Goal: Task Accomplishment & Management: Manage account settings

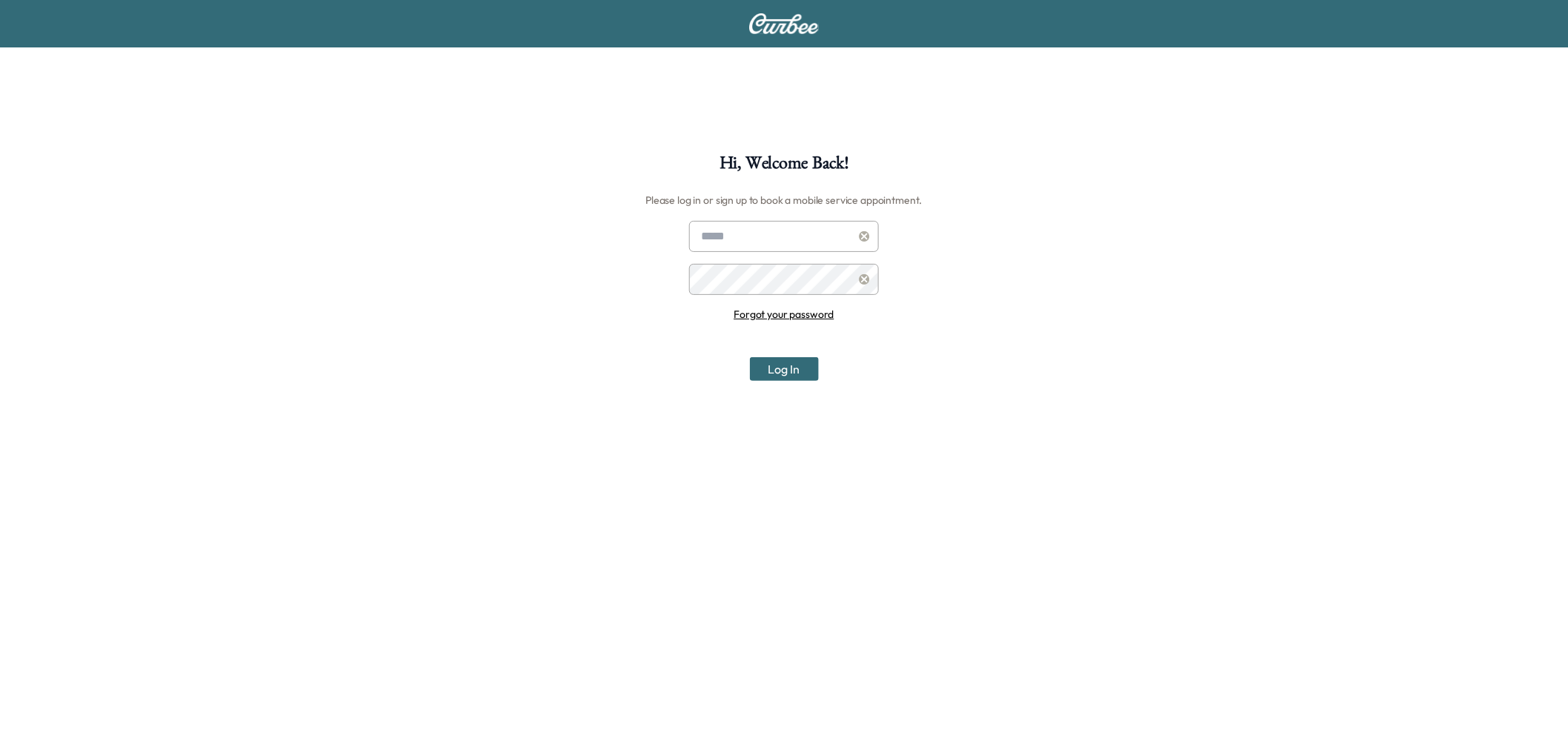
type input "**********"
click at [776, 369] on button "Log In" at bounding box center [784, 368] width 69 height 24
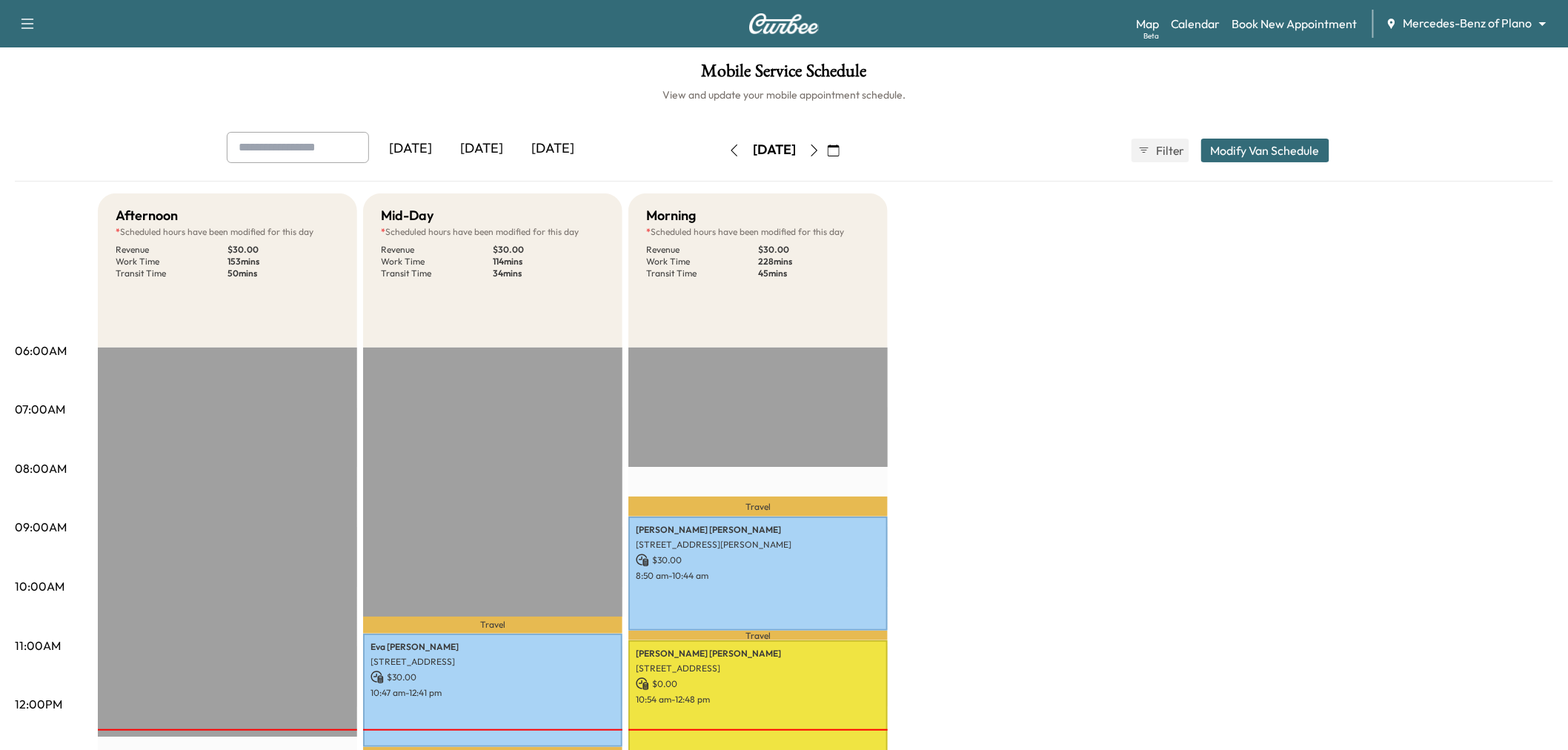
click at [1520, 24] on body "Support Log Out Map Beta Calendar Book New Appointment Mercedes-Benz of Plano *…" at bounding box center [784, 375] width 1568 height 750
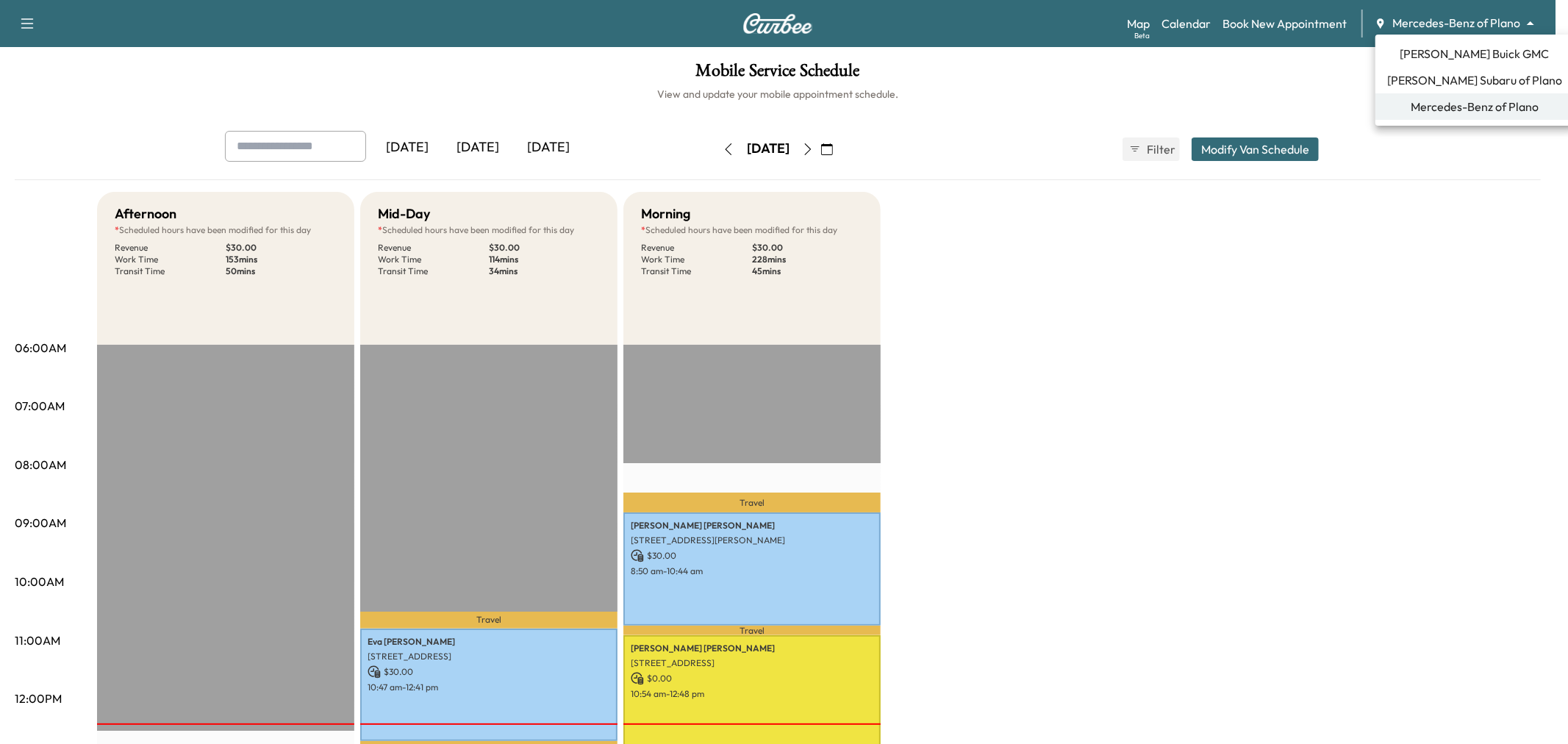
click at [1446, 55] on span "Ewing Buick GMC" at bounding box center [1475, 53] width 149 height 18
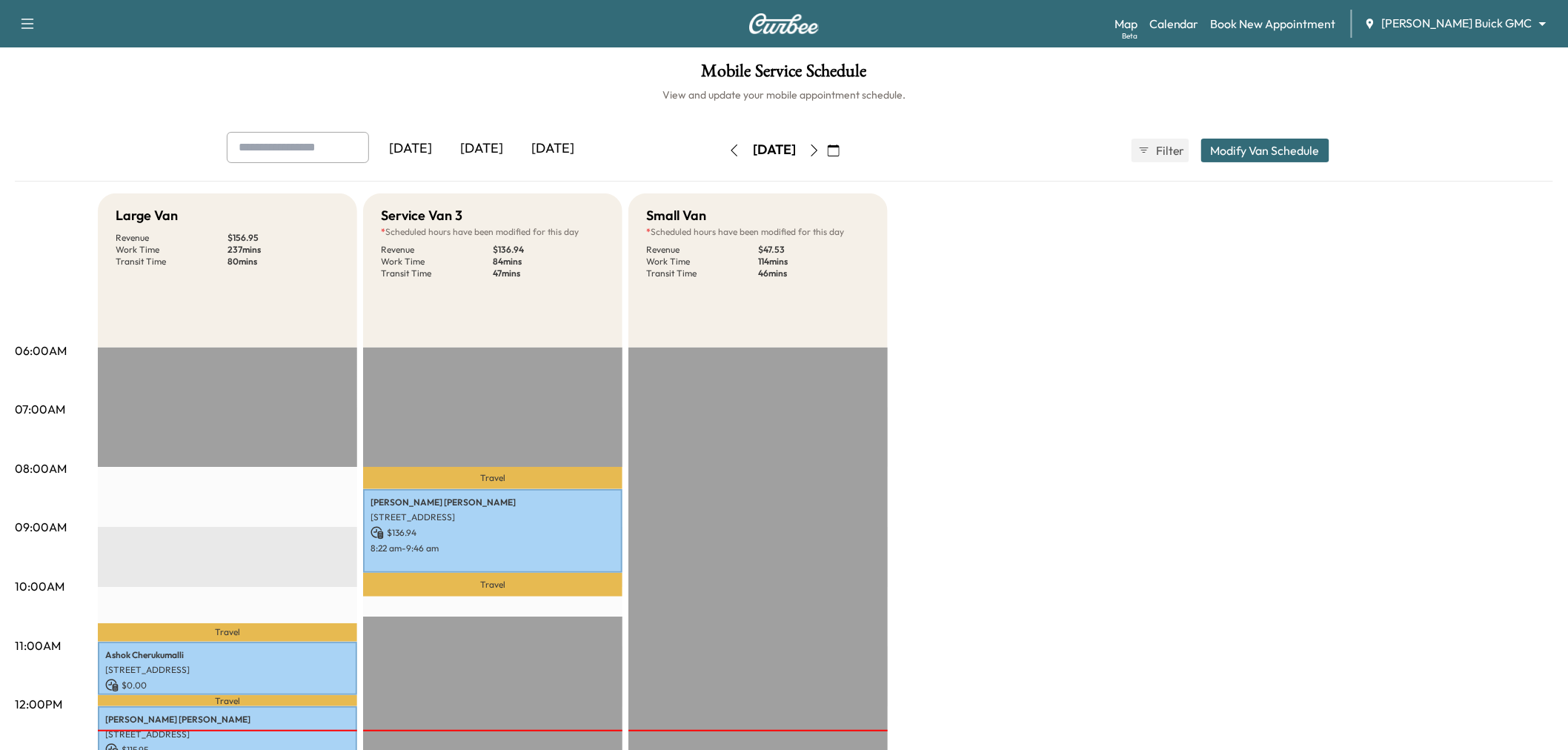
click at [551, 144] on div "[DATE]" at bounding box center [552, 149] width 71 height 34
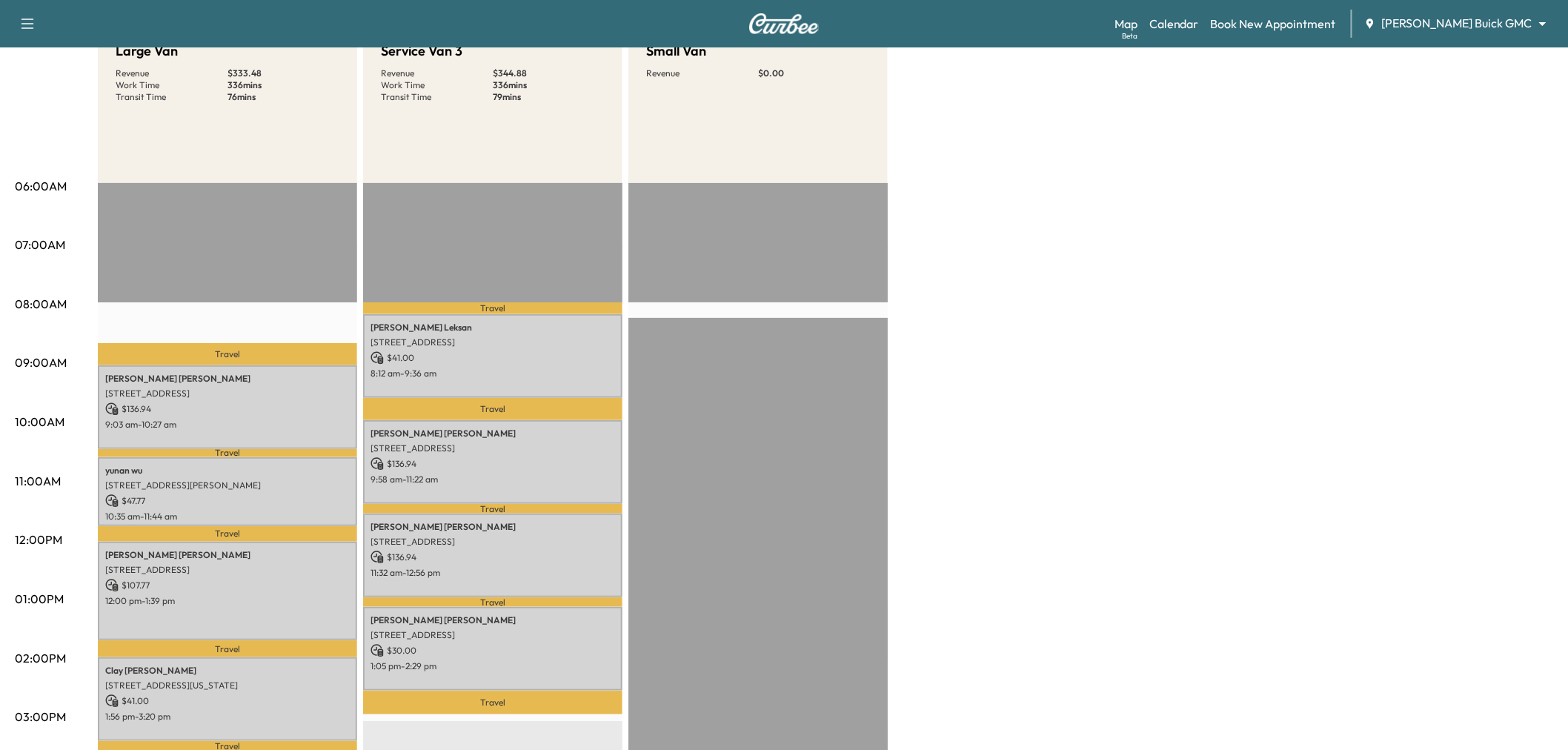
scroll to position [329, 0]
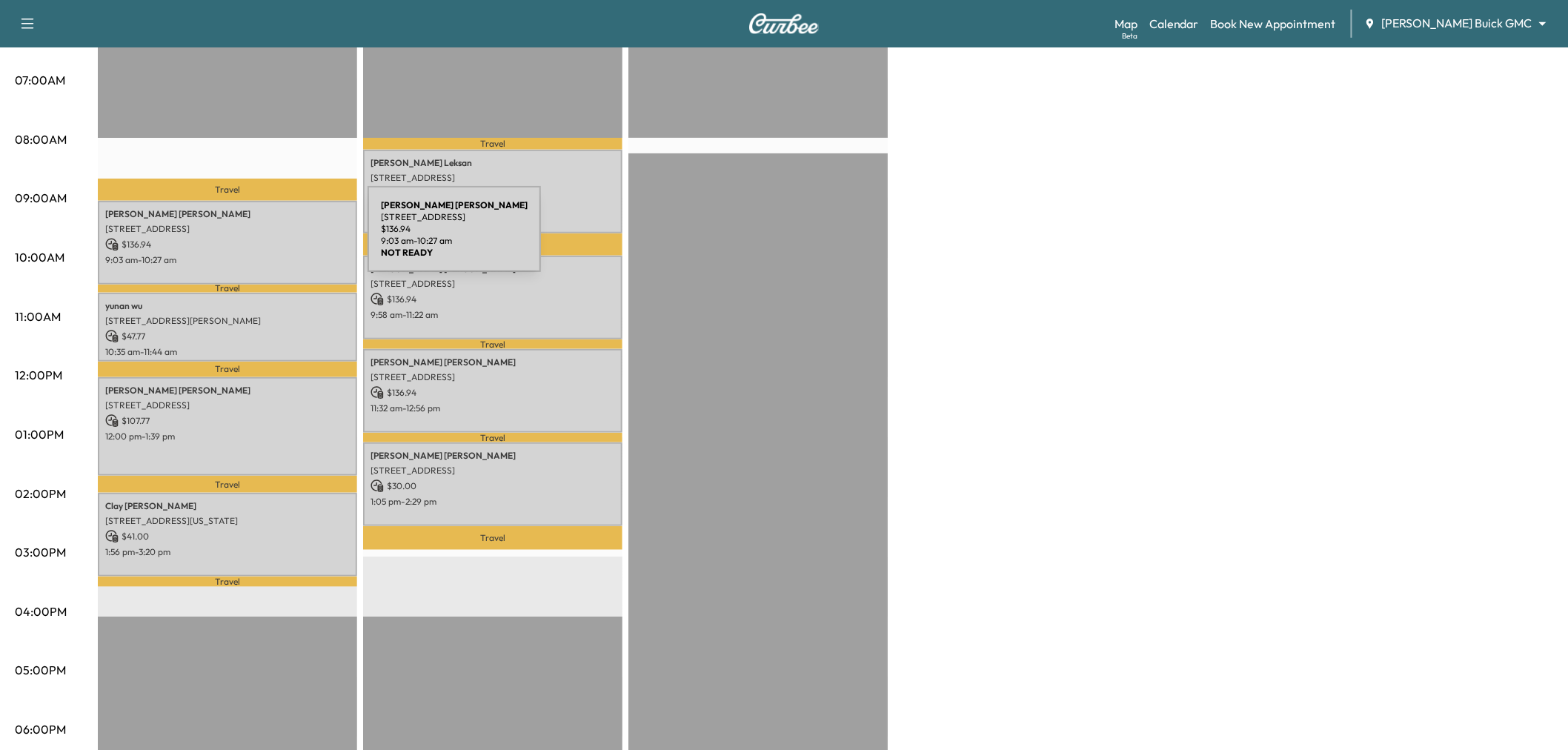
click at [256, 238] on p "$ 136.94" at bounding box center [227, 245] width 245 height 13
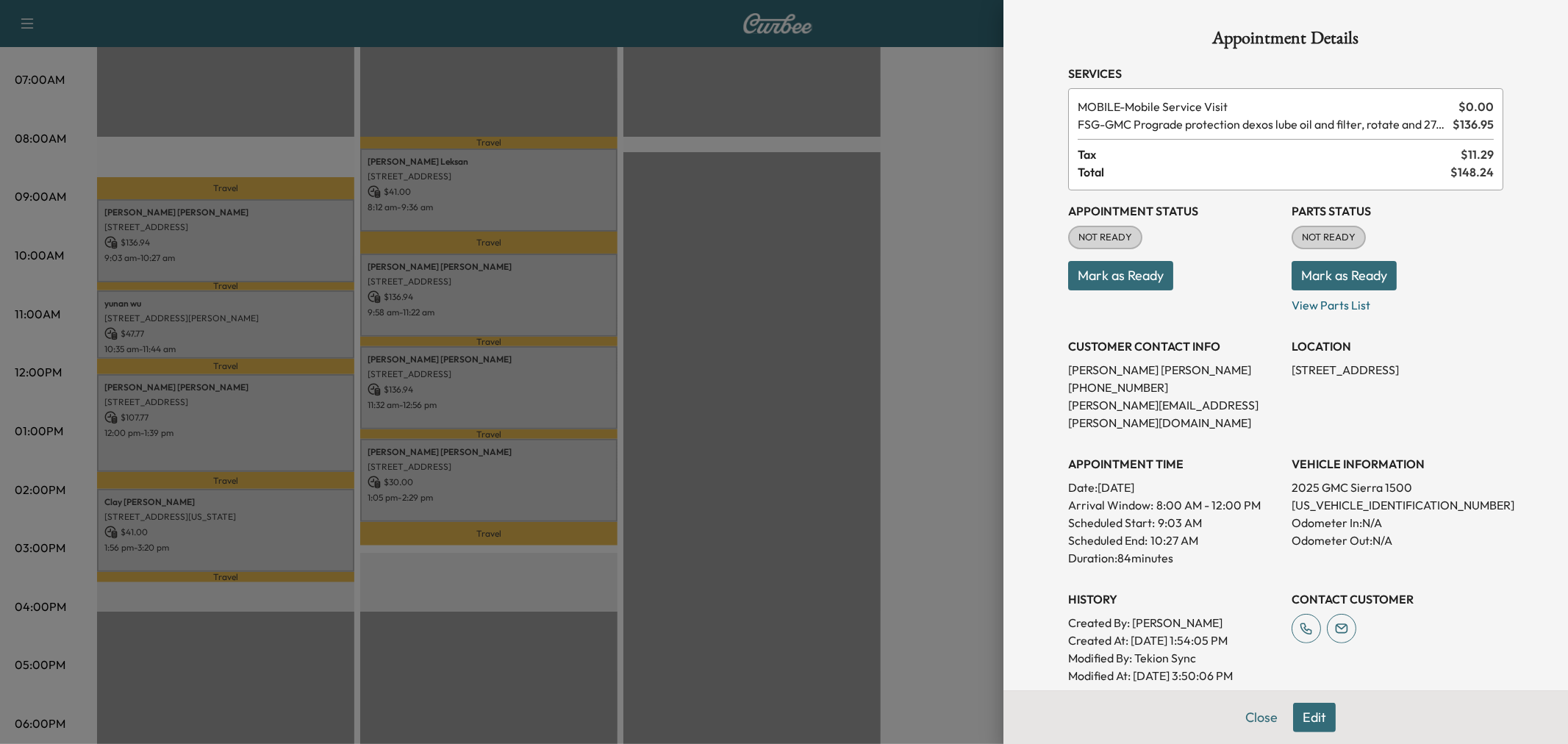
click at [267, 307] on div at bounding box center [784, 372] width 1568 height 744
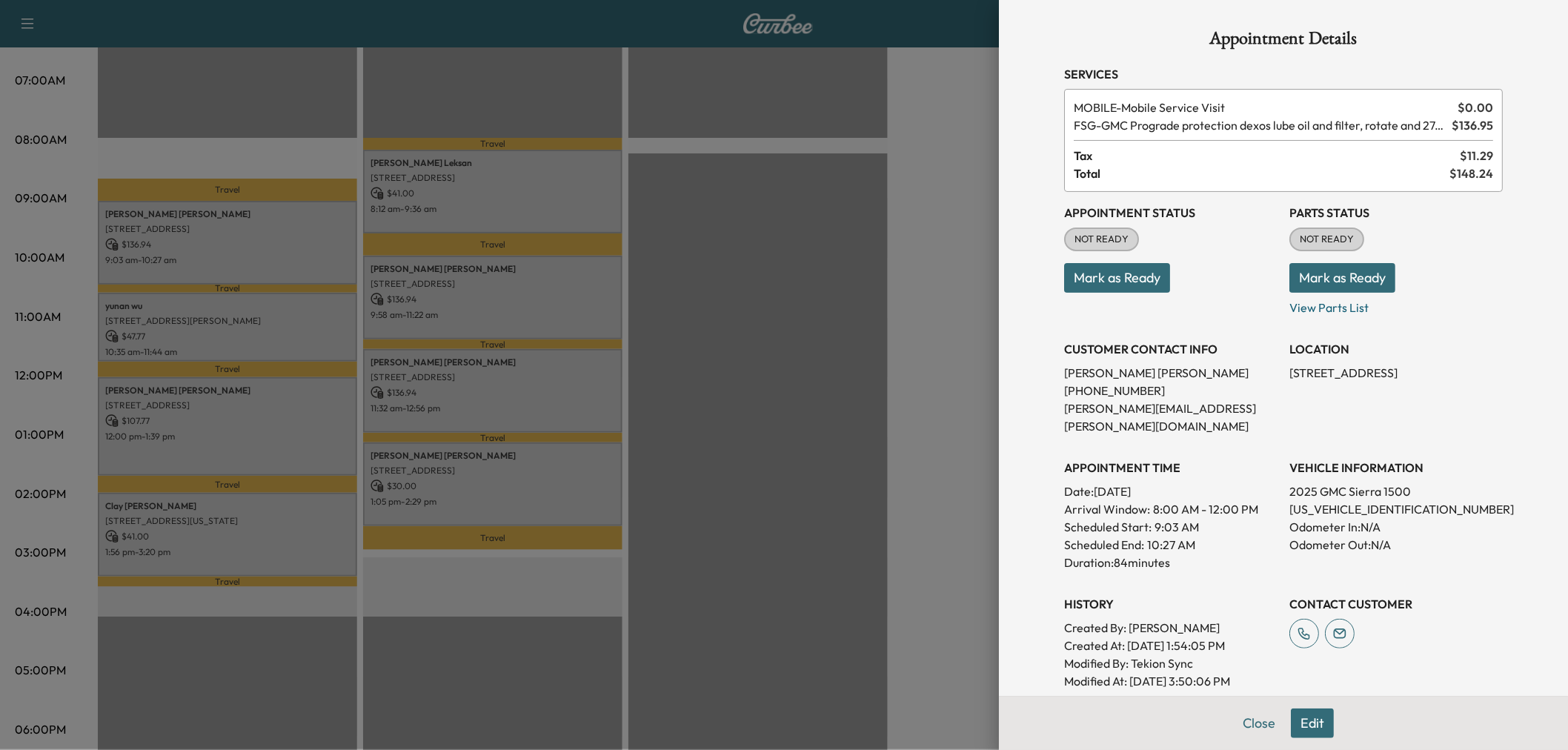
click at [269, 315] on p "601 Patton Blvd, Plano, TX 75075, USA" at bounding box center [227, 320] width 245 height 12
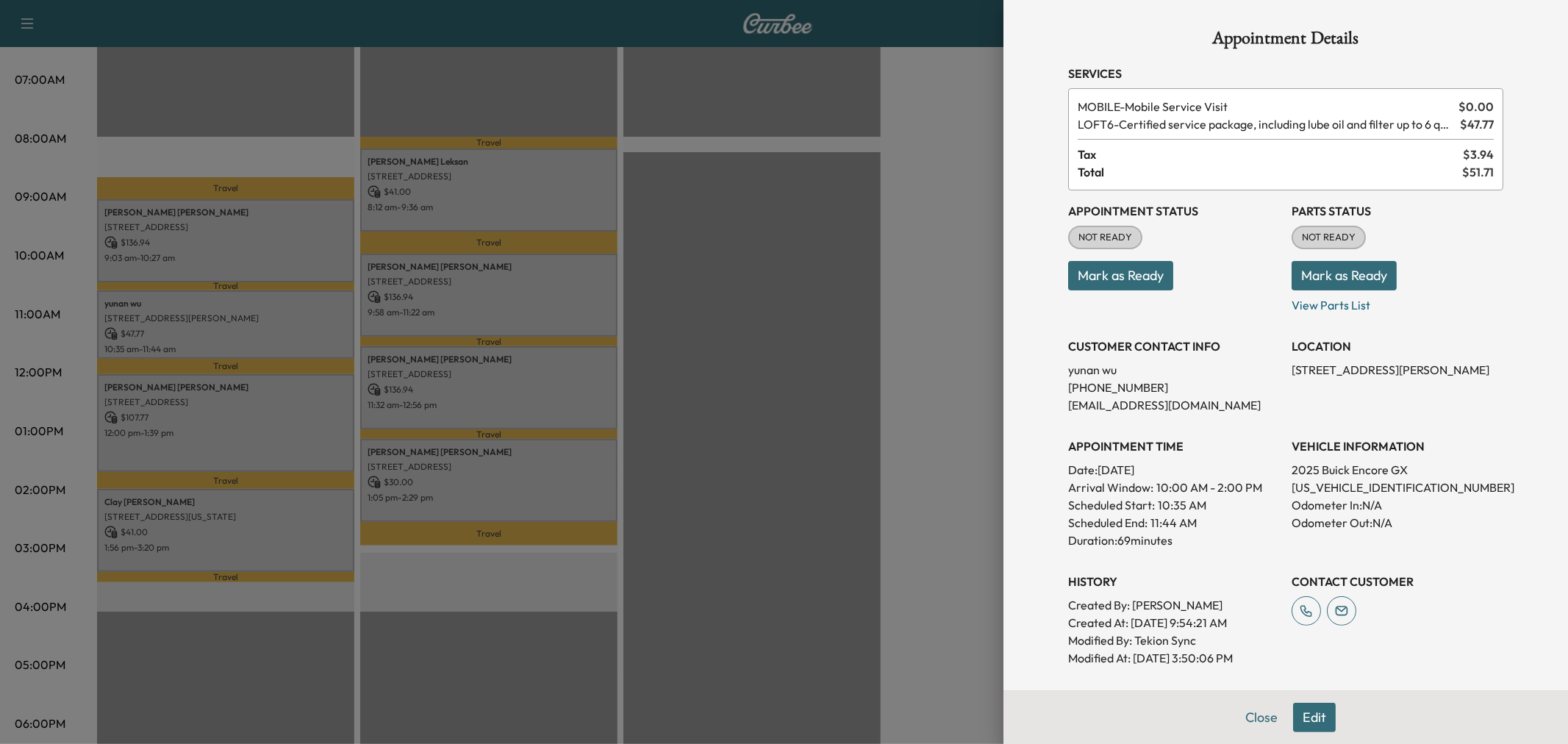
click at [269, 309] on div at bounding box center [784, 372] width 1568 height 744
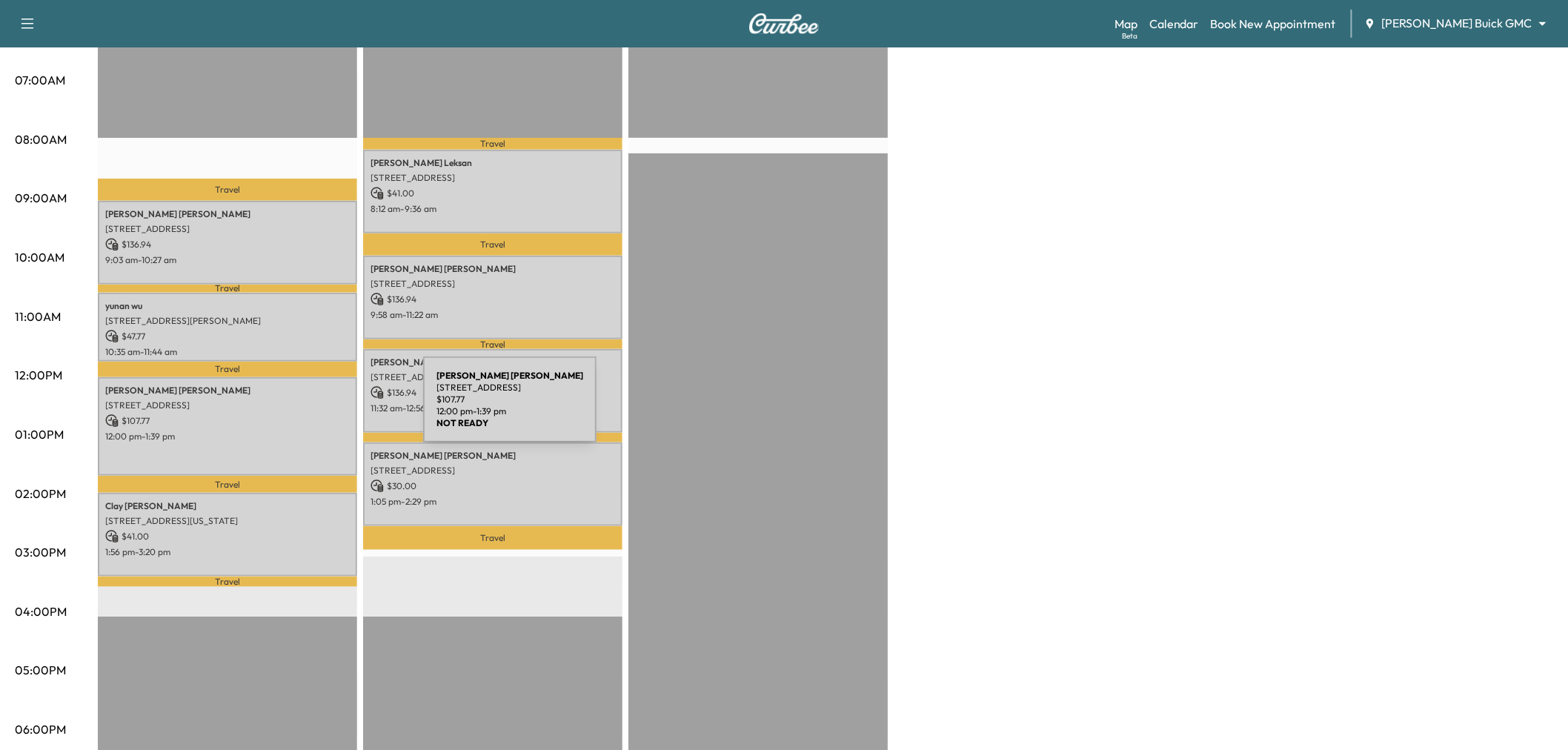
click at [312, 414] on p "$ 107.77" at bounding box center [227, 421] width 245 height 13
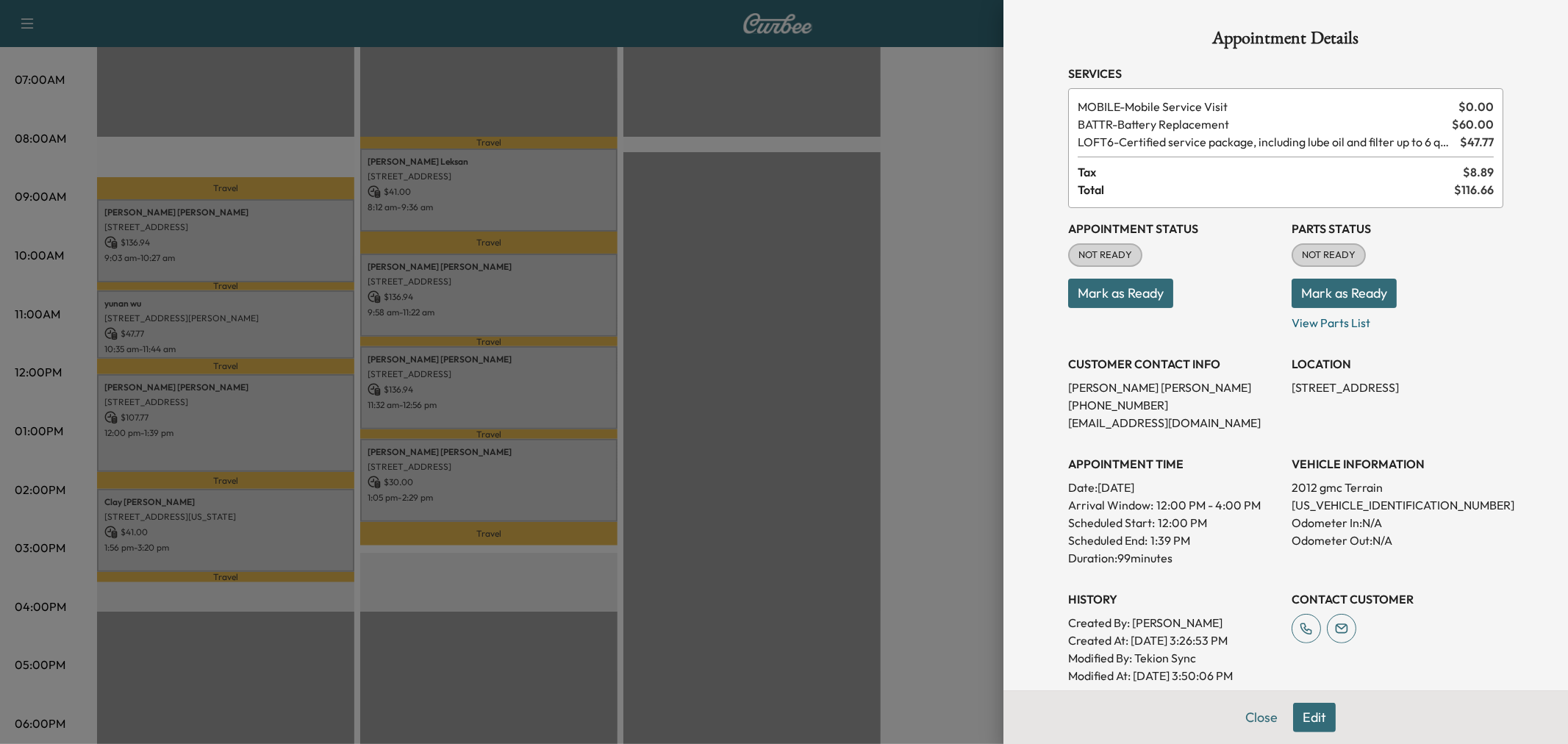
click at [310, 407] on div at bounding box center [784, 372] width 1568 height 744
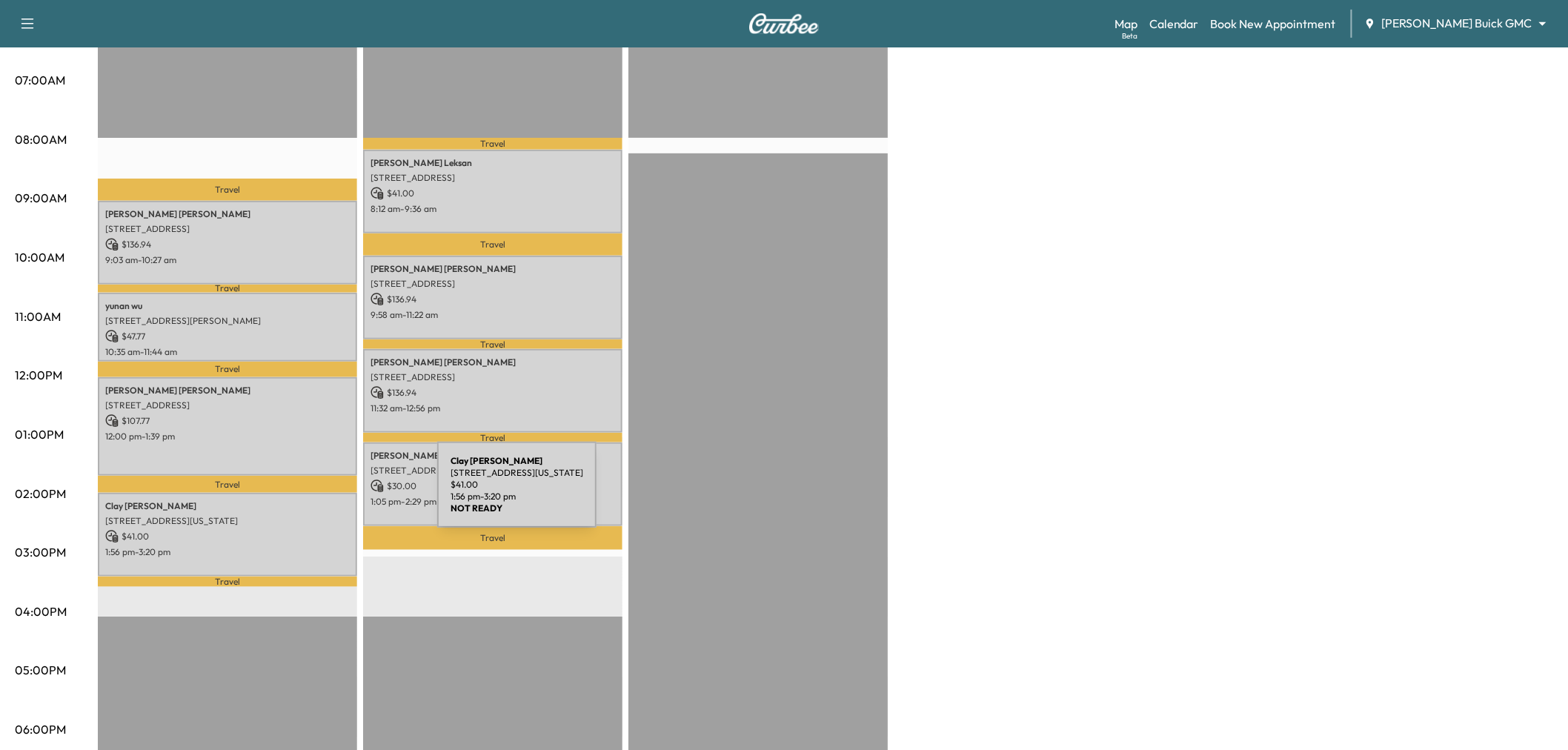
click at [326, 500] on p "Clay Holcomb" at bounding box center [227, 505] width 245 height 12
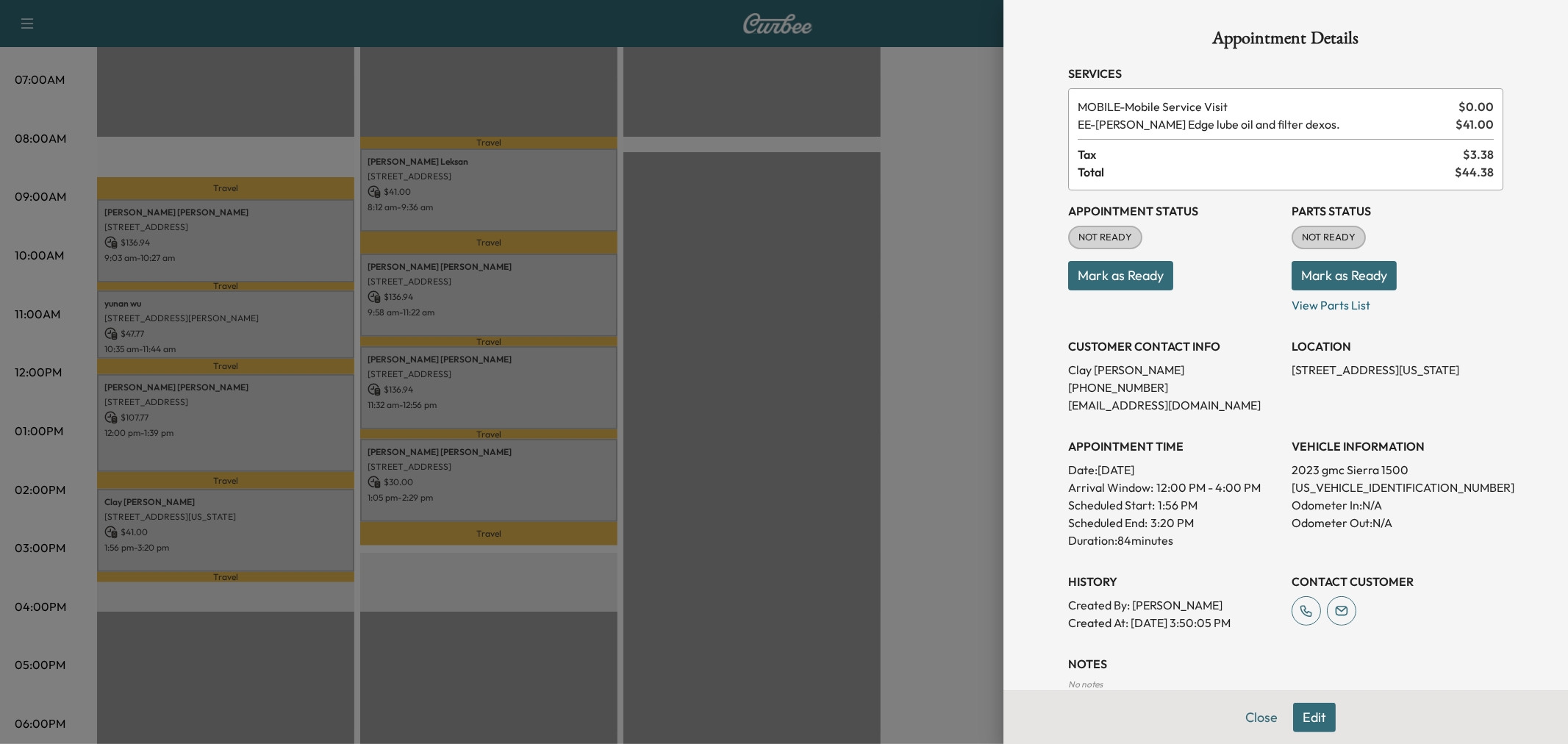
click at [324, 489] on div at bounding box center [784, 372] width 1568 height 744
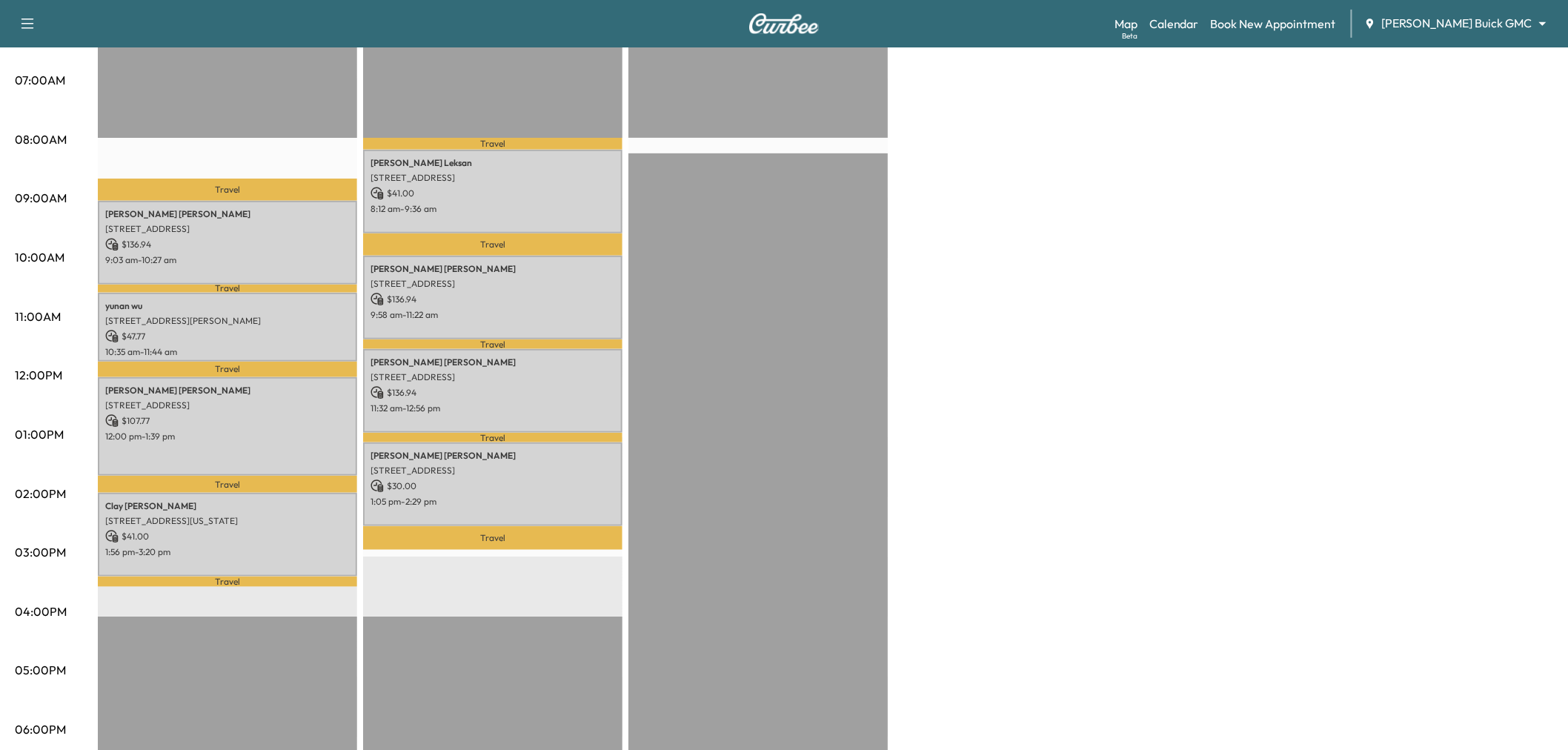
click at [312, 430] on p "12:00 pm - 1:39 pm" at bounding box center [227, 436] width 245 height 12
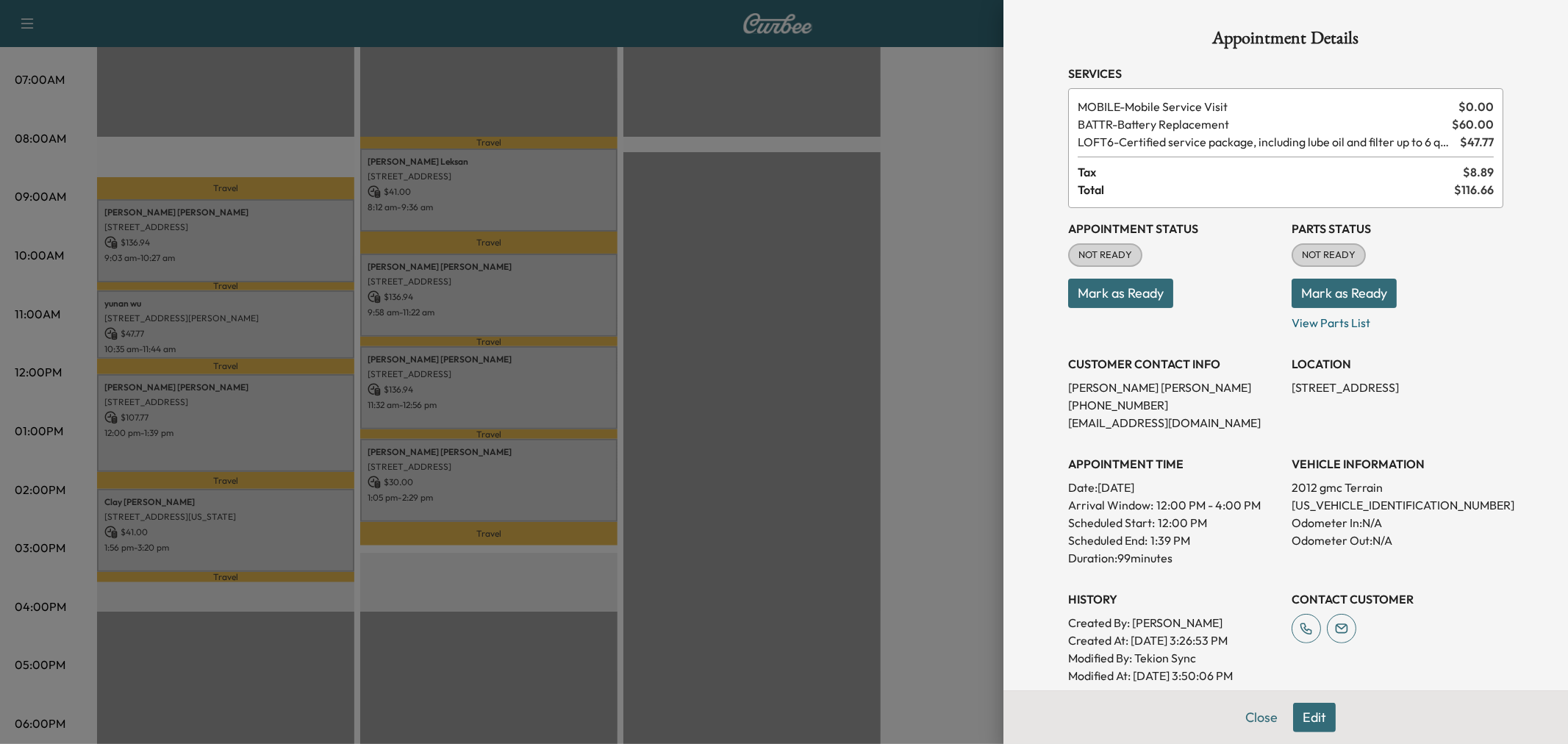
click at [304, 422] on div at bounding box center [784, 372] width 1568 height 744
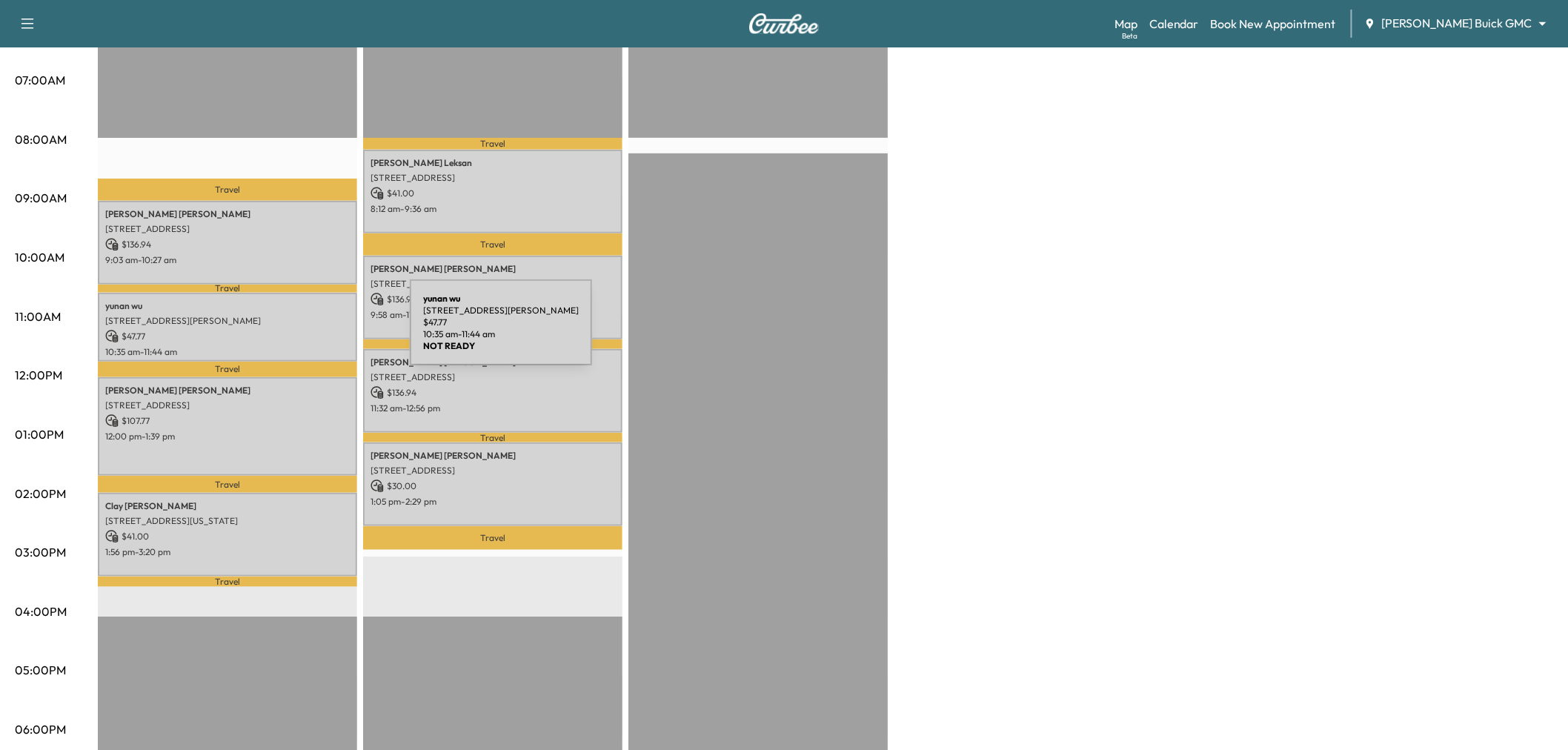
click at [298, 331] on p "$ 47.77" at bounding box center [227, 336] width 245 height 13
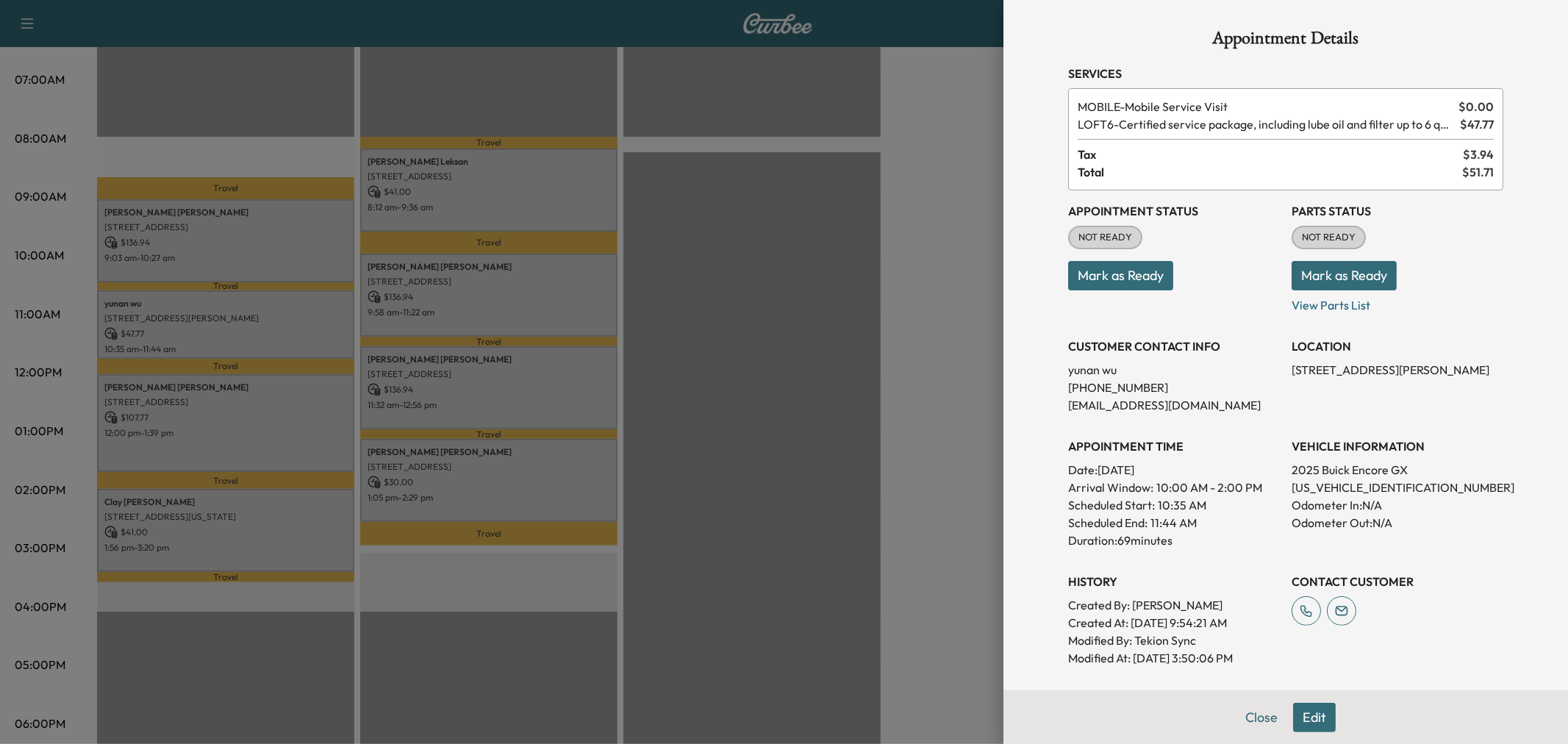
click at [290, 333] on div at bounding box center [784, 372] width 1568 height 744
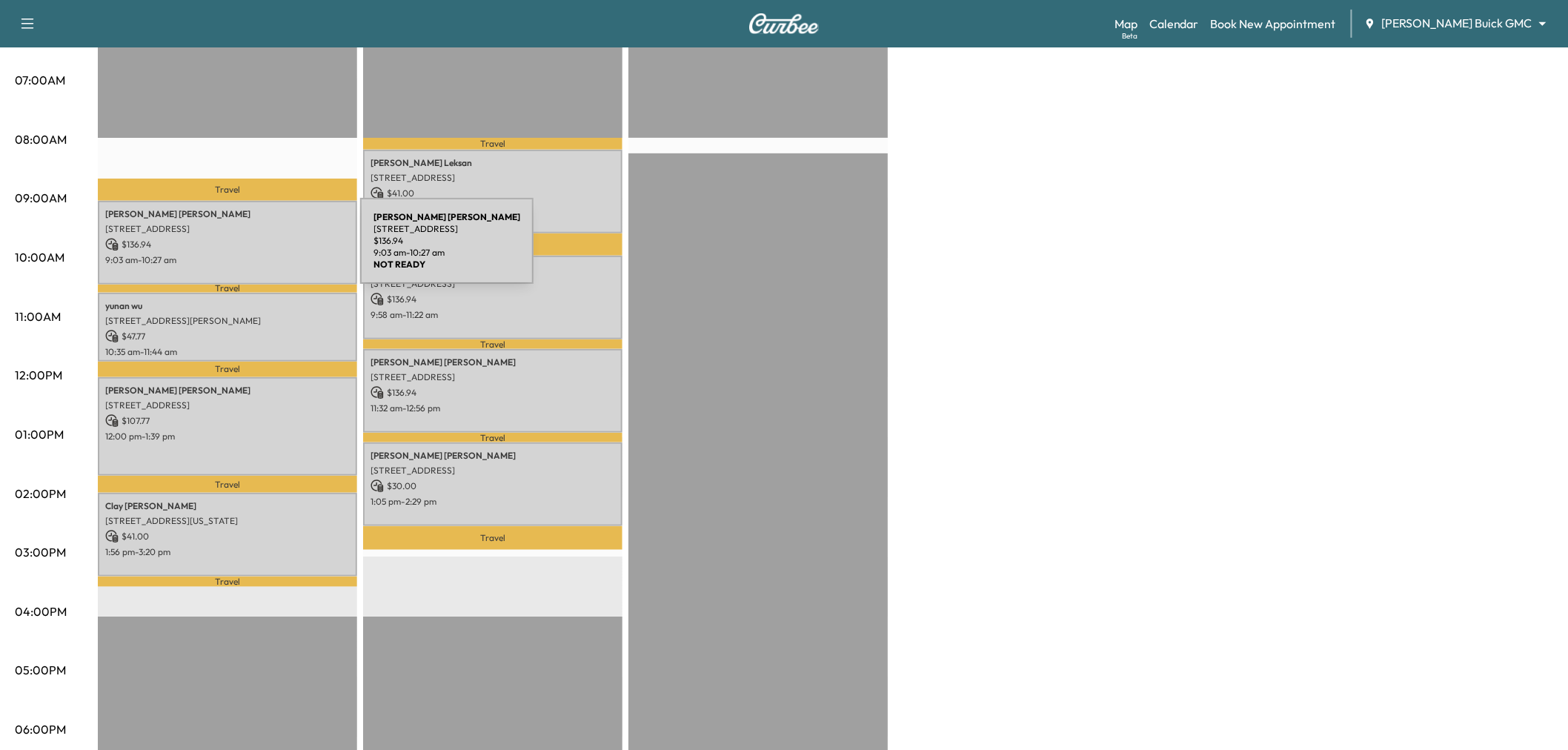
click at [249, 254] on p "9:03 am - 10:27 am" at bounding box center [227, 260] width 245 height 12
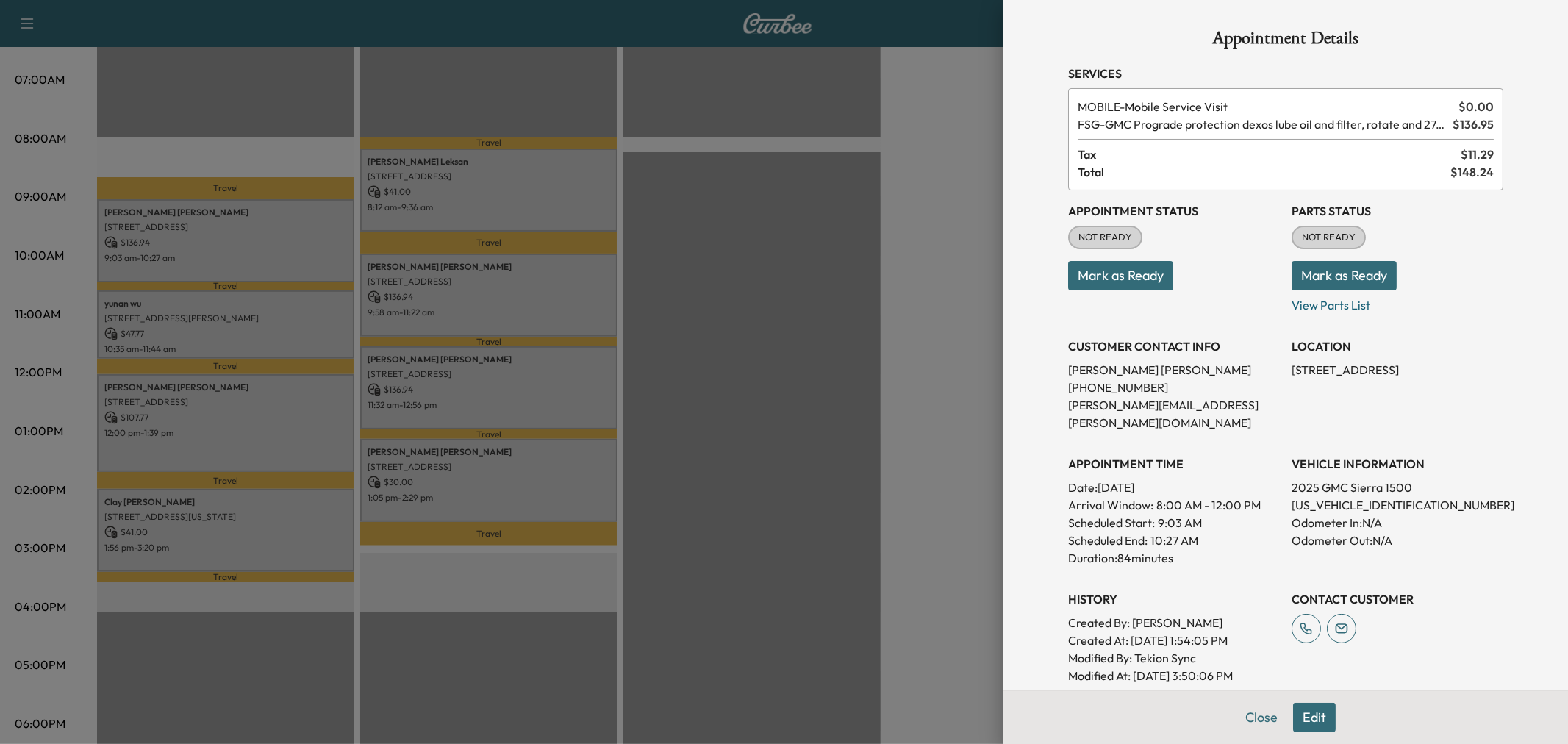
click at [261, 311] on div at bounding box center [784, 372] width 1568 height 744
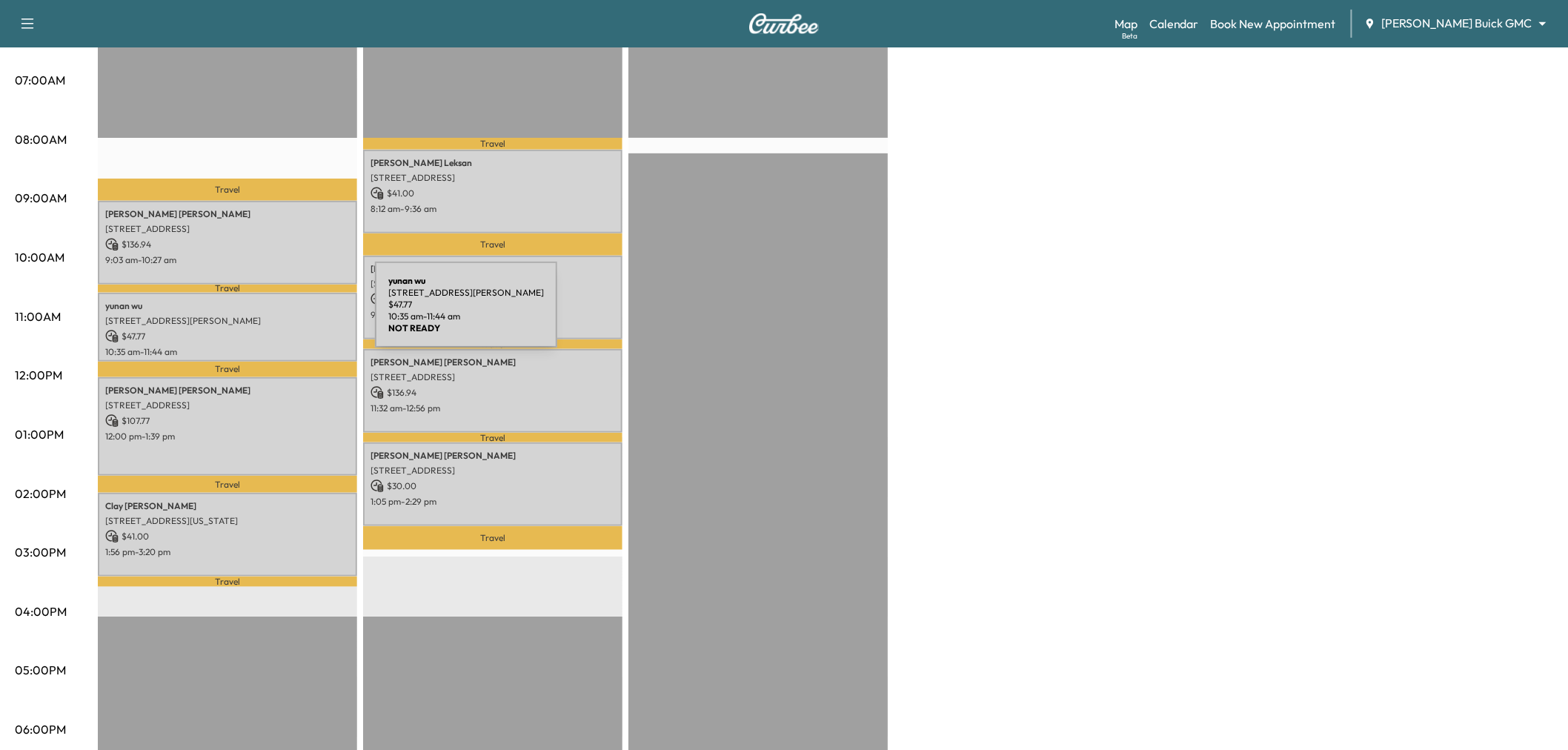
click at [263, 315] on p "601 Patton Blvd, Plano, TX 75075, USA" at bounding box center [227, 320] width 245 height 12
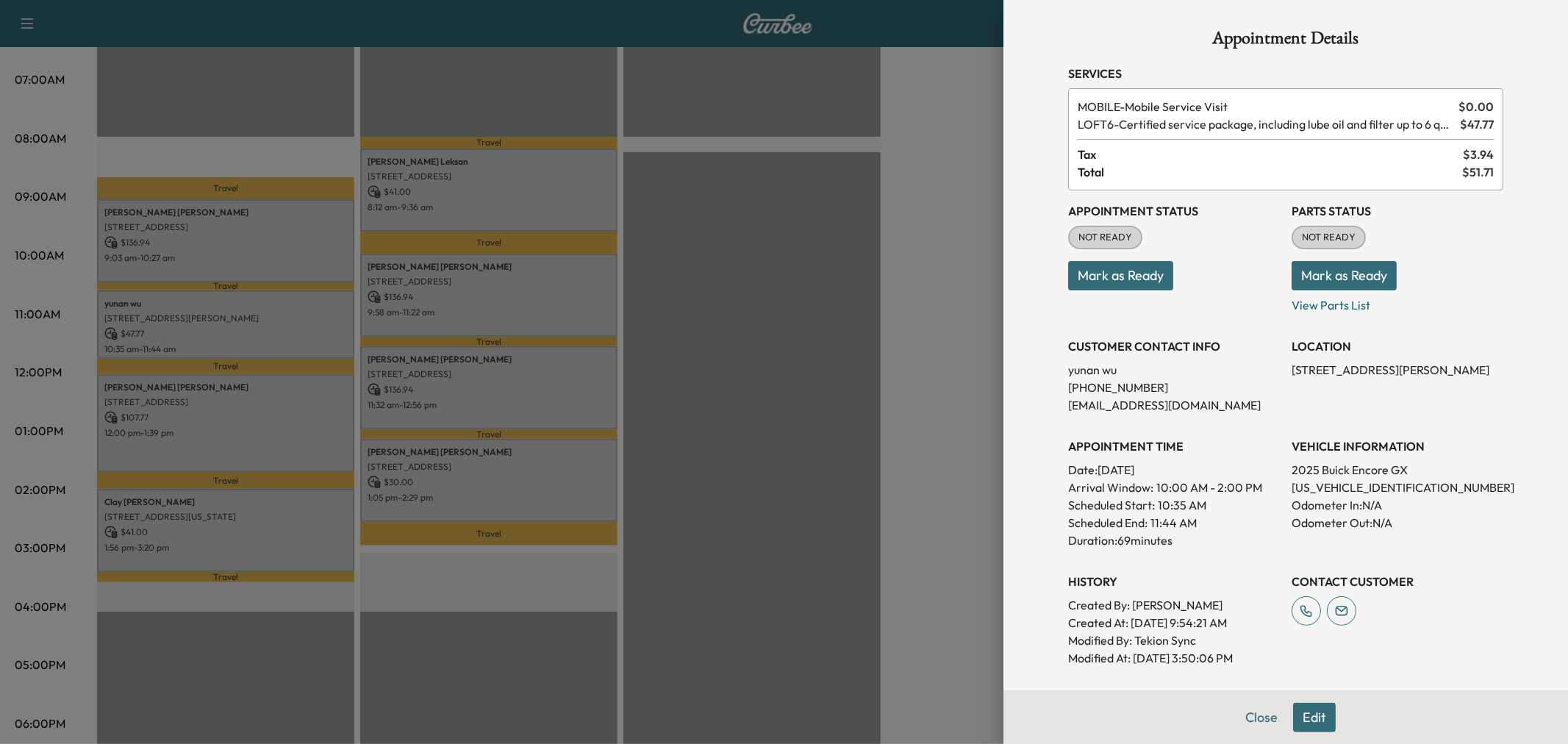
click at [261, 311] on div at bounding box center [784, 372] width 1568 height 744
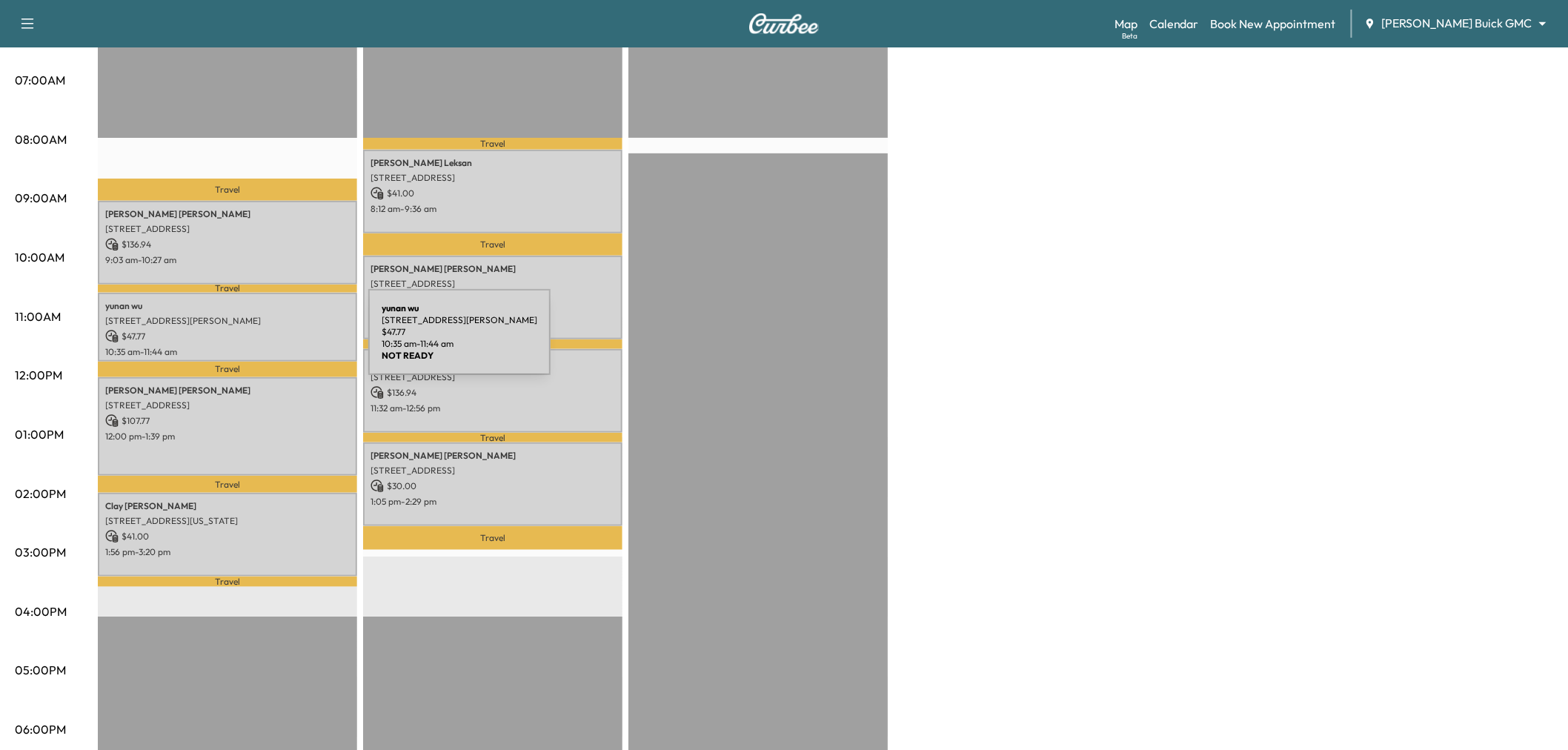
click at [257, 393] on div "Maureen Harms 8129 DAVIDSON DR, PLANO, TX 75025, USA $ 107.77 12:00 pm - 1:39 pm" at bounding box center [227, 426] width 259 height 99
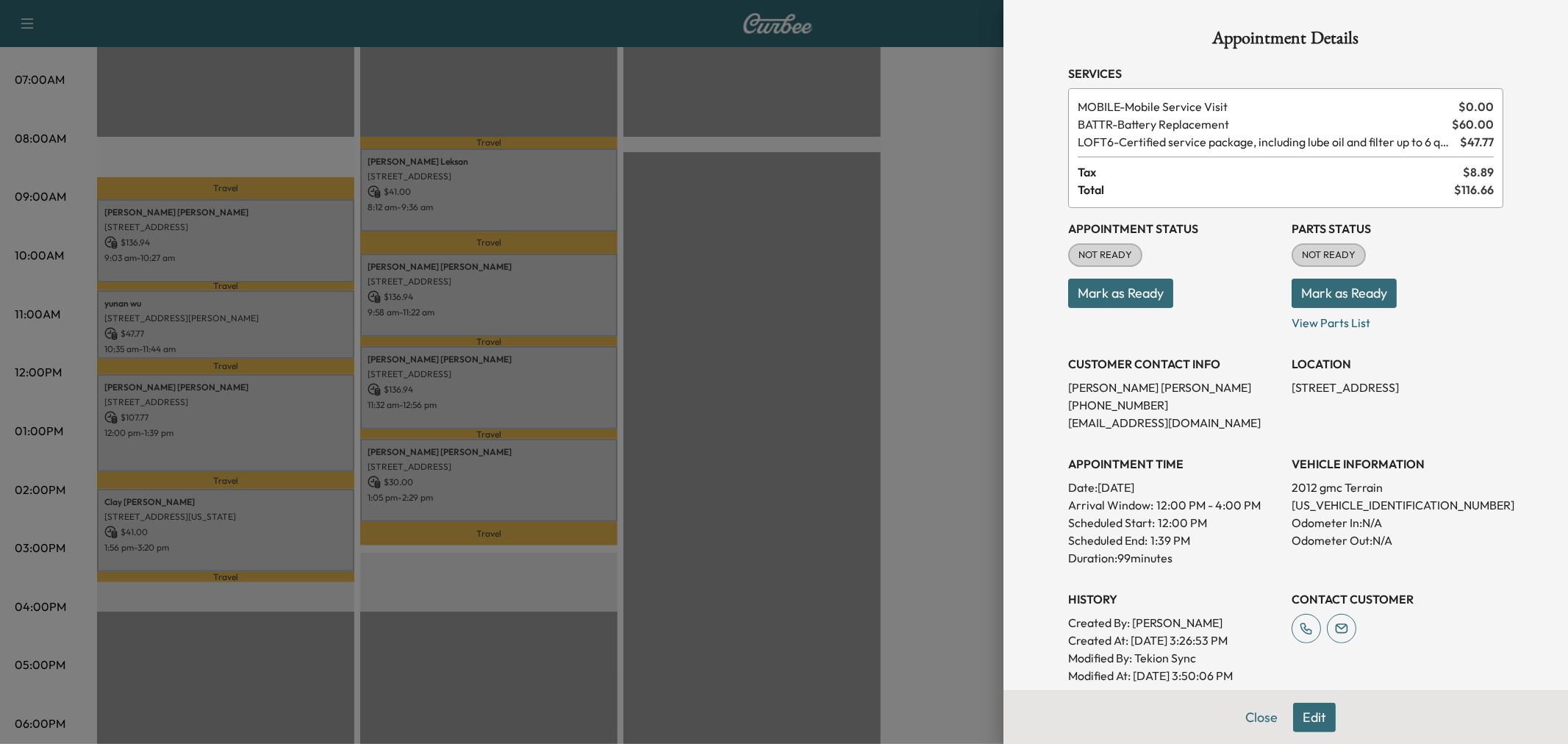
click at [255, 509] on div at bounding box center [784, 372] width 1568 height 744
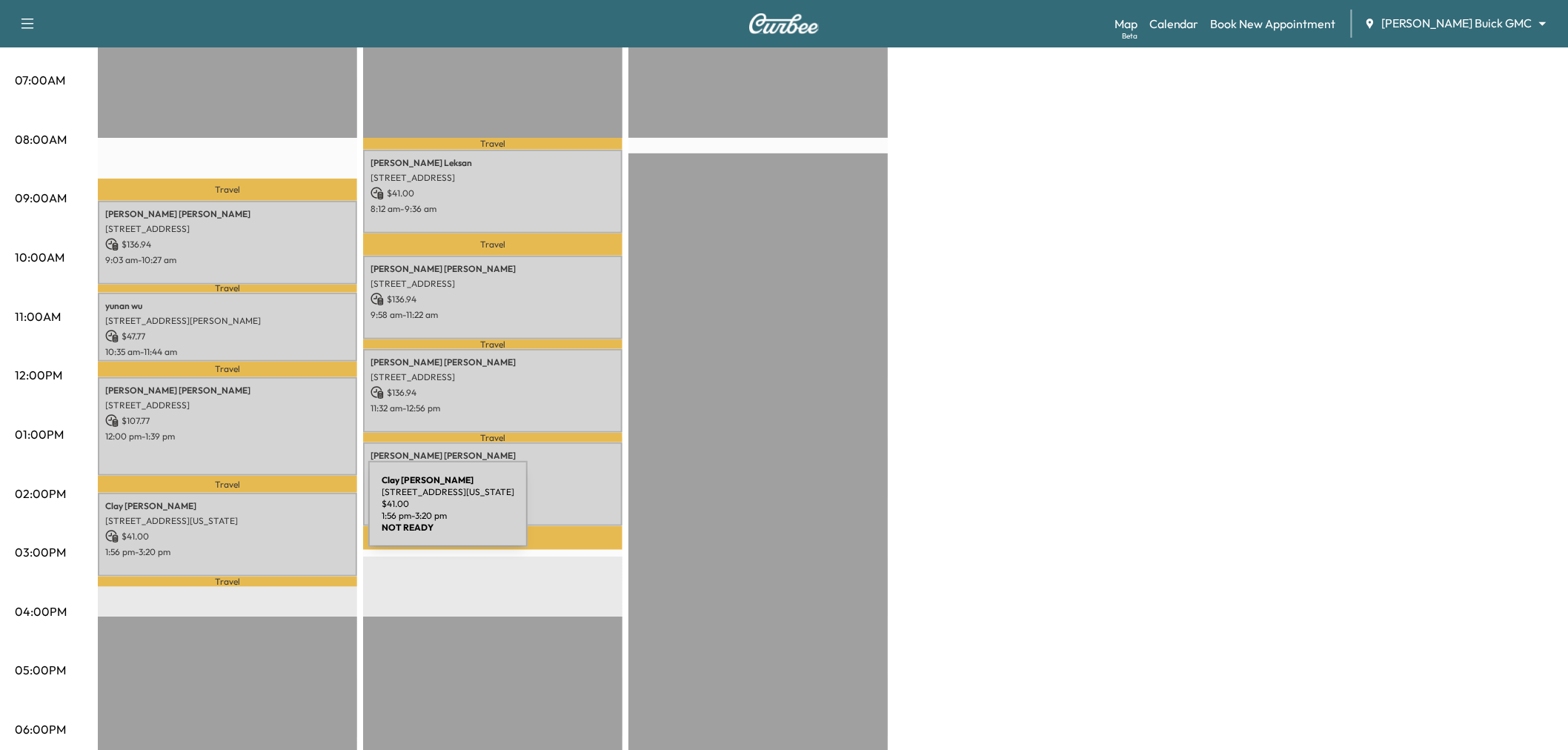
click at [257, 515] on p "3501 Virginia Drive, Plano, TX 75093, US" at bounding box center [227, 521] width 245 height 12
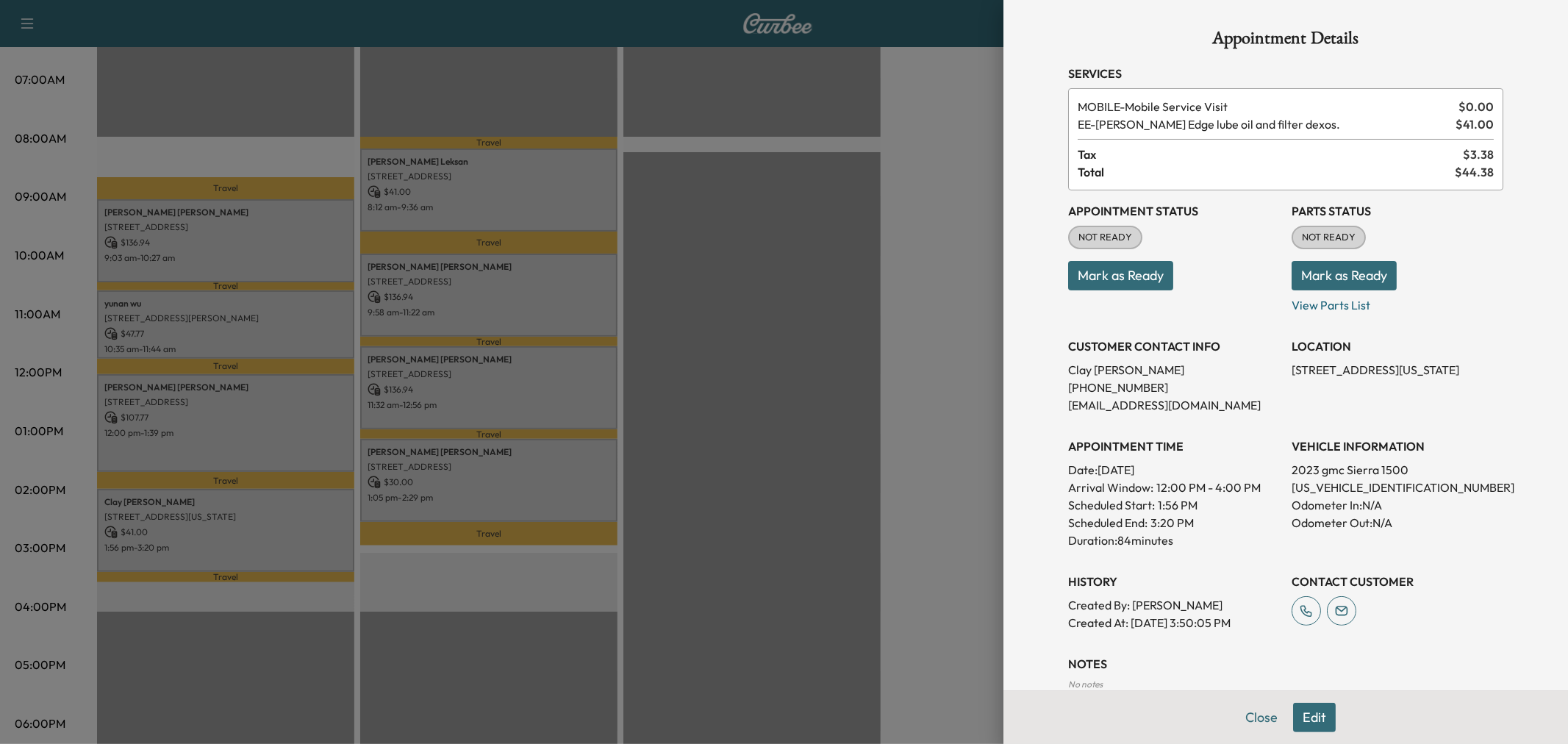
click at [255, 509] on div at bounding box center [784, 372] width 1568 height 744
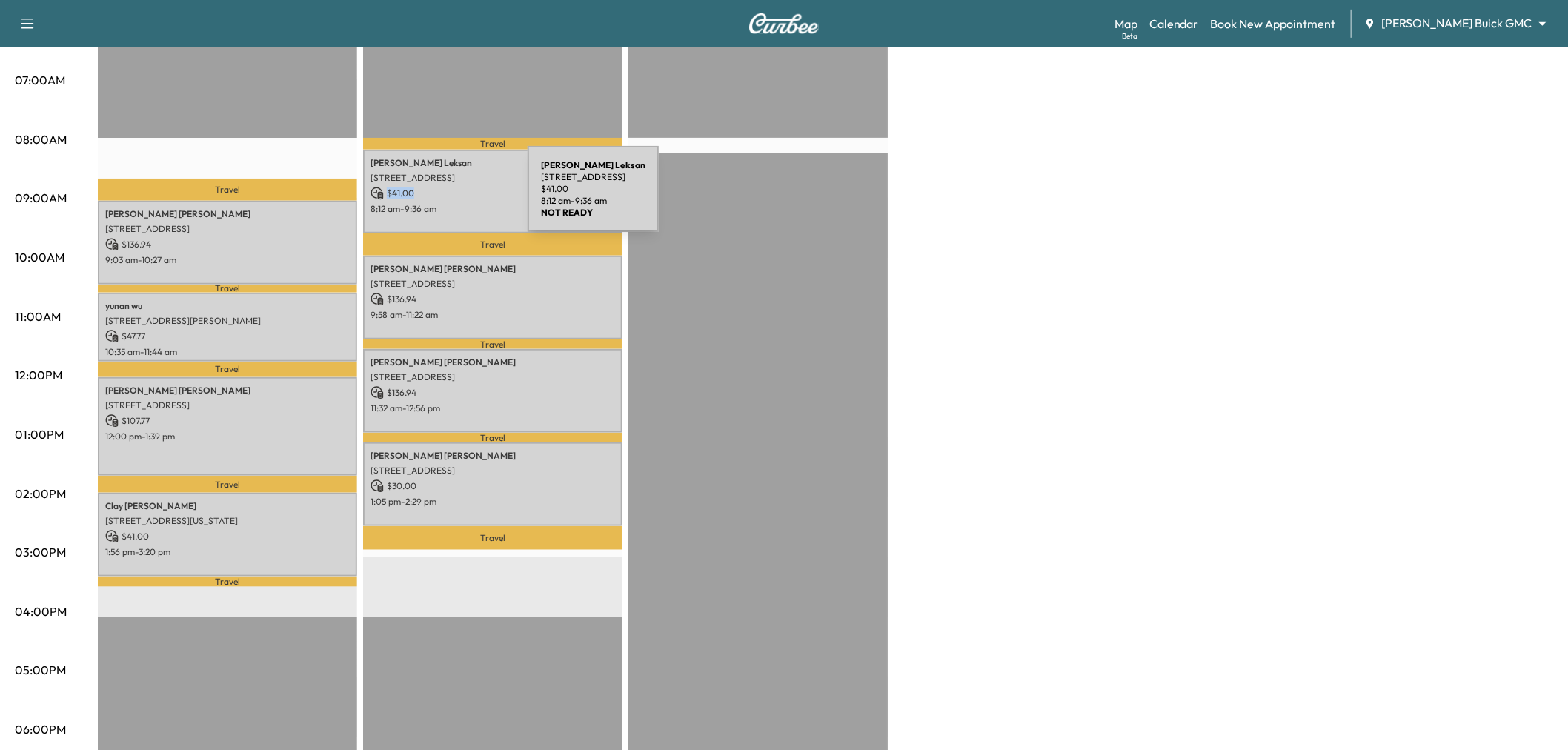
click at [419, 198] on div "Melissa Leksan 2408 Hardrock Castle Dr, Lewisville, TX 75056, USA $ 41.00 8:12 …" at bounding box center [492, 192] width 259 height 84
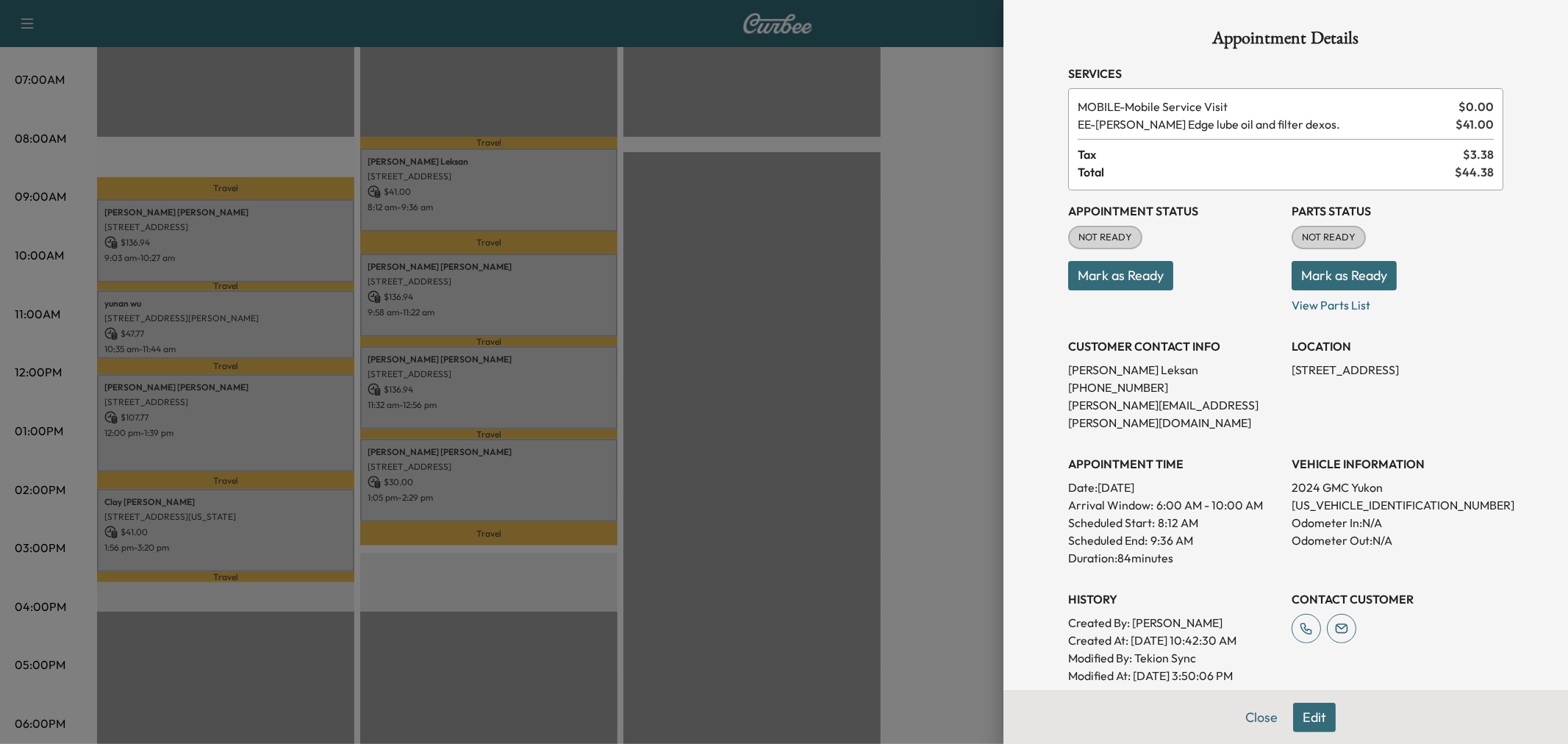
click at [444, 282] on div at bounding box center [784, 372] width 1568 height 744
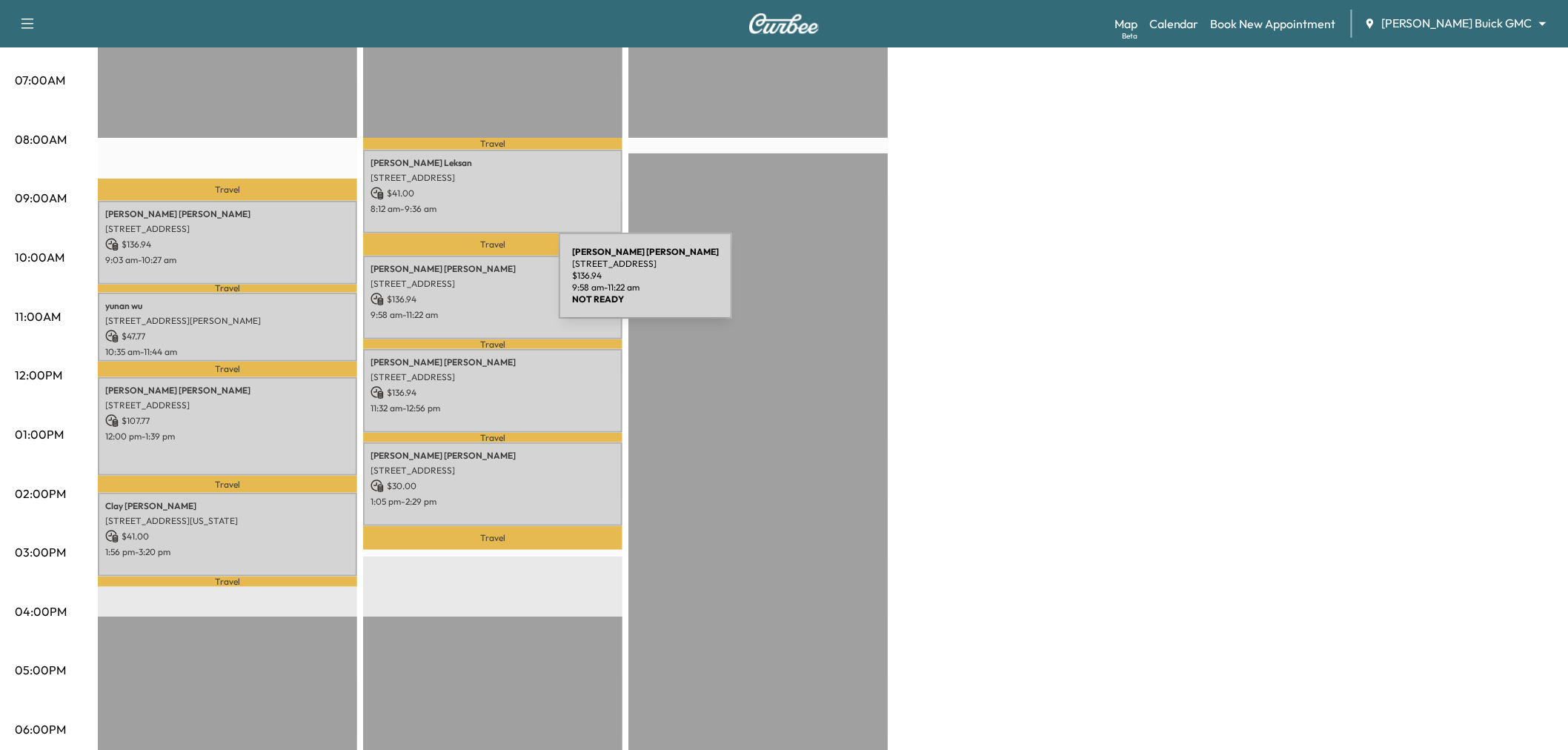
click at [448, 285] on p "12282 Kennedale Dr, Frisco, TX 75033, USA" at bounding box center [492, 284] width 245 height 12
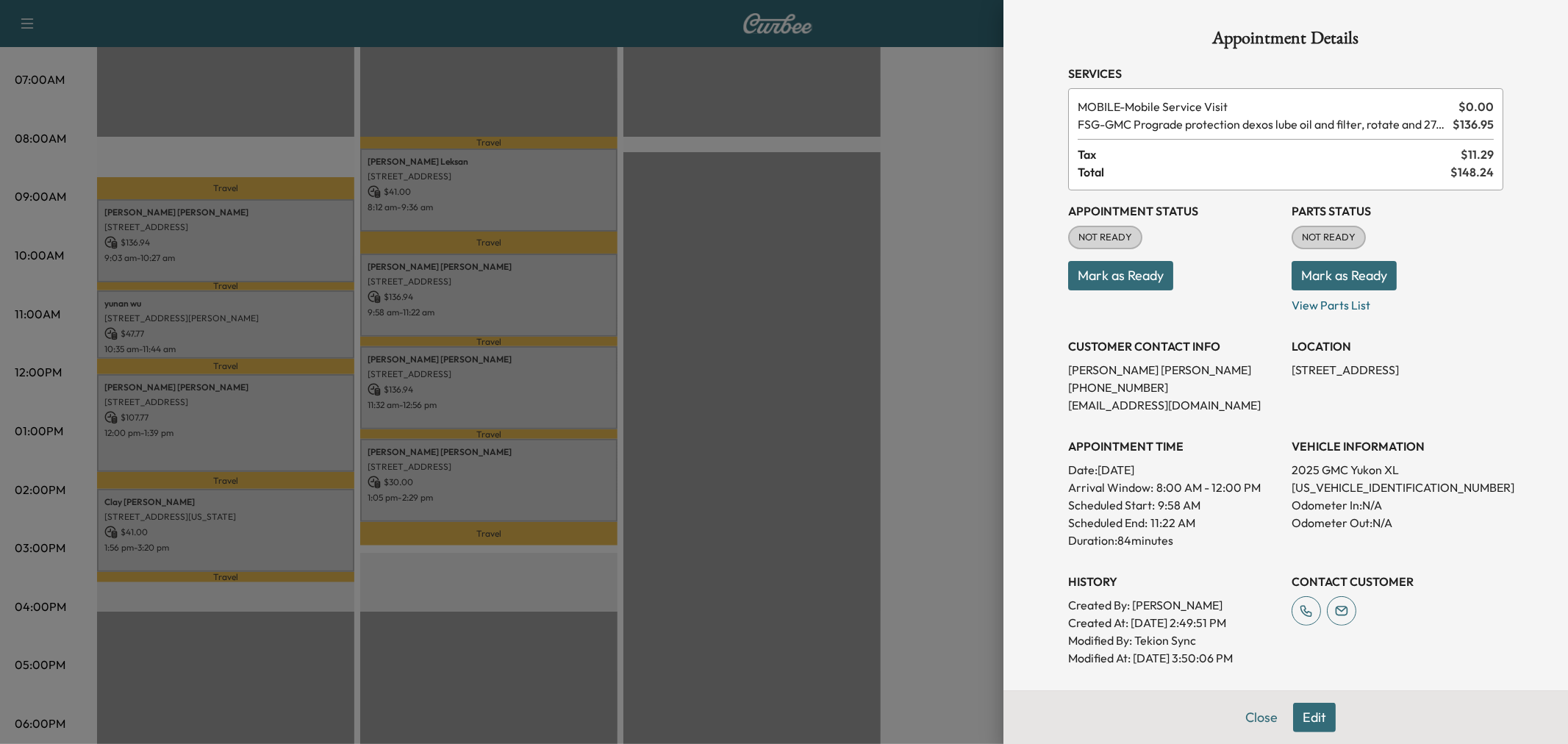
click at [461, 391] on div at bounding box center [784, 372] width 1568 height 744
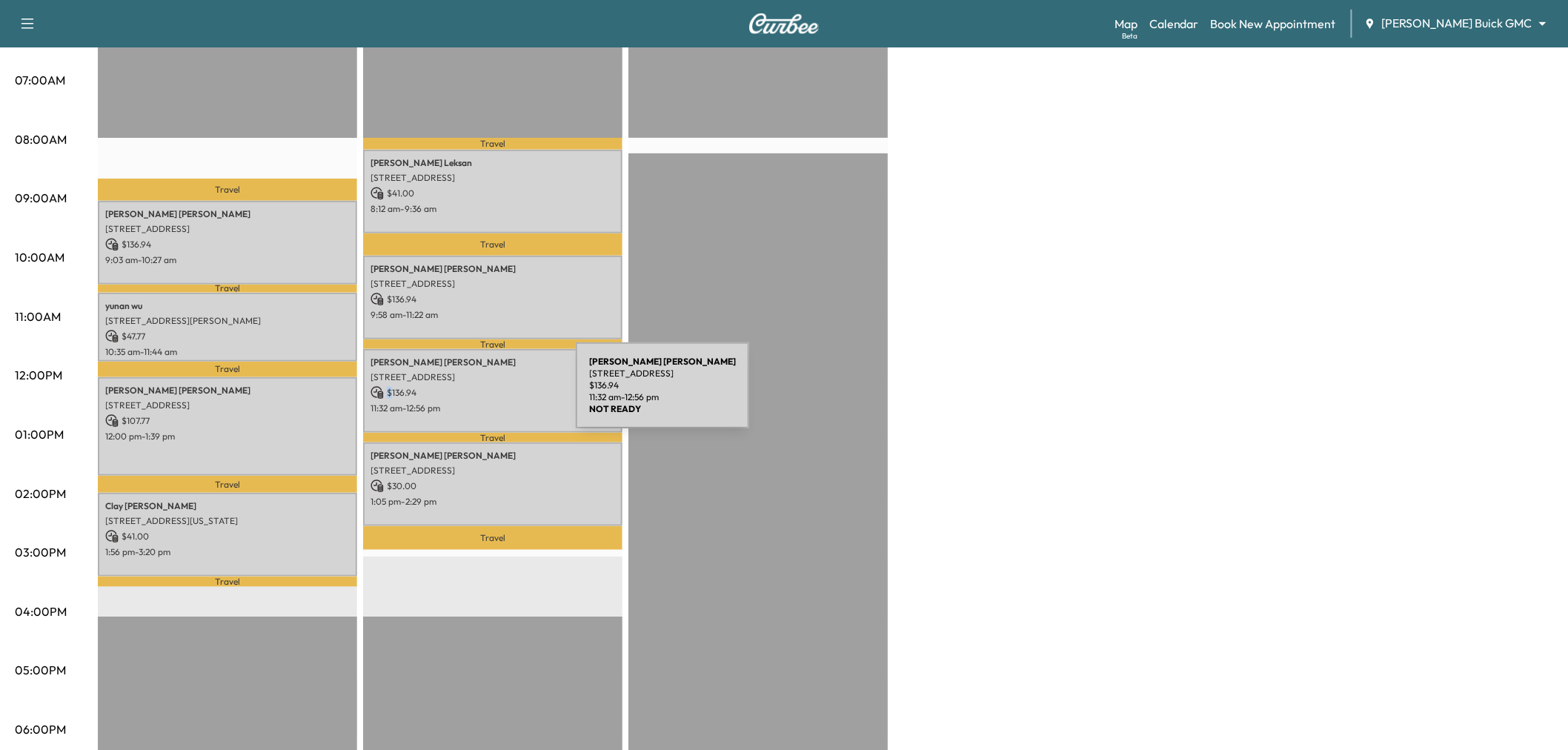
click at [465, 394] on p "$ 136.94" at bounding box center [492, 392] width 245 height 13
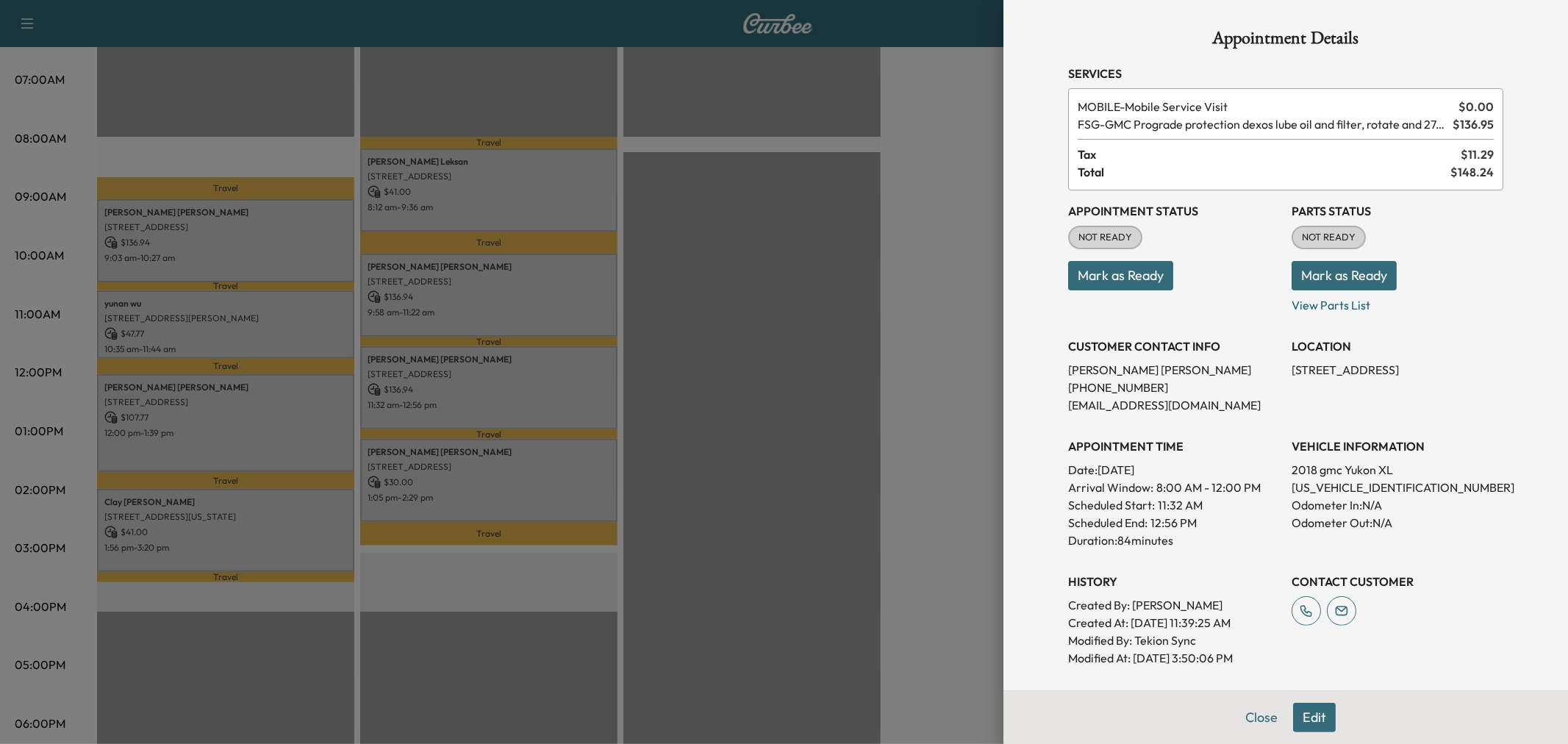
click at [461, 391] on div at bounding box center [784, 372] width 1568 height 744
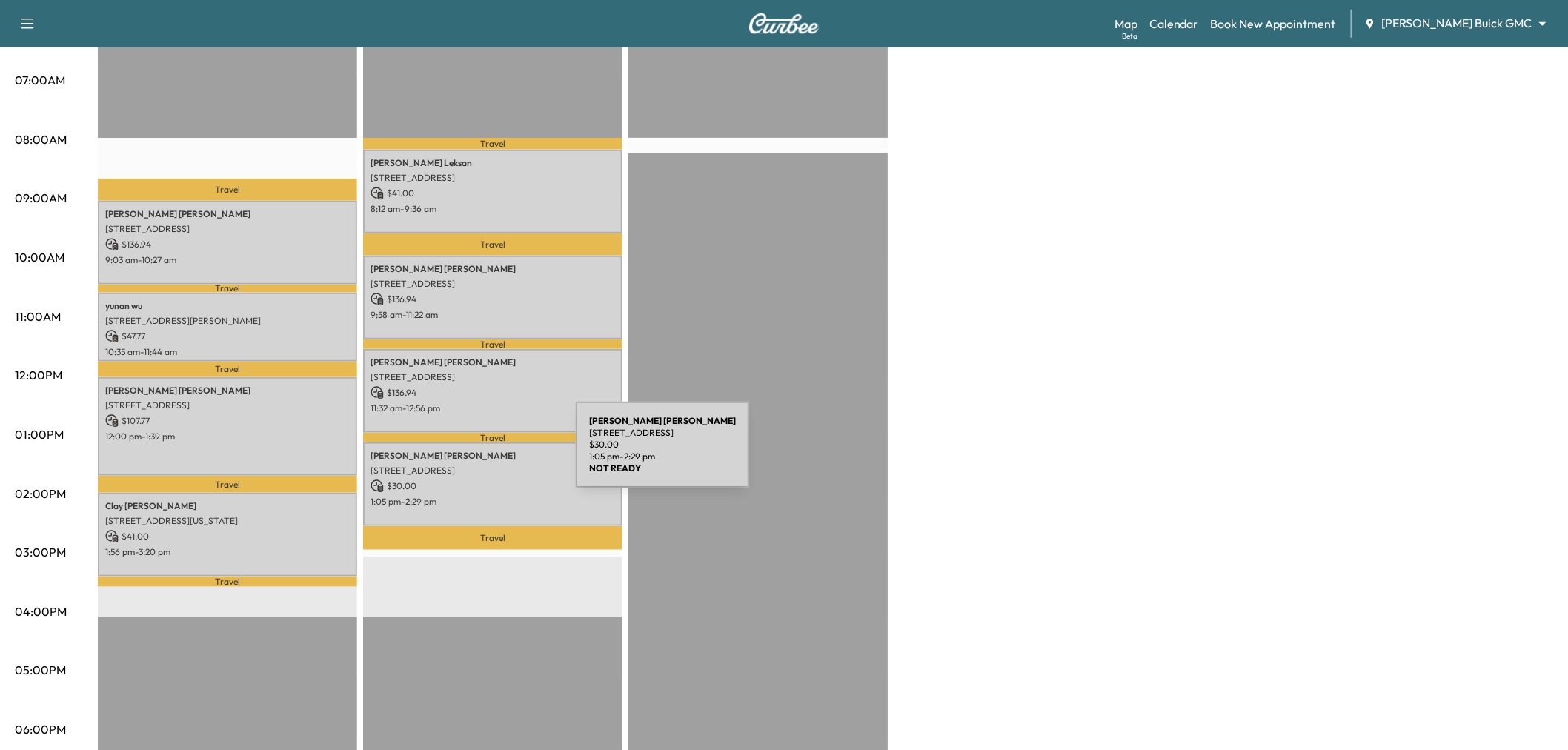
click at [471, 483] on p "$ 30.00" at bounding box center [492, 486] width 245 height 13
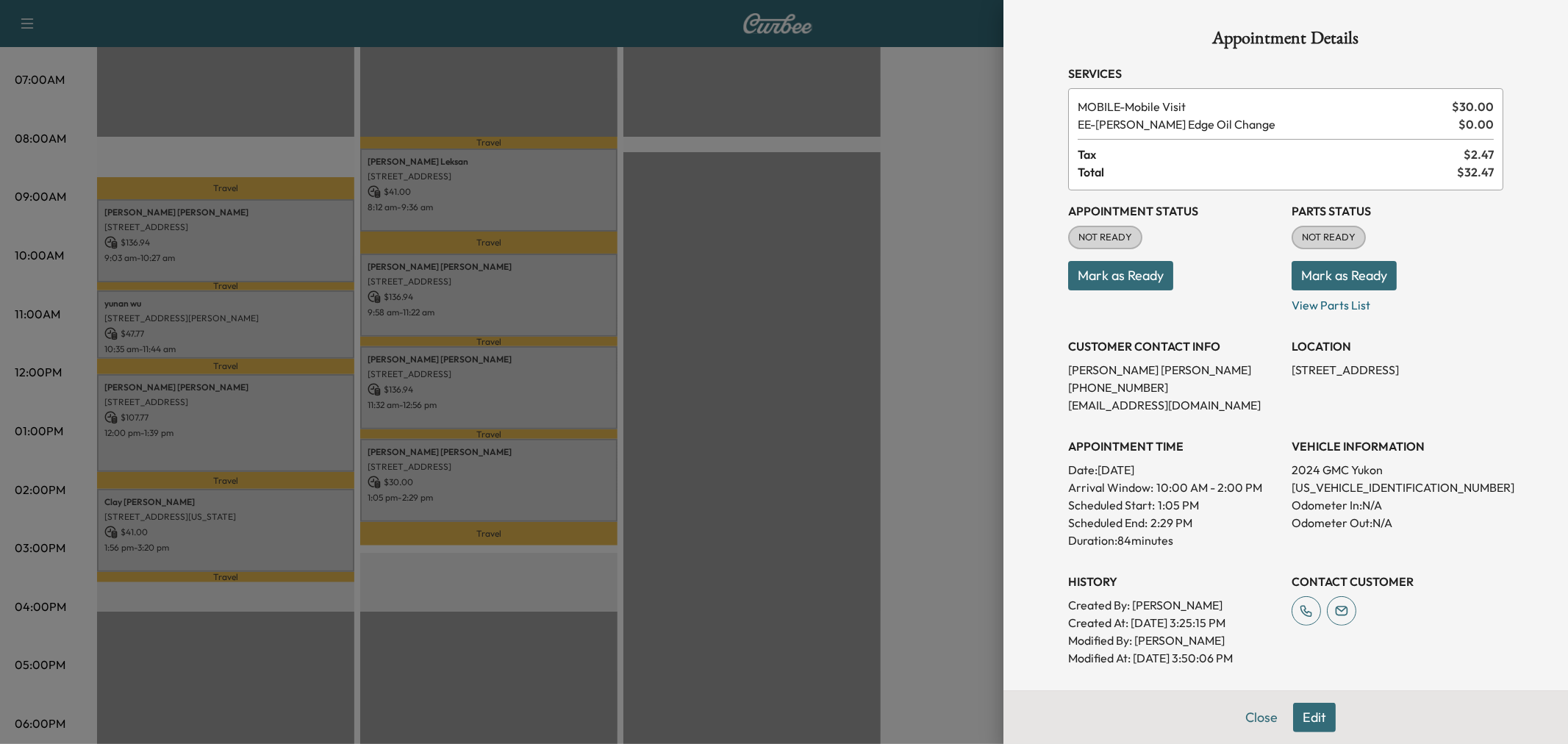
click at [468, 479] on div at bounding box center [784, 372] width 1568 height 744
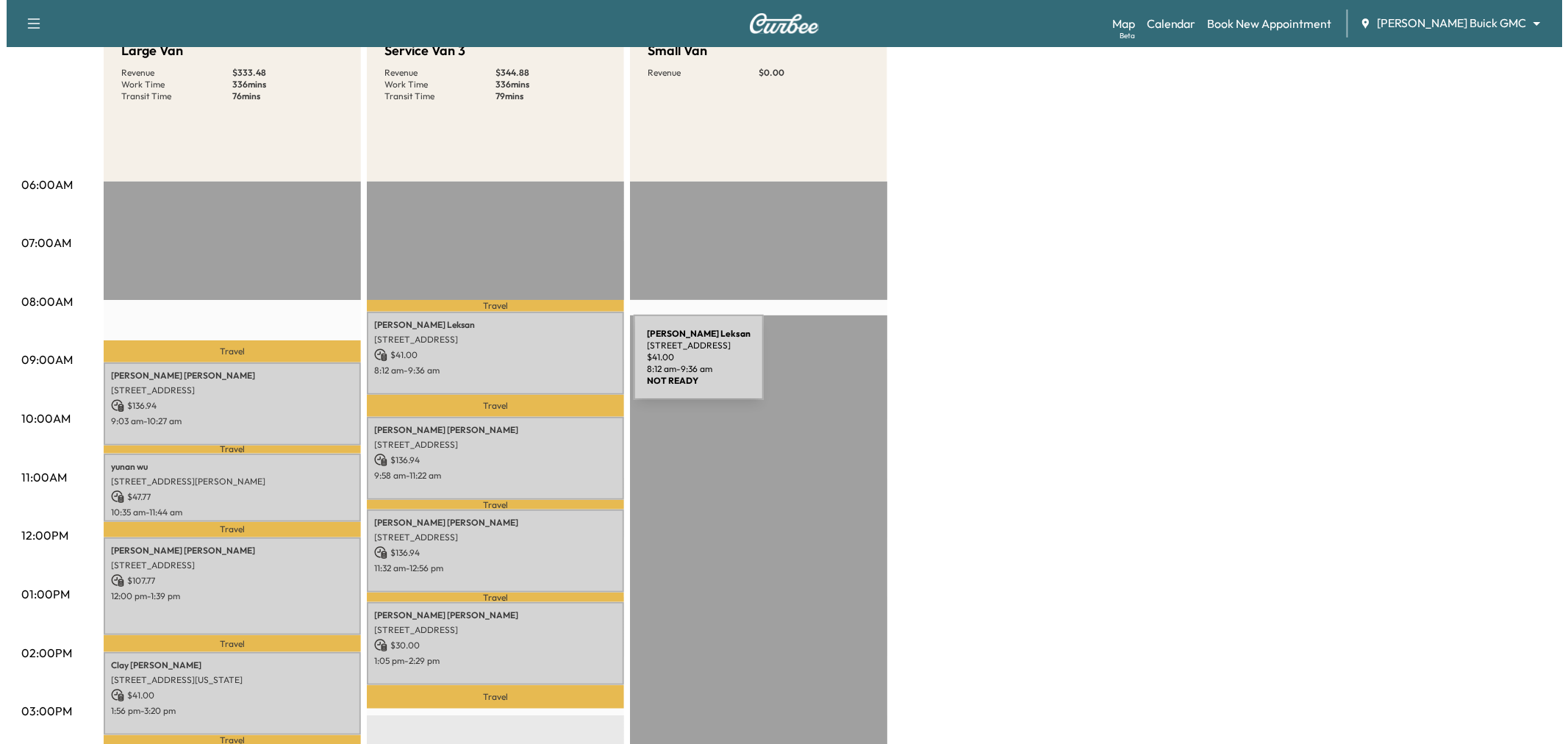
scroll to position [82, 0]
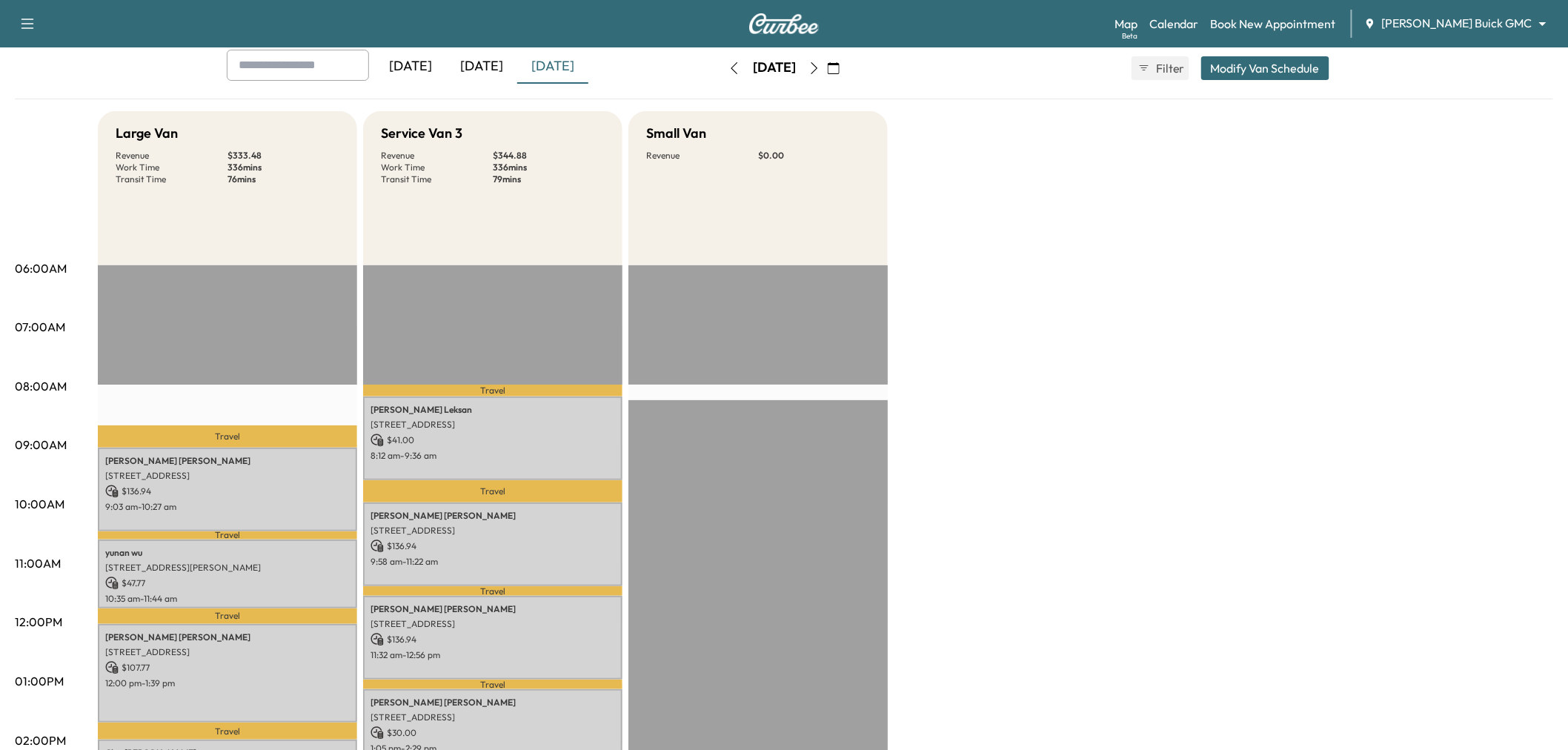
click at [1239, 60] on button "Modify Van Schedule" at bounding box center [1265, 68] width 128 height 24
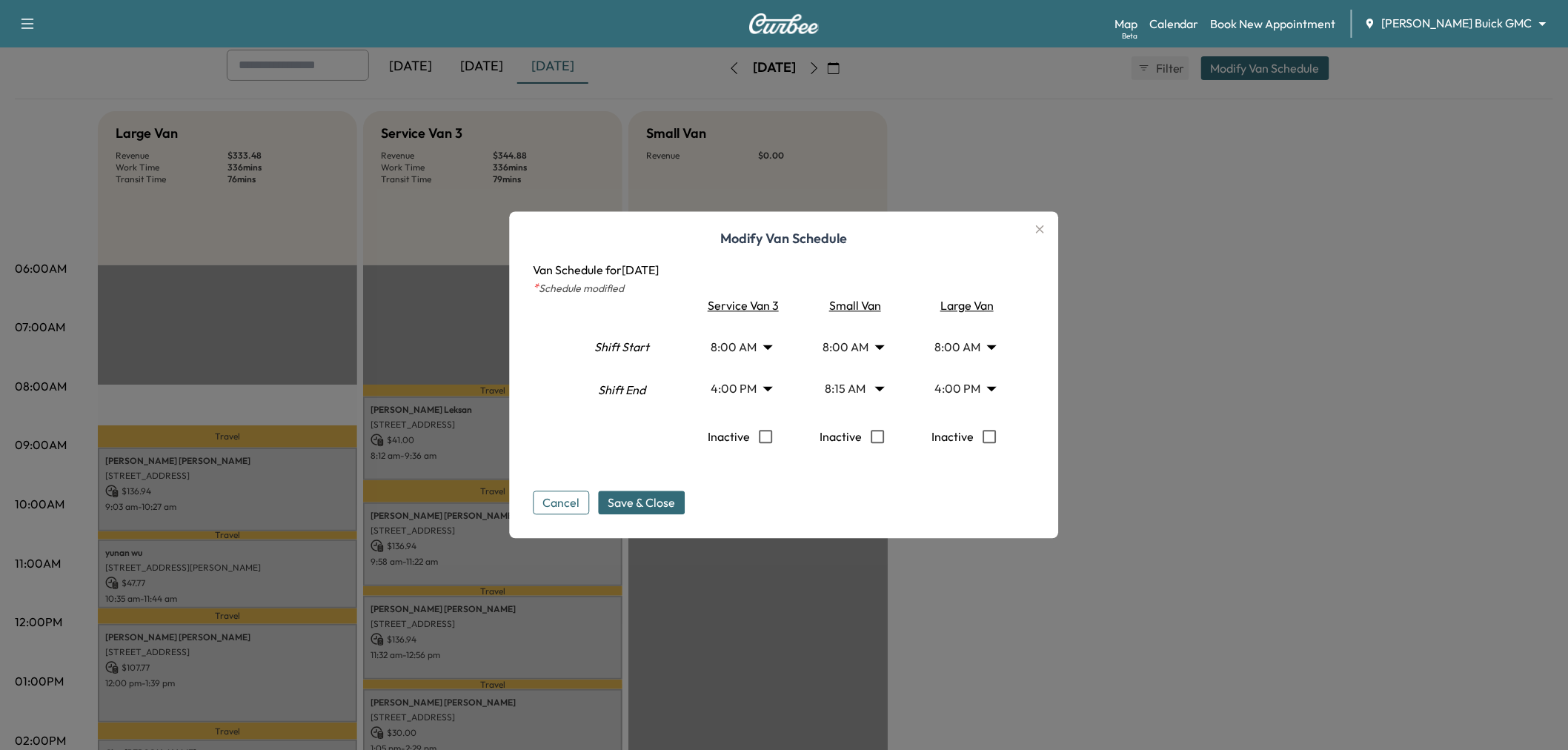
click at [964, 386] on body "Support Log Out Map Beta Calendar Book New Appointment Ewing Buick GMC ********…" at bounding box center [784, 293] width 1568 height 750
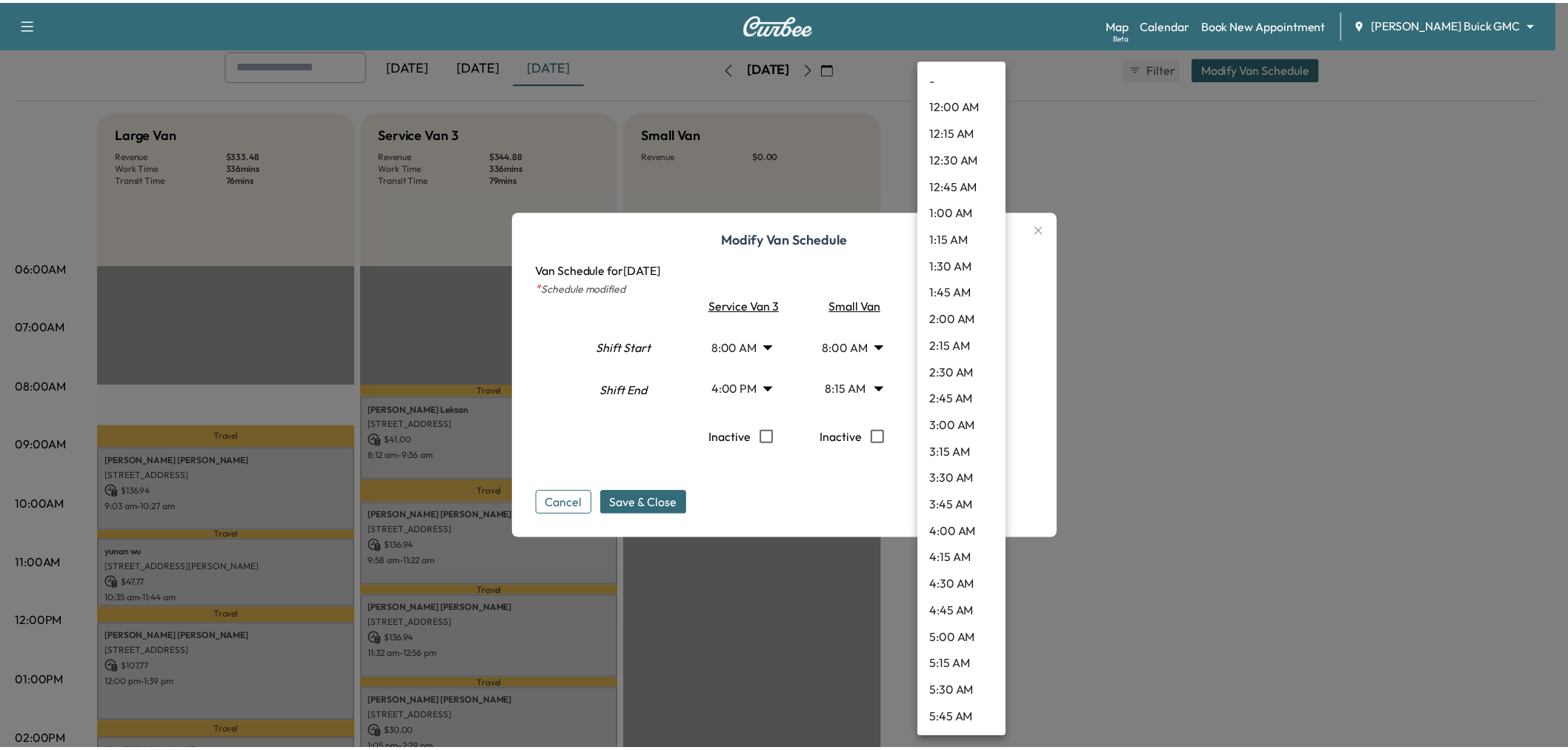
scroll to position [1412, 0]
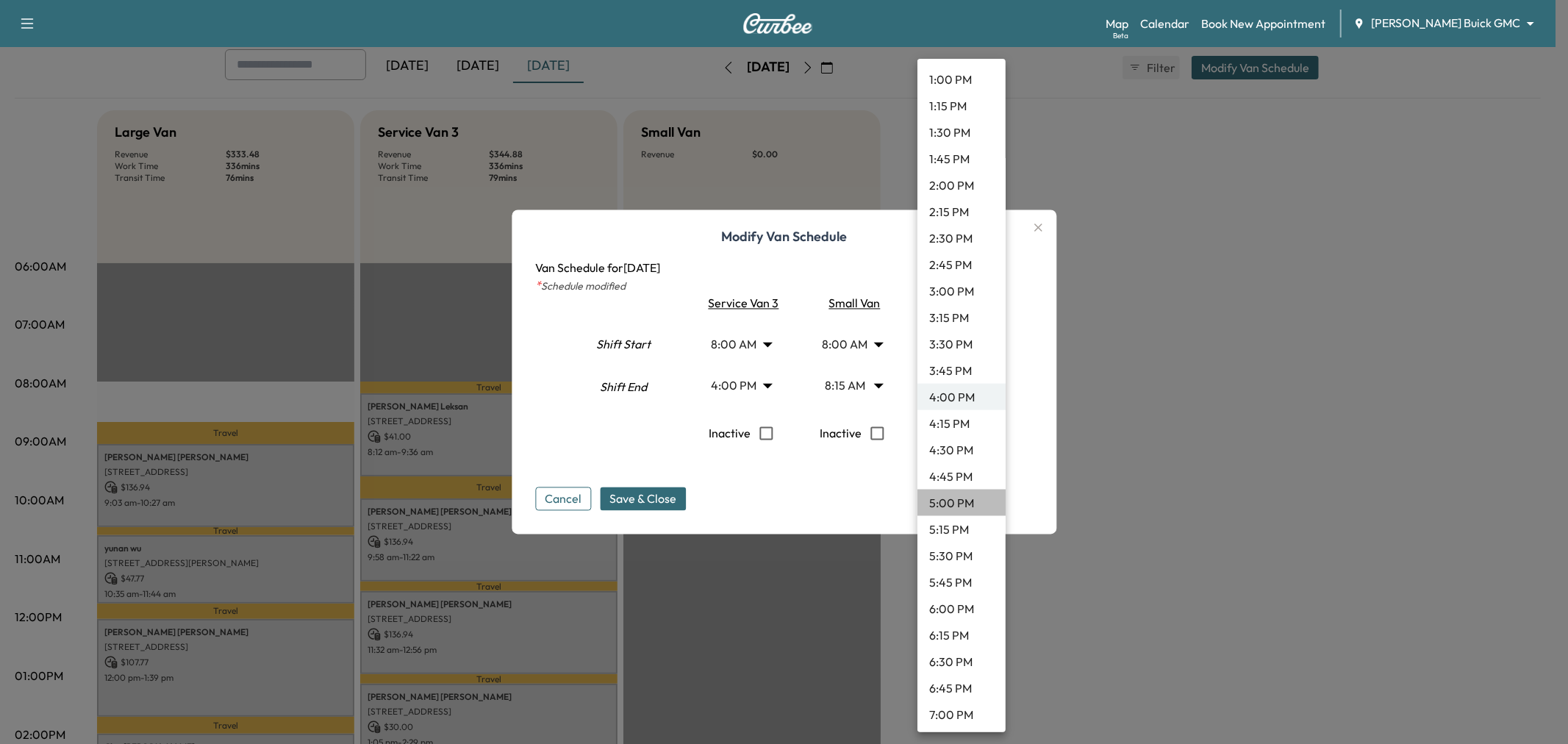
click at [968, 496] on li "5:00 PM" at bounding box center [961, 502] width 88 height 27
type input "**"
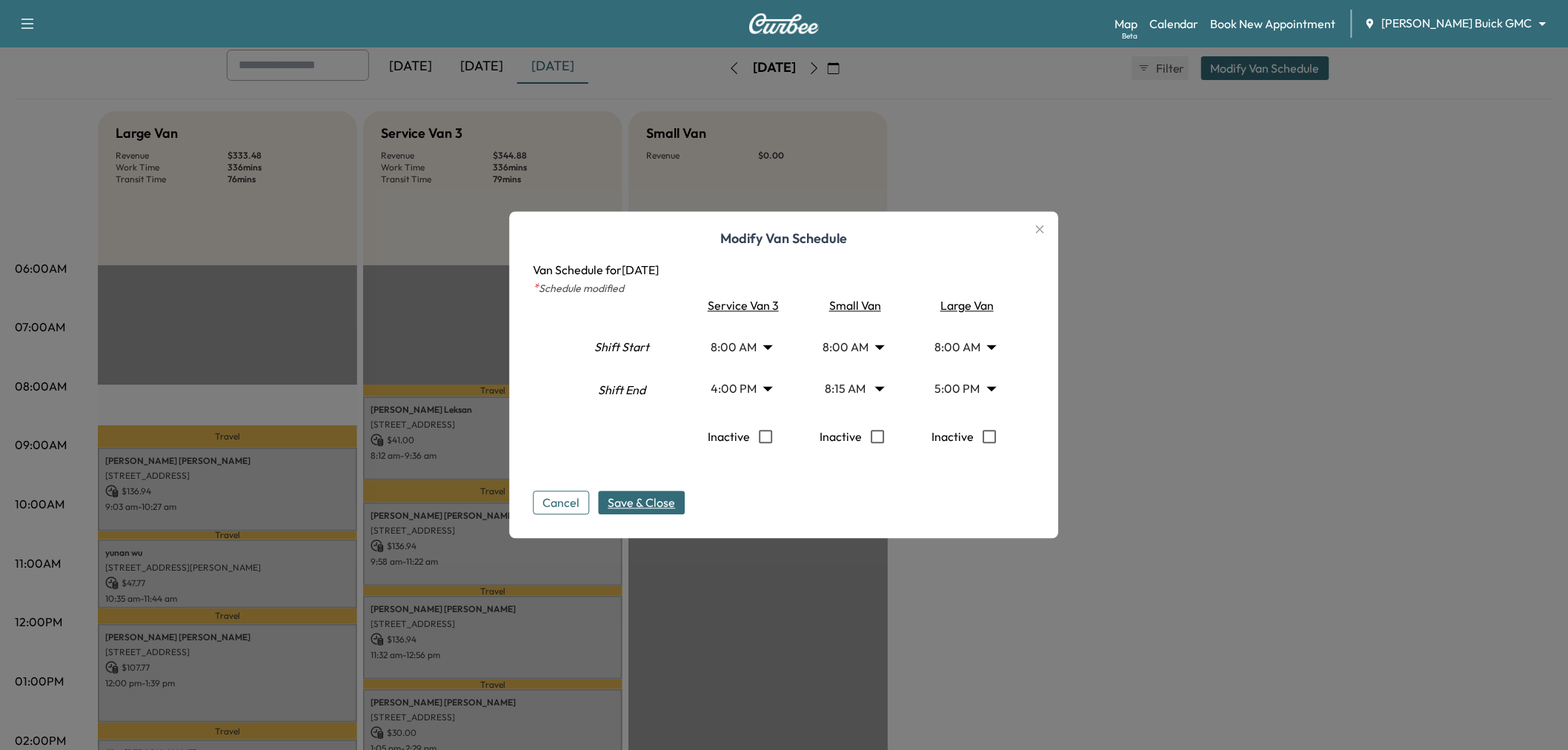
click at [660, 504] on span "Save & Close" at bounding box center [642, 503] width 68 height 18
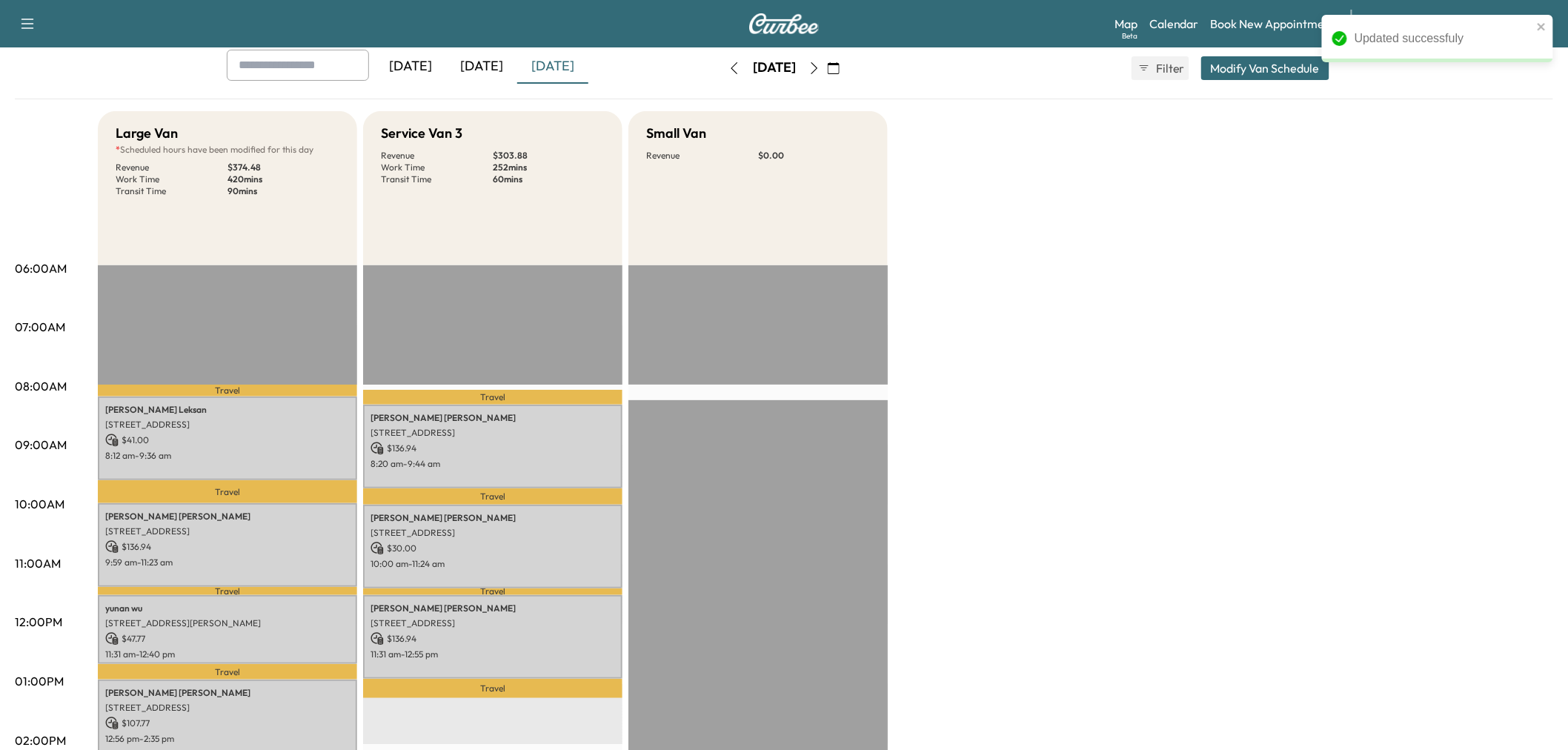
drag, startPoint x: 1142, startPoint y: 292, endPoint x: 1132, endPoint y: 294, distance: 10.2
click at [1141, 292] on div "Large Van * Scheduled hours have been modified for this day Revenue $ 374.48 Wo…" at bounding box center [825, 666] width 1455 height 1111
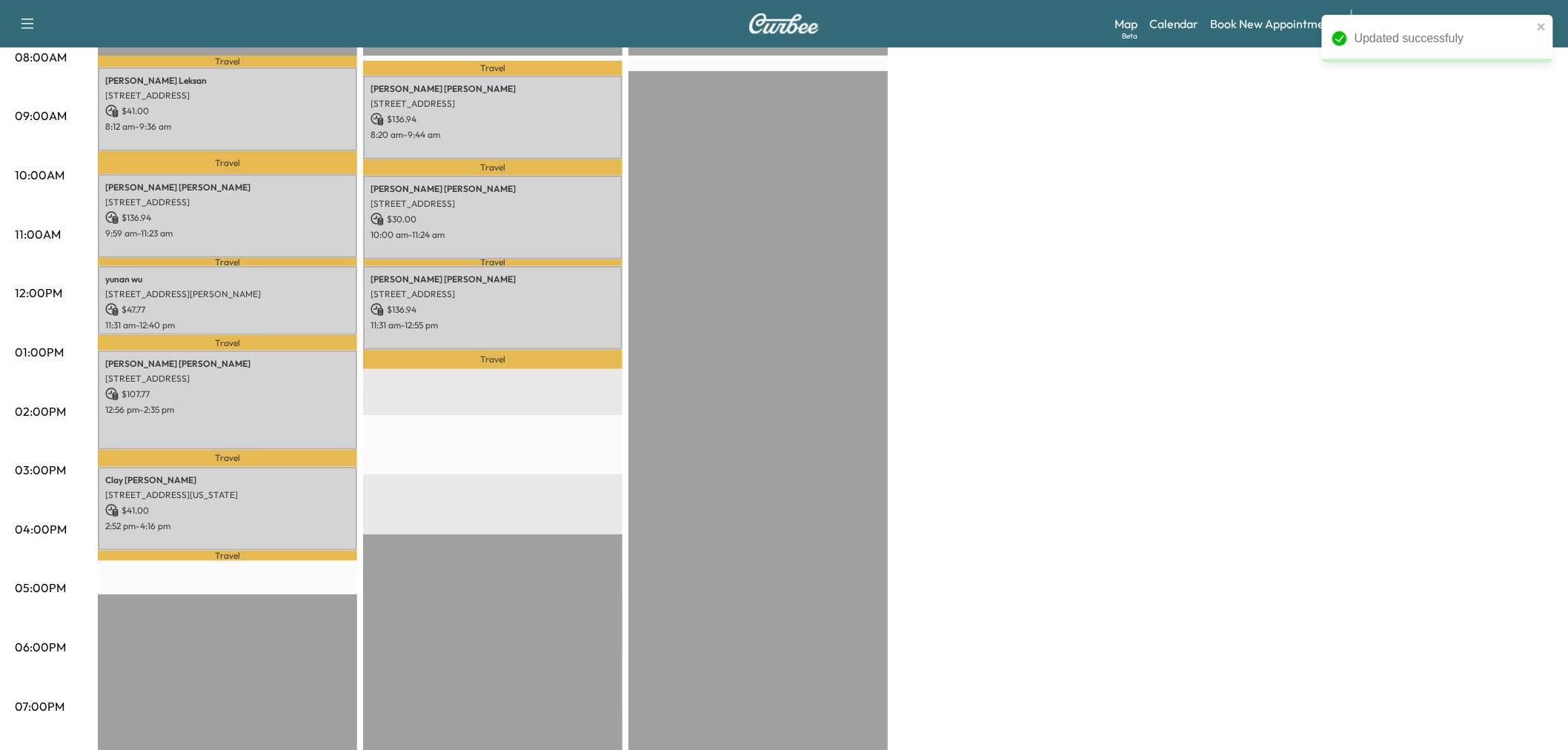
scroll to position [247, 0]
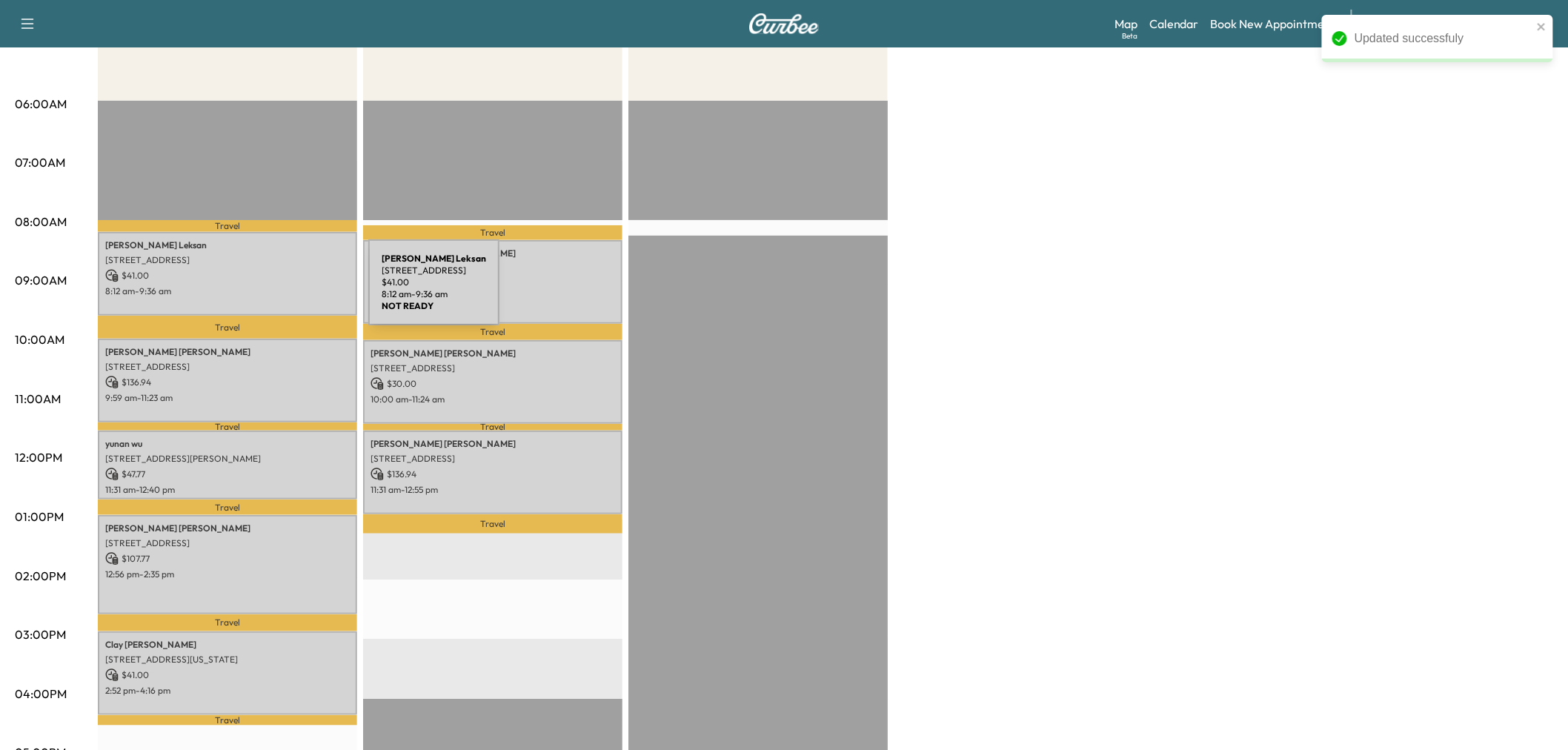
click at [257, 291] on p "8:12 am - 9:36 am" at bounding box center [227, 291] width 245 height 12
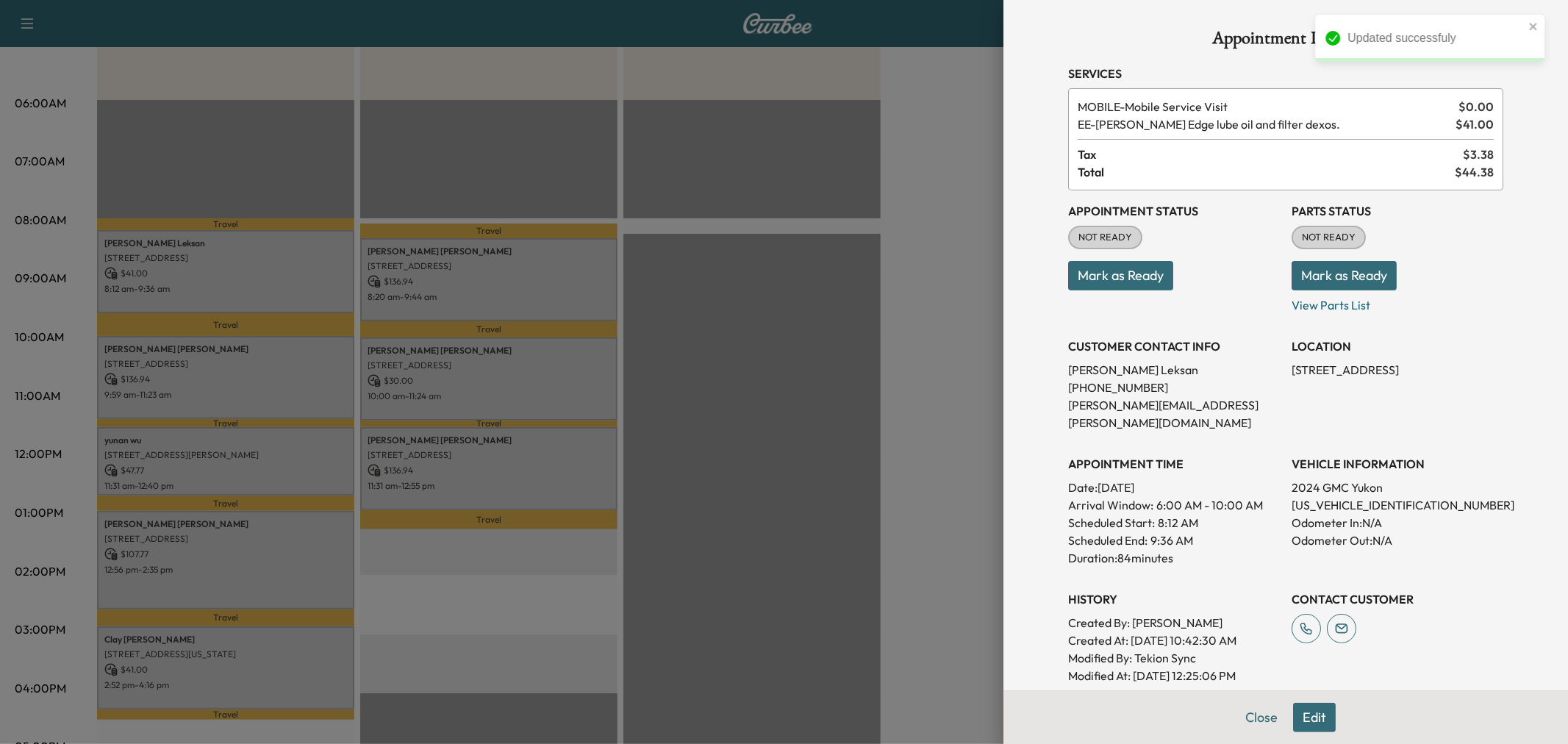
click at [258, 391] on div at bounding box center [784, 372] width 1568 height 744
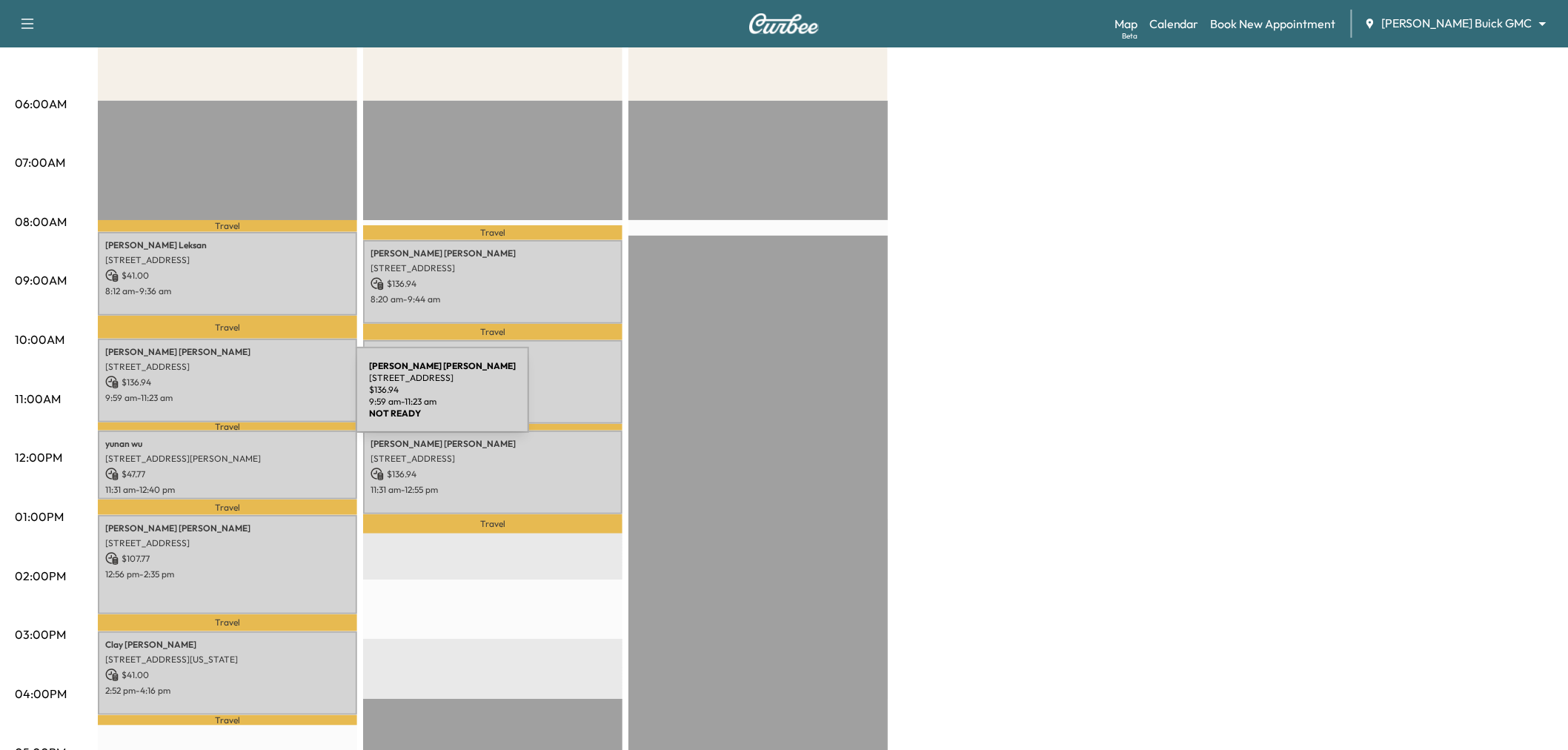
click at [245, 399] on p "9:59 am - 11:23 am" at bounding box center [227, 398] width 245 height 12
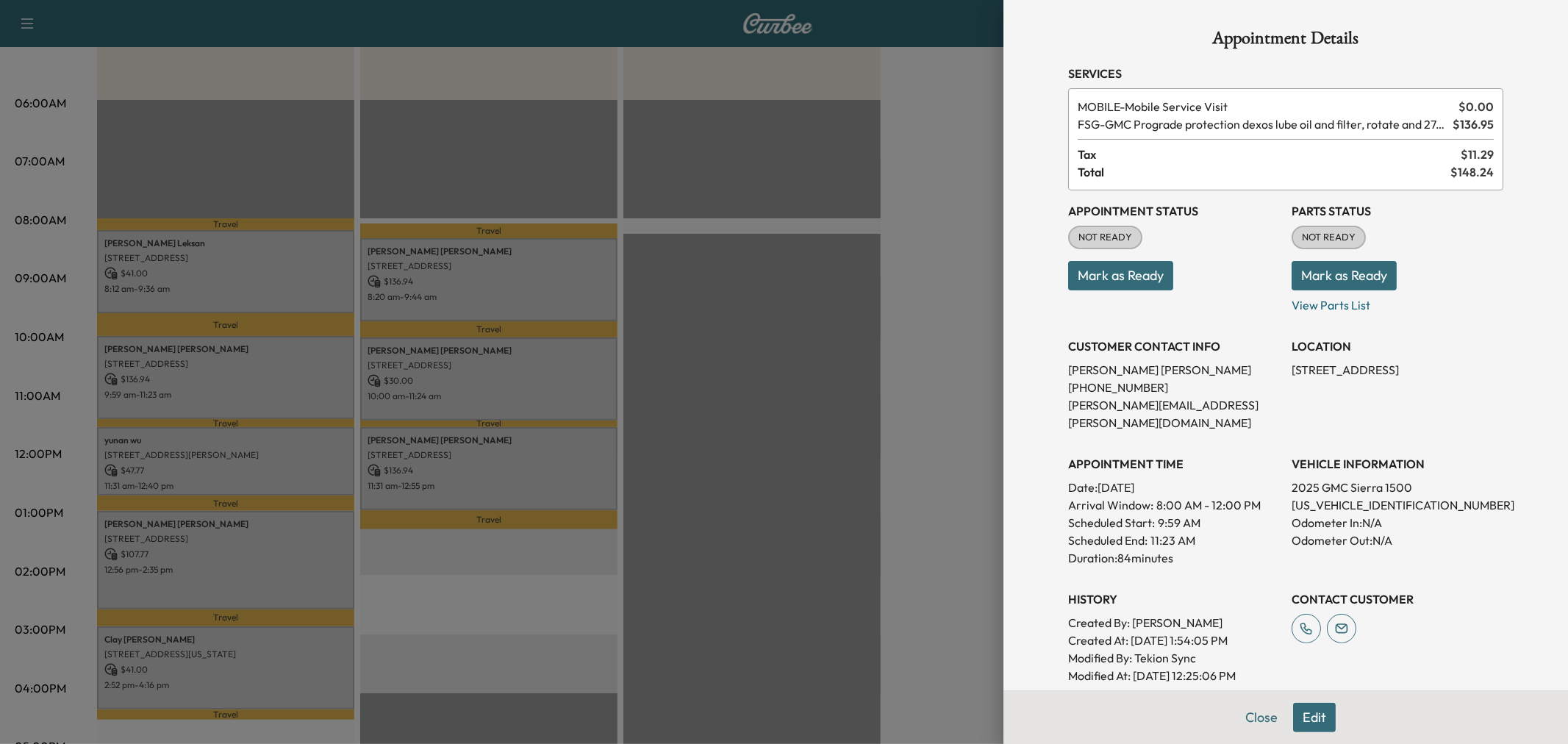
click at [276, 371] on div at bounding box center [784, 372] width 1568 height 744
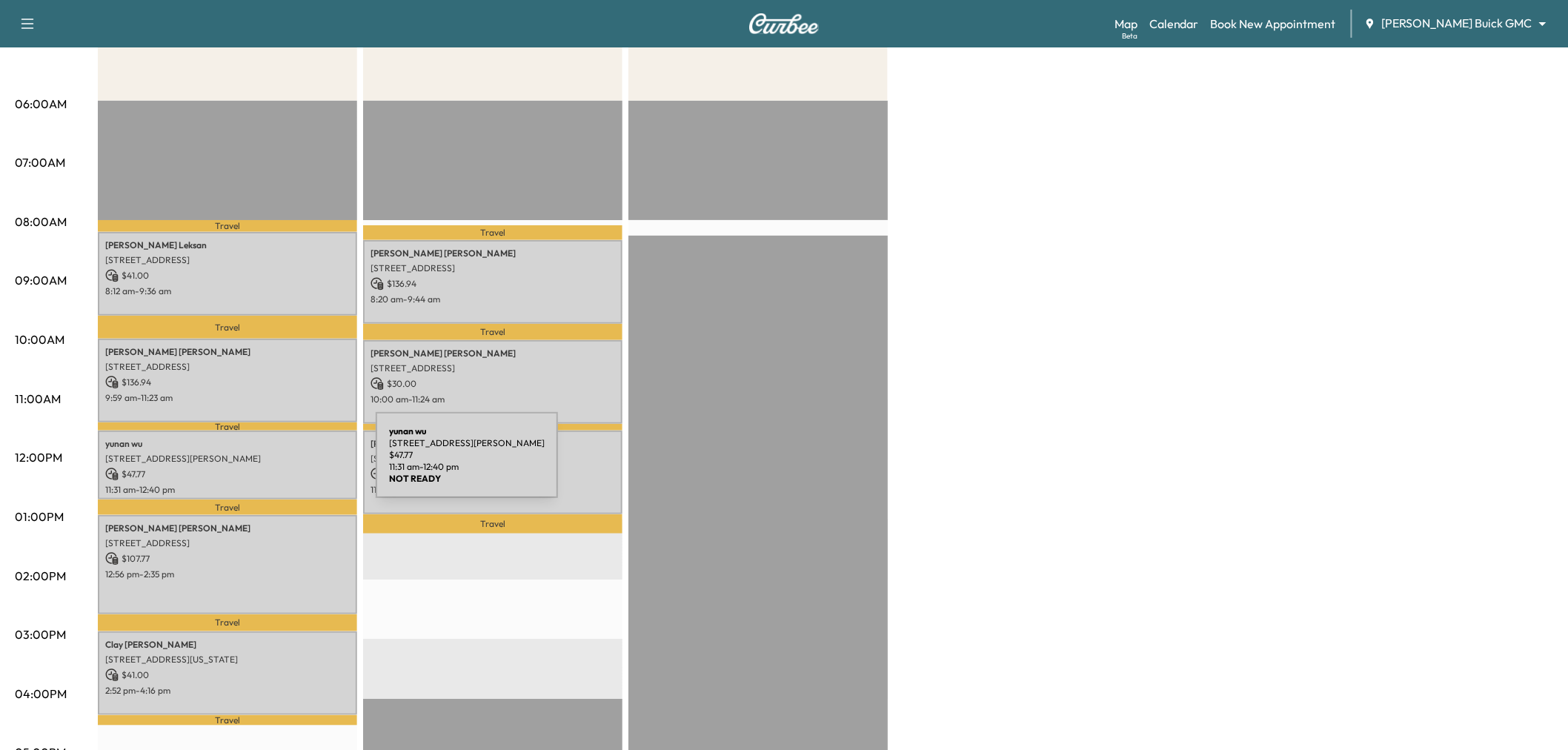
click at [264, 467] on p "$ 47.77" at bounding box center [227, 474] width 245 height 13
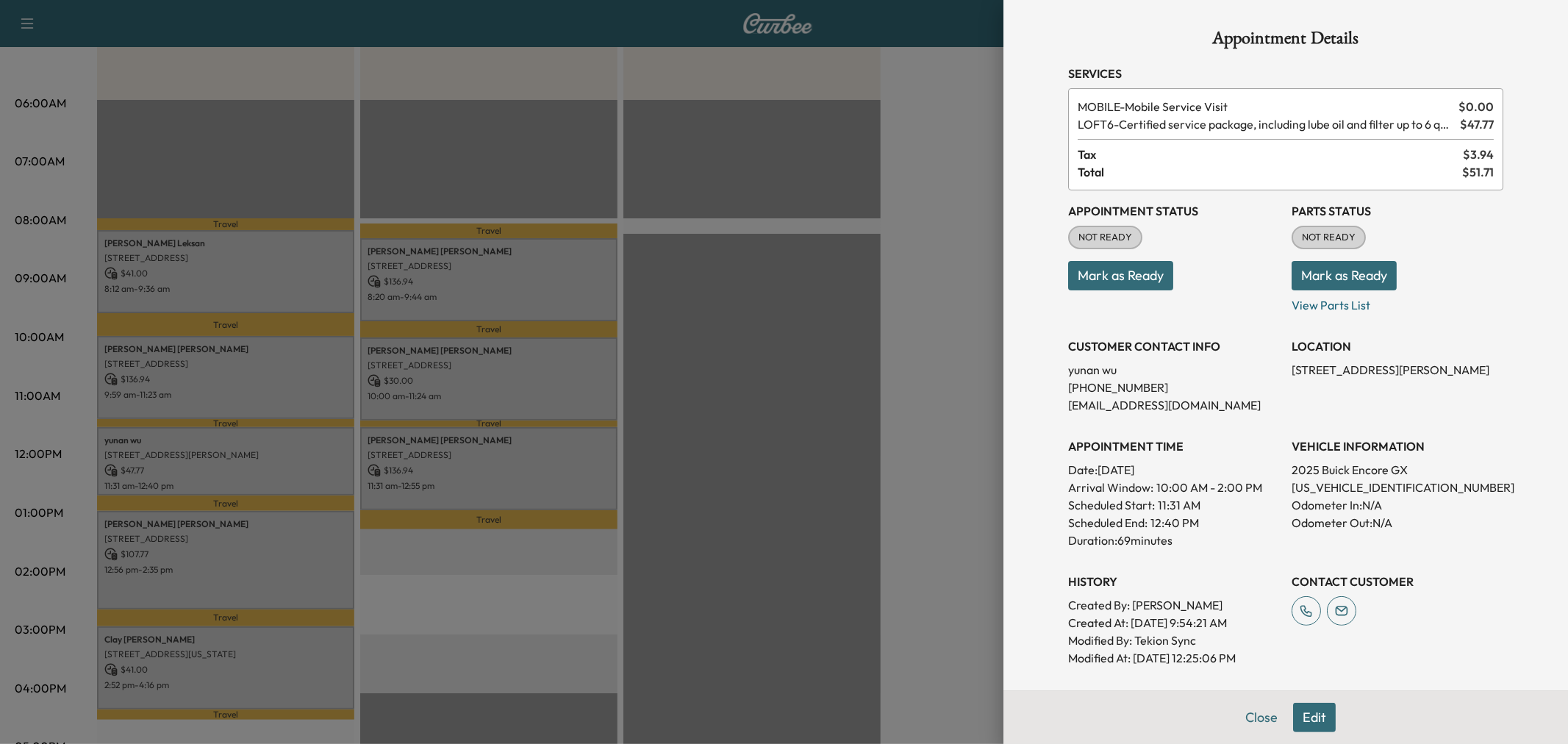
click at [262, 460] on div at bounding box center [784, 372] width 1568 height 744
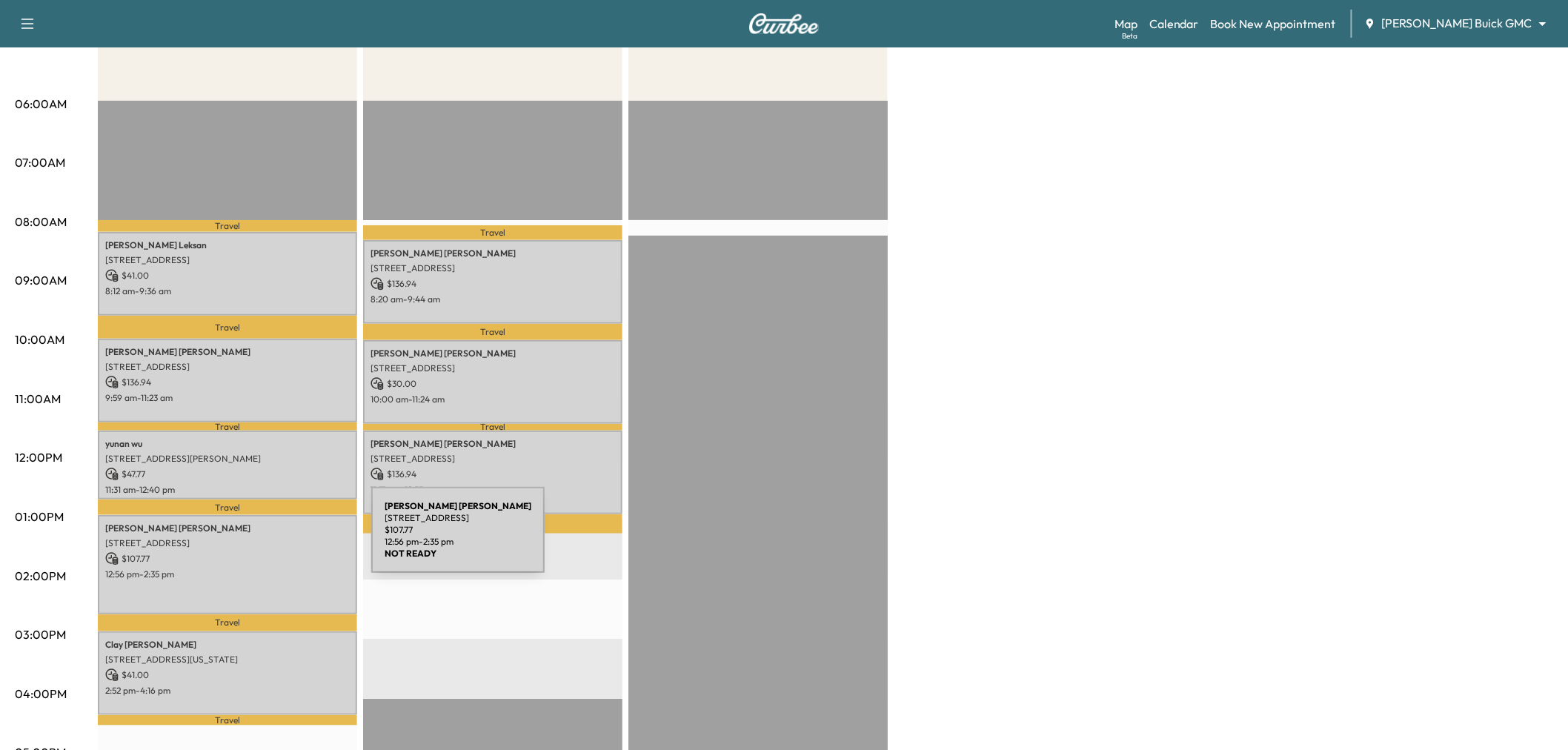
click at [260, 539] on p "8129 DAVIDSON DR, PLANO, TX 75025, USA" at bounding box center [227, 543] width 245 height 12
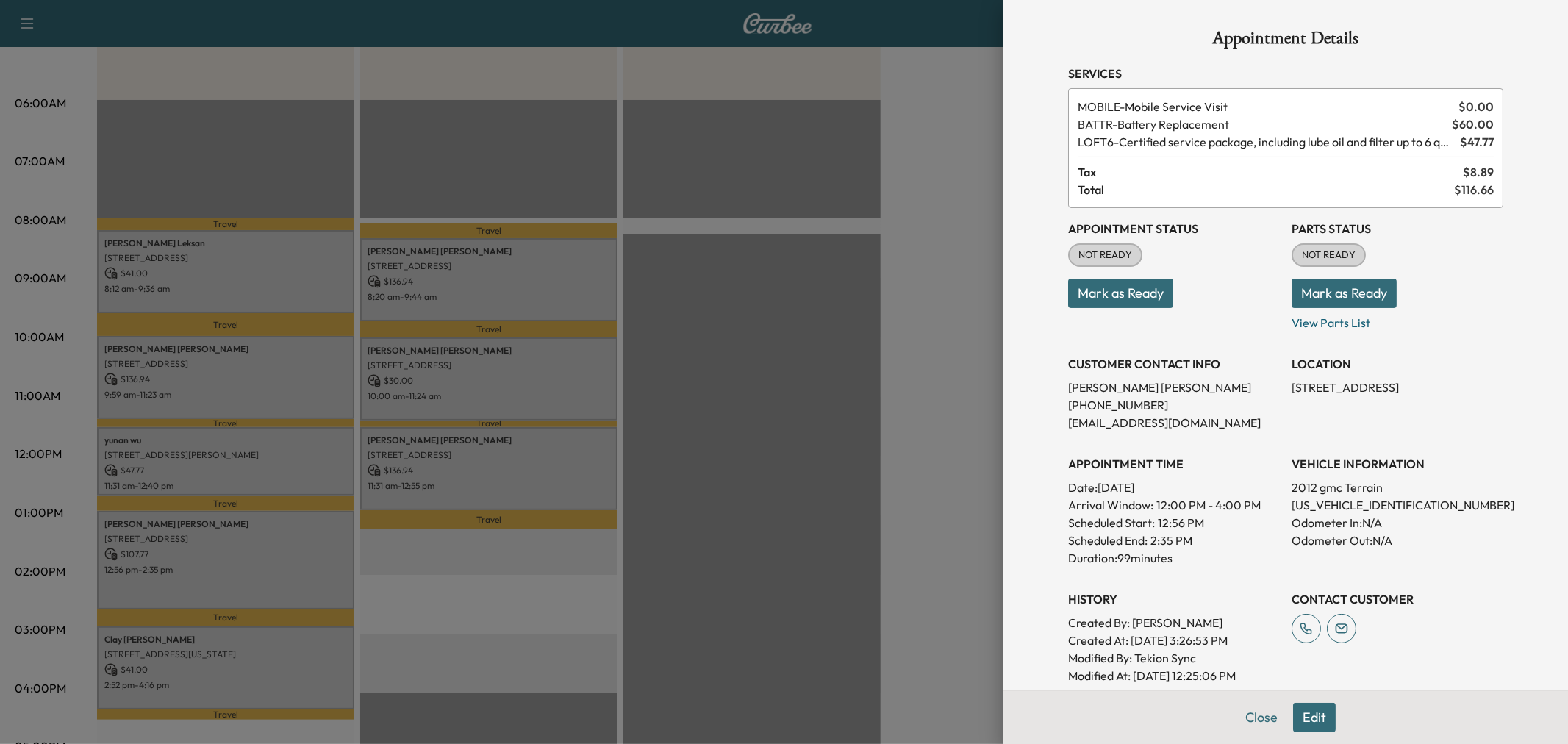
click at [259, 552] on div at bounding box center [784, 372] width 1568 height 744
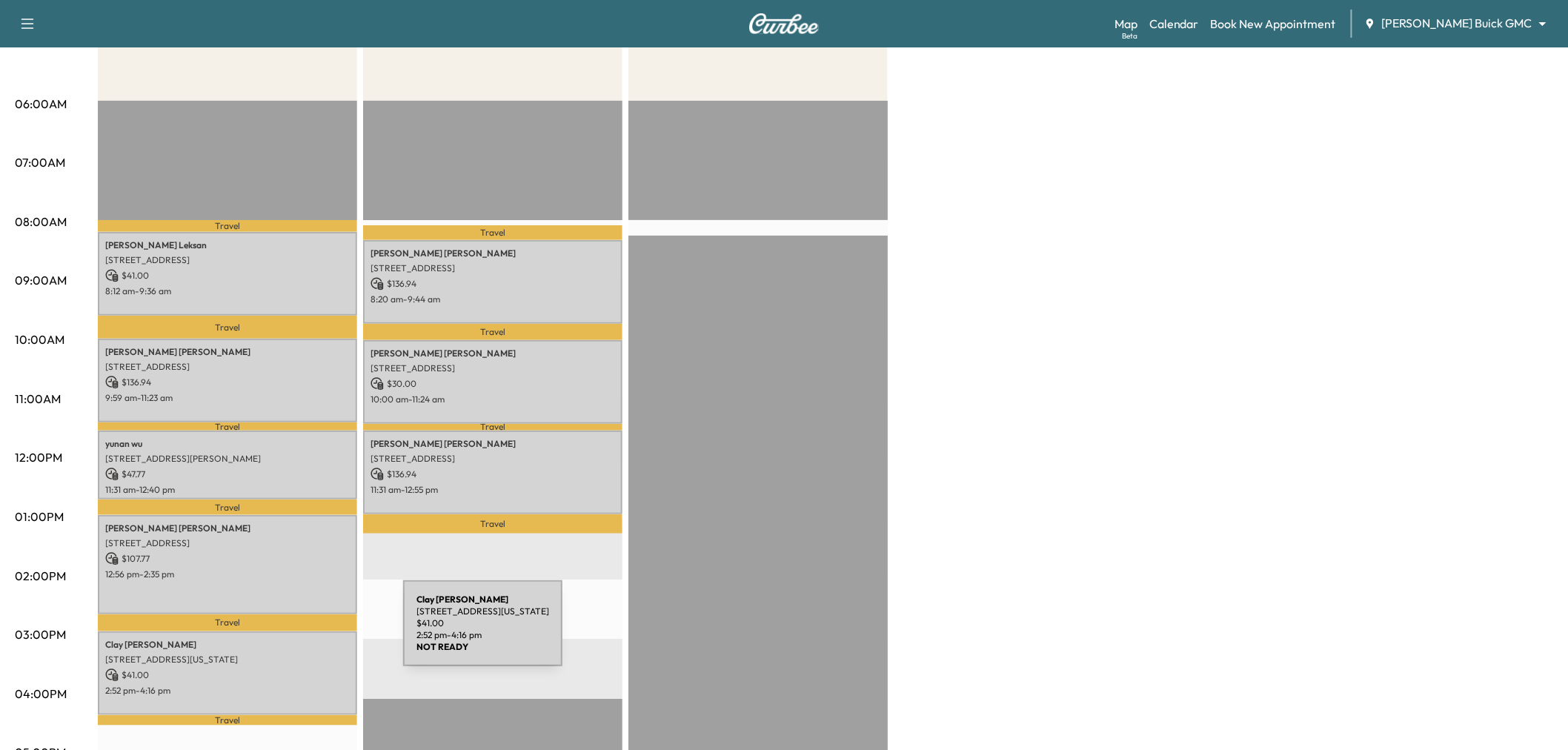
click at [292, 638] on p "Clay Holcomb" at bounding box center [227, 644] width 245 height 12
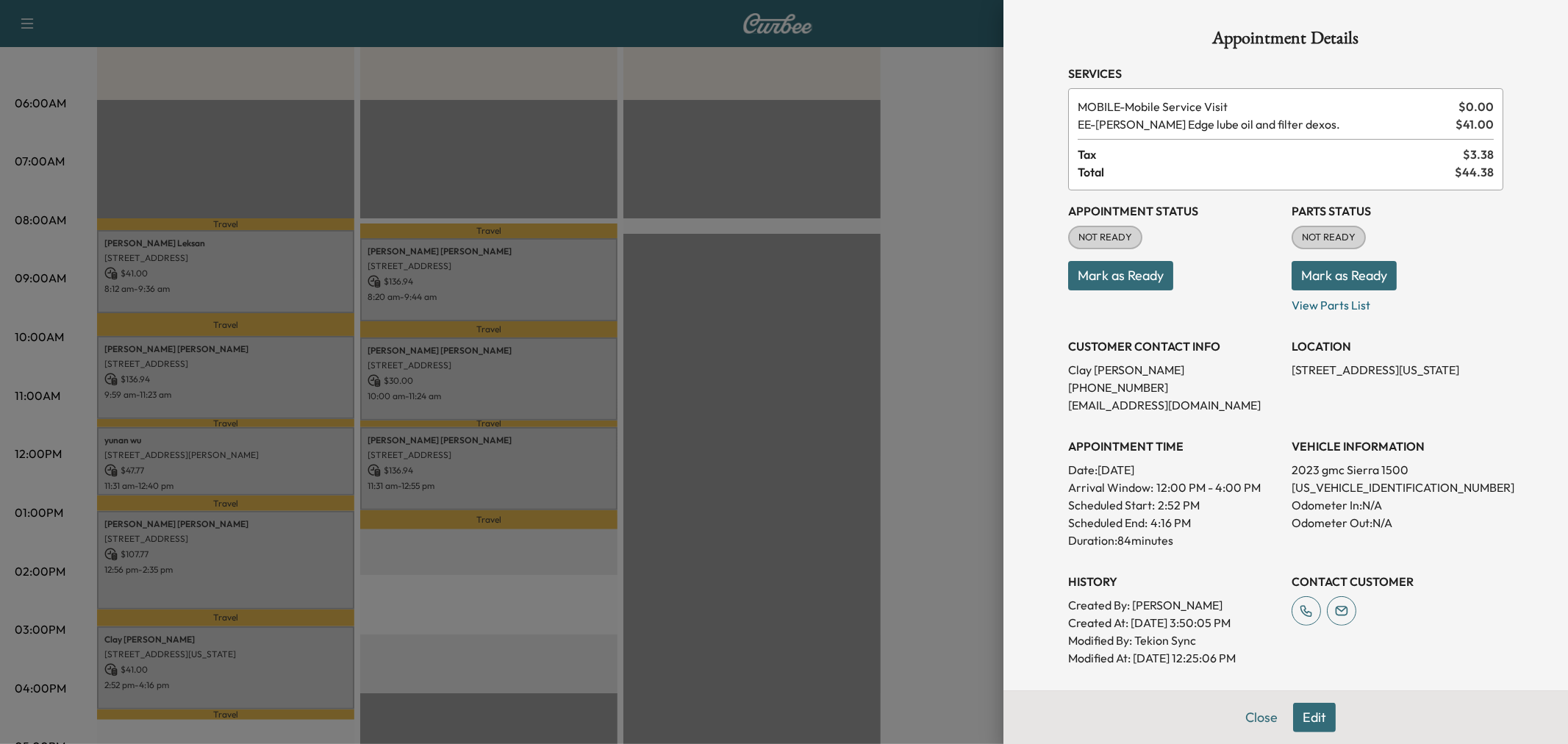
click at [290, 627] on div at bounding box center [784, 372] width 1568 height 744
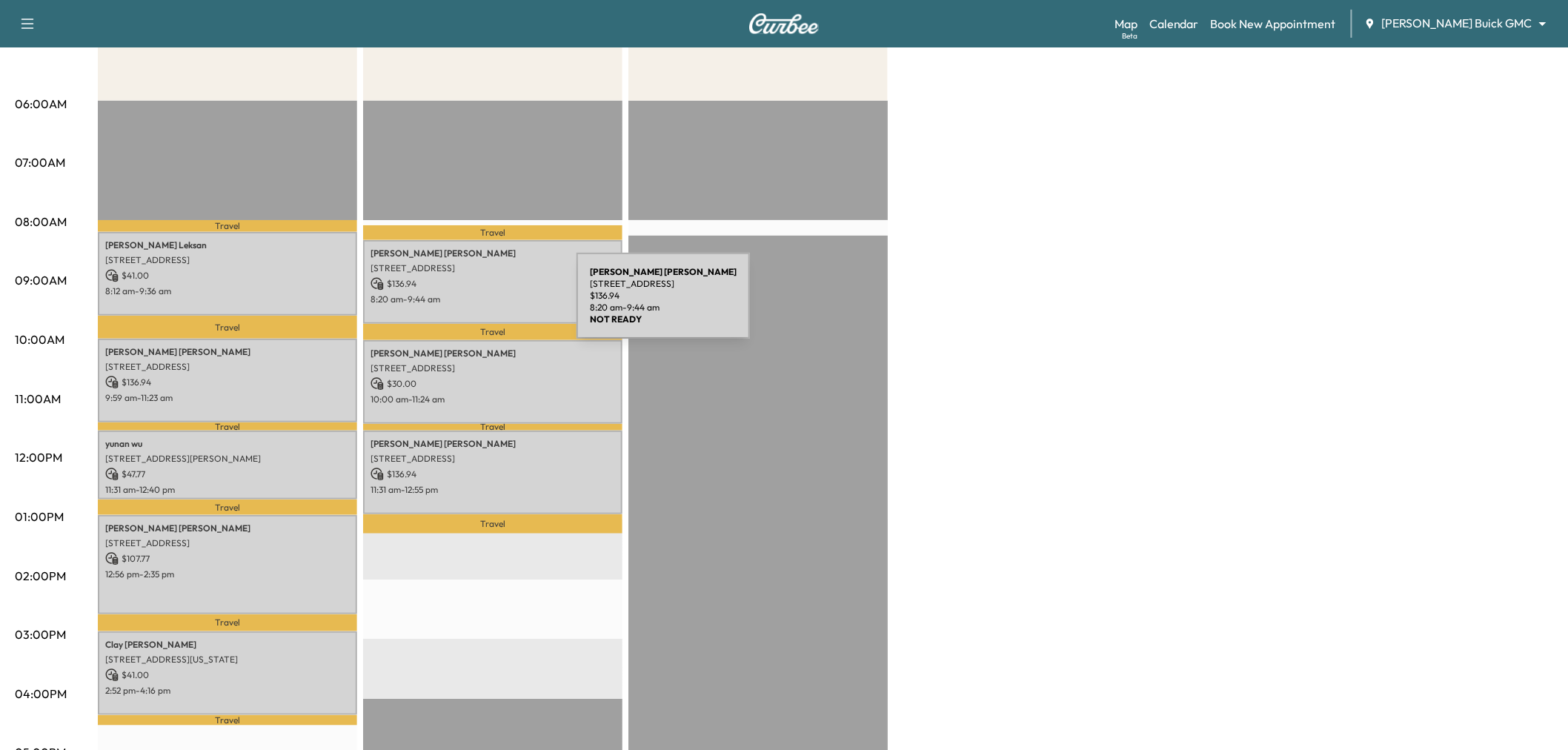
click at [466, 304] on div "Gregory Keathley 12282 Kennedale Dr, Frisco, TX 75033, USA $ 136.94 8:20 am - 9…" at bounding box center [492, 281] width 259 height 84
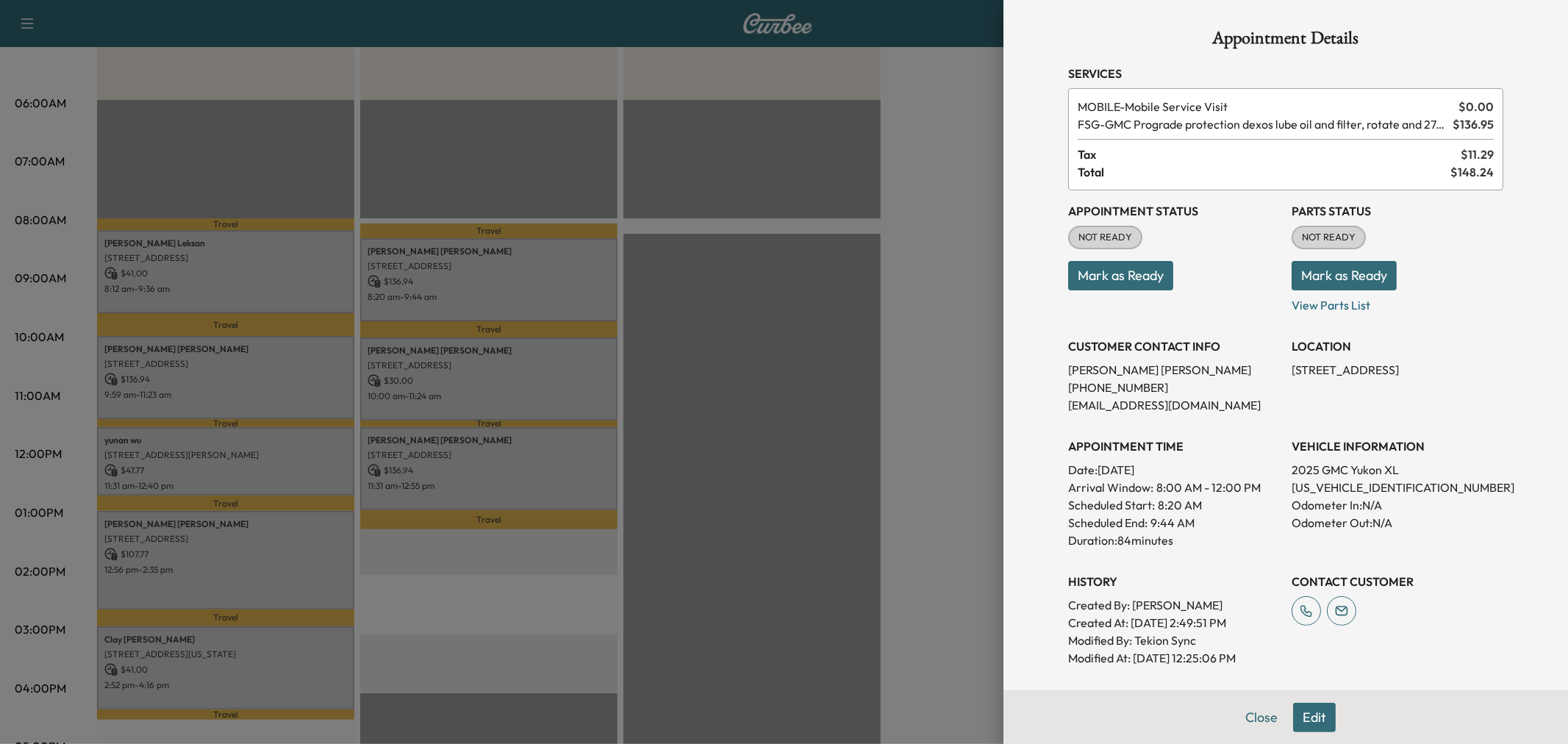
click at [483, 383] on div at bounding box center [784, 372] width 1568 height 744
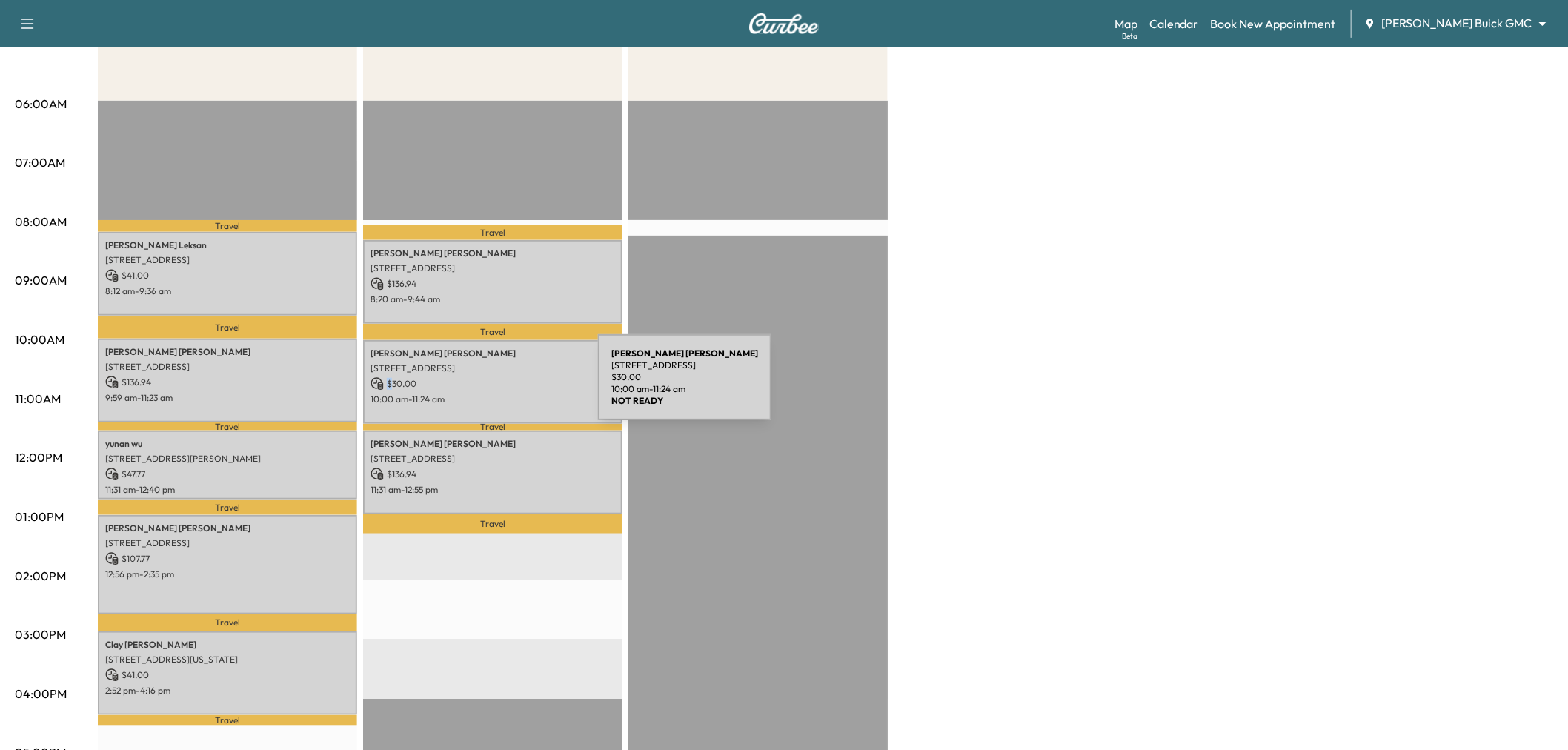
click at [487, 386] on p "$ 30.00" at bounding box center [492, 384] width 245 height 13
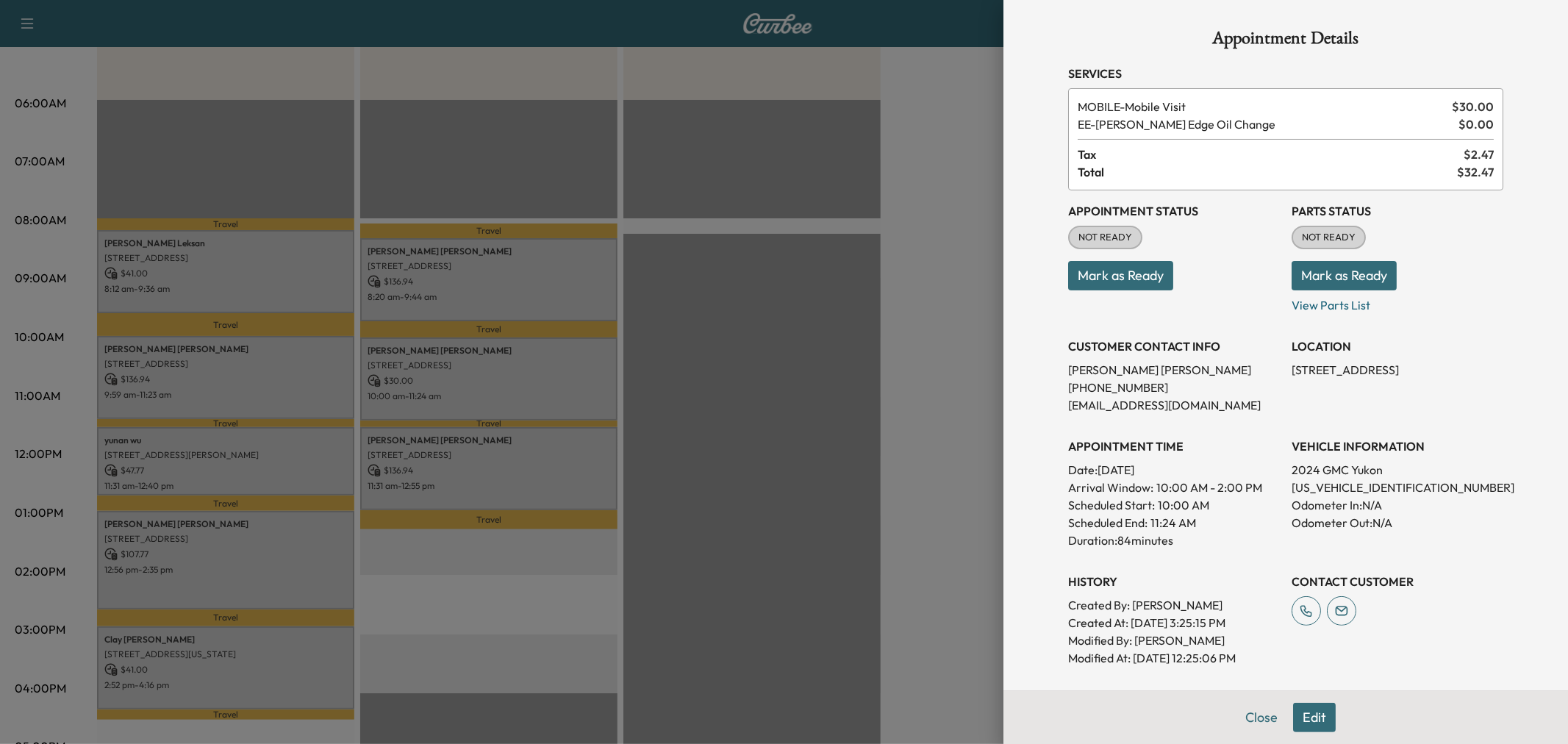
click at [481, 457] on div at bounding box center [784, 372] width 1568 height 744
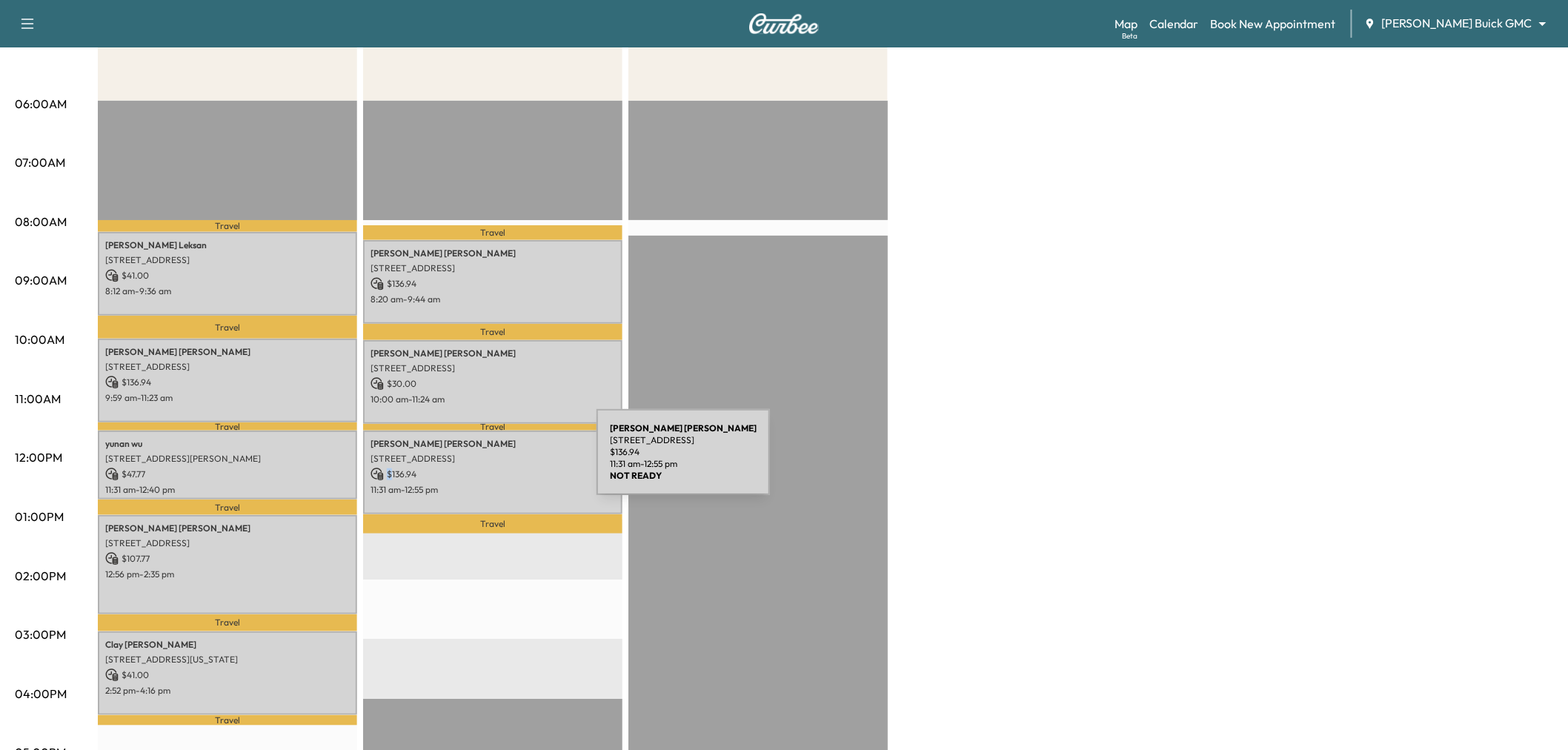
click at [485, 461] on div "Branden Johnson 2750 HIGHLAND ST, PROSPER, TX 75078, USA $ 136.94 11:31 am - 12…" at bounding box center [492, 472] width 259 height 84
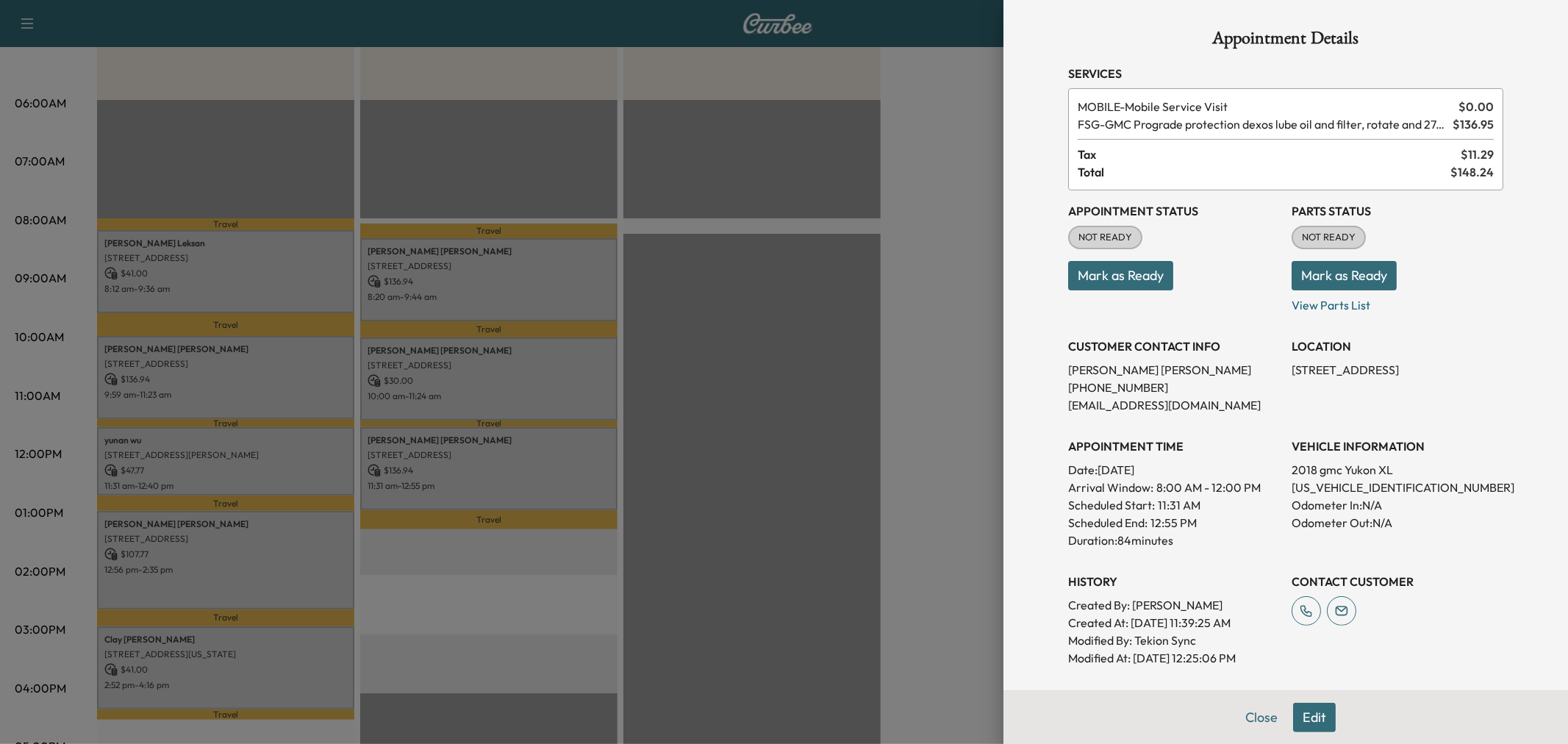
click at [481, 457] on div at bounding box center [784, 372] width 1568 height 744
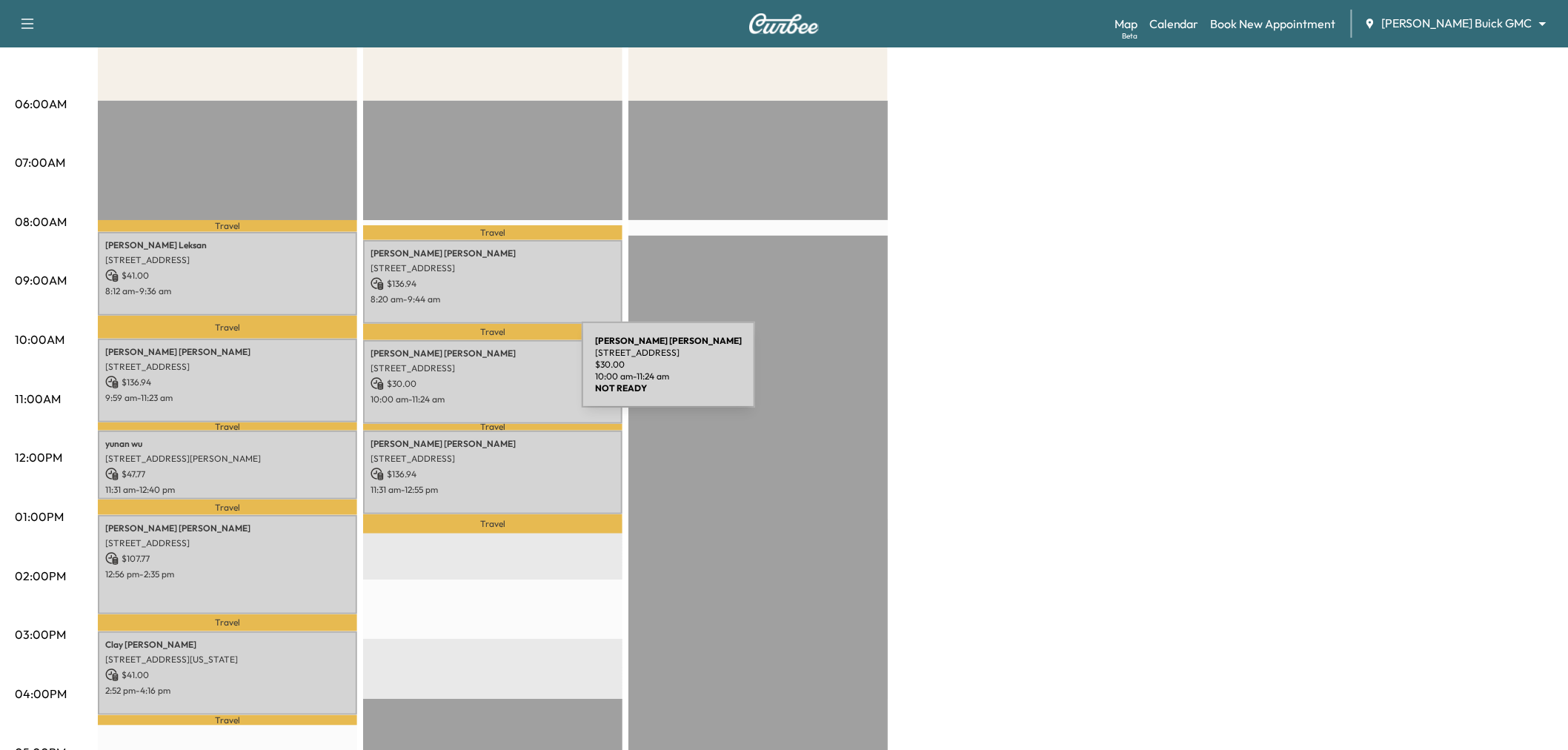
click at [471, 377] on p "$ 30.00" at bounding box center [492, 384] width 245 height 13
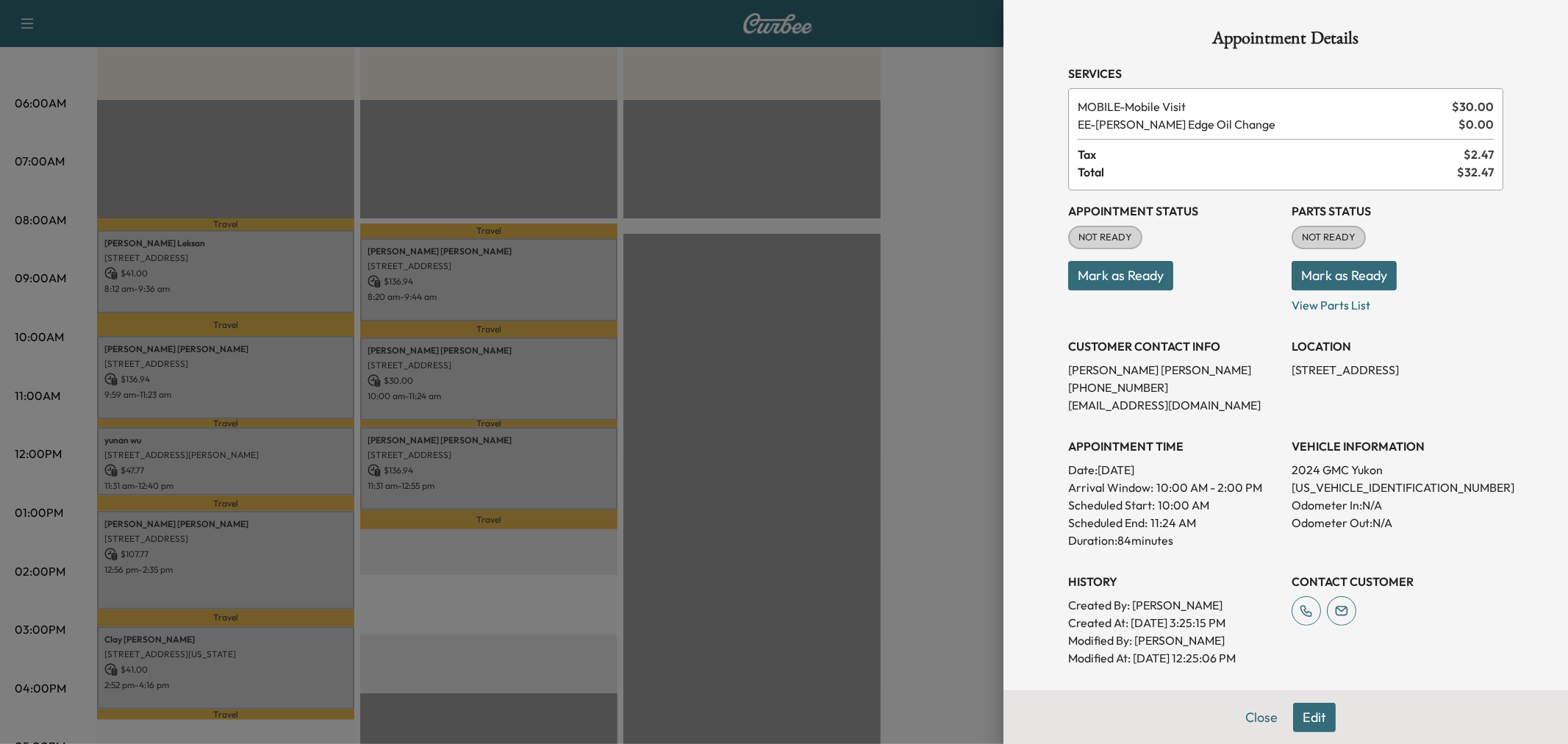
click at [468, 370] on div at bounding box center [784, 372] width 1568 height 744
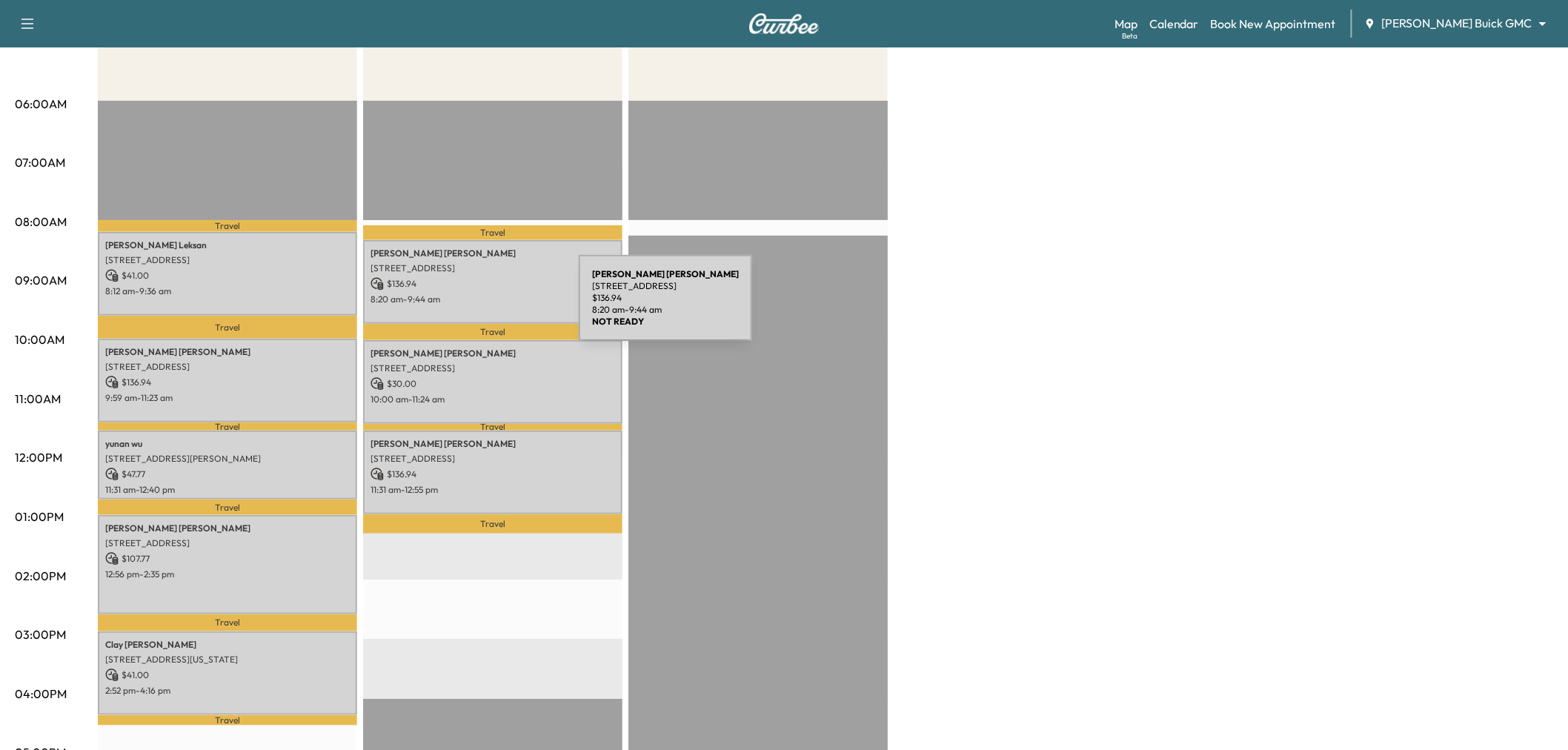
click at [484, 280] on p "$ 136.94" at bounding box center [492, 284] width 245 height 13
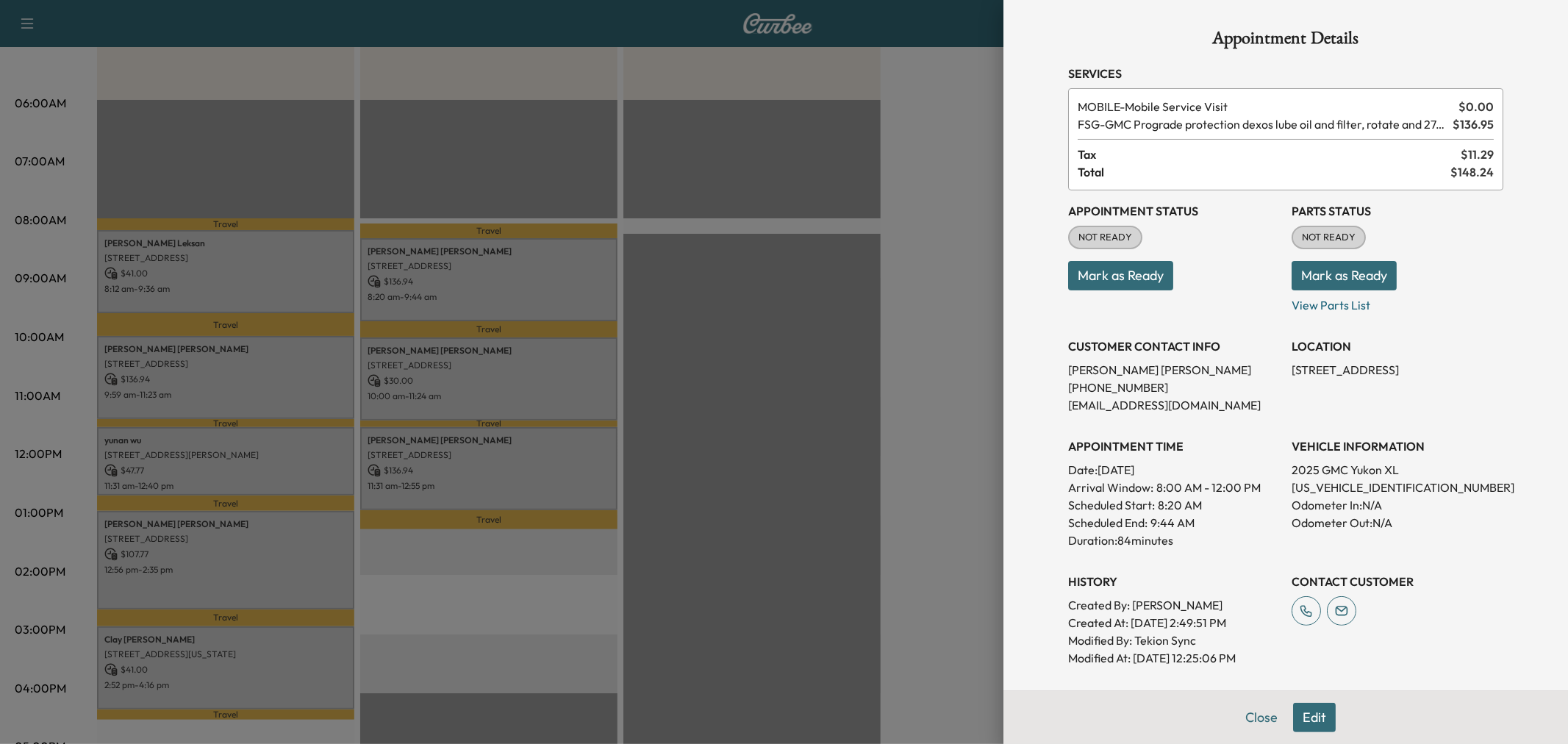
click at [480, 277] on div at bounding box center [784, 372] width 1568 height 744
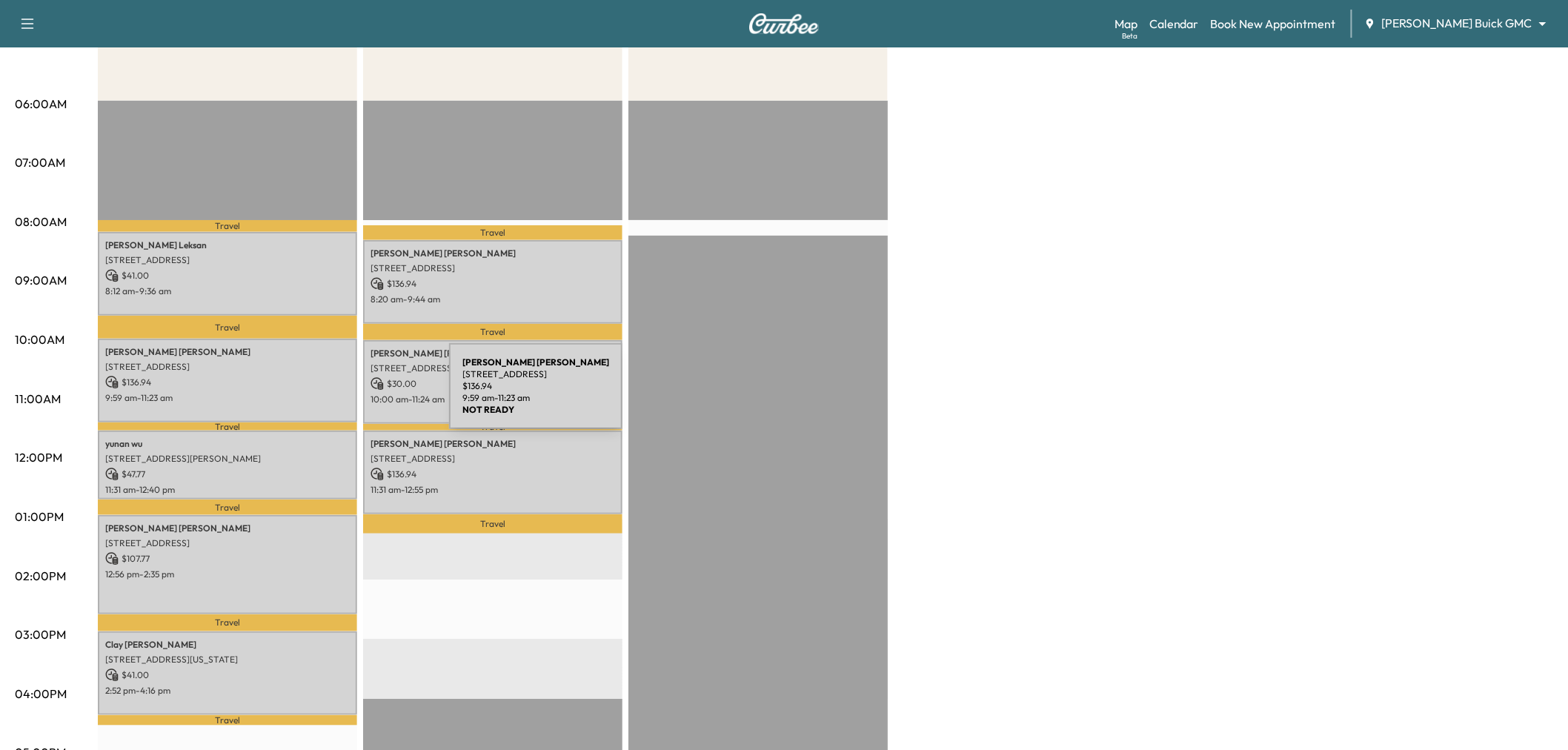
click at [337, 394] on p "9:59 am - 11:23 am" at bounding box center [227, 398] width 245 height 12
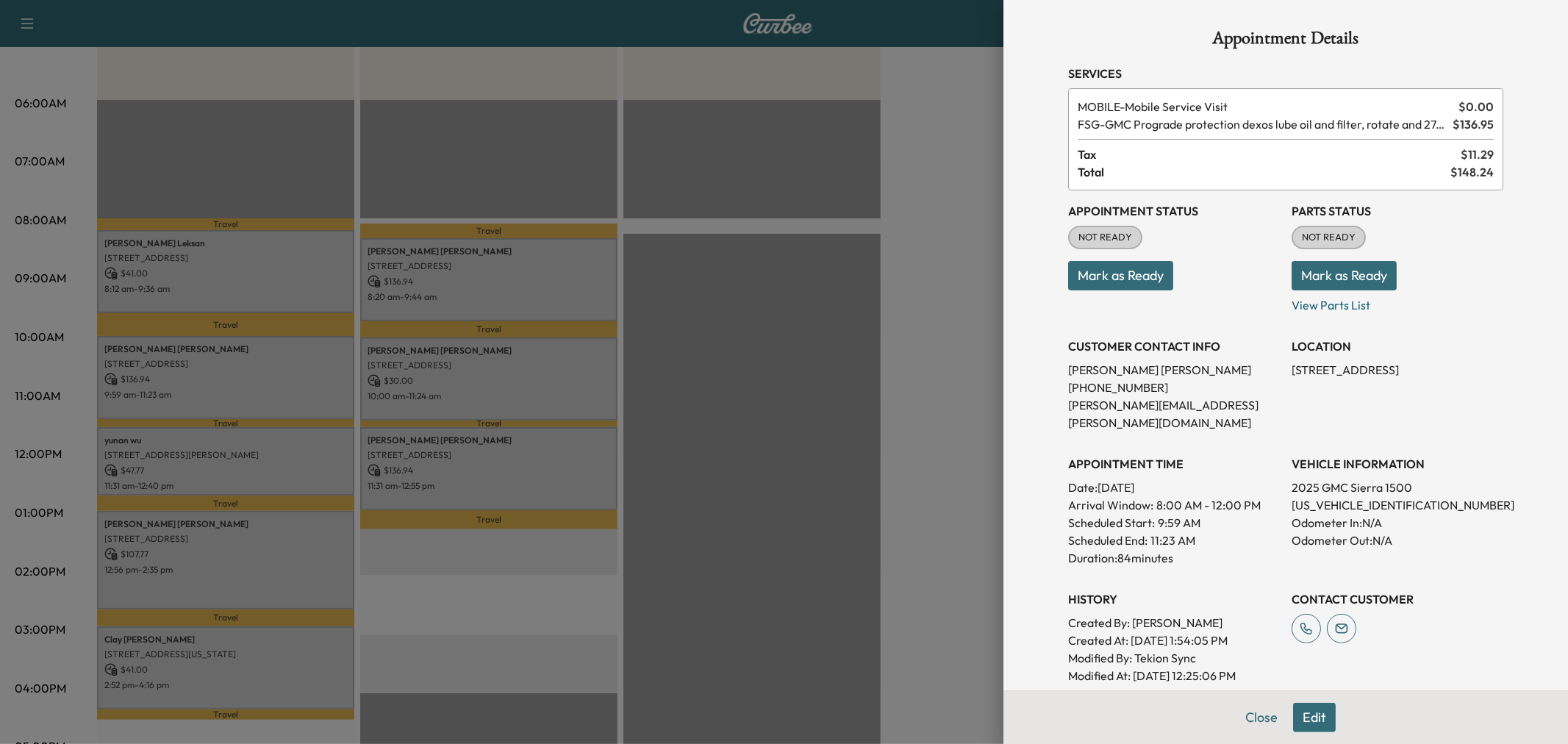
click at [333, 391] on div at bounding box center [784, 372] width 1568 height 744
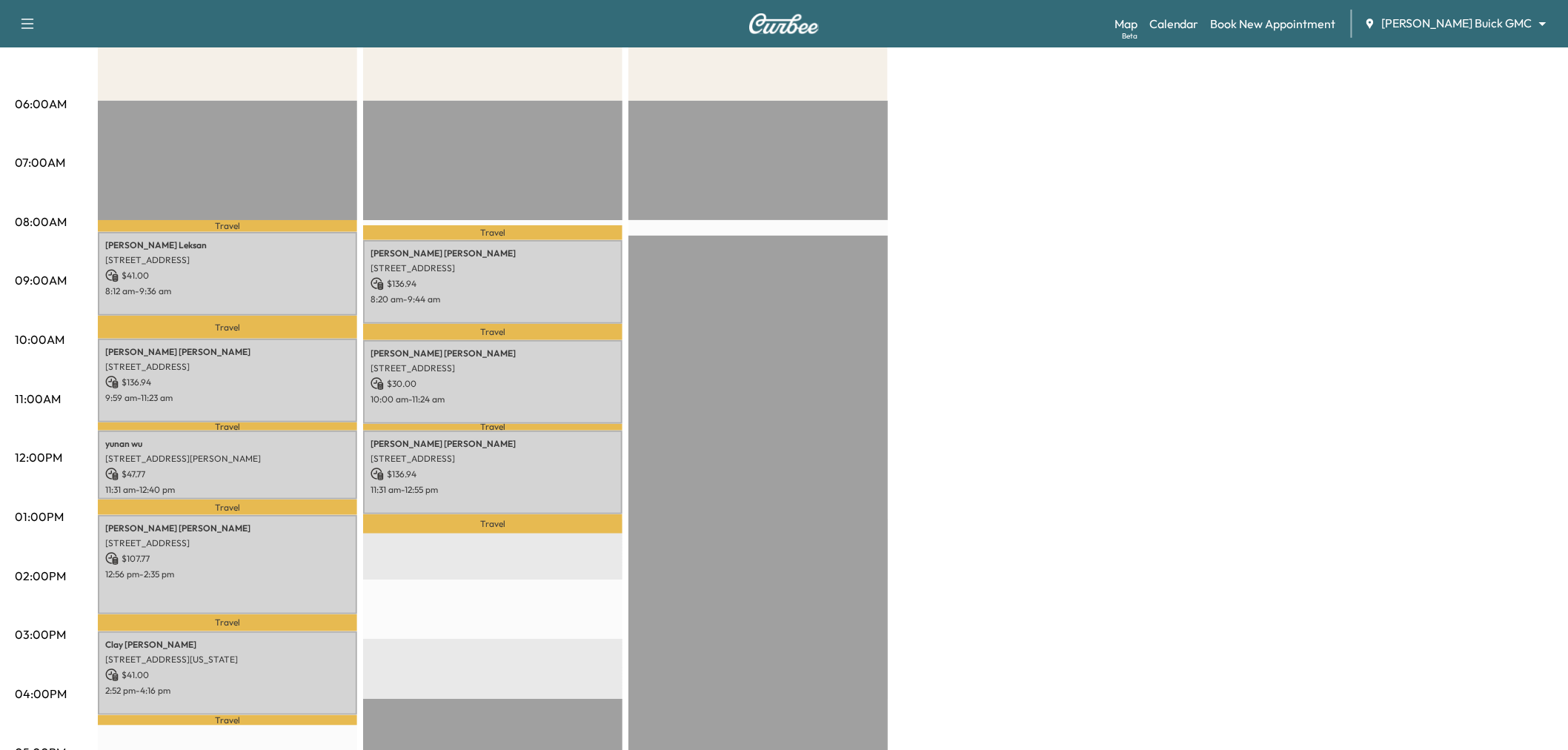
click at [322, 315] on p "Travel" at bounding box center [227, 327] width 259 height 23
click at [322, 294] on p "8:12 am - 9:36 am" at bounding box center [227, 291] width 245 height 12
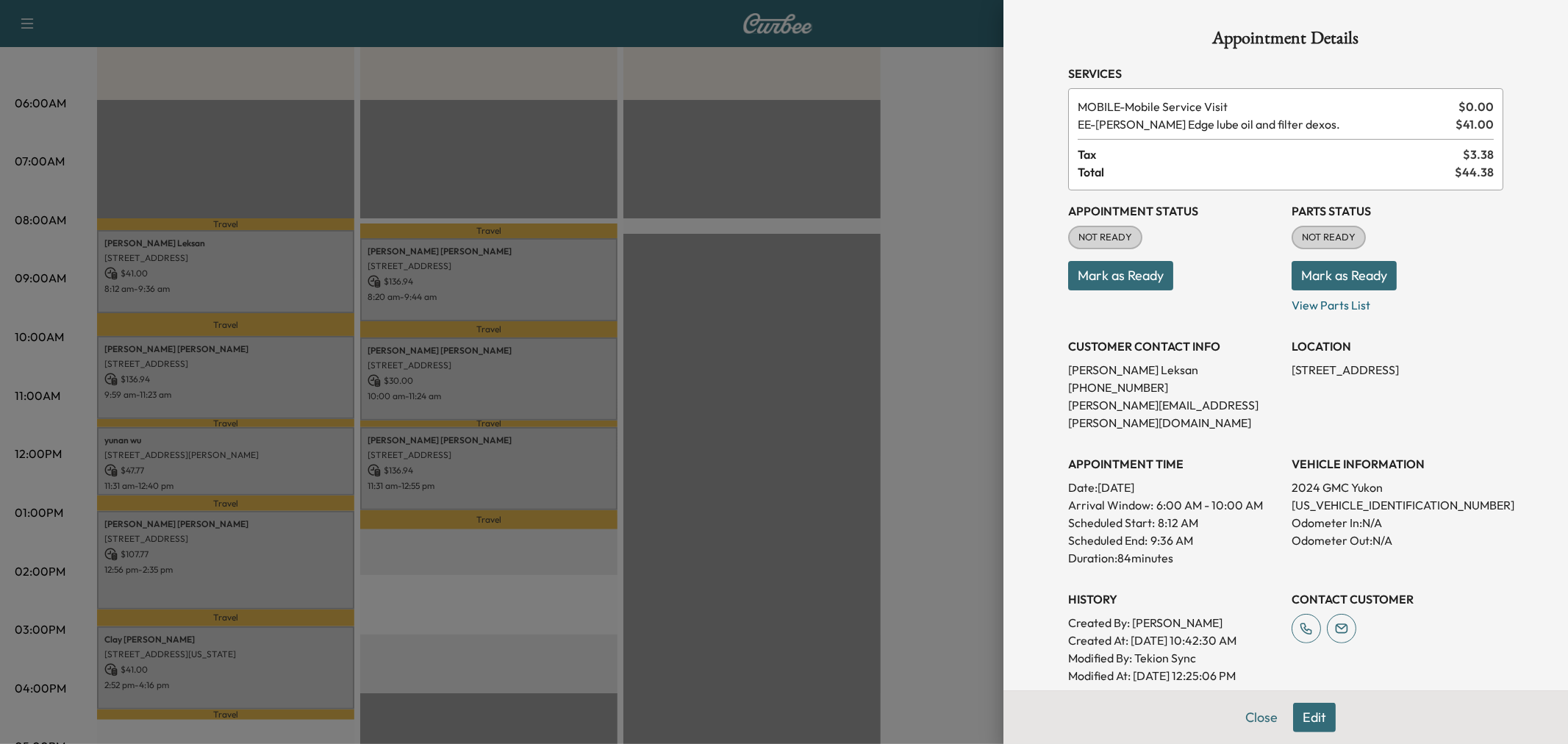
click at [320, 292] on div at bounding box center [784, 372] width 1568 height 744
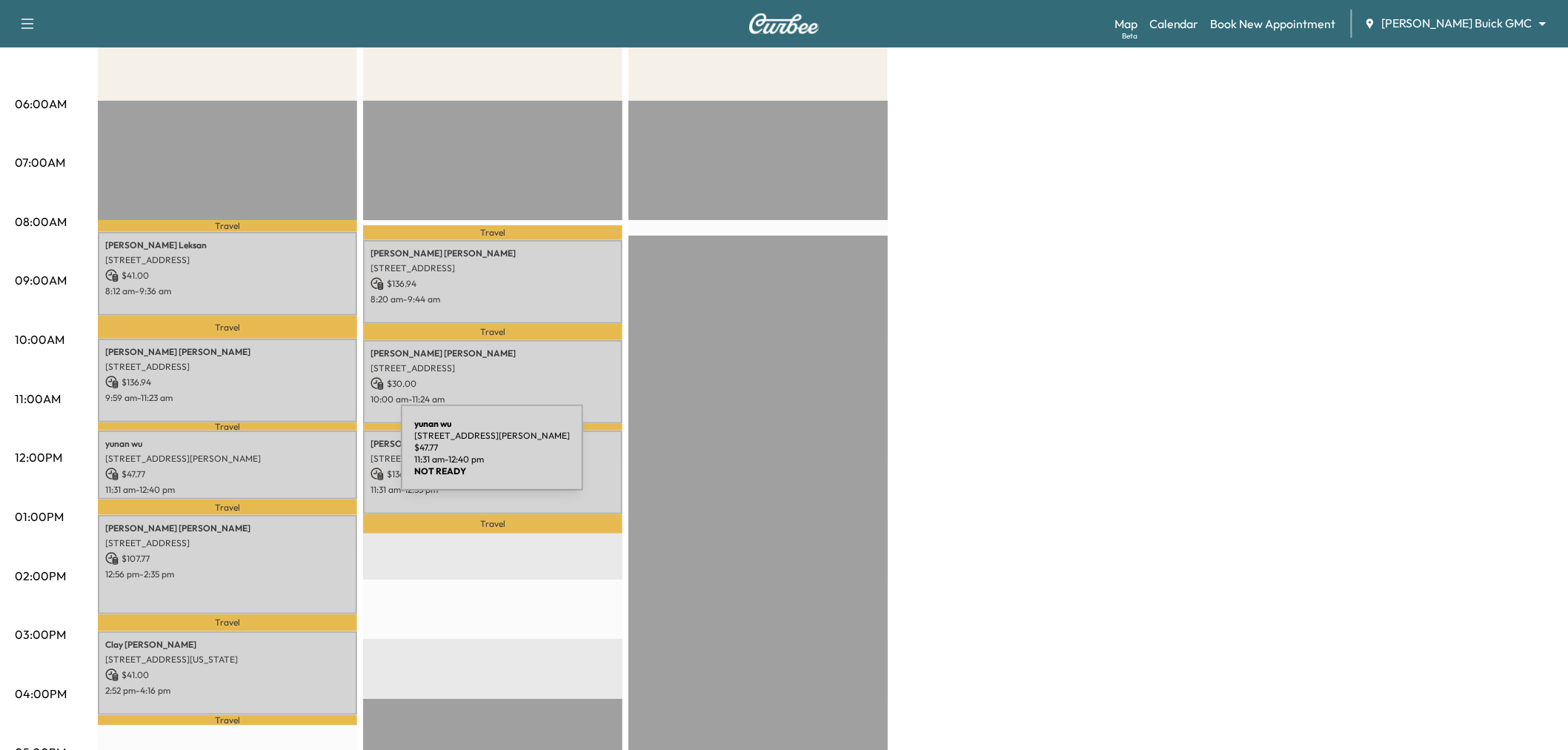
click at [289, 457] on p "601 Patton Blvd, Plano, TX 75075, USA" at bounding box center [227, 458] width 245 height 12
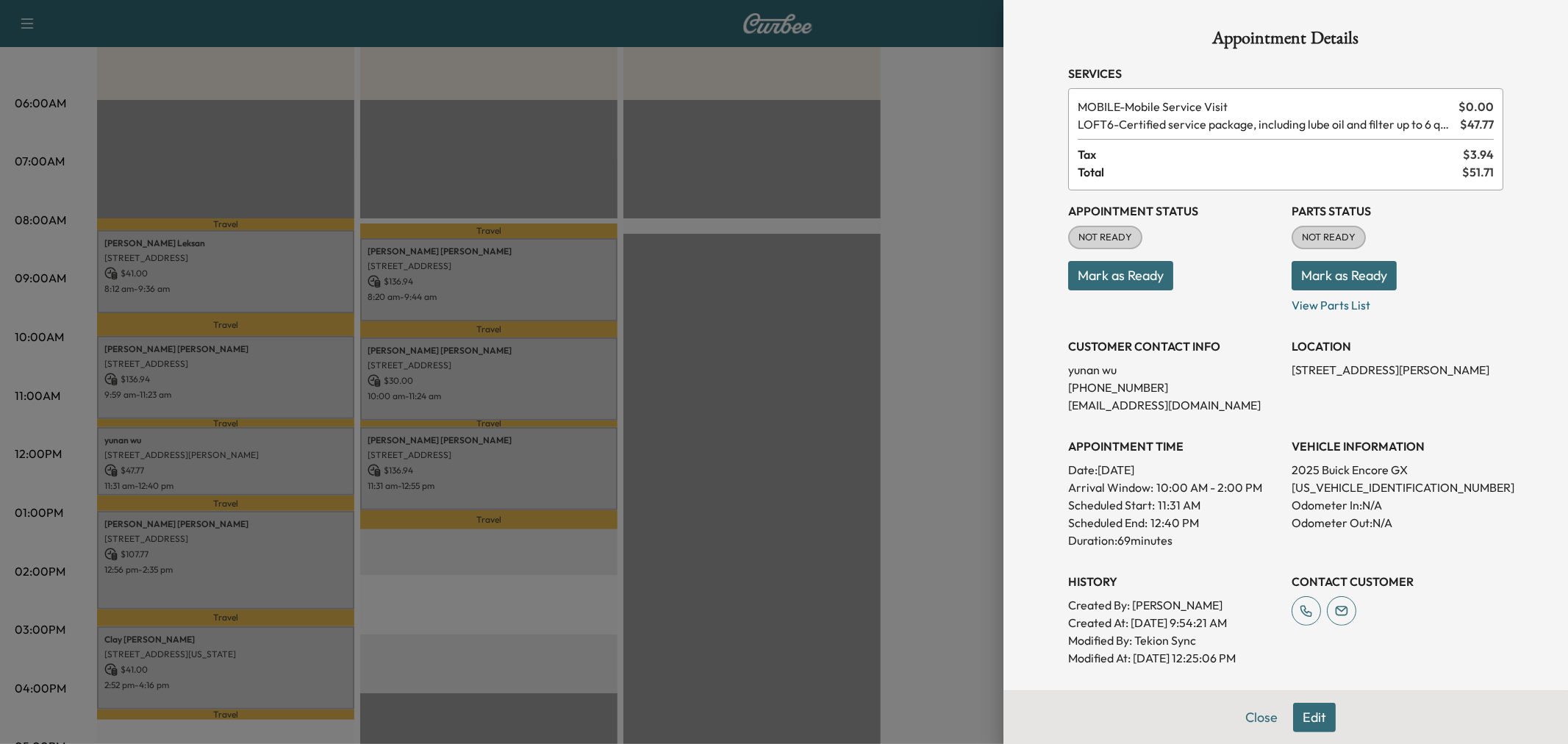
click at [287, 453] on div at bounding box center [784, 372] width 1568 height 744
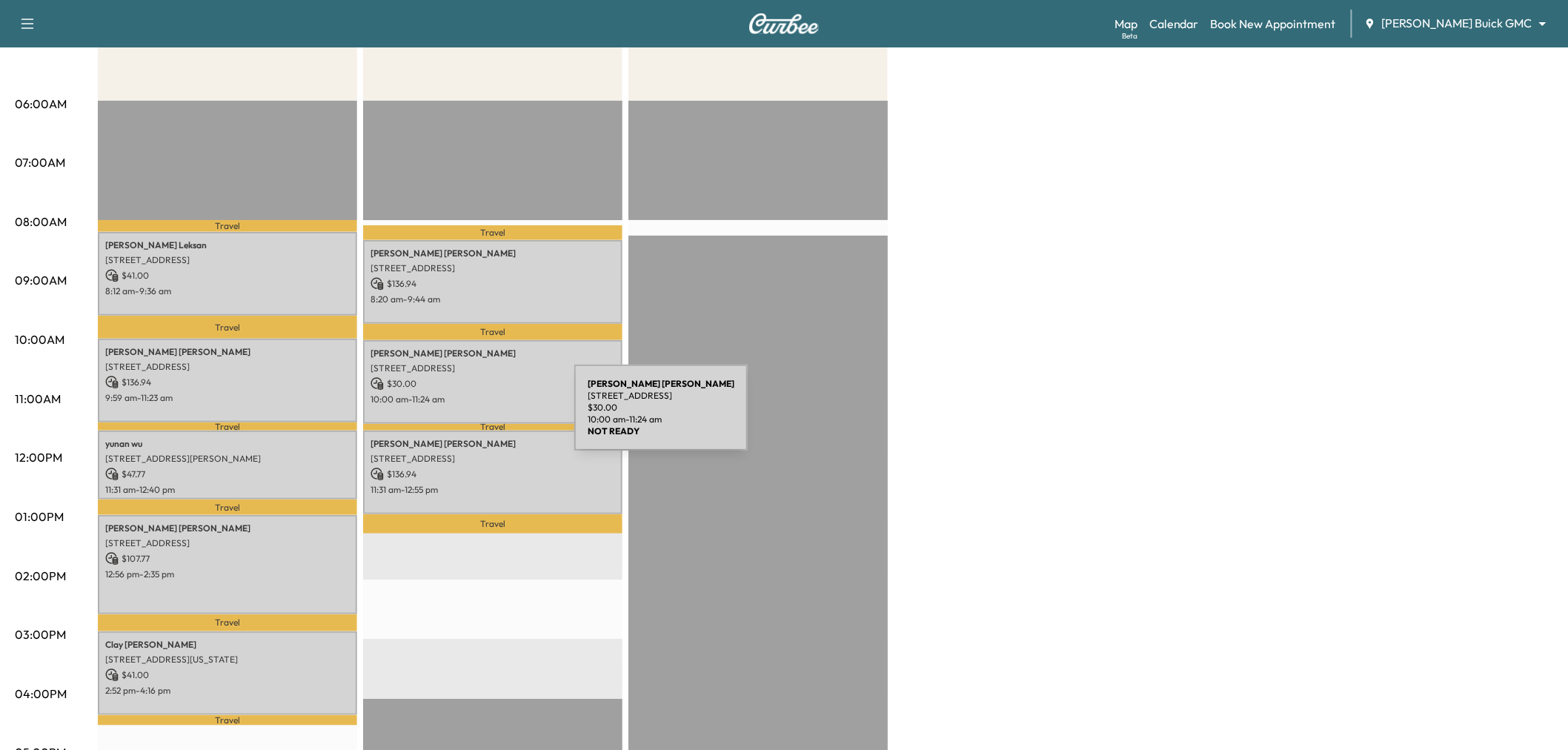
click at [485, 412] on div "Andrea Ruland 4430 Cotton Belt Lane, Prosper, TX 75078, United States of Americ…" at bounding box center [492, 382] width 259 height 84
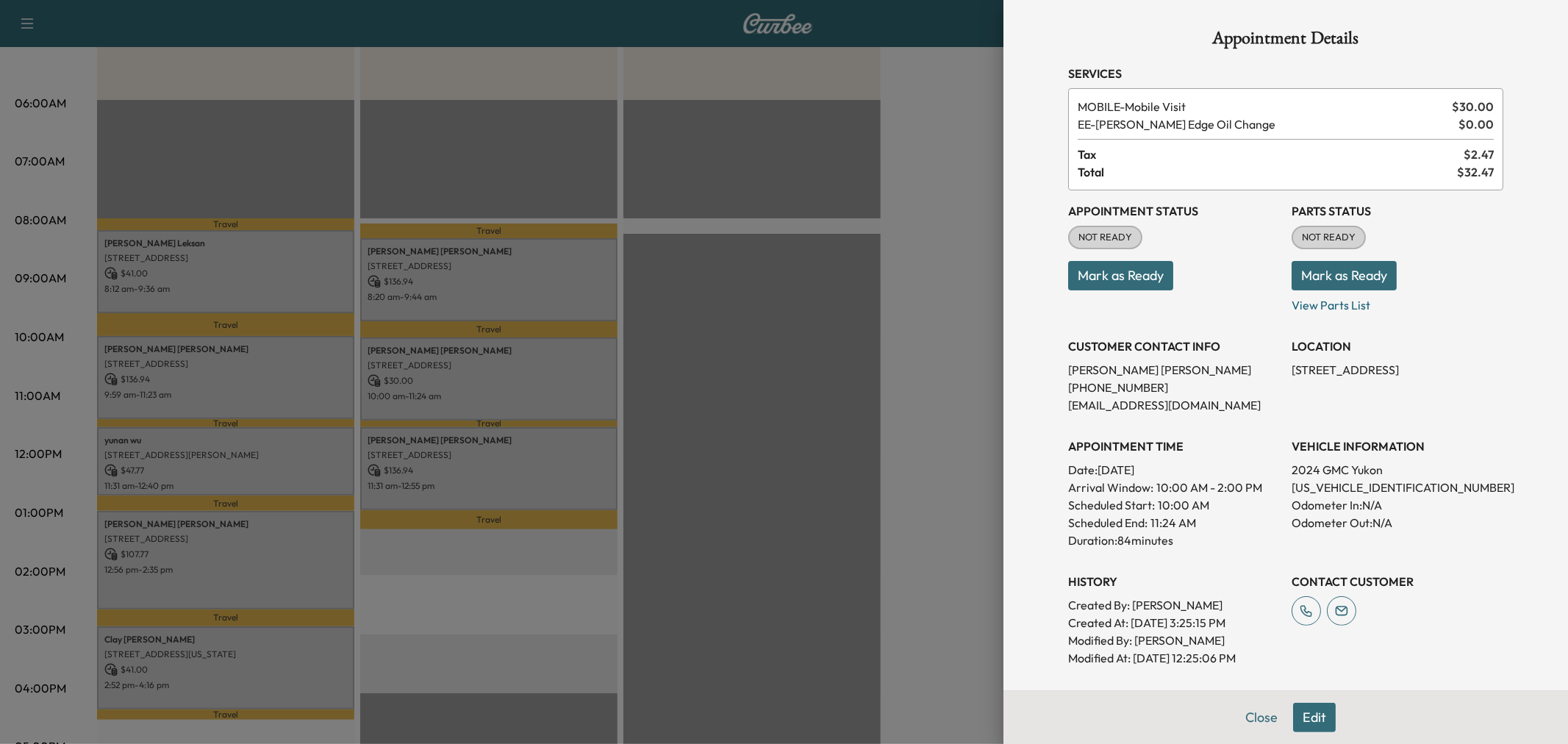
click at [494, 392] on div at bounding box center [784, 372] width 1568 height 744
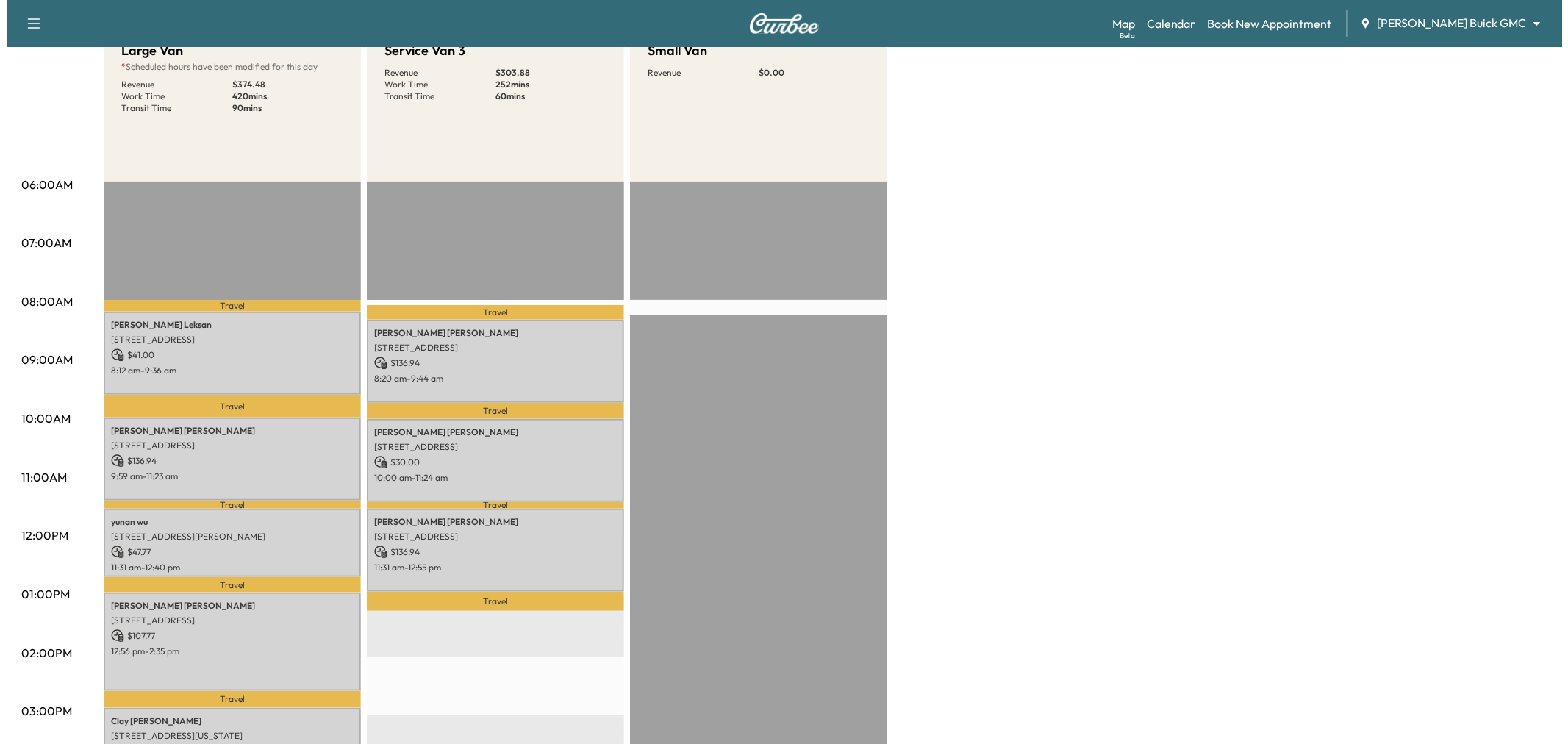
scroll to position [0, 0]
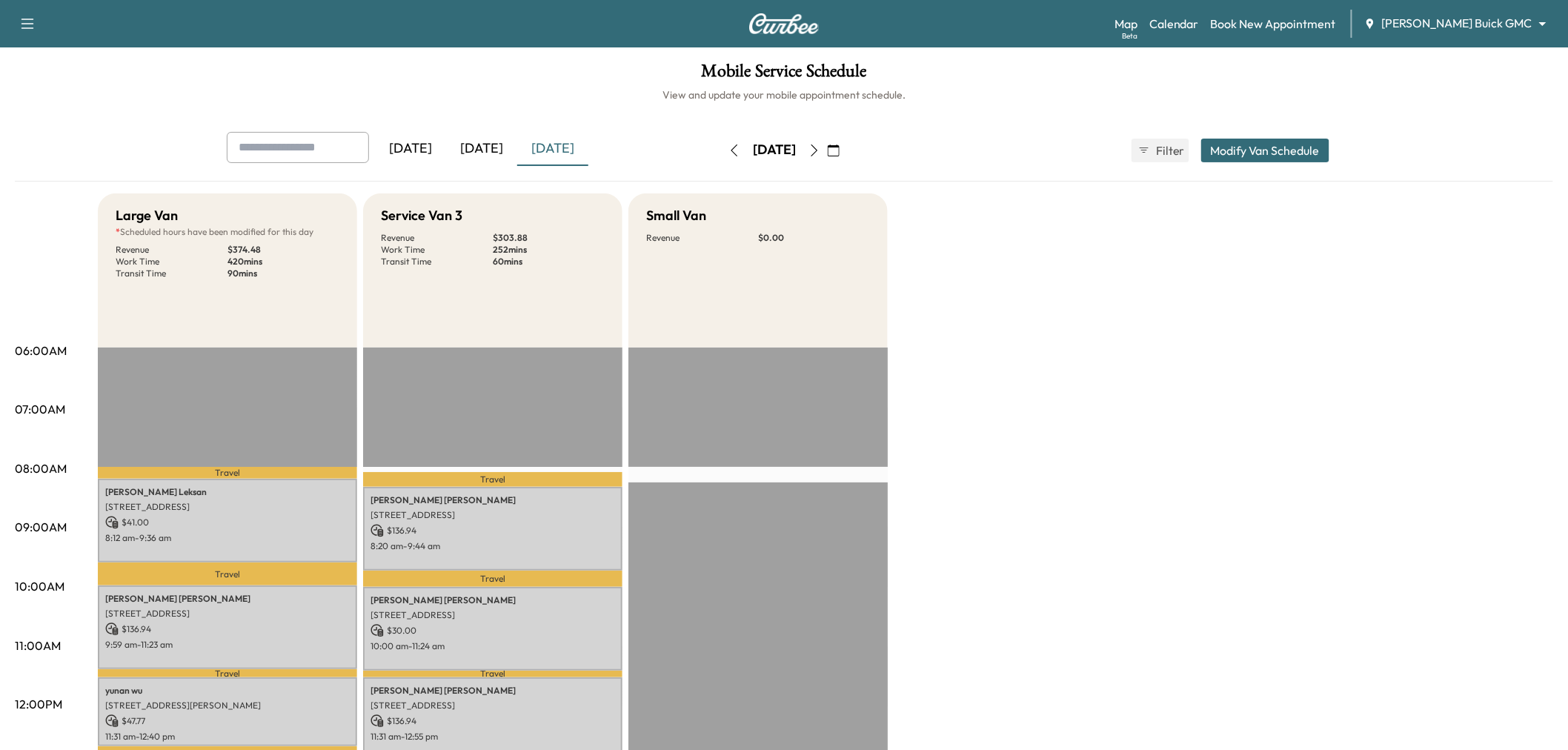
click at [1257, 152] on button "Modify Van Schedule" at bounding box center [1265, 150] width 128 height 24
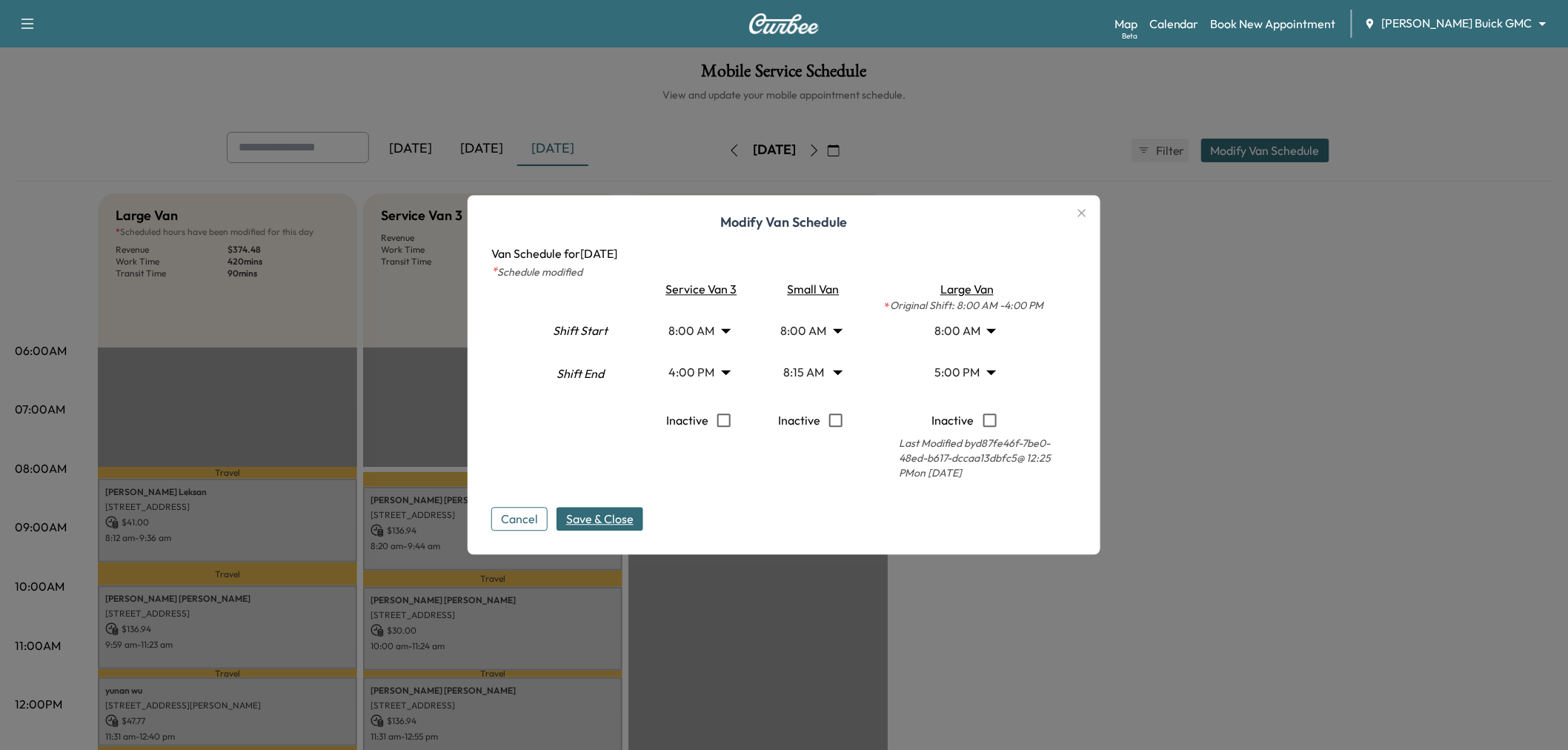
click at [704, 367] on body "Support Log Out Map Beta Calendar Book New Appointment Ewing Buick GMC ********…" at bounding box center [784, 375] width 1568 height 750
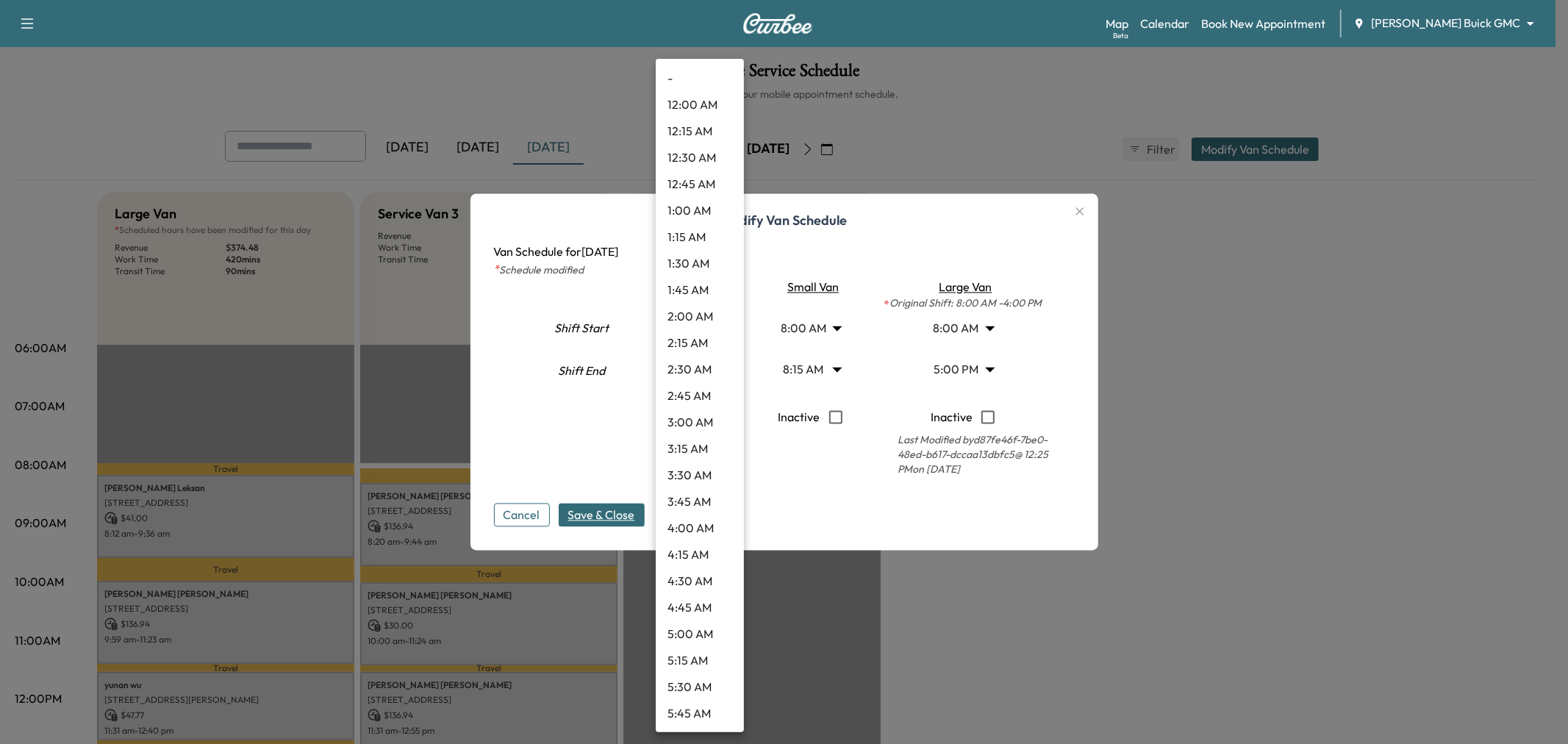
scroll to position [1401, 0]
click at [691, 446] on li "4:30 PM" at bounding box center [700, 450] width 88 height 27
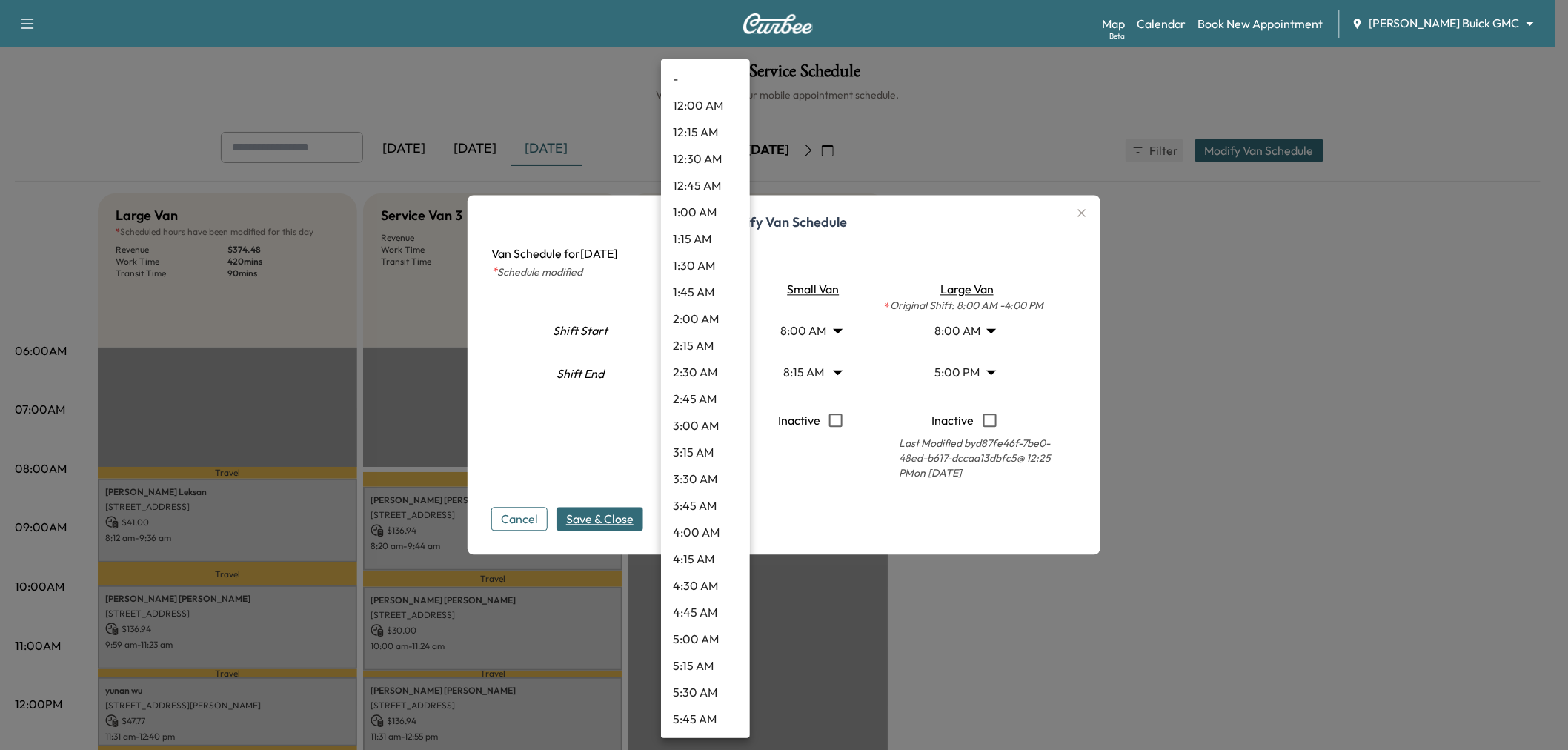
click at [705, 372] on body "Support Log Out Map Beta Calendar Book New Appointment Ewing Buick GMC ********…" at bounding box center [784, 375] width 1568 height 750
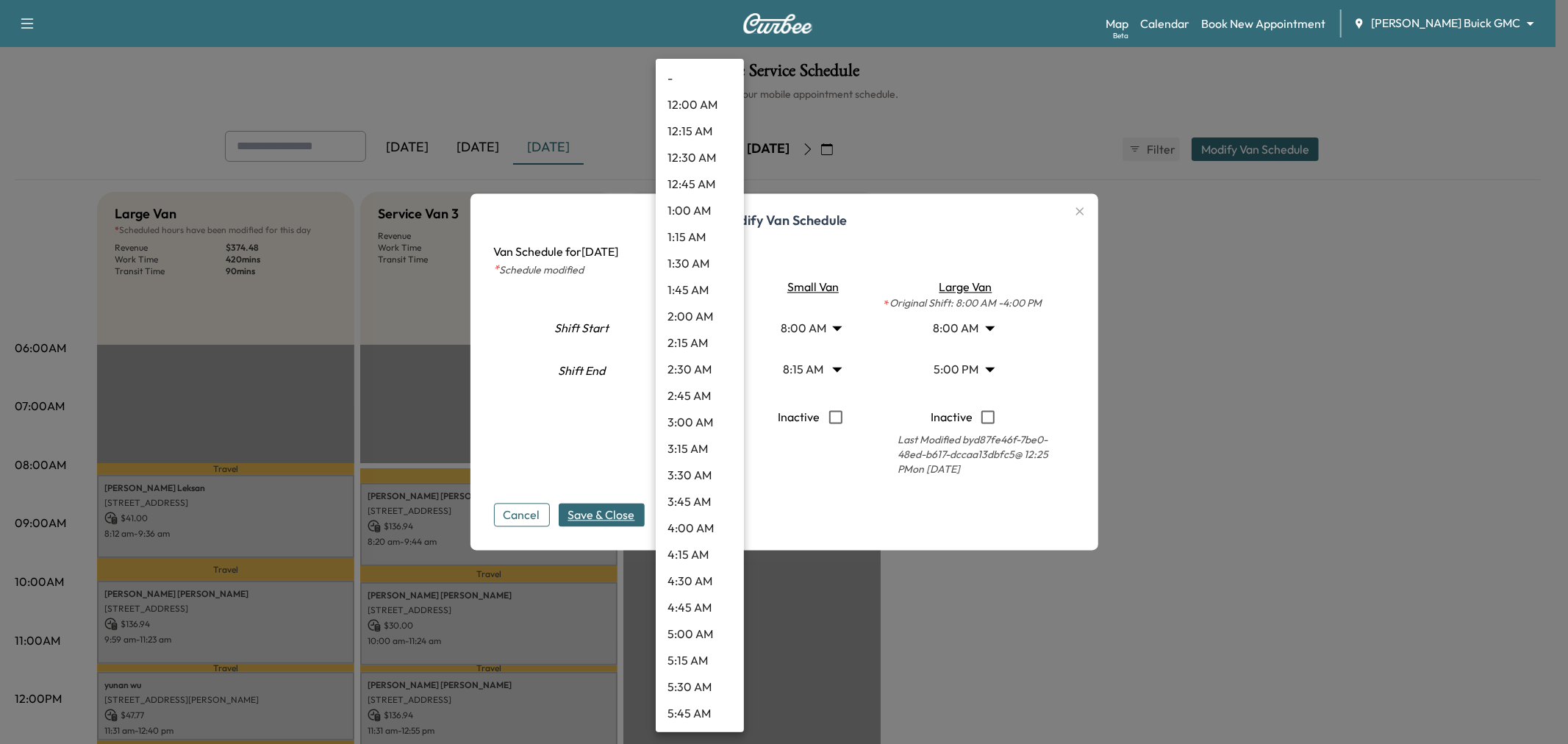
scroll to position [1453, 0]
click at [689, 343] on li "4:00 PM" at bounding box center [700, 344] width 88 height 27
type input "**"
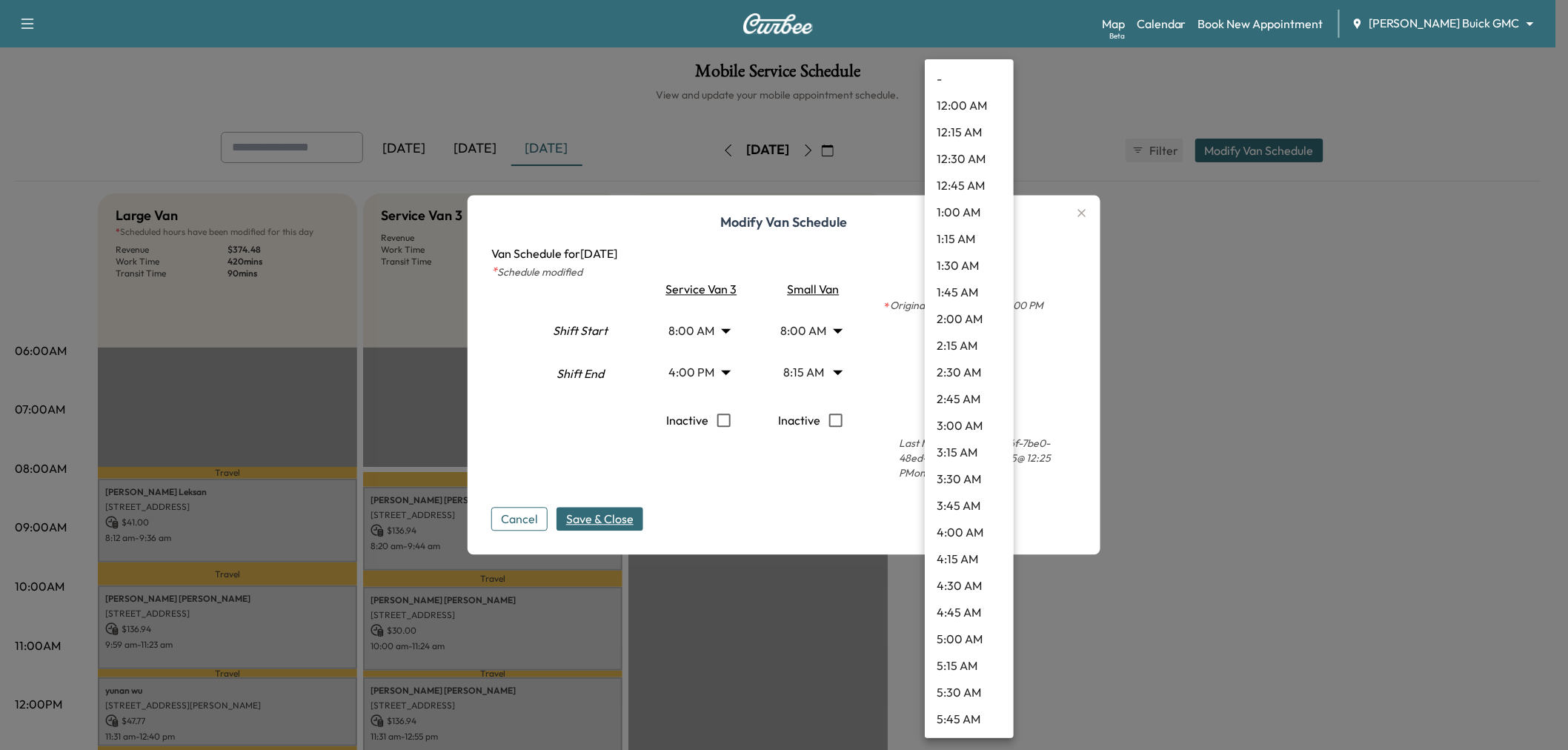
click at [964, 368] on body "Support Log Out Map Beta Calendar Book New Appointment Ewing Buick GMC ********…" at bounding box center [784, 375] width 1568 height 750
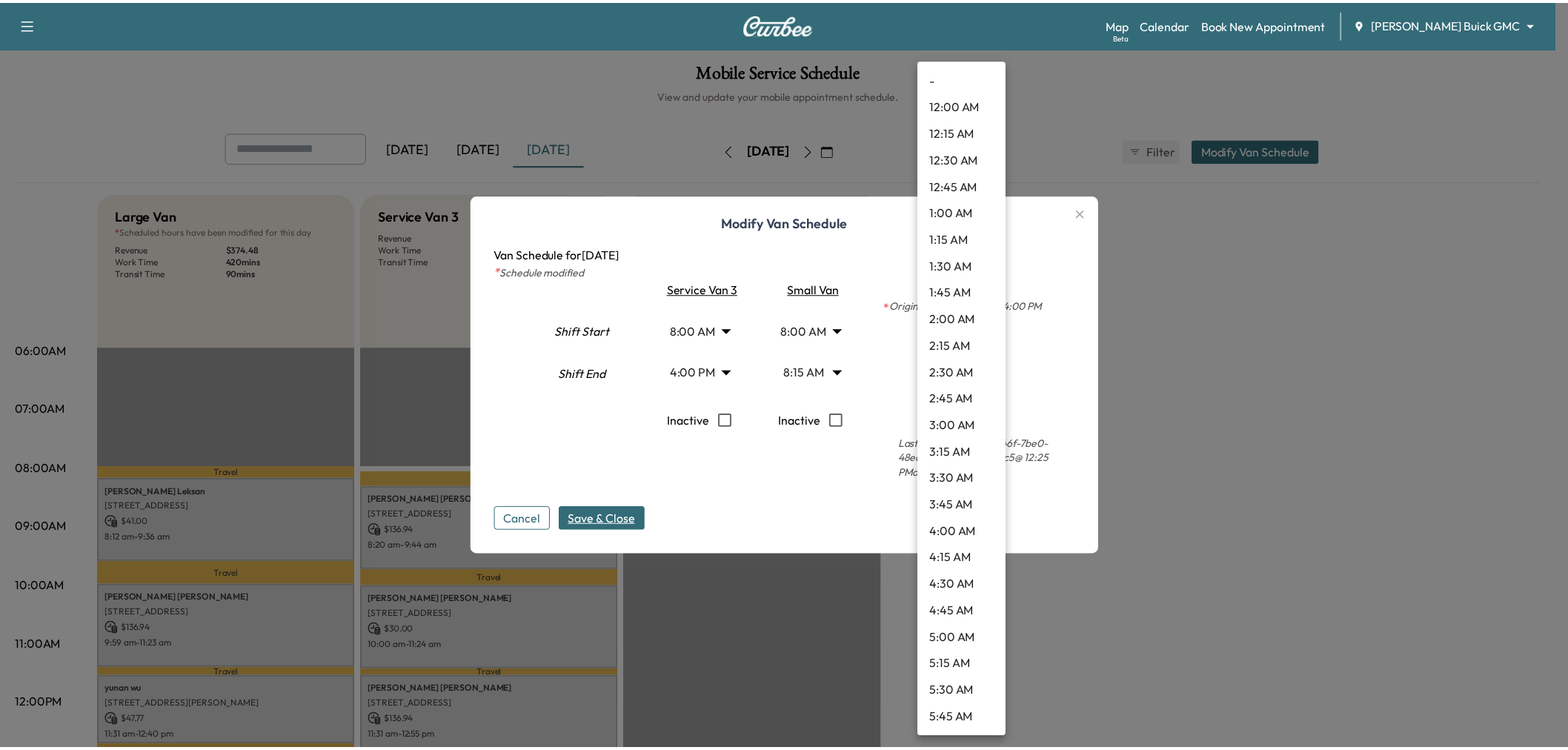
scroll to position [1520, 0]
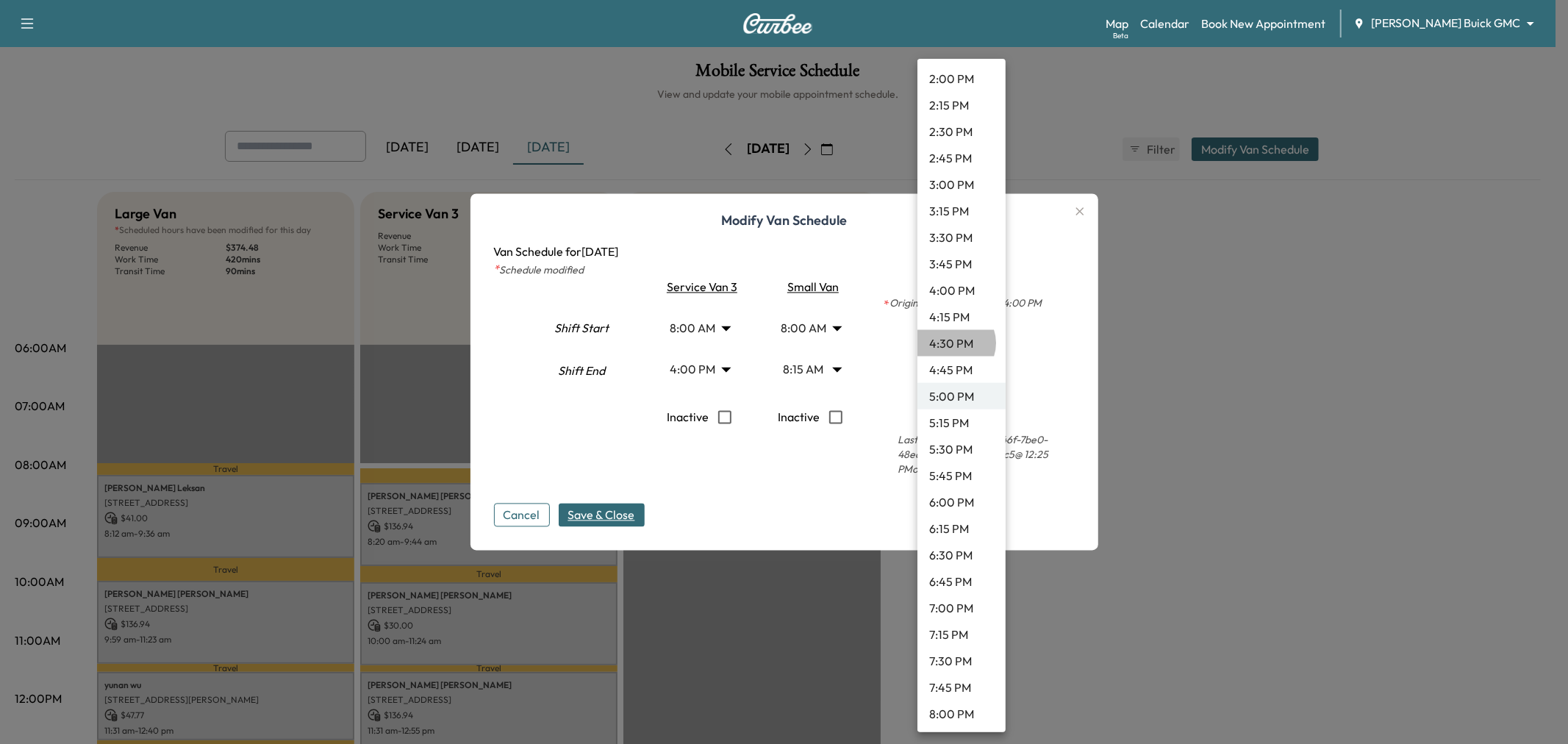
click at [953, 342] on li "4:30 PM" at bounding box center [961, 343] width 88 height 27
type input "****"
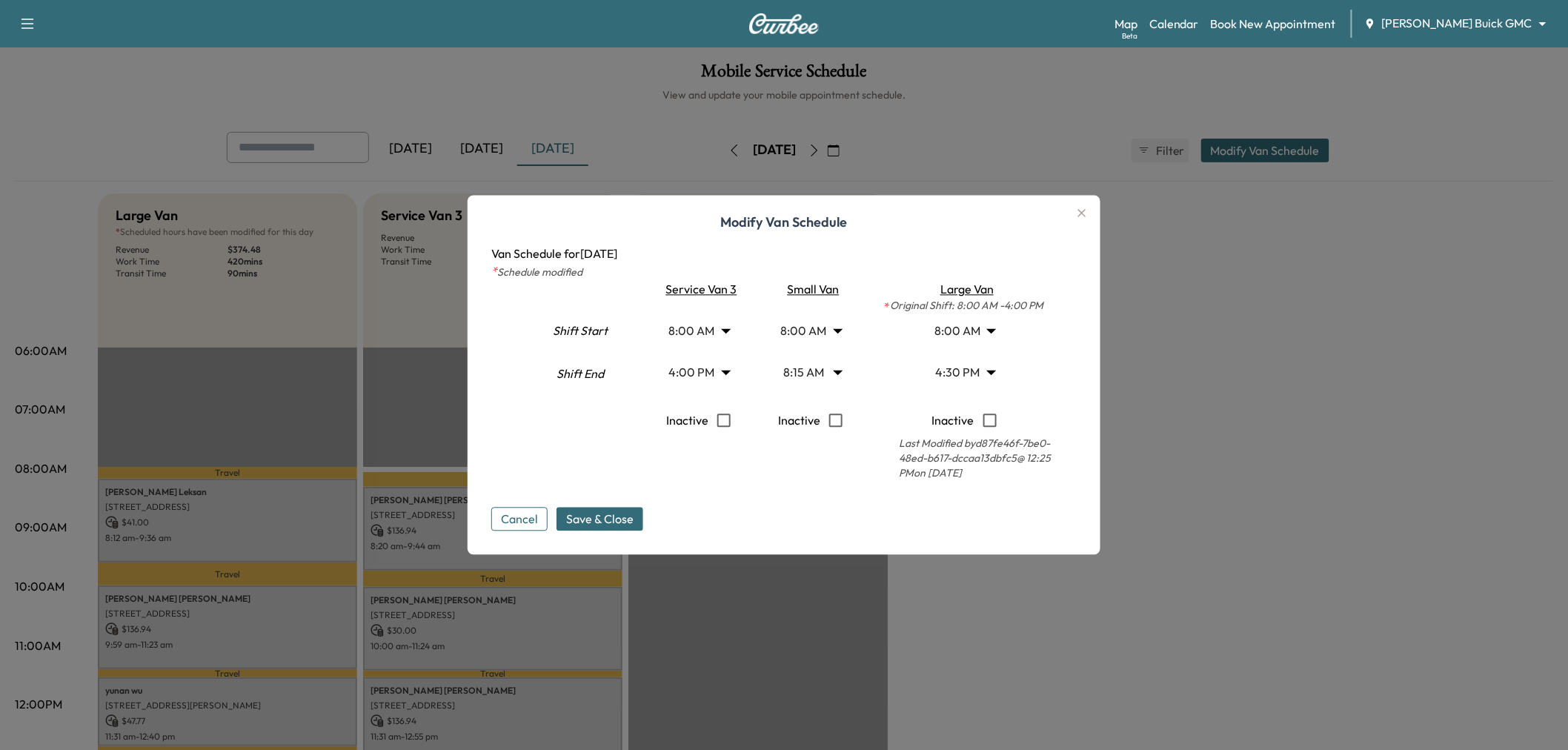
click at [625, 515] on span "Save & Close" at bounding box center [599, 519] width 68 height 18
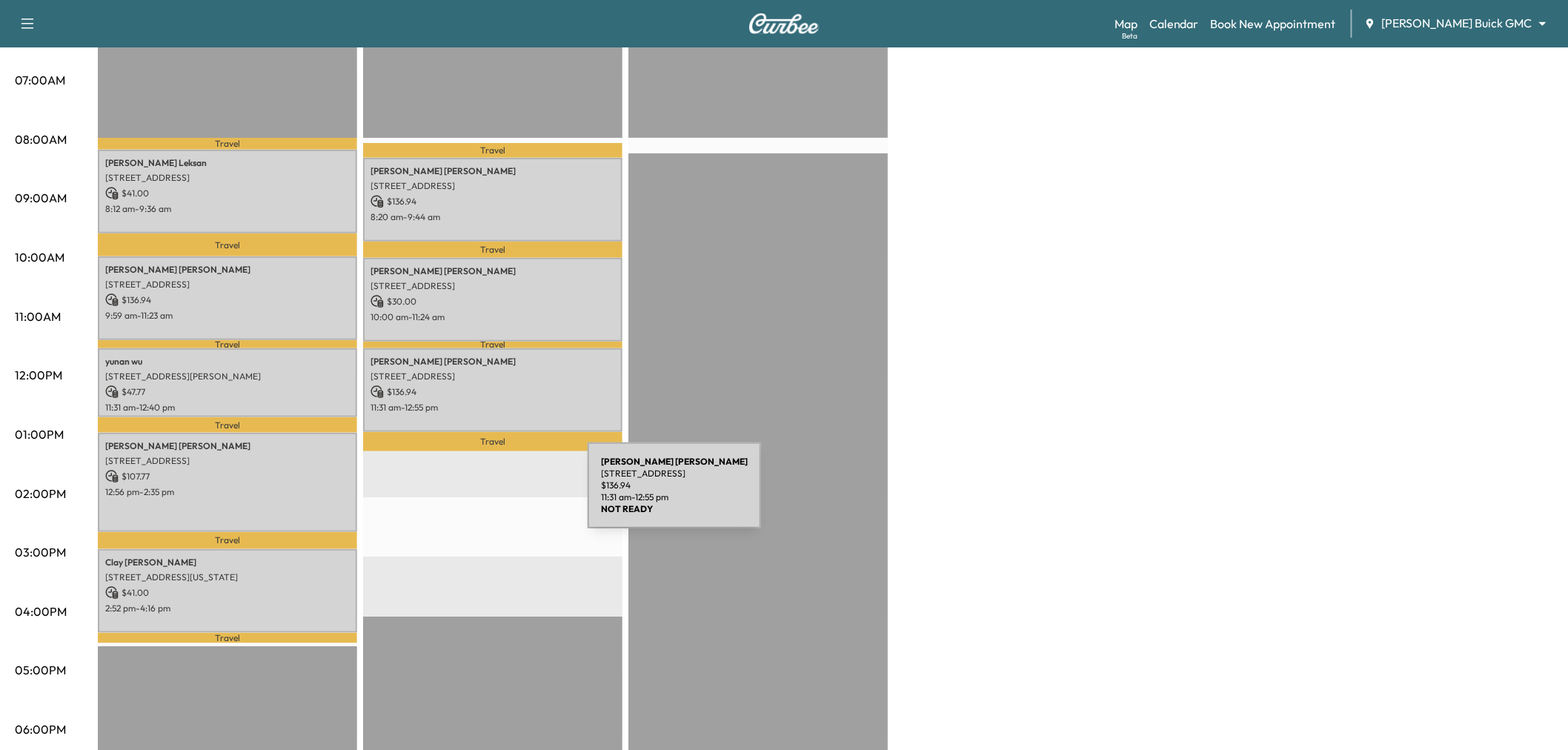
scroll to position [247, 0]
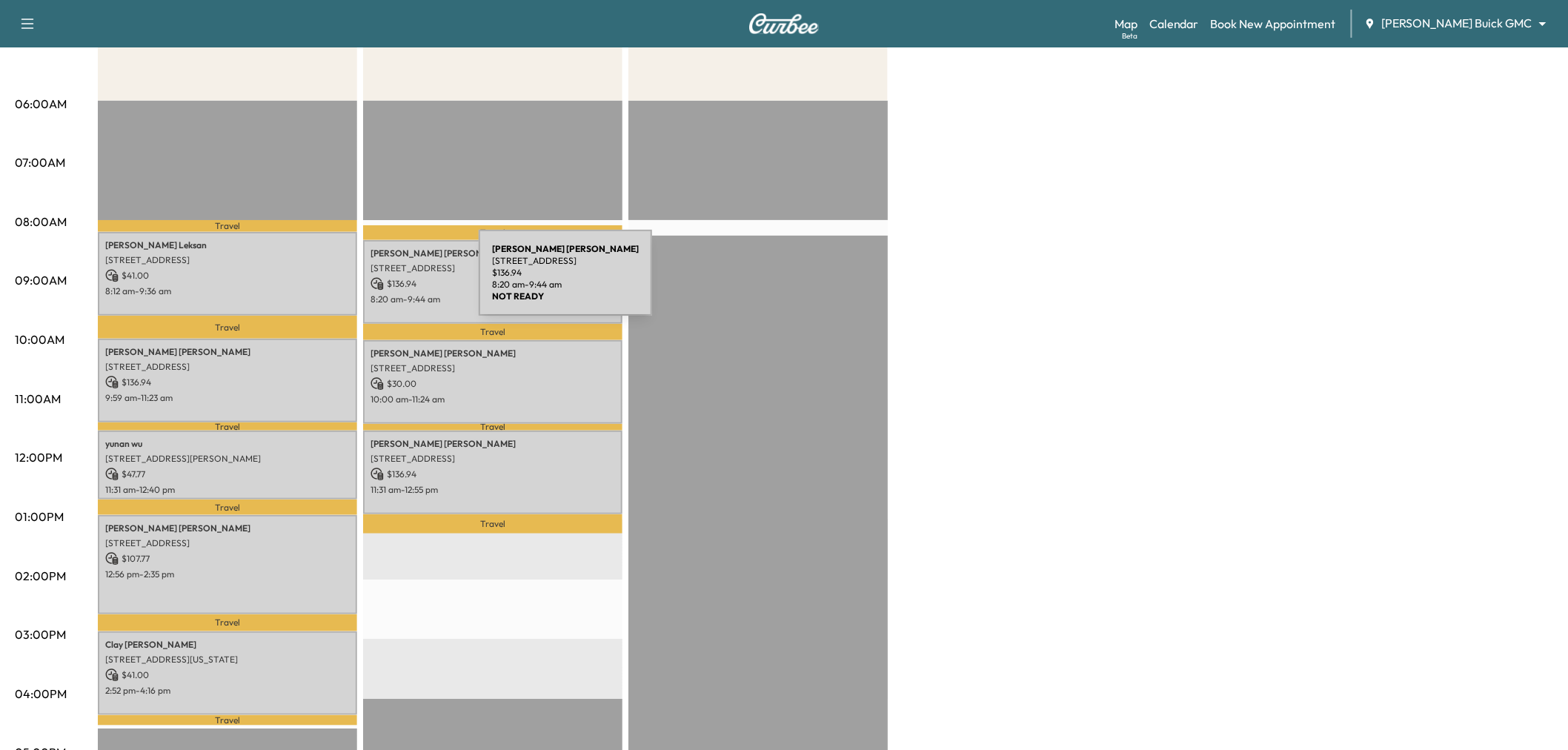
click at [354, 279] on div "Melissa Leksan 2408 Hardrock Castle Dr, Lewisville, TX 75056, USA $ 41.00 8:12 …" at bounding box center [227, 273] width 259 height 84
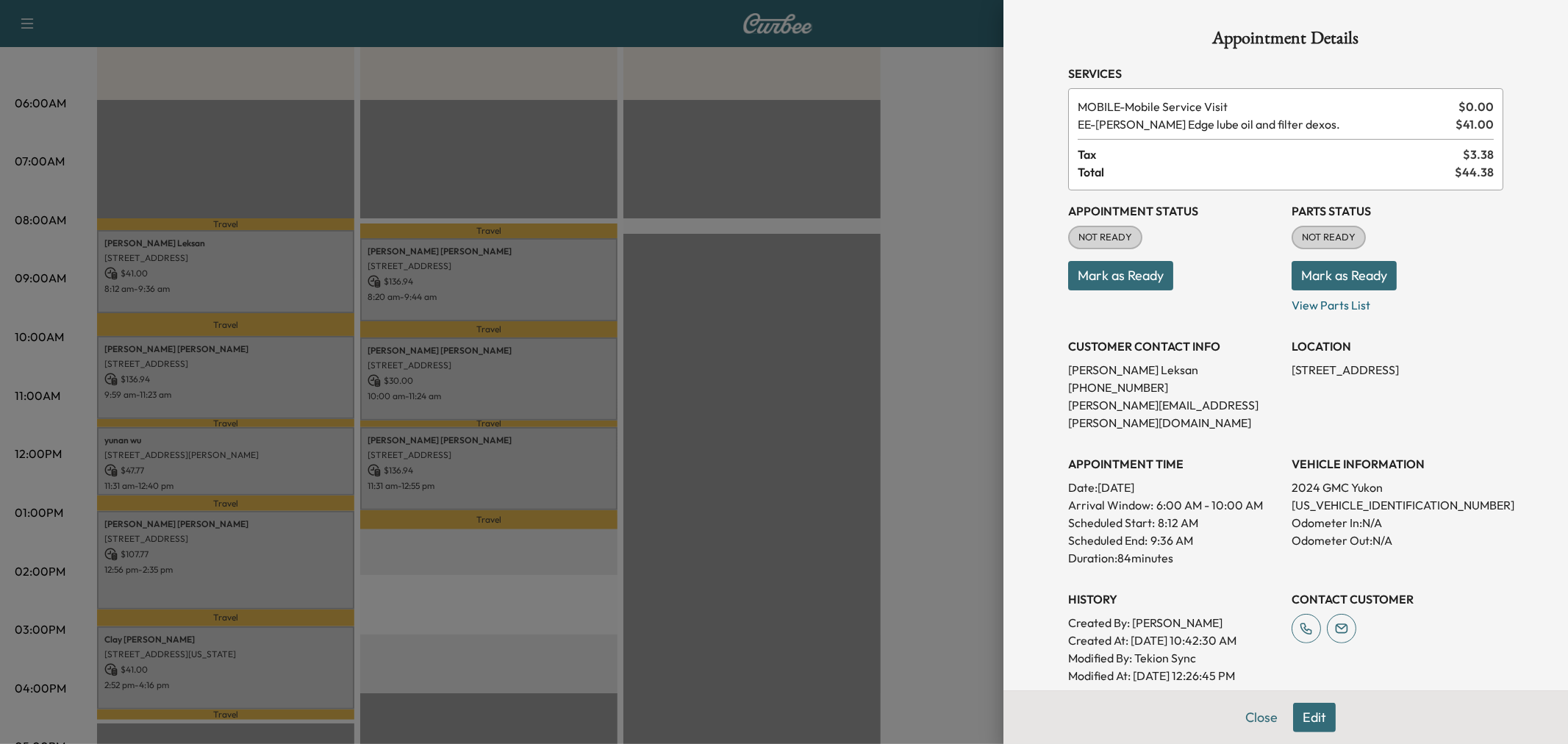
click at [345, 277] on div at bounding box center [784, 372] width 1568 height 744
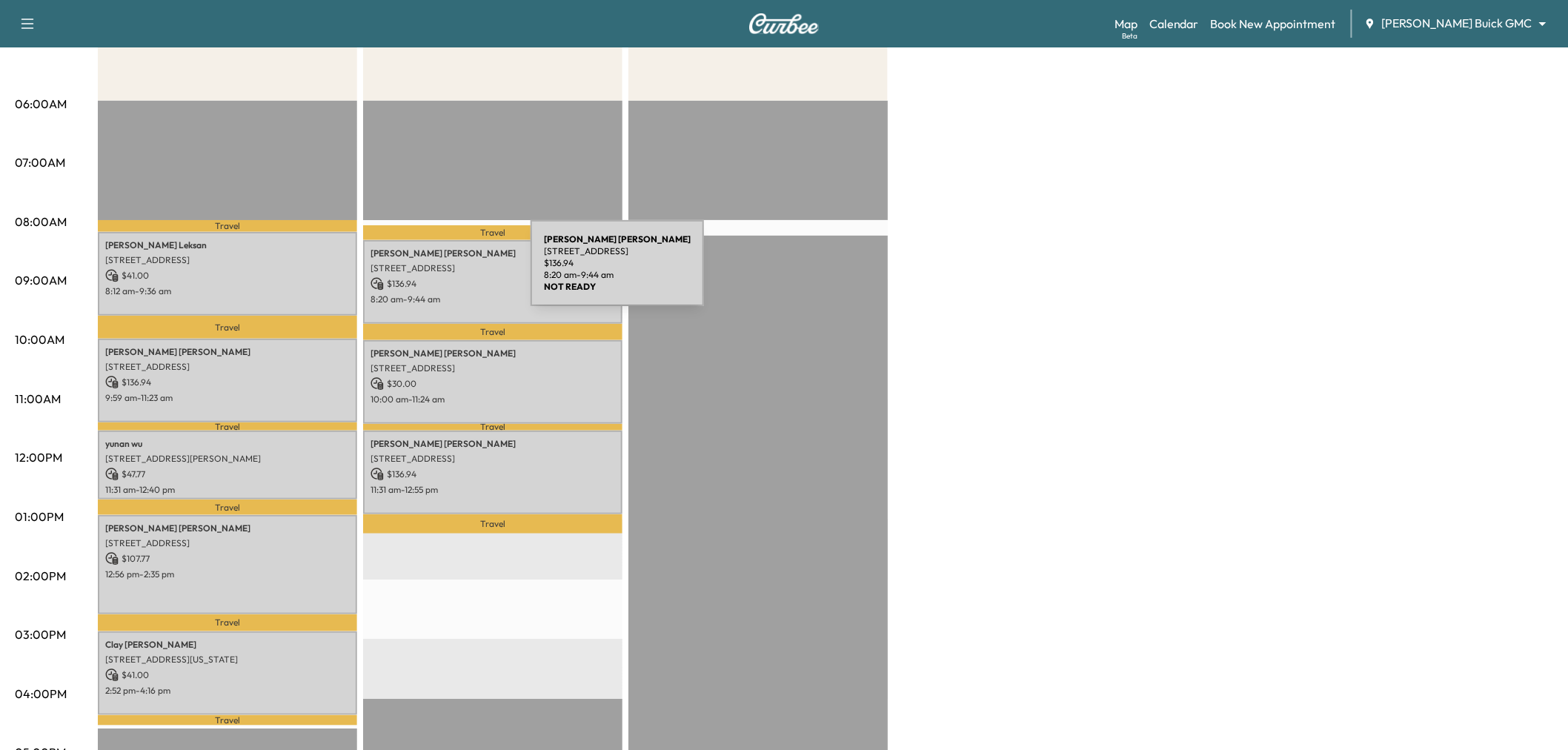
click at [434, 271] on div "Gregory Keathley 12282 Kennedale Dr, Frisco, TX 75033, USA $ 136.94 8:20 am - 9…" at bounding box center [492, 281] width 259 height 84
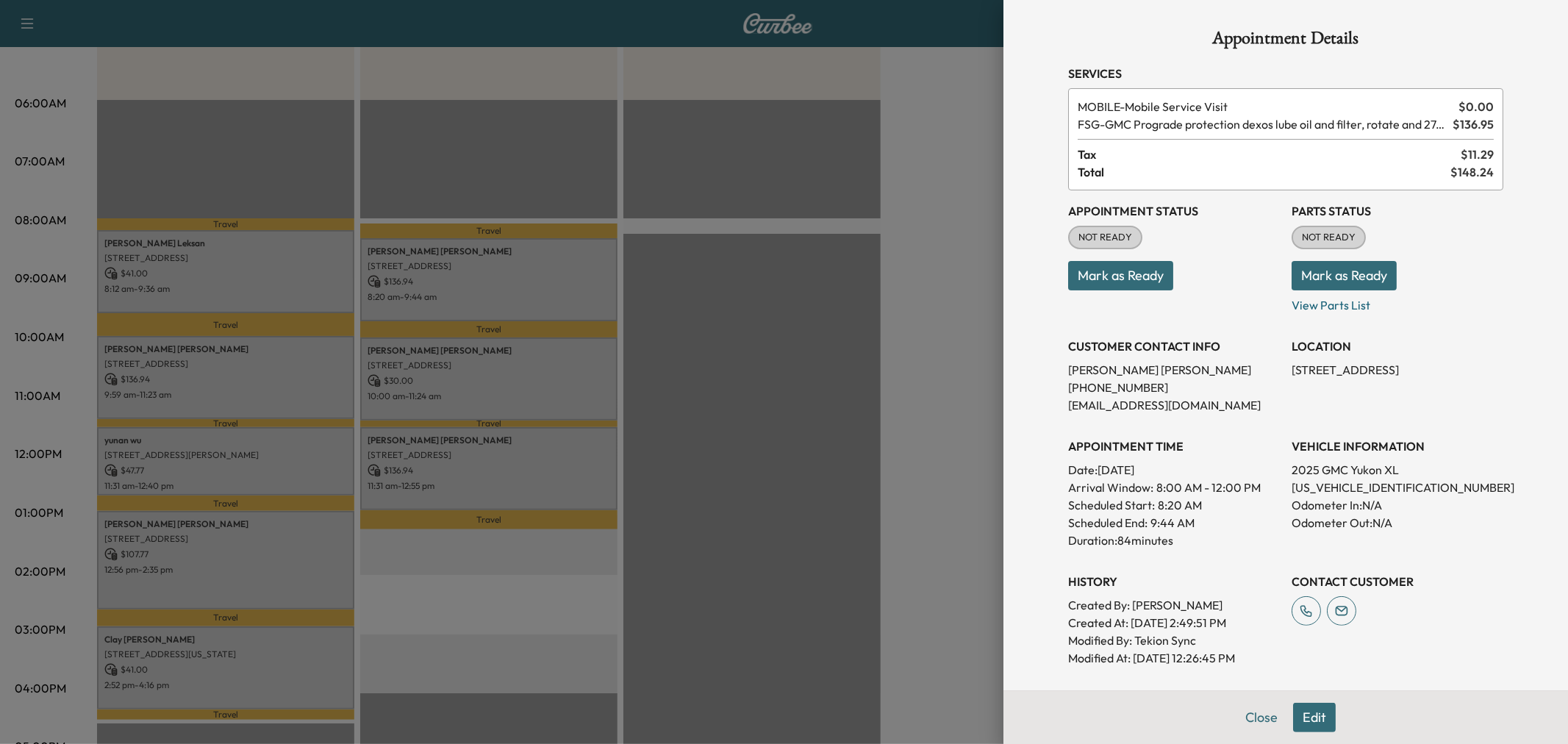
click at [446, 279] on div at bounding box center [784, 372] width 1568 height 744
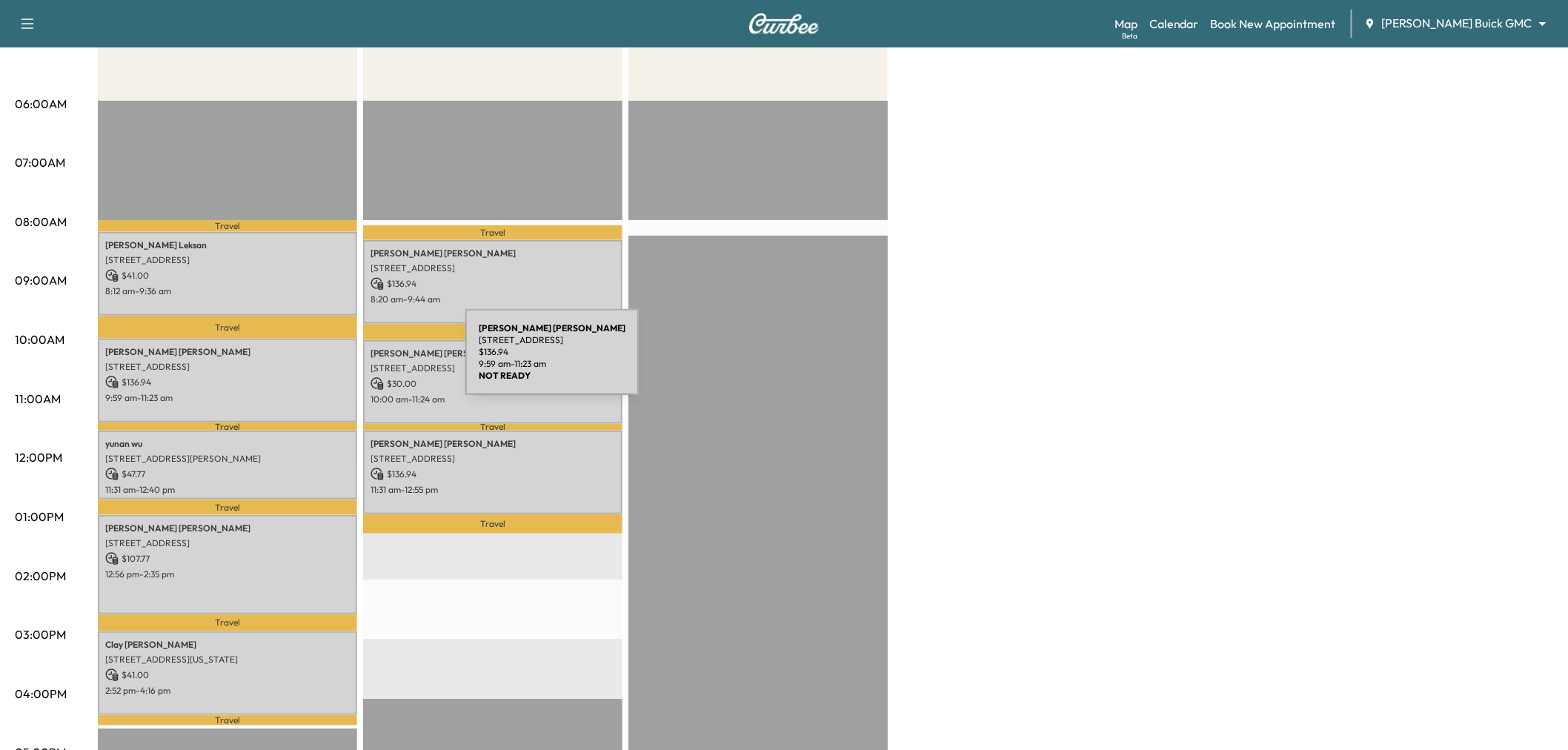
click at [320, 401] on div "HARRY SMITH 2224 Flat Creek Dr, Richardson, TX 75080, USA $ 136.94 9:59 am - 11…" at bounding box center [227, 380] width 259 height 84
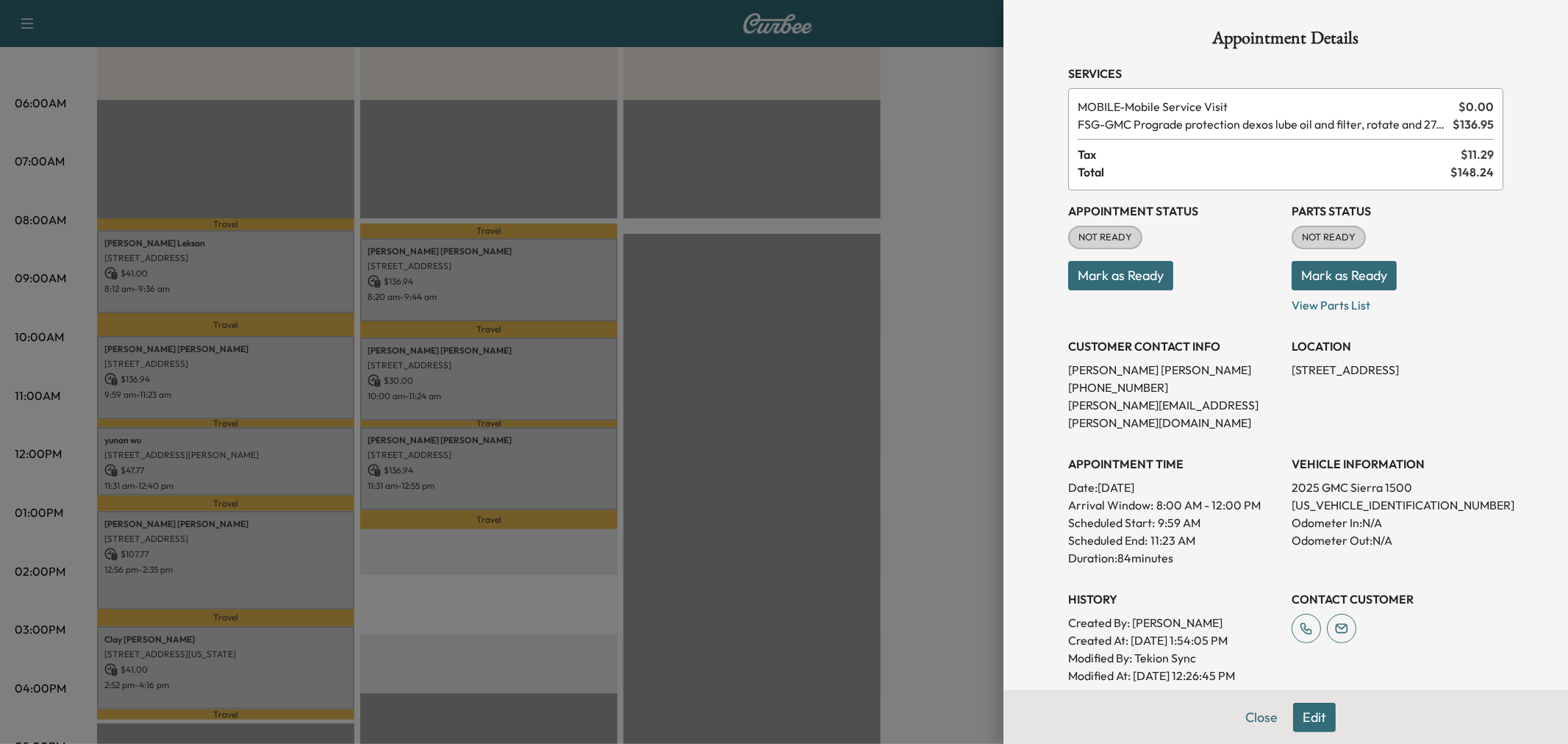
click at [328, 388] on div at bounding box center [784, 372] width 1568 height 744
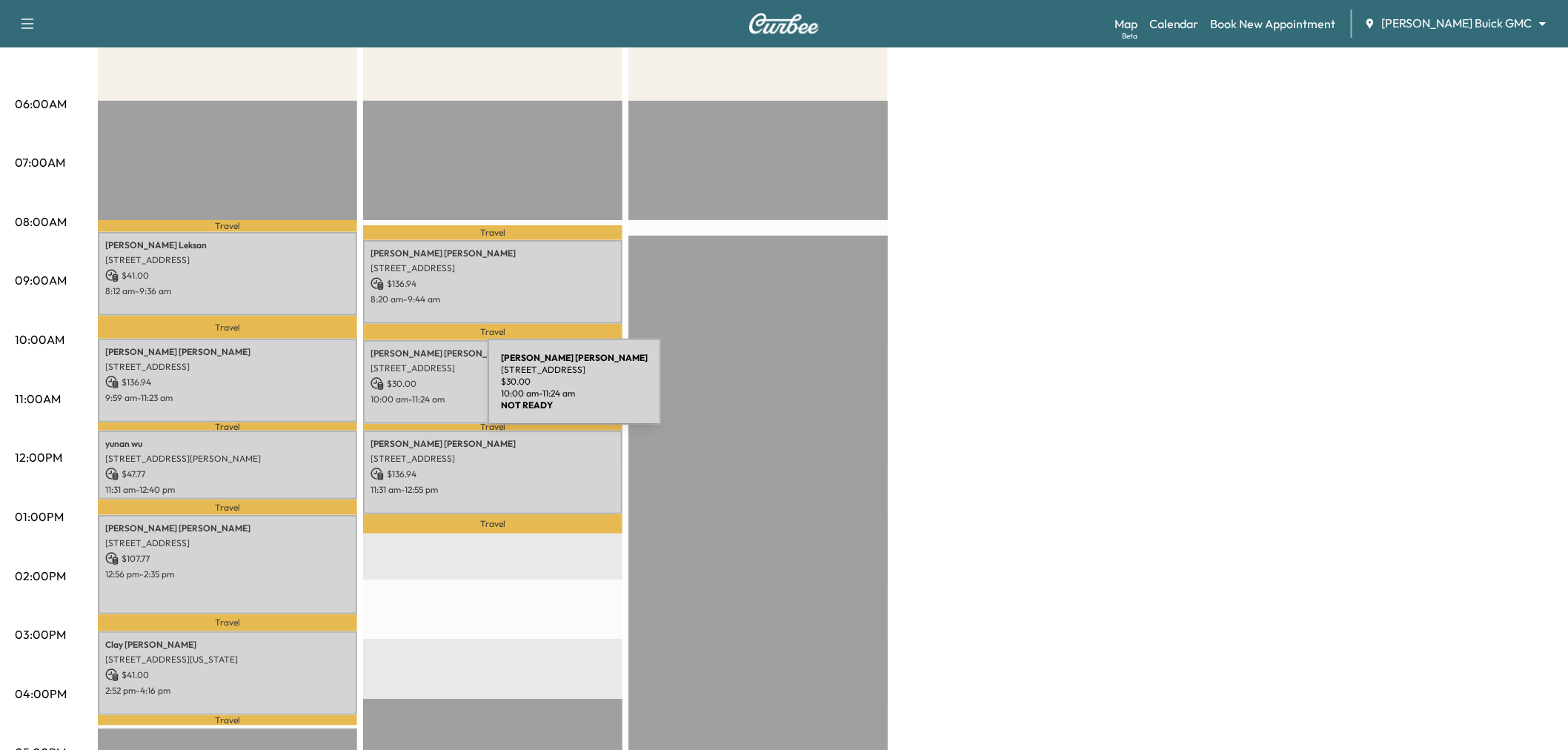
click at [499, 394] on p "10:00 am - 11:24 am" at bounding box center [492, 399] width 245 height 12
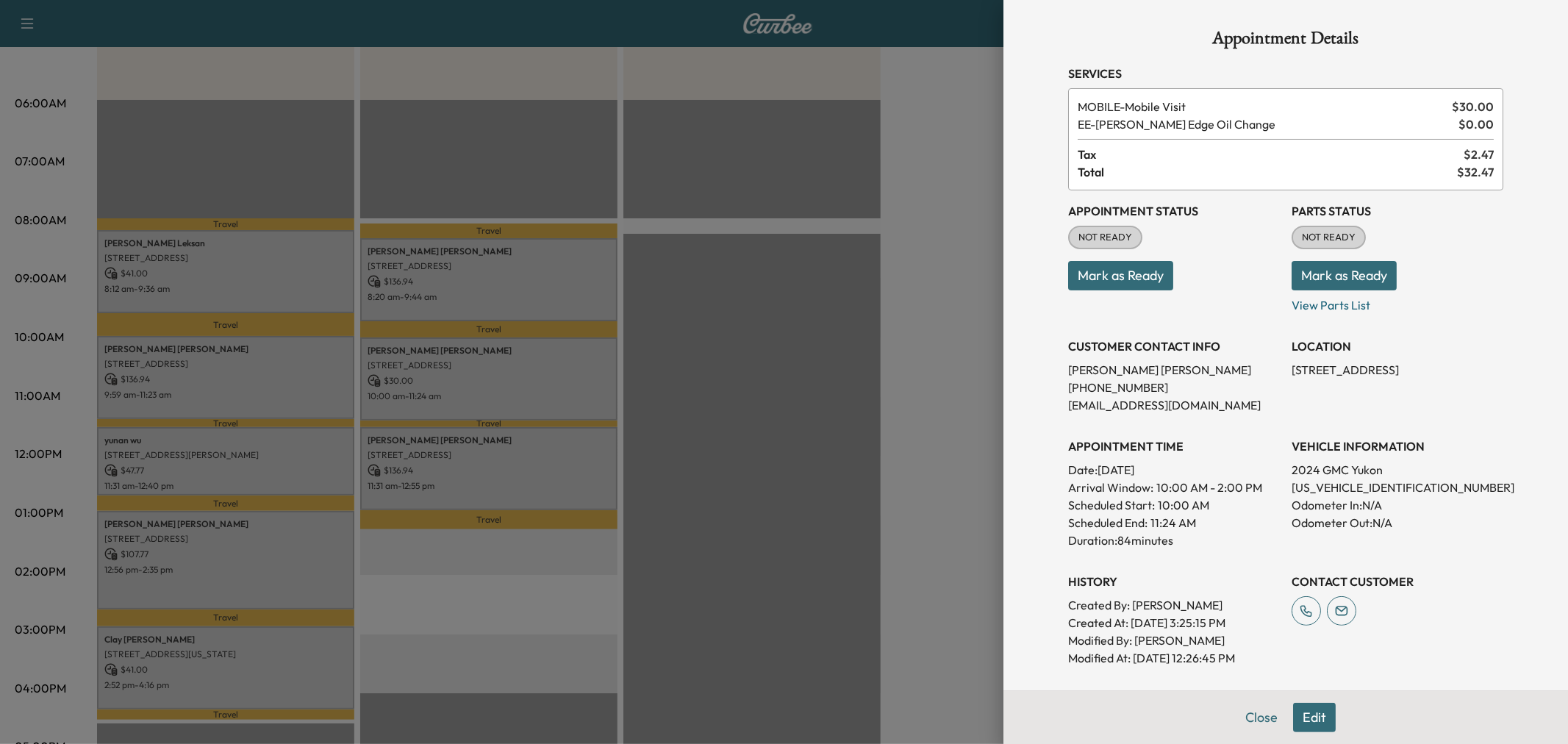
click at [495, 387] on div at bounding box center [784, 372] width 1568 height 744
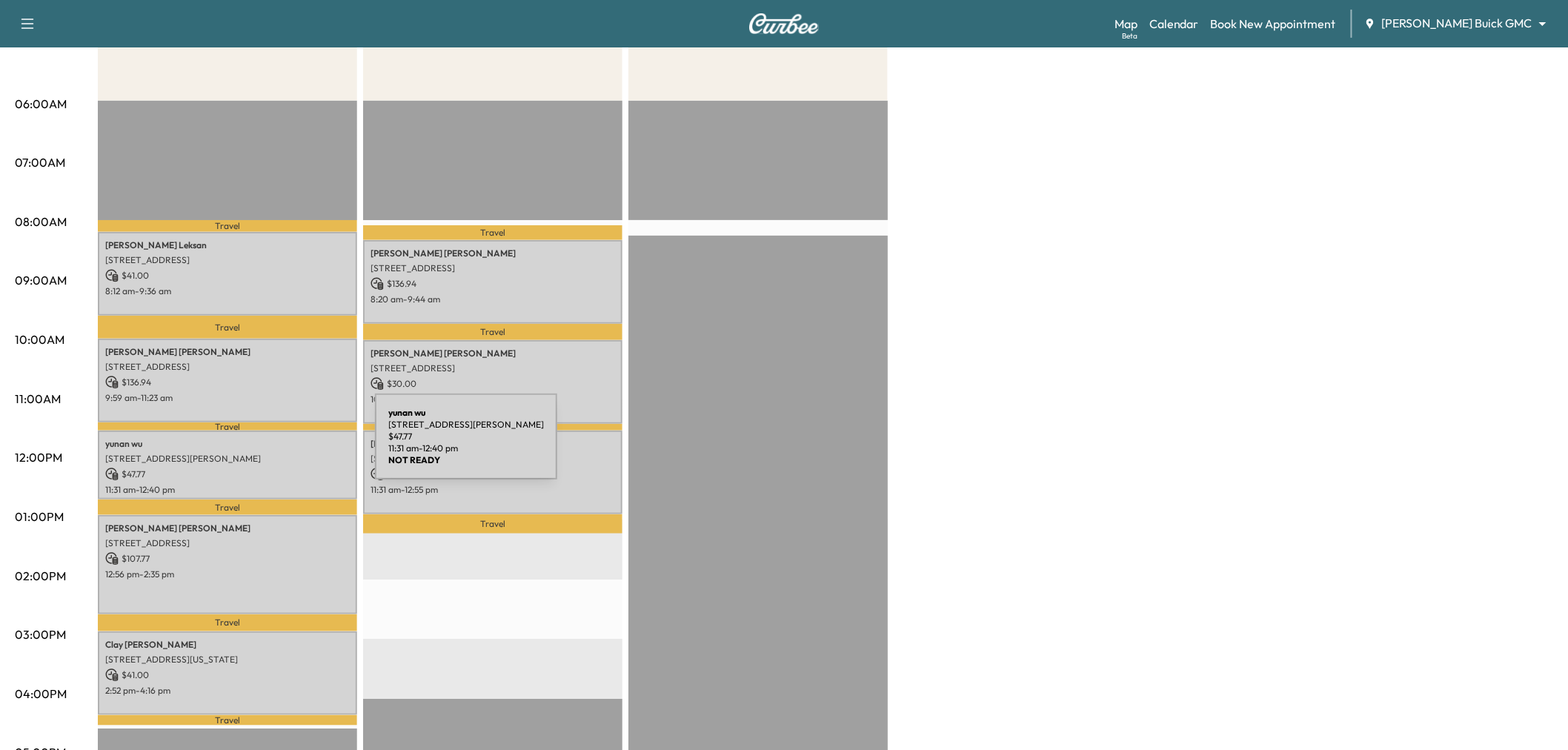
click at [263, 445] on div "yunan wu 601 Patton Blvd, Plano, TX 75075, USA $ 47.77 11:31 am - 12:40 pm" at bounding box center [227, 465] width 259 height 69
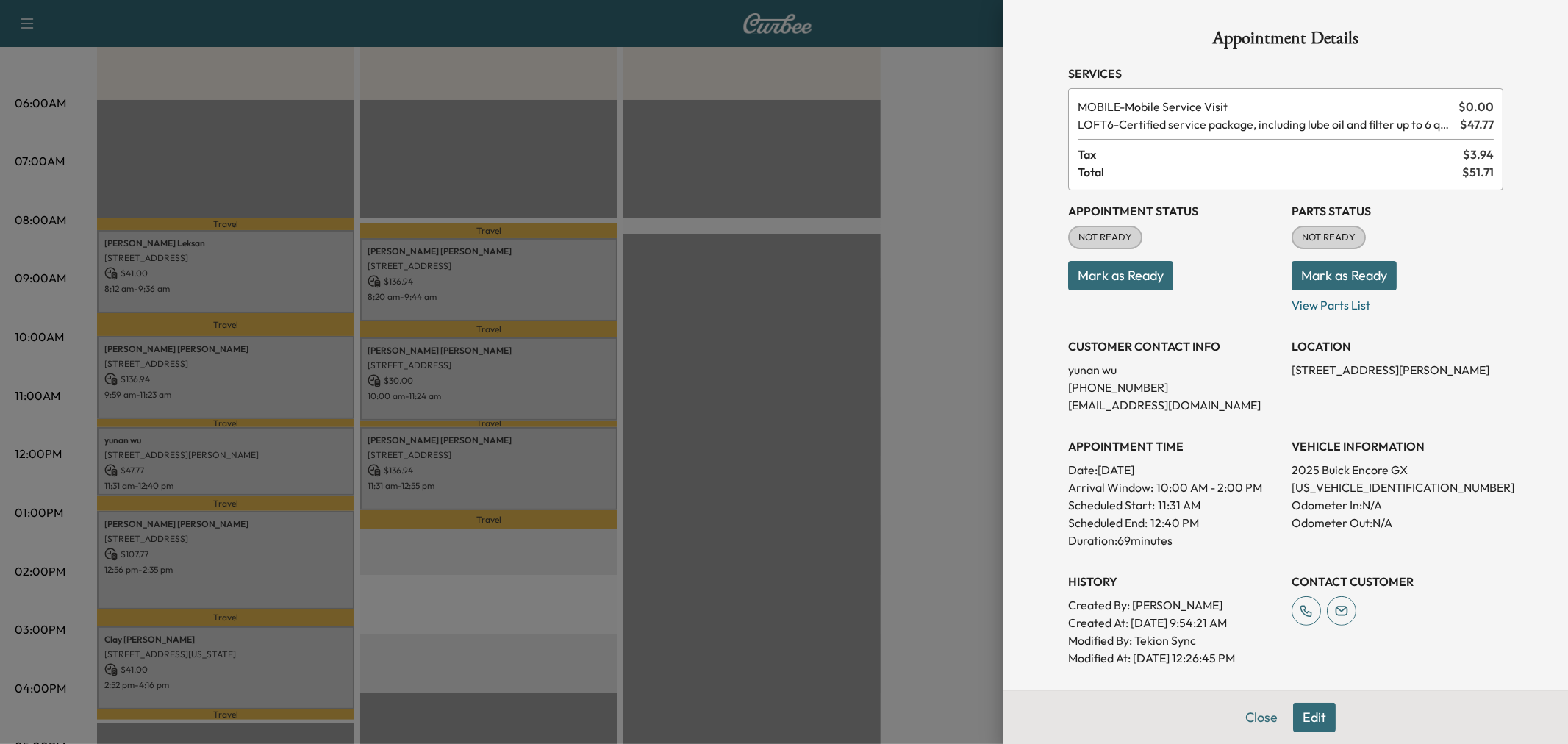
click at [261, 442] on div at bounding box center [784, 372] width 1568 height 744
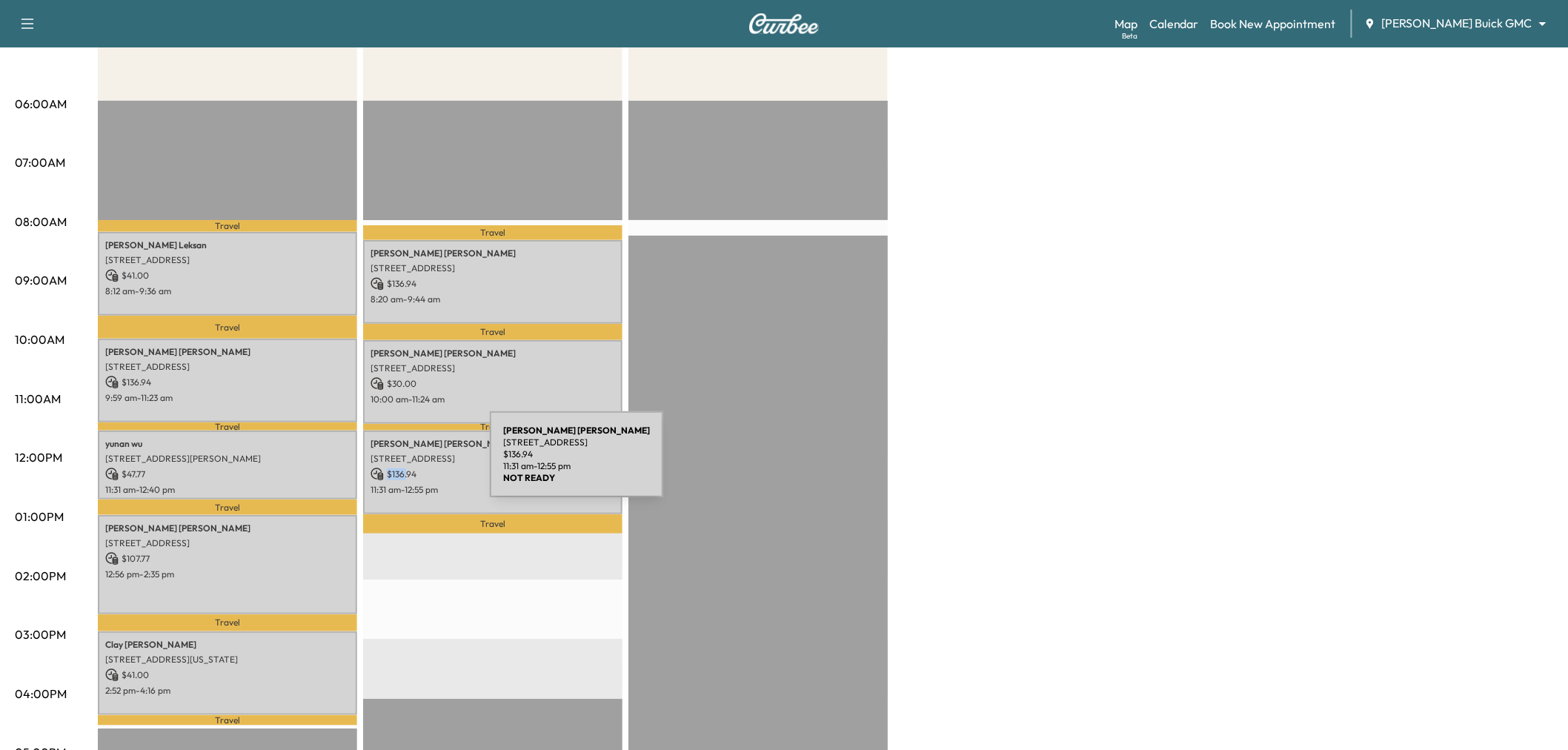
click at [408, 467] on p "$ 136.94" at bounding box center [492, 474] width 245 height 13
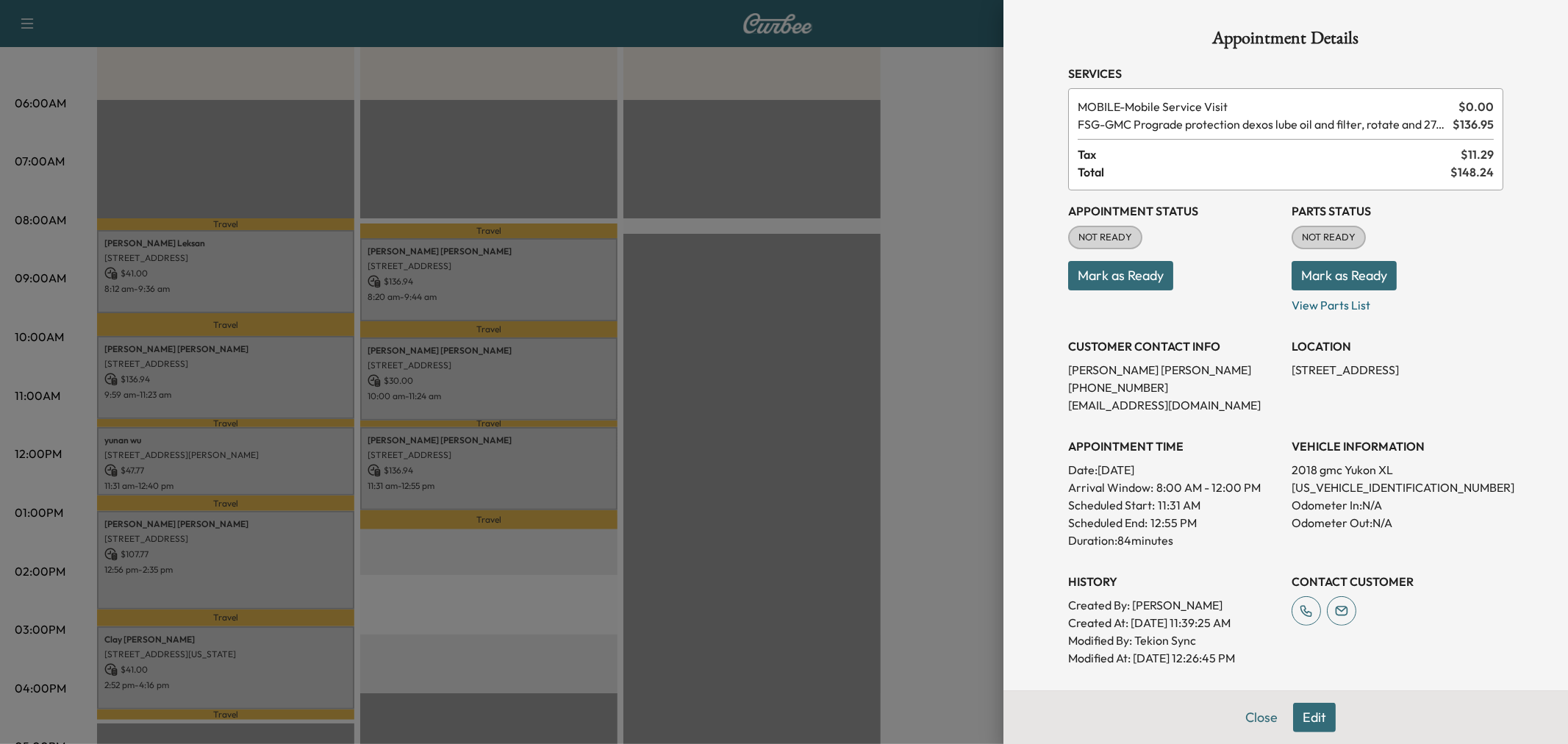
click at [507, 476] on div at bounding box center [784, 372] width 1568 height 744
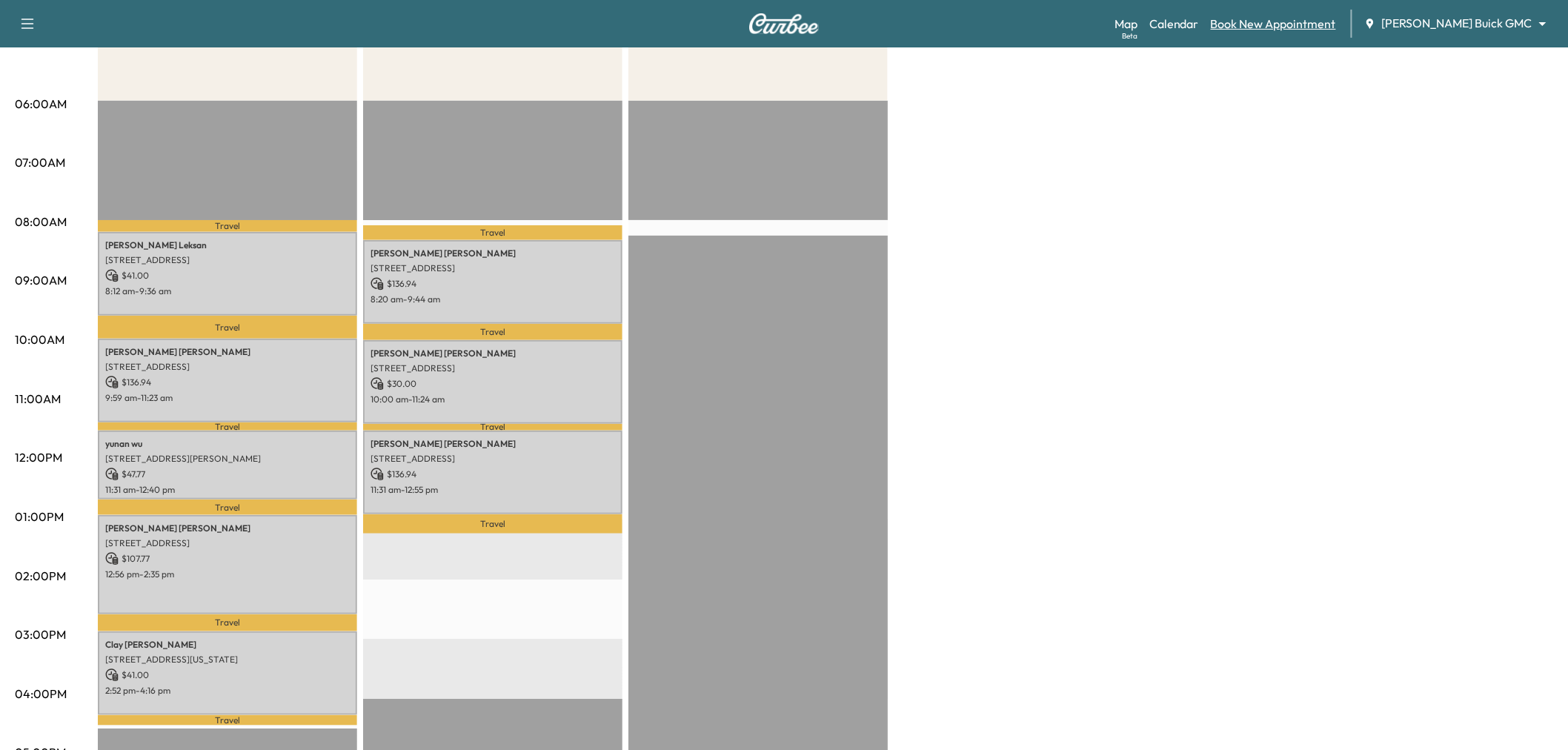
click at [1299, 19] on link "Book New Appointment" at bounding box center [1274, 24] width 126 height 18
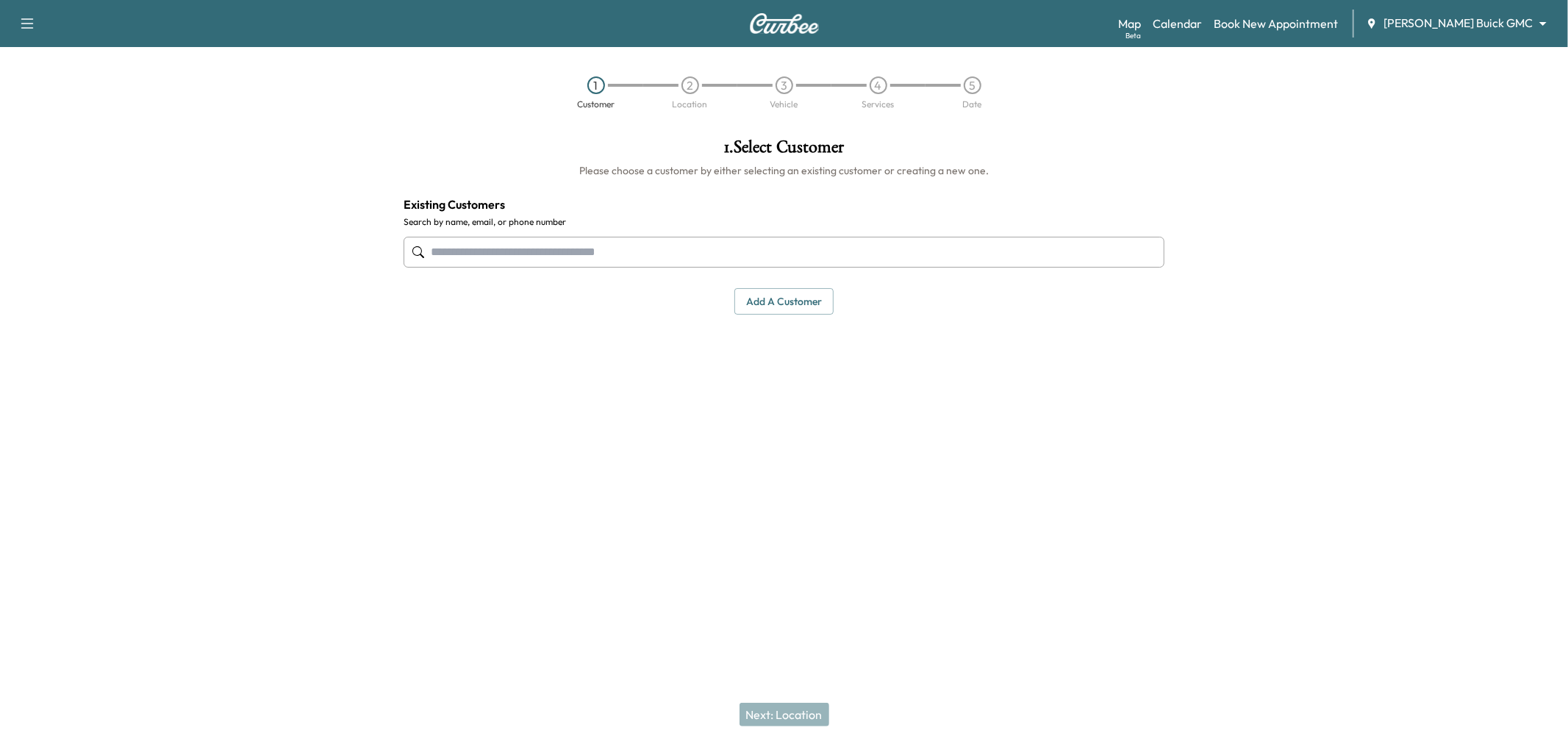
click at [595, 253] on input "text" at bounding box center [784, 252] width 761 height 31
paste input "**********"
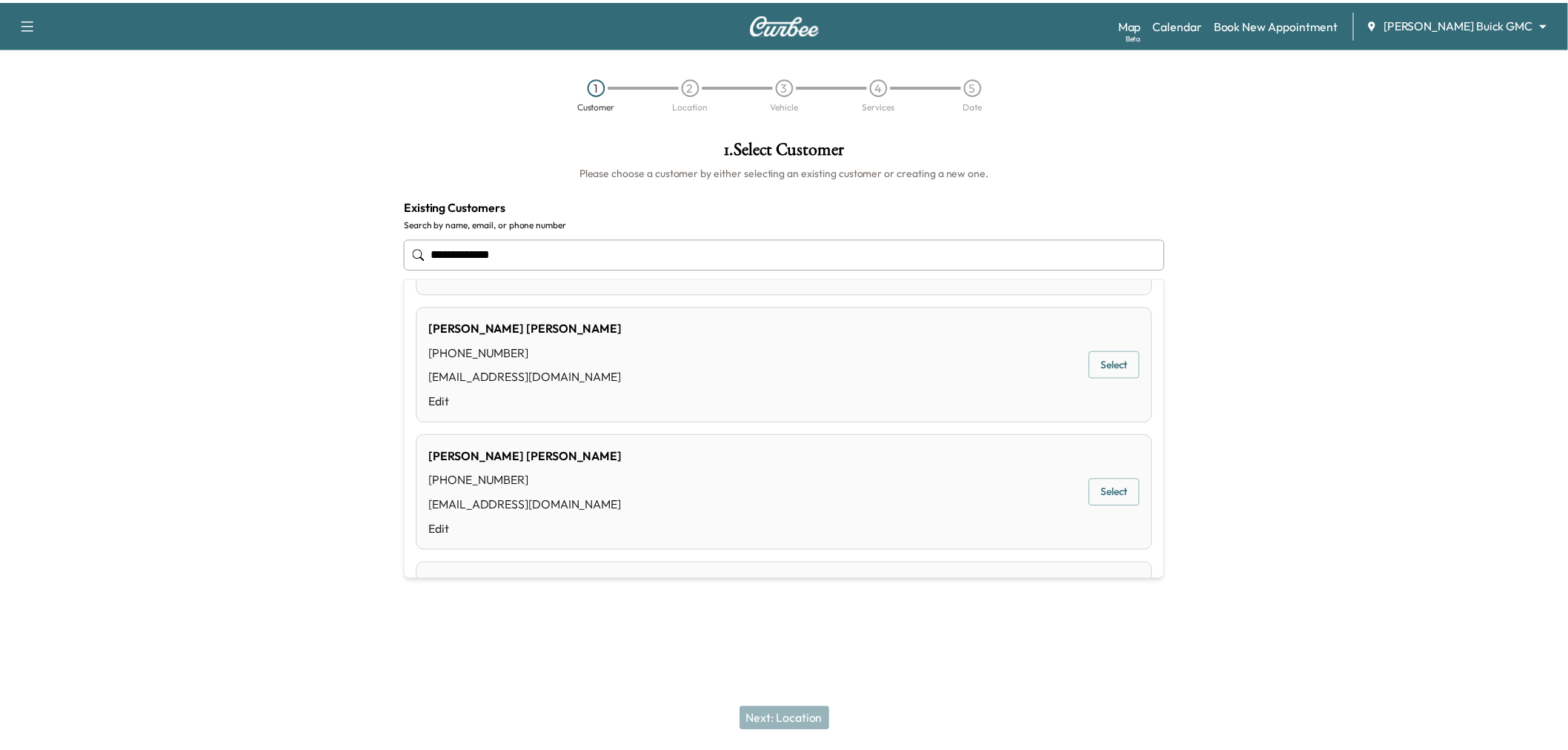
scroll to position [329, 0]
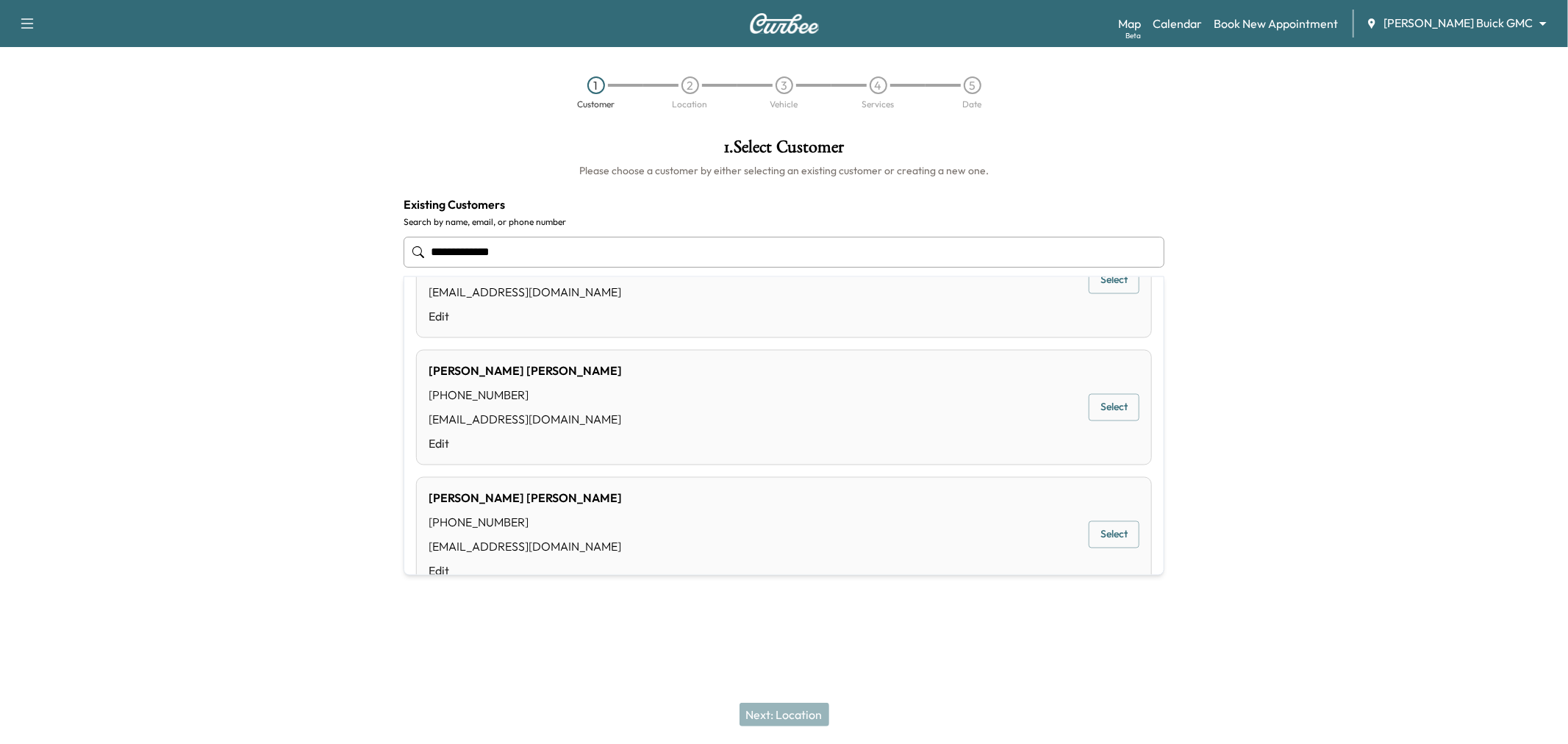
click at [1089, 530] on button "Select" at bounding box center [1114, 535] width 51 height 27
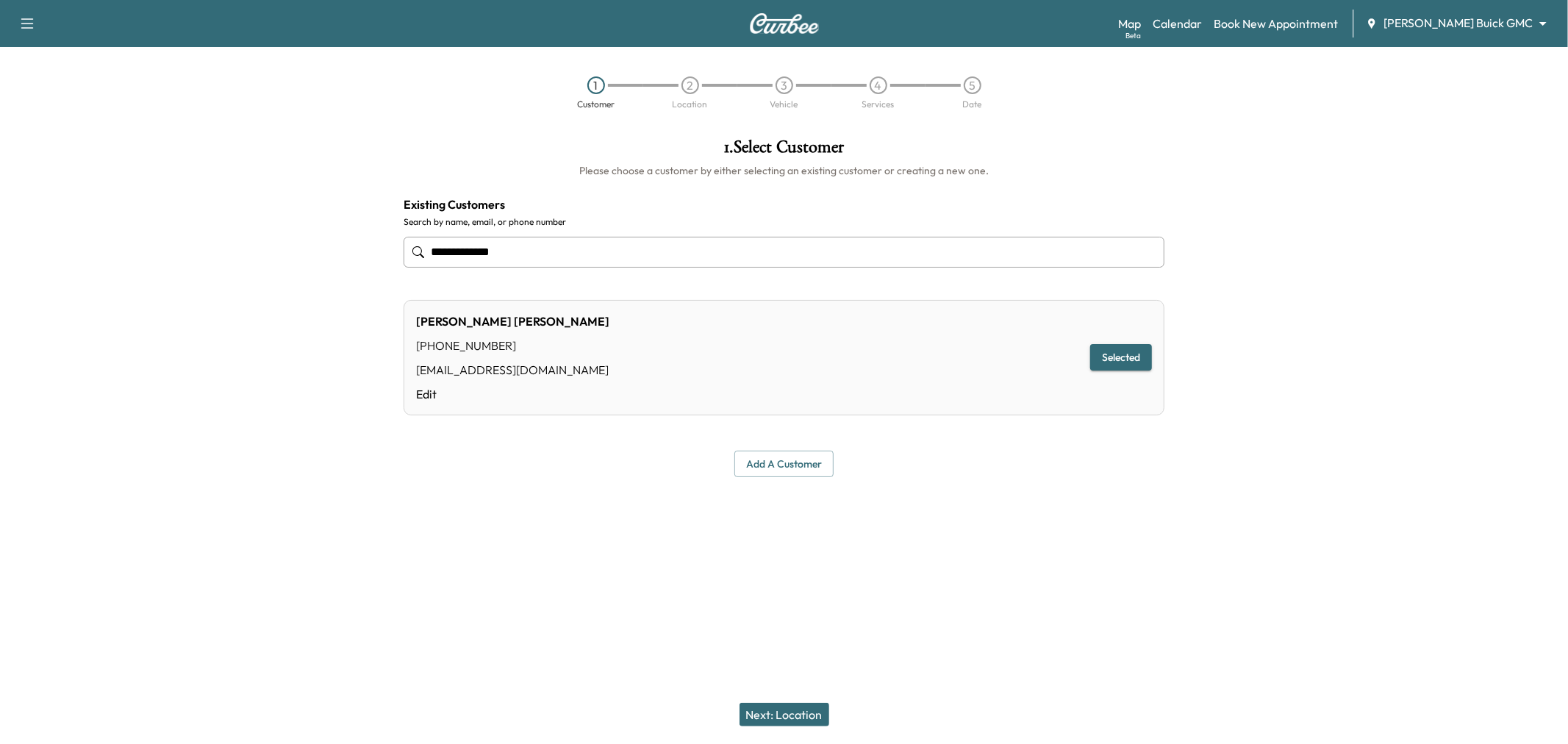
type input "**********"
click at [769, 712] on button "Next: Location" at bounding box center [784, 714] width 90 height 23
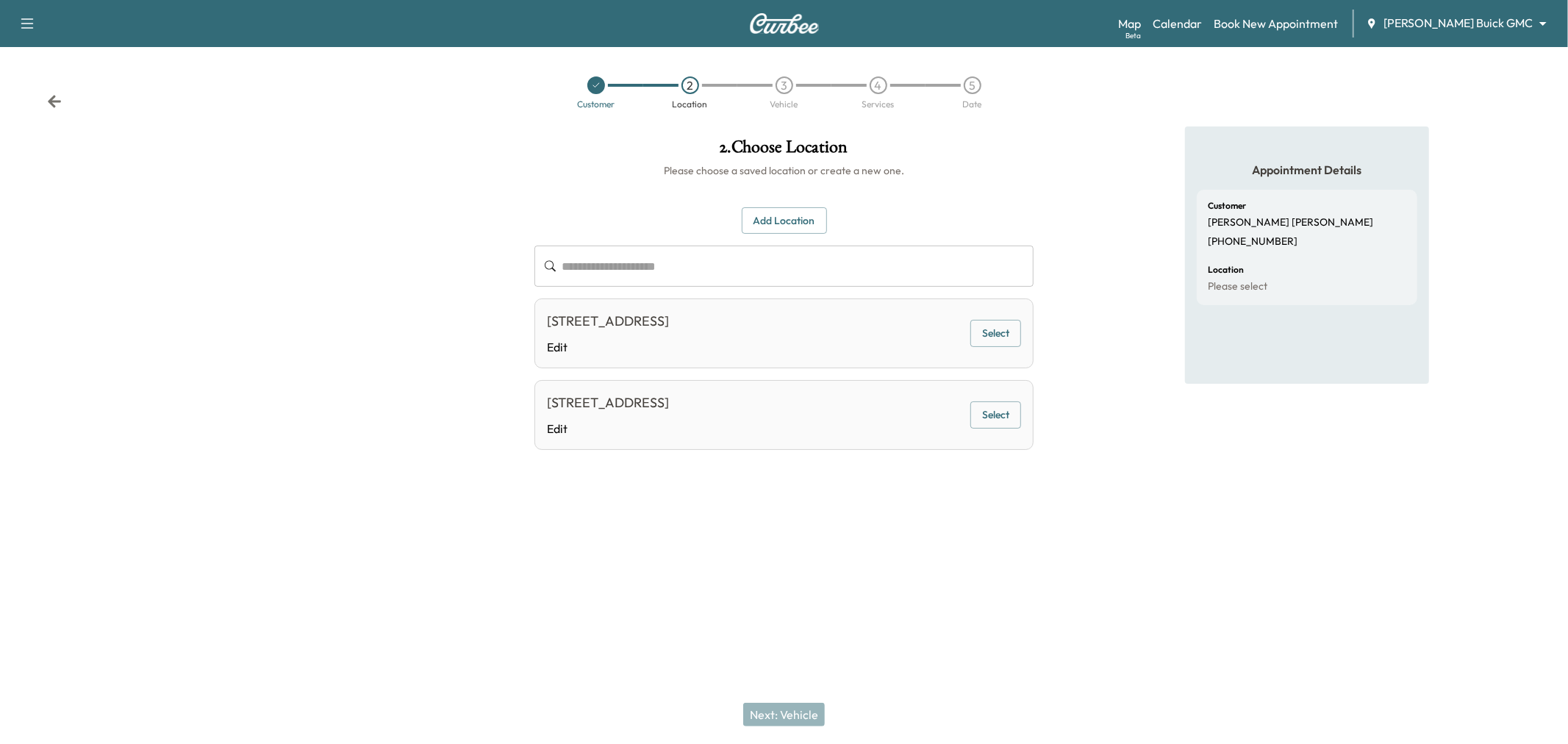
click at [990, 340] on button "Select" at bounding box center [995, 333] width 51 height 27
click at [994, 334] on button "Selected" at bounding box center [990, 333] width 61 height 27
click at [989, 405] on button "Select" at bounding box center [995, 415] width 51 height 27
click at [765, 721] on button "Next: Vehicle" at bounding box center [784, 714] width 82 height 23
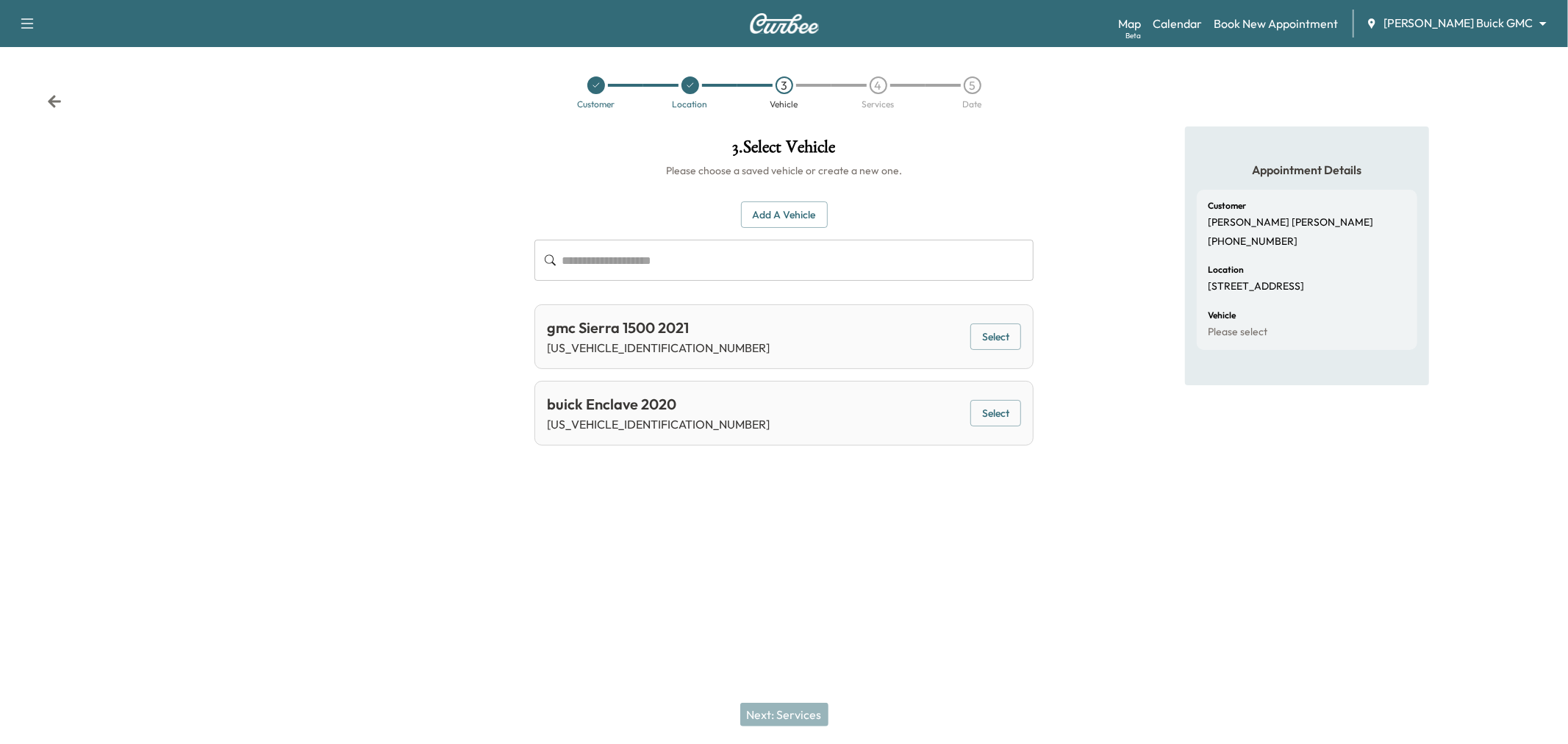
click at [994, 413] on button "Select" at bounding box center [995, 413] width 51 height 27
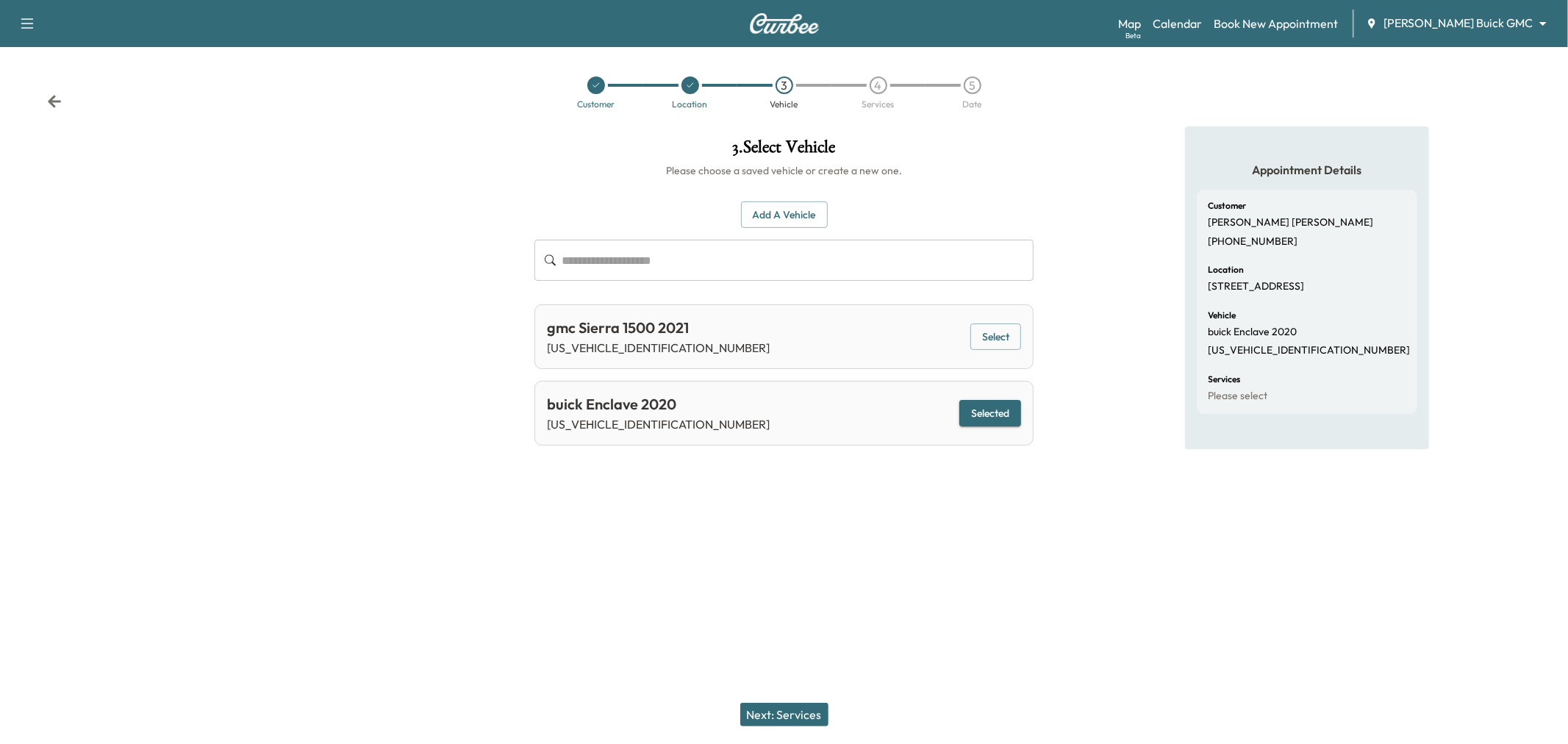
click at [799, 709] on button "Next: Services" at bounding box center [784, 714] width 88 height 23
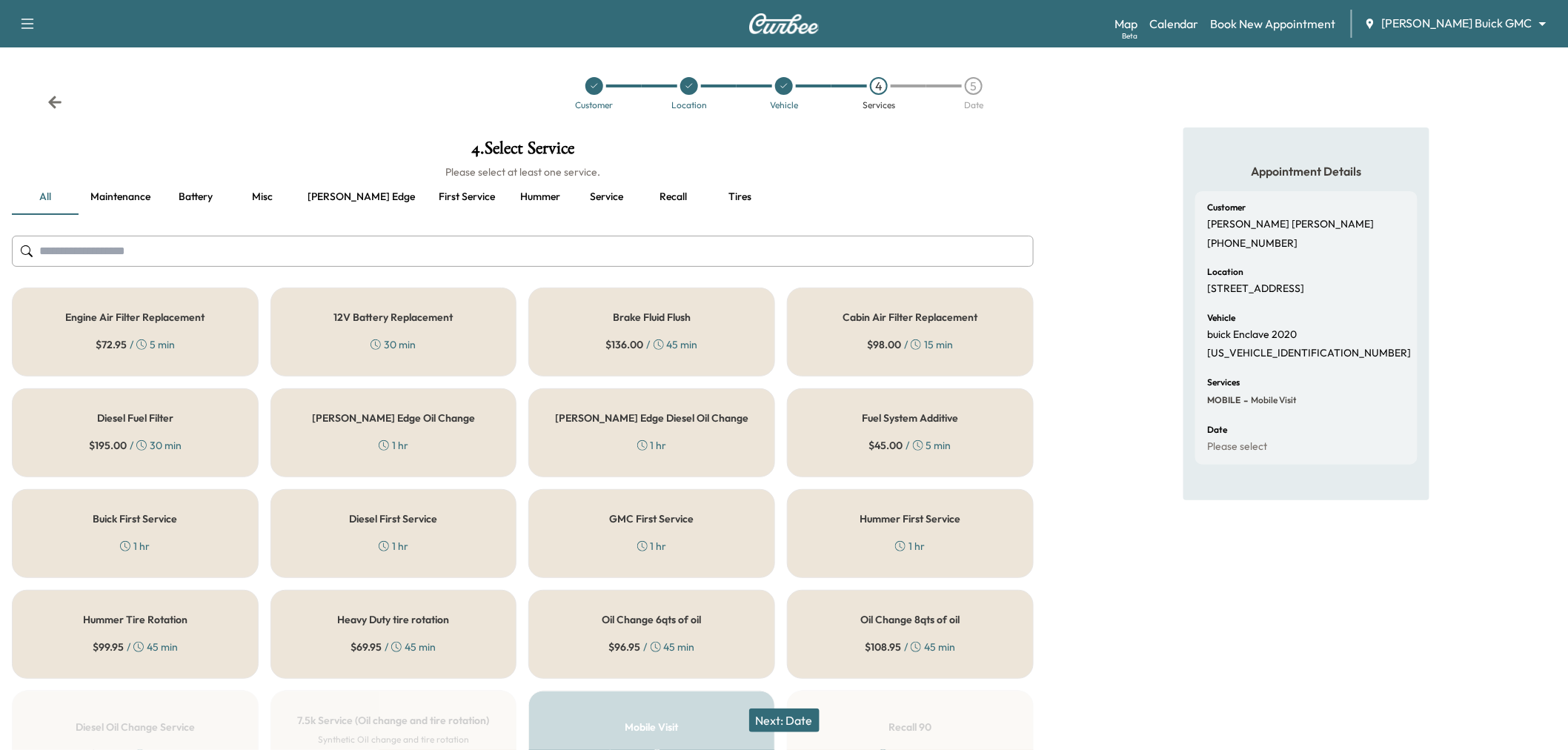
scroll to position [82, 0]
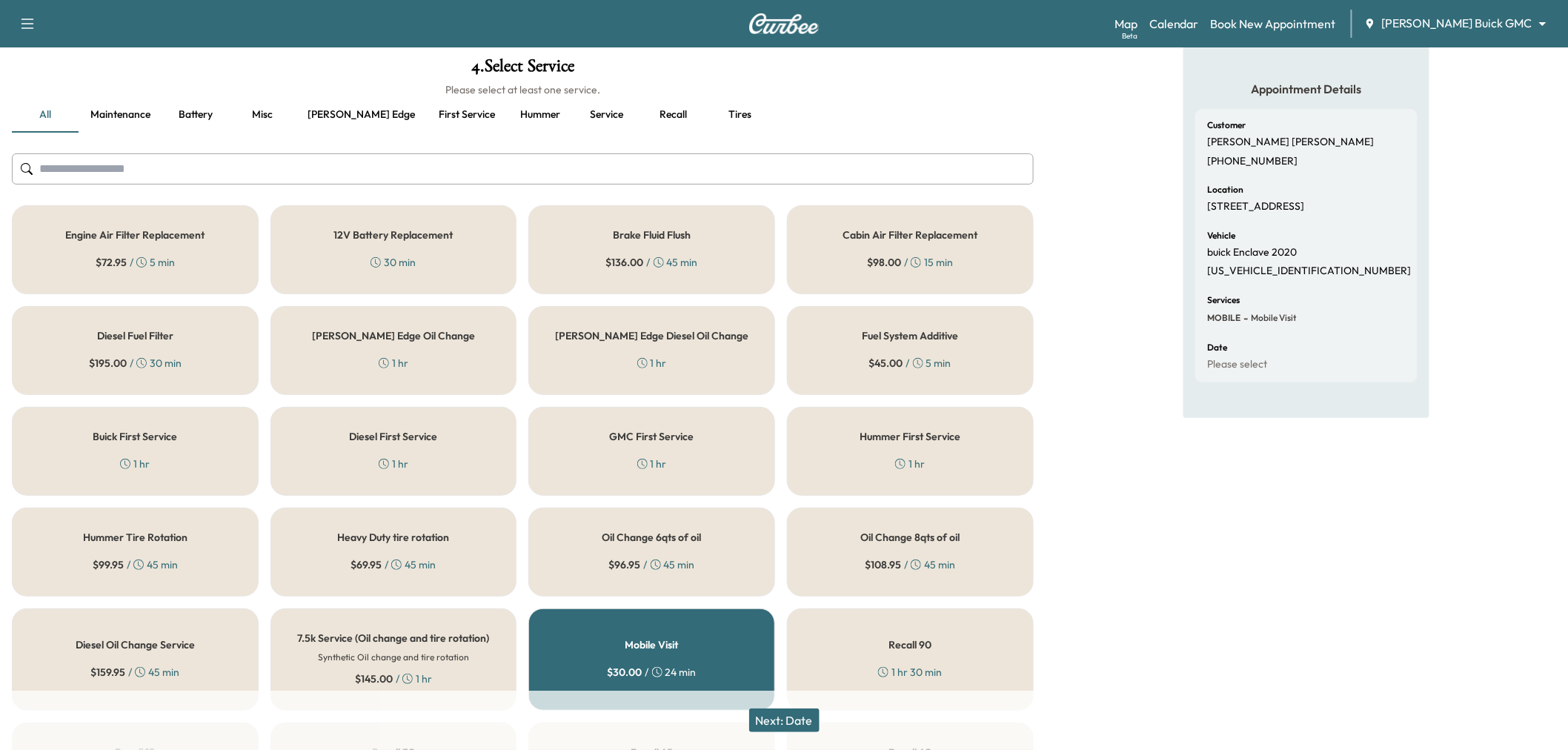
click at [573, 115] on button "Service" at bounding box center [607, 115] width 67 height 36
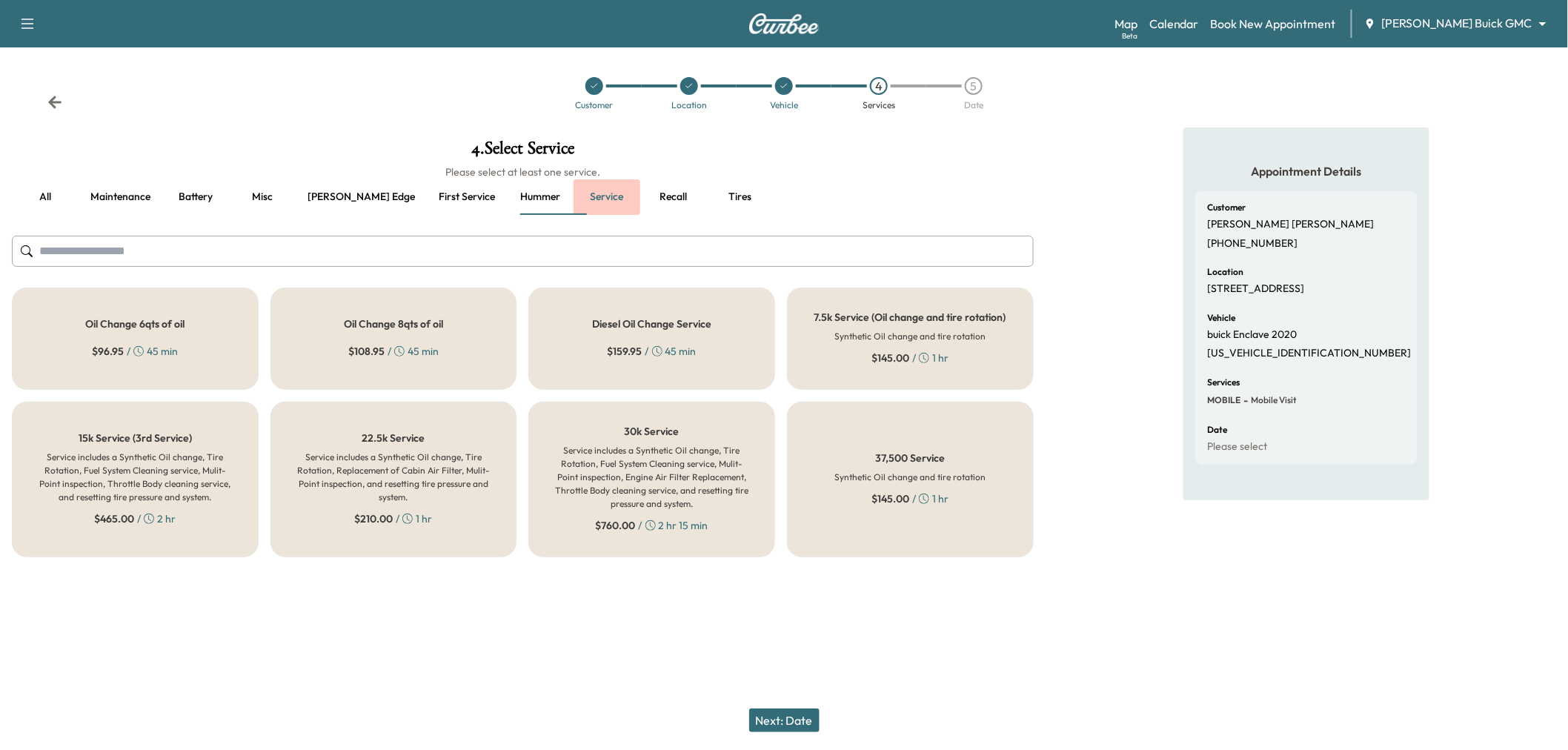
scroll to position [0, 0]
click at [788, 91] on div at bounding box center [791, 86] width 18 height 18
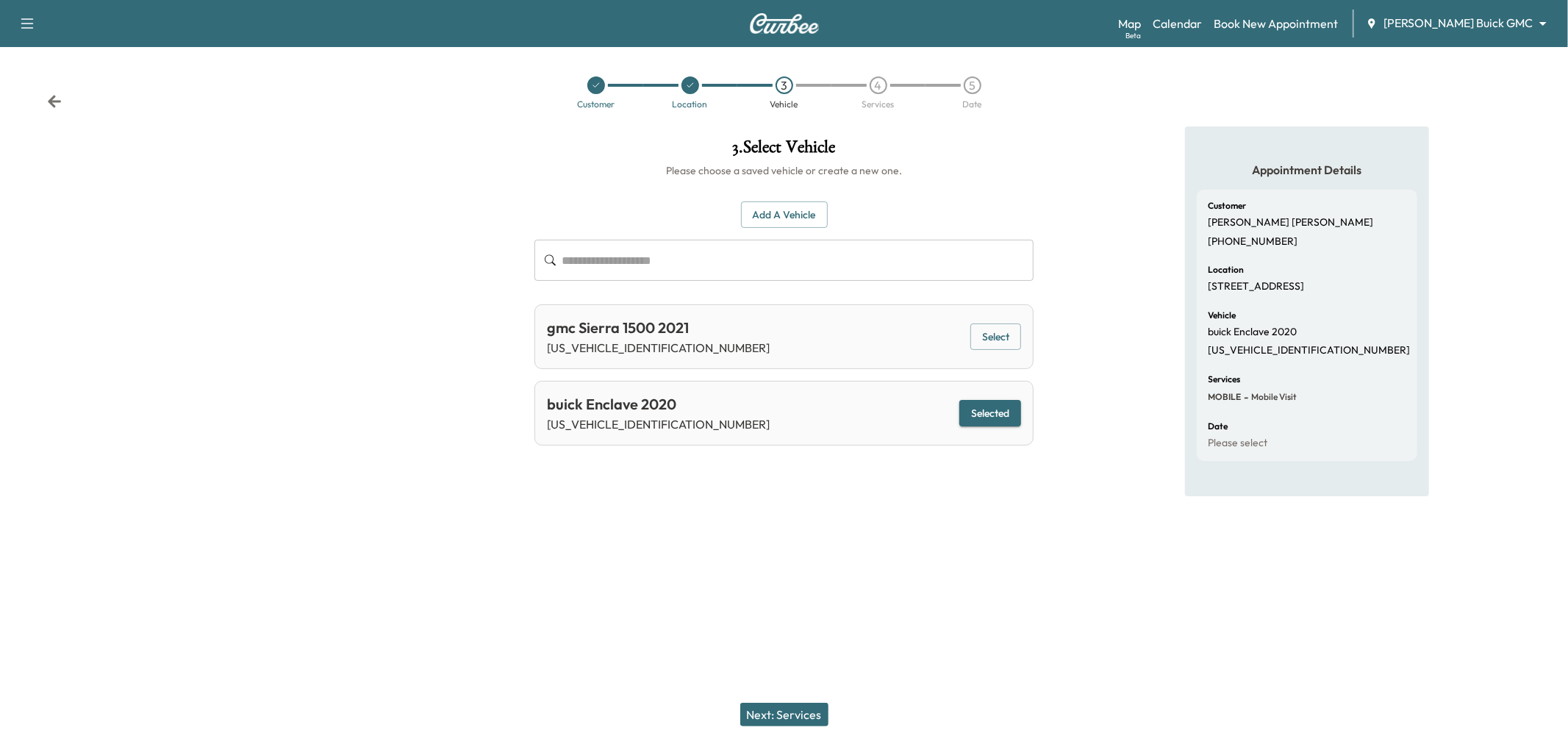
click at [810, 717] on button "Next: Services" at bounding box center [784, 714] width 88 height 23
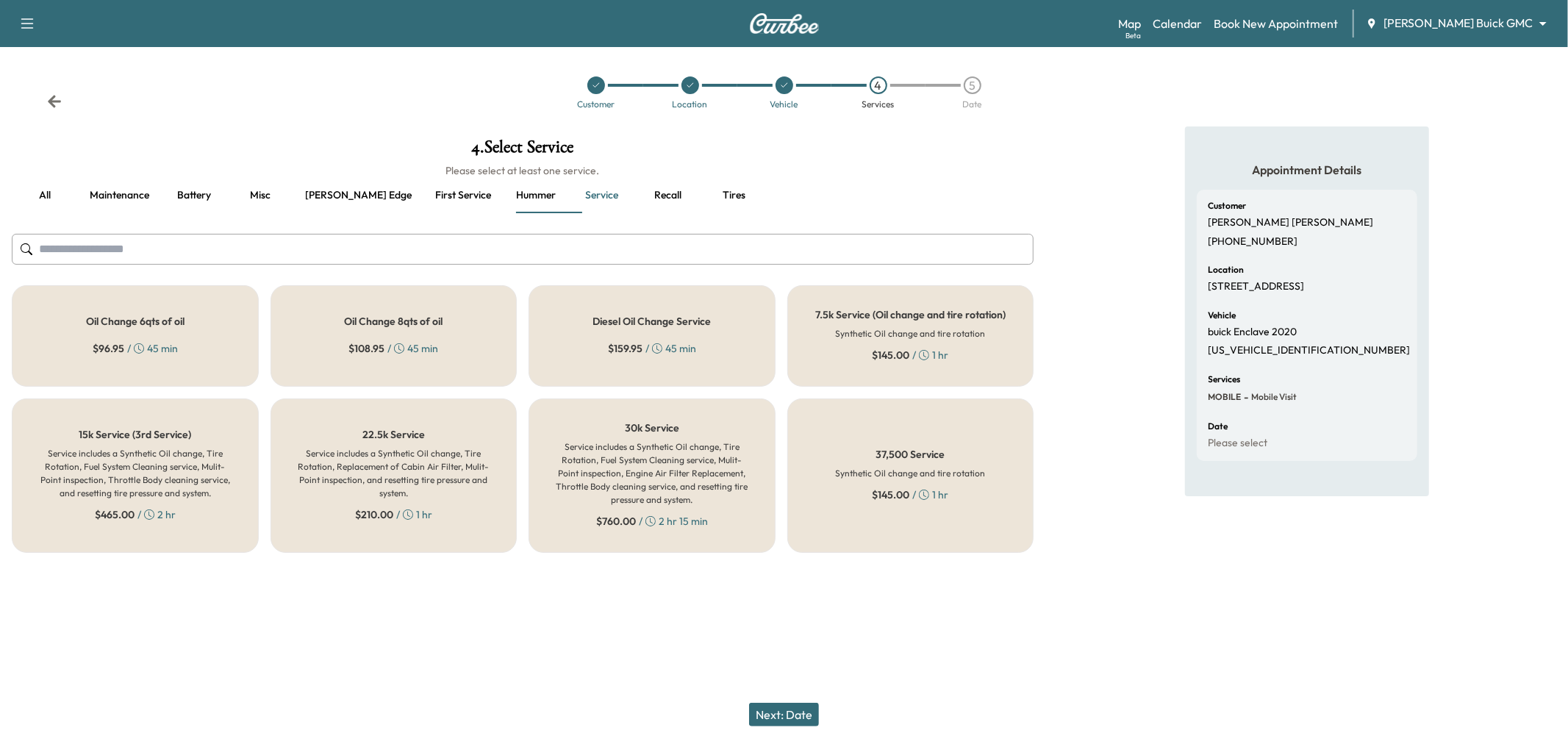
click at [167, 354] on div "$ 96.95 / 45 min" at bounding box center [134, 349] width 85 height 15
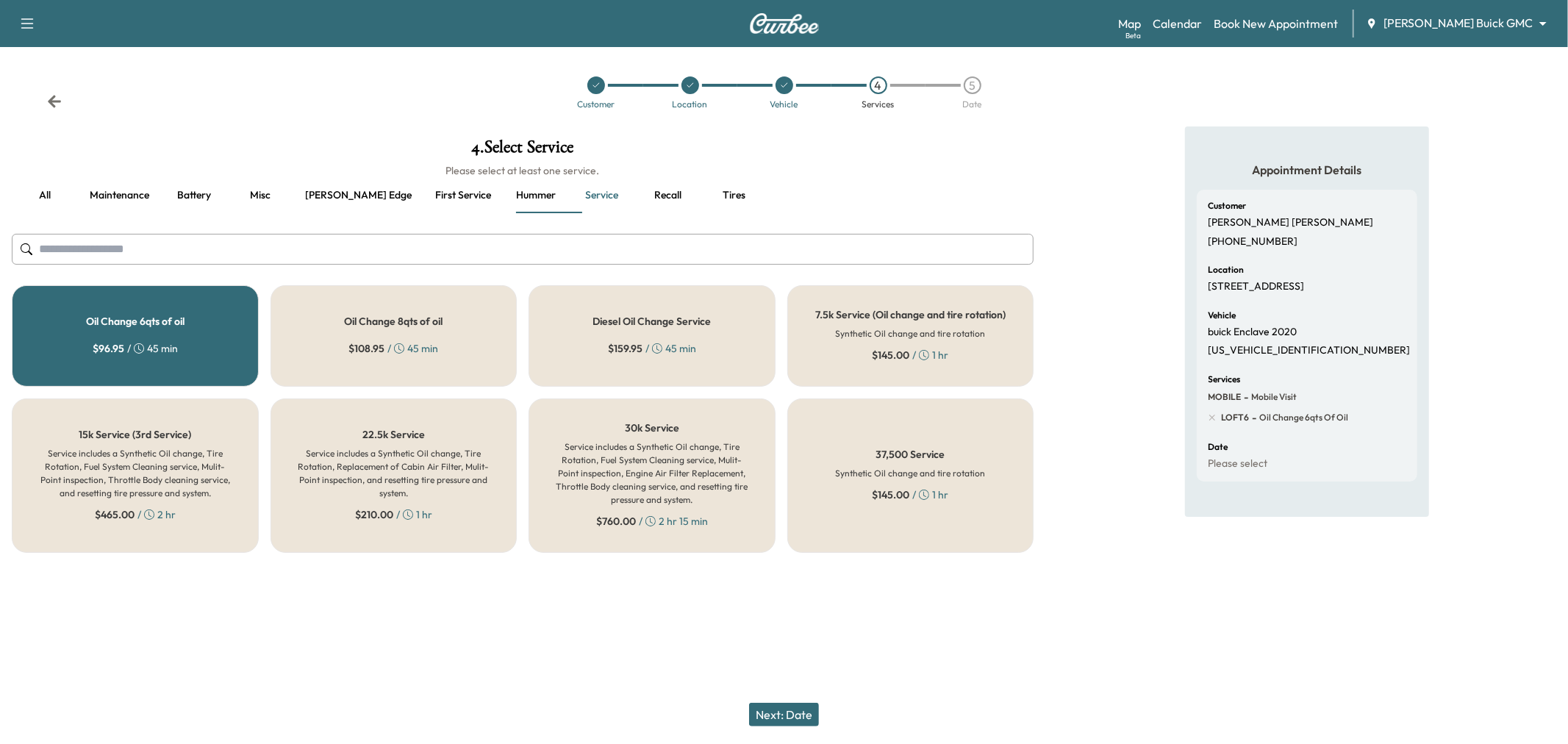
click at [799, 712] on button "Next: Date" at bounding box center [784, 714] width 70 height 23
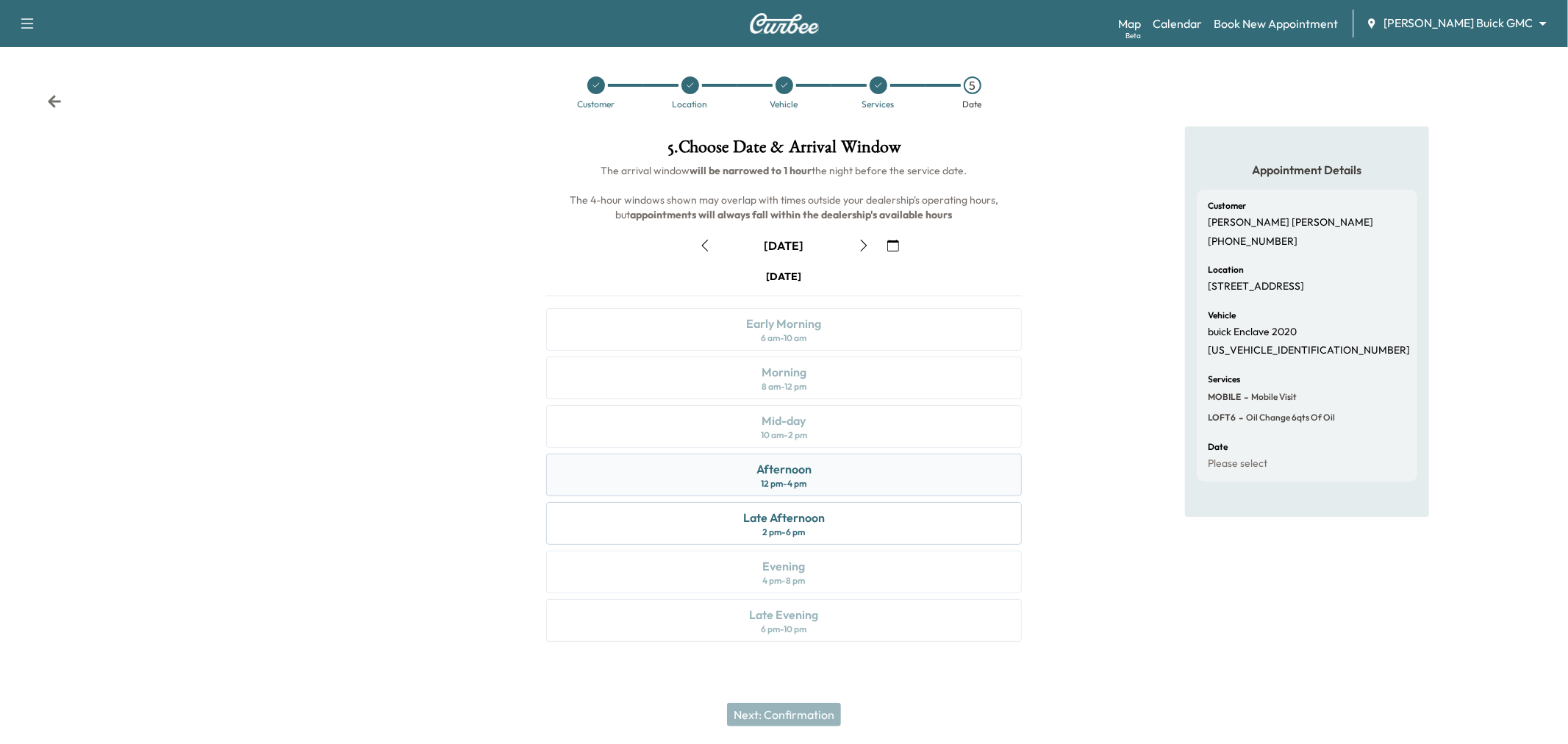
click at [833, 482] on div "Afternoon 12 pm - 4 pm" at bounding box center [784, 475] width 476 height 43
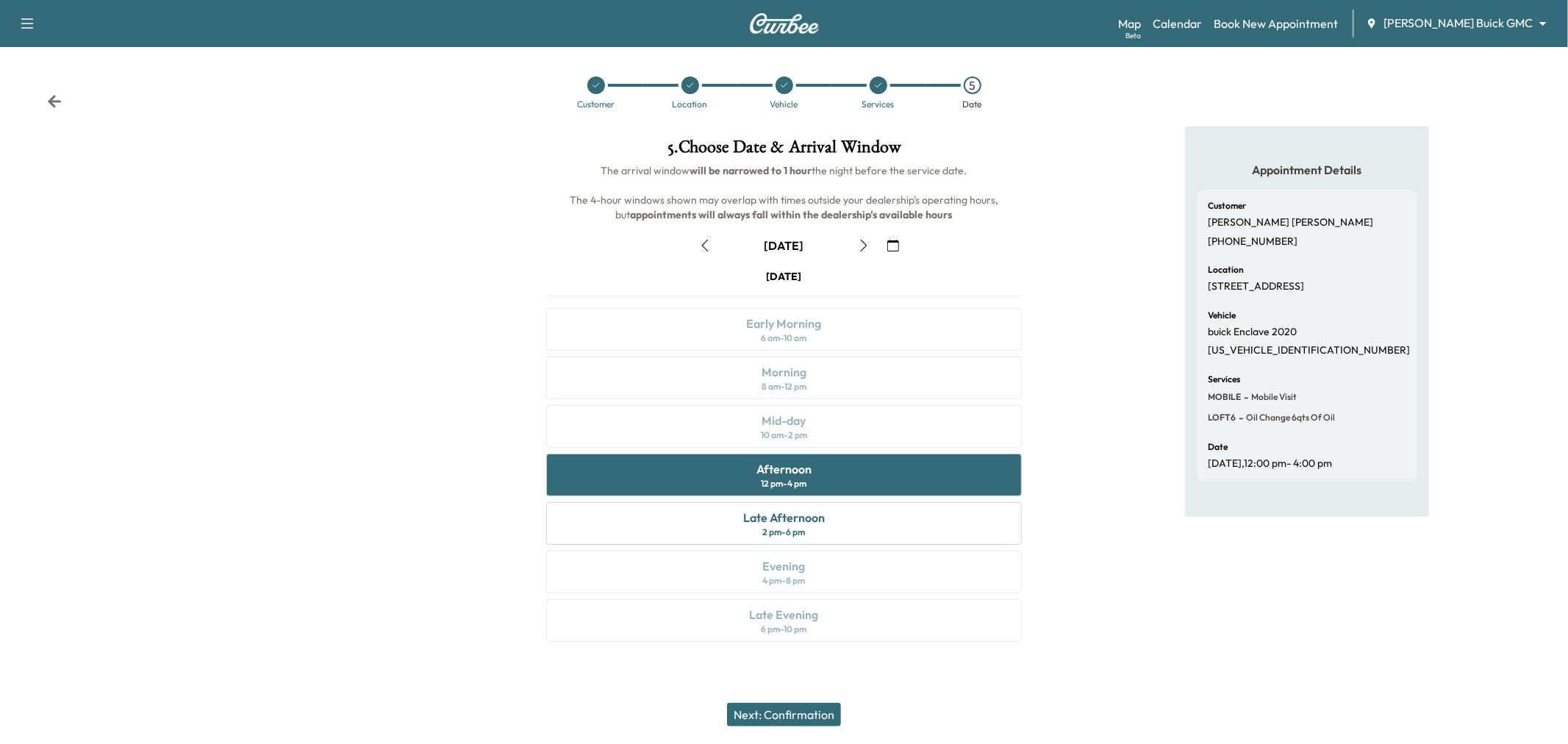
click at [780, 719] on button "Next: Confirmation" at bounding box center [784, 714] width 114 height 23
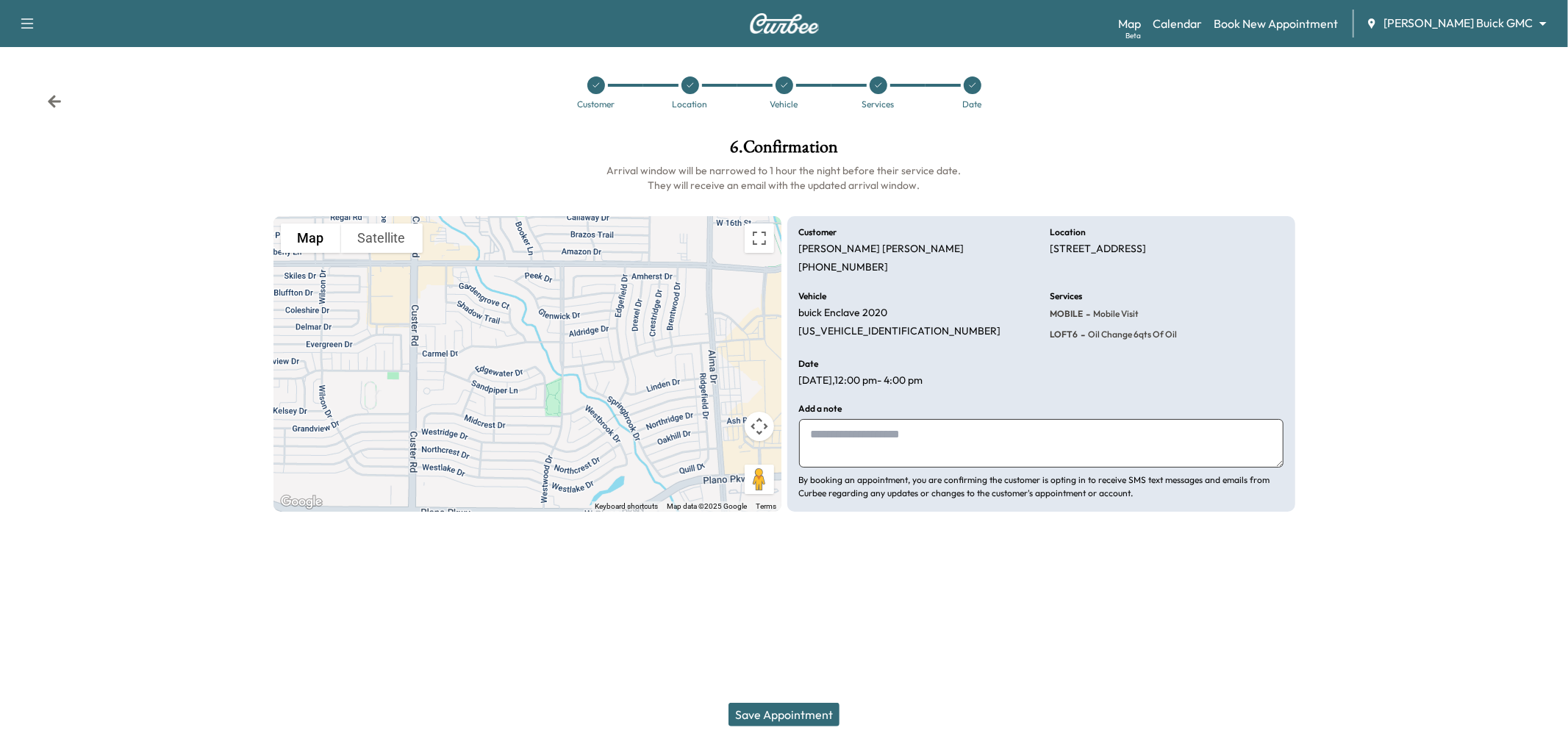
click at [765, 714] on button "Save Appointment" at bounding box center [784, 714] width 111 height 23
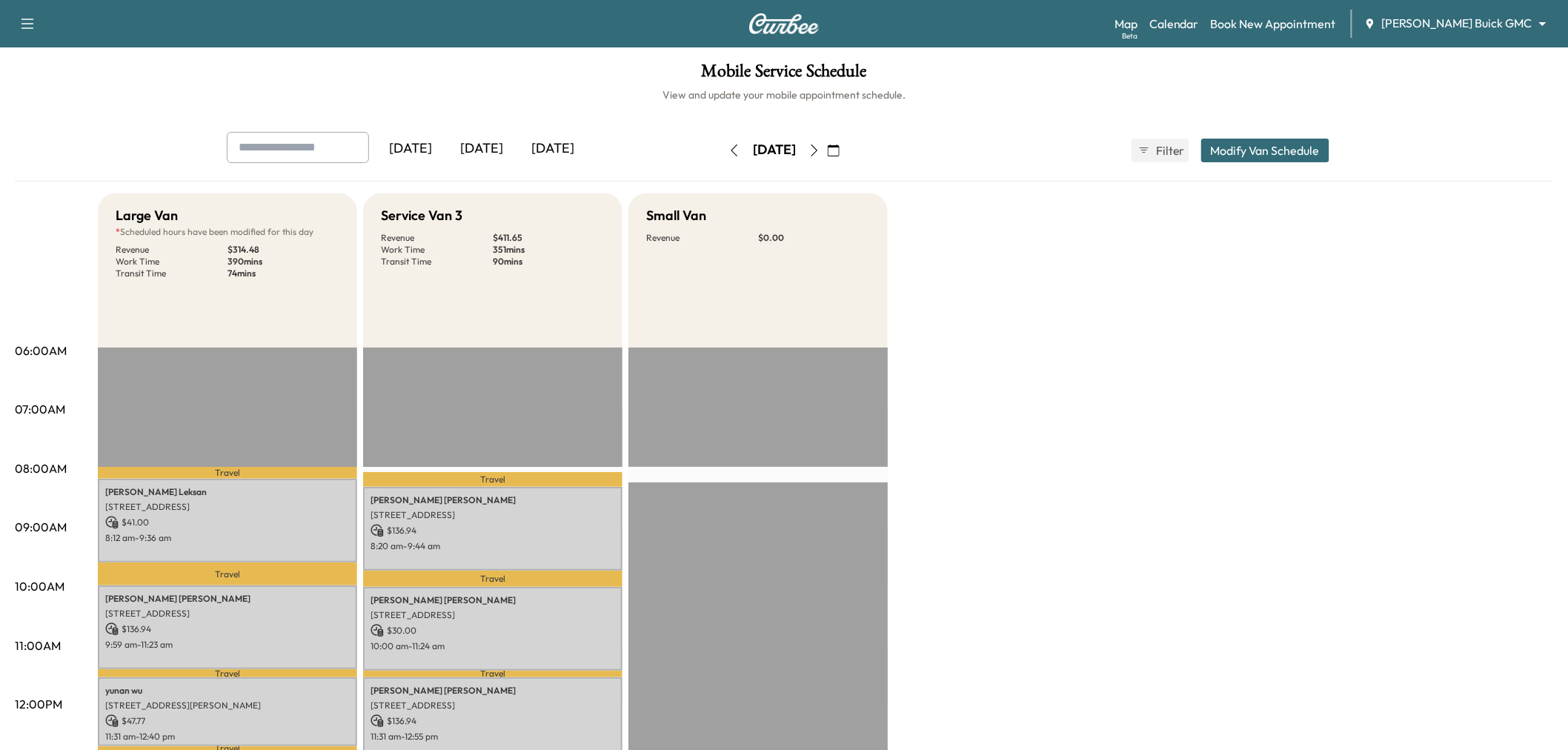
click at [1286, 149] on button "Modify Van Schedule" at bounding box center [1265, 150] width 128 height 24
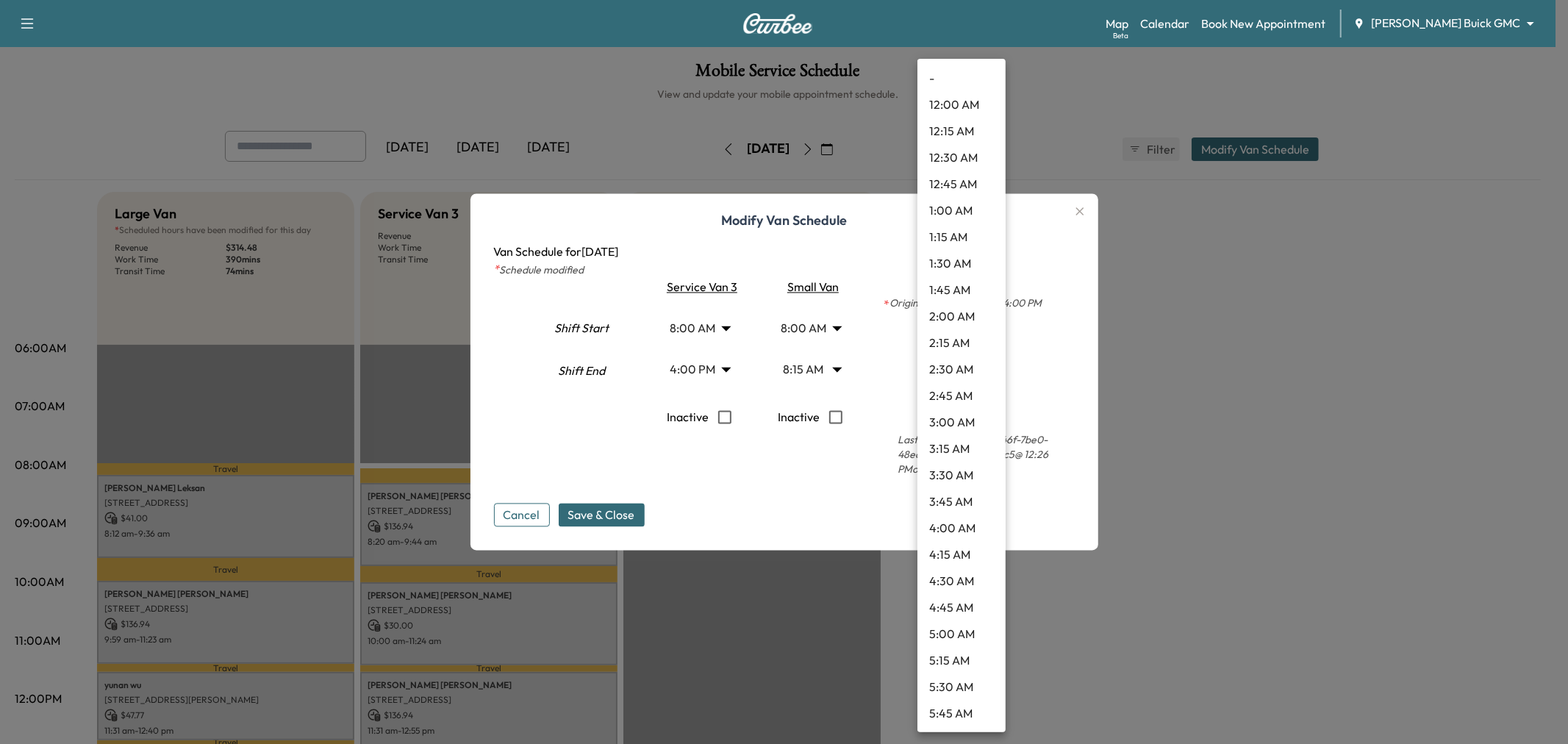
click at [964, 364] on body "Support Log Out Map Beta Calendar Book New Appointment Ewing Buick GMC ********…" at bounding box center [784, 372] width 1568 height 744
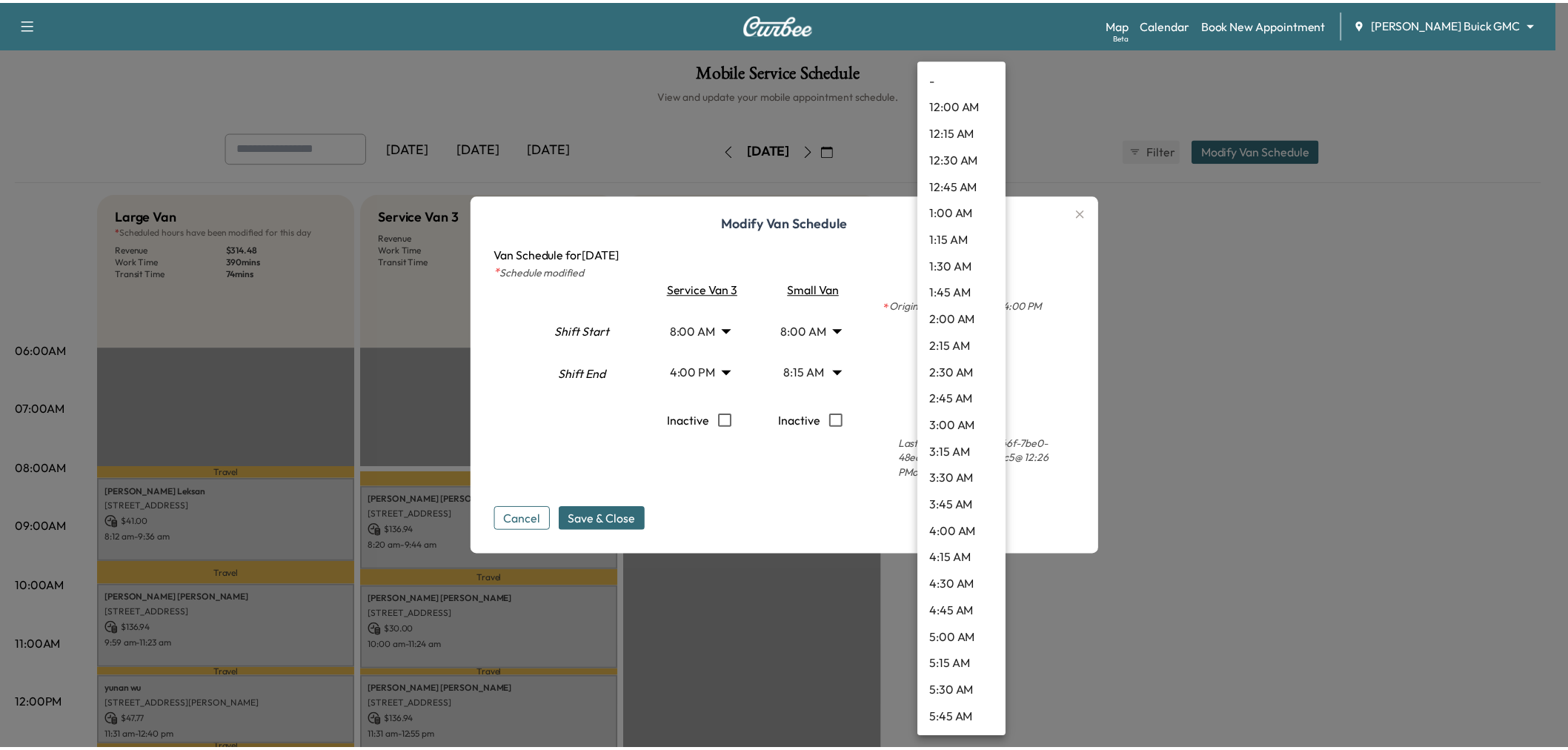
scroll to position [1465, 0]
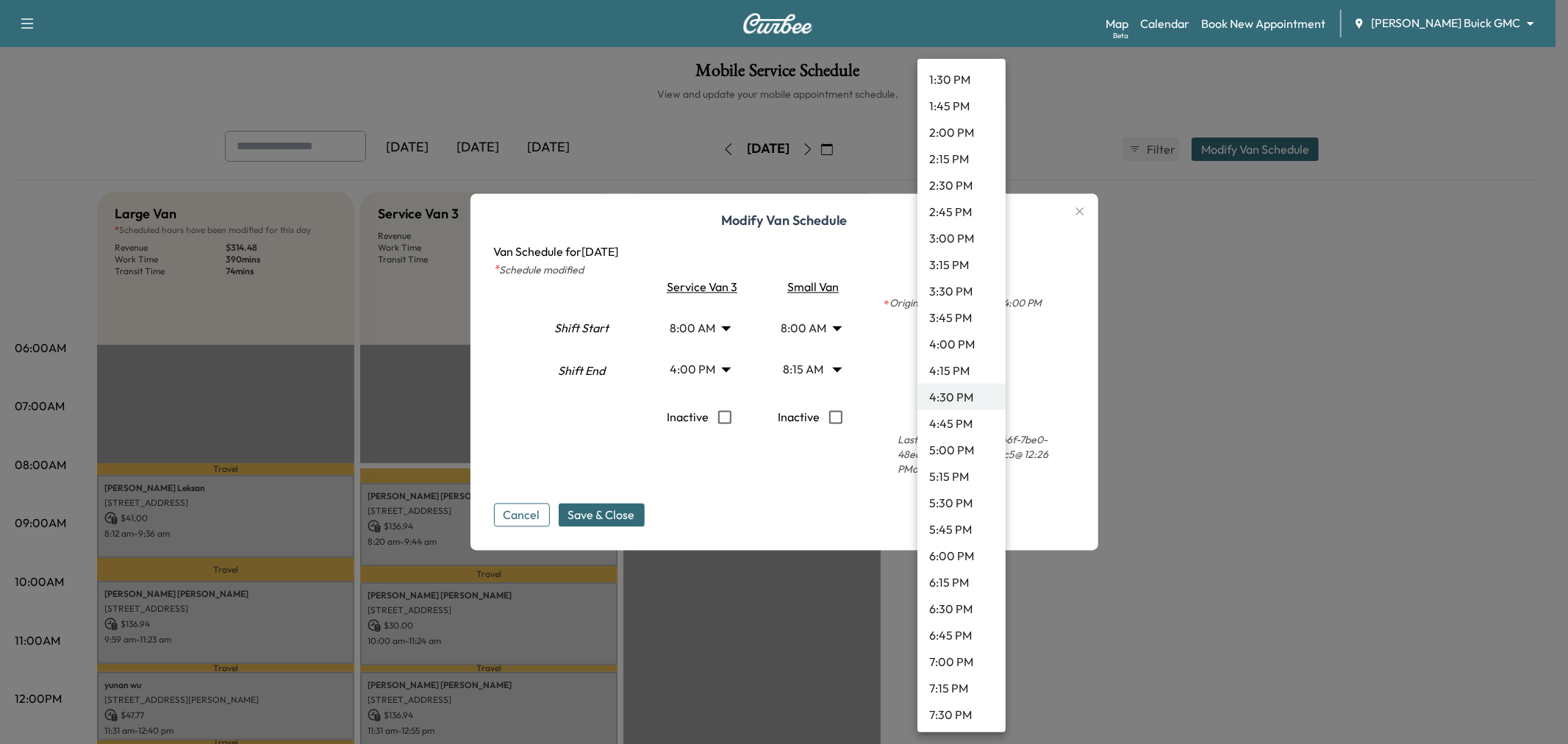
click at [961, 342] on li "4:00 PM" at bounding box center [961, 344] width 88 height 27
type input "**"
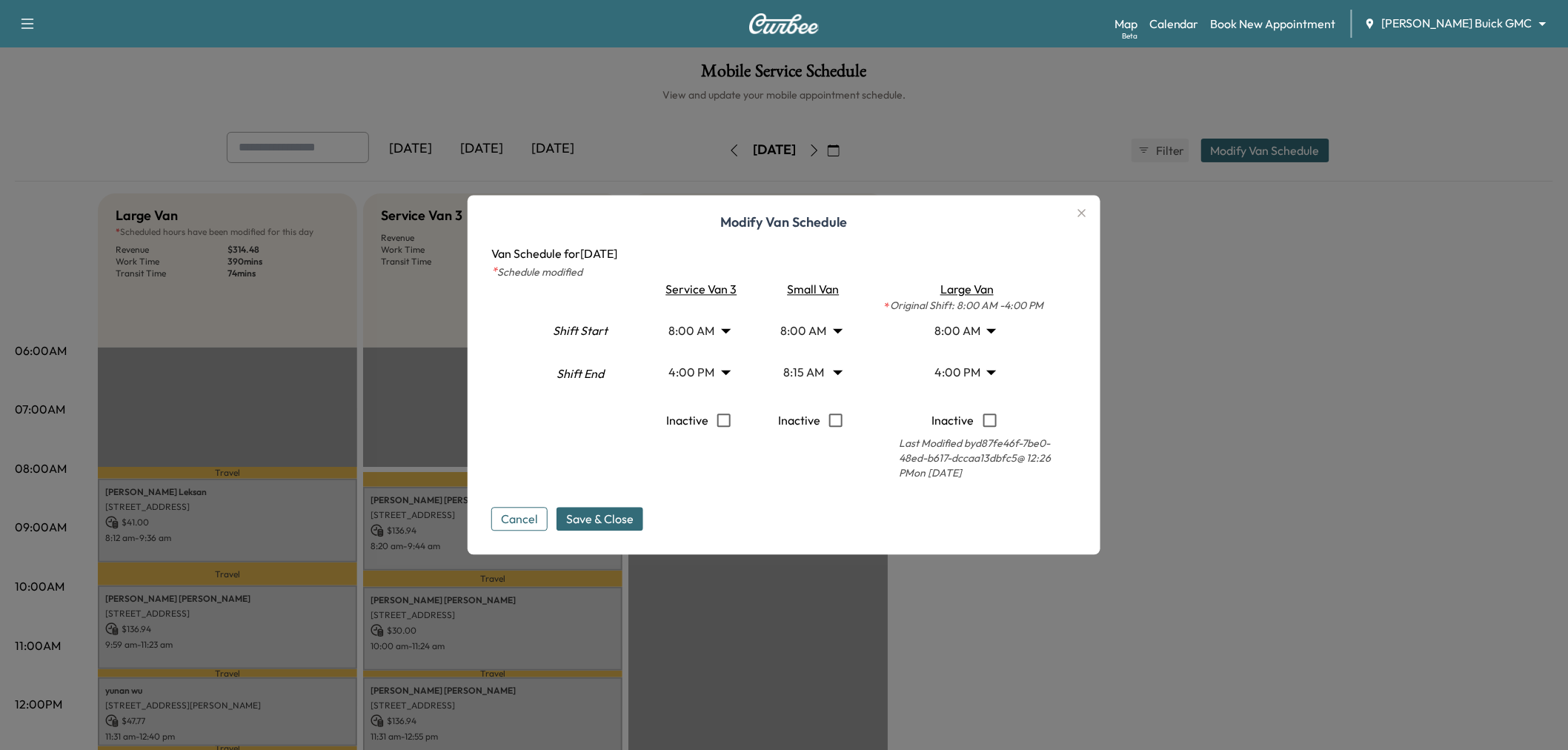
click at [776, 507] on div "Cancel Save & Close" at bounding box center [784, 507] width 585 height 47
click at [634, 524] on span "Save & Close" at bounding box center [599, 519] width 68 height 18
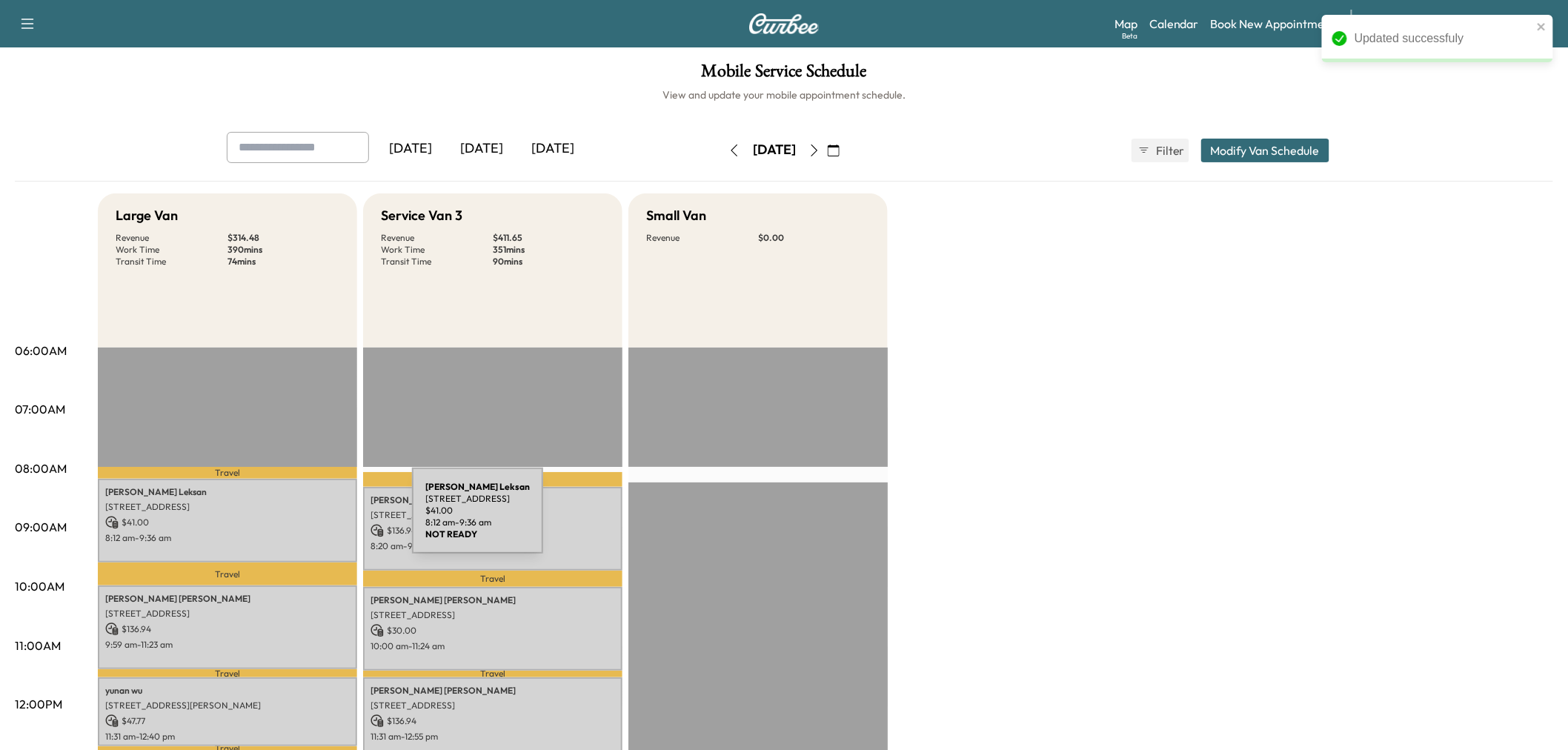
click at [301, 520] on p "$ 41.00" at bounding box center [227, 522] width 245 height 13
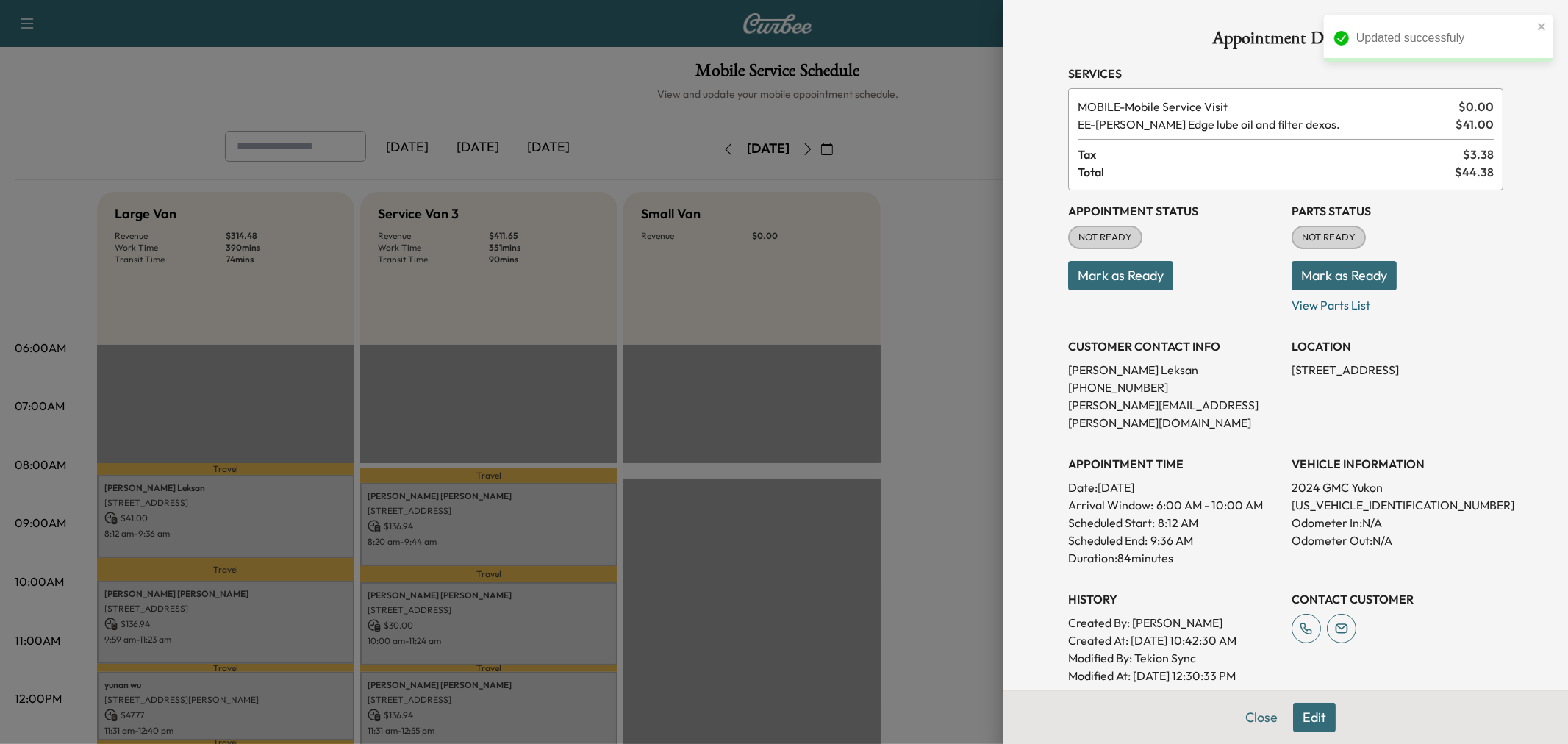
click at [313, 526] on div at bounding box center [784, 372] width 1568 height 744
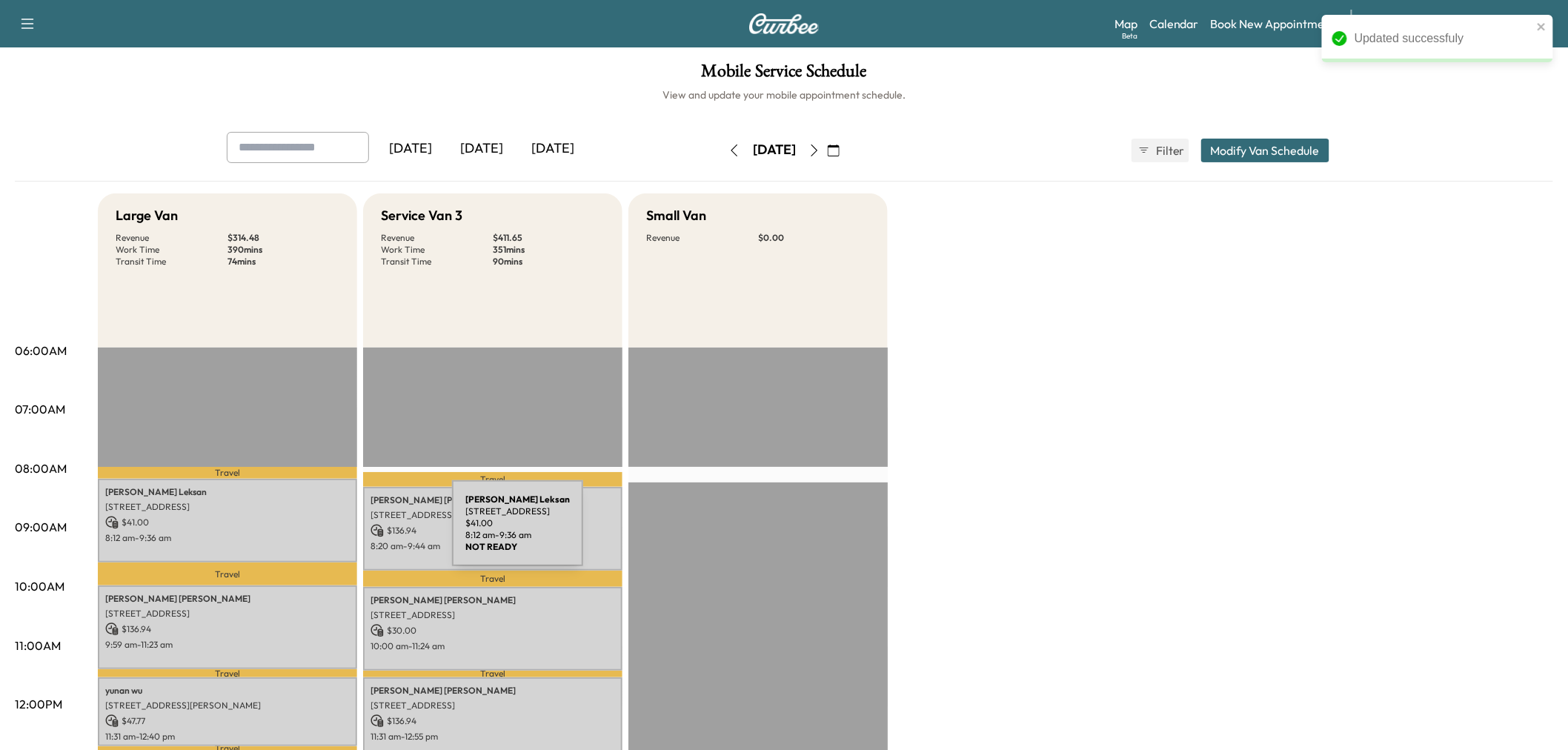
click at [483, 531] on p "$ 136.94" at bounding box center [492, 530] width 245 height 13
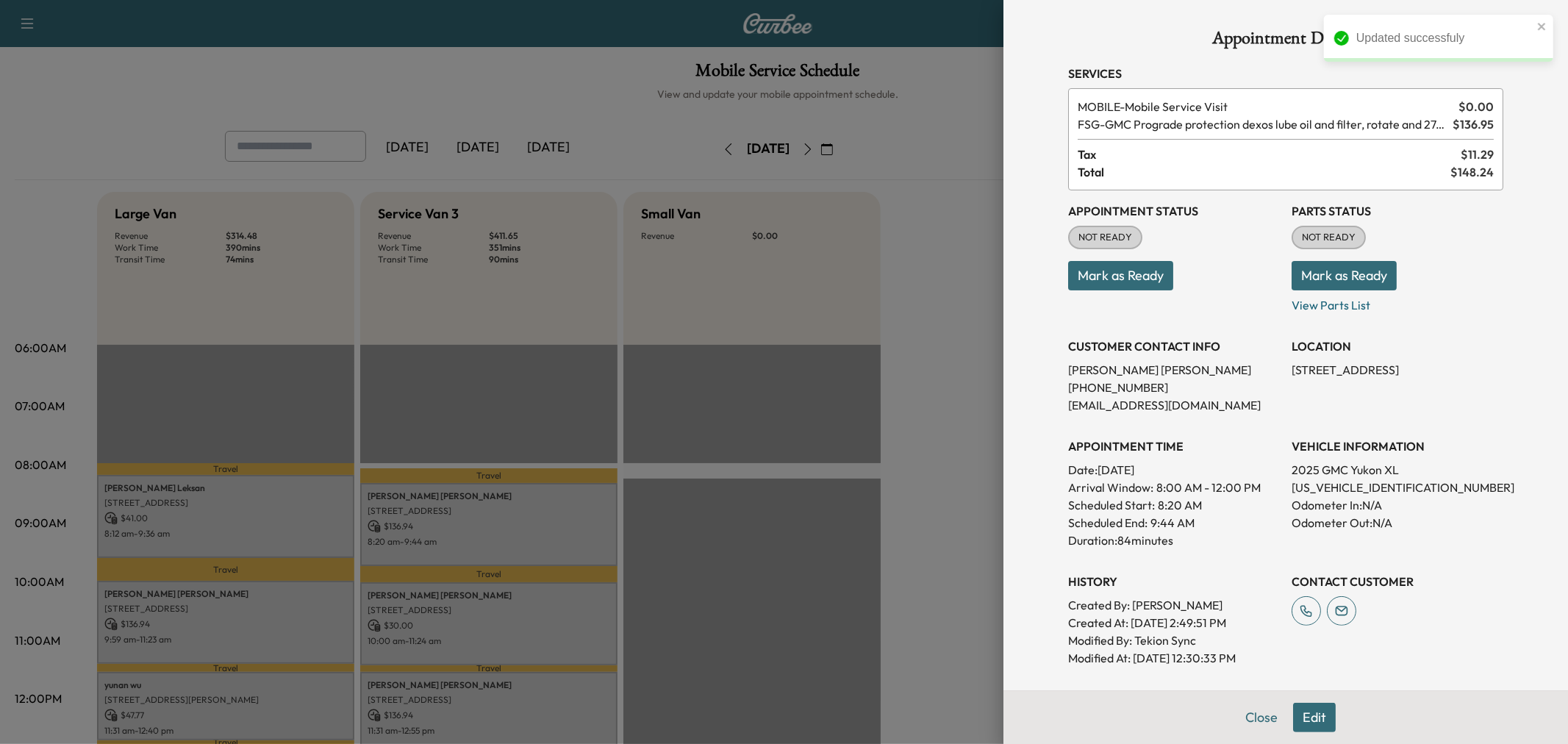
click at [467, 535] on div at bounding box center [784, 372] width 1568 height 744
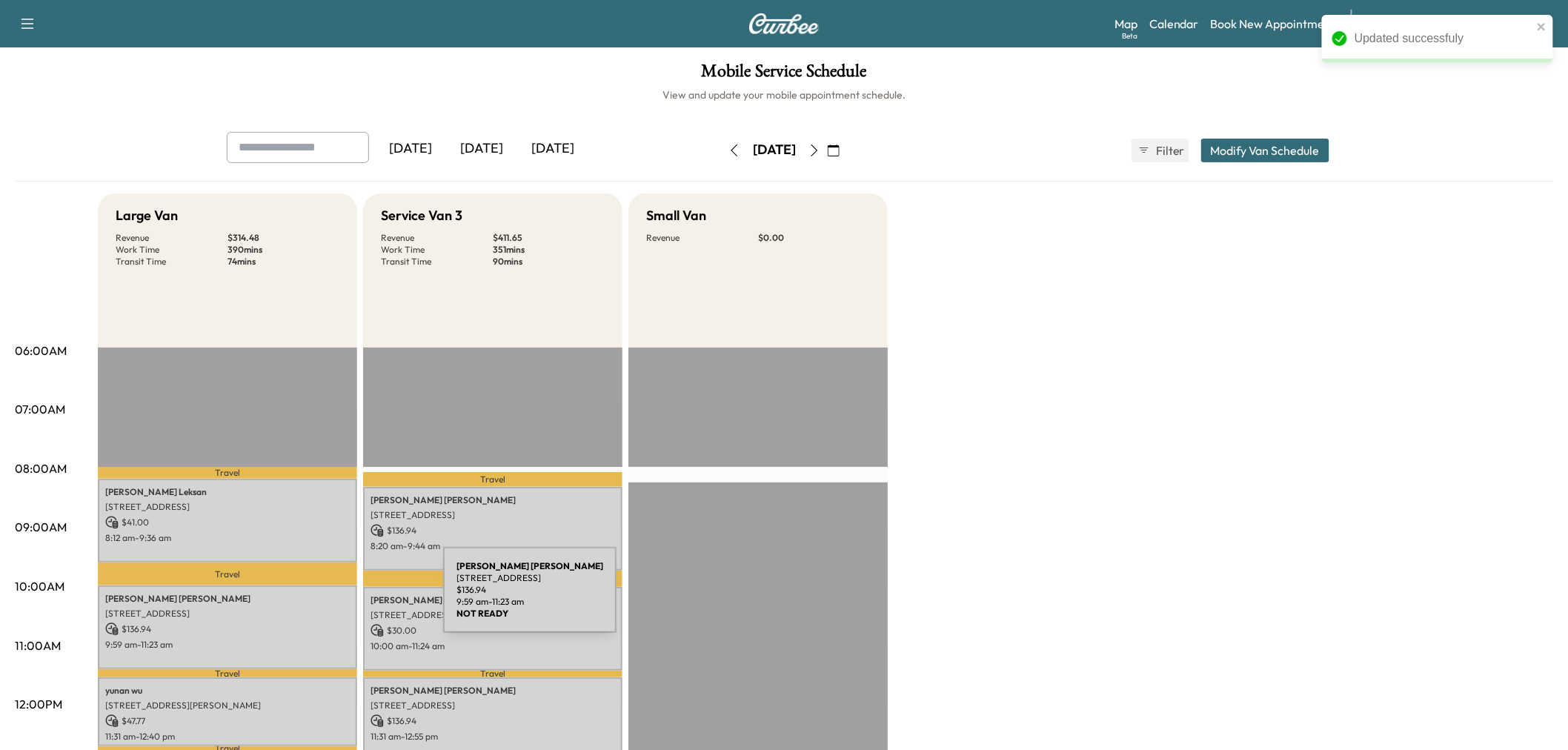
click at [312, 607] on p "2224 Flat Creek Dr, Richardson, TX 75080, USA" at bounding box center [227, 613] width 245 height 12
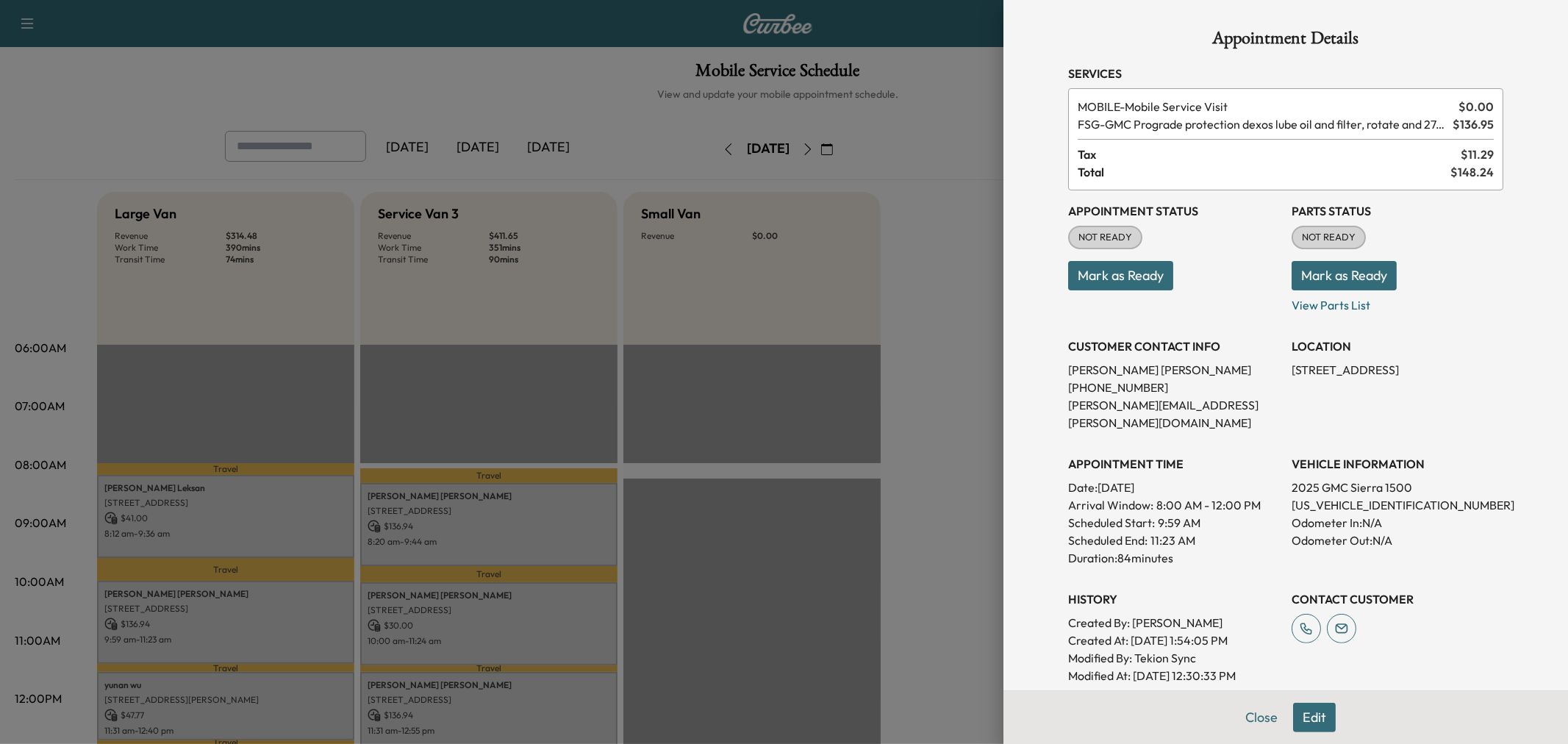
click at [310, 599] on div at bounding box center [784, 372] width 1568 height 744
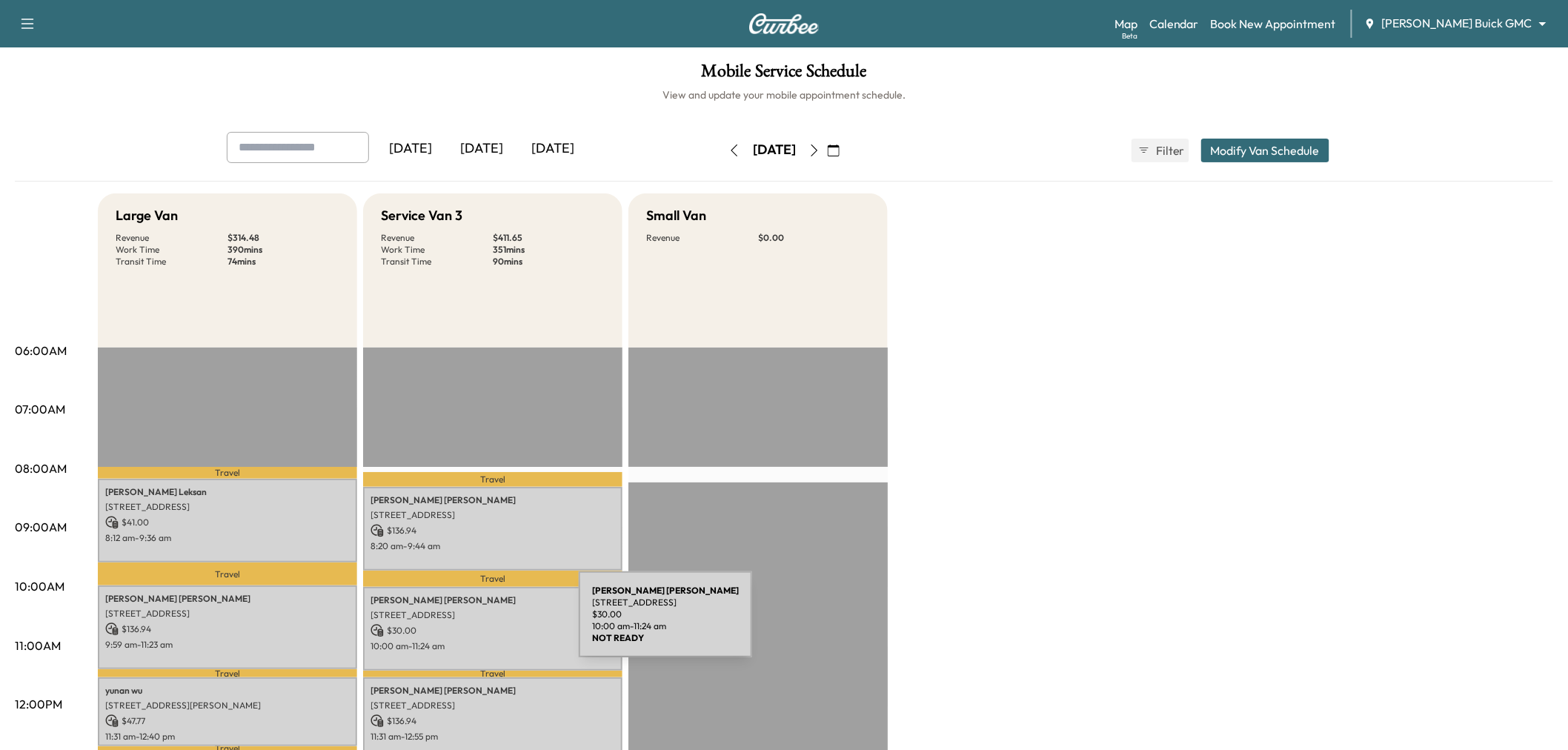
click at [469, 624] on p "$ 30.00" at bounding box center [492, 630] width 245 height 13
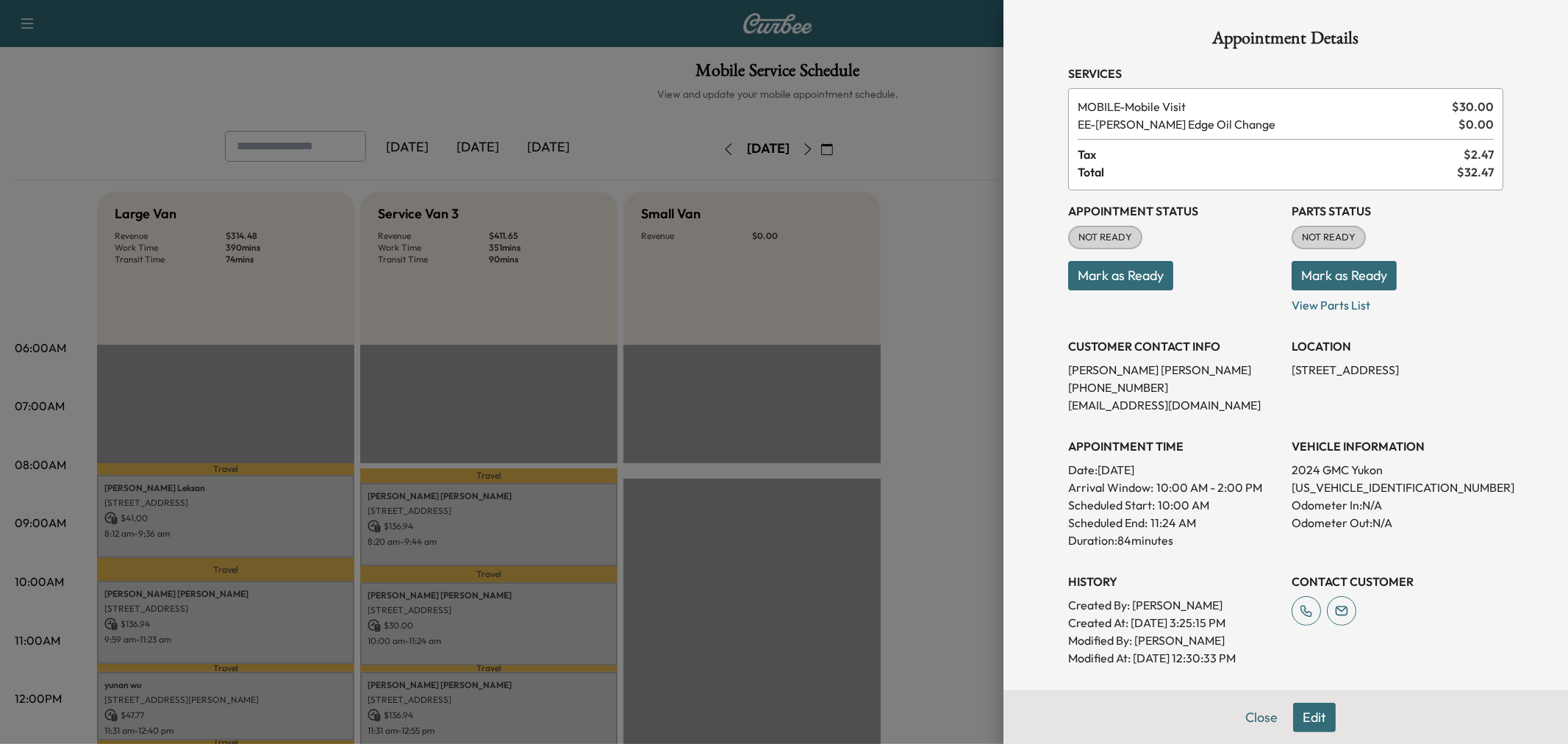
click at [465, 618] on div at bounding box center [784, 372] width 1568 height 744
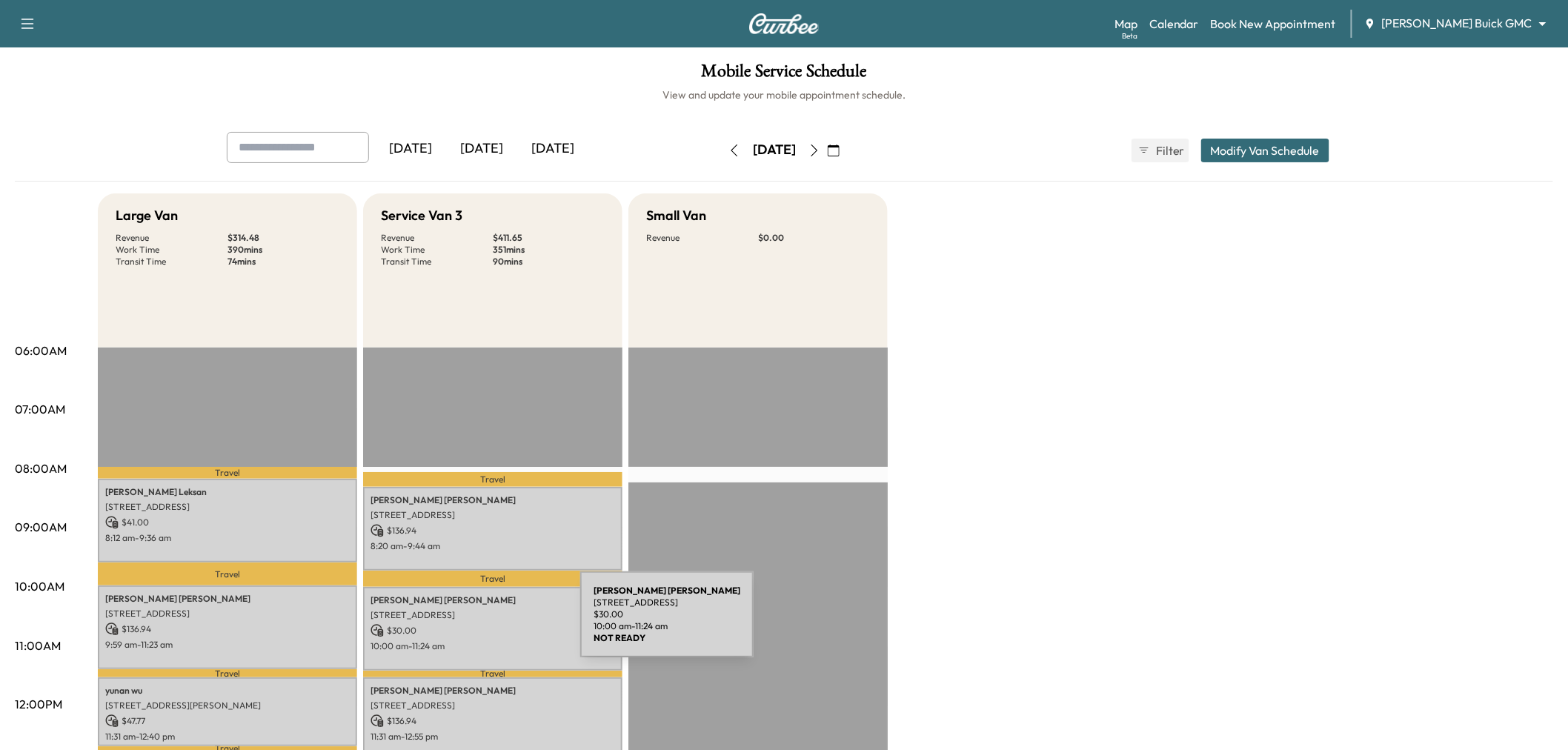
scroll to position [82, 0]
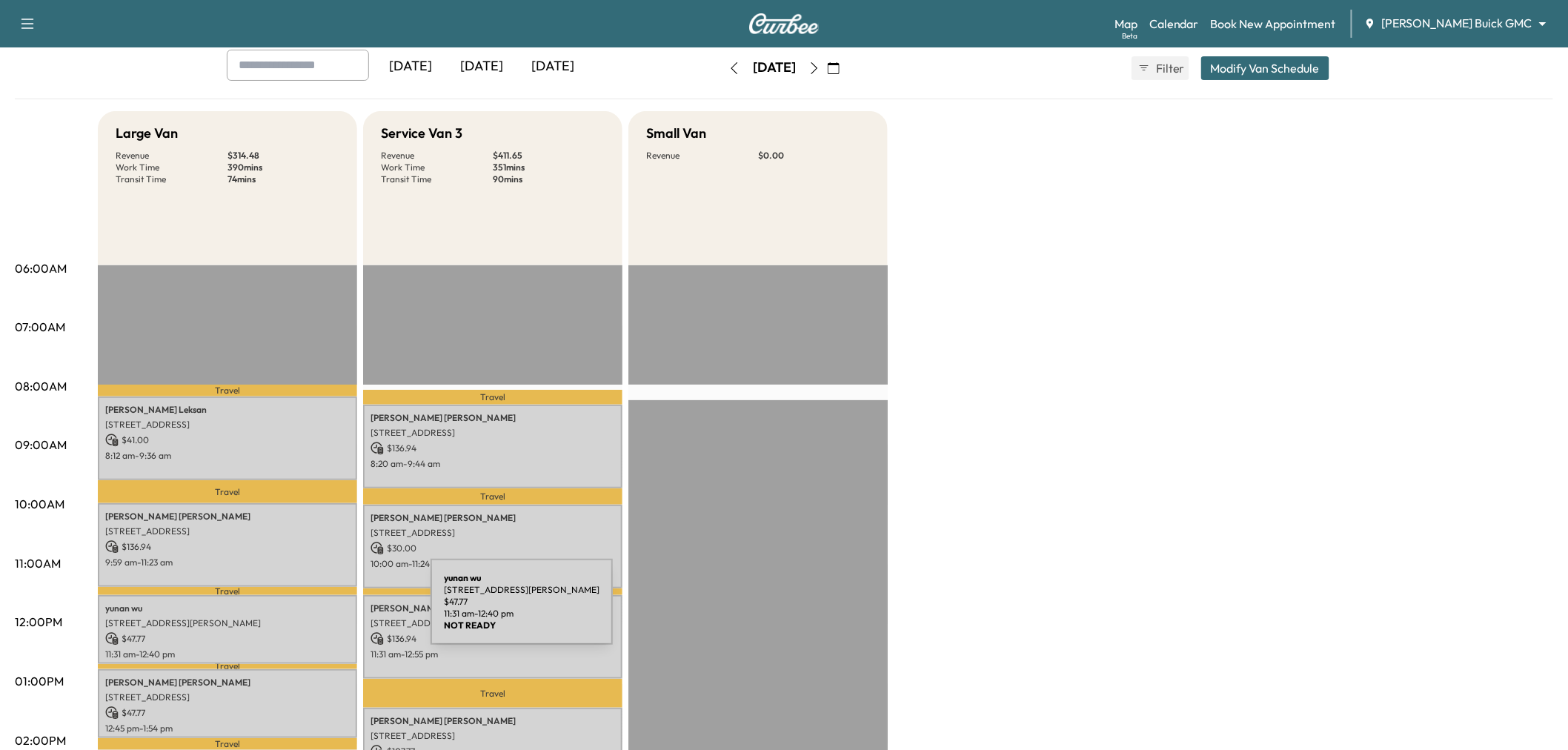
click at [320, 611] on div "yunan wu 601 Patton Blvd, Plano, TX 75075, USA $ 47.77 11:31 am - 12:40 pm" at bounding box center [227, 629] width 259 height 69
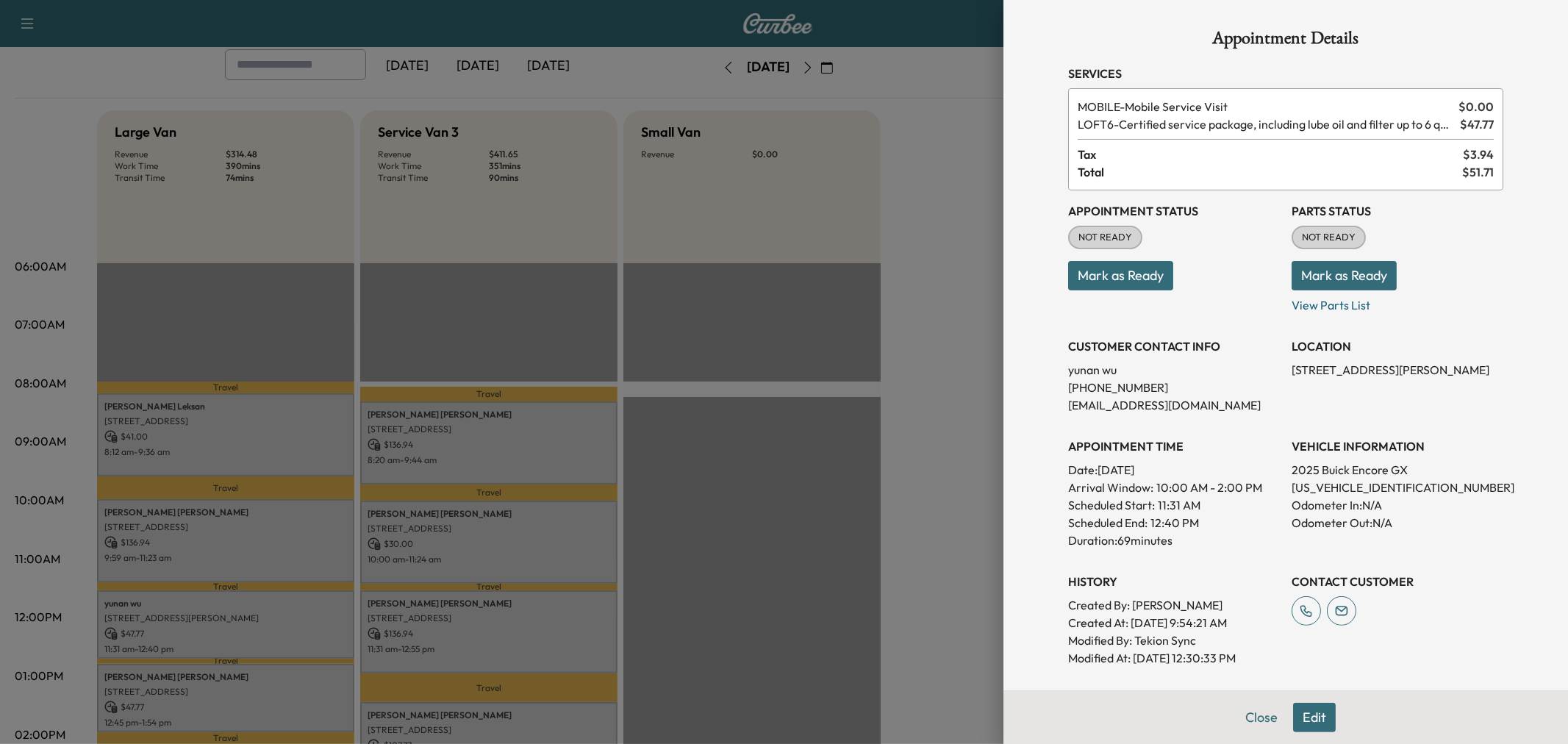
click at [317, 606] on div at bounding box center [784, 372] width 1568 height 744
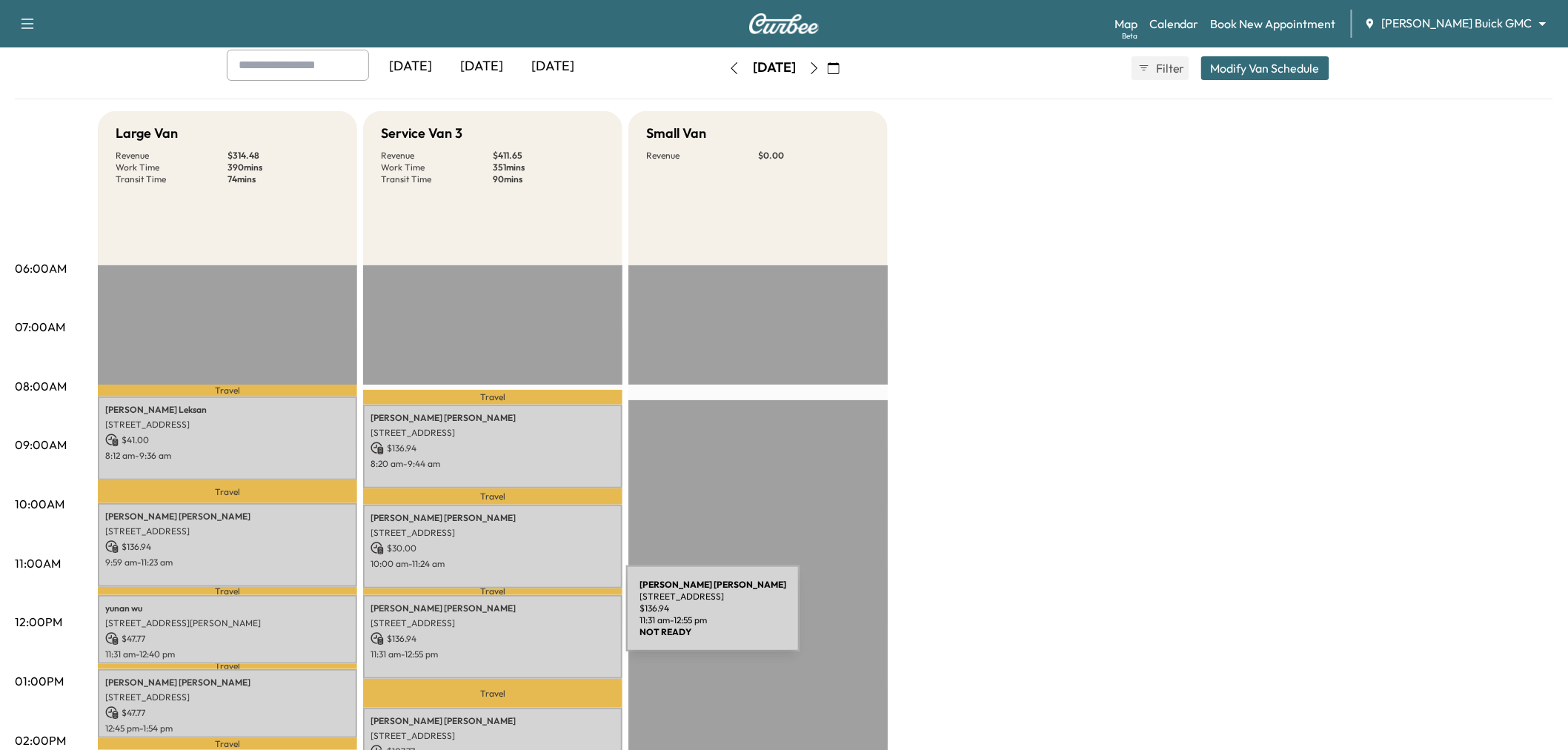
click at [516, 617] on p "2750 HIGHLAND ST, PROSPER, TX 75078, USA" at bounding box center [492, 623] width 245 height 12
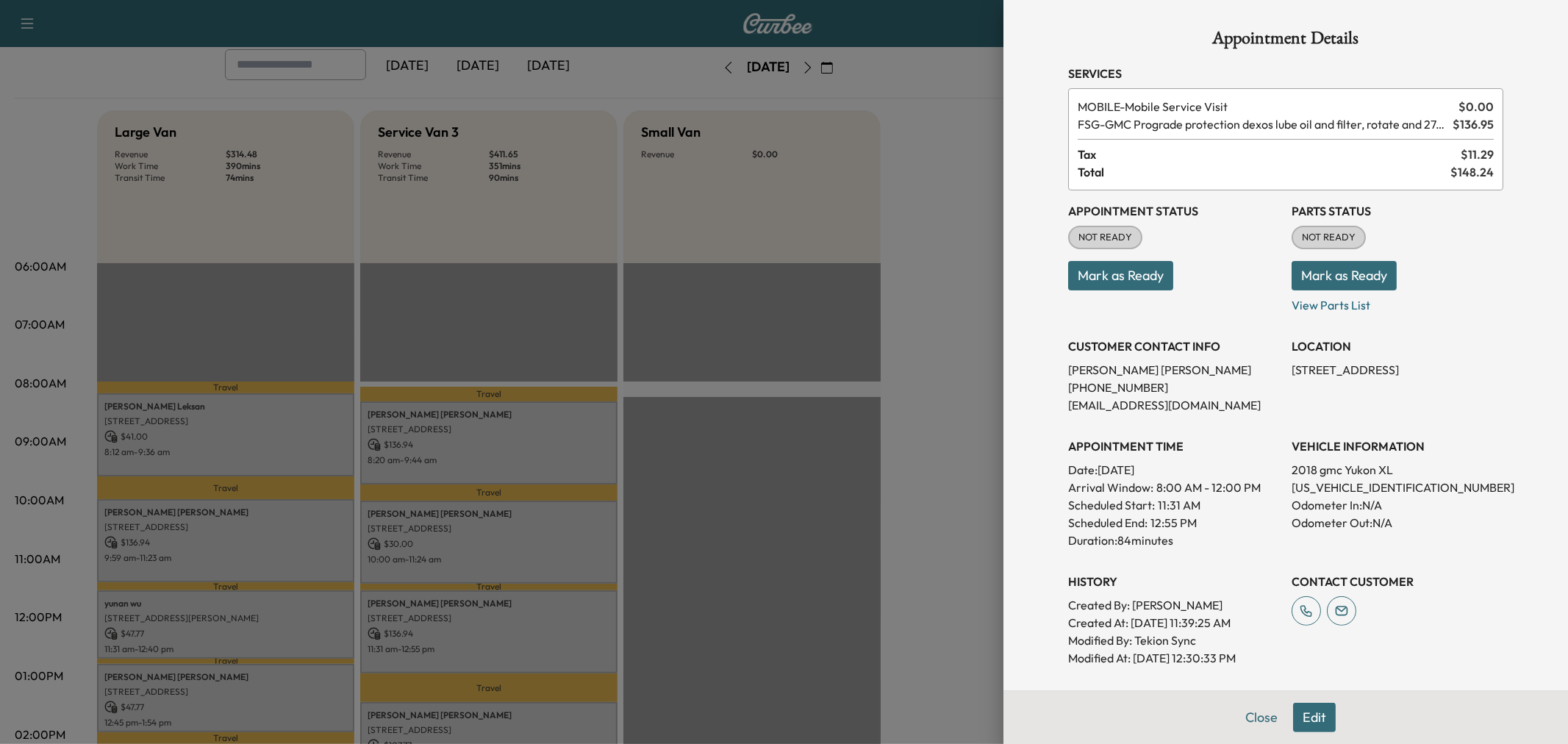
click at [511, 613] on div at bounding box center [784, 372] width 1568 height 744
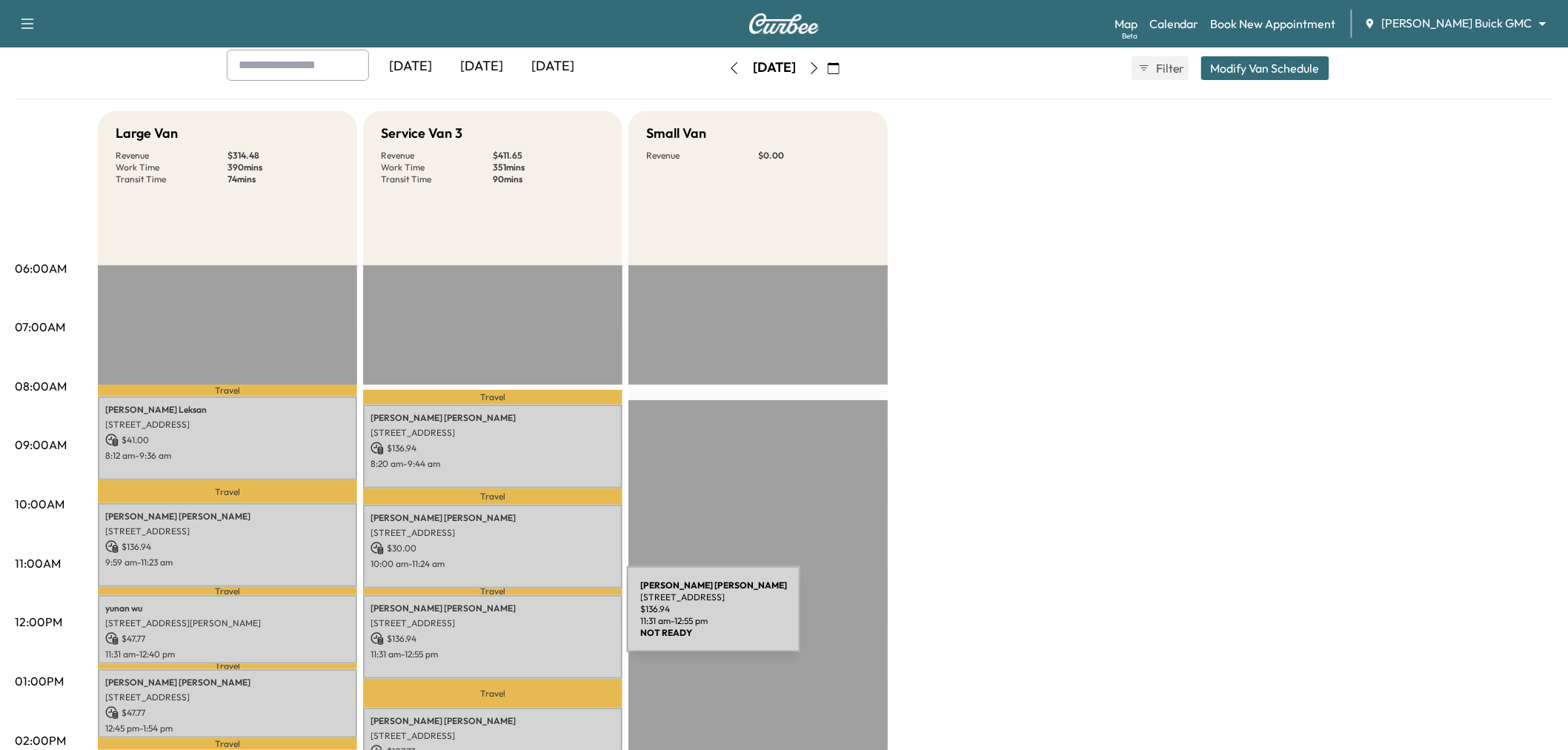
scroll to position [165, 0]
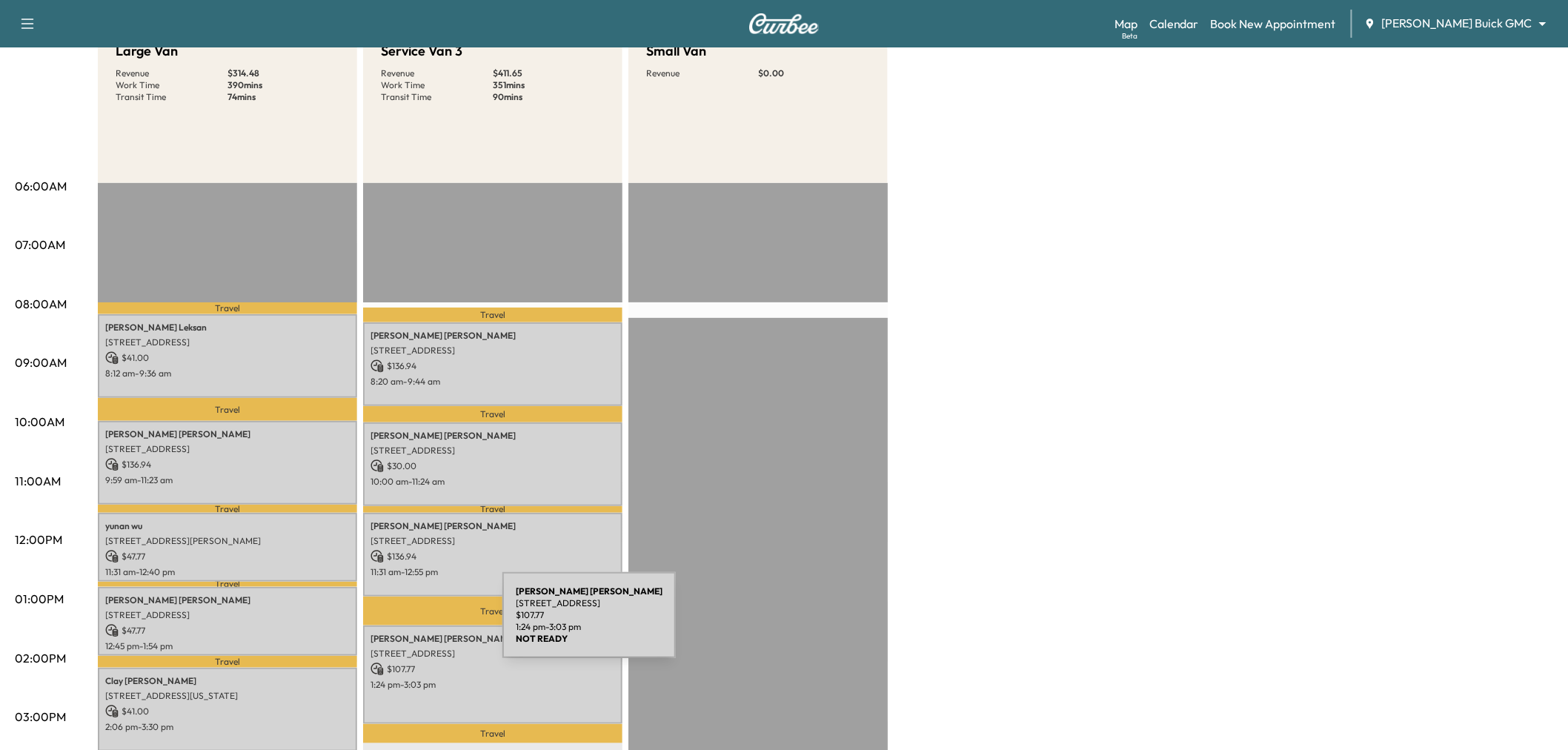
click at [344, 624] on p "$ 47.77" at bounding box center [227, 630] width 245 height 13
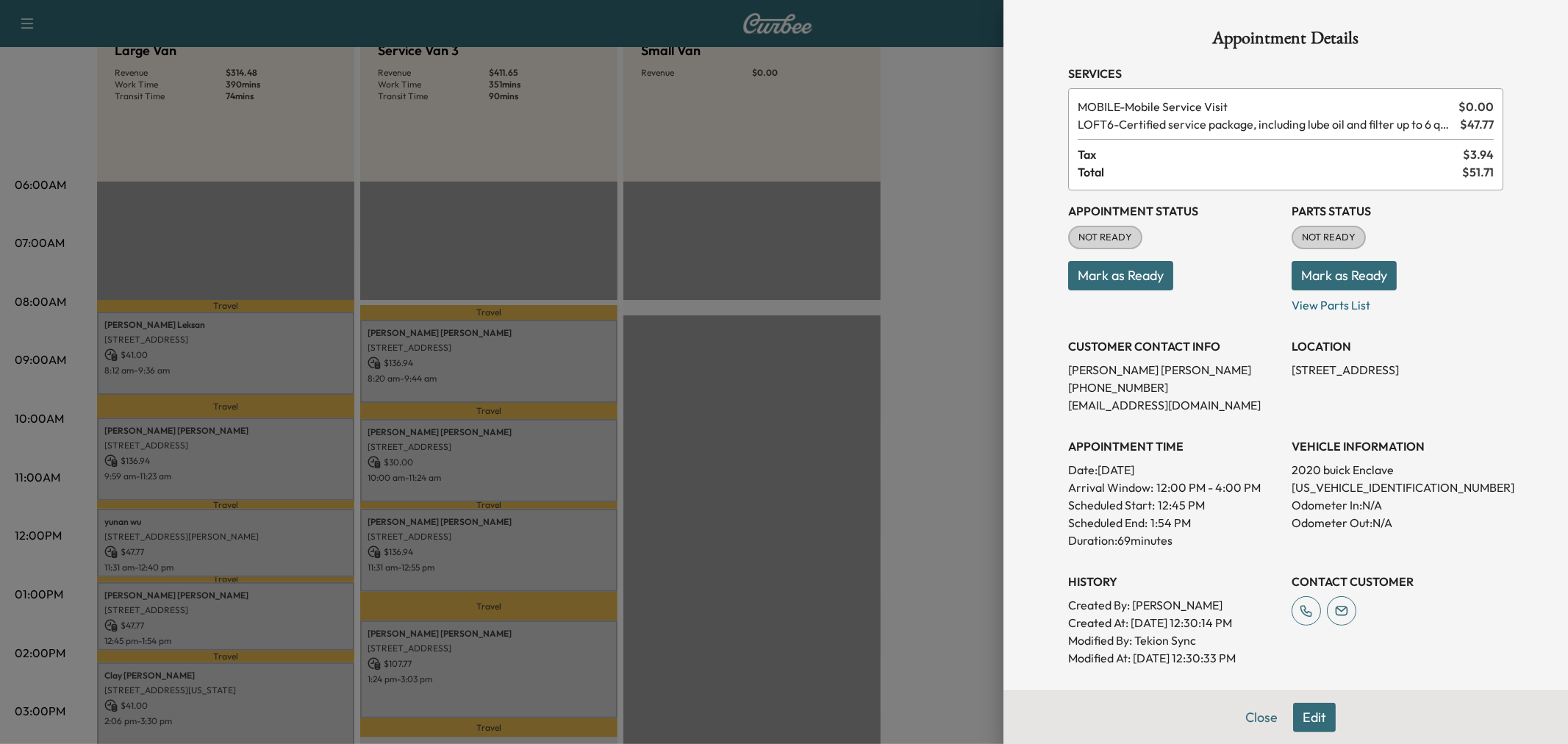
drag, startPoint x: 341, startPoint y: 617, endPoint x: 443, endPoint y: 631, distance: 103.0
click at [342, 617] on div at bounding box center [784, 372] width 1568 height 744
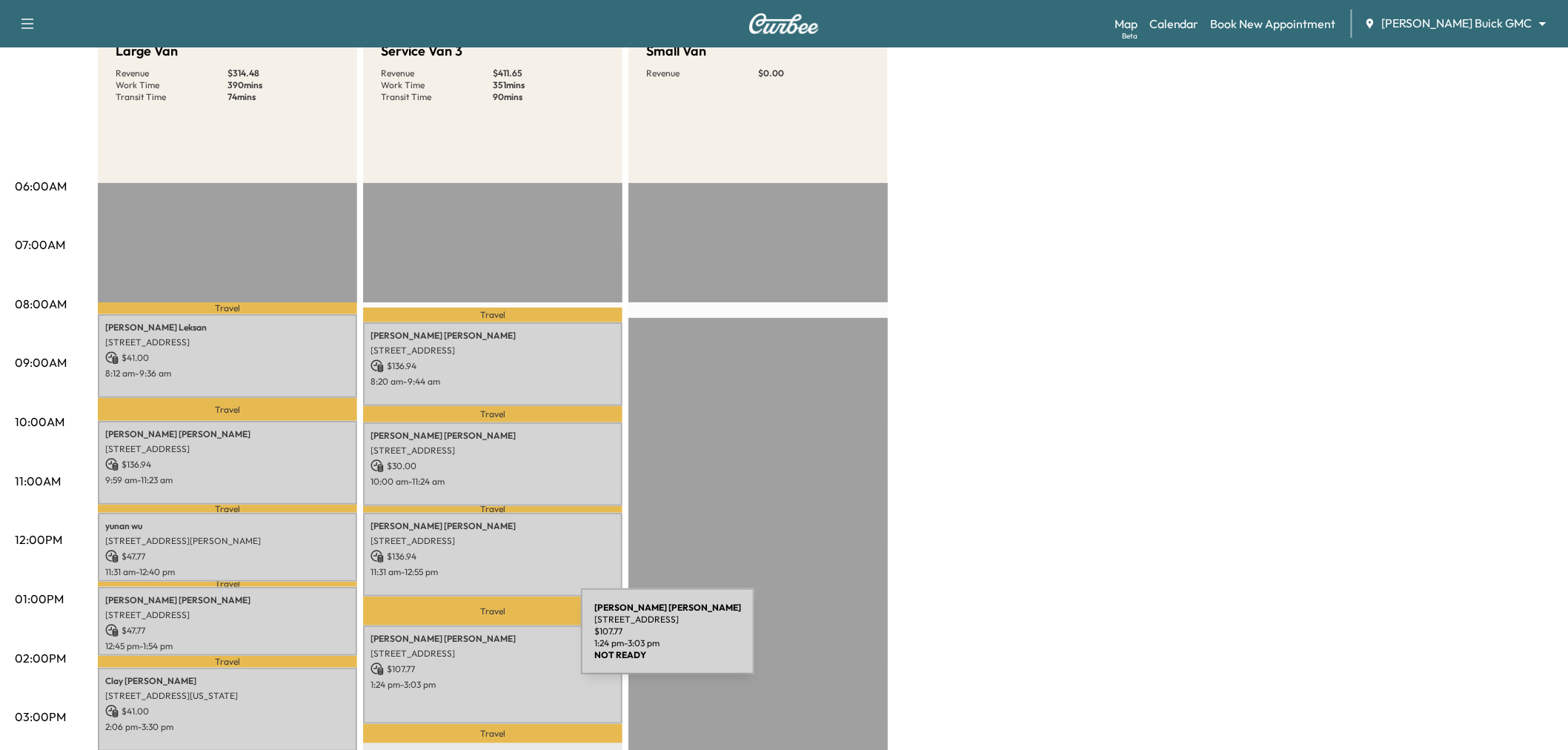
click at [470, 647] on p "8129 DAVIDSON DR, PLANO, TX 75025, USA" at bounding box center [492, 653] width 245 height 12
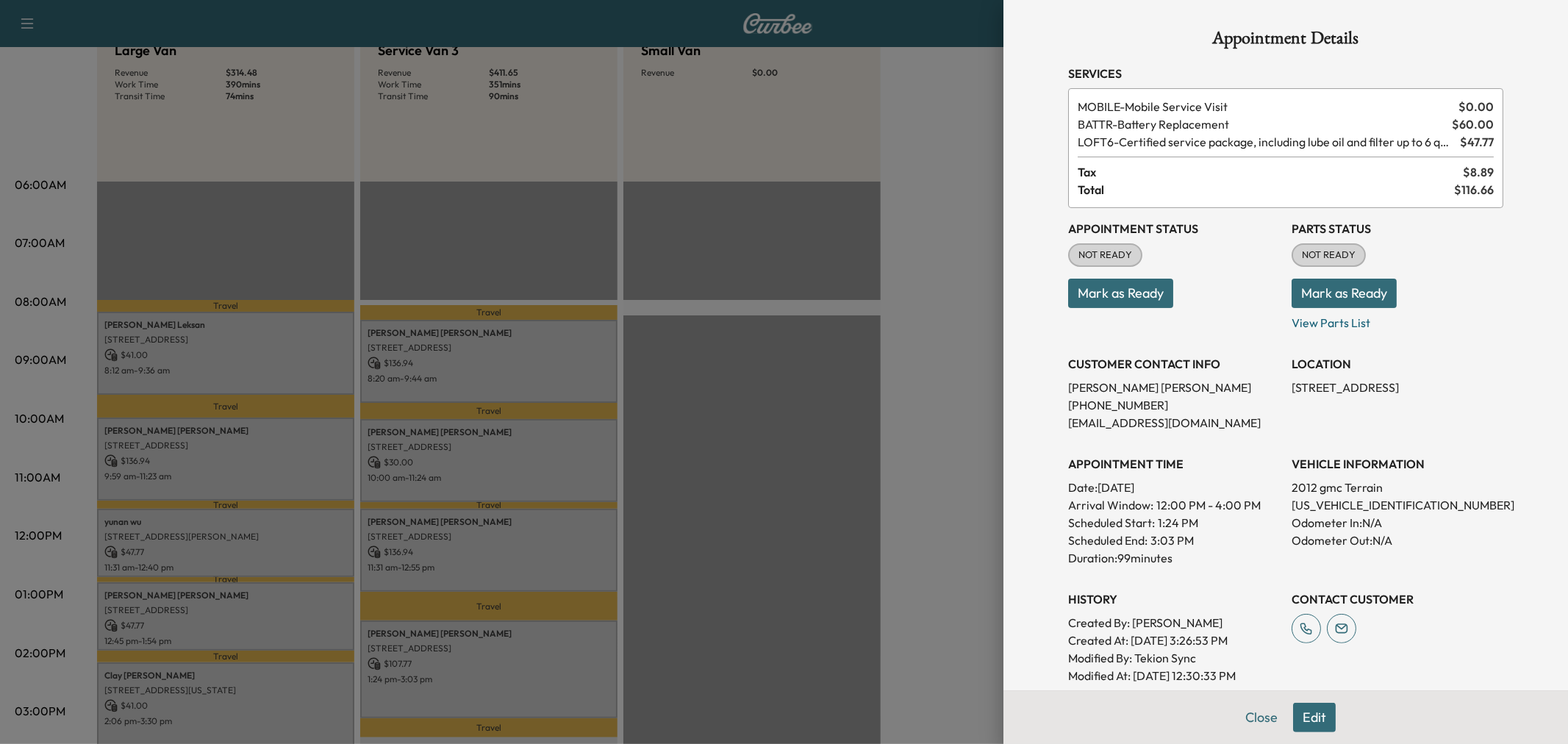
click at [467, 635] on div at bounding box center [784, 372] width 1568 height 744
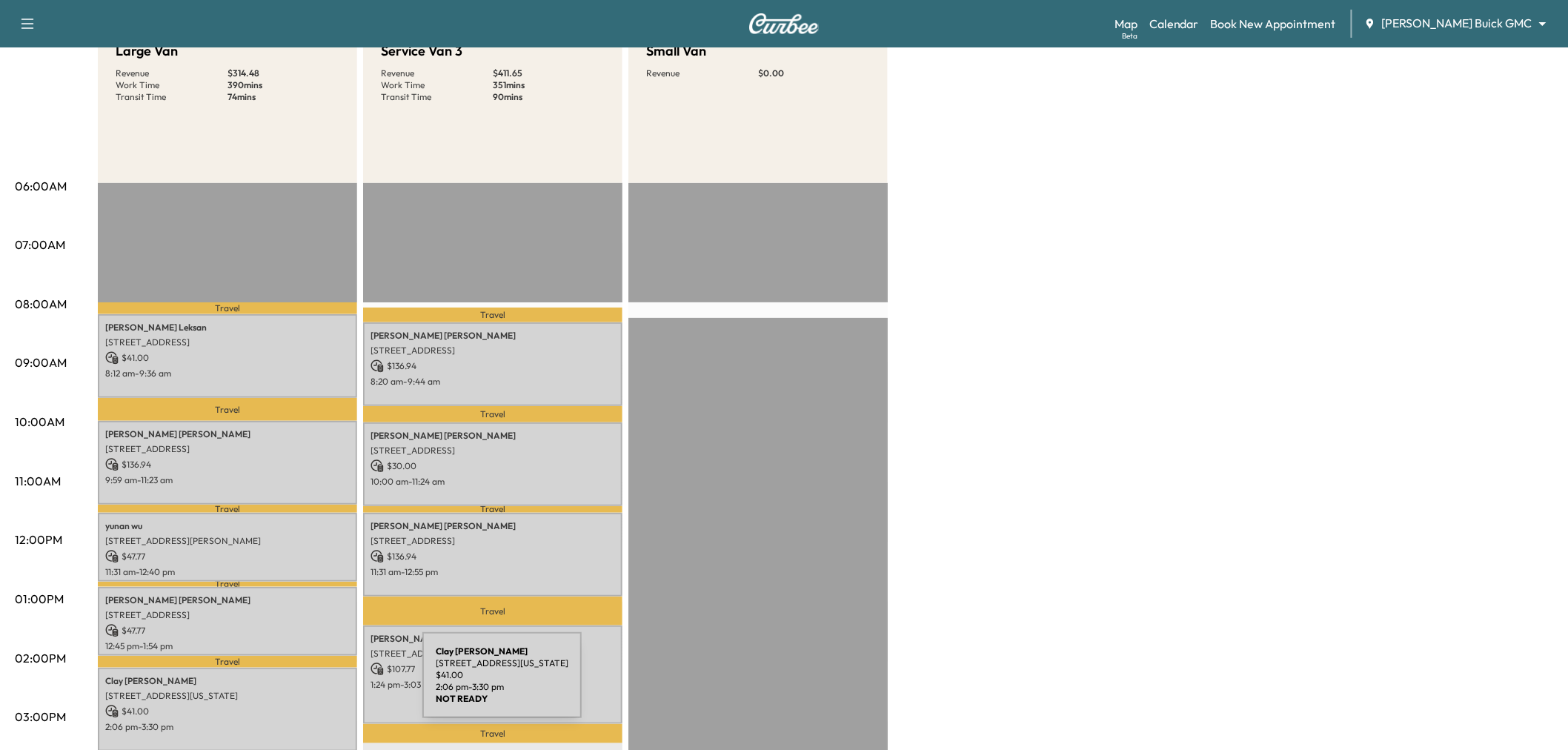
click at [311, 690] on p "3501 Virginia Drive, Plano, TX 75093, US" at bounding box center [227, 695] width 245 height 12
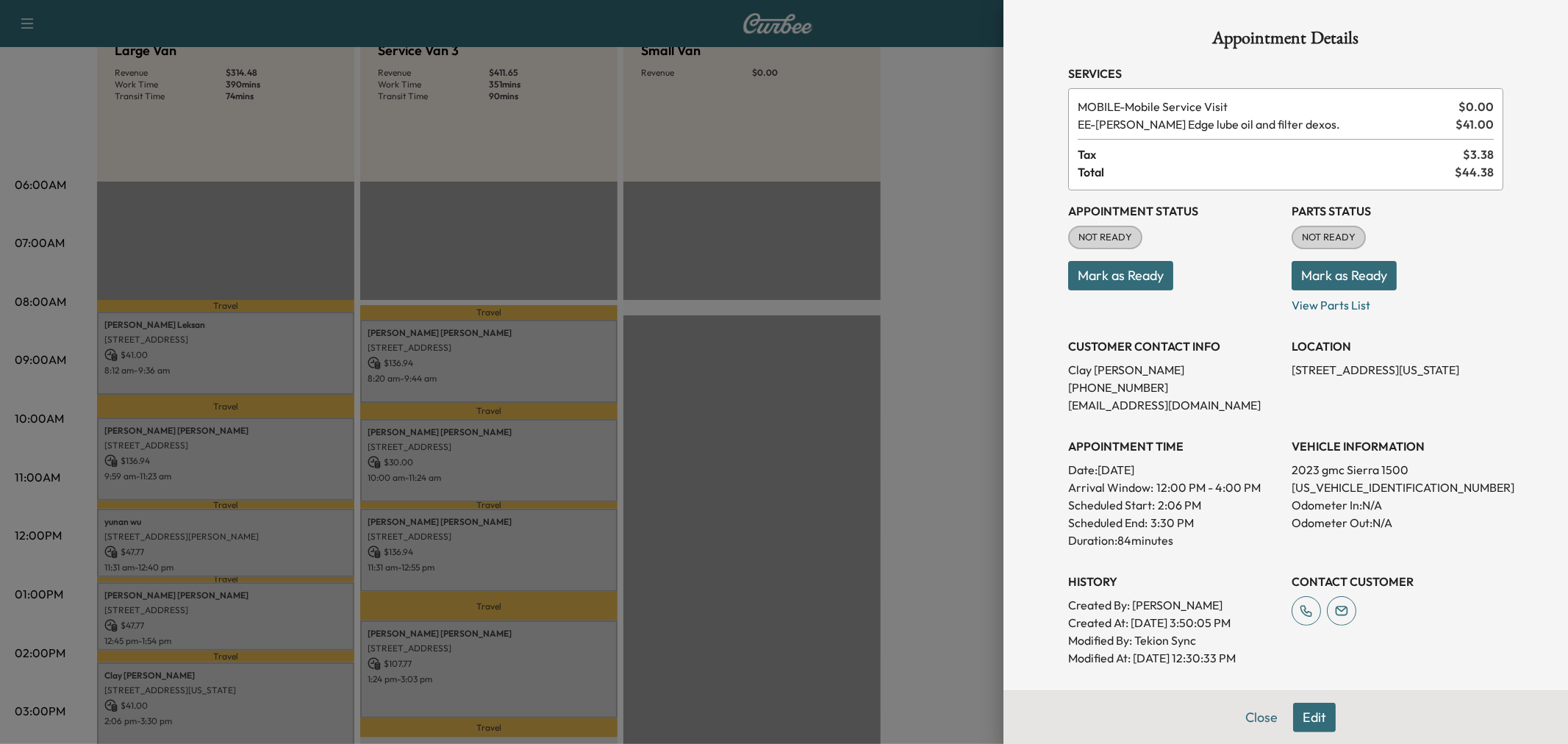
click at [309, 678] on div at bounding box center [784, 372] width 1568 height 744
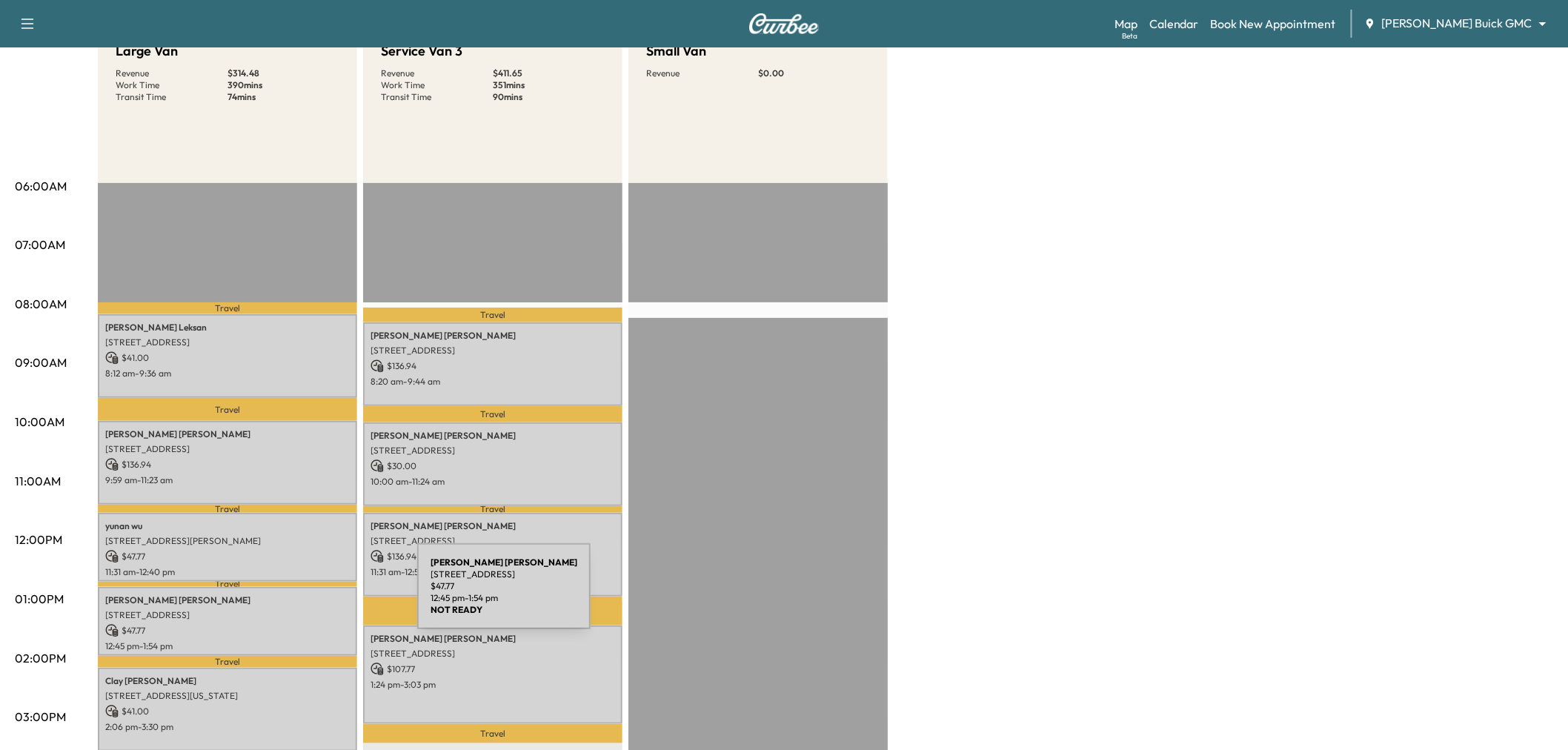
scroll to position [247, 0]
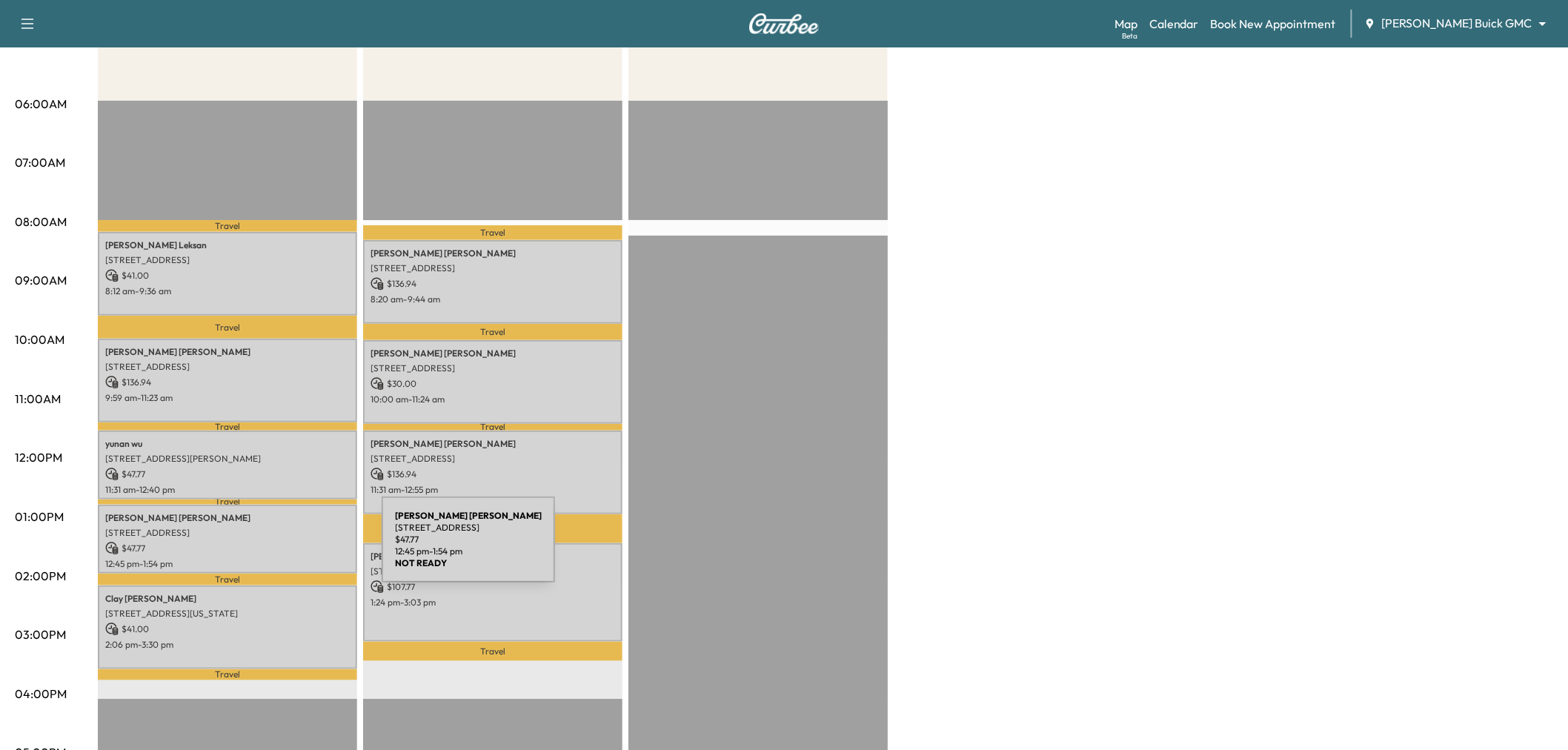
click at [271, 548] on p "$ 47.77" at bounding box center [227, 548] width 245 height 13
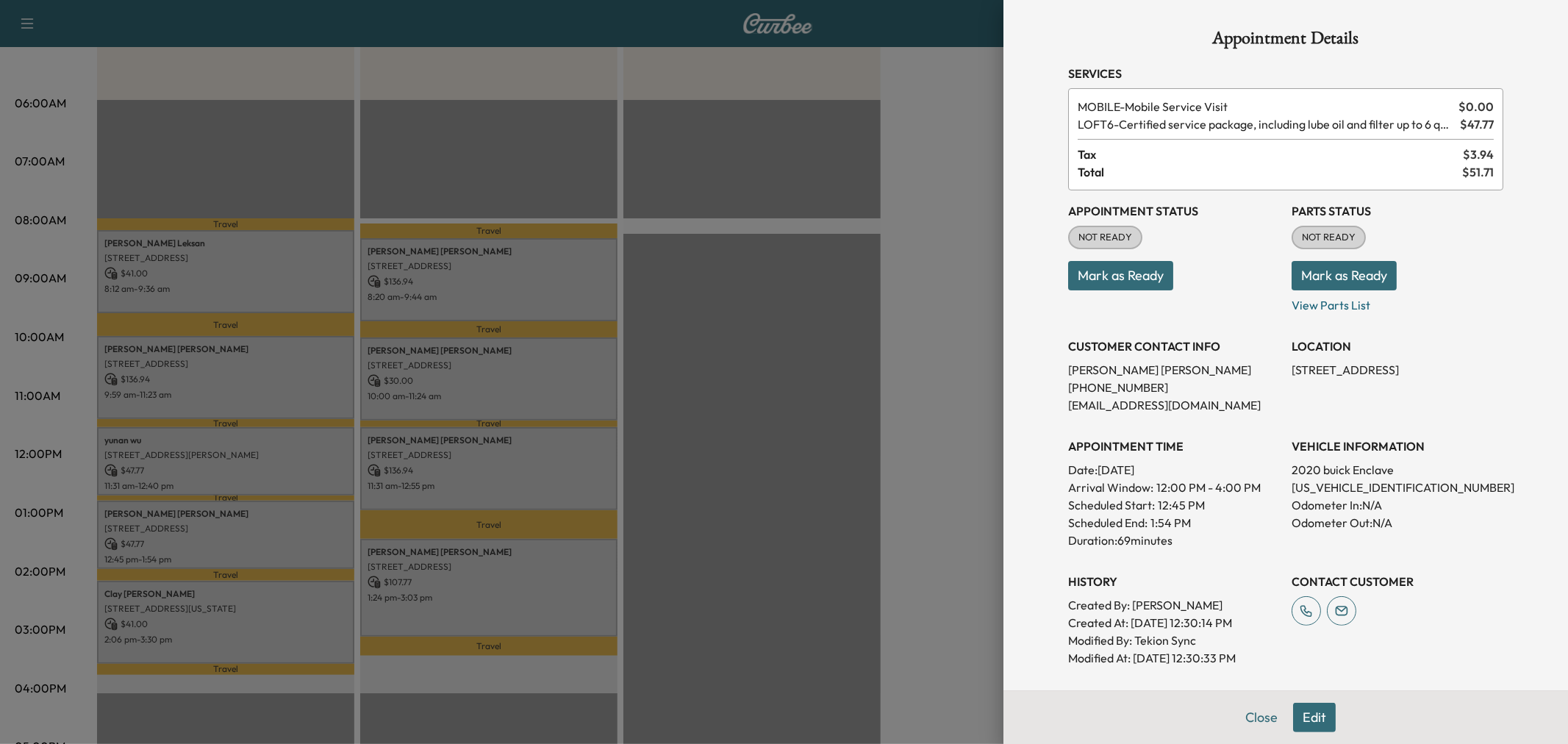
click at [783, 319] on div at bounding box center [784, 372] width 1568 height 744
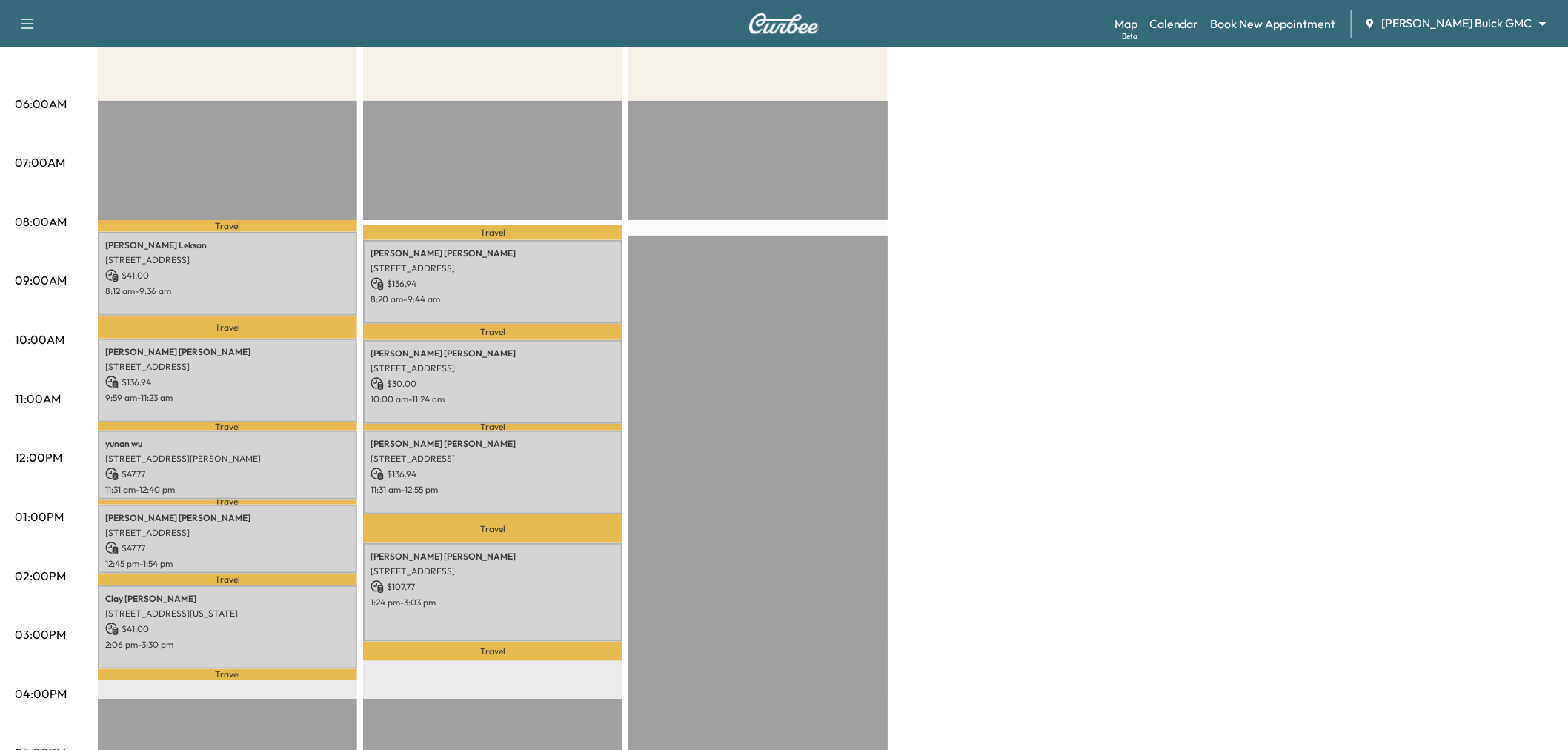
scroll to position [0, 0]
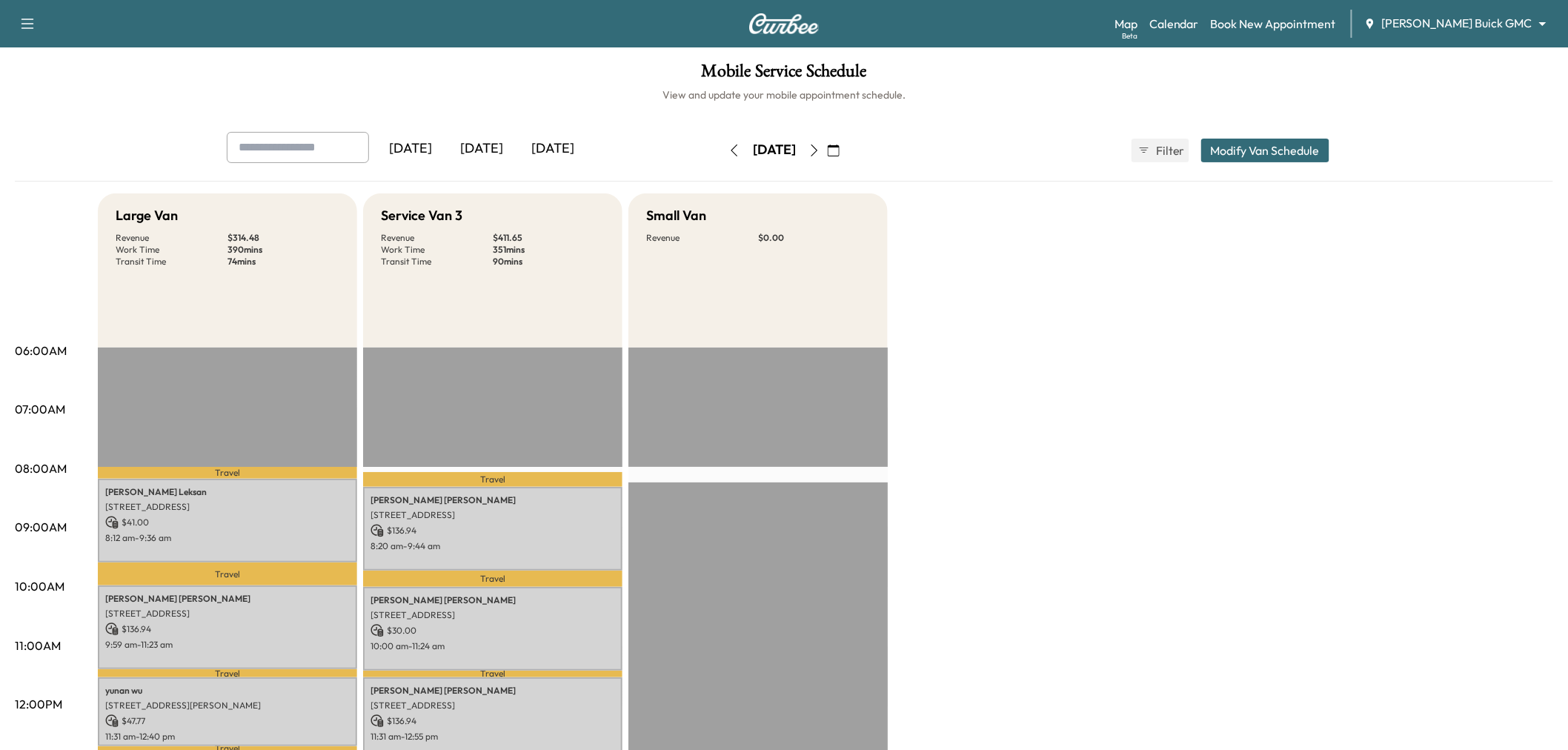
click at [478, 145] on div "[DATE]" at bounding box center [481, 149] width 71 height 34
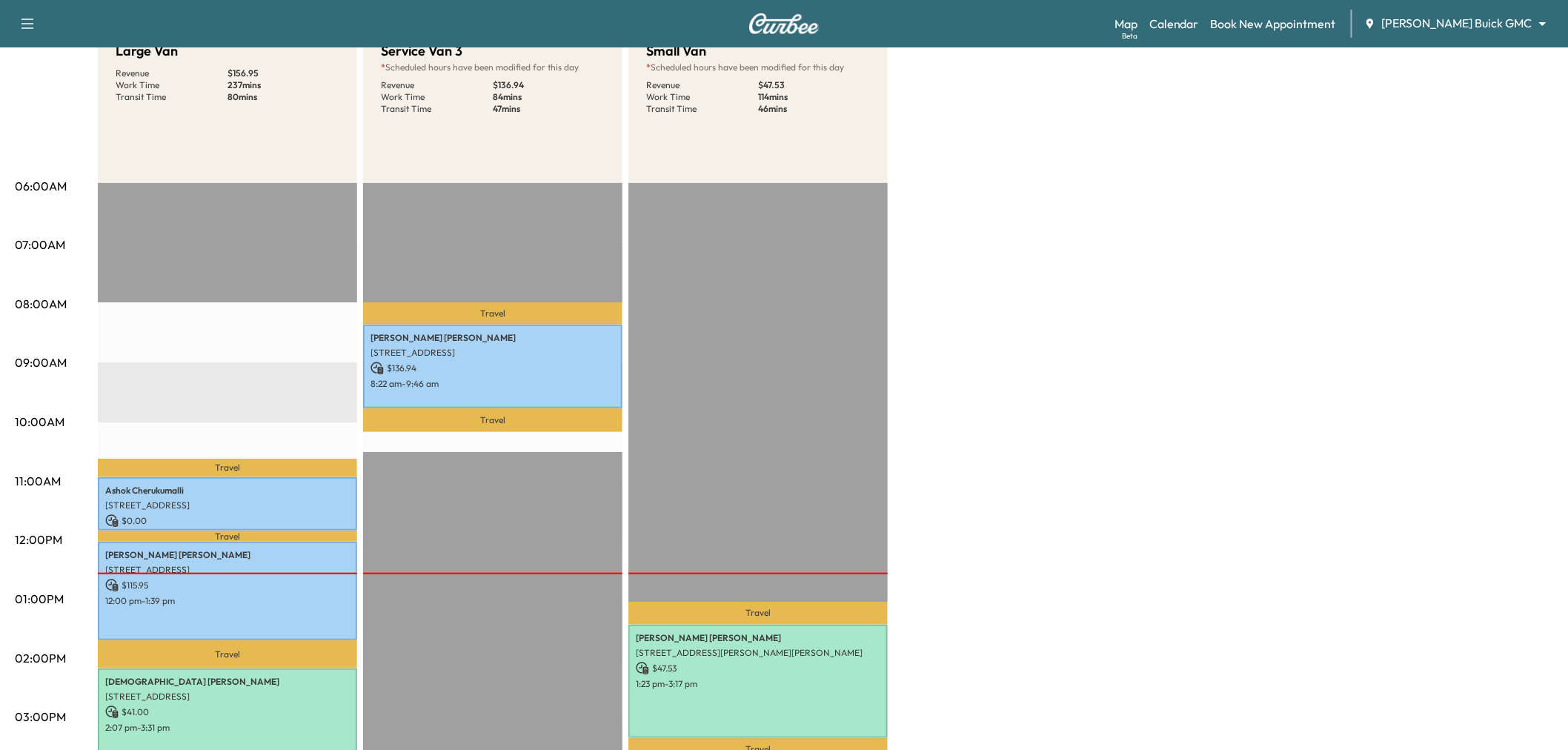
scroll to position [329, 0]
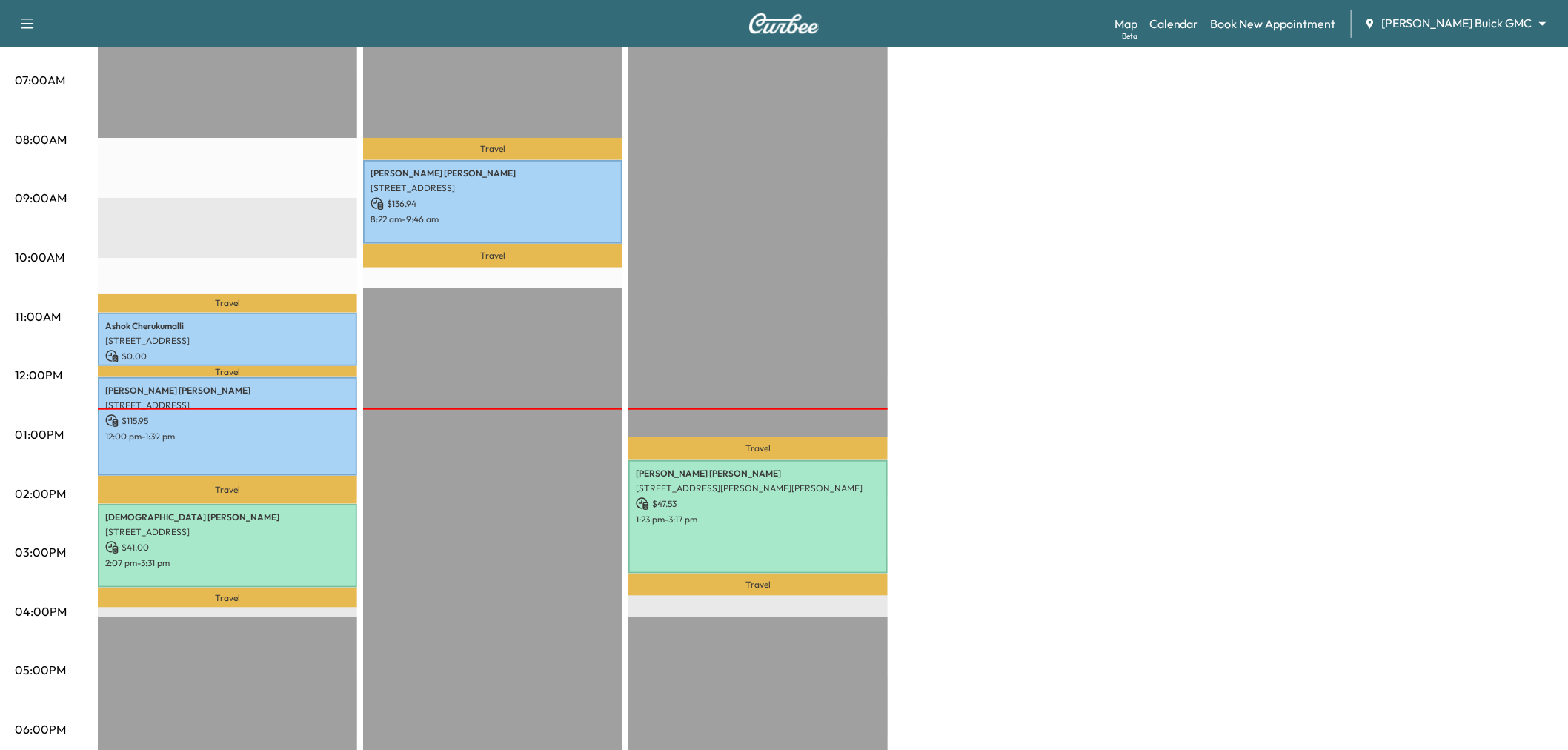
click at [1124, 262] on div "Large Van Revenue $ 156.95 Work Time 237 mins Transit Time 80 mins Travel Ashok…" at bounding box center [825, 420] width 1455 height 1111
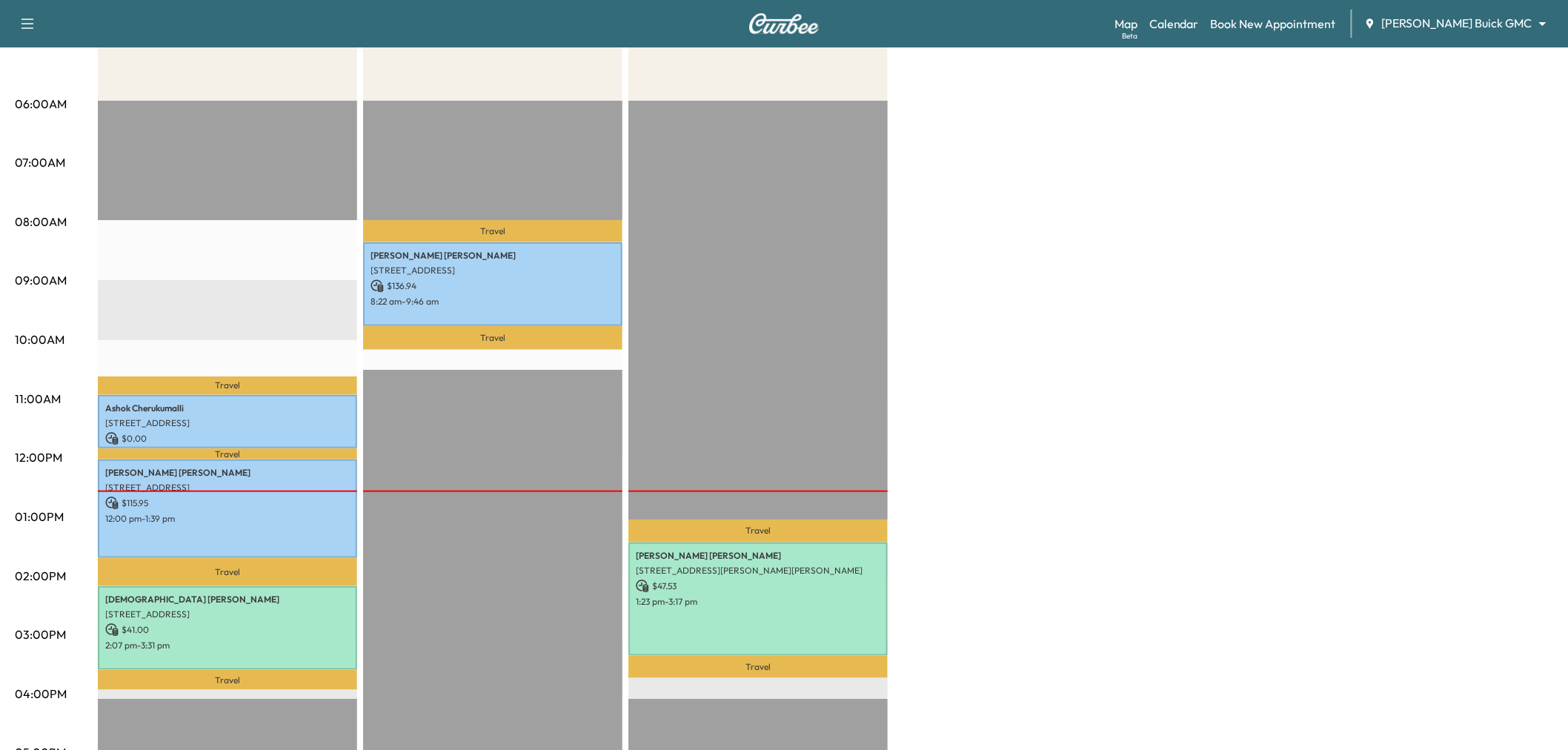
scroll to position [0, 0]
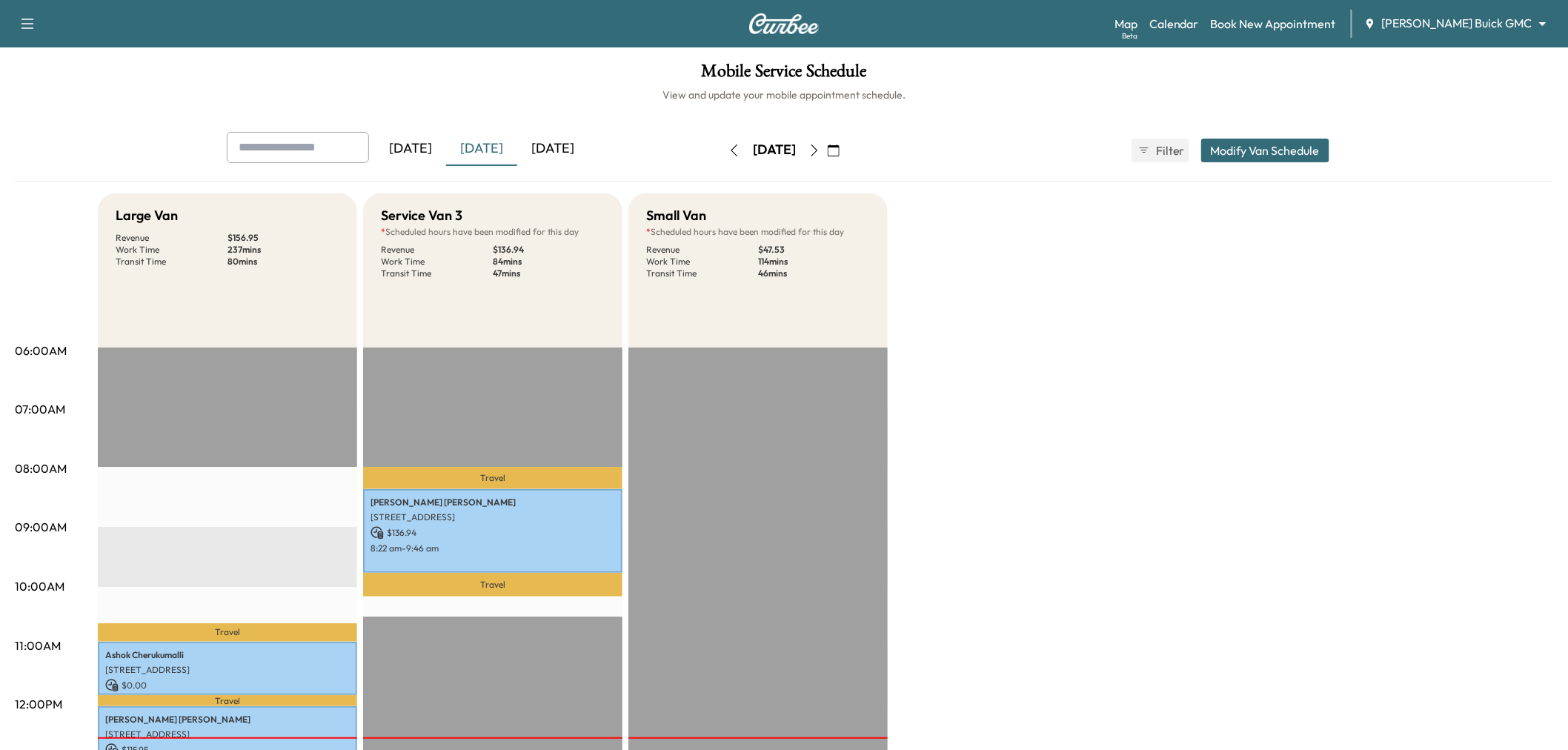
click at [572, 145] on div "[DATE]" at bounding box center [552, 149] width 71 height 34
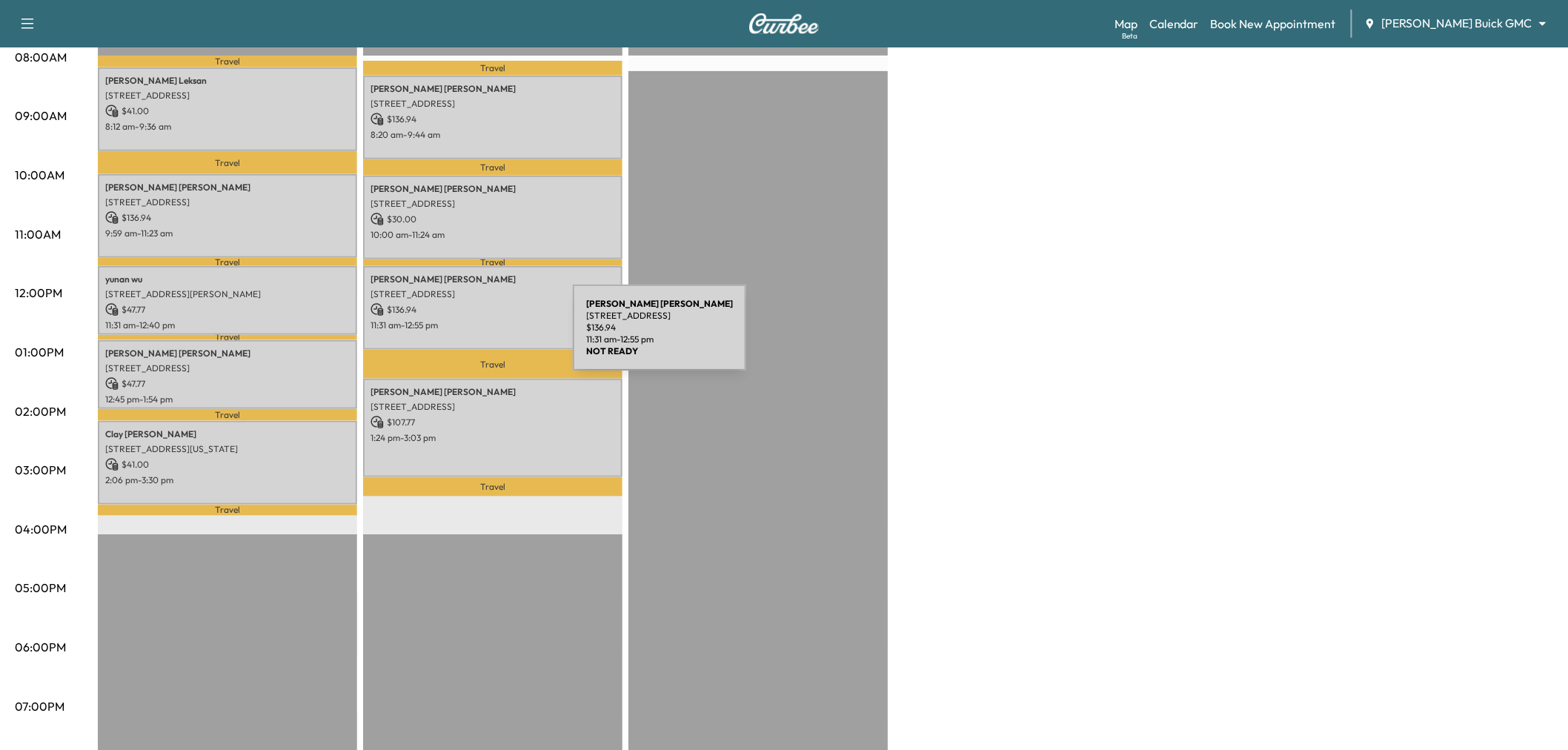
scroll to position [329, 0]
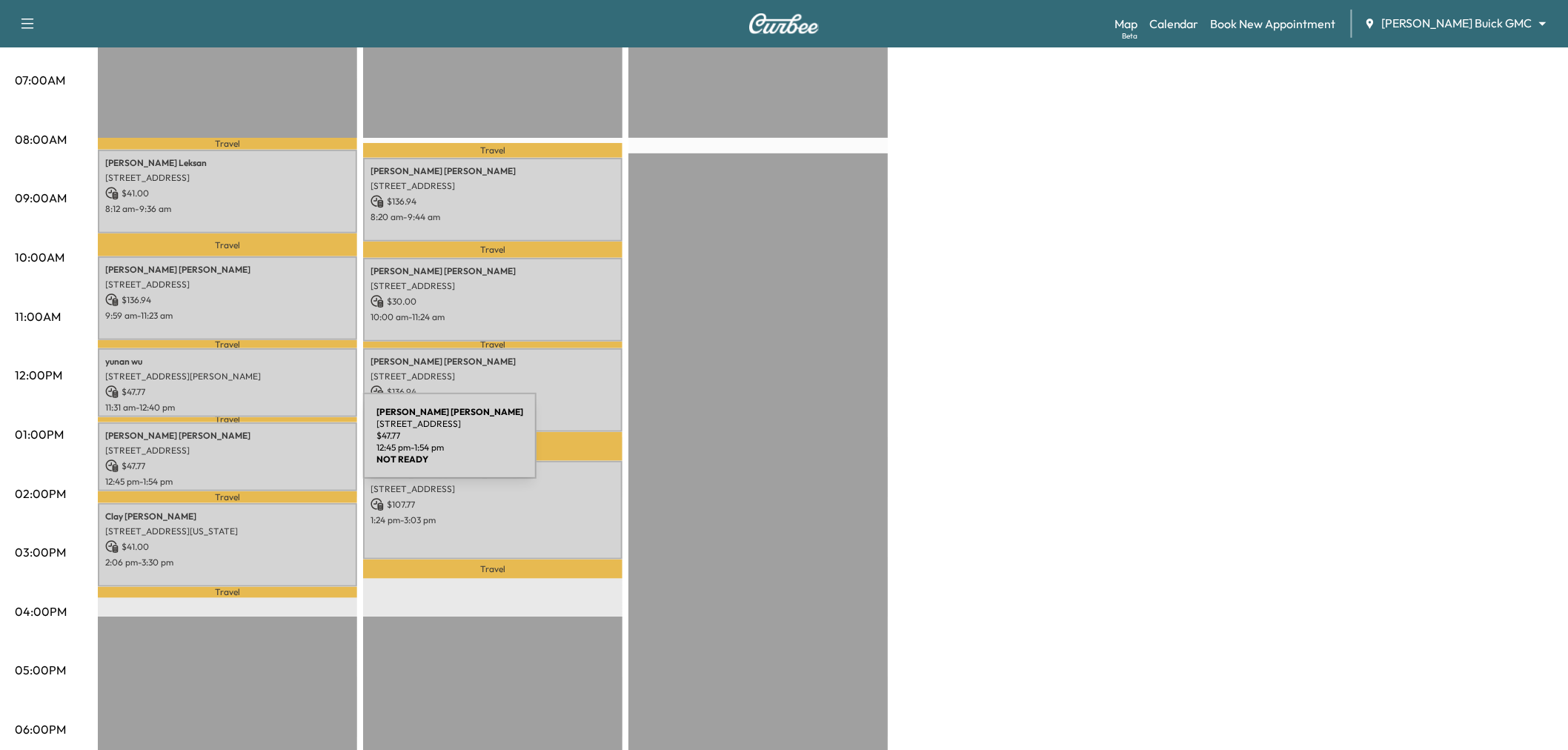
click at [252, 444] on p "1721 EDGEWATER DR, PLANO, TX 75075, USA" at bounding box center [227, 450] width 245 height 12
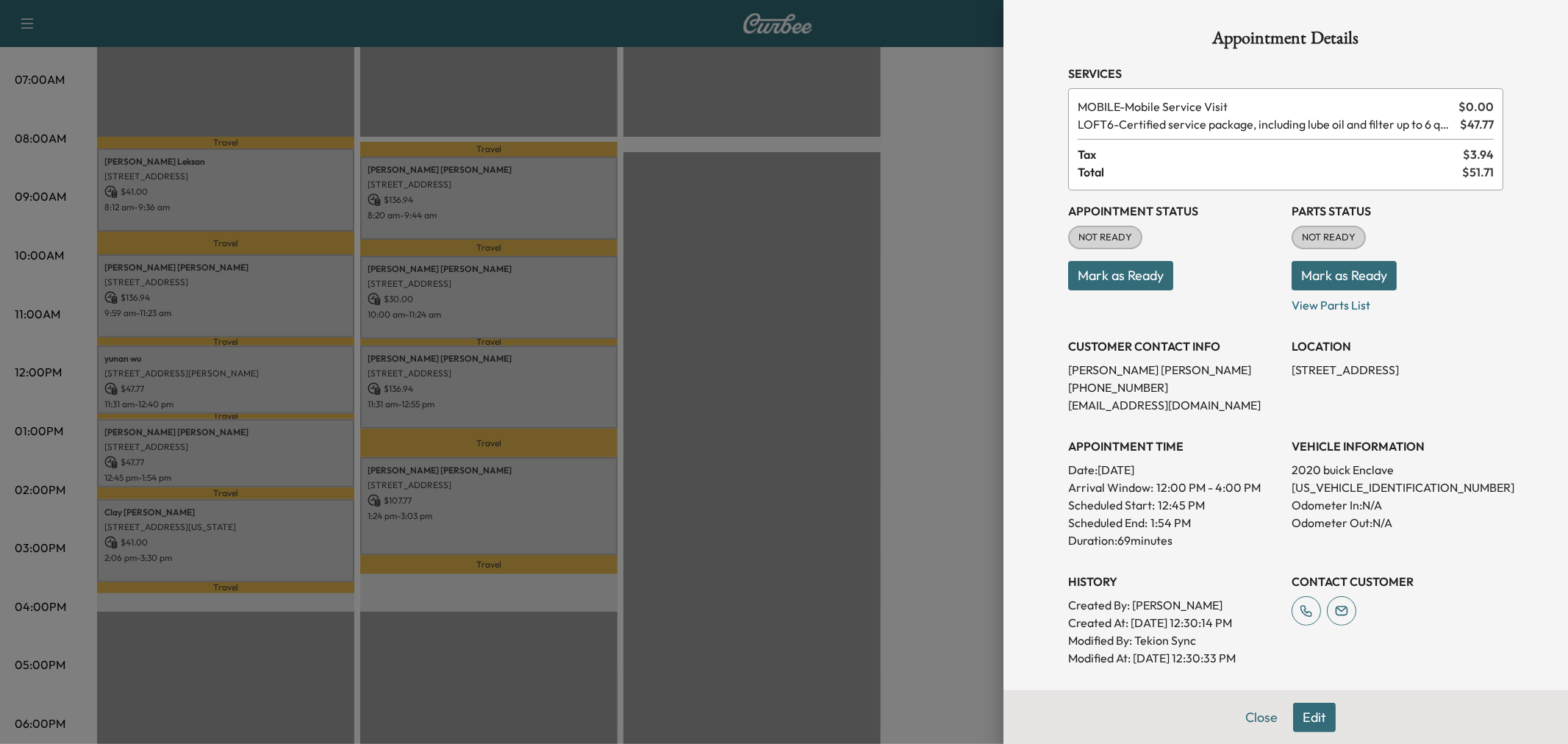
click at [250, 442] on div at bounding box center [784, 372] width 1568 height 744
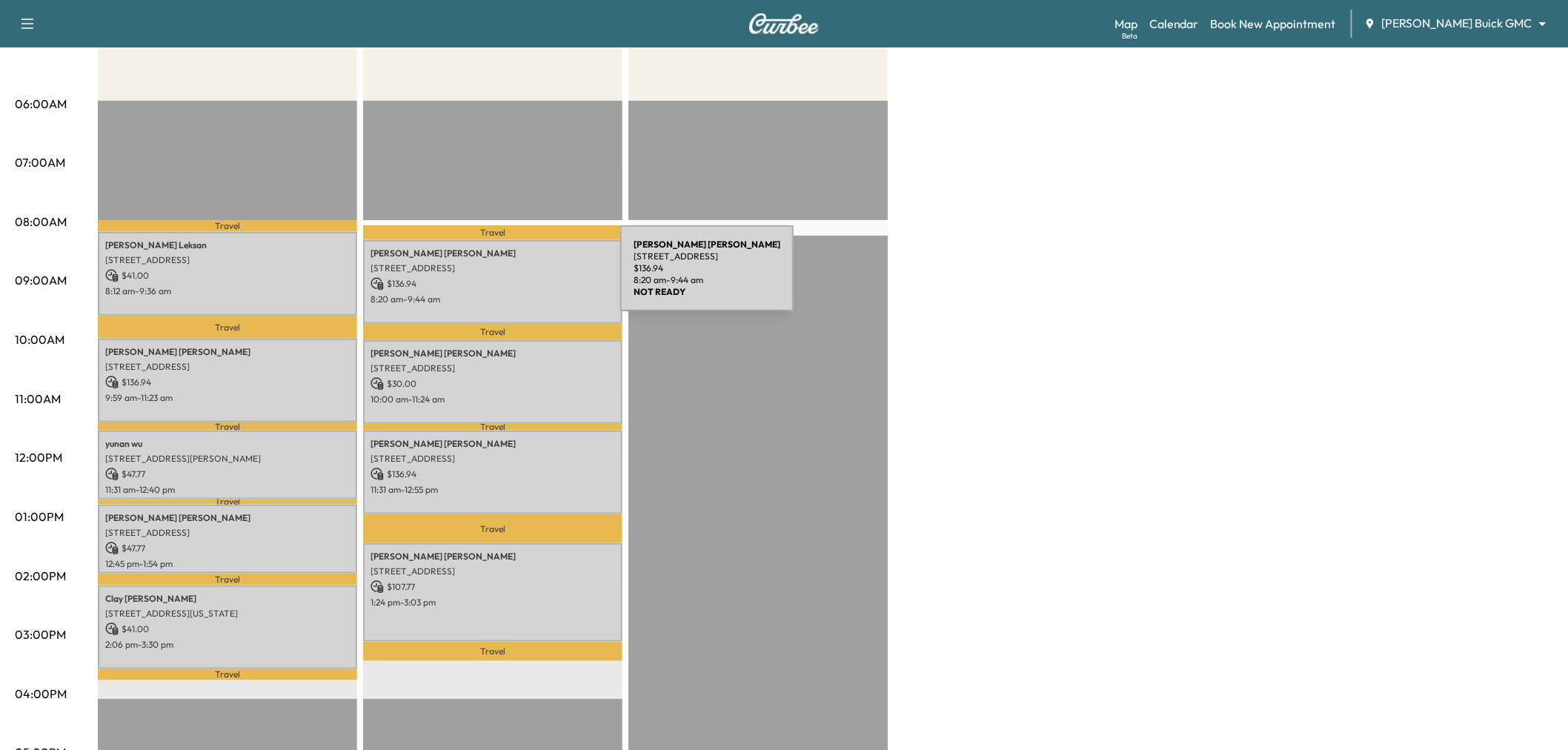
scroll to position [82, 0]
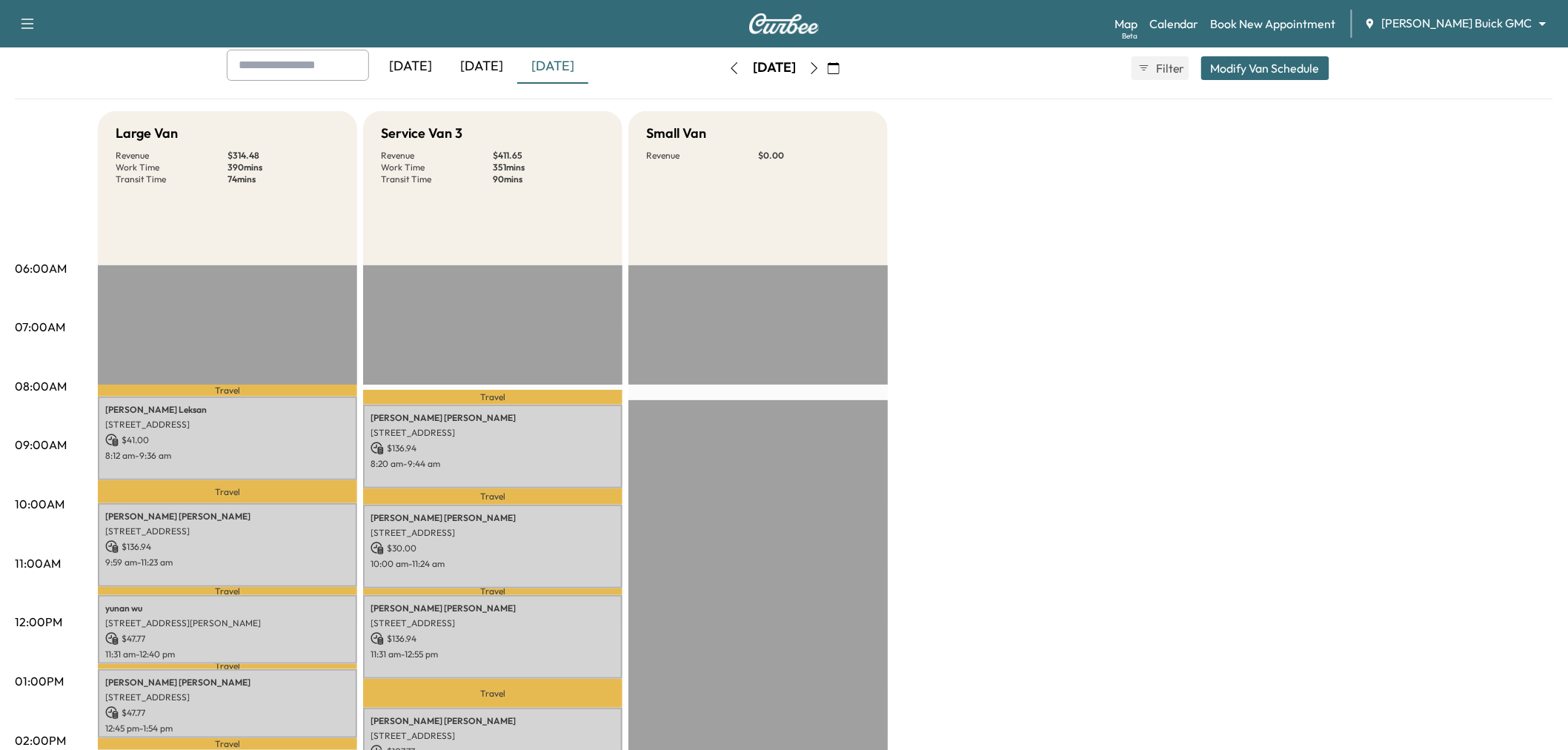
click at [820, 64] on icon "button" at bounding box center [814, 68] width 12 height 12
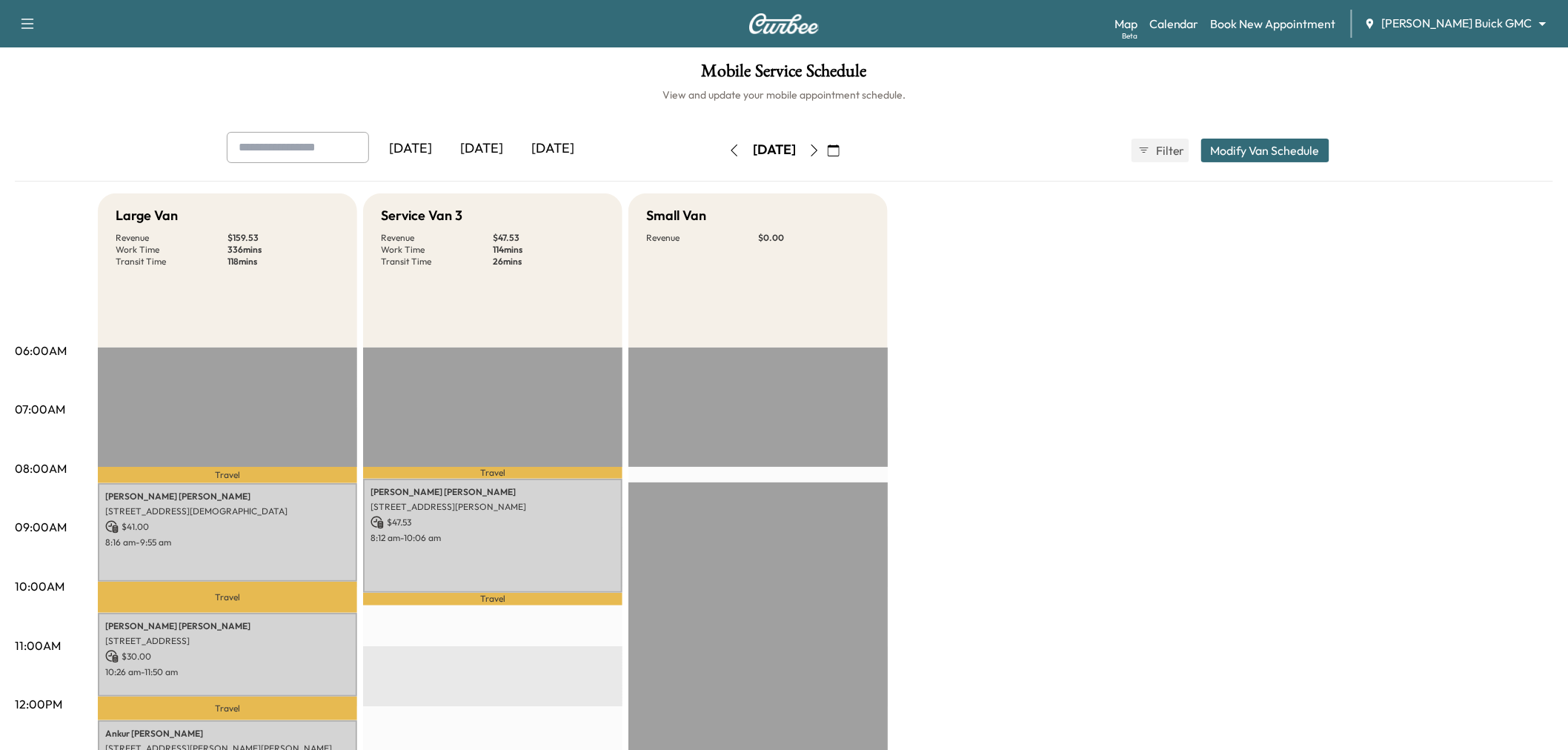
click at [1262, 149] on button "Modify Van Schedule" at bounding box center [1265, 150] width 128 height 24
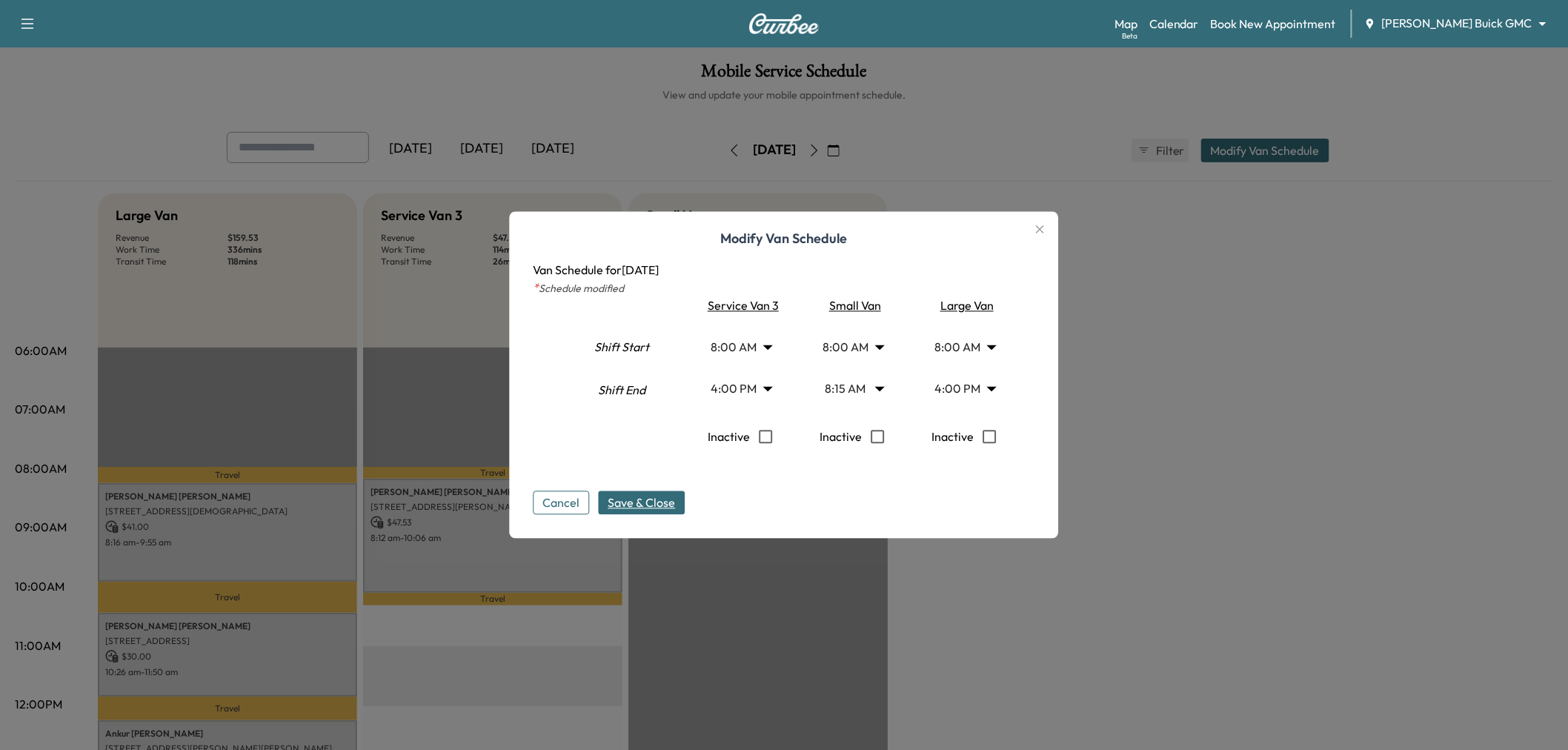
click at [747, 389] on body "Support Log Out Map Beta Calendar Book New Appointment Ewing Buick GMC ********…" at bounding box center [784, 375] width 1568 height 750
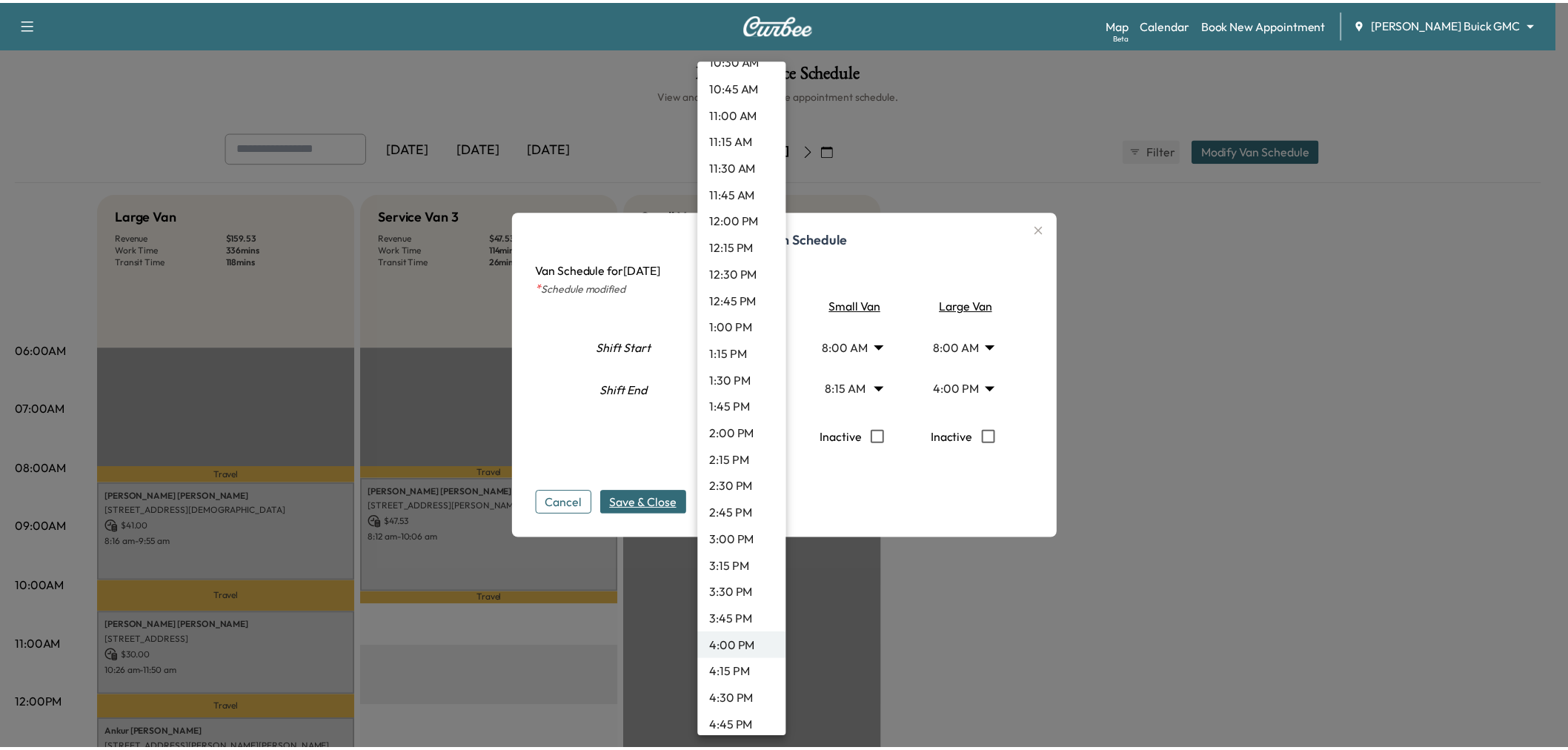
scroll to position [1083, 0]
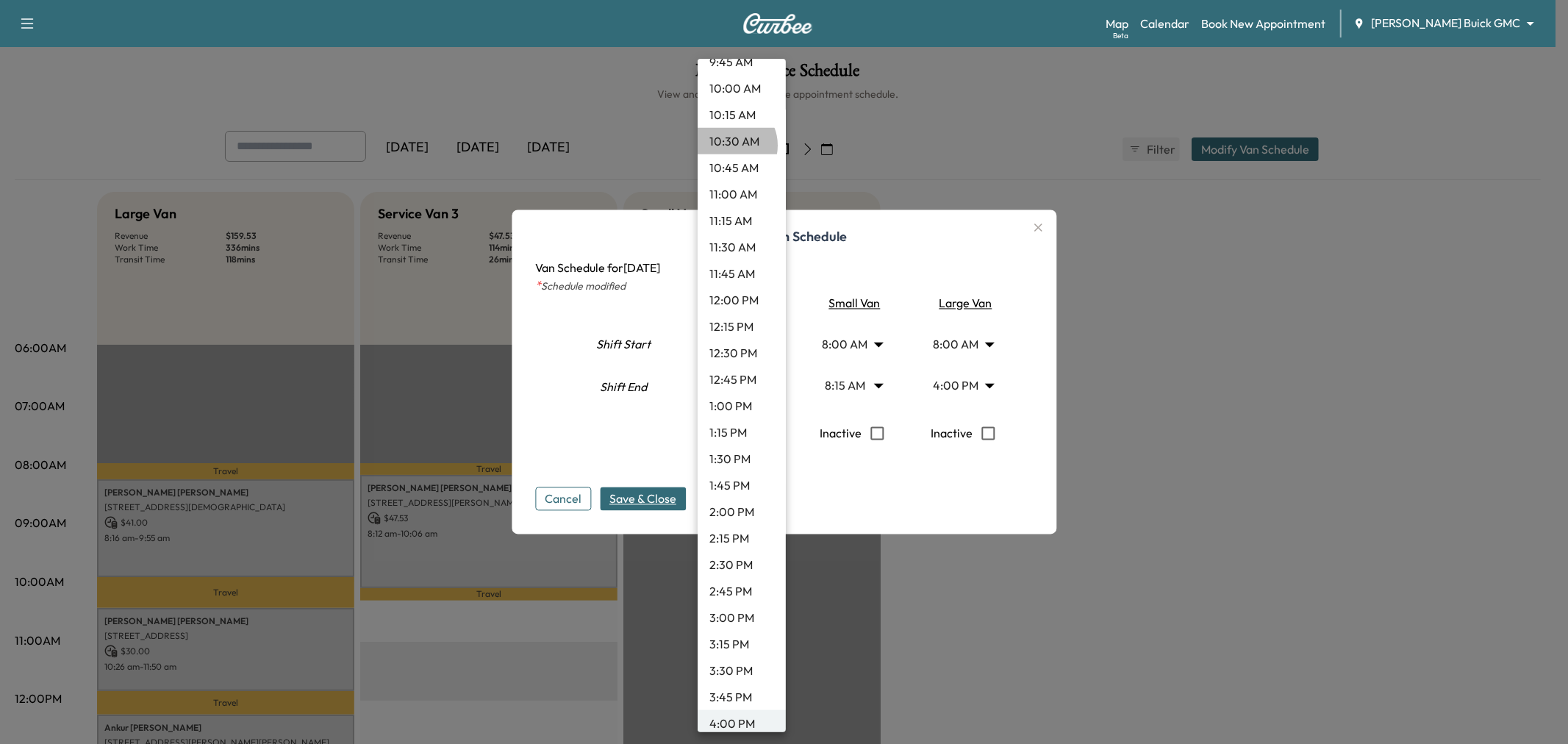
click at [729, 145] on li "10:30 AM" at bounding box center [741, 141] width 88 height 27
type input "****"
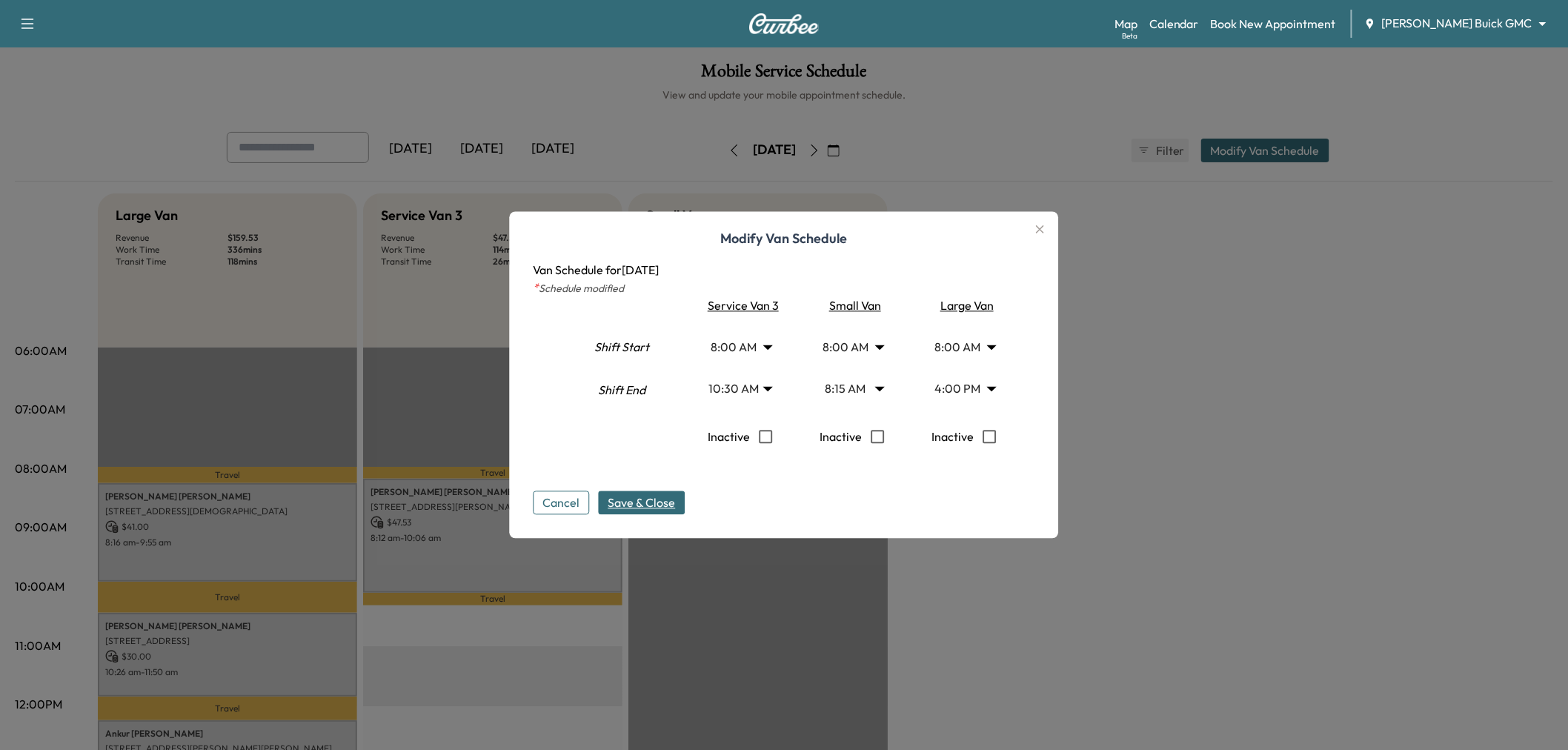
click at [684, 501] on button "Save & Close" at bounding box center [642, 502] width 86 height 24
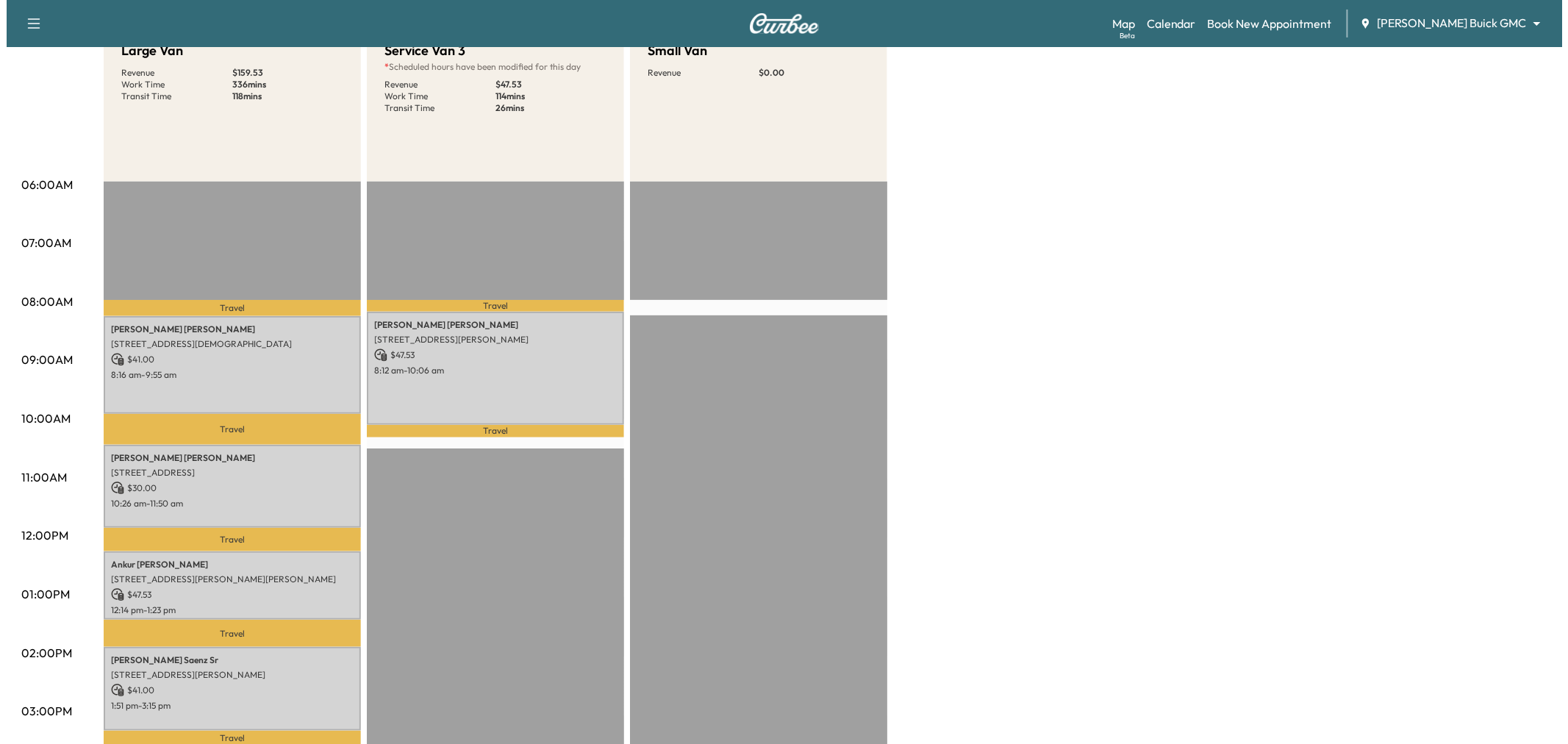
scroll to position [0, 0]
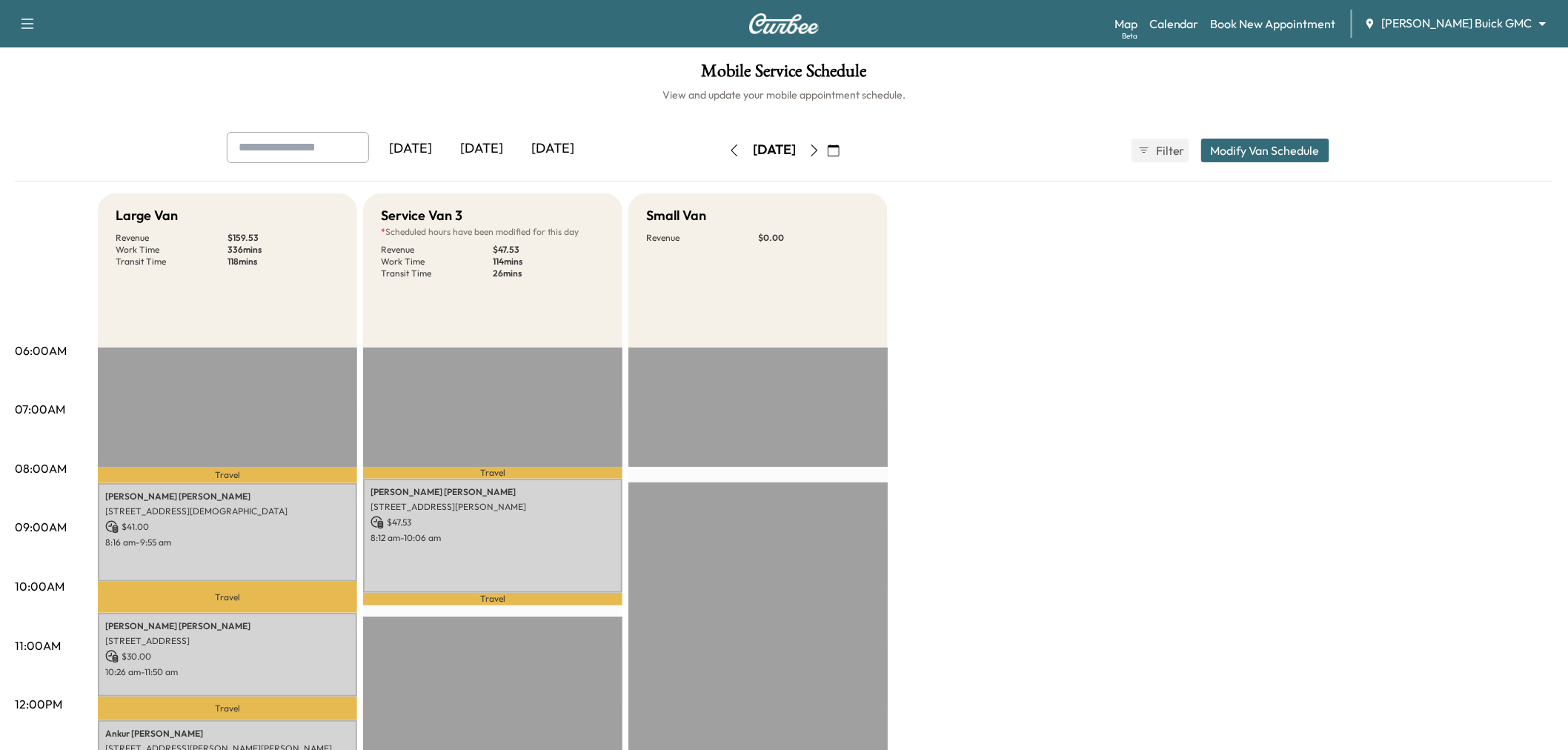
click at [1252, 153] on button "Modify Van Schedule" at bounding box center [1265, 150] width 128 height 24
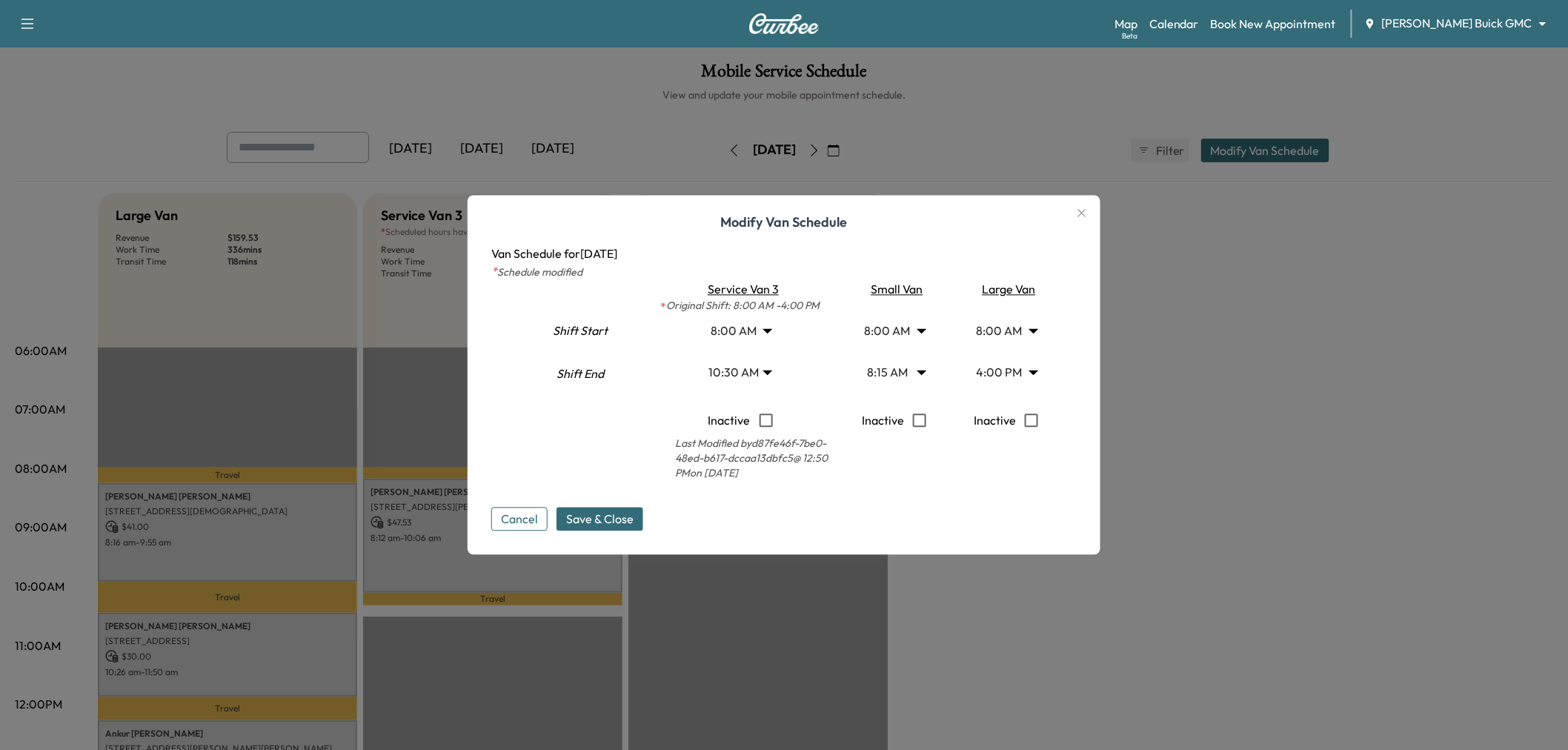
click at [903, 337] on body "Support Log Out Map Beta Calendar Book New Appointment Ewing Buick GMC ********…" at bounding box center [784, 375] width 1568 height 750
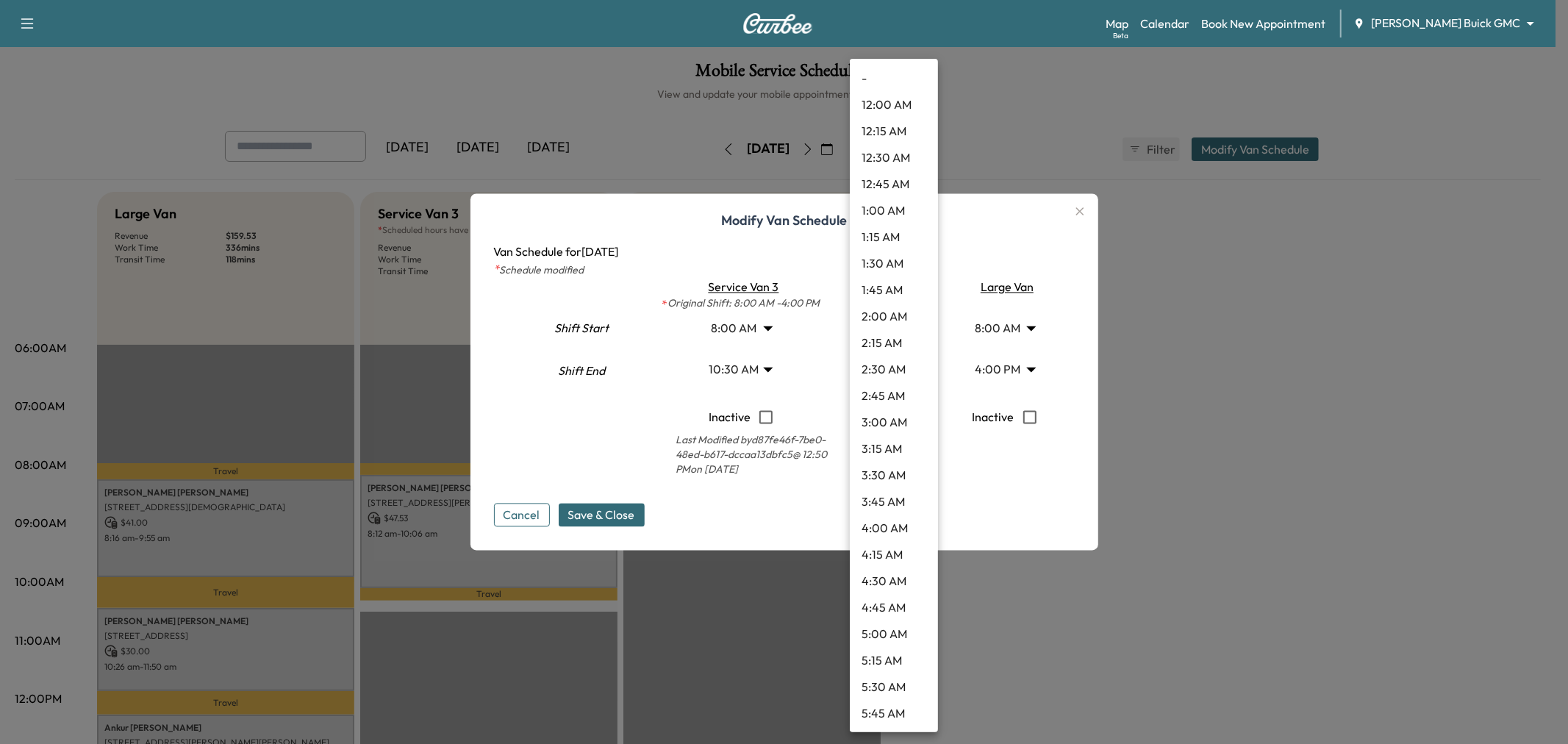
scroll to position [555, 0]
click at [896, 603] on li "10:00 AM" at bounding box center [893, 607] width 88 height 27
type input "**"
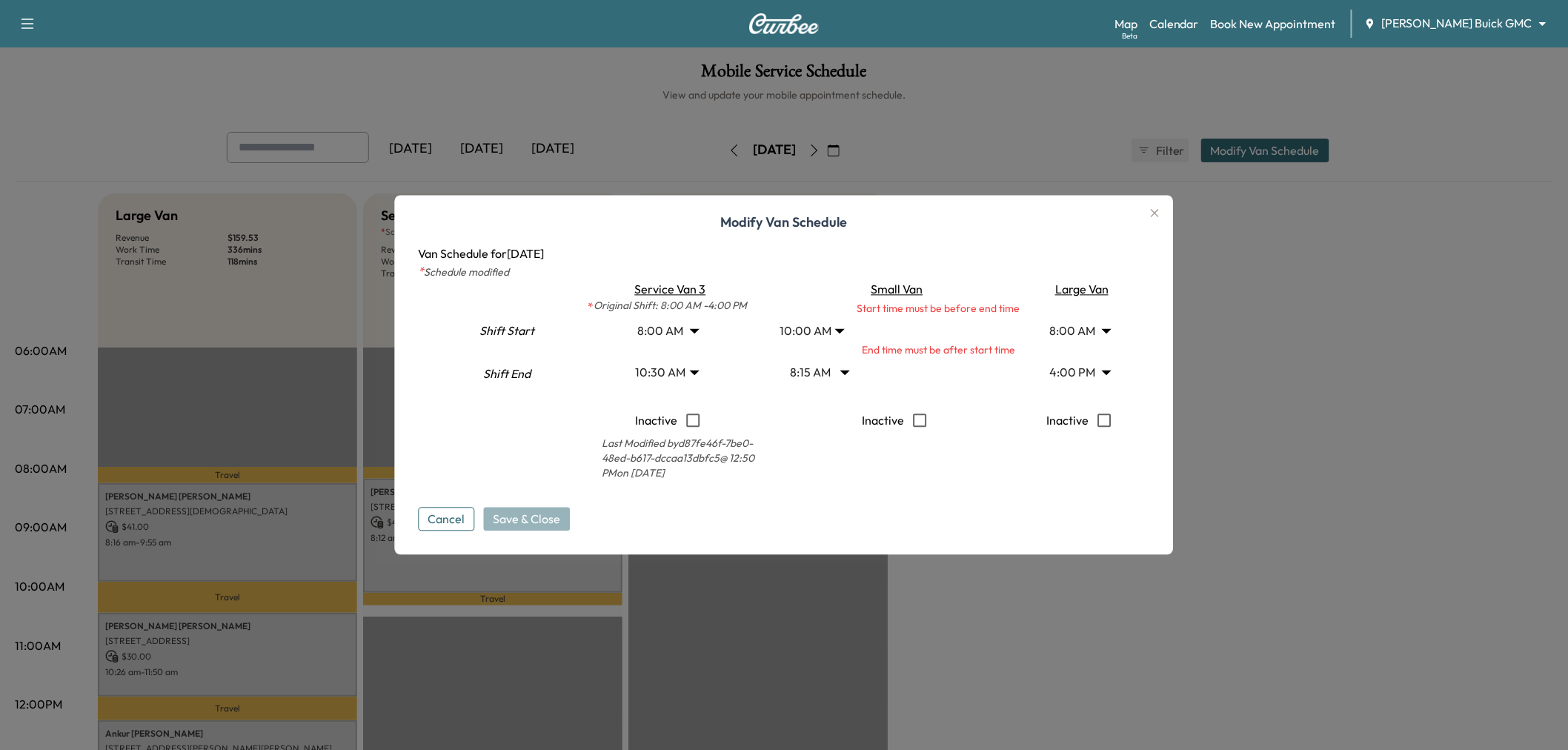
click at [800, 372] on body "Support Log Out Map Beta Calendar Book New Appointment Ewing Buick GMC ********…" at bounding box center [784, 375] width 1568 height 750
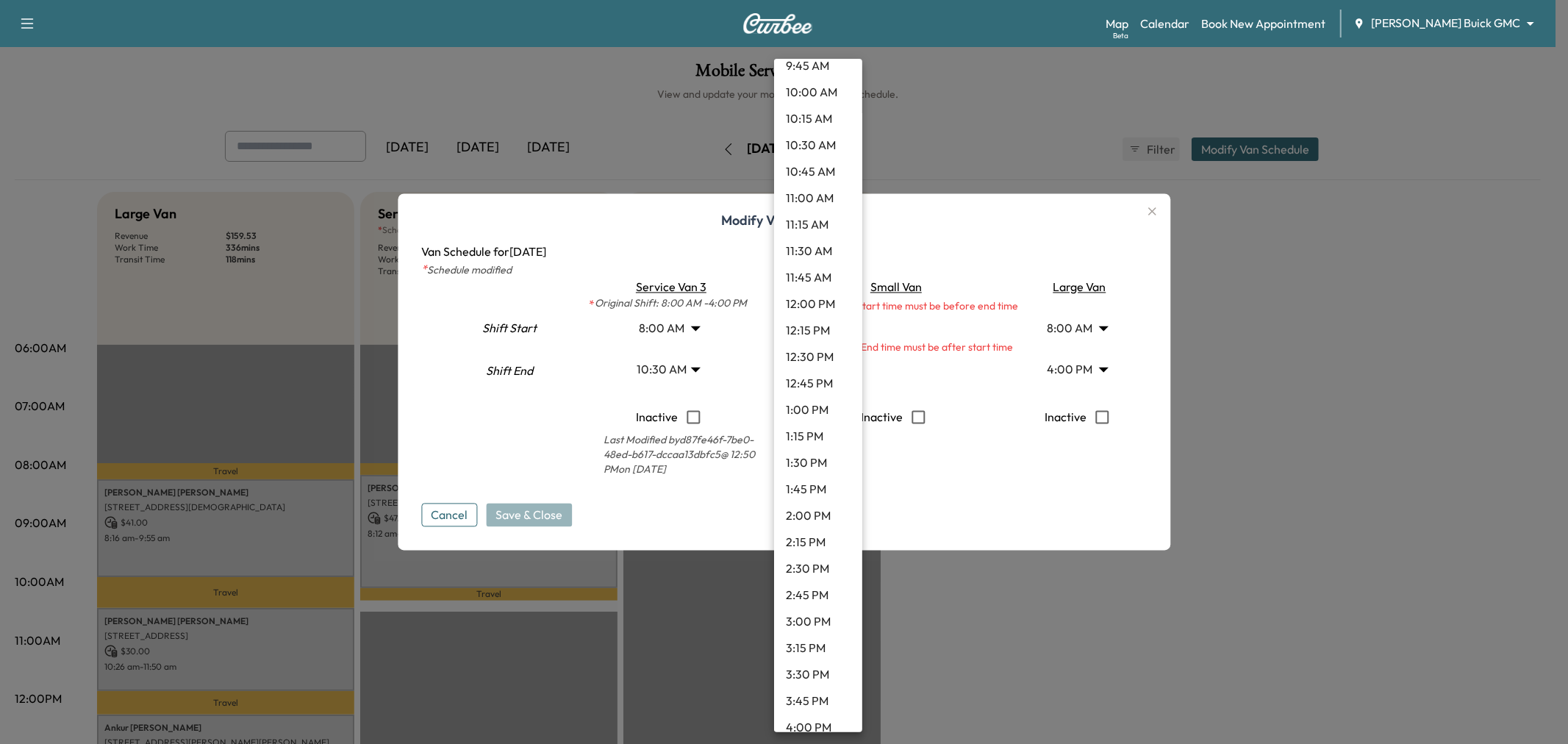
scroll to position [1152, 0]
click at [800, 652] on li "4:00 PM" at bounding box center [818, 645] width 88 height 27
type input "**"
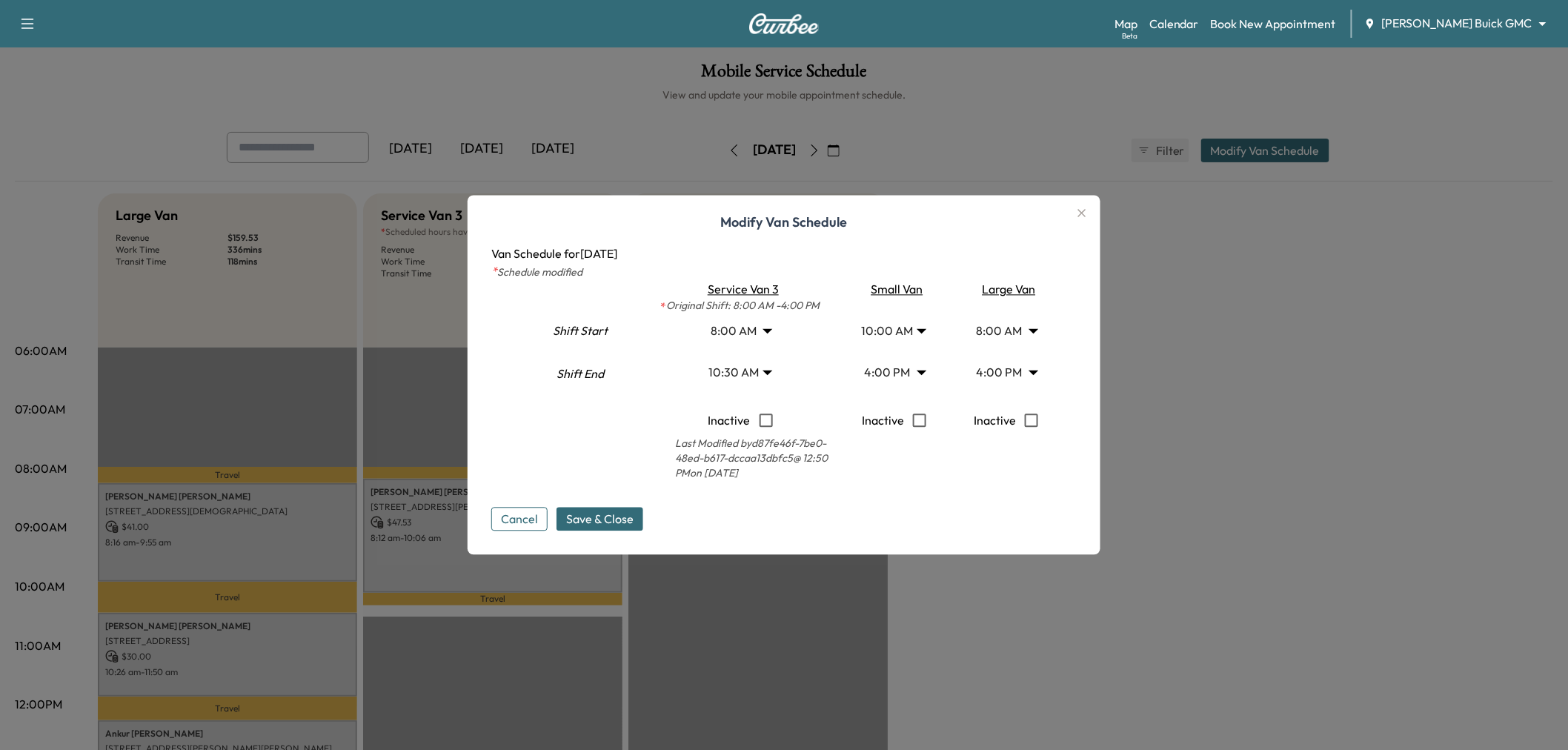
click at [884, 324] on body "Support Log Out Map Beta Calendar Book New Appointment Ewing Buick GMC ********…" at bounding box center [784, 375] width 1568 height 750
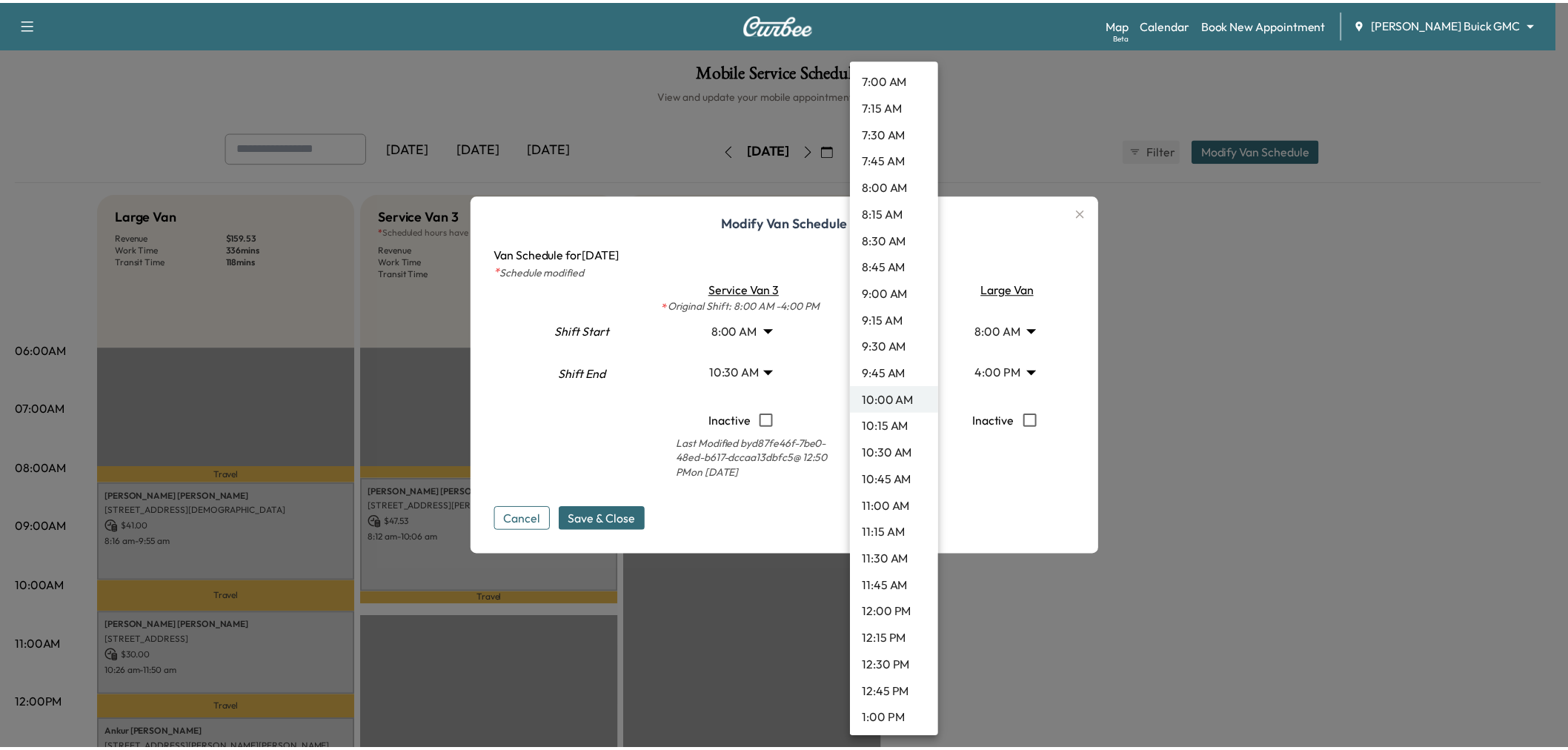
scroll to position [937, 0]
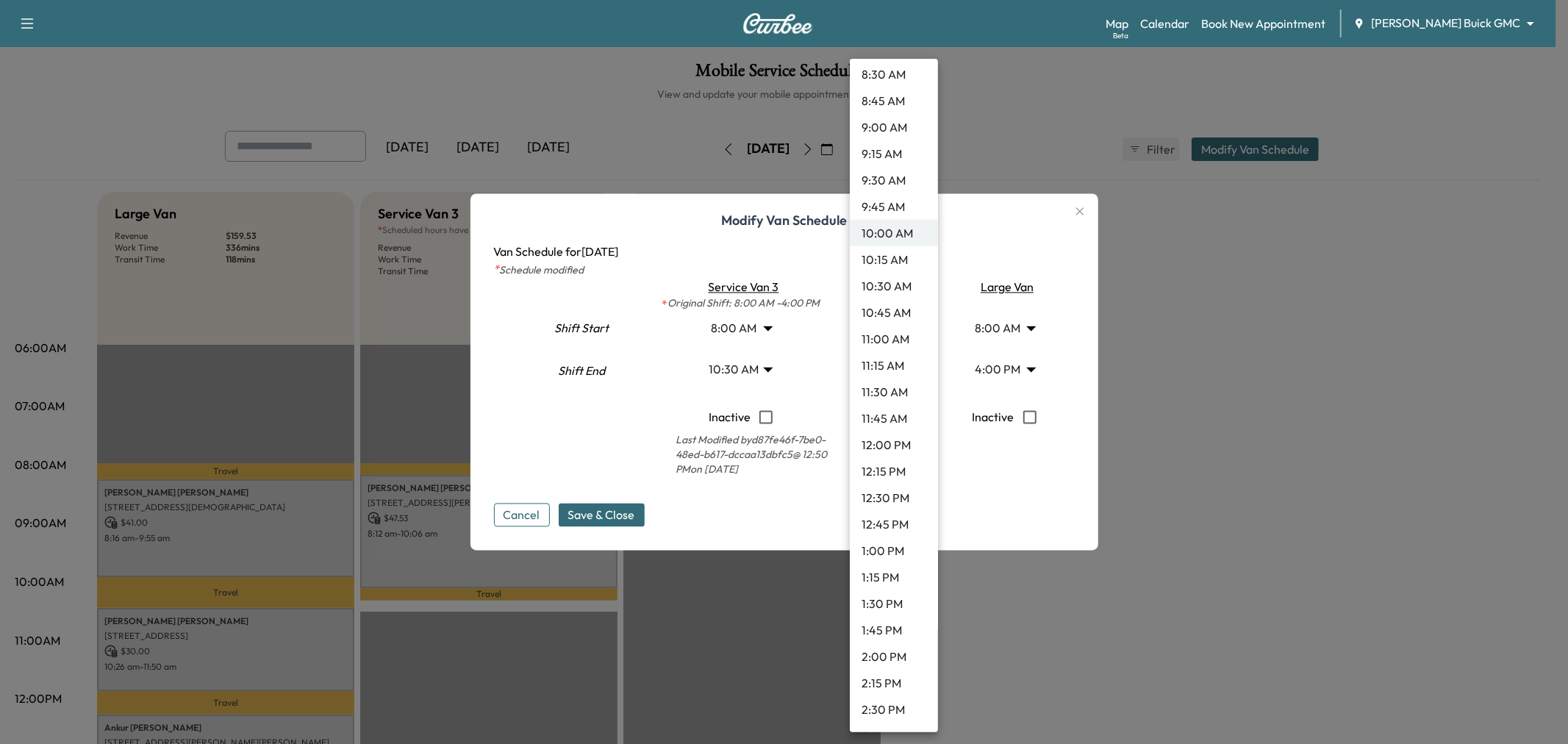
click at [890, 553] on li "1:00 PM" at bounding box center [893, 550] width 88 height 27
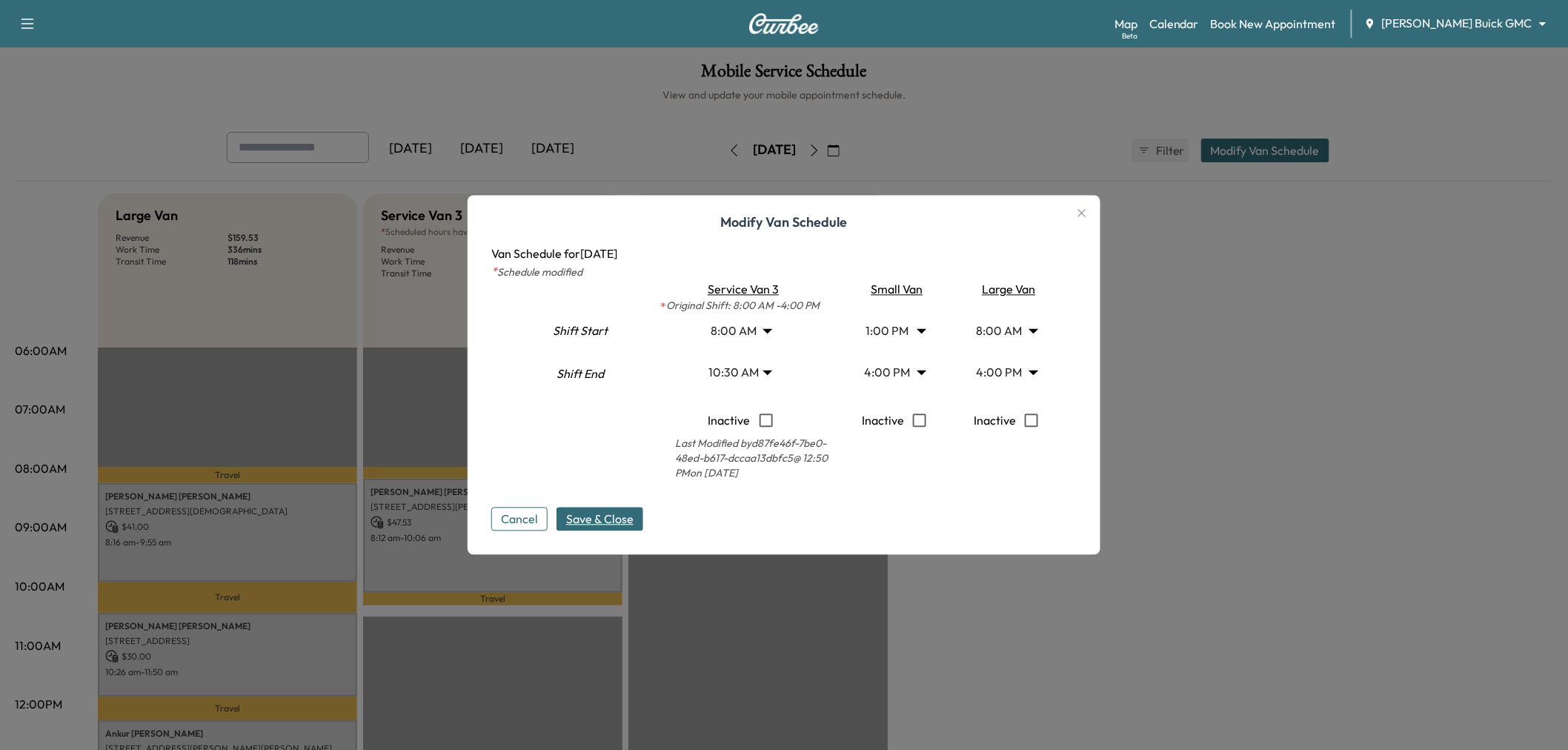
click at [616, 510] on span "Save & Close" at bounding box center [599, 519] width 68 height 18
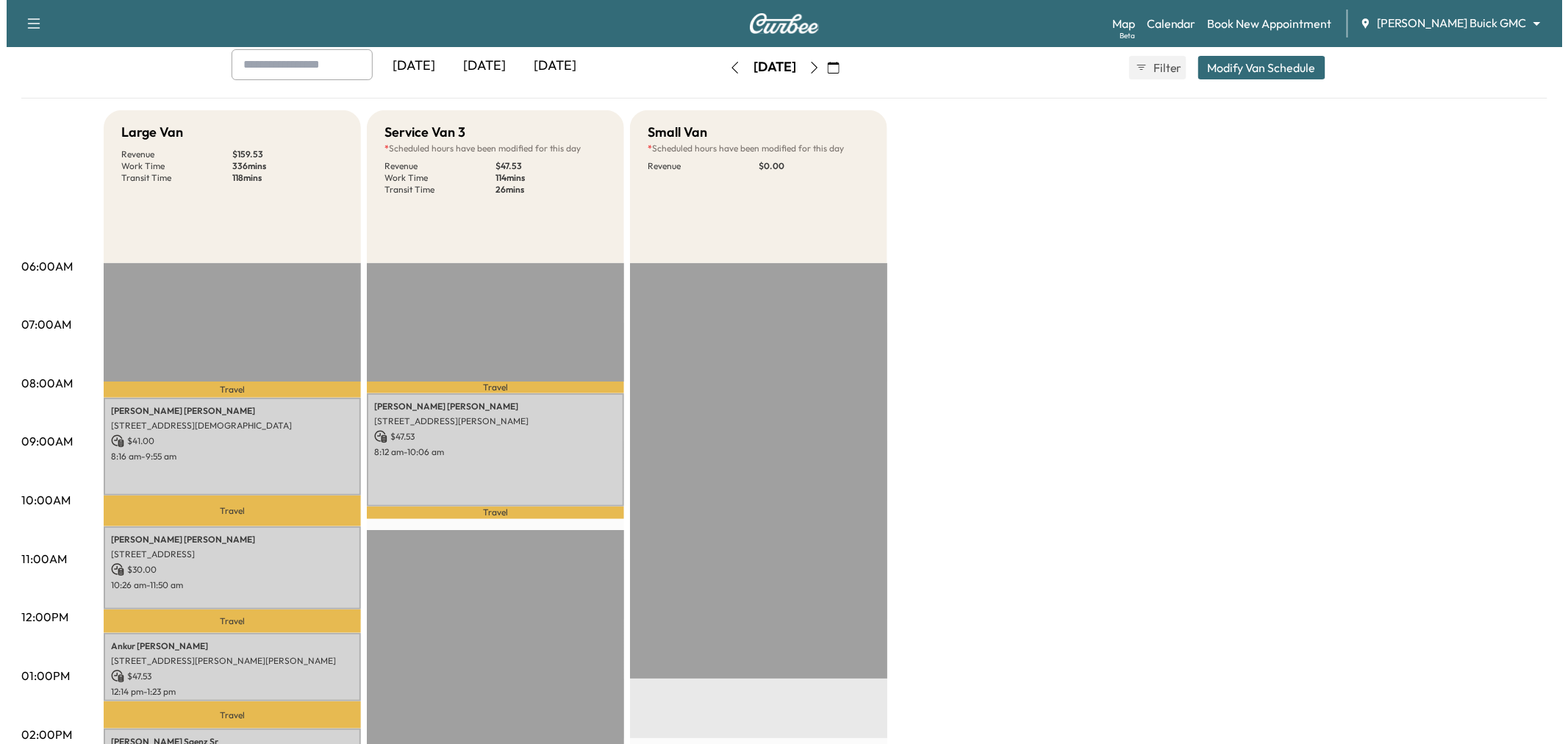
scroll to position [0, 0]
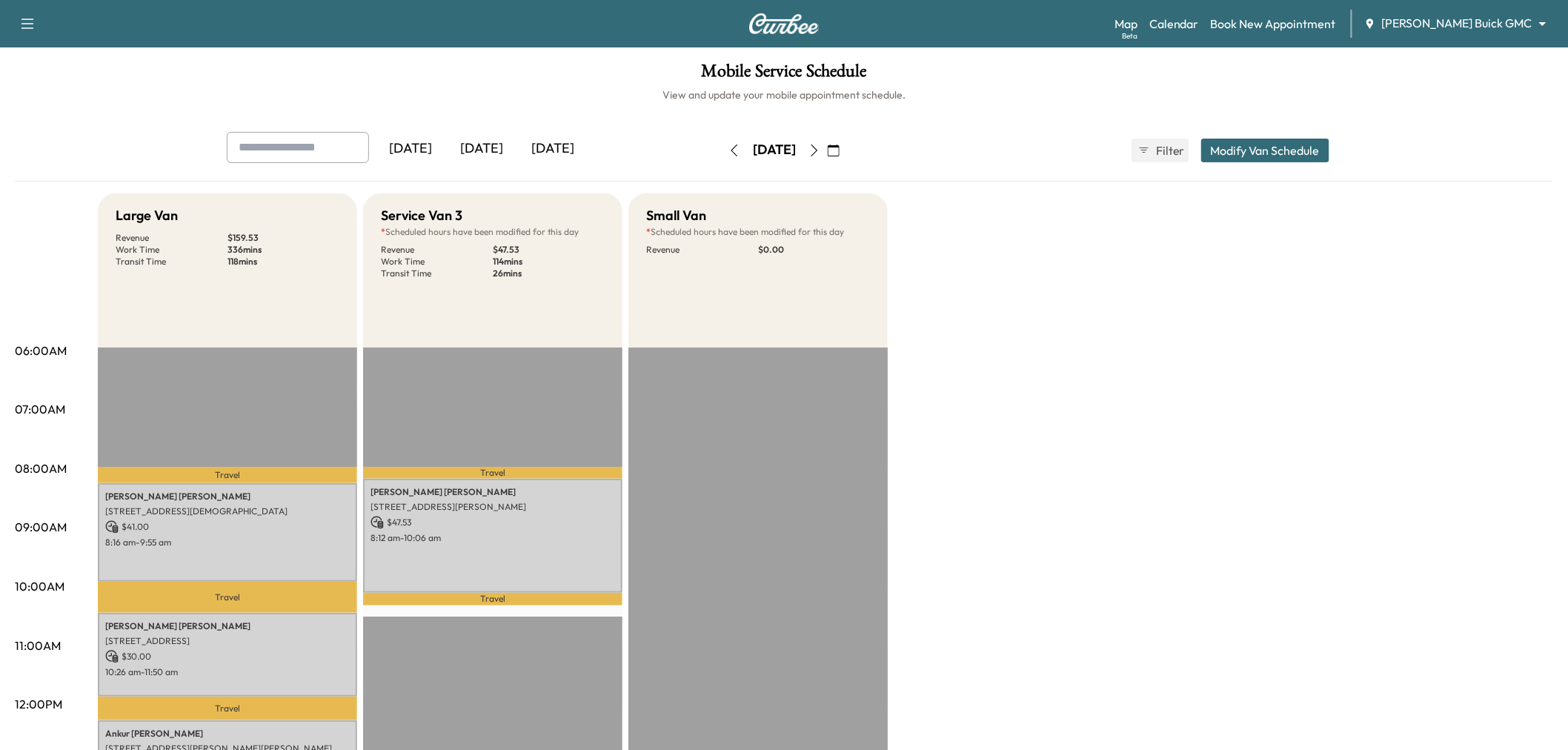
click at [1239, 142] on button "Modify Van Schedule" at bounding box center [1265, 150] width 128 height 24
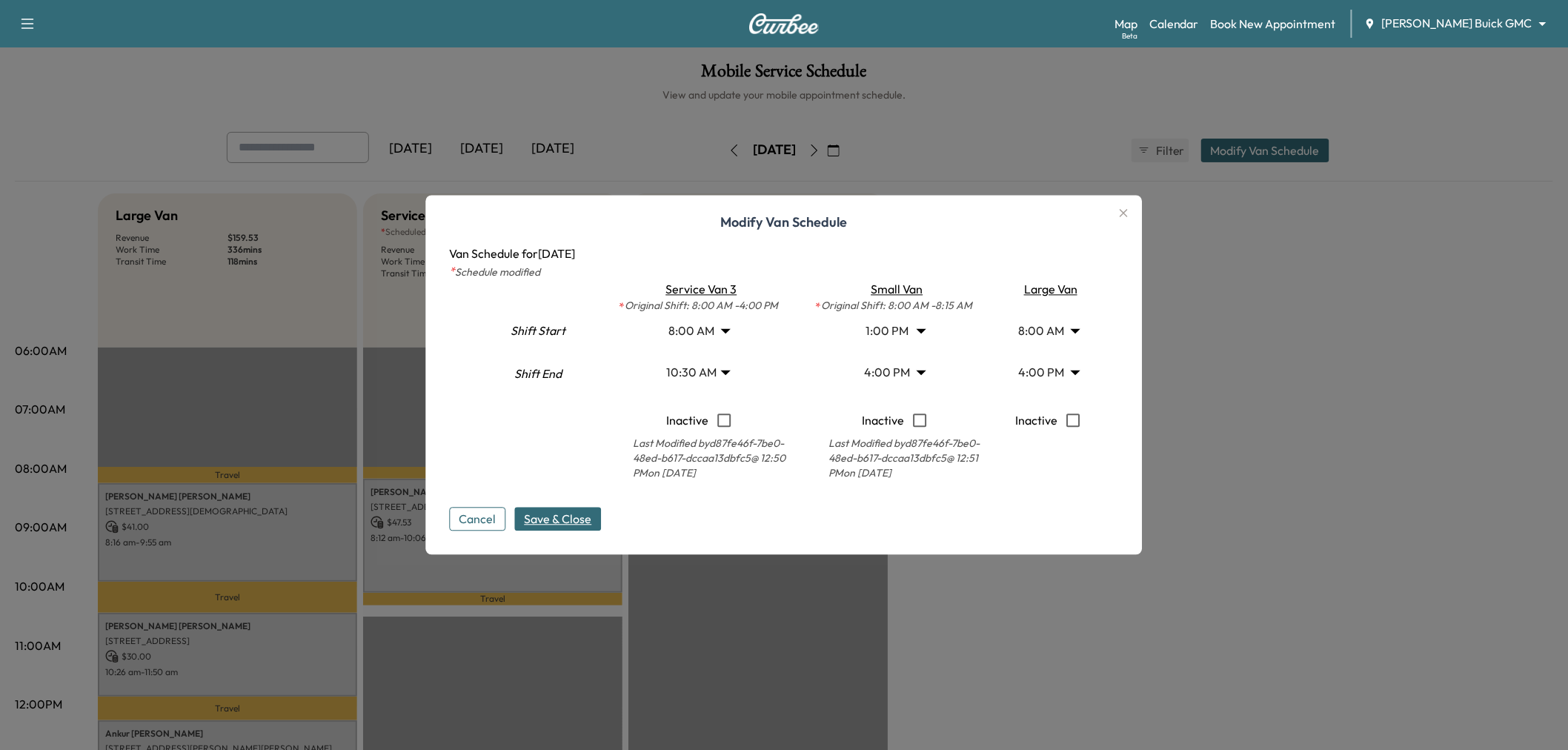
click at [913, 332] on body "Support Log Out Map Beta Calendar Book New Appointment Ewing Buick GMC ********…" at bounding box center [784, 375] width 1568 height 750
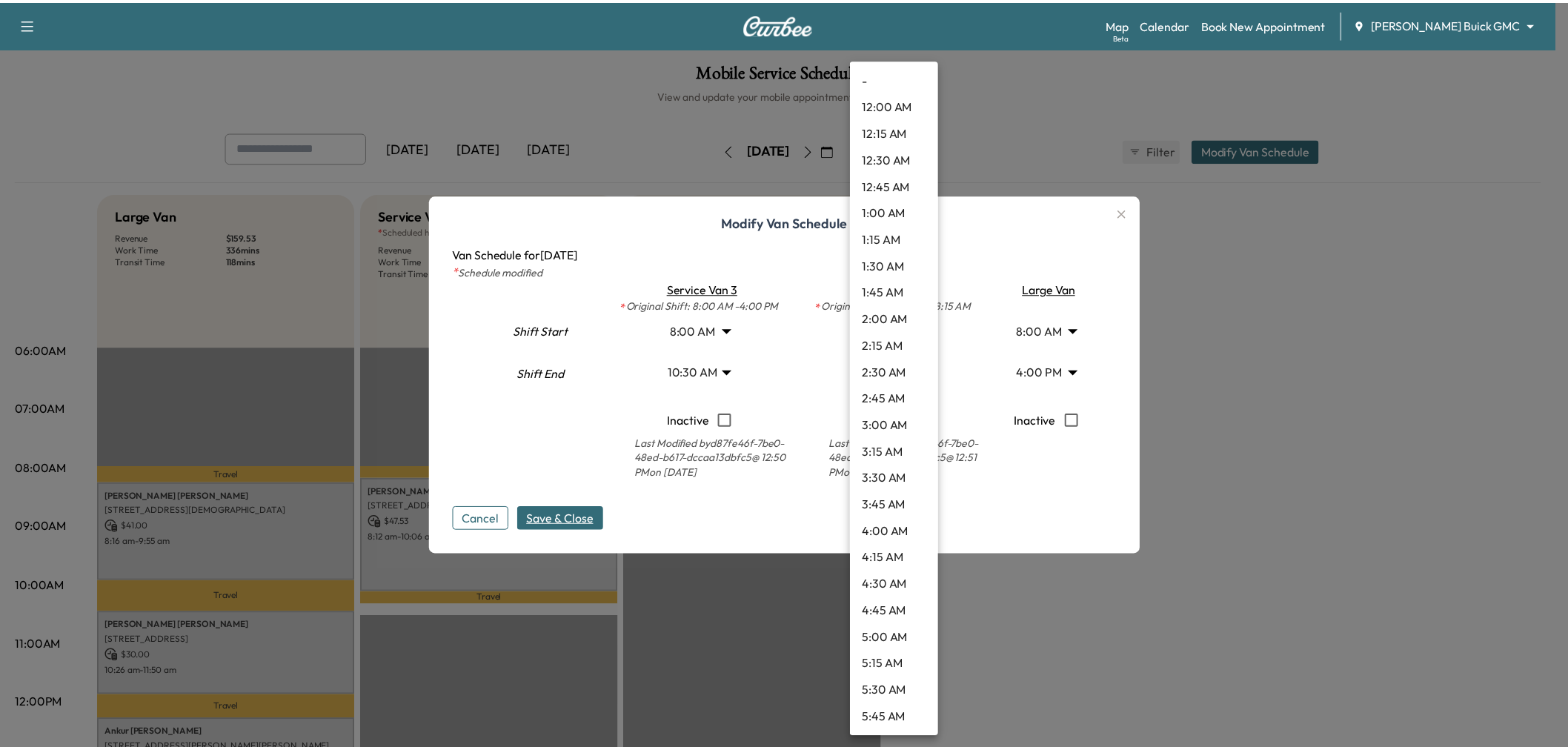
scroll to position [1092, 0]
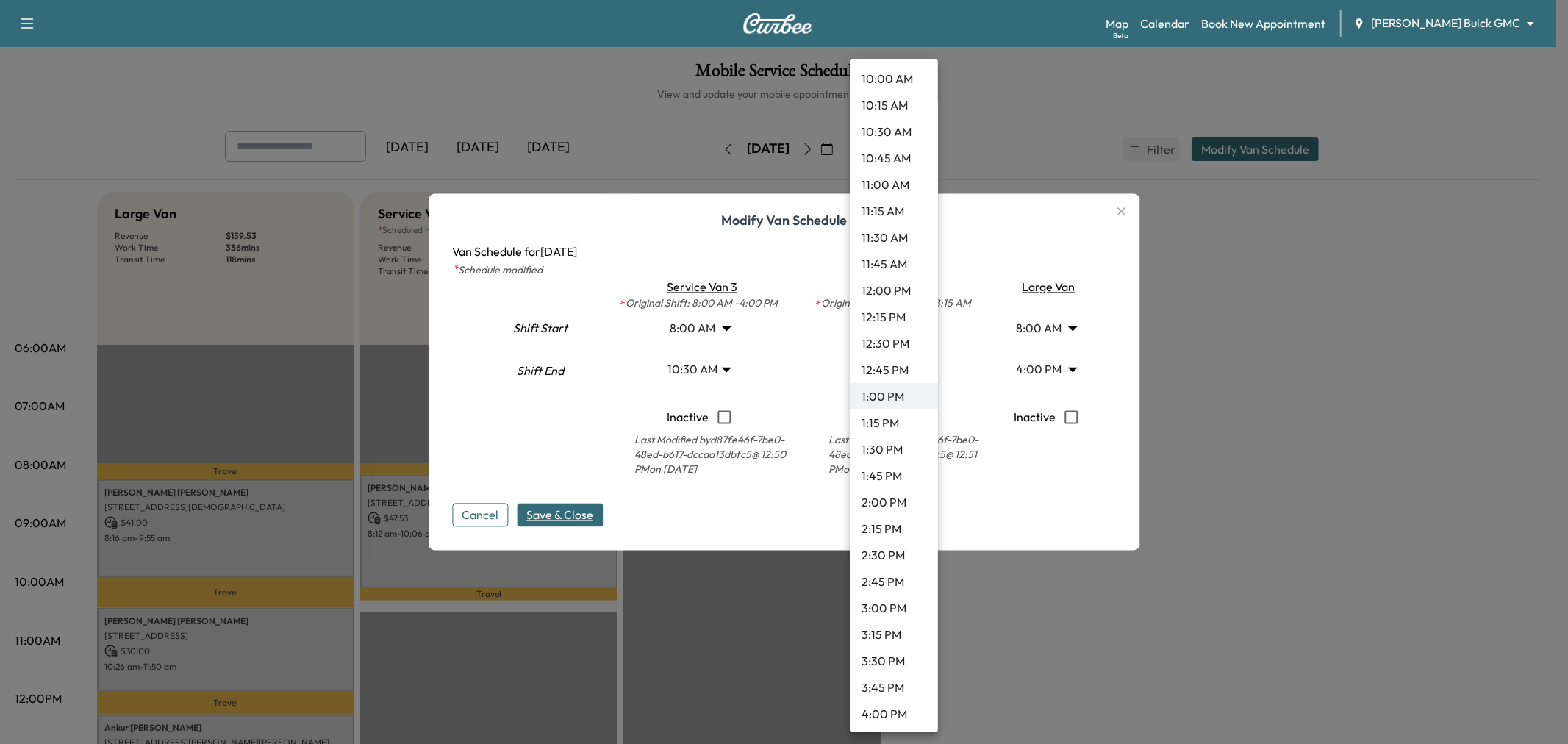
click at [888, 284] on li "12:00 PM" at bounding box center [893, 290] width 88 height 27
type input "**"
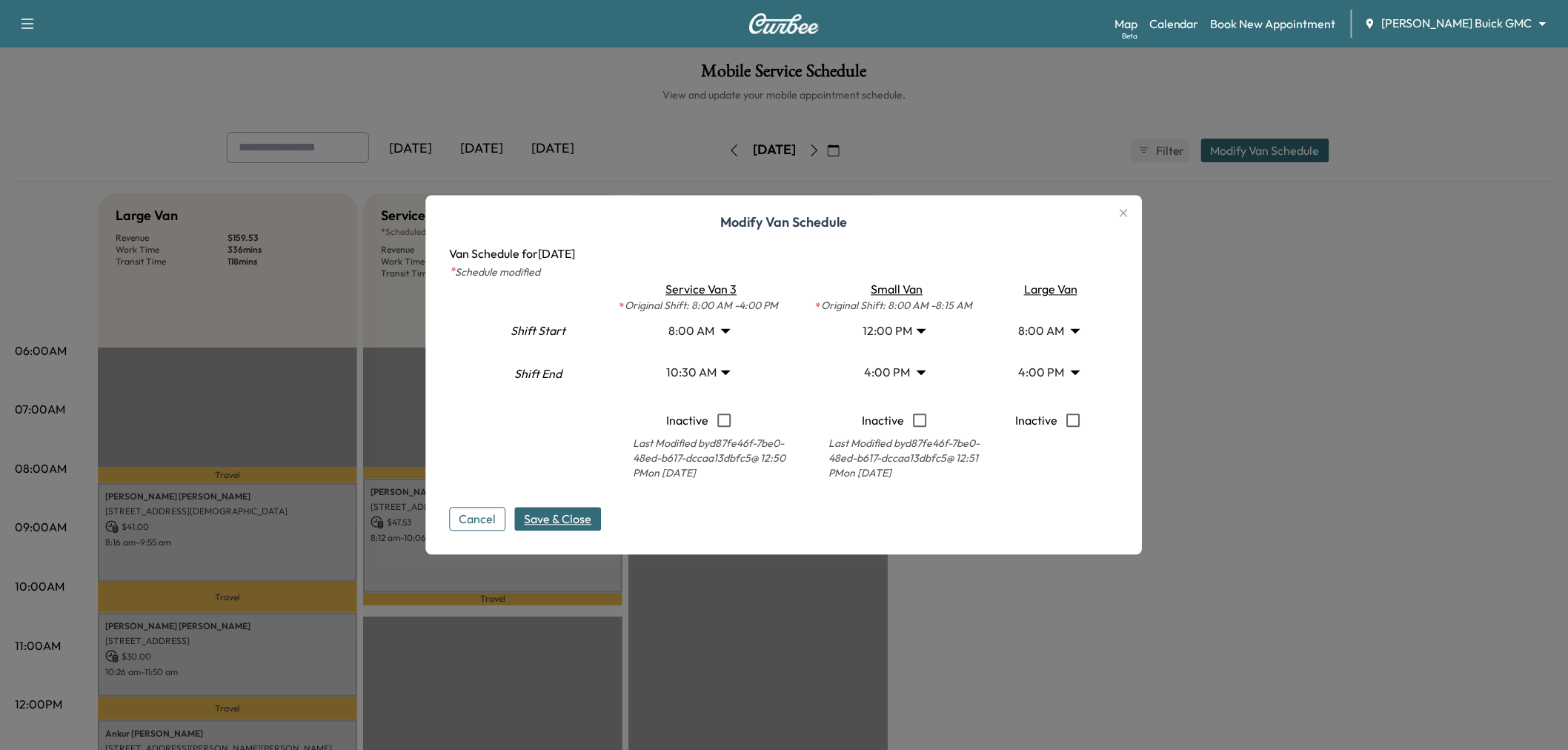
click at [585, 510] on span "Save & Close" at bounding box center [558, 519] width 68 height 18
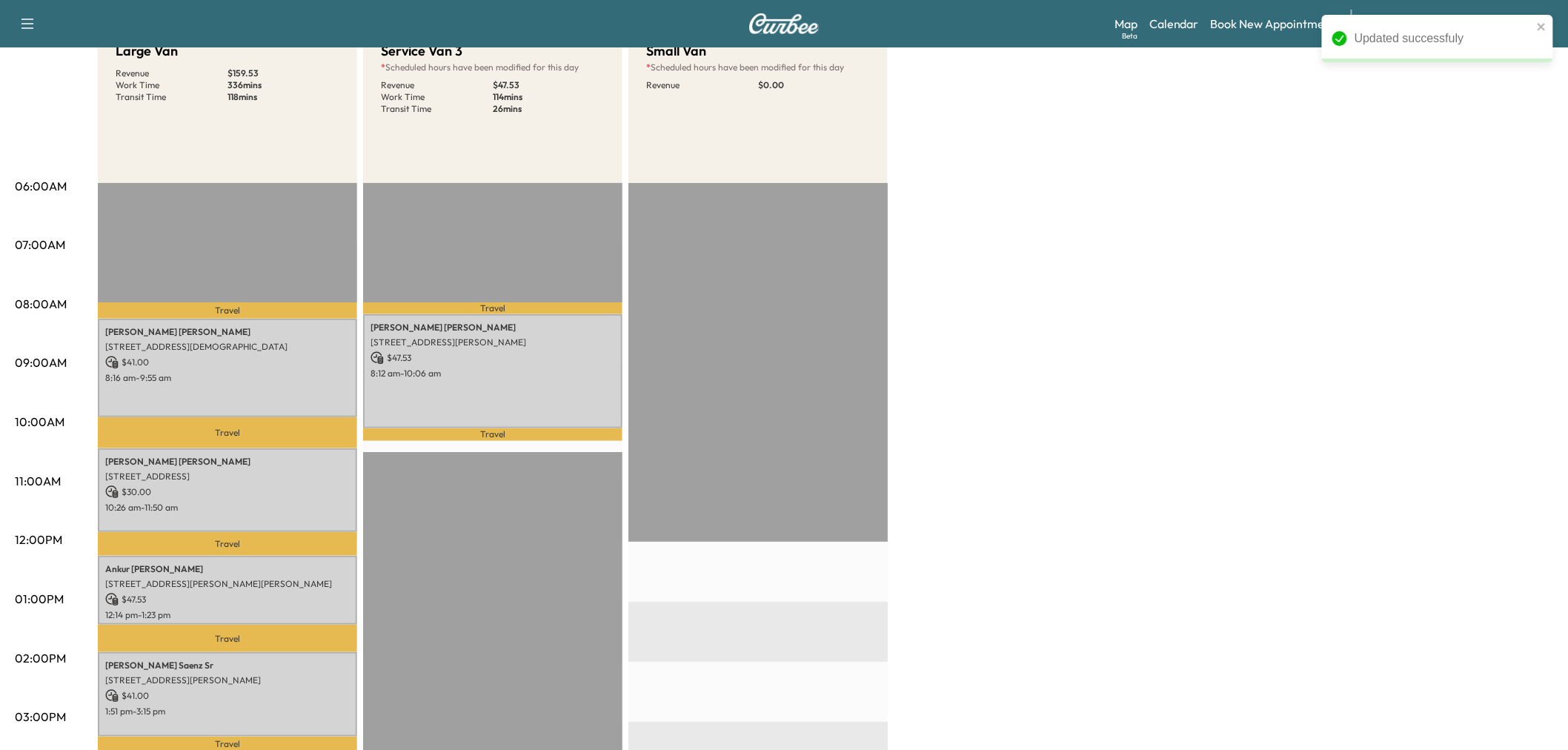
scroll to position [247, 0]
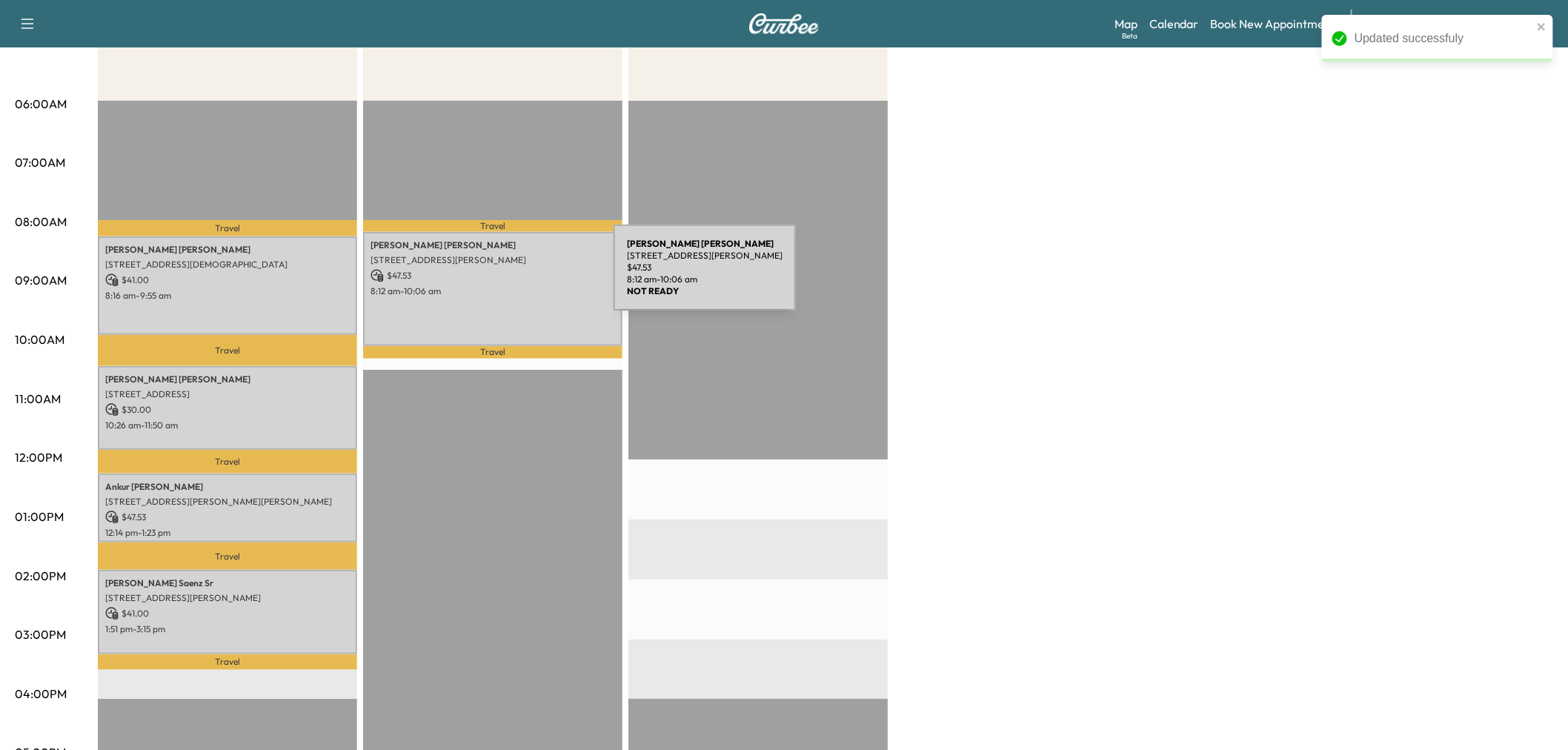
click at [502, 276] on p "$ 47.53" at bounding box center [492, 276] width 245 height 13
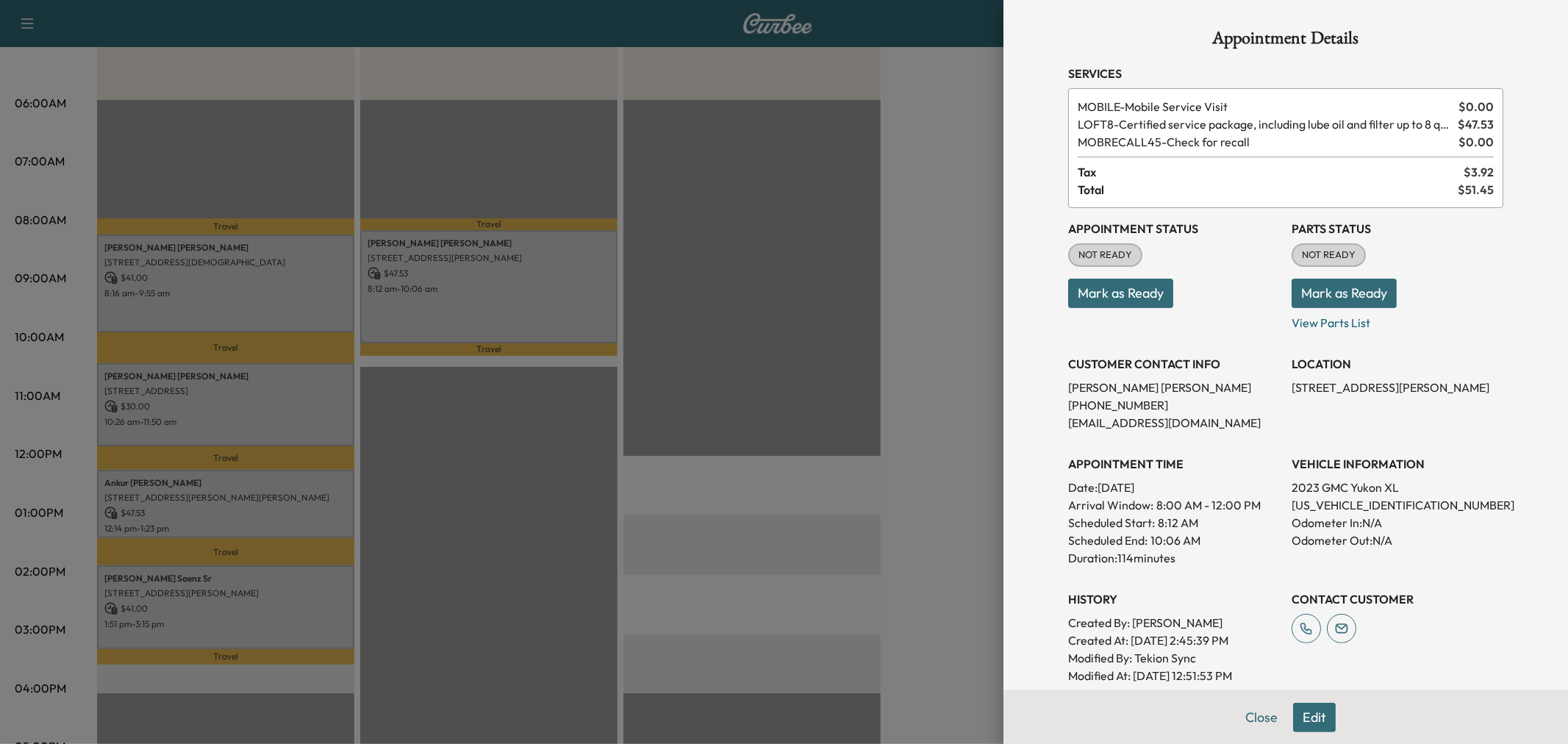
click at [922, 416] on div at bounding box center [784, 372] width 1568 height 744
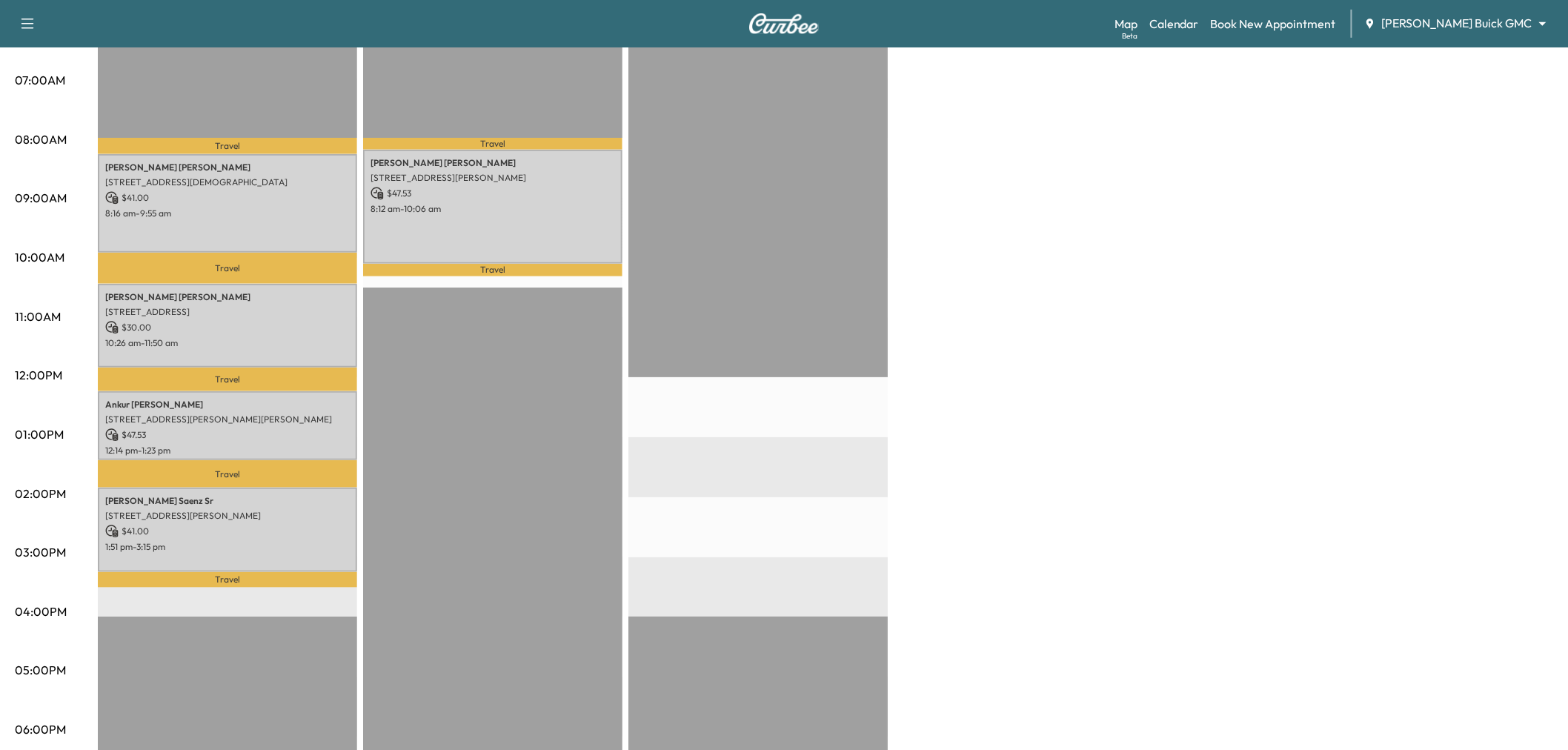
scroll to position [0, 0]
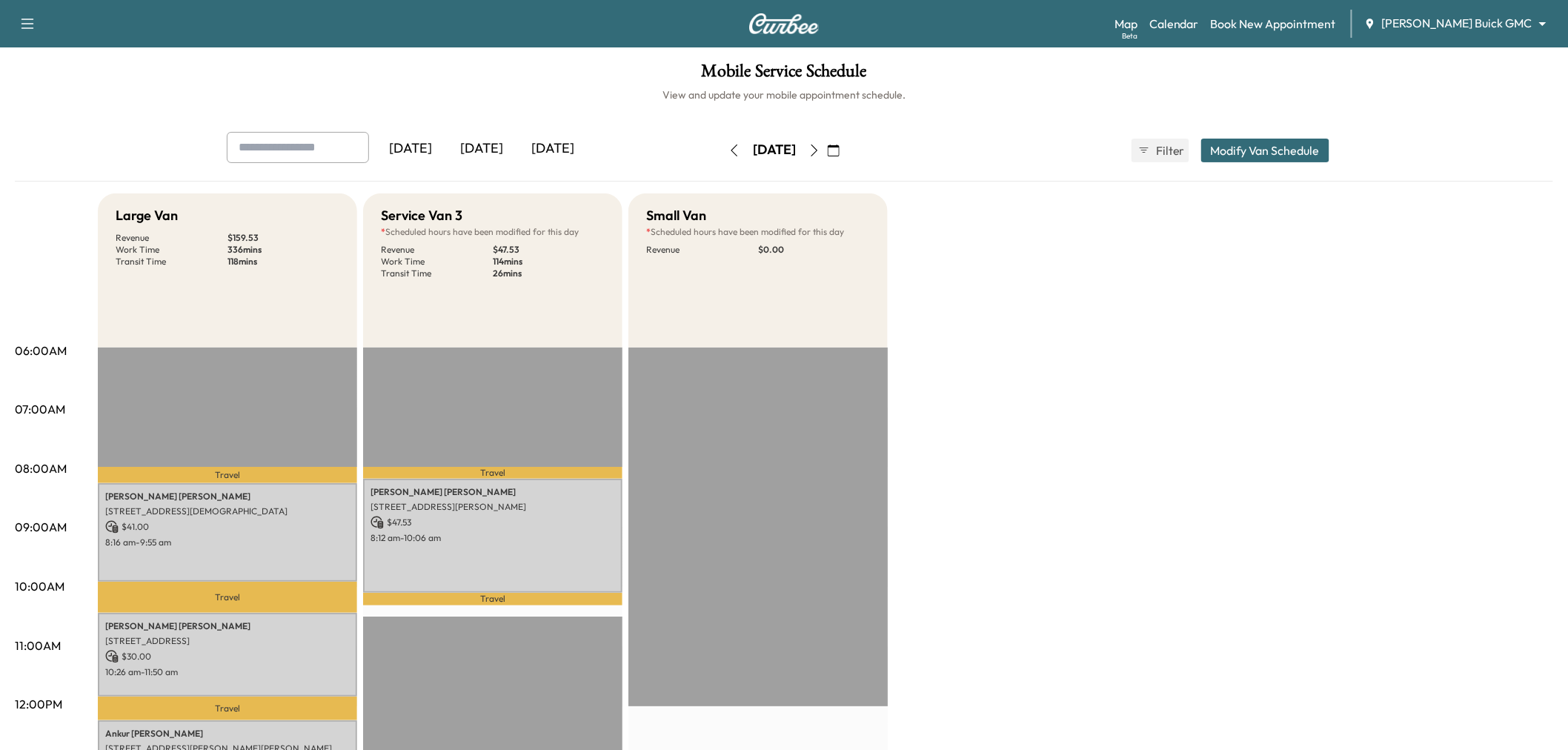
click at [827, 143] on button "button" at bounding box center [814, 150] width 25 height 24
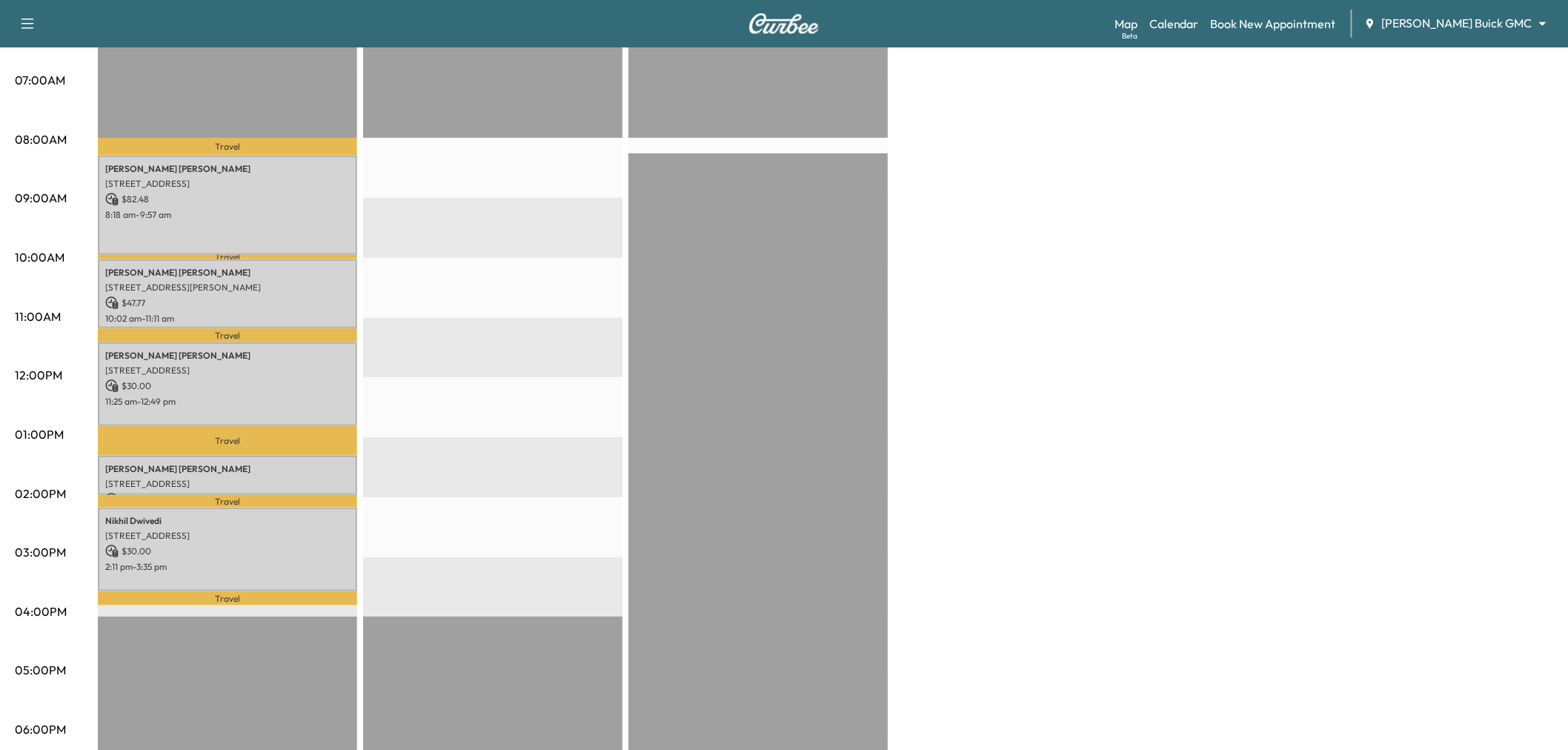
scroll to position [247, 0]
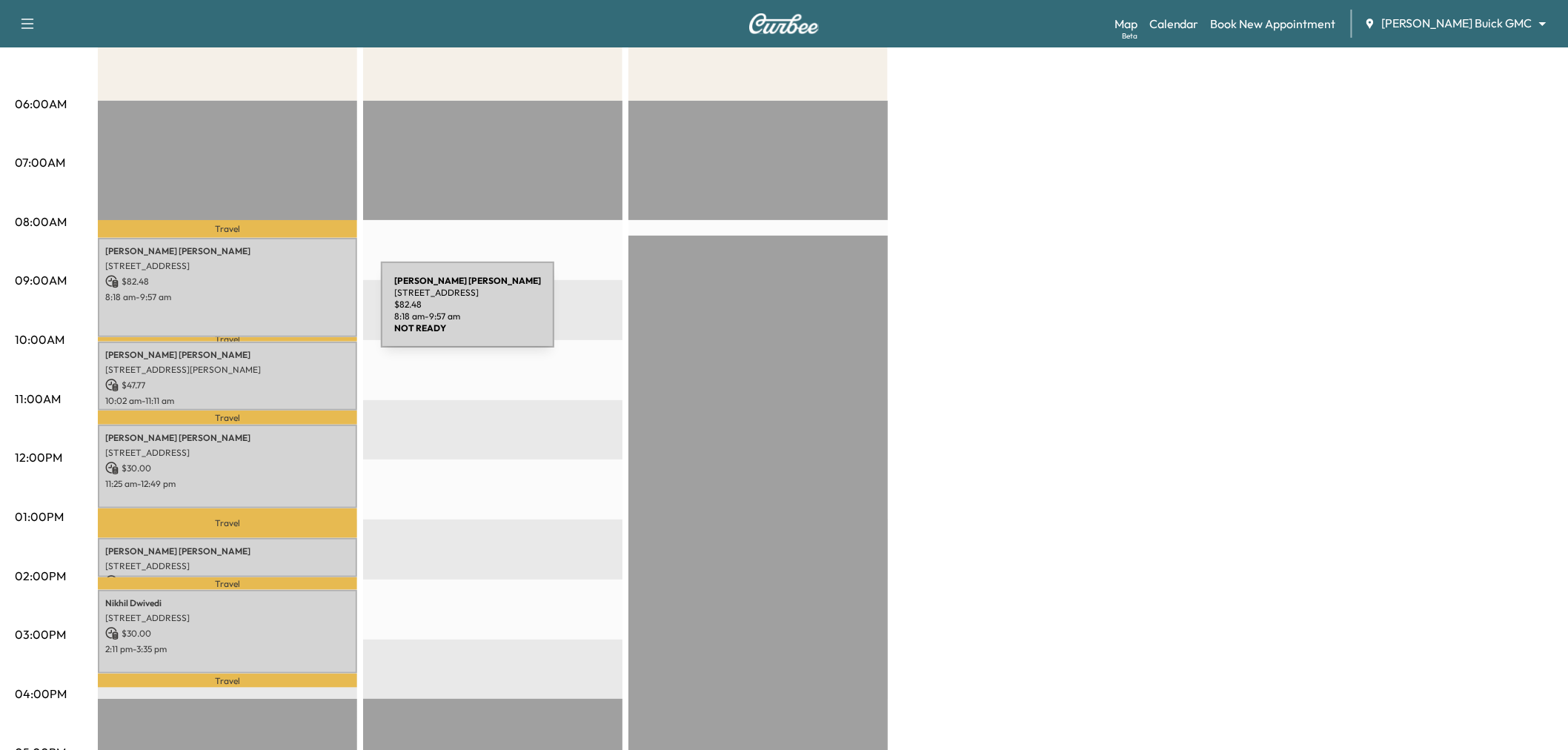
click at [274, 302] on div "marcus martin 1866 Prairie Creek Trail, Frisco, TX 75034, United States of Amer…" at bounding box center [227, 287] width 259 height 99
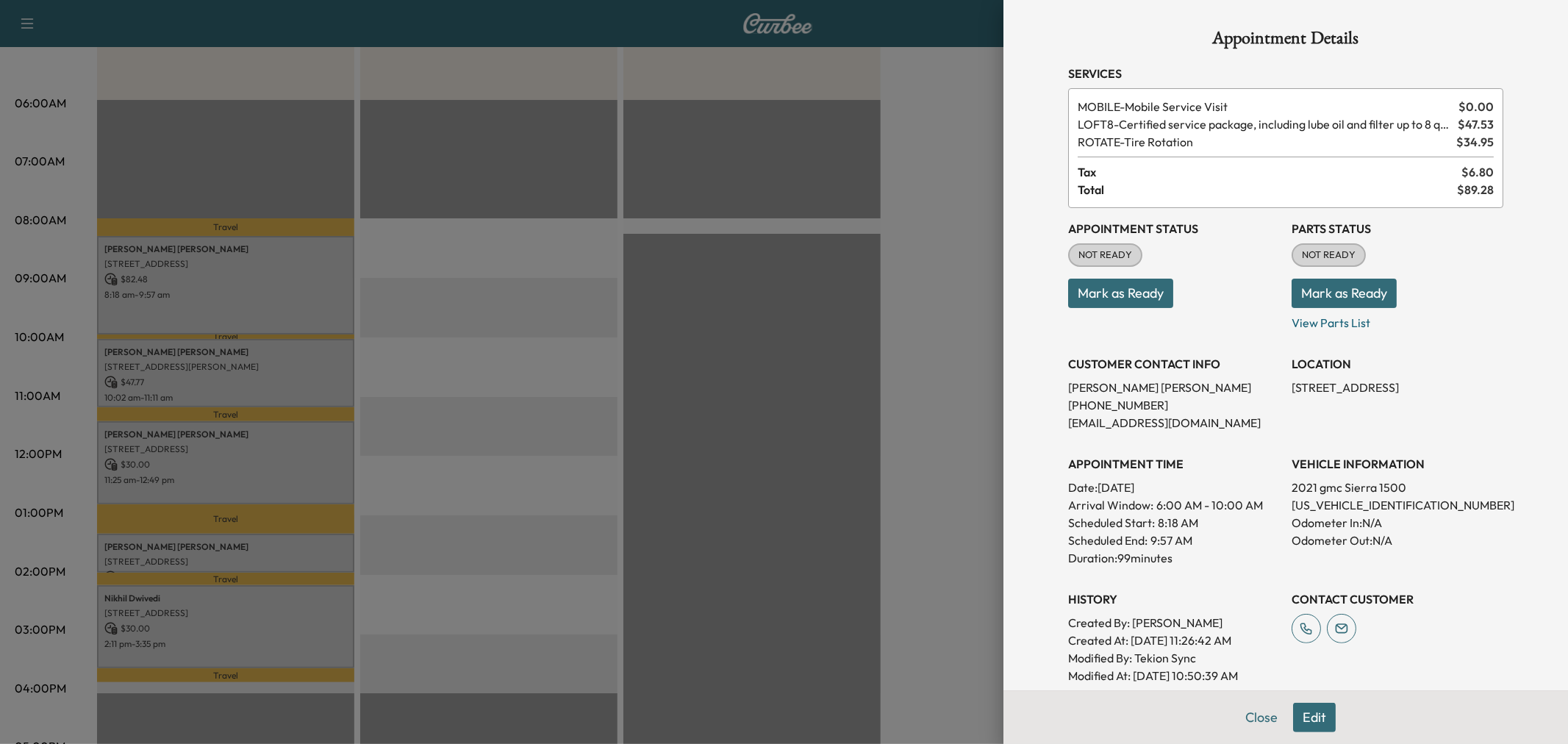
click at [263, 369] on div at bounding box center [784, 372] width 1568 height 744
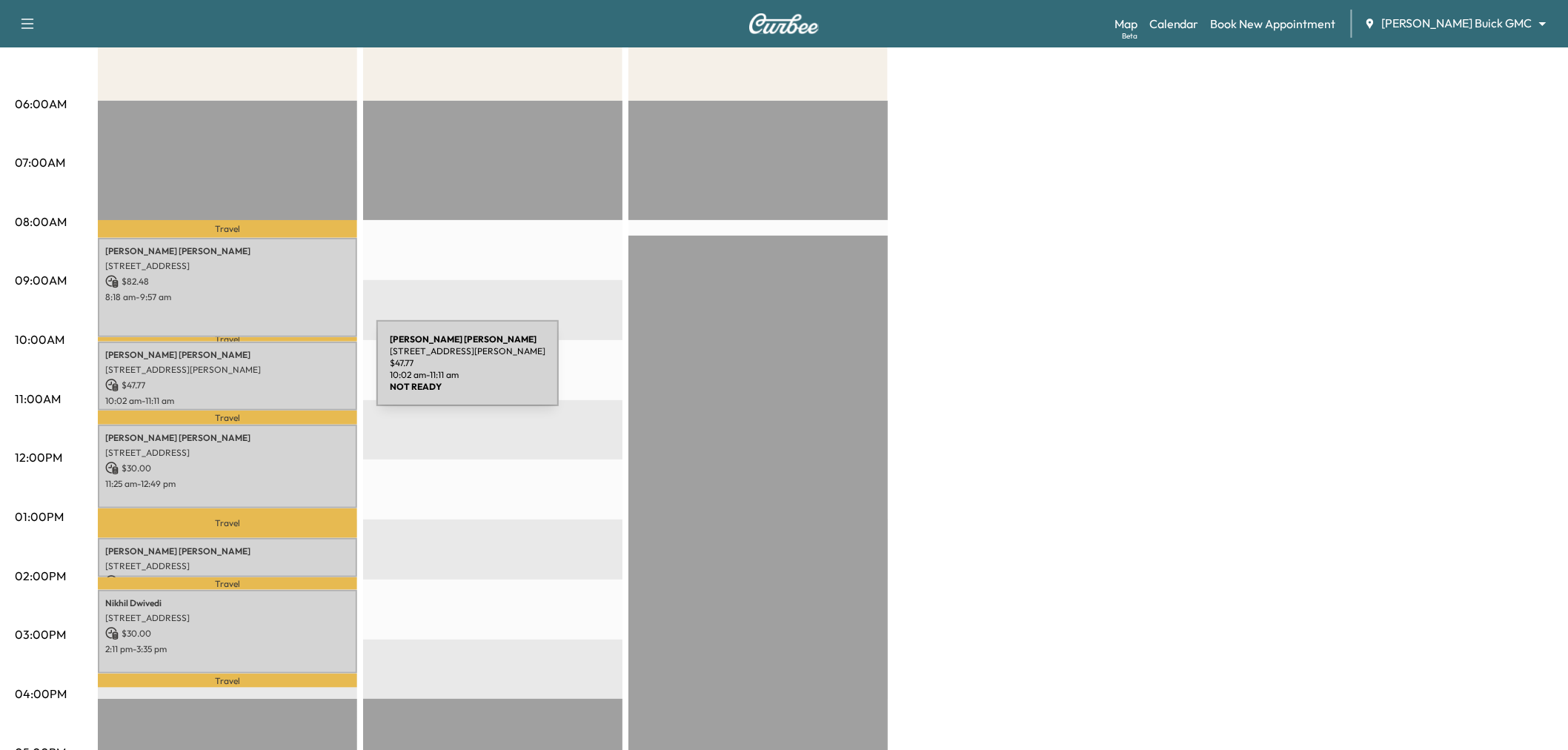
click at [265, 372] on div "Bryan Mcdaniel 2932 Reynolds Lane, Frisco, TX 75034, United States of America $…" at bounding box center [227, 376] width 259 height 69
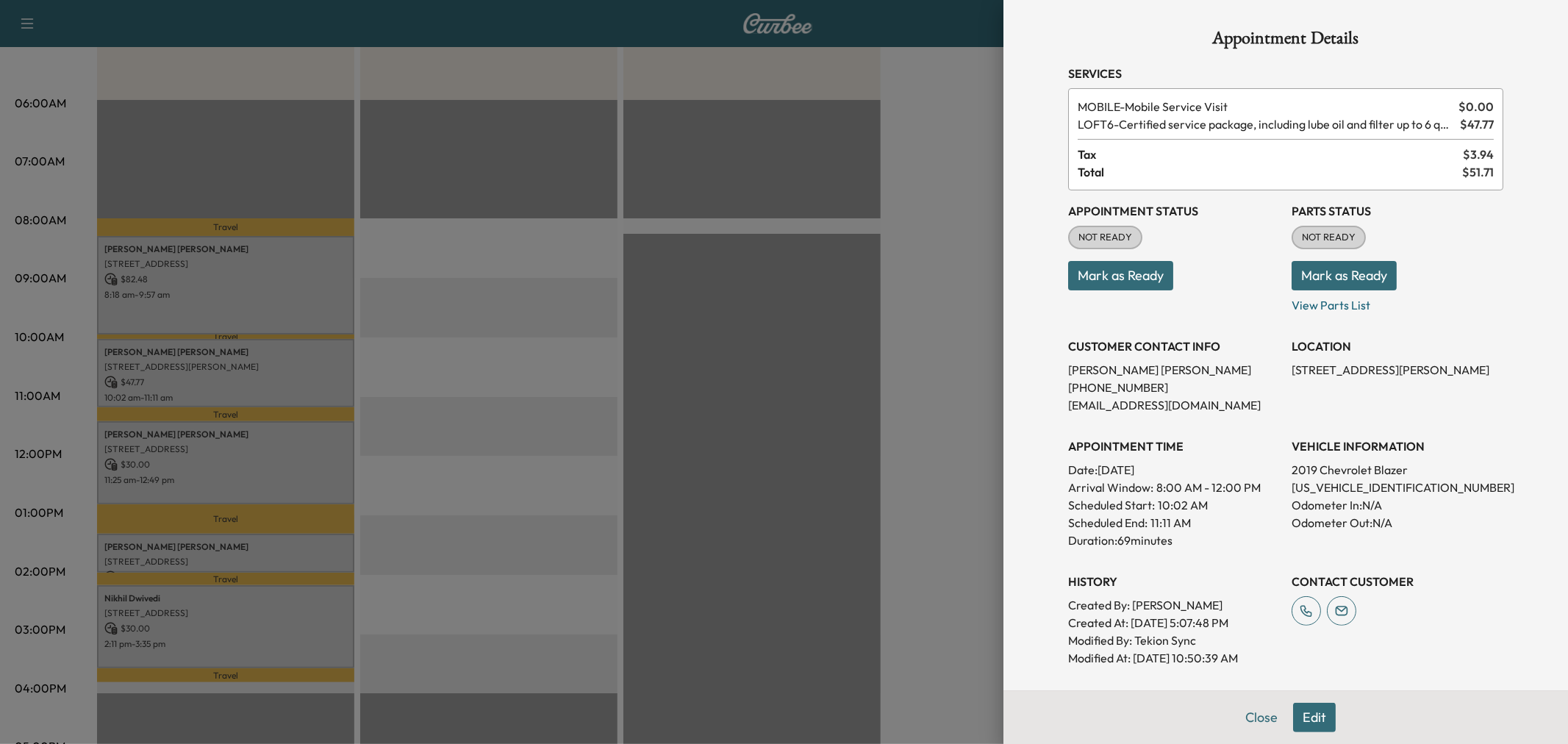
click at [265, 446] on div at bounding box center [784, 372] width 1568 height 744
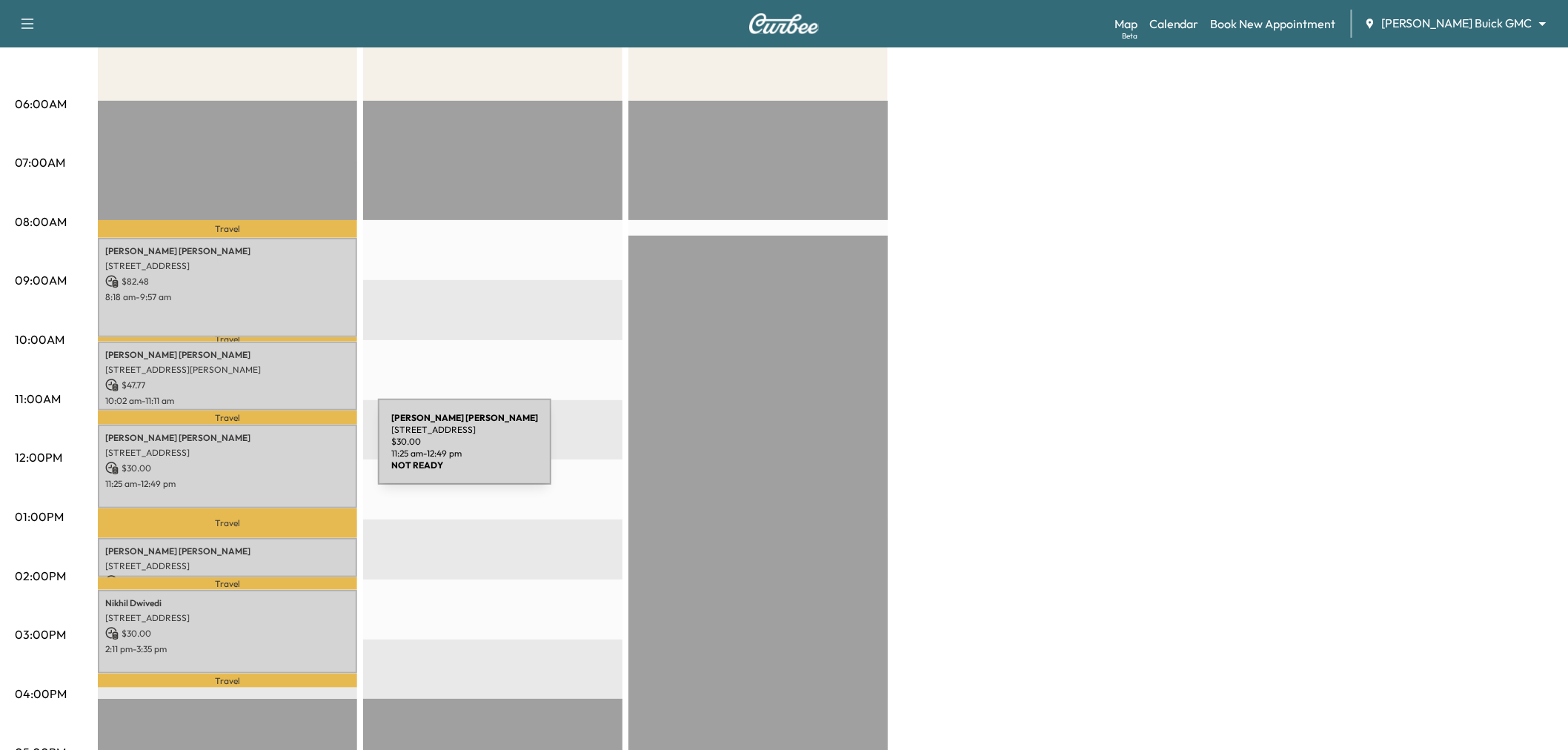
click at [267, 450] on p "2340 Rolling Vista Ln, Prosper, TX 75078, United States of America" at bounding box center [227, 452] width 245 height 12
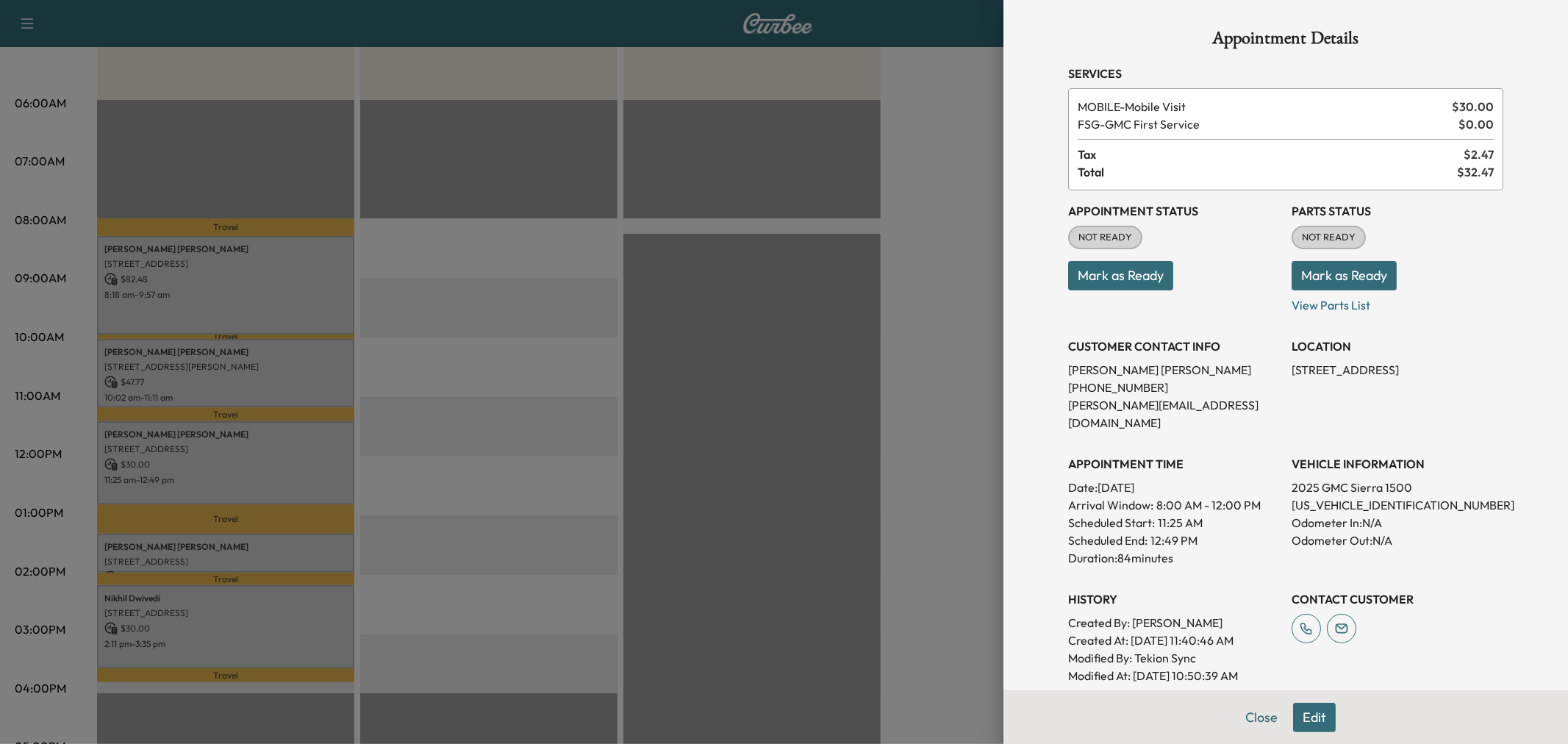
click at [260, 543] on div at bounding box center [784, 372] width 1568 height 744
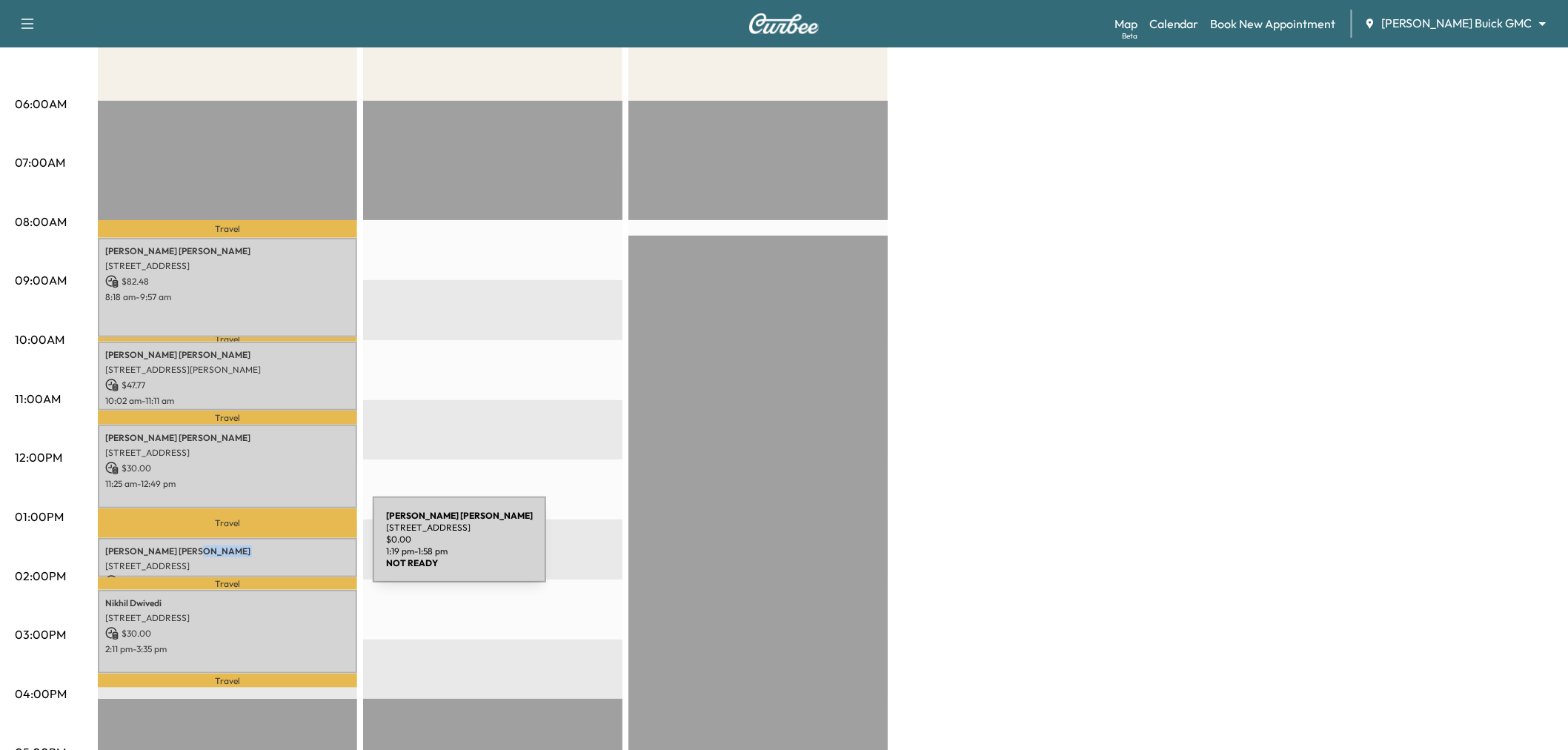
click at [262, 548] on p "Stefanie Adams" at bounding box center [227, 551] width 245 height 12
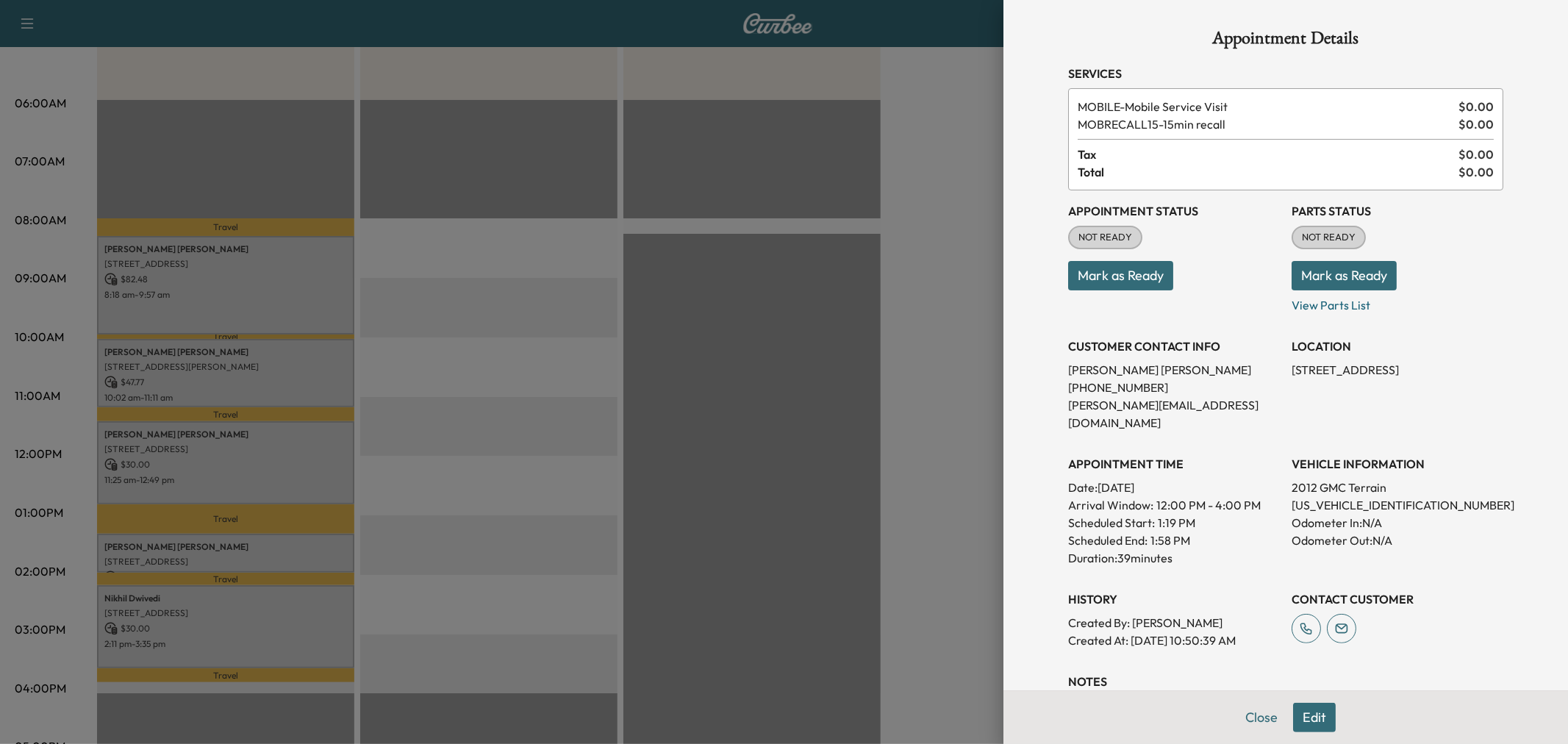
click at [251, 617] on div at bounding box center [784, 372] width 1568 height 744
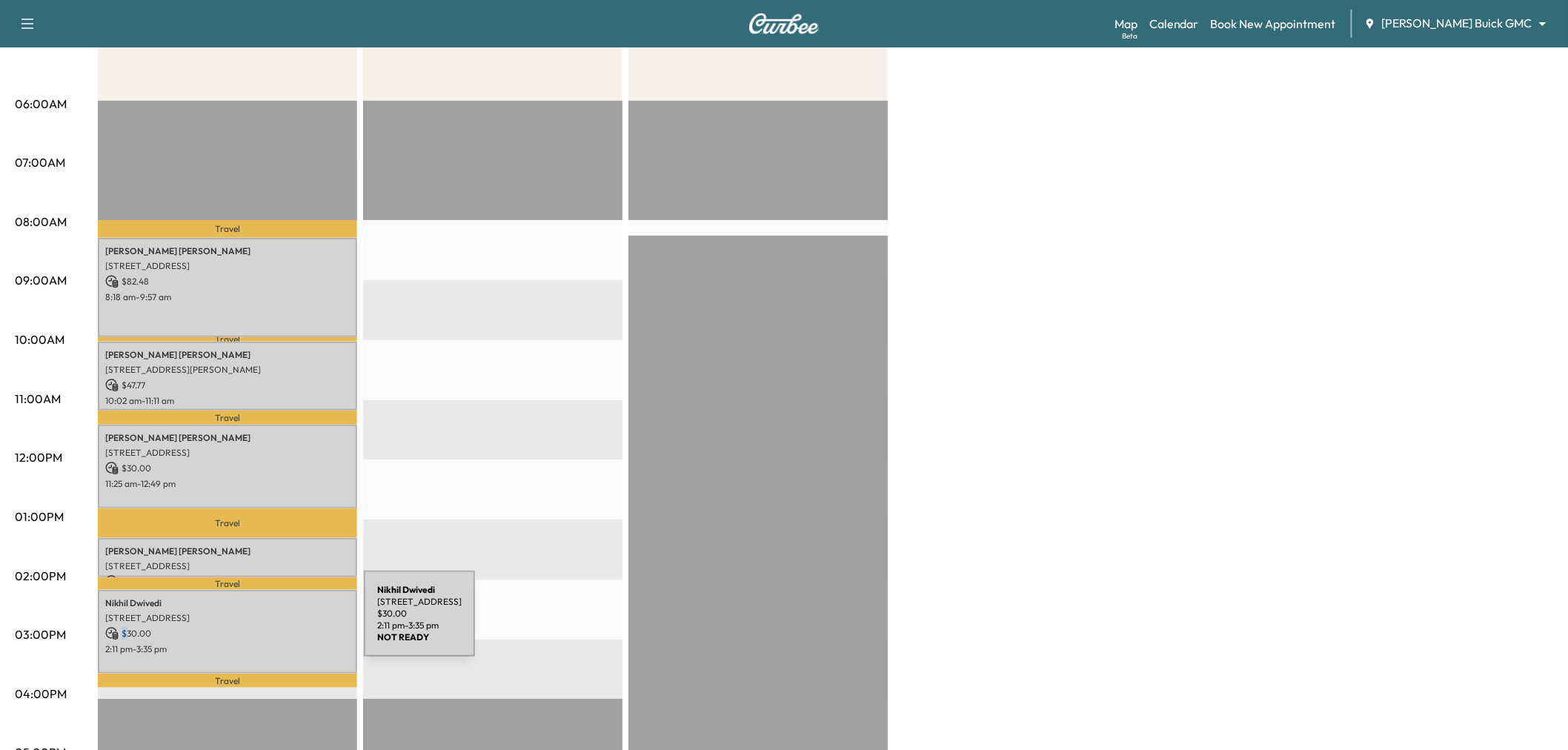
click at [253, 627] on p "$ 30.00" at bounding box center [227, 633] width 245 height 13
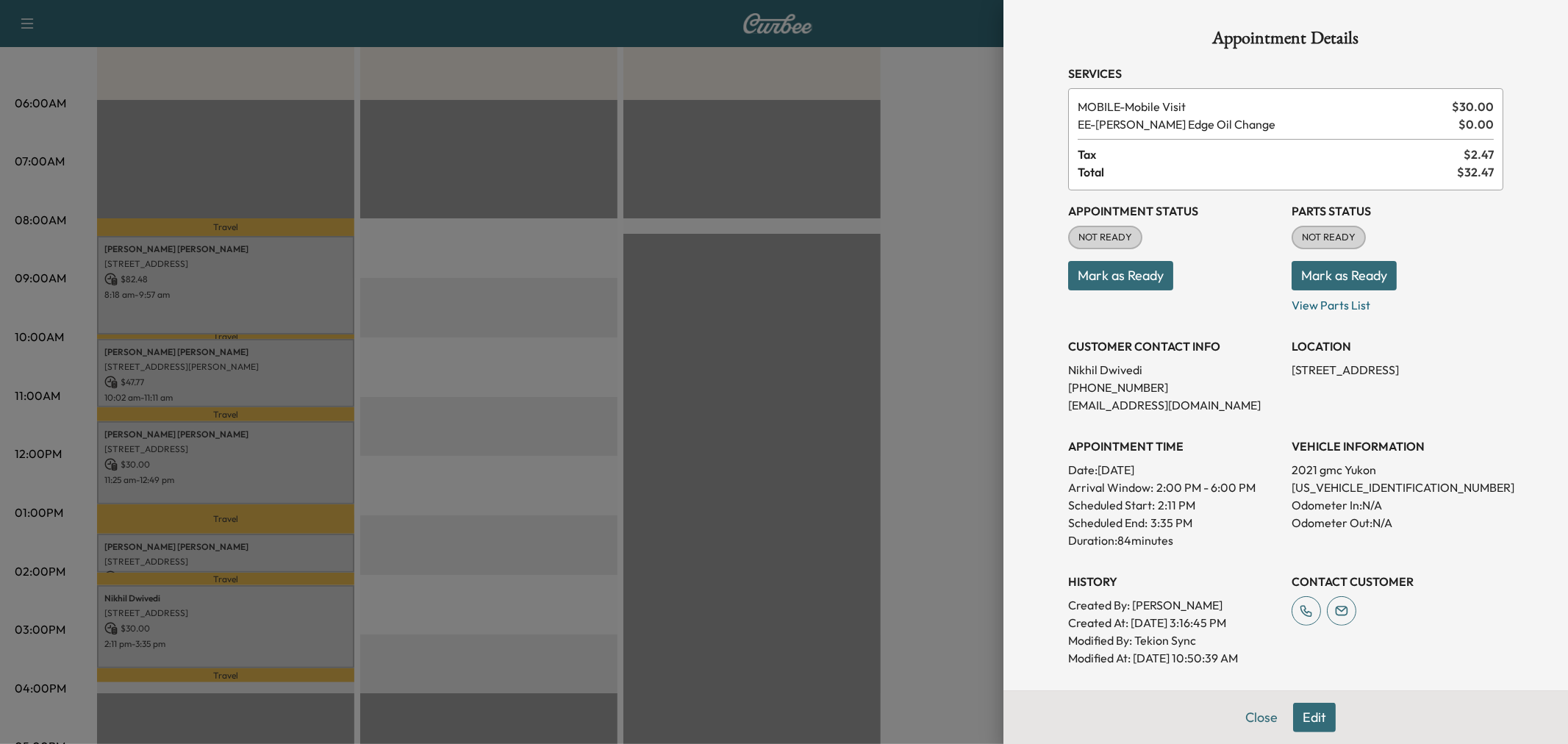
click at [307, 626] on div at bounding box center [784, 372] width 1568 height 744
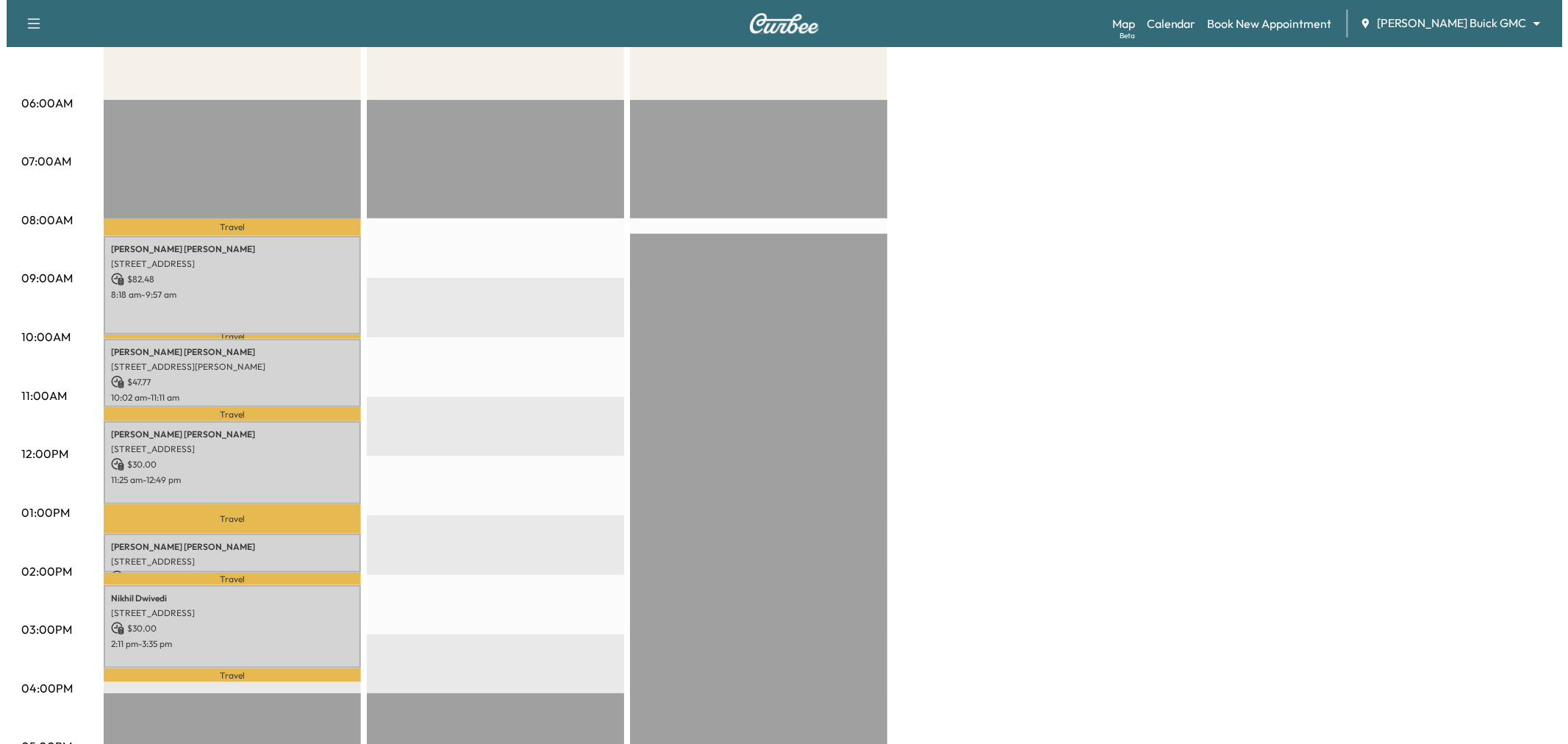
scroll to position [0, 0]
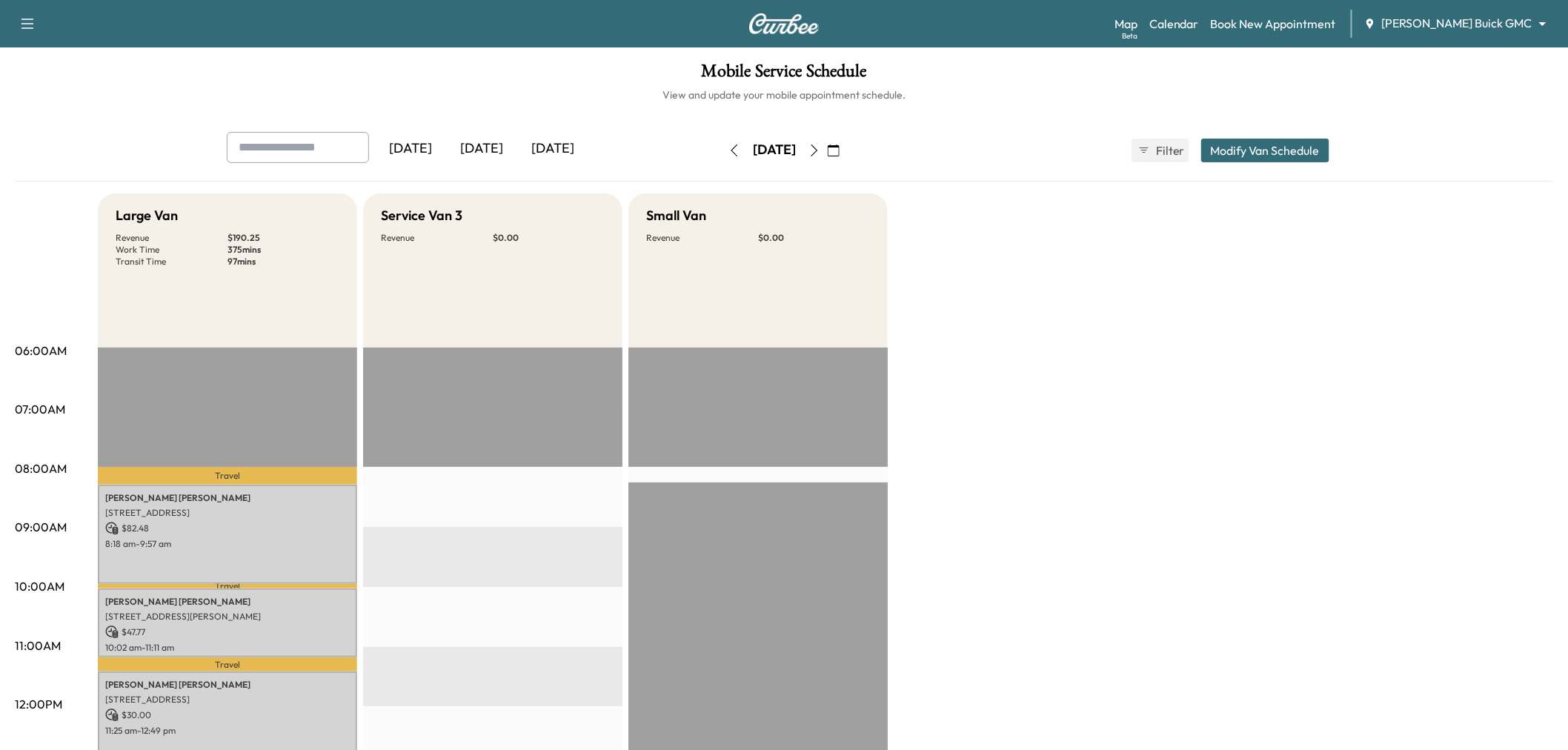
click at [1257, 146] on button "Modify Van Schedule" at bounding box center [1265, 150] width 128 height 24
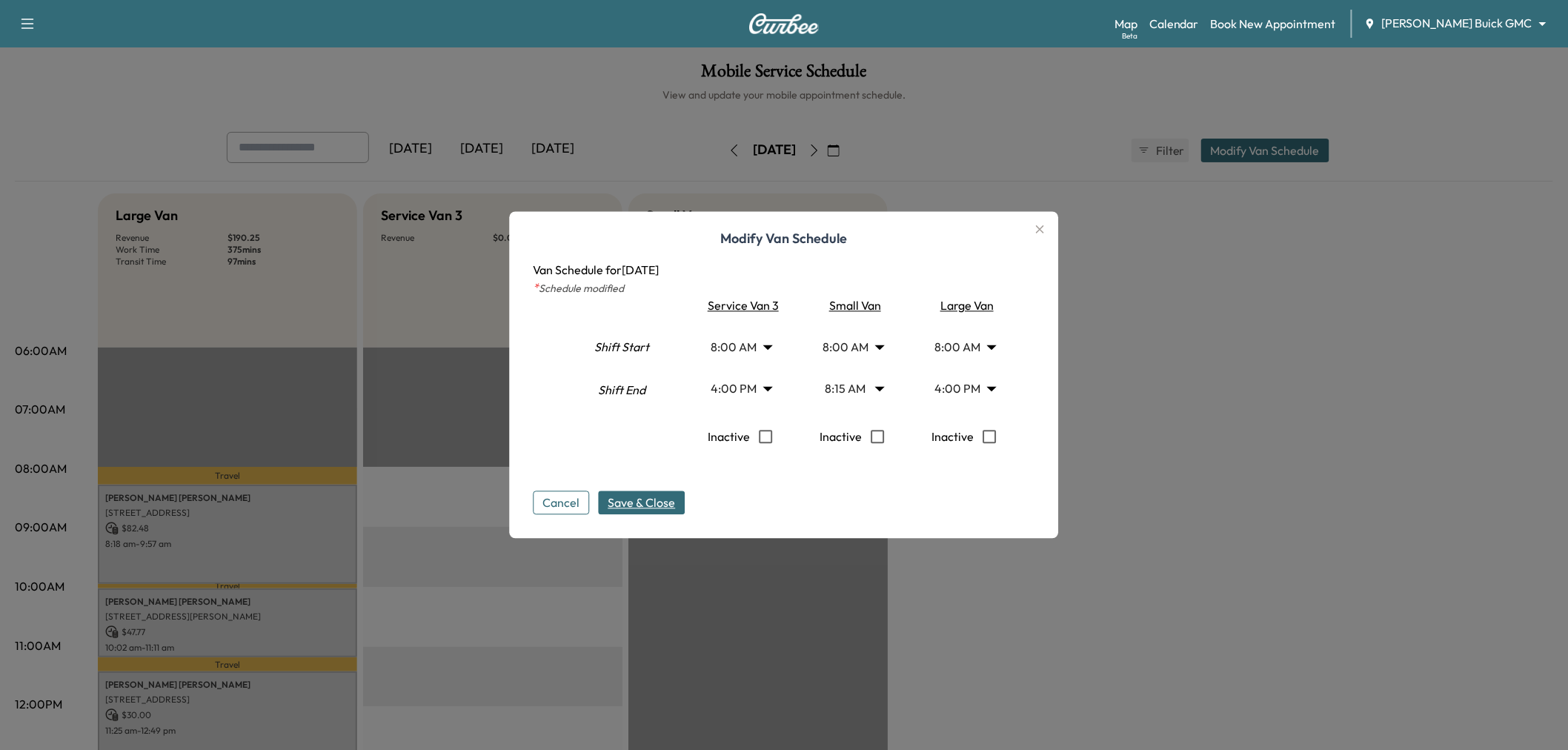
click at [747, 348] on body "Support Log Out Map Beta Calendar Book New Appointment Ewing Buick GMC ********…" at bounding box center [784, 375] width 1568 height 750
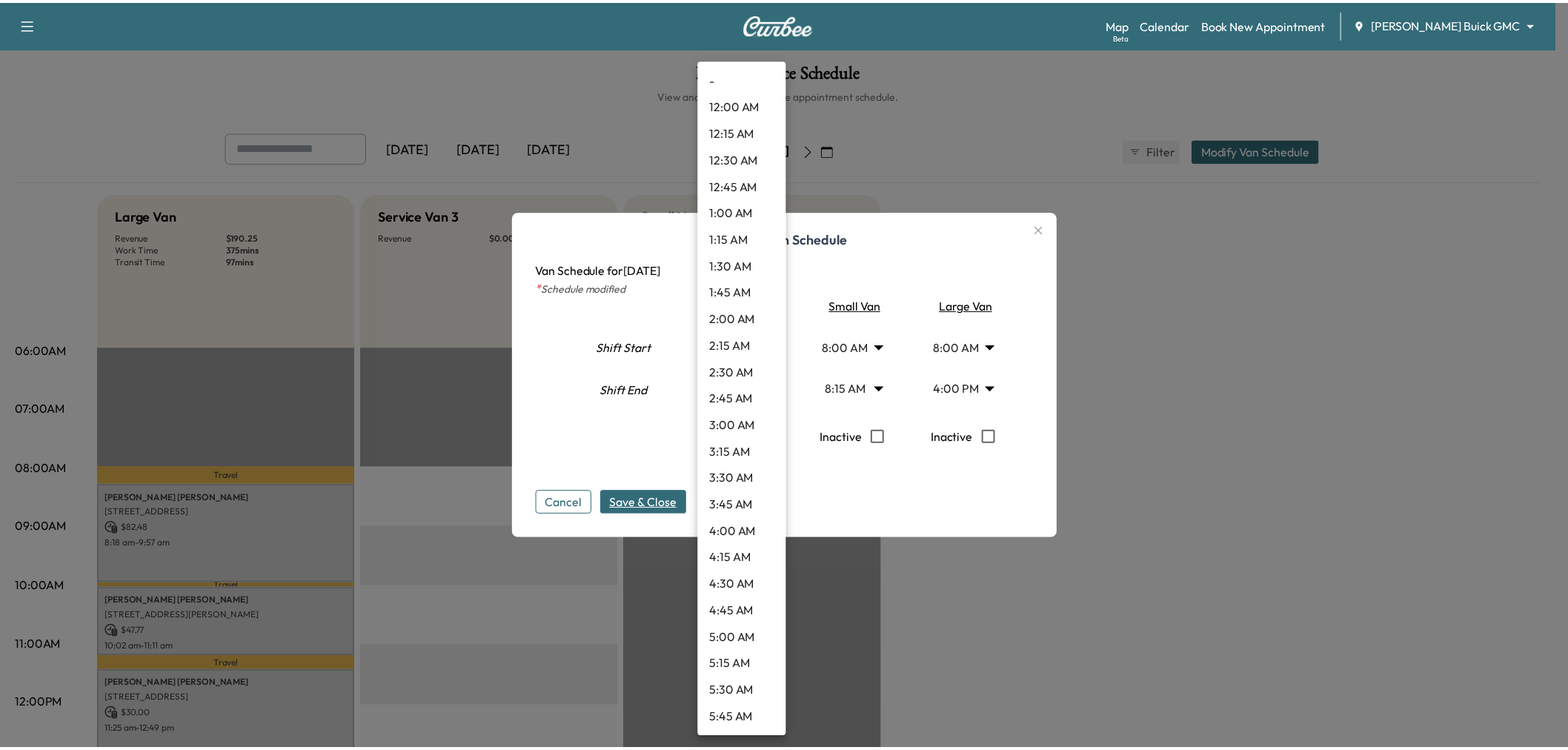
scroll to position [559, 0]
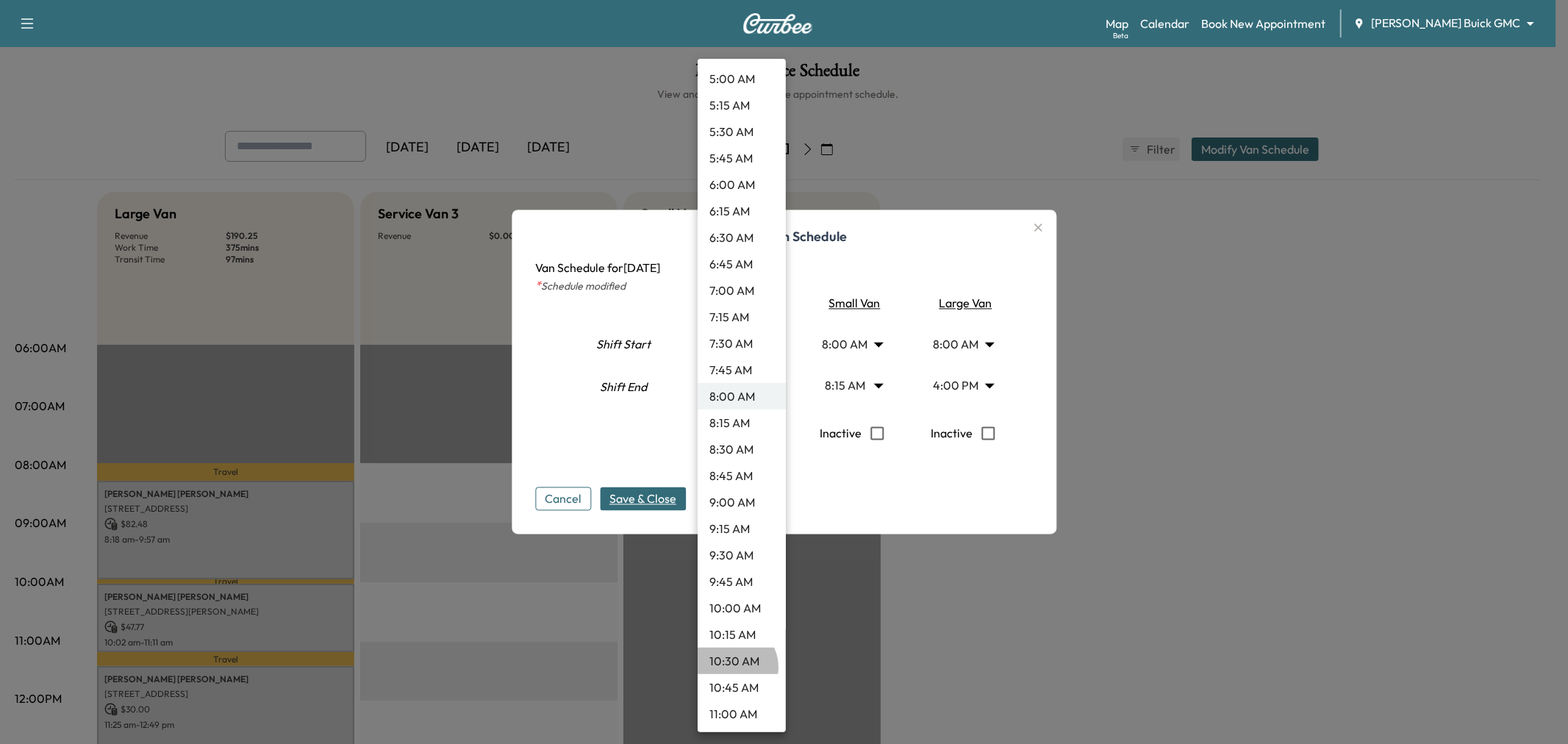
click at [731, 666] on li "10:30 AM" at bounding box center [741, 661] width 88 height 27
type input "****"
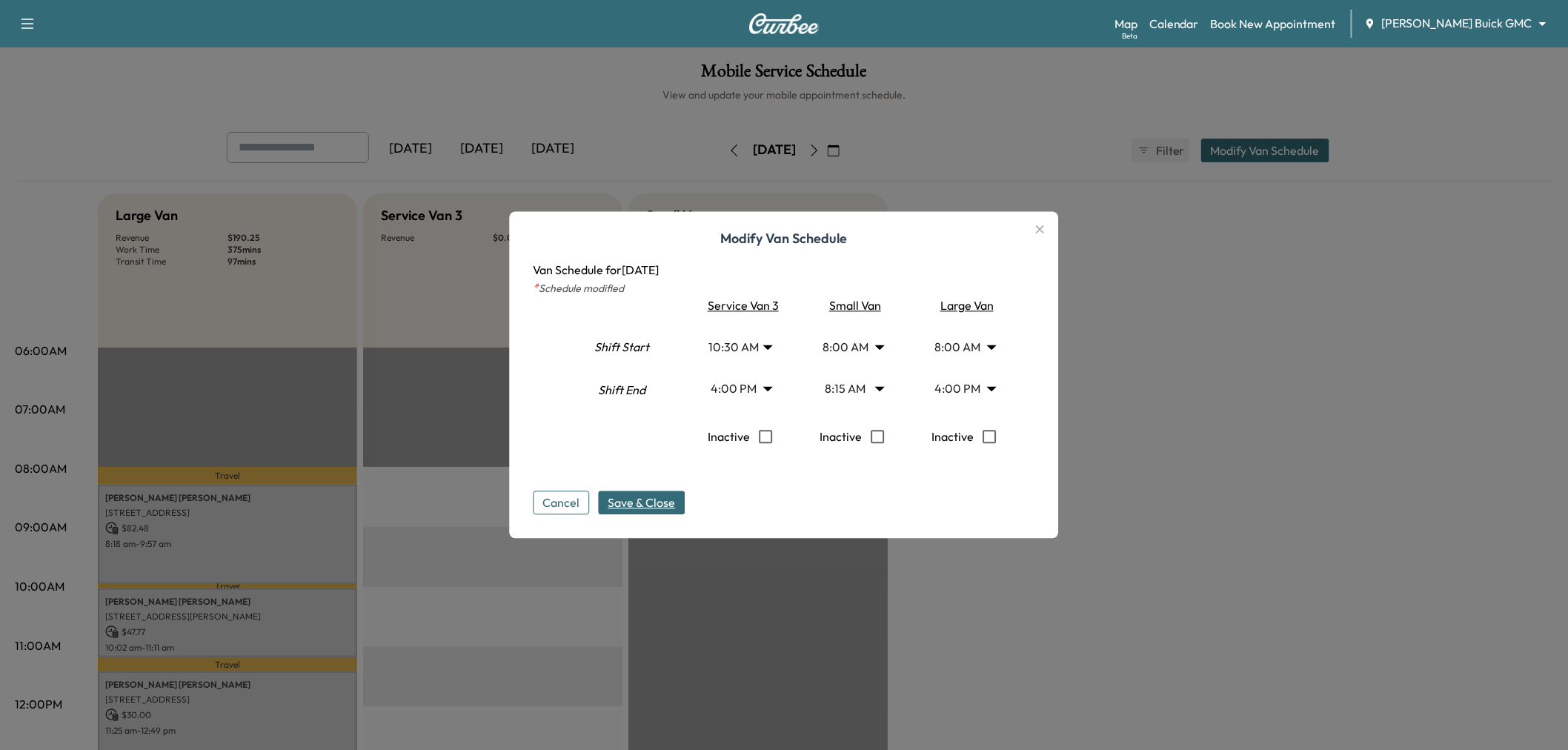
click at [645, 499] on span "Save & Close" at bounding box center [642, 503] width 68 height 18
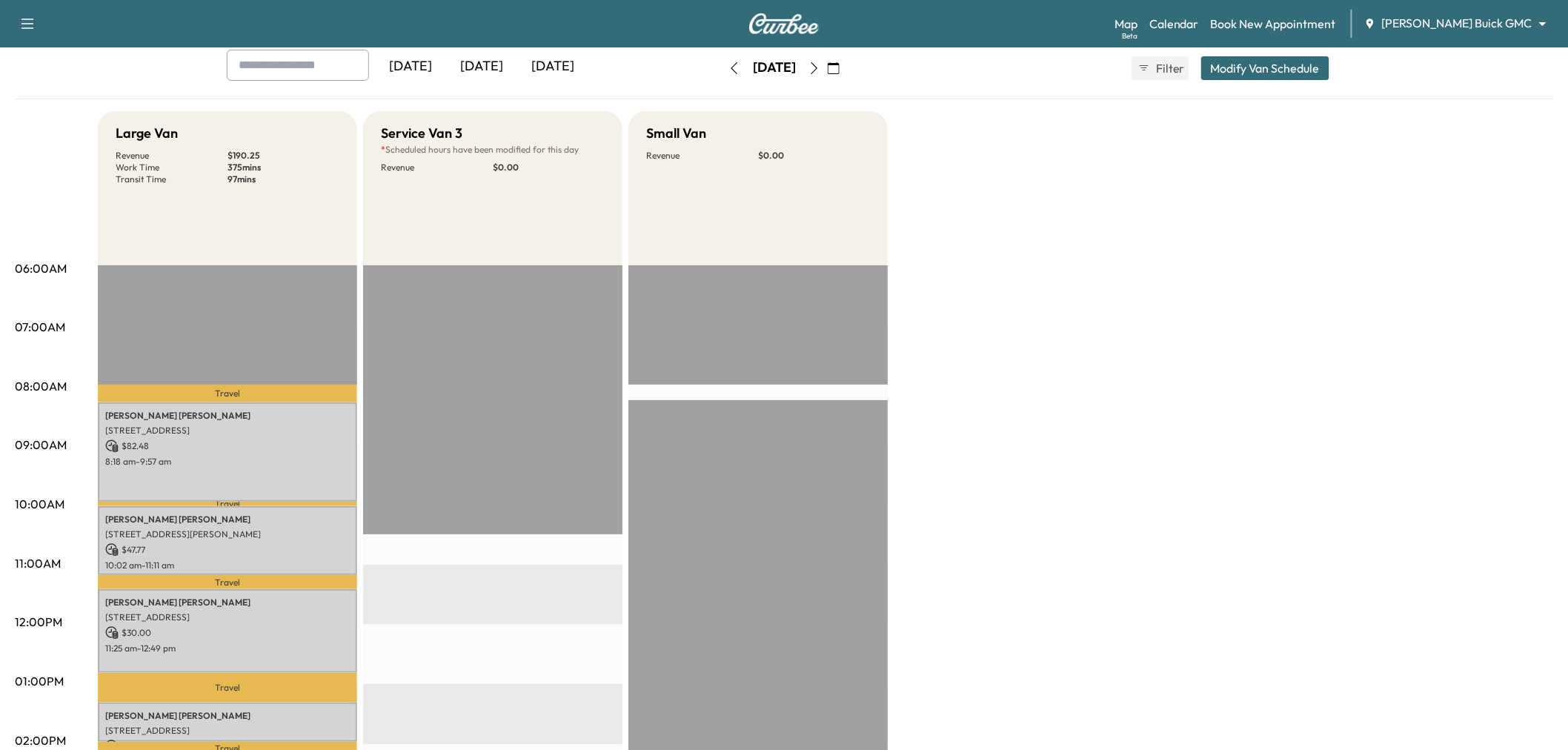
scroll to position [0, 0]
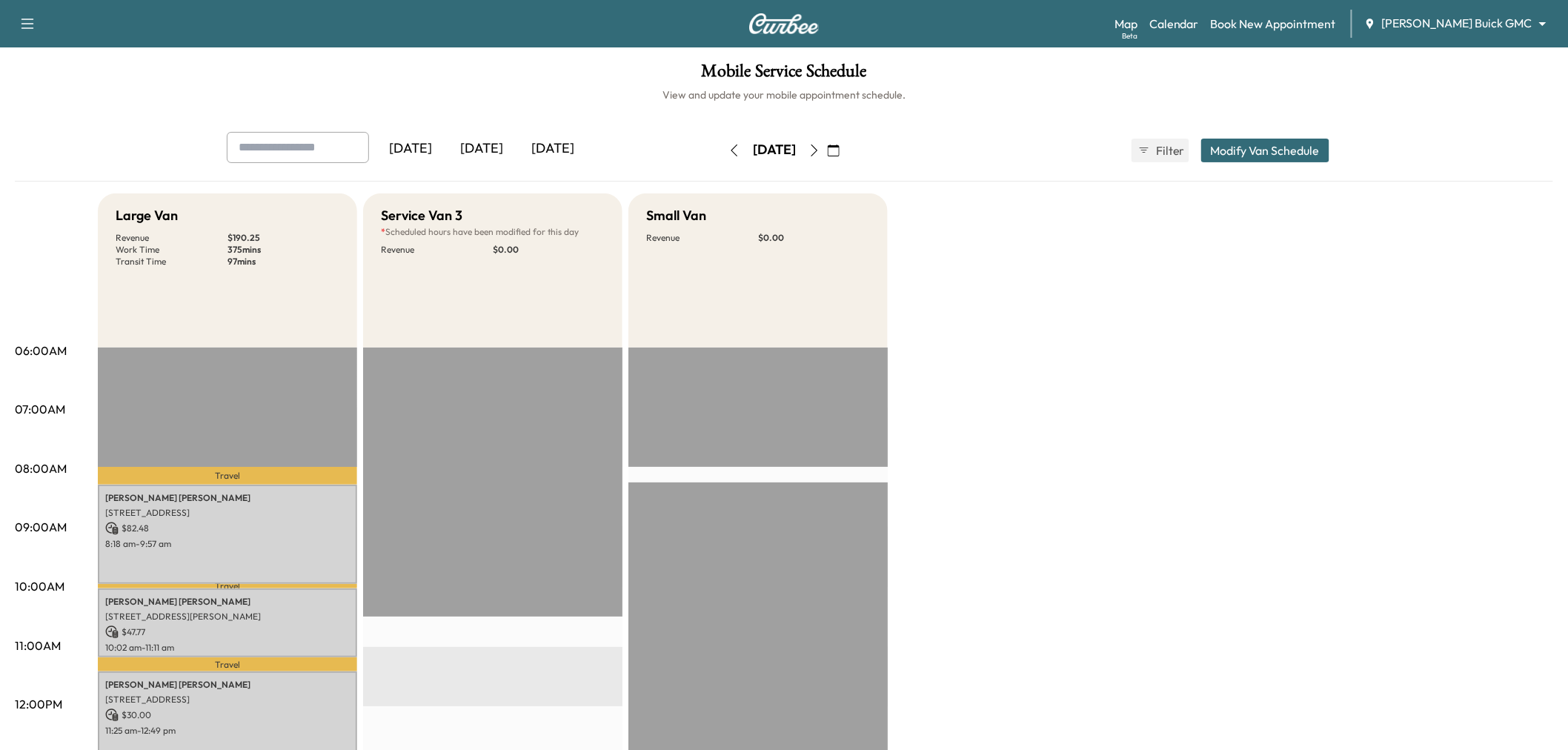
click at [554, 149] on div "[DATE]" at bounding box center [552, 149] width 71 height 34
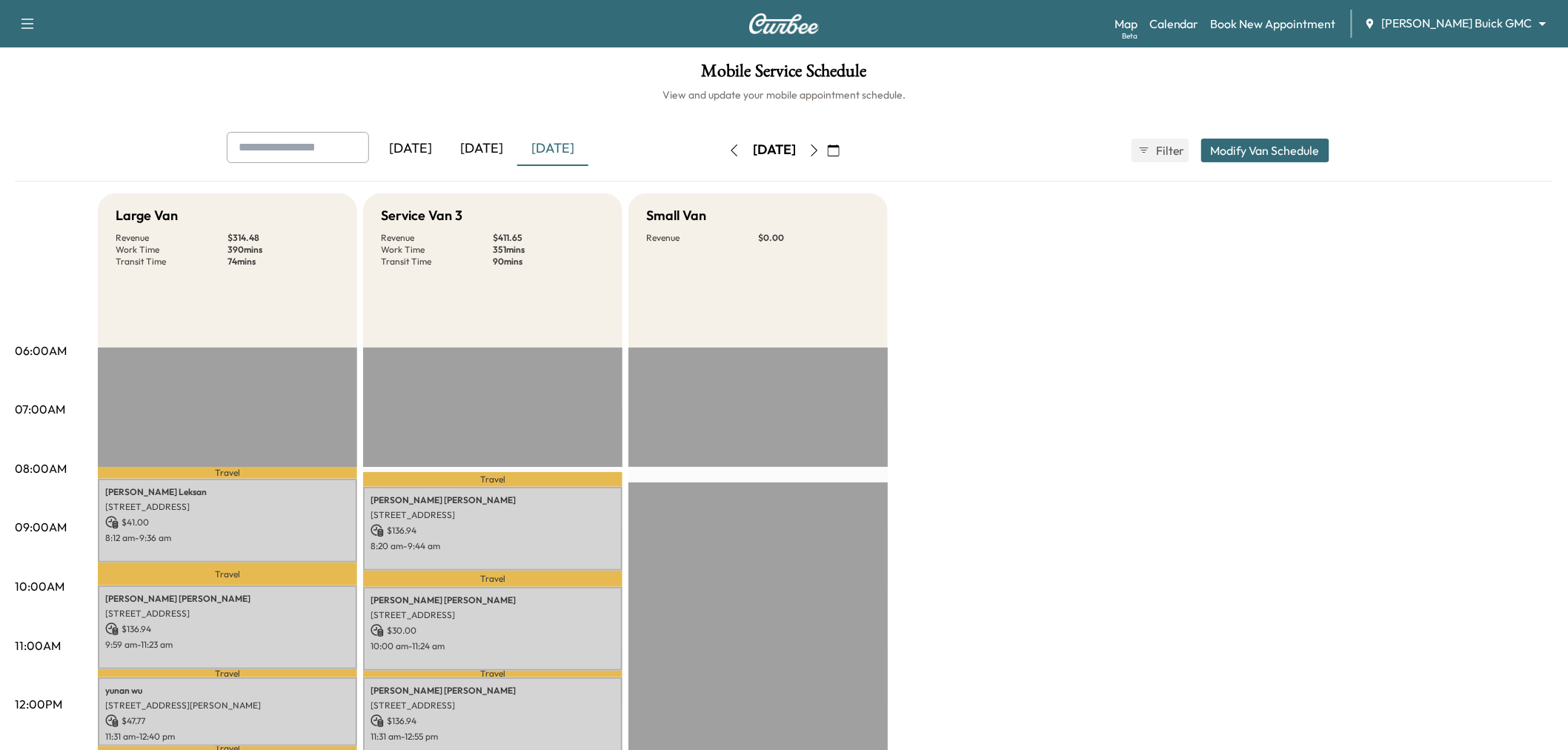
click at [1248, 148] on button "Modify Van Schedule" at bounding box center [1265, 150] width 128 height 24
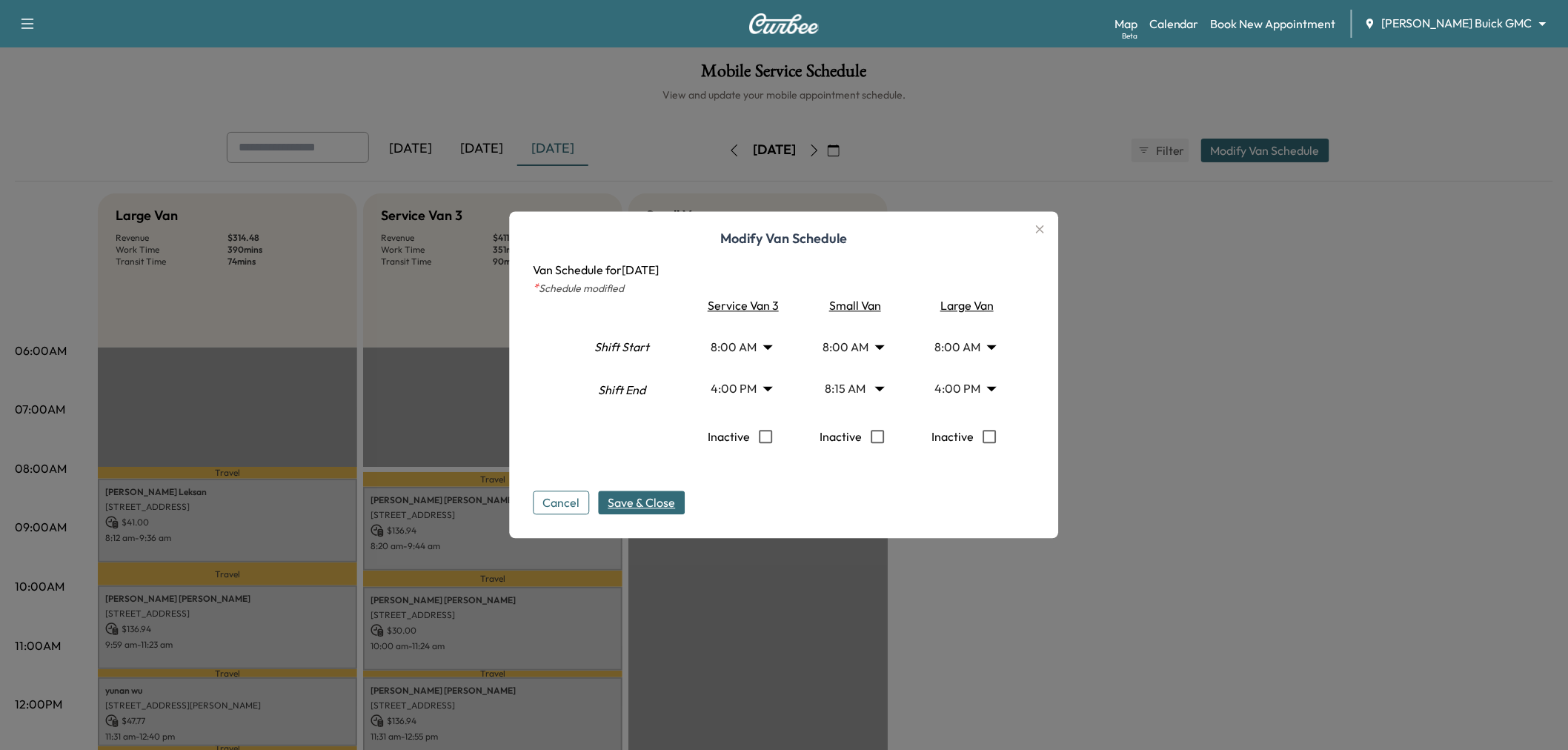
click at [856, 351] on body "Support Log Out Map Beta Calendar Book New Appointment Ewing Buick GMC ********…" at bounding box center [784, 375] width 1568 height 750
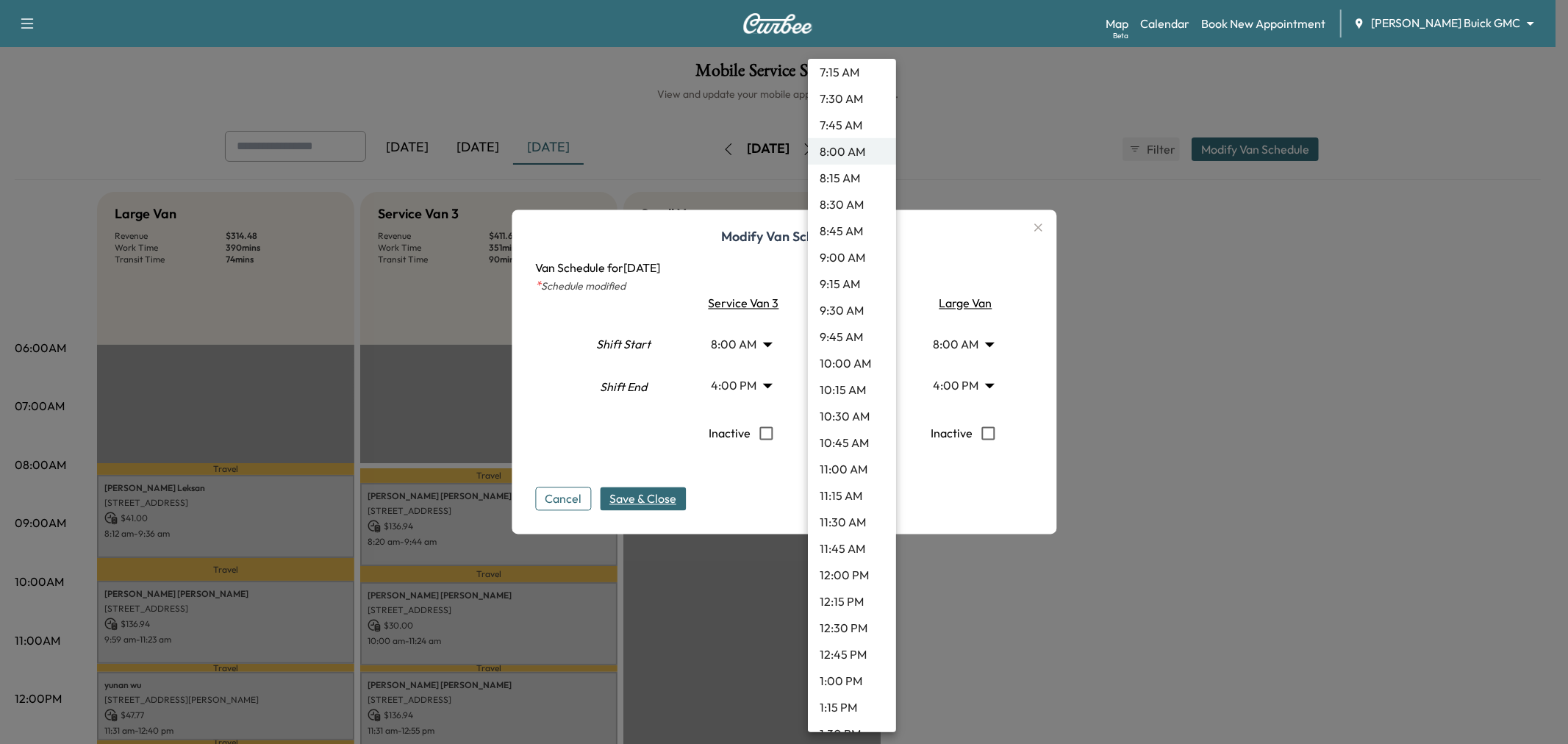
scroll to position [881, 0]
click at [841, 647] on li "1:30 PM" at bounding box center [852, 651] width 88 height 27
type input "****"
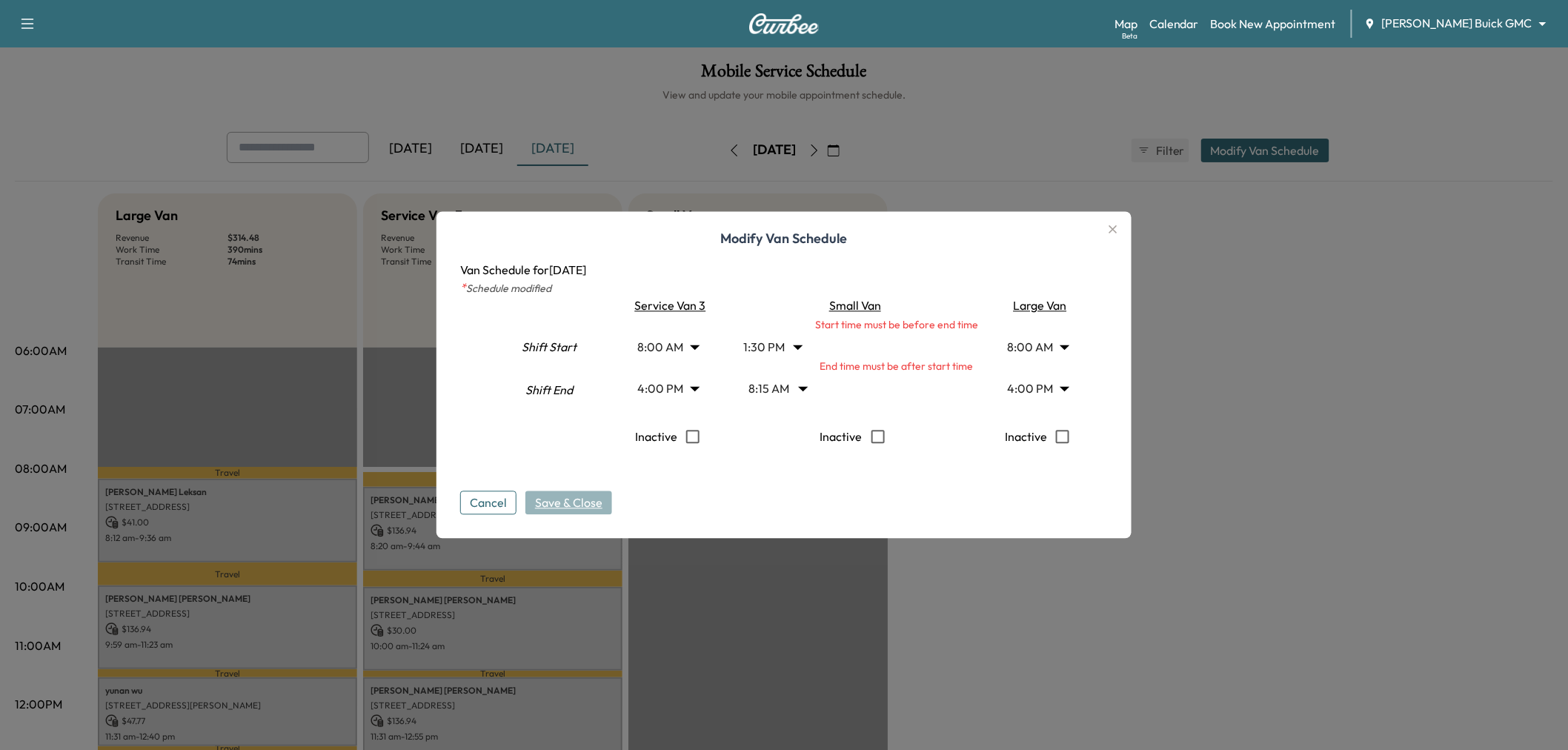
click at [783, 391] on body "Support Log Out Map Beta Calendar Book New Appointment Ewing Buick GMC ********…" at bounding box center [784, 375] width 1568 height 750
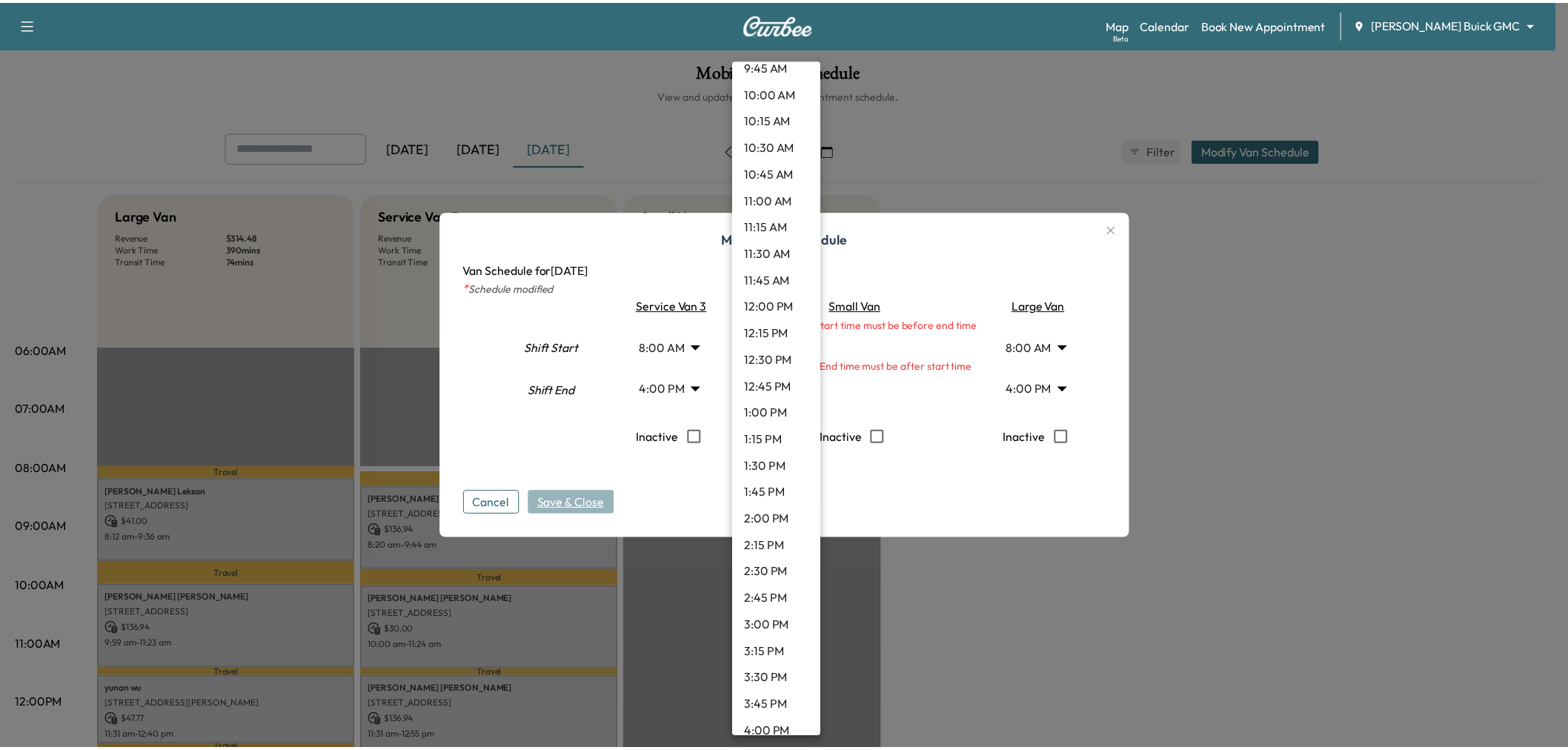
scroll to position [1162, 0]
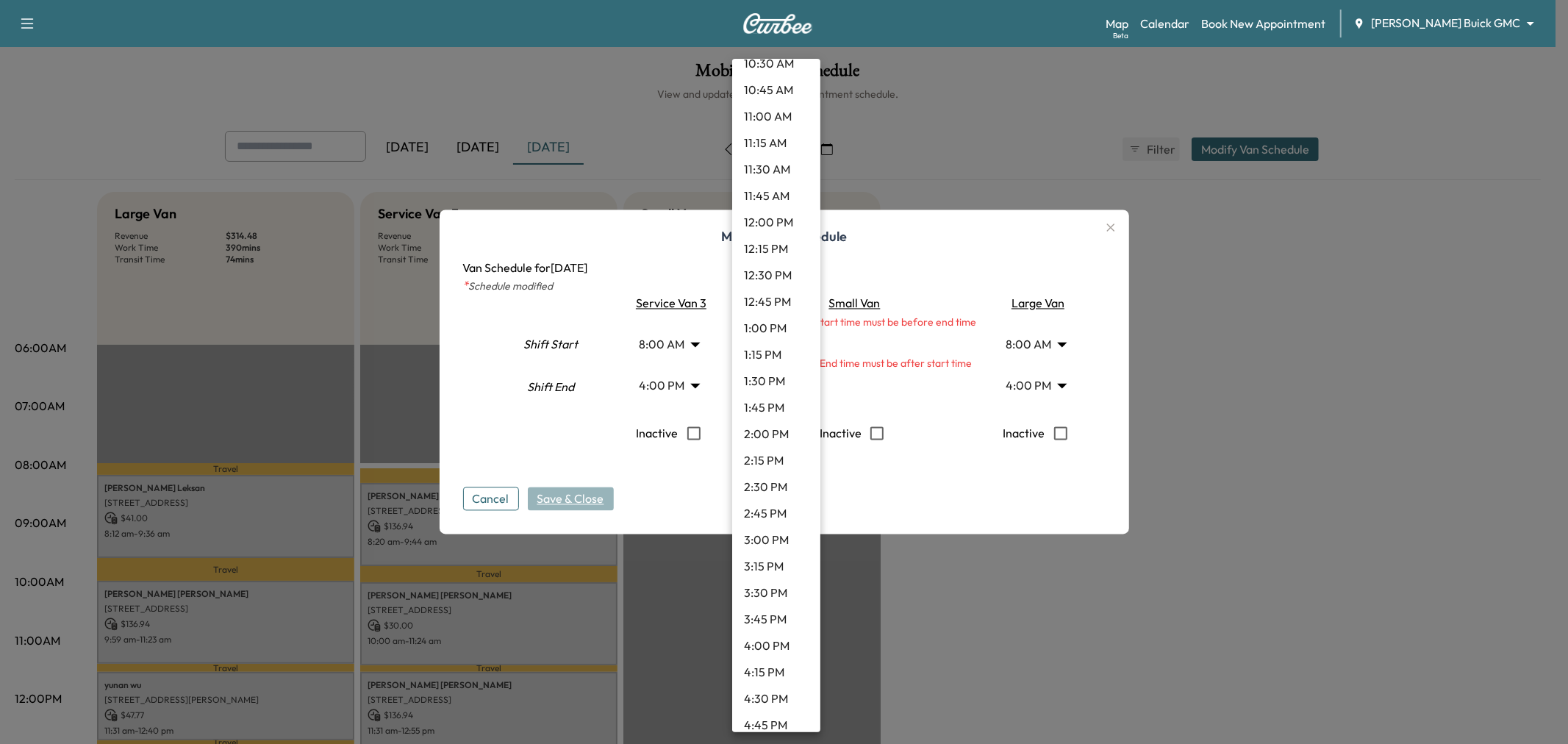
click at [770, 643] on li "4:00 PM" at bounding box center [776, 645] width 88 height 27
type input "**"
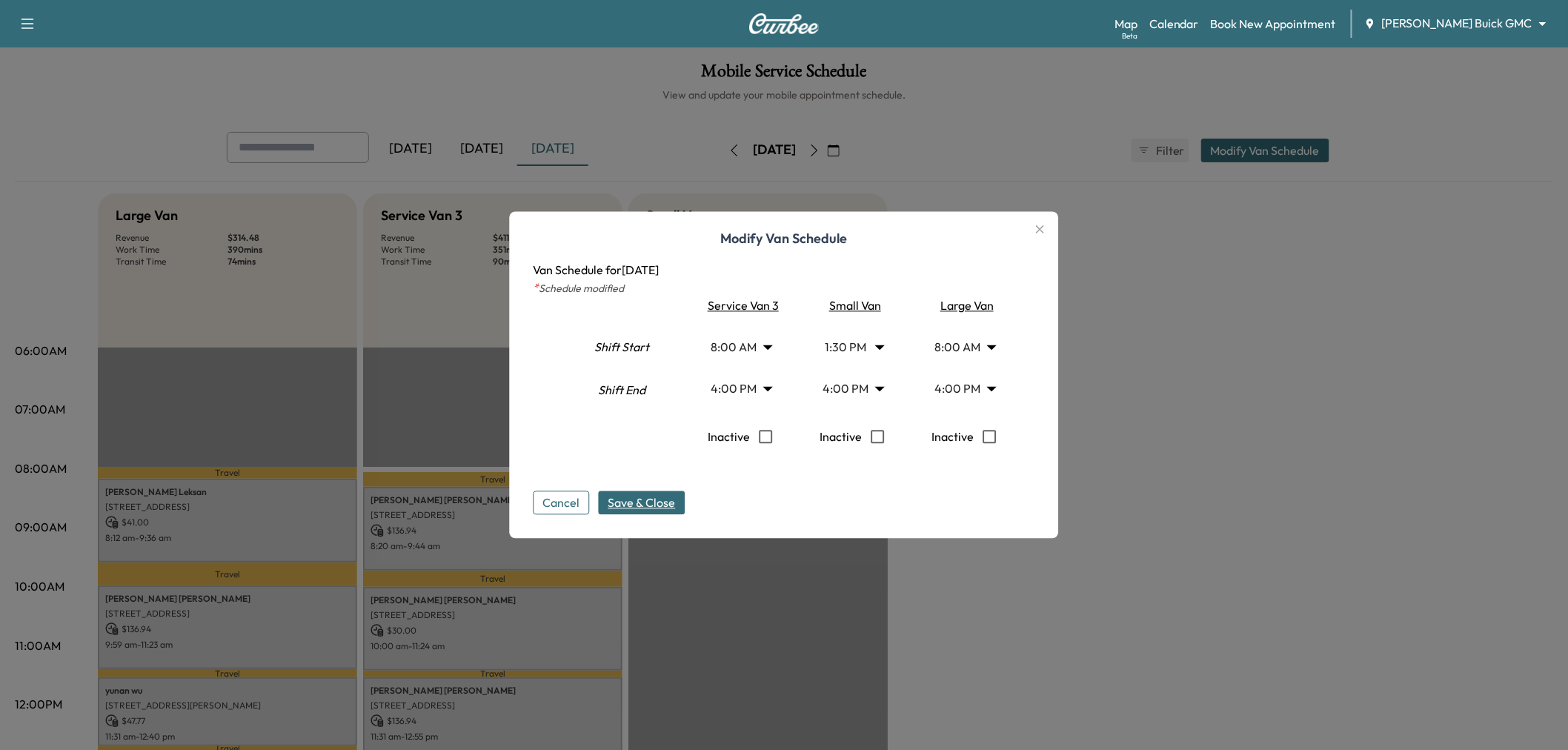
click at [661, 492] on button "Save & Close" at bounding box center [642, 502] width 86 height 24
click at [1156, 523] on div at bounding box center [784, 375] width 1568 height 750
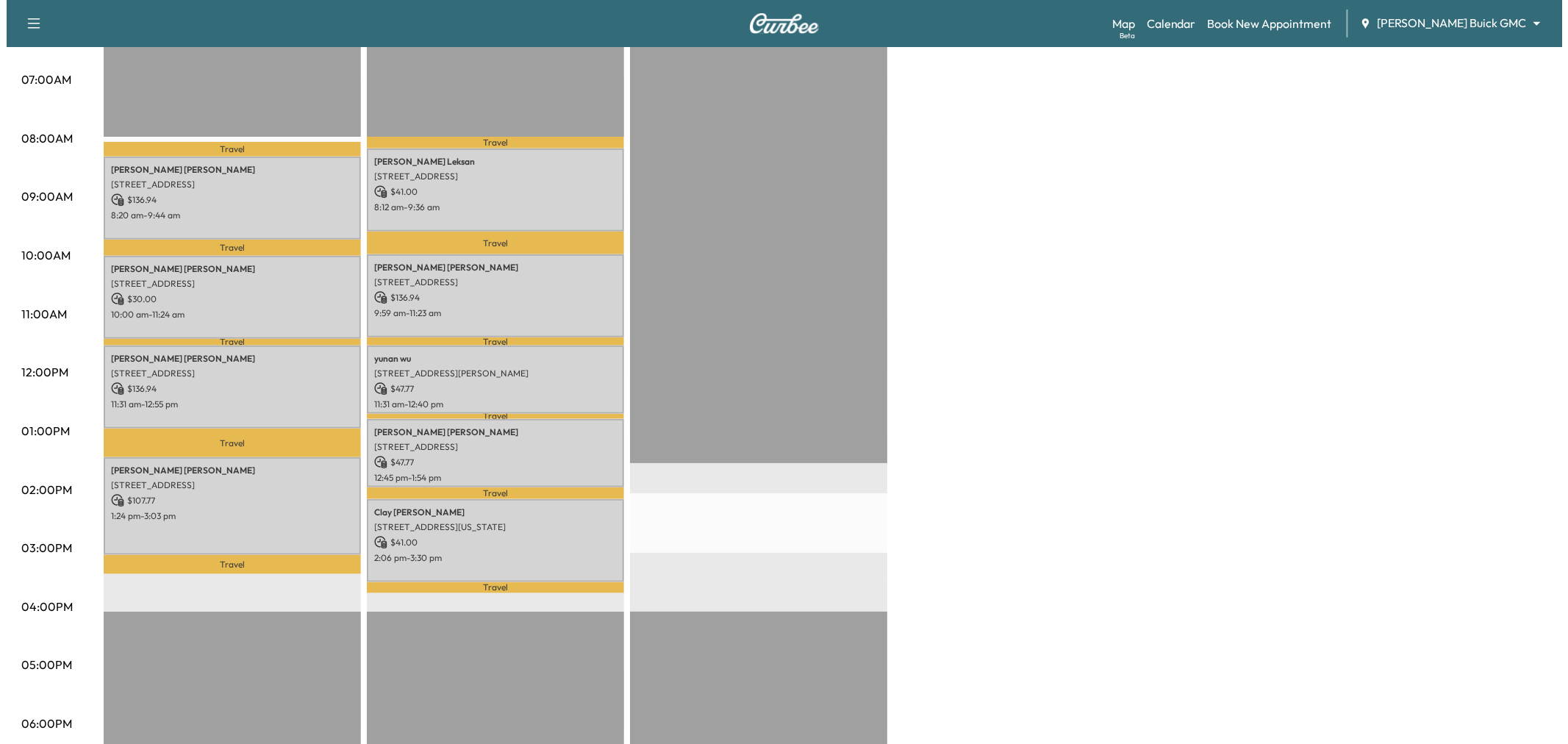
scroll to position [0, 0]
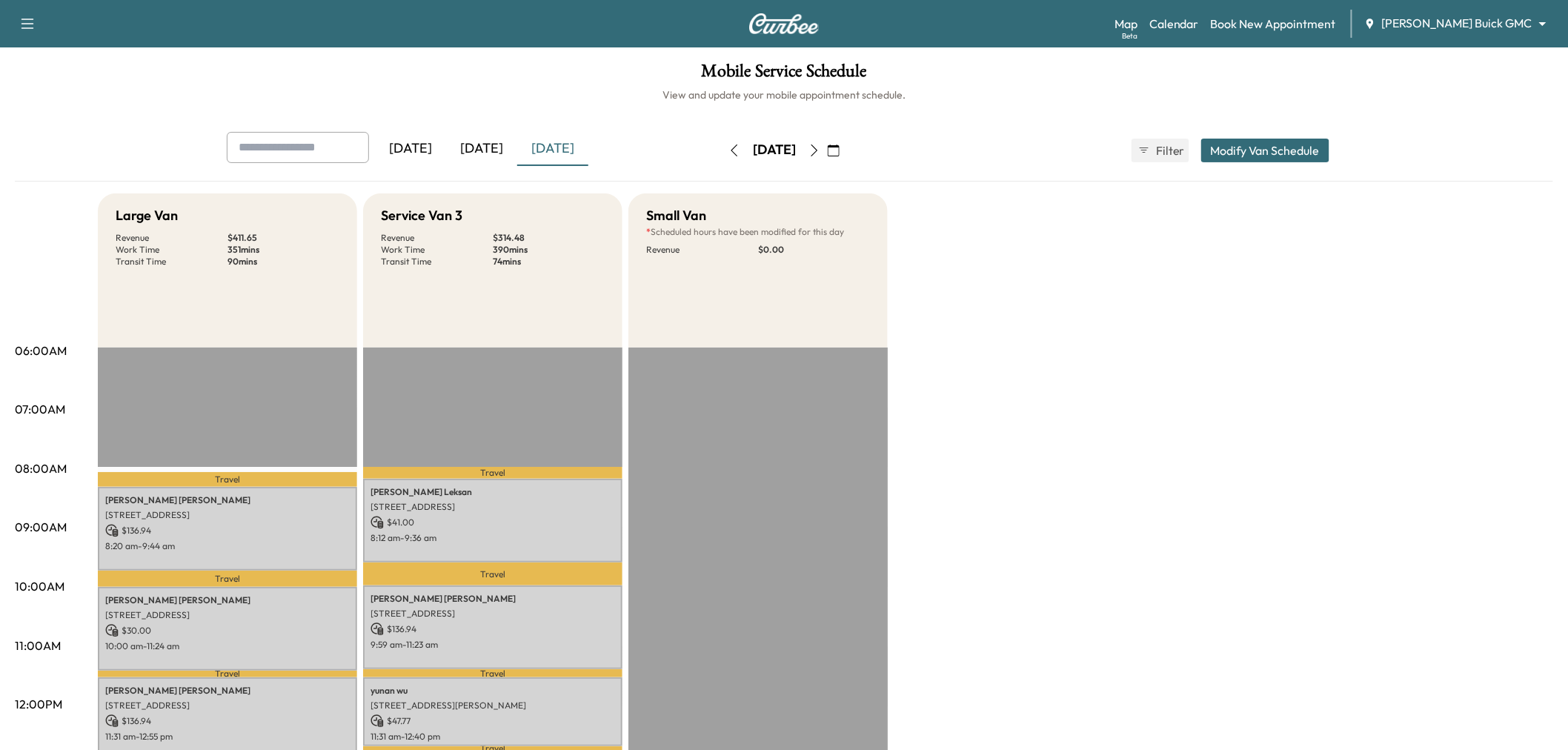
click at [509, 144] on div "[DATE]" at bounding box center [481, 149] width 71 height 34
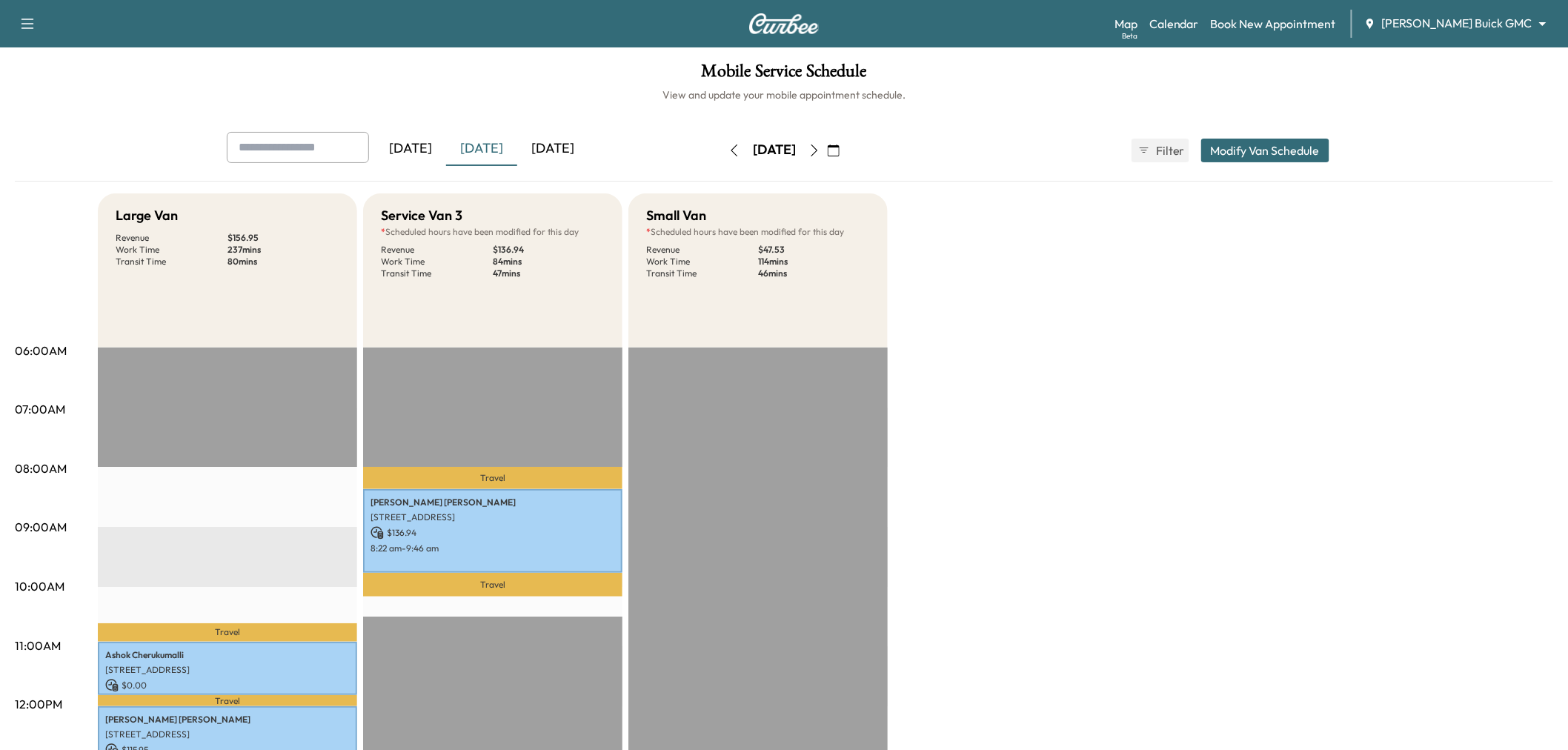
click at [544, 137] on div "[DATE]" at bounding box center [552, 149] width 71 height 34
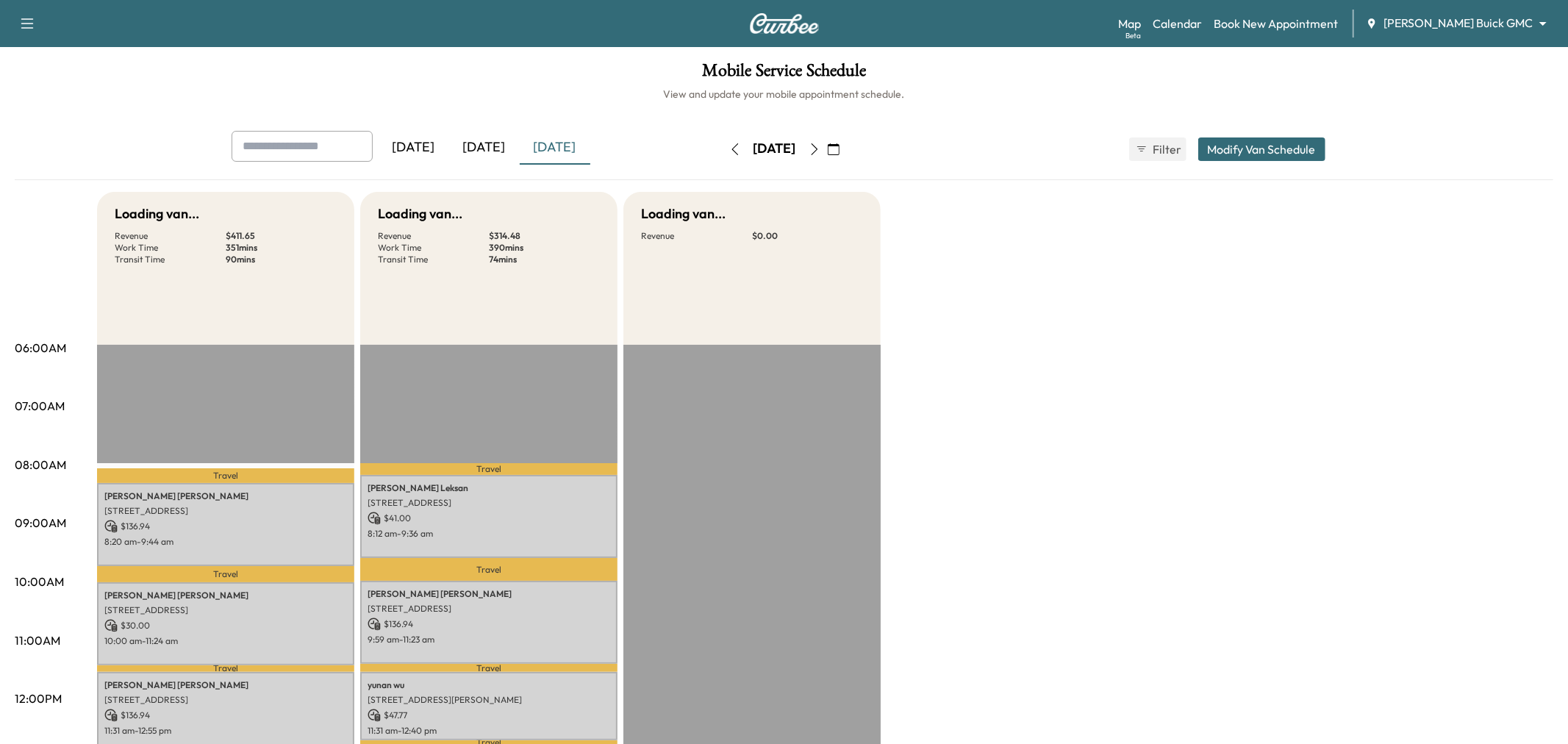
scroll to position [245, 0]
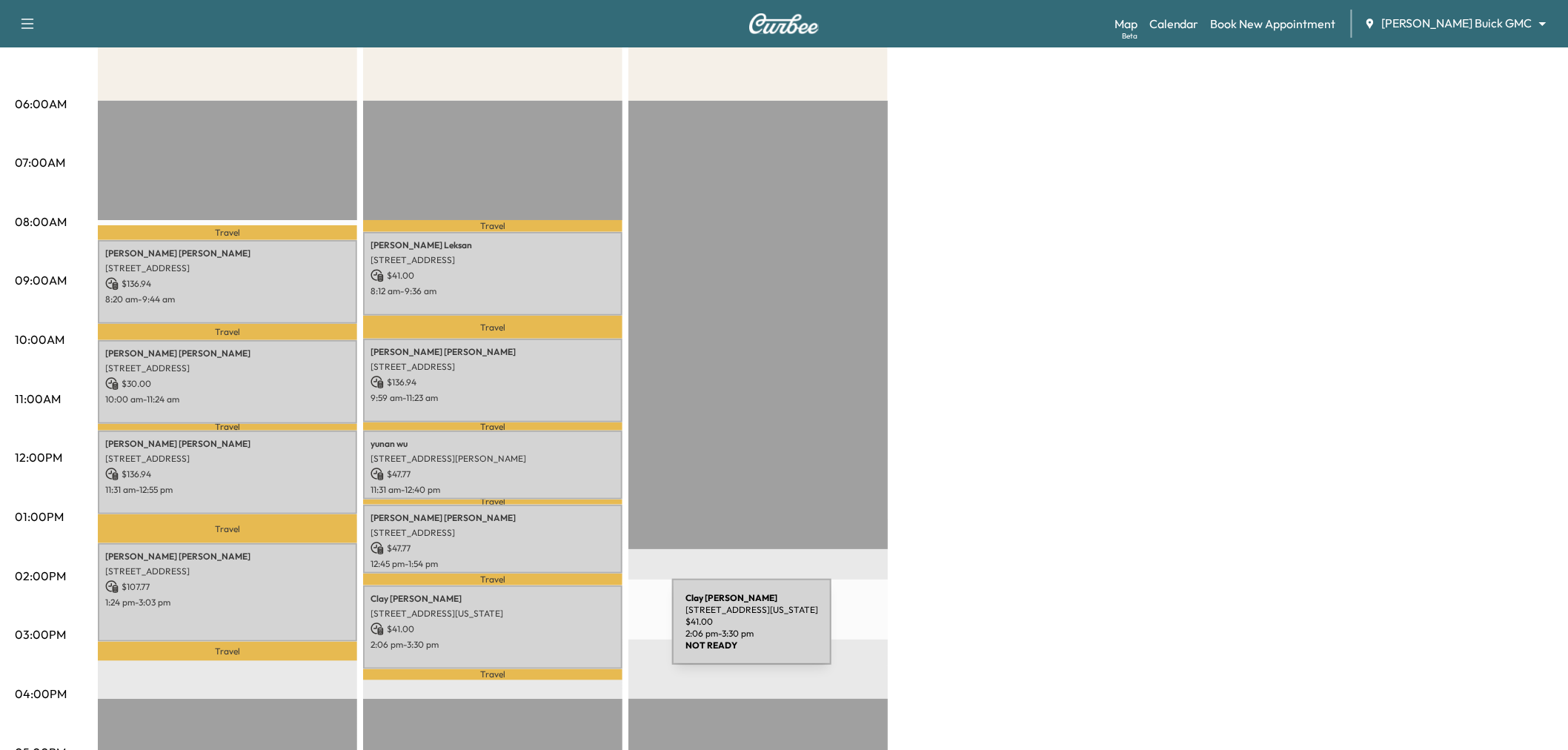
click at [561, 638] on p "2:06 pm - 3:30 pm" at bounding box center [492, 644] width 245 height 12
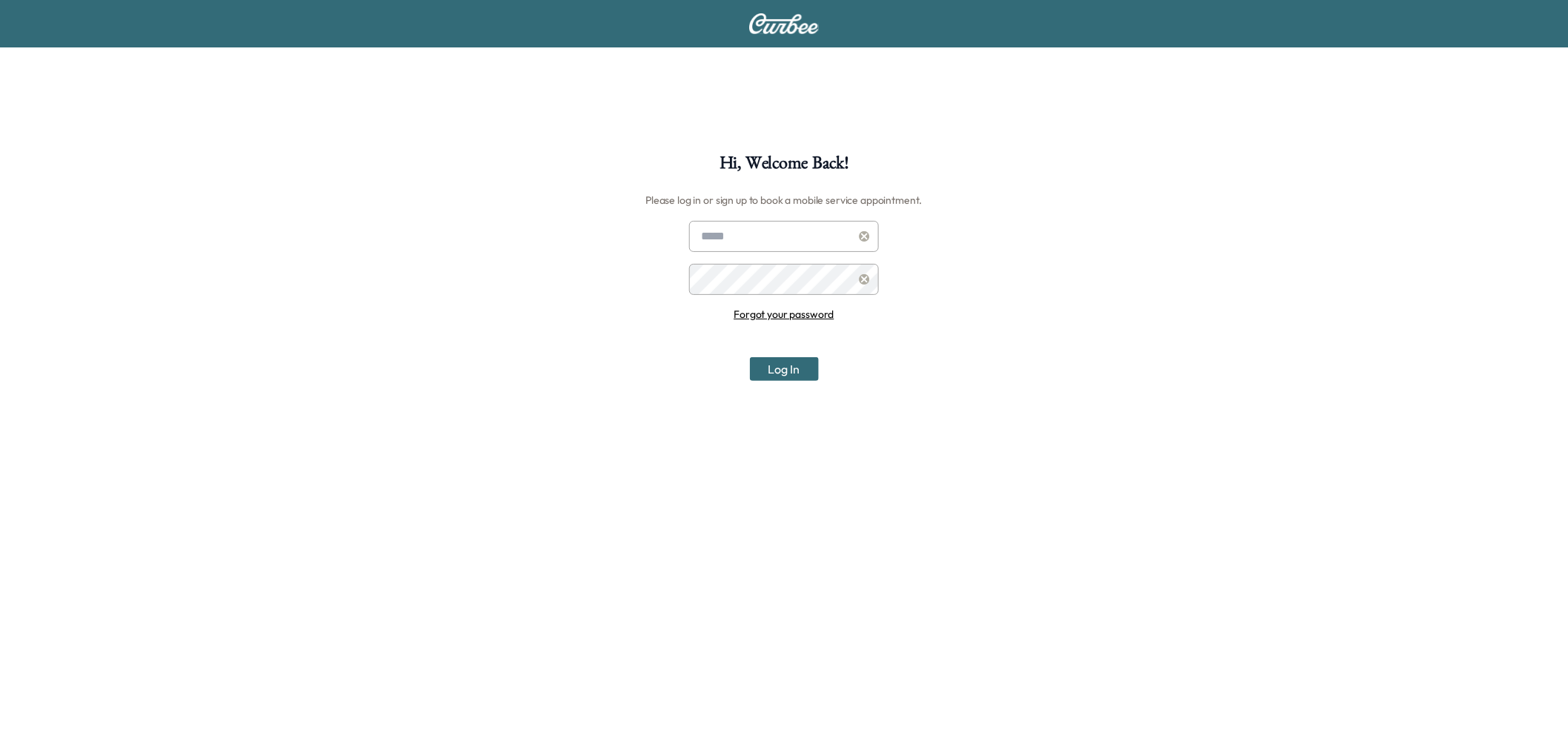
type input "**********"
click at [796, 364] on button "Log In" at bounding box center [784, 368] width 69 height 24
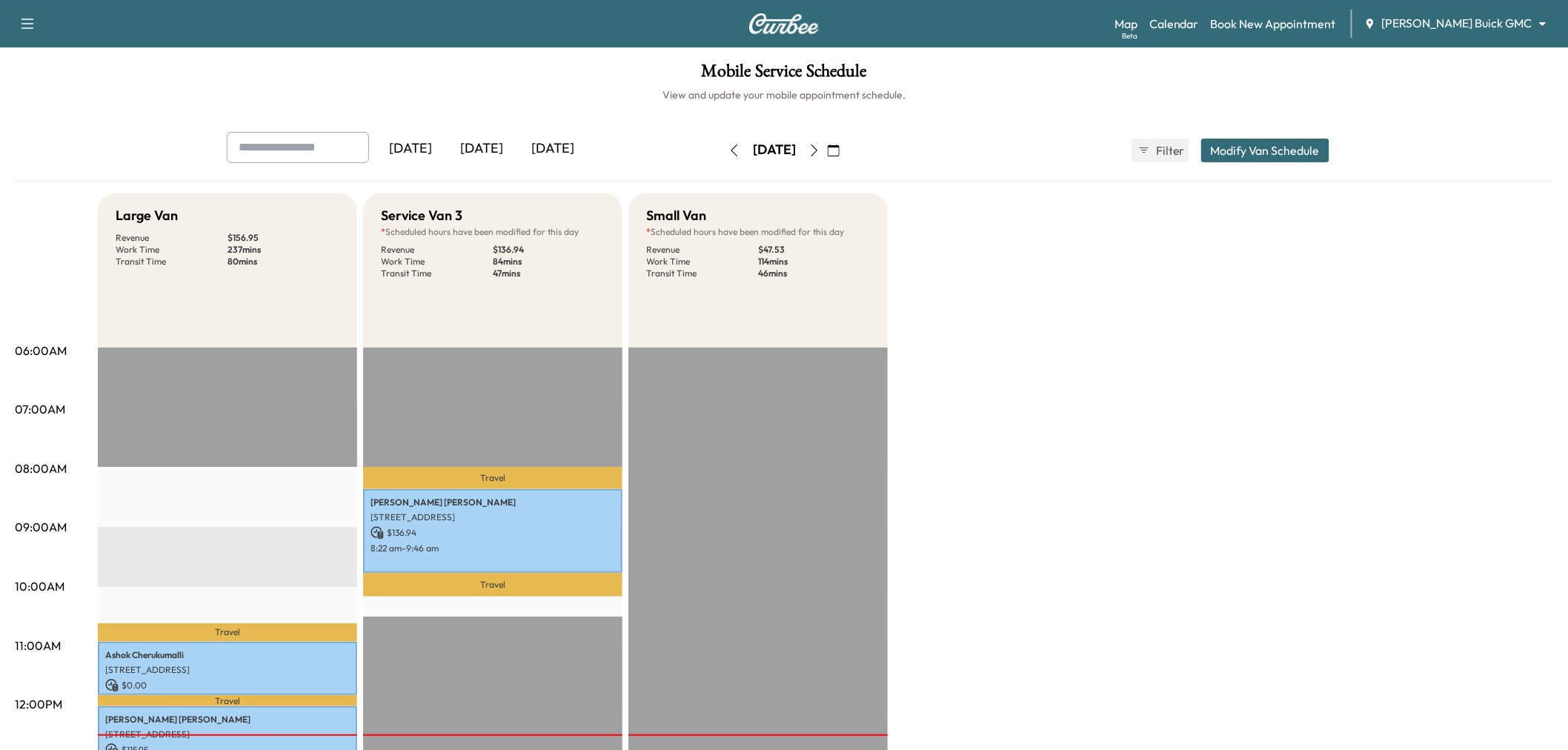
click at [558, 143] on div "[DATE]" at bounding box center [552, 149] width 71 height 34
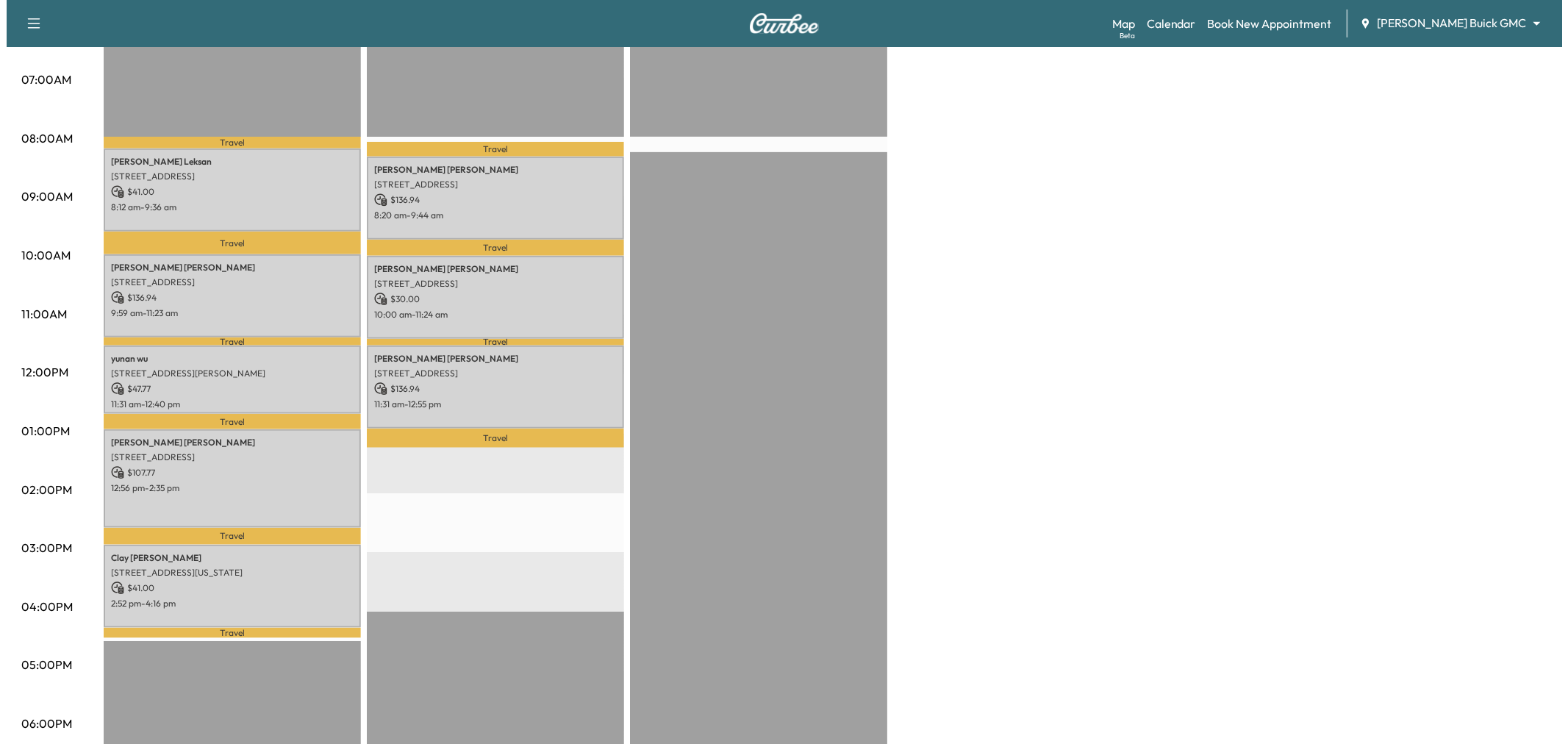
scroll to position [82, 0]
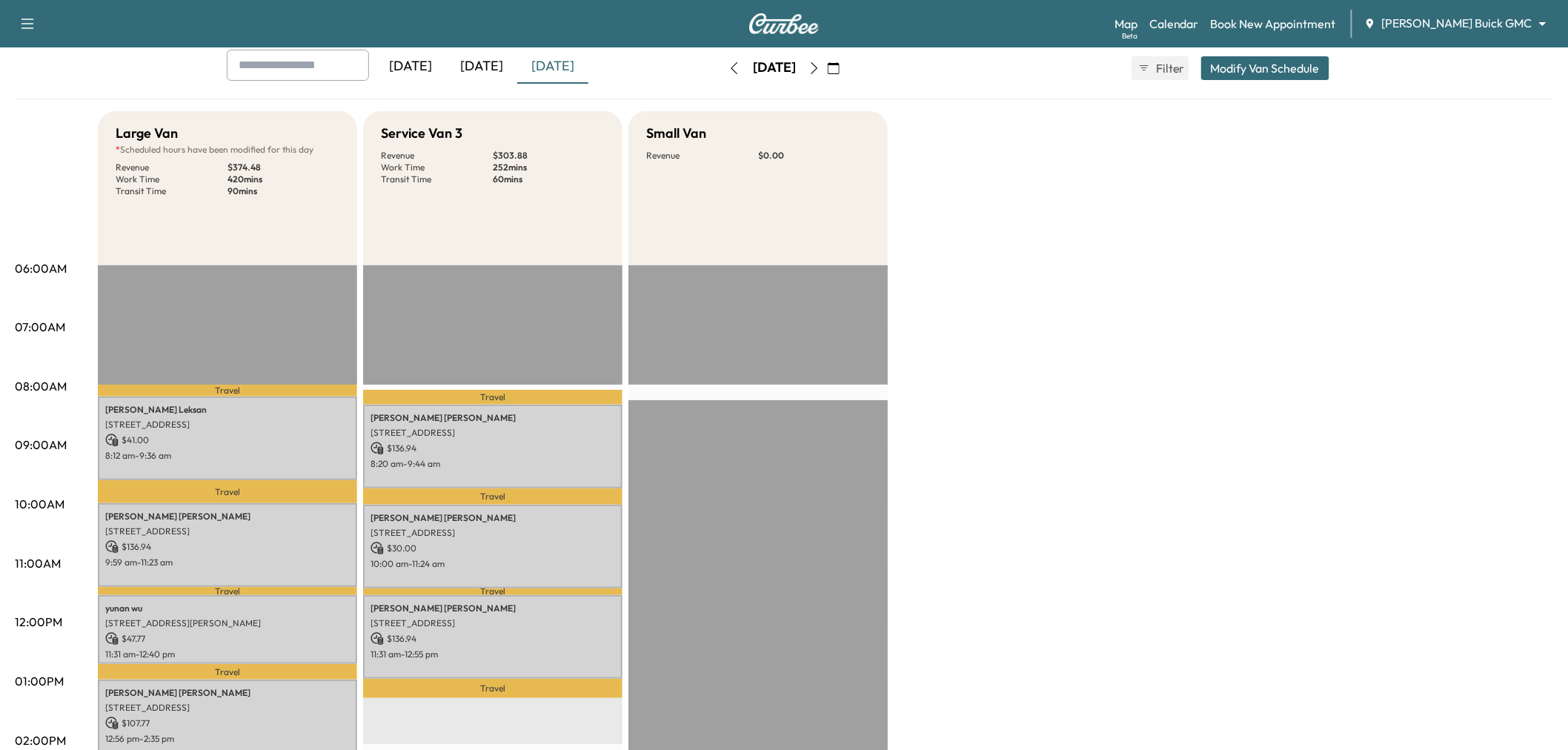
click at [1278, 78] on button "Modify Van Schedule" at bounding box center [1265, 68] width 128 height 24
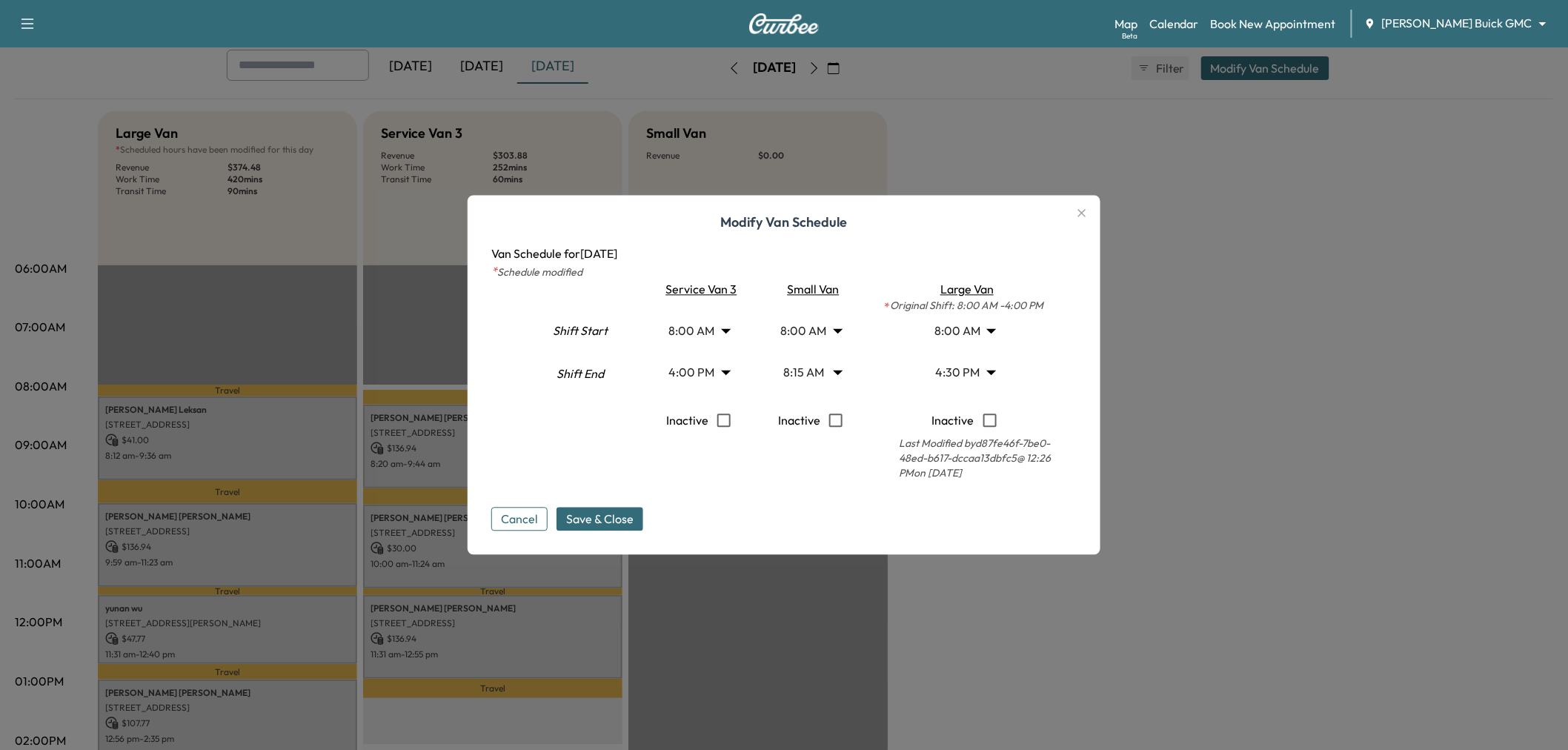
click at [725, 371] on body "Support Log Out Map Beta Calendar Book New Appointment Ewing Buick GMC ********…" at bounding box center [784, 293] width 1568 height 750
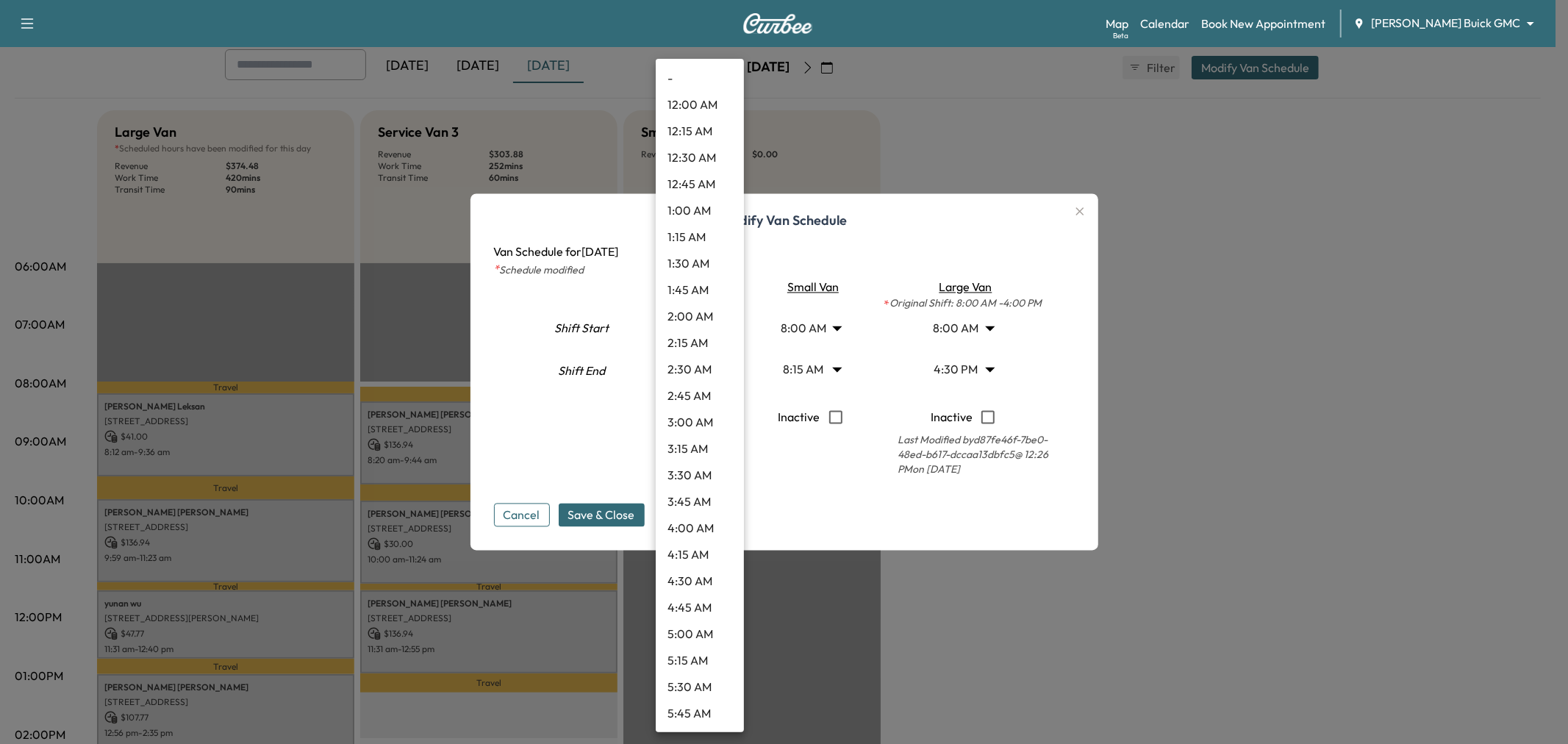
scroll to position [1401, 0]
click at [694, 395] on li "4:00 PM" at bounding box center [700, 396] width 88 height 27
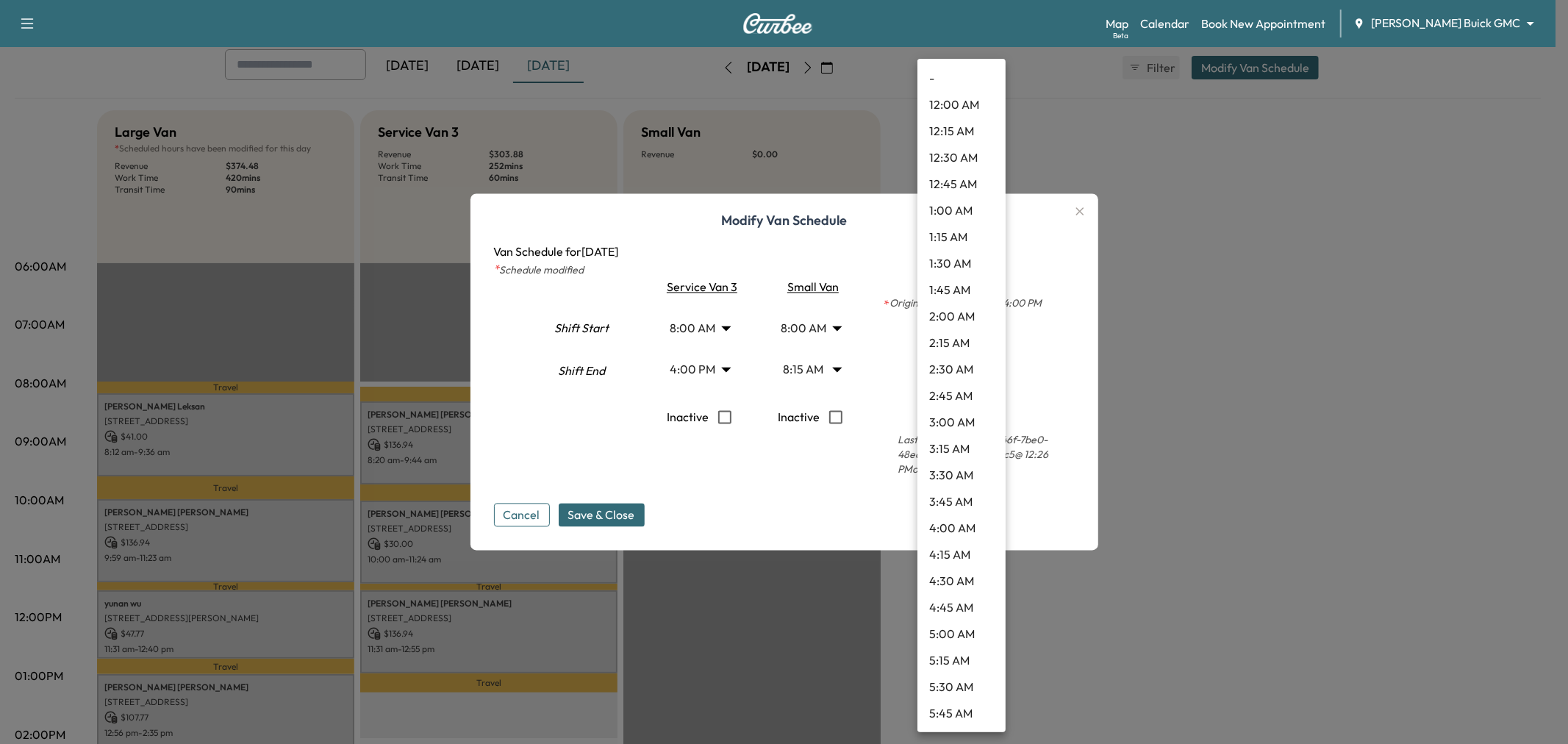
click at [958, 368] on body "Support Log Out Map Beta Calendar Book New Appointment Ewing Buick GMC ********…" at bounding box center [784, 290] width 1568 height 744
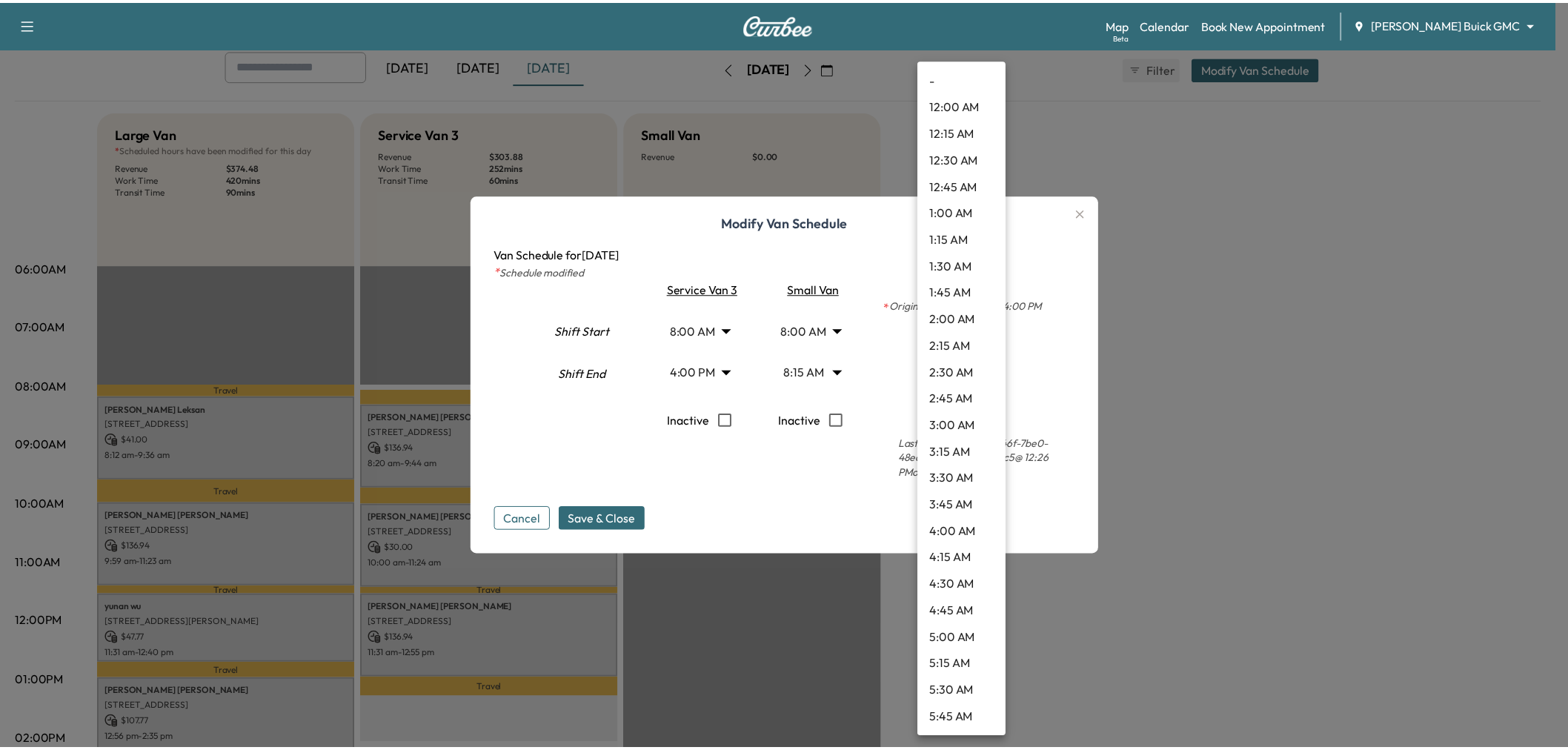
scroll to position [1465, 0]
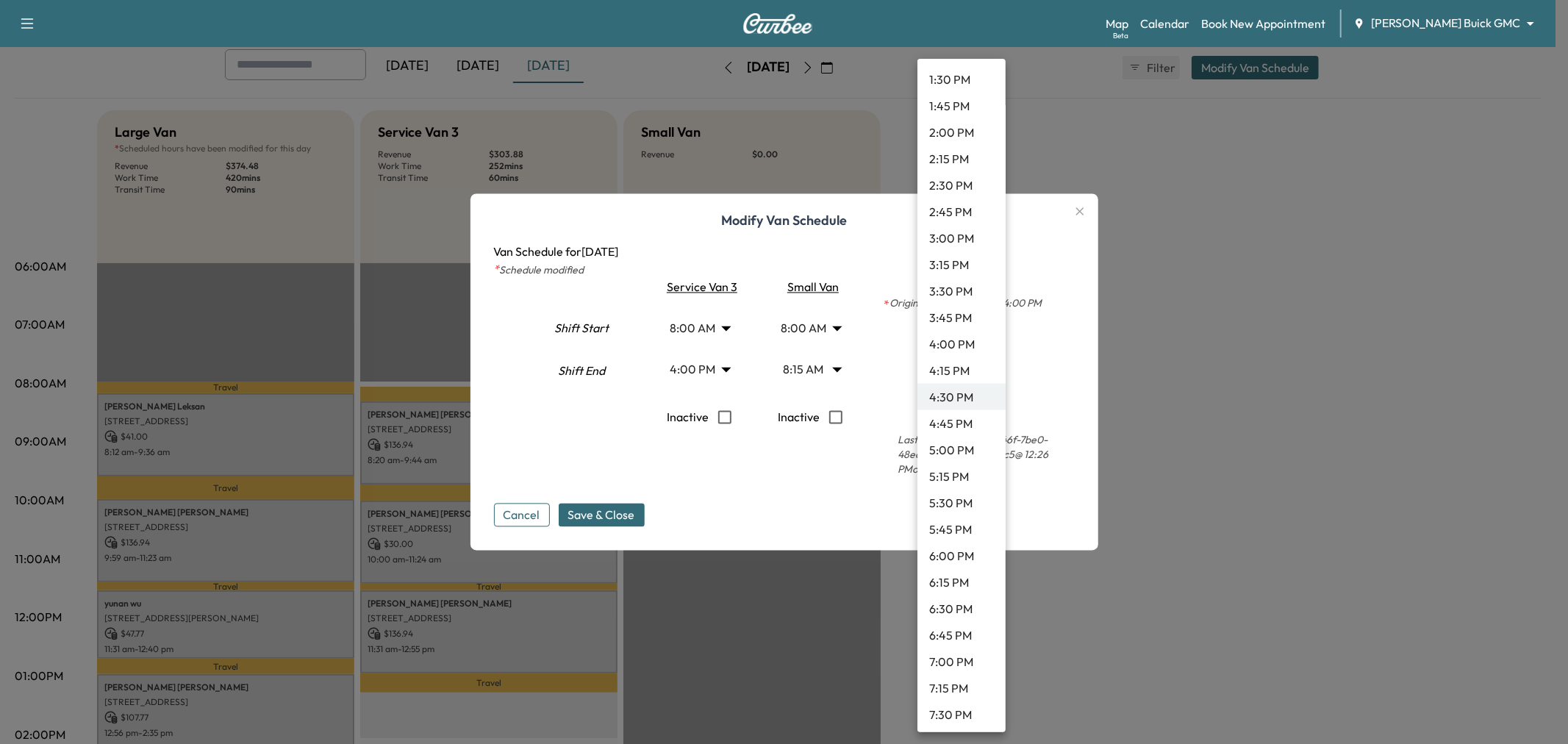
click at [952, 342] on li "4:00 PM" at bounding box center [961, 344] width 88 height 27
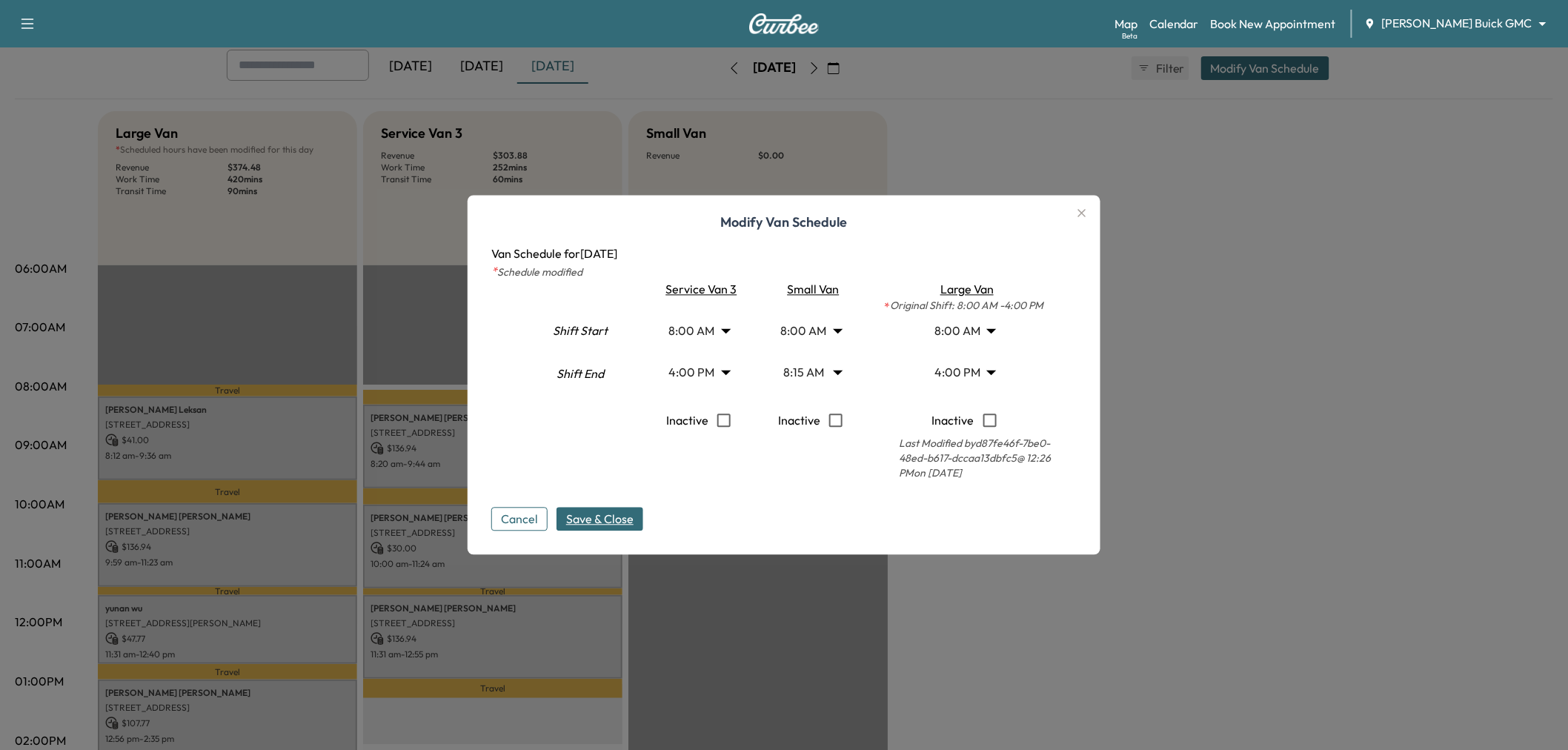
click at [628, 511] on span "Save & Close" at bounding box center [599, 519] width 68 height 18
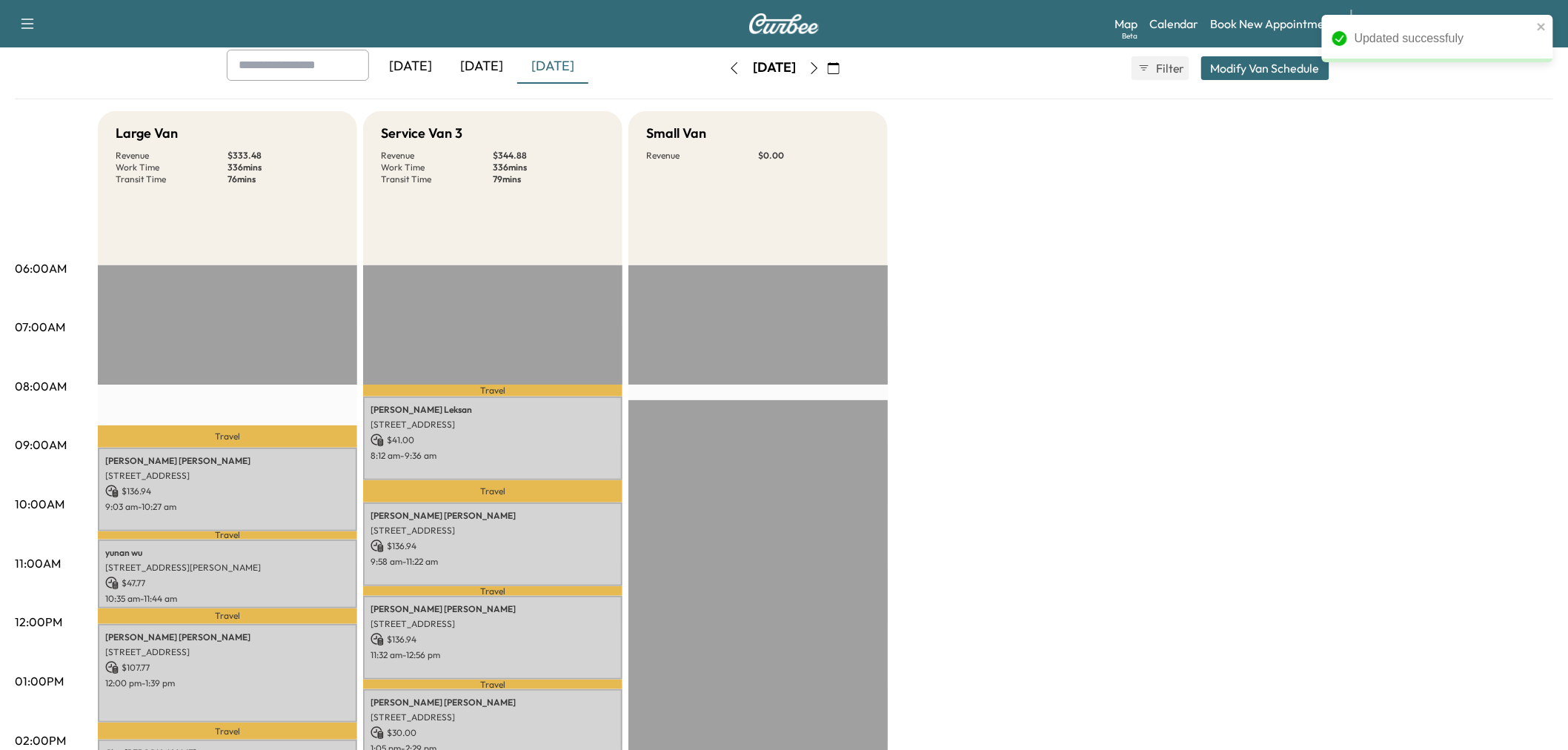
scroll to position [247, 0]
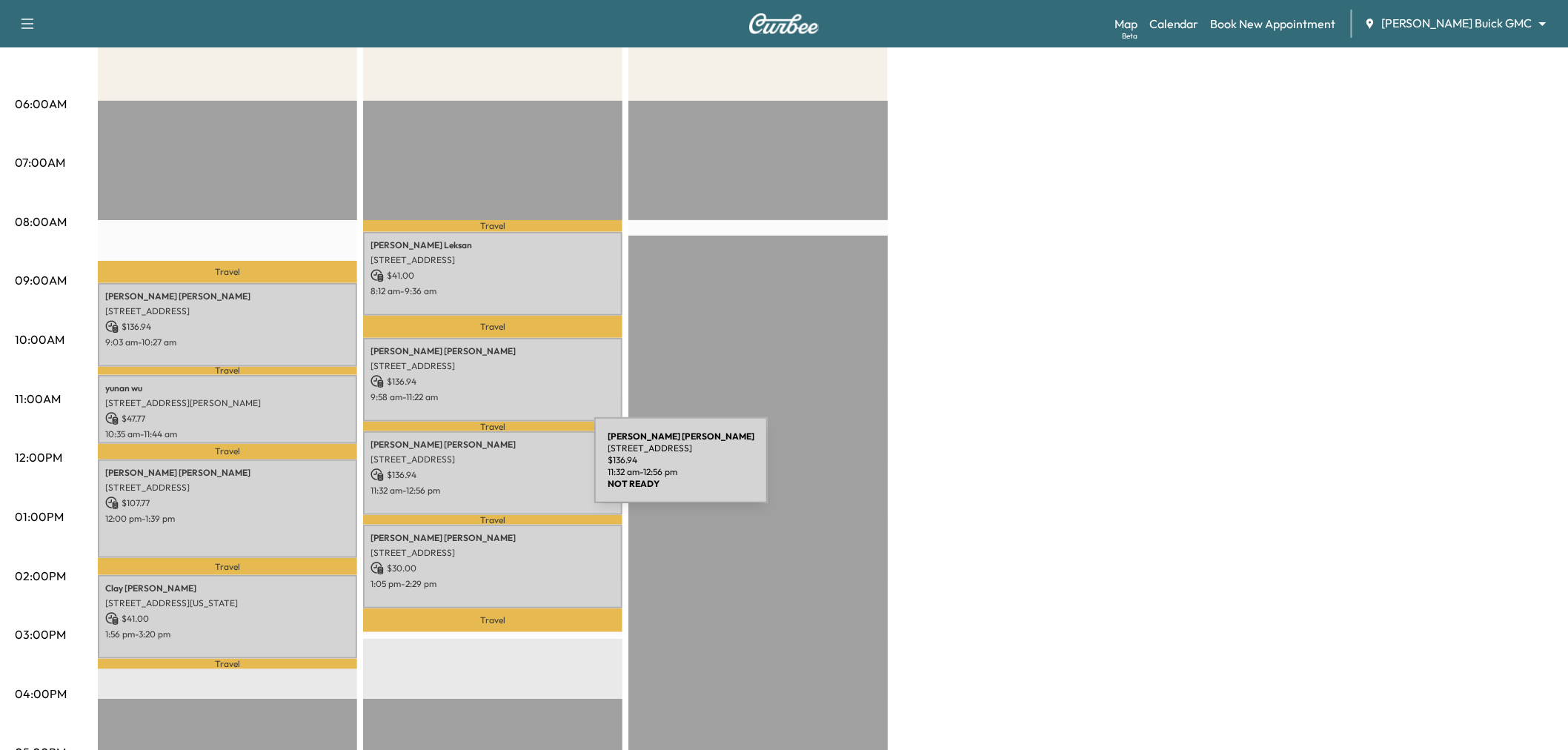
click at [483, 469] on p "$ 136.94" at bounding box center [492, 474] width 245 height 13
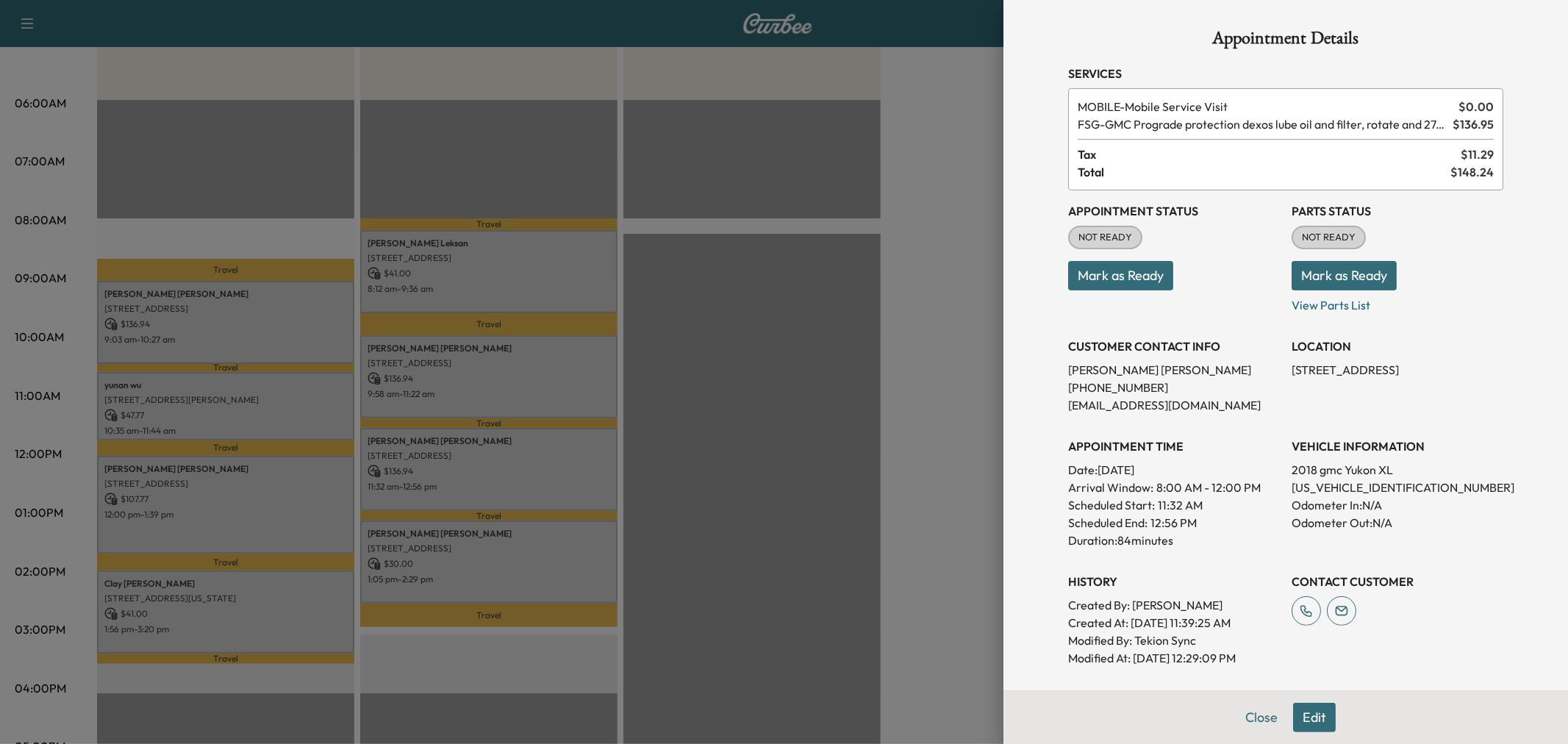
click at [479, 475] on div at bounding box center [784, 372] width 1568 height 744
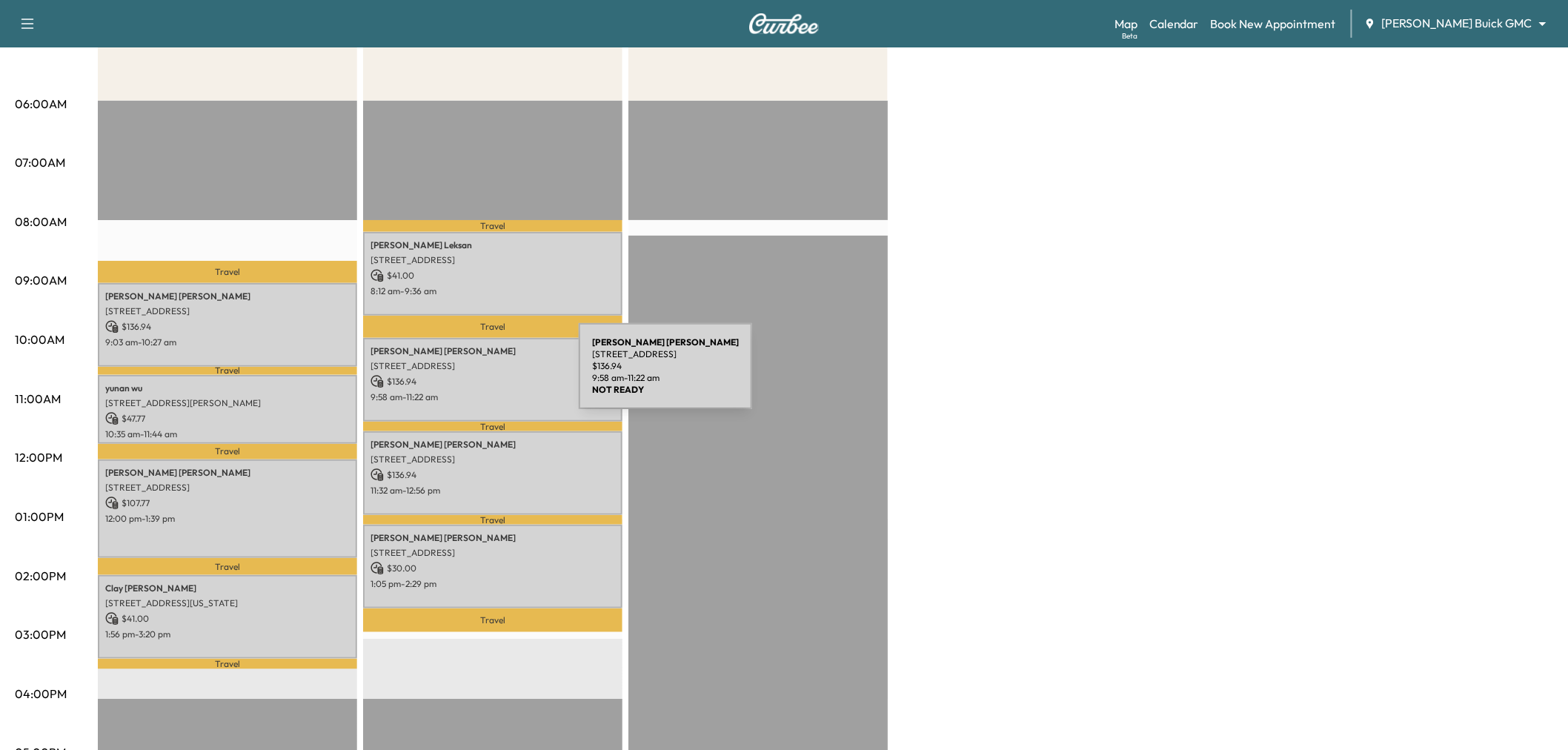
click at [467, 375] on p "$ 136.94" at bounding box center [492, 382] width 245 height 13
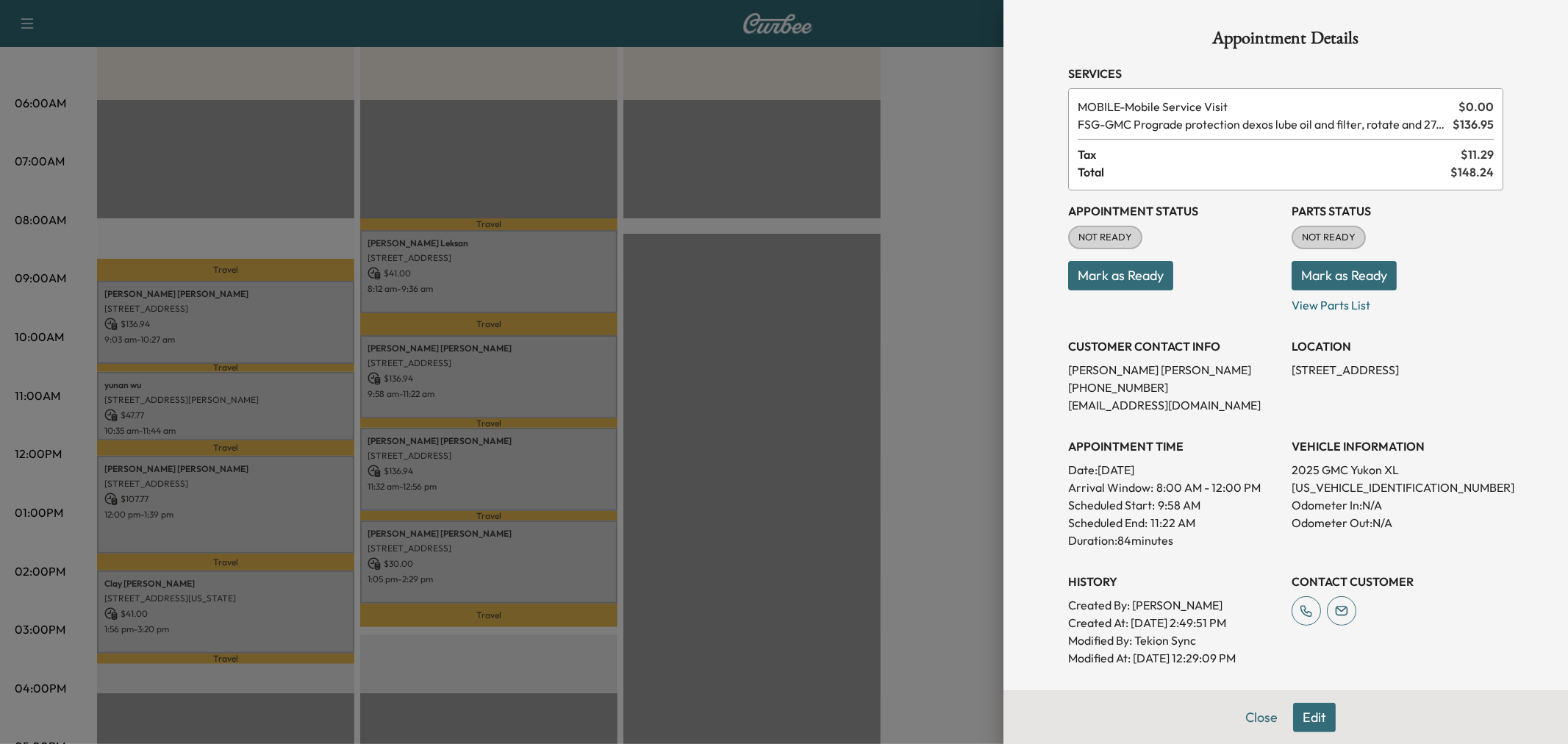
click at [471, 387] on div at bounding box center [784, 372] width 1568 height 744
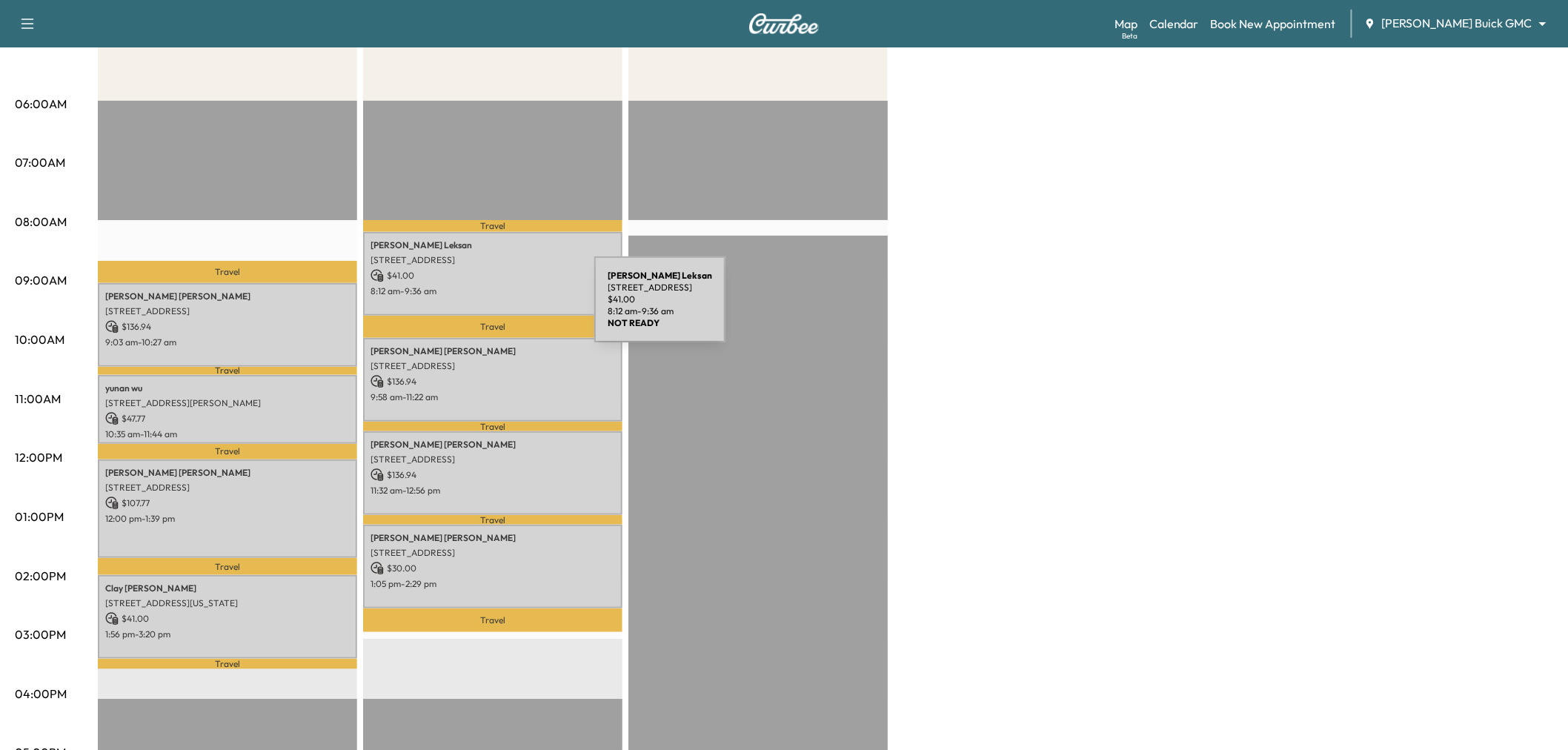
click at [483, 308] on div "Melissa Leksan 2408 Hardrock Castle Dr, Lewisville, TX 75056, USA $ 41.00 8:12 …" at bounding box center [492, 273] width 259 height 84
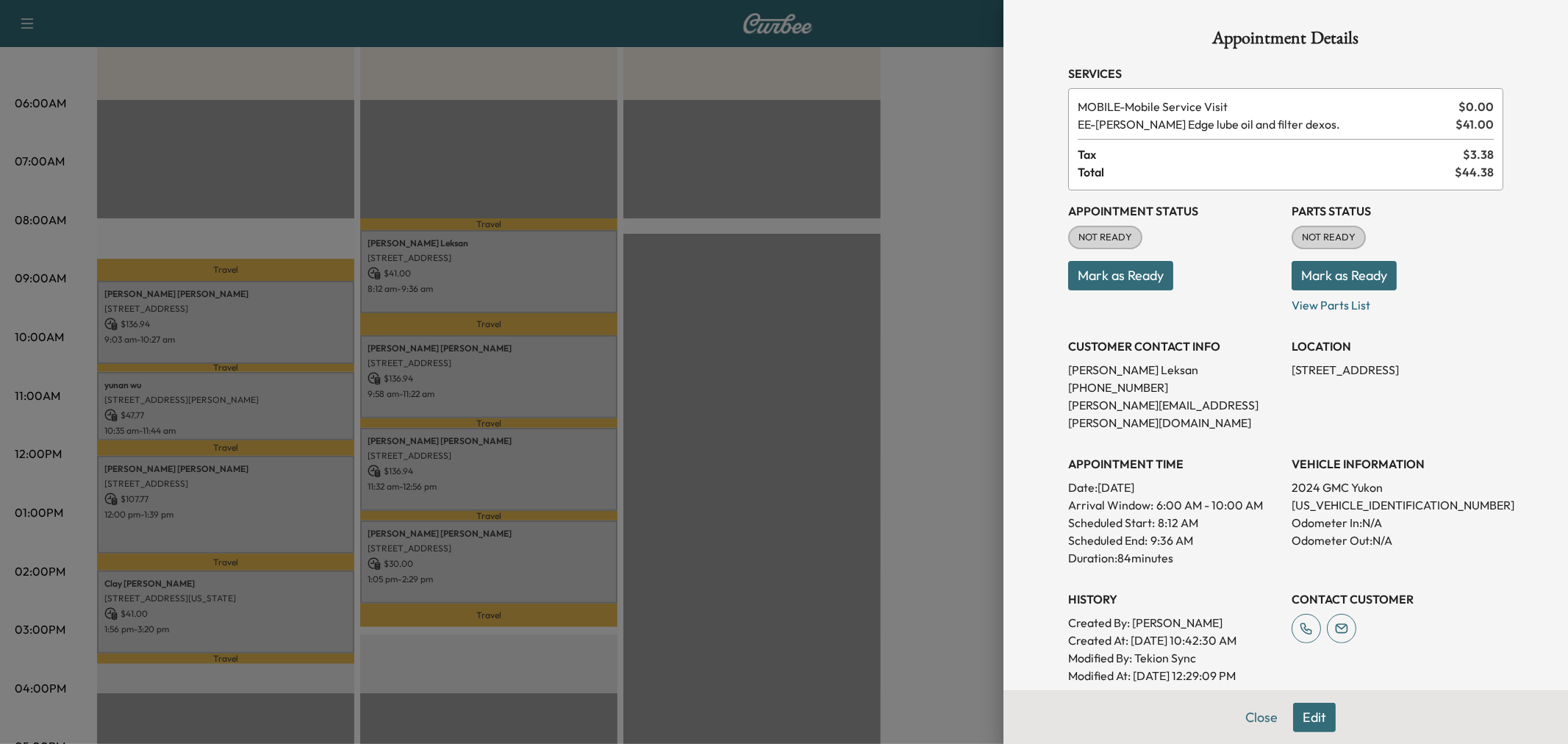
click at [480, 299] on div at bounding box center [784, 372] width 1568 height 744
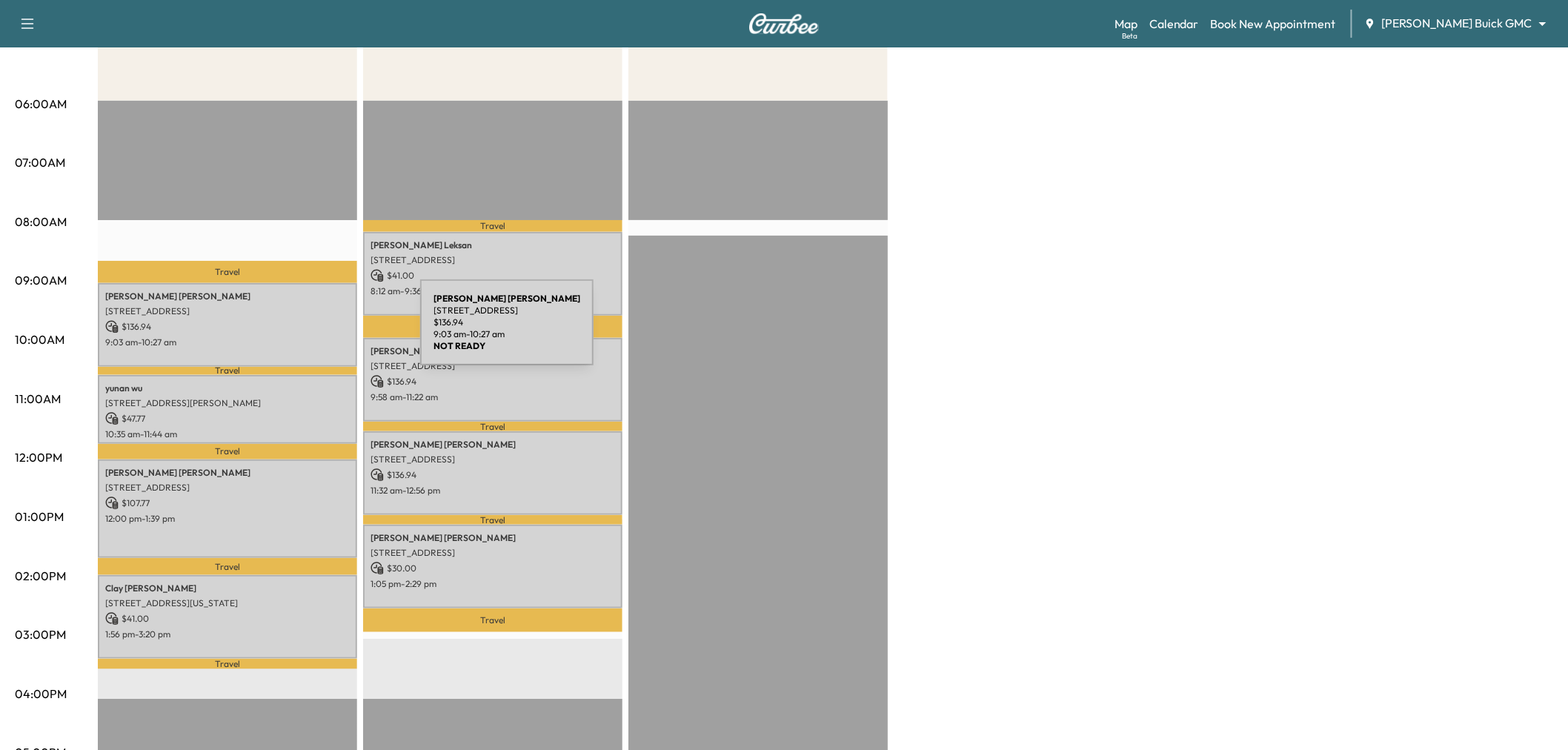
click at [299, 337] on p "9:03 am - 10:27 am" at bounding box center [227, 342] width 245 height 12
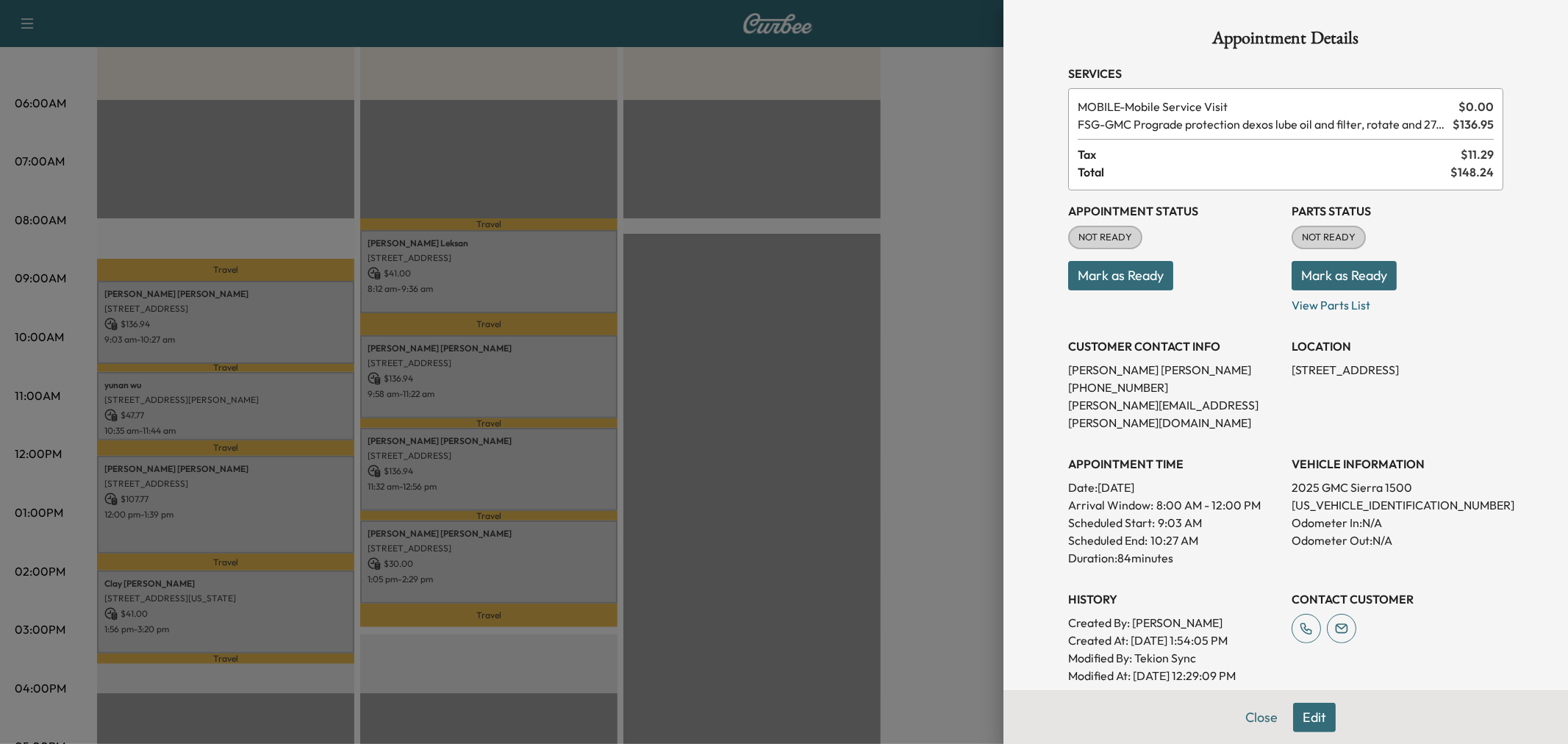
click at [288, 349] on div at bounding box center [784, 372] width 1568 height 744
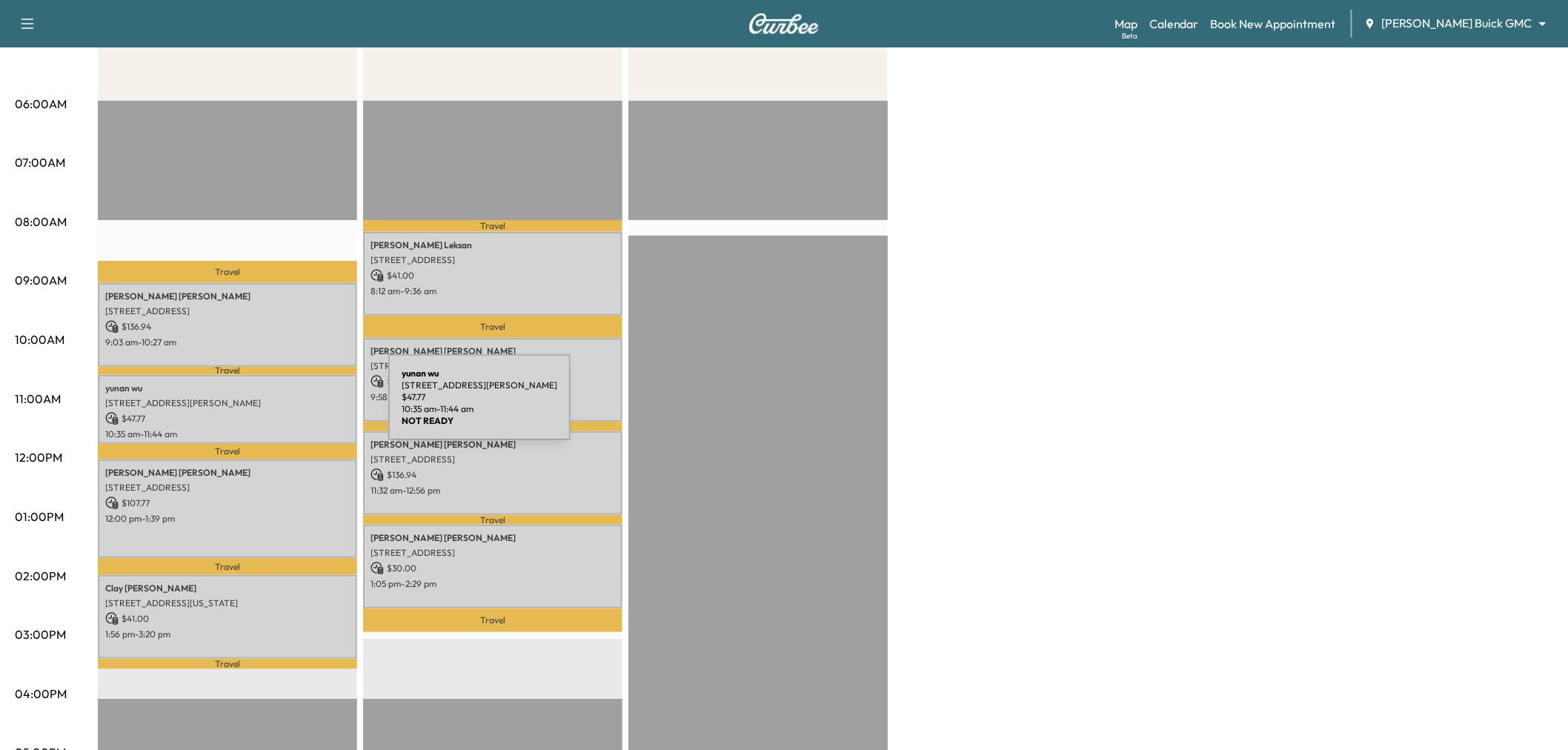
click at [271, 421] on div "yunan wu 601 Patton Blvd, Plano, TX 75075, USA $ 47.77 10:35 am - 11:44 am" at bounding box center [227, 409] width 259 height 69
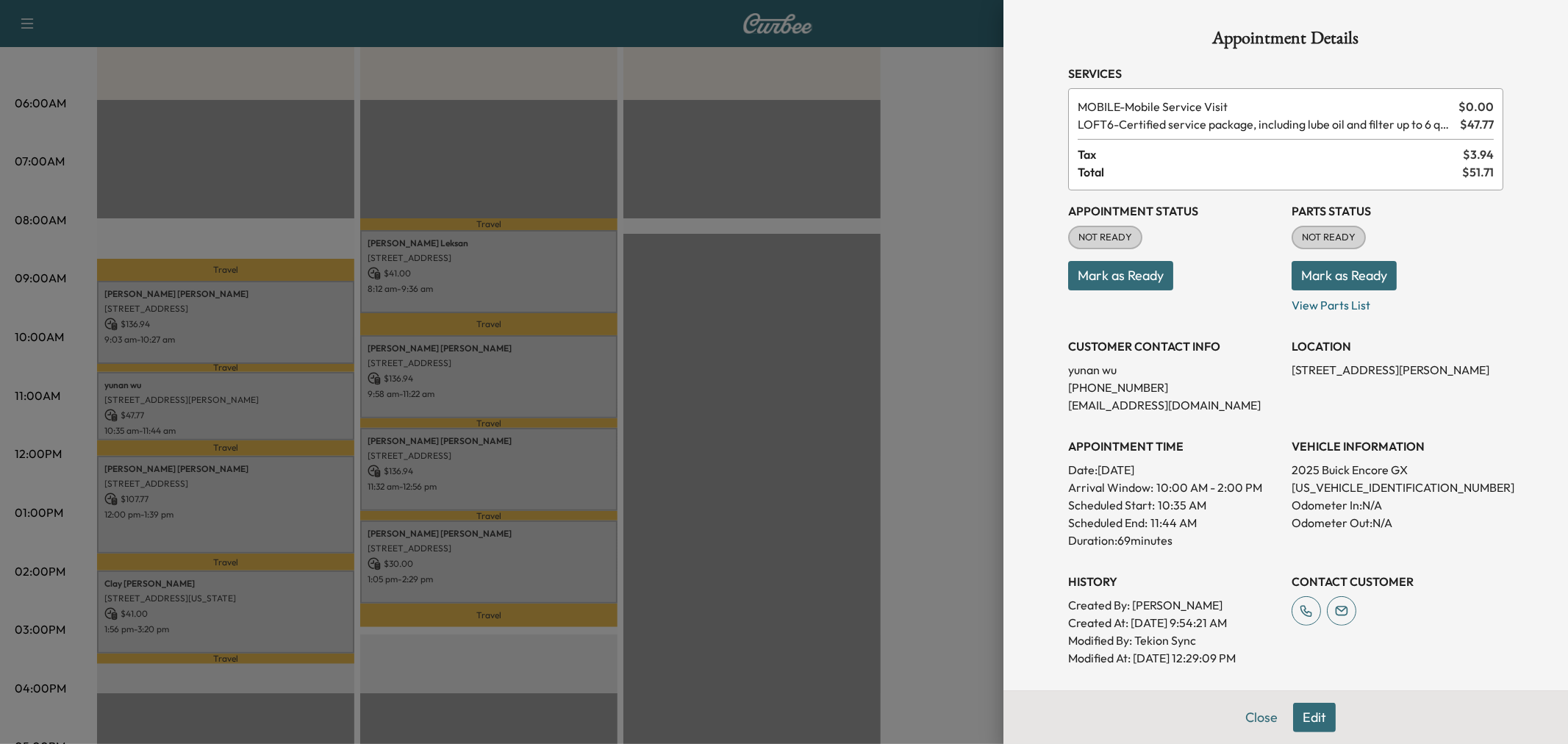
click at [269, 420] on div at bounding box center [784, 372] width 1568 height 744
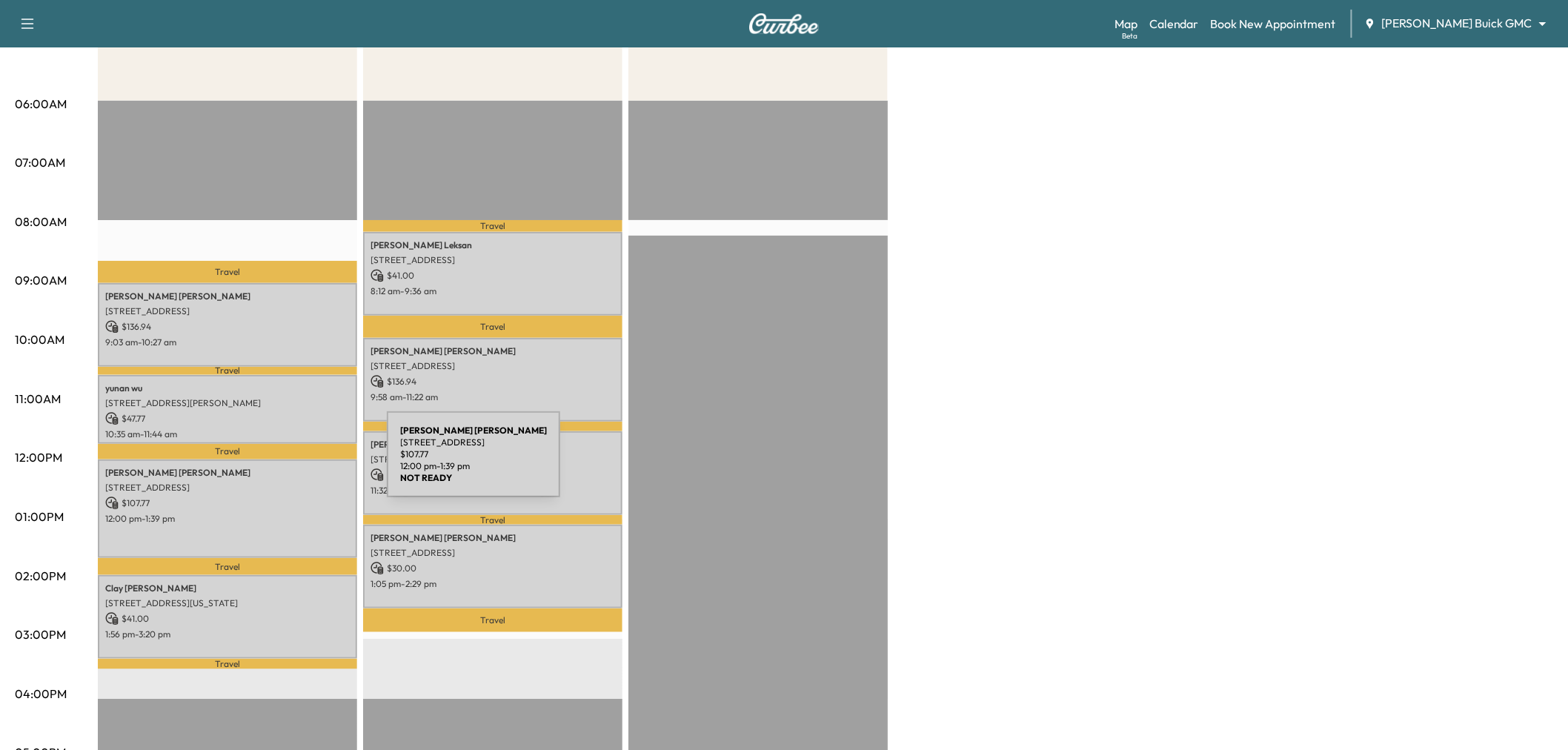
click at [272, 502] on p "$ 107.77" at bounding box center [227, 503] width 245 height 13
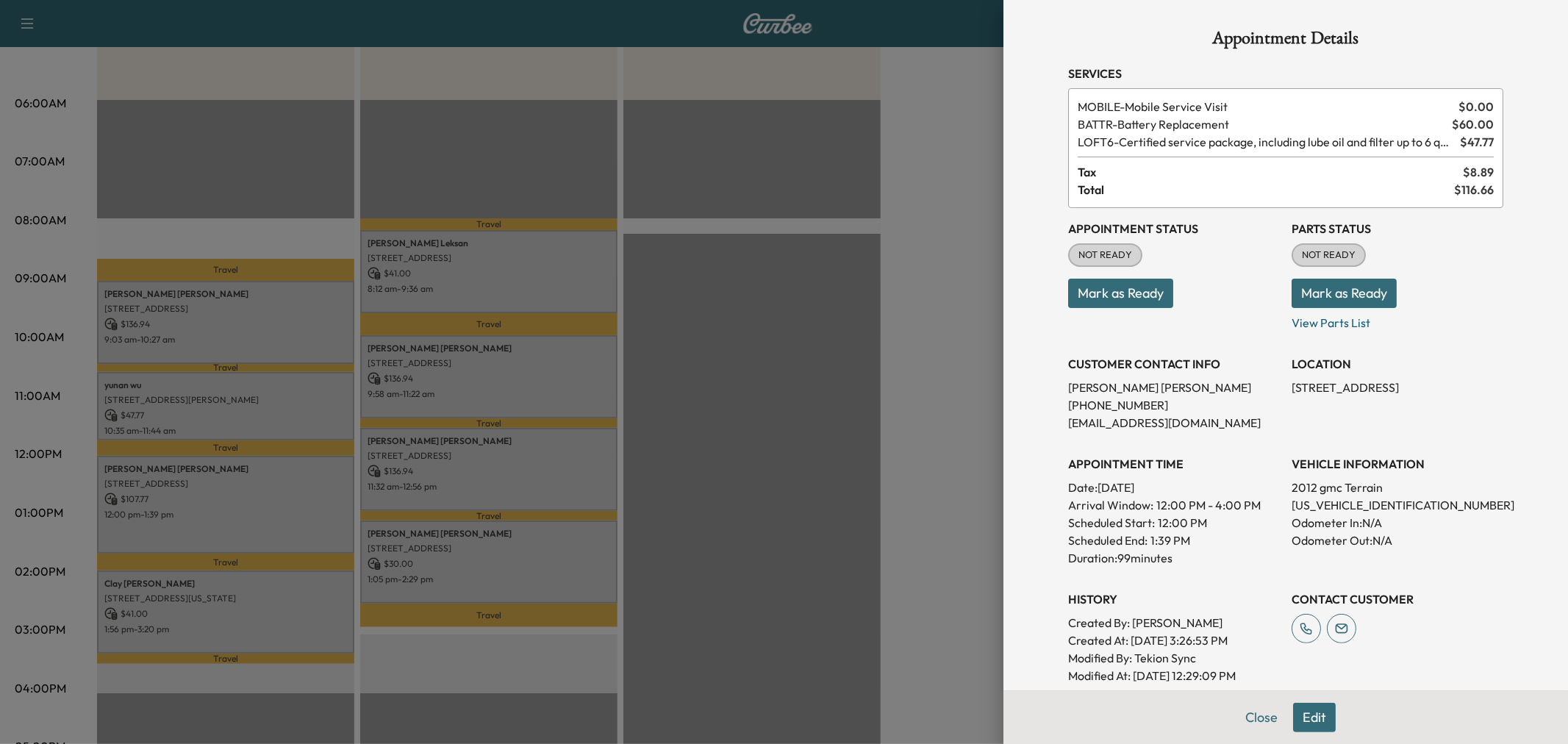
click at [276, 500] on div at bounding box center [784, 372] width 1568 height 744
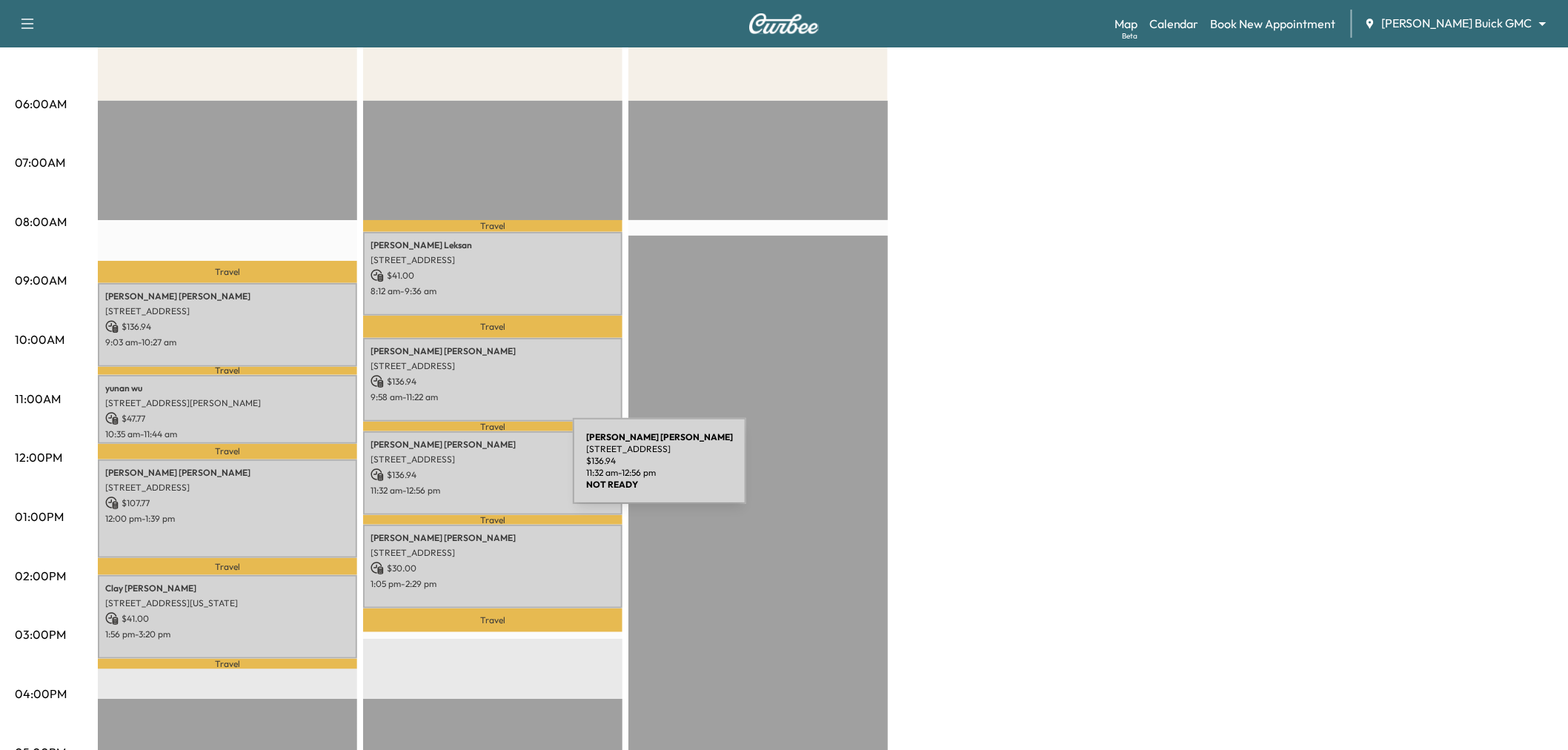
click at [480, 468] on p "$ 136.94" at bounding box center [492, 474] width 245 height 13
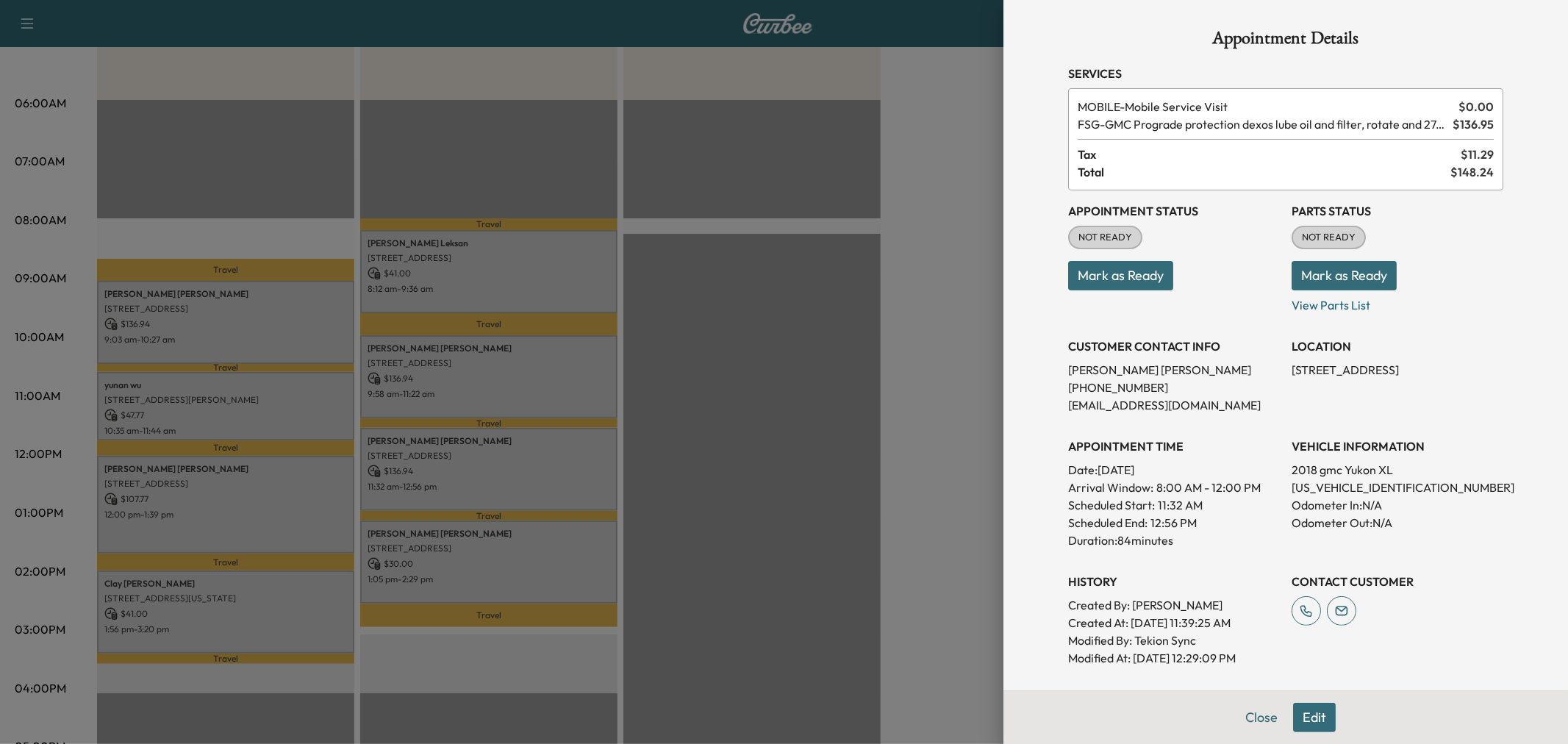
click at [477, 462] on div at bounding box center [784, 372] width 1568 height 744
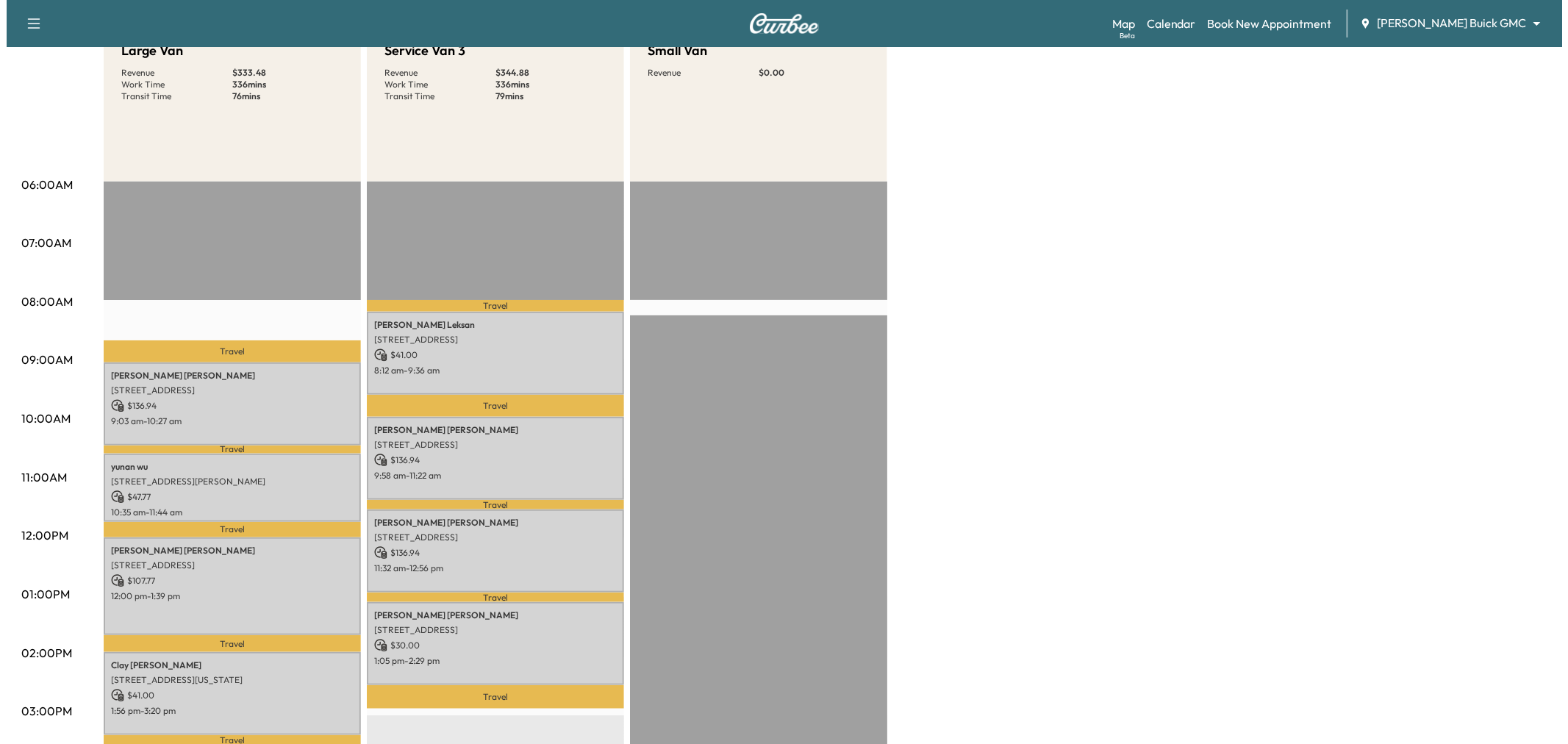
scroll to position [82, 0]
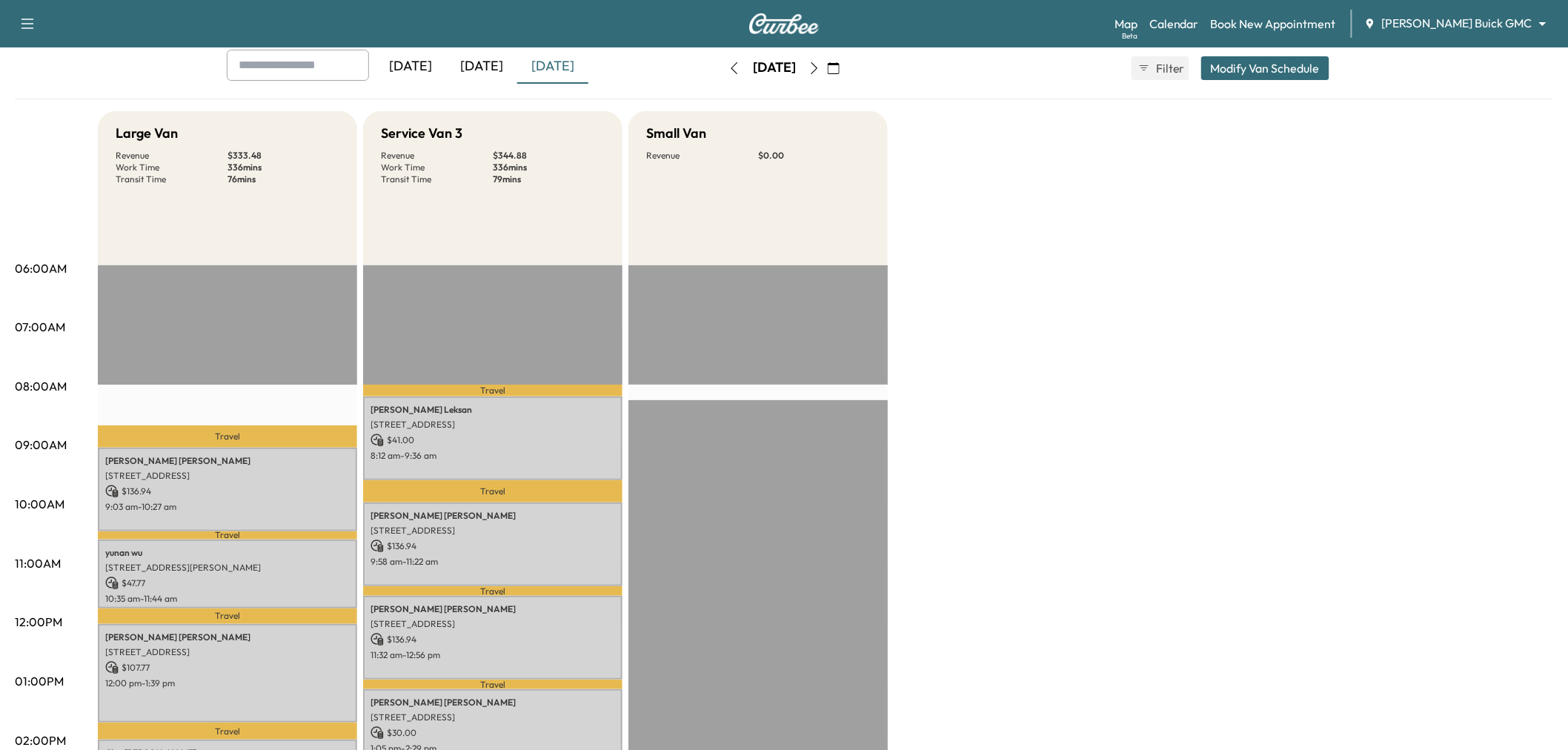
click at [1277, 67] on button "Modify Van Schedule" at bounding box center [1265, 68] width 128 height 24
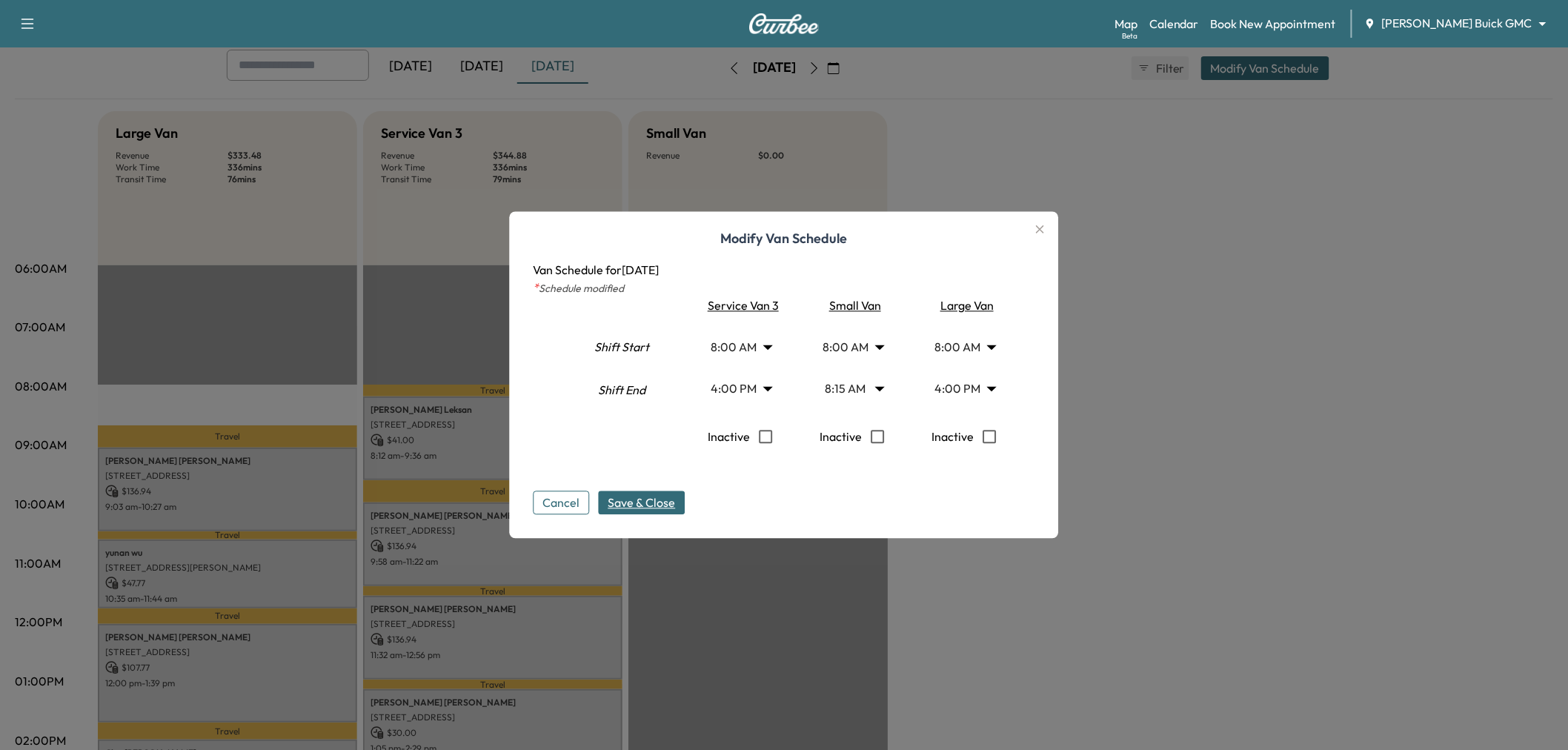
click at [959, 390] on body "Support Log Out Map Beta Calendar Book New Appointment Ewing Buick GMC ********…" at bounding box center [784, 293] width 1568 height 750
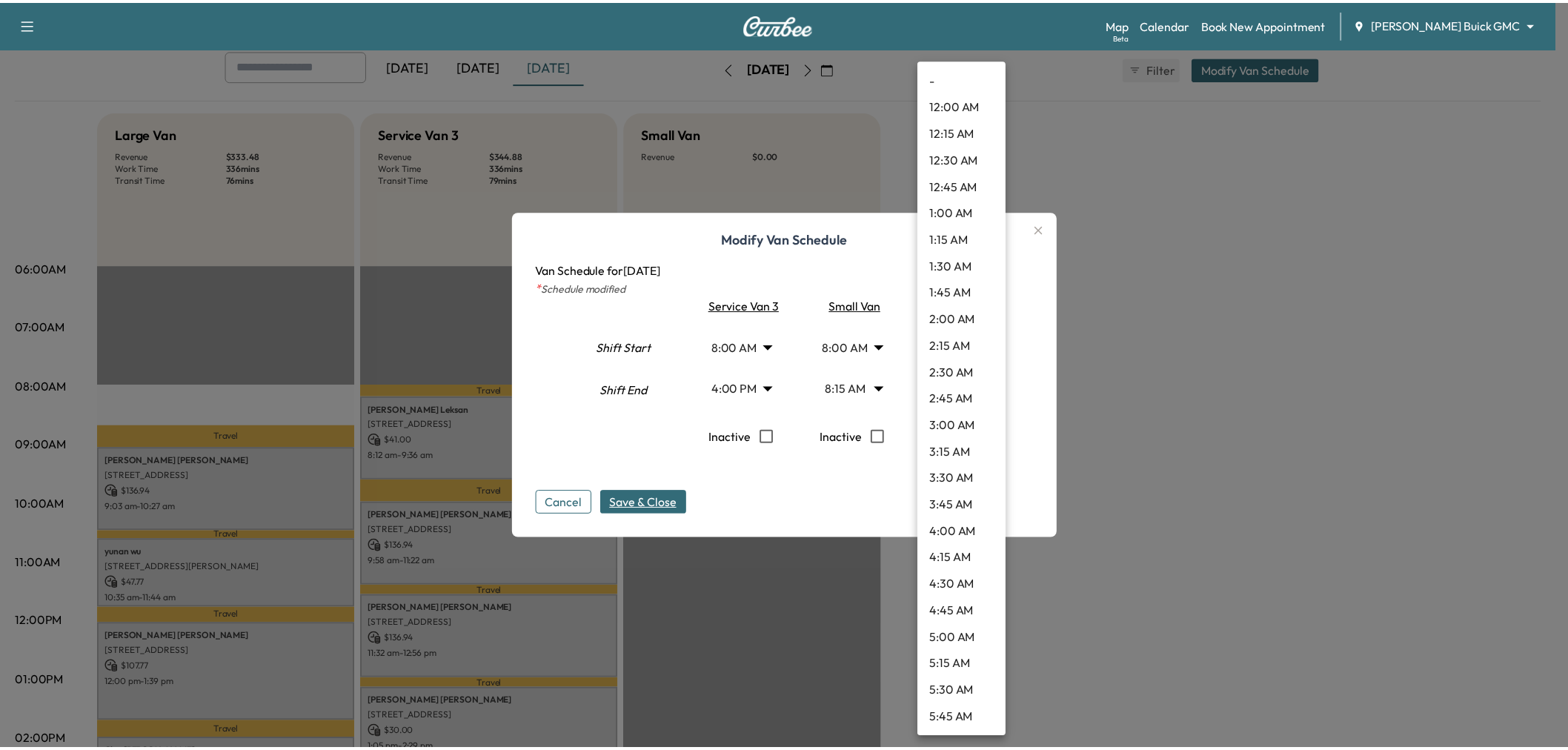
scroll to position [1412, 0]
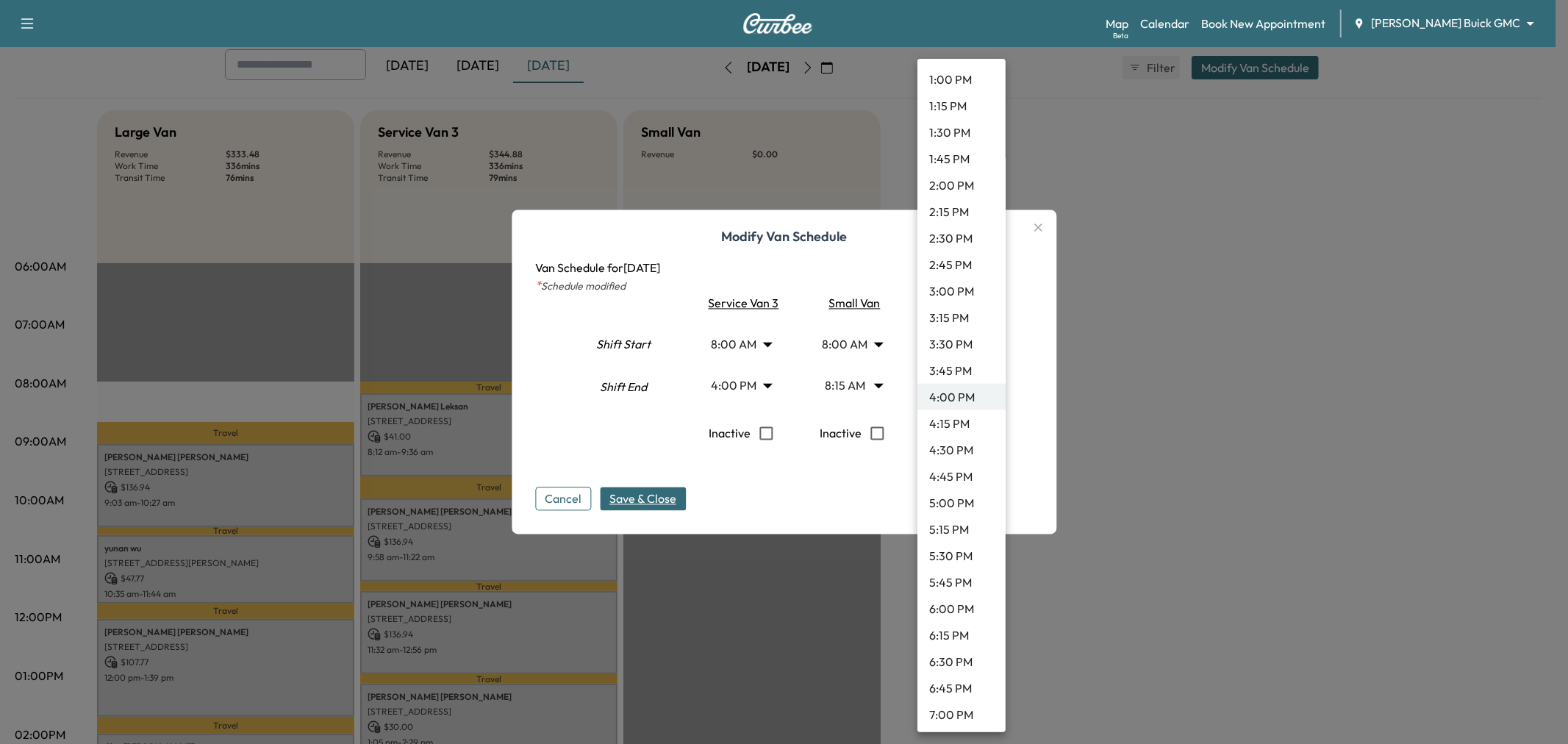
click at [960, 422] on li "4:15 PM" at bounding box center [961, 423] width 88 height 27
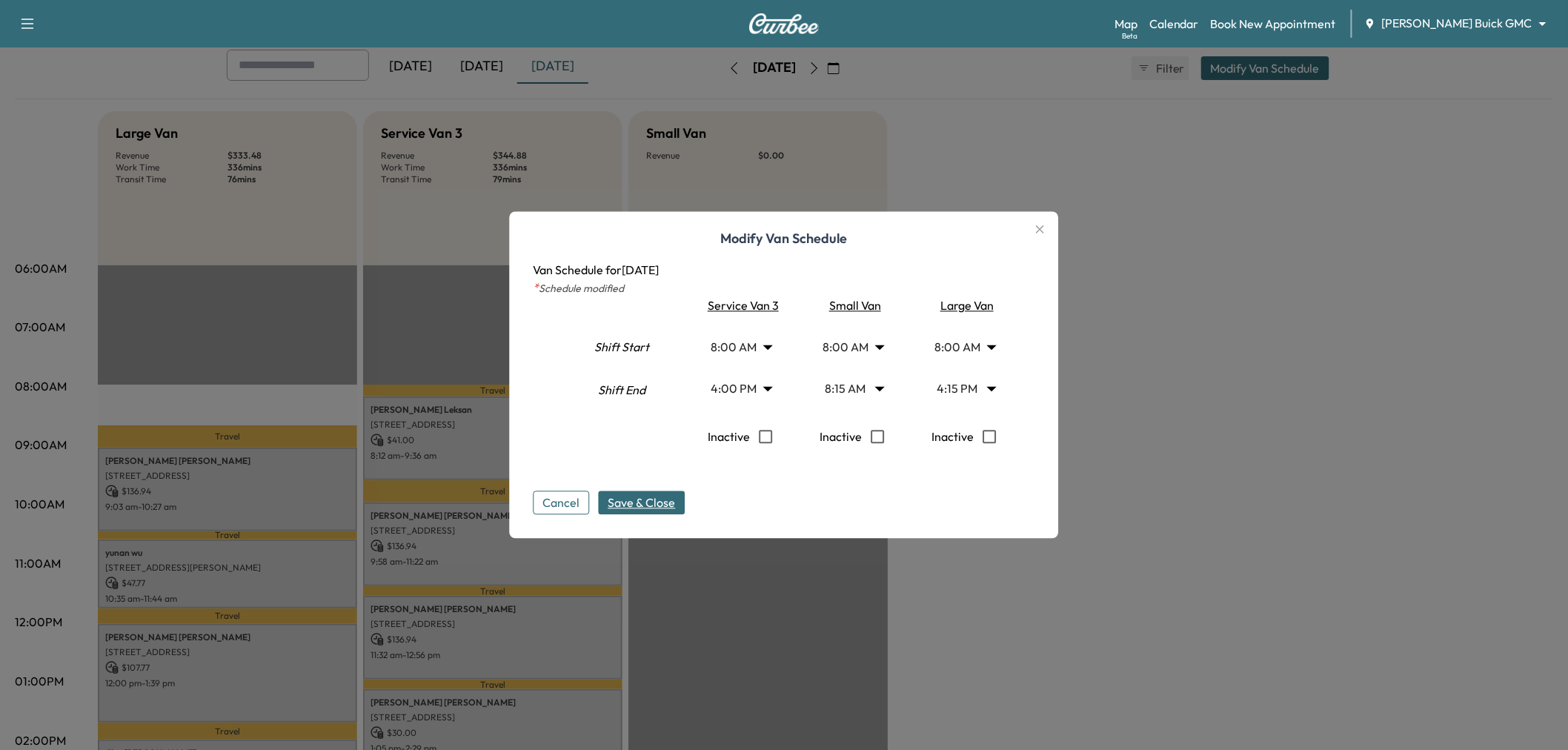
click at [674, 507] on span "Save & Close" at bounding box center [642, 503] width 68 height 18
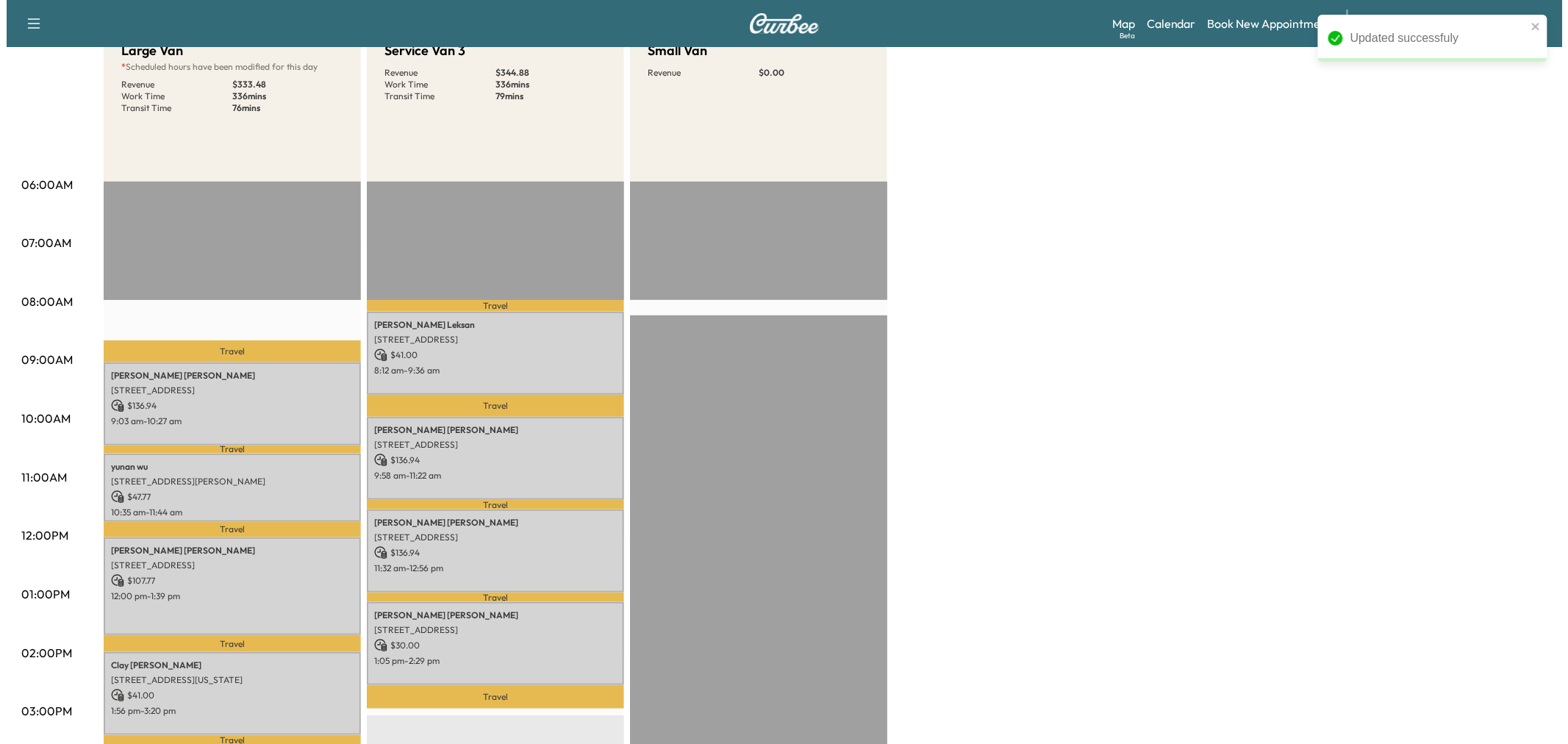
scroll to position [82, 0]
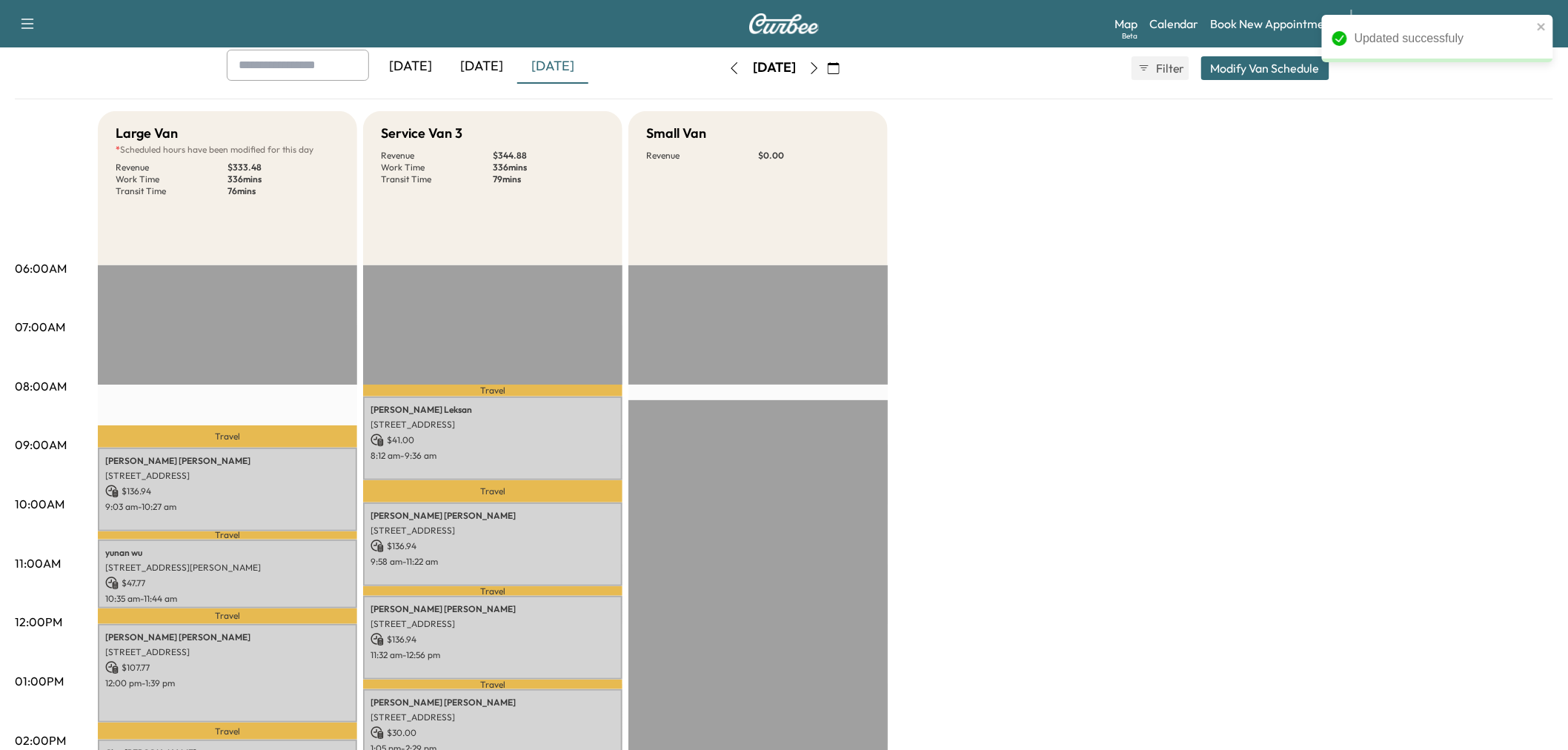
click at [1270, 63] on button "Modify Van Schedule" at bounding box center [1265, 68] width 128 height 24
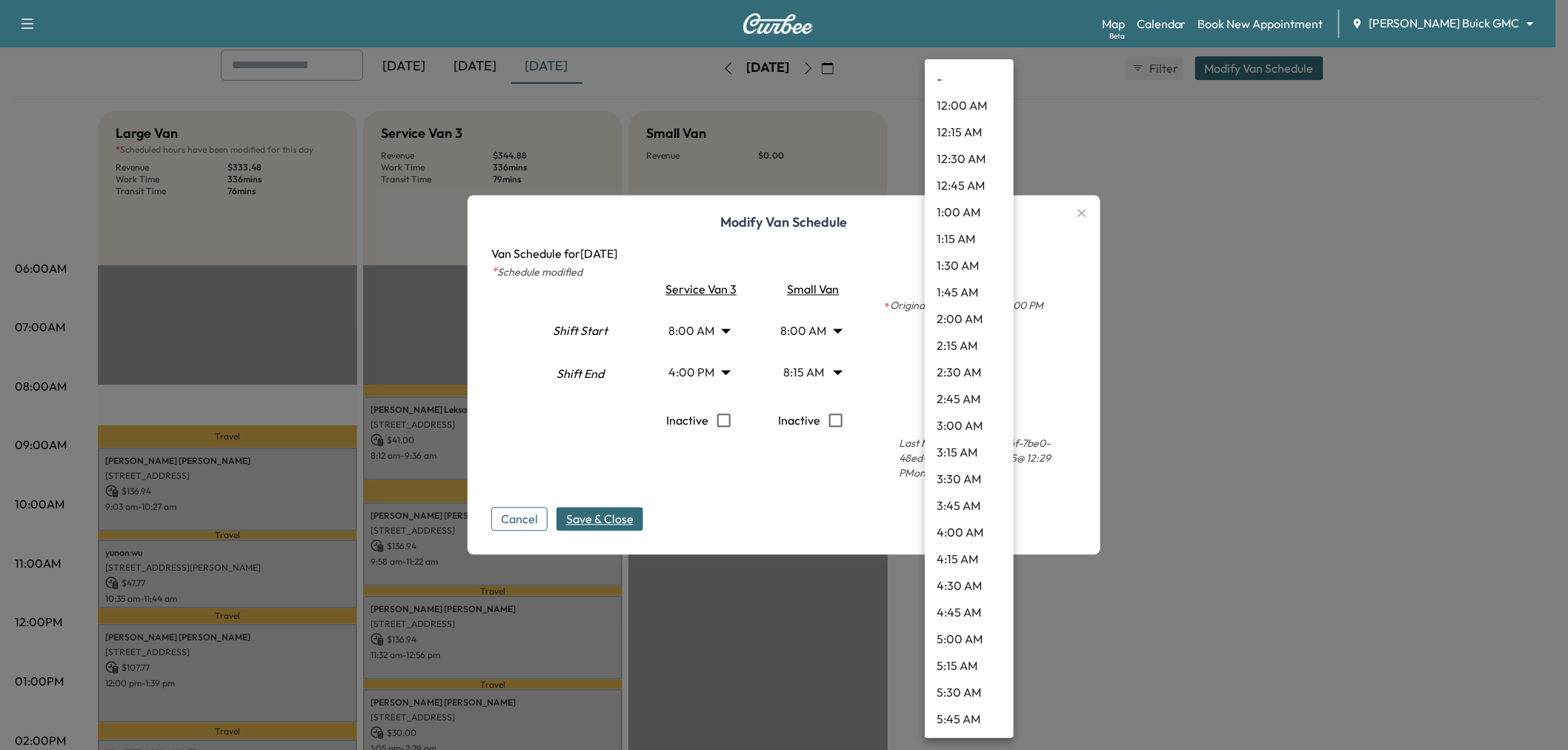
click at [959, 359] on body "Support Log Out Map Beta Calendar Book New Appointment Ewing Buick GMC ********…" at bounding box center [784, 293] width 1568 height 750
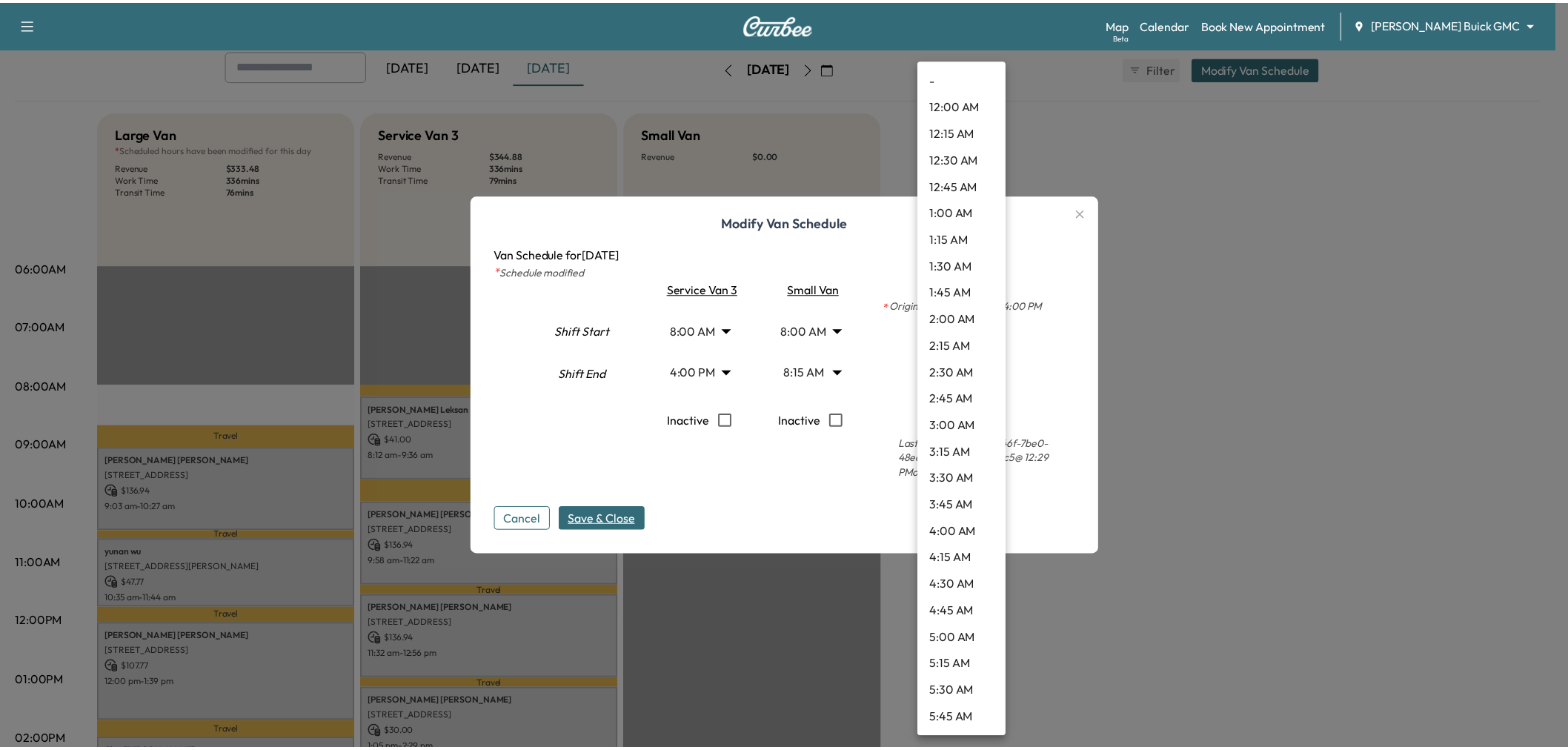
scroll to position [1440, 0]
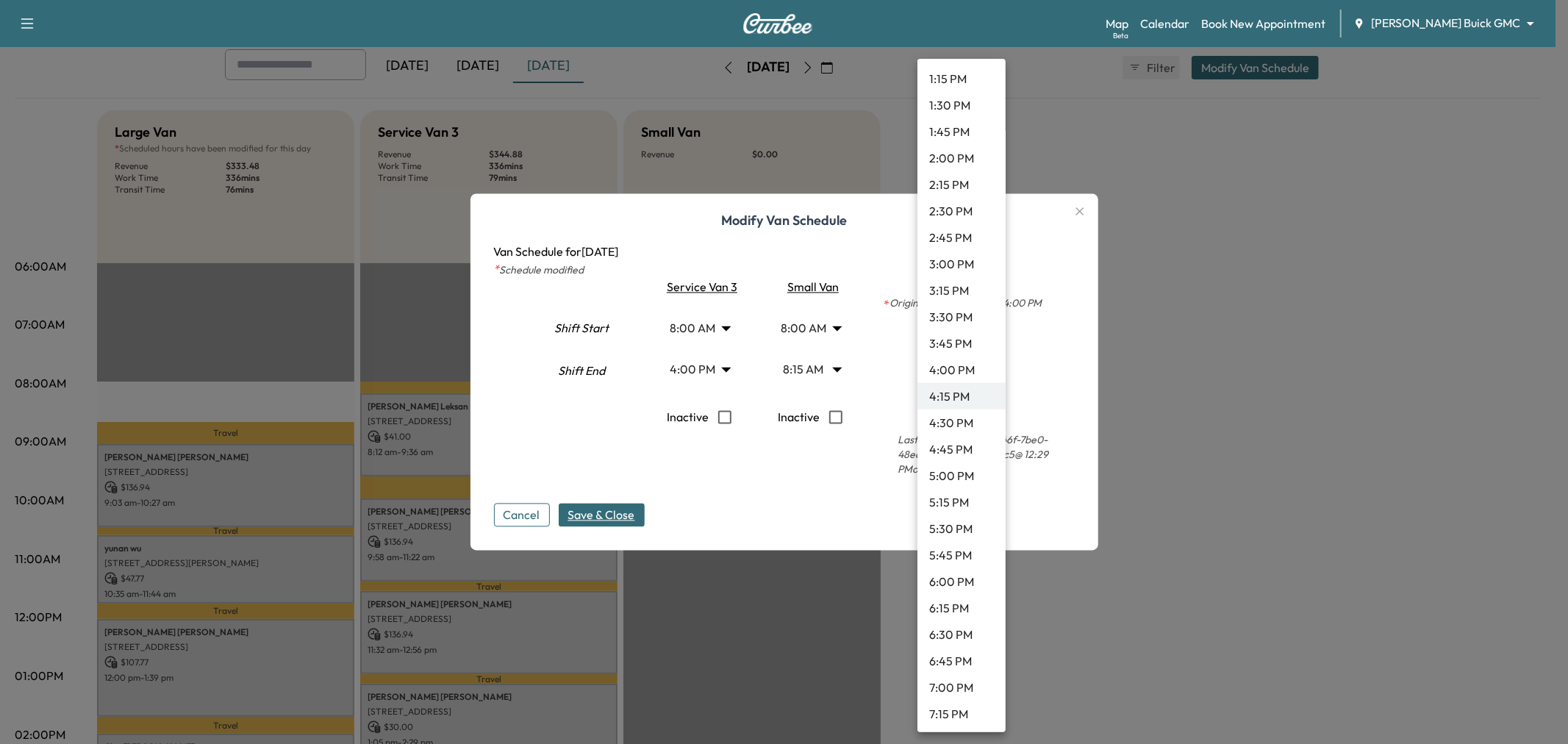
click at [966, 415] on li "4:30 PM" at bounding box center [961, 422] width 88 height 27
type input "****"
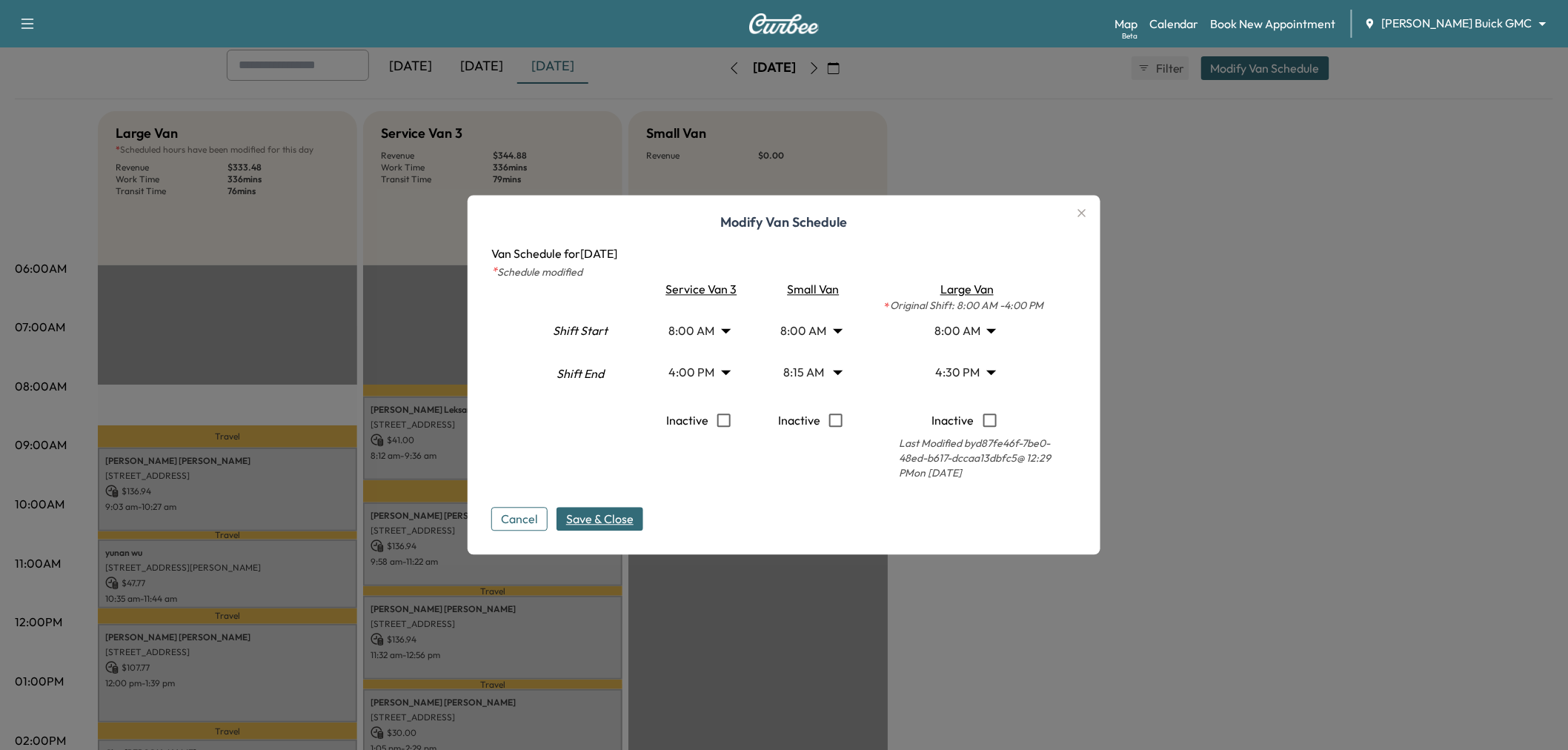
click at [624, 515] on span "Save & Close" at bounding box center [599, 519] width 68 height 18
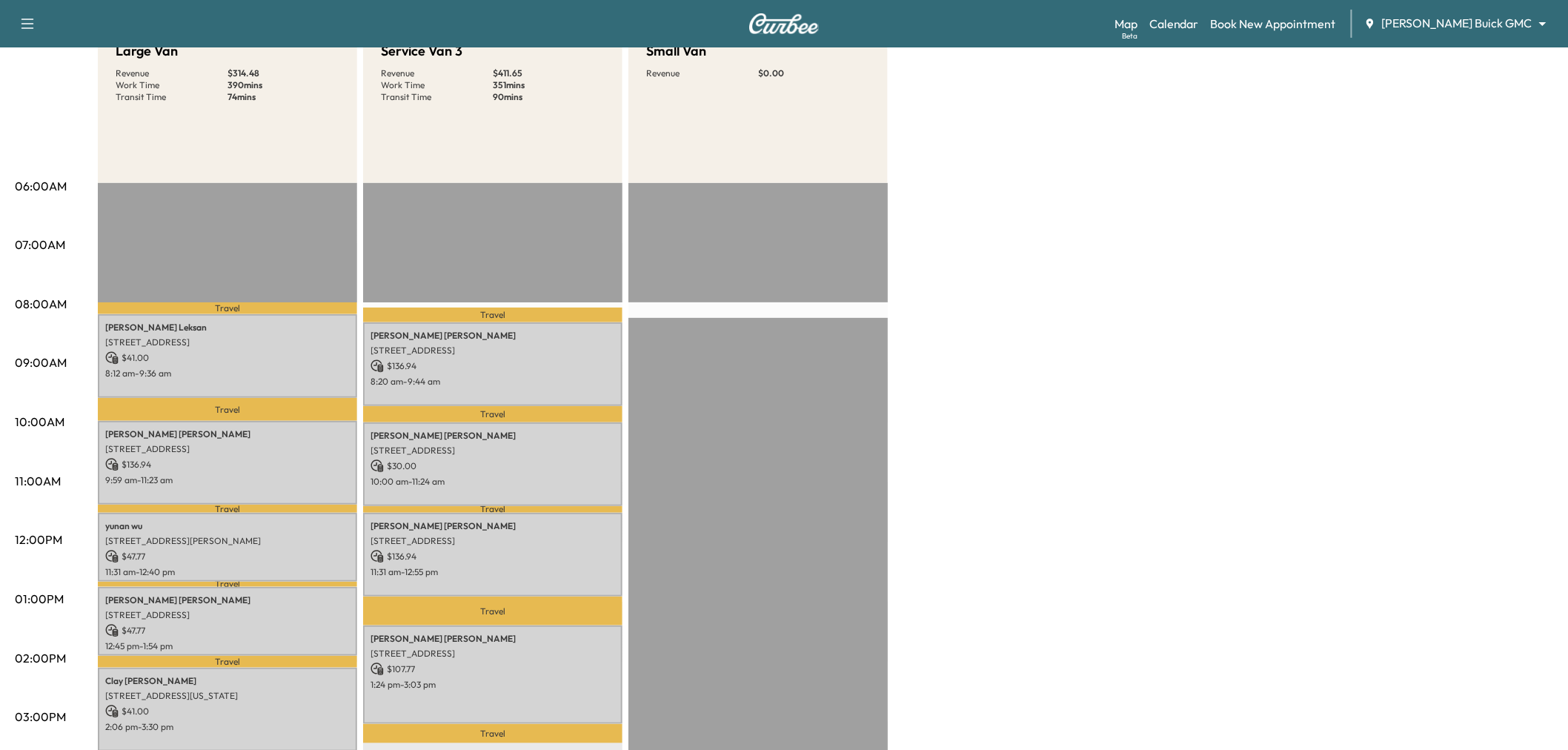
scroll to position [0, 0]
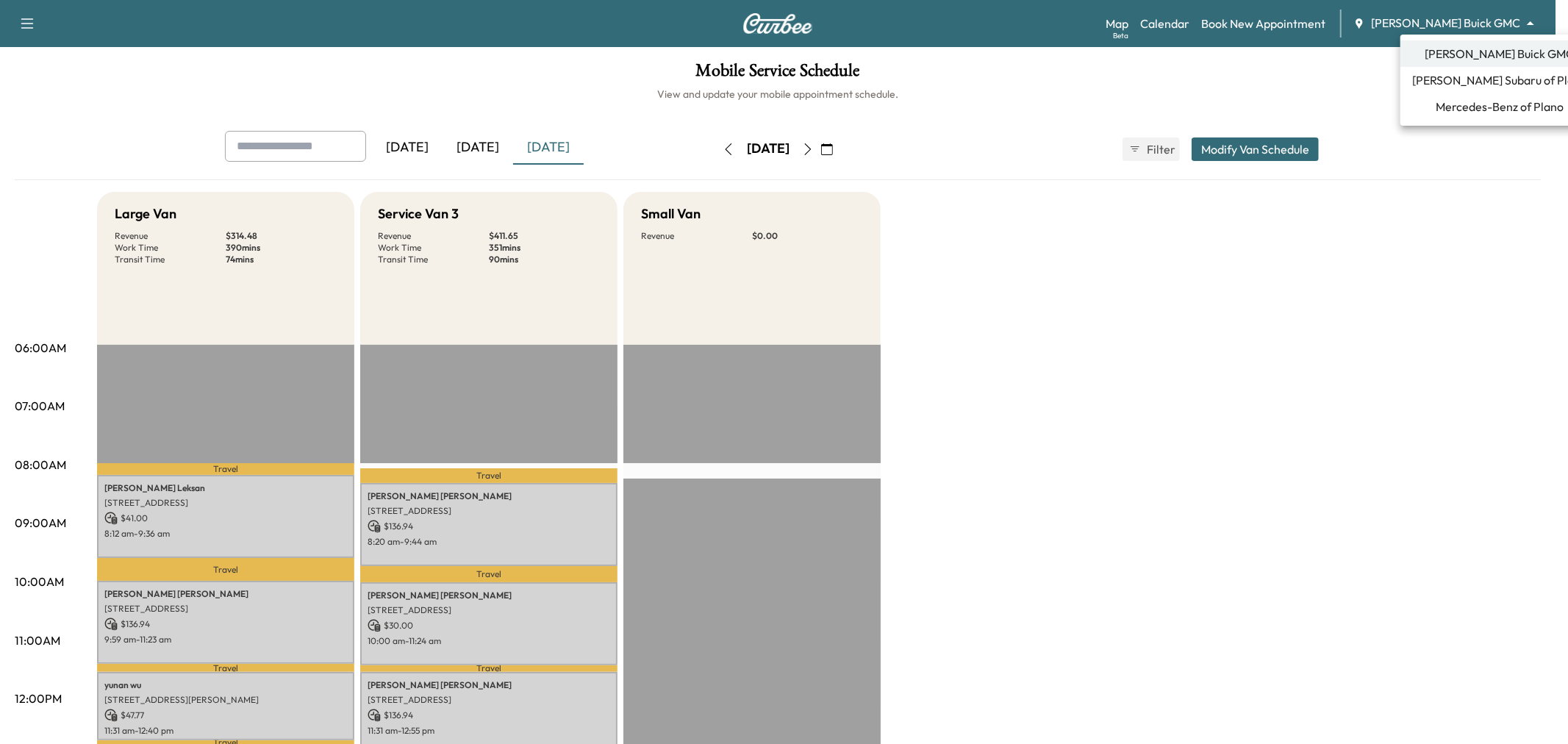
click at [1451, 24] on body "Support Log Out Map Beta Calendar Book New Appointment Ewing Buick GMC ********…" at bounding box center [784, 372] width 1568 height 744
click at [1452, 77] on span "Ewing Subaru of Plano" at bounding box center [1500, 80] width 175 height 18
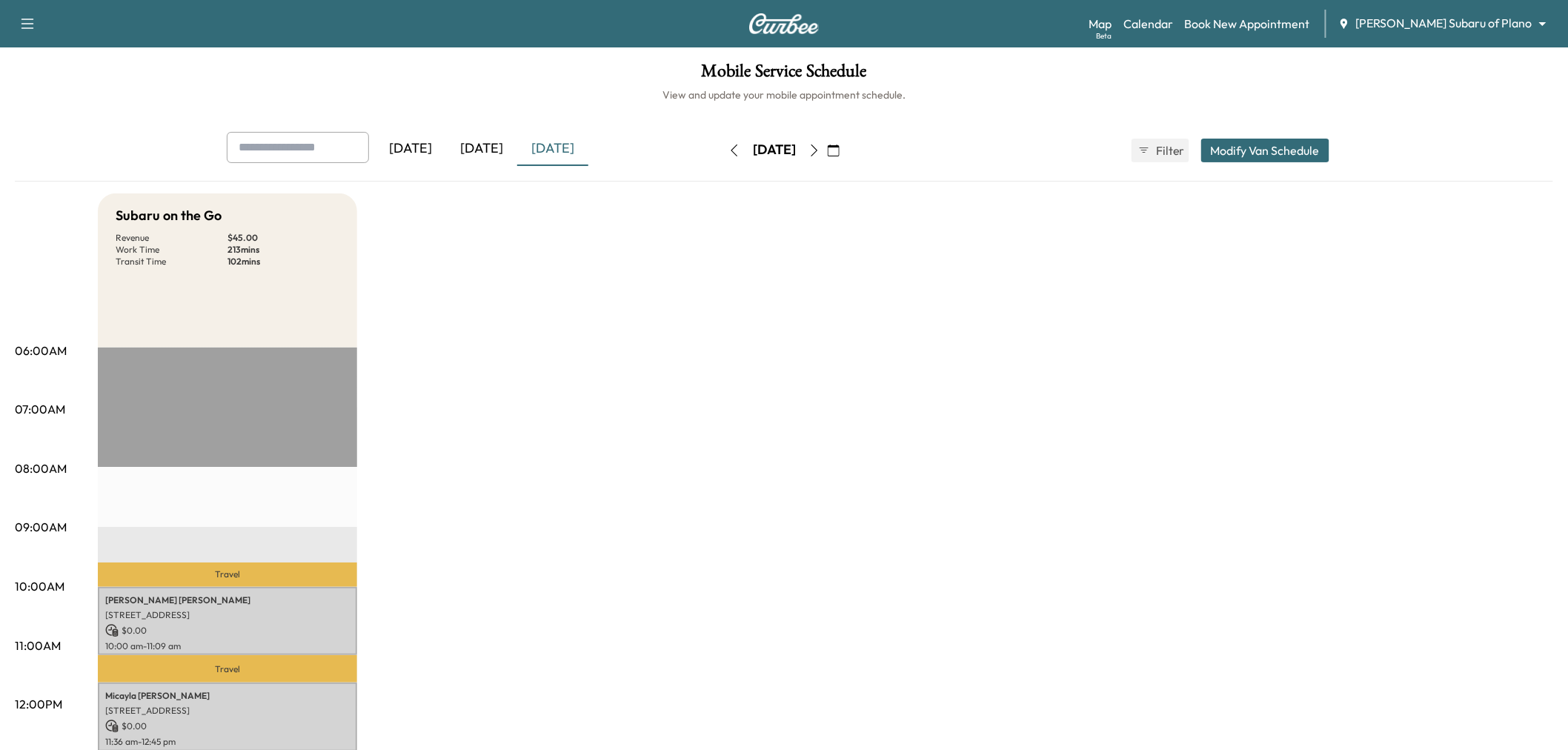
scroll to position [247, 0]
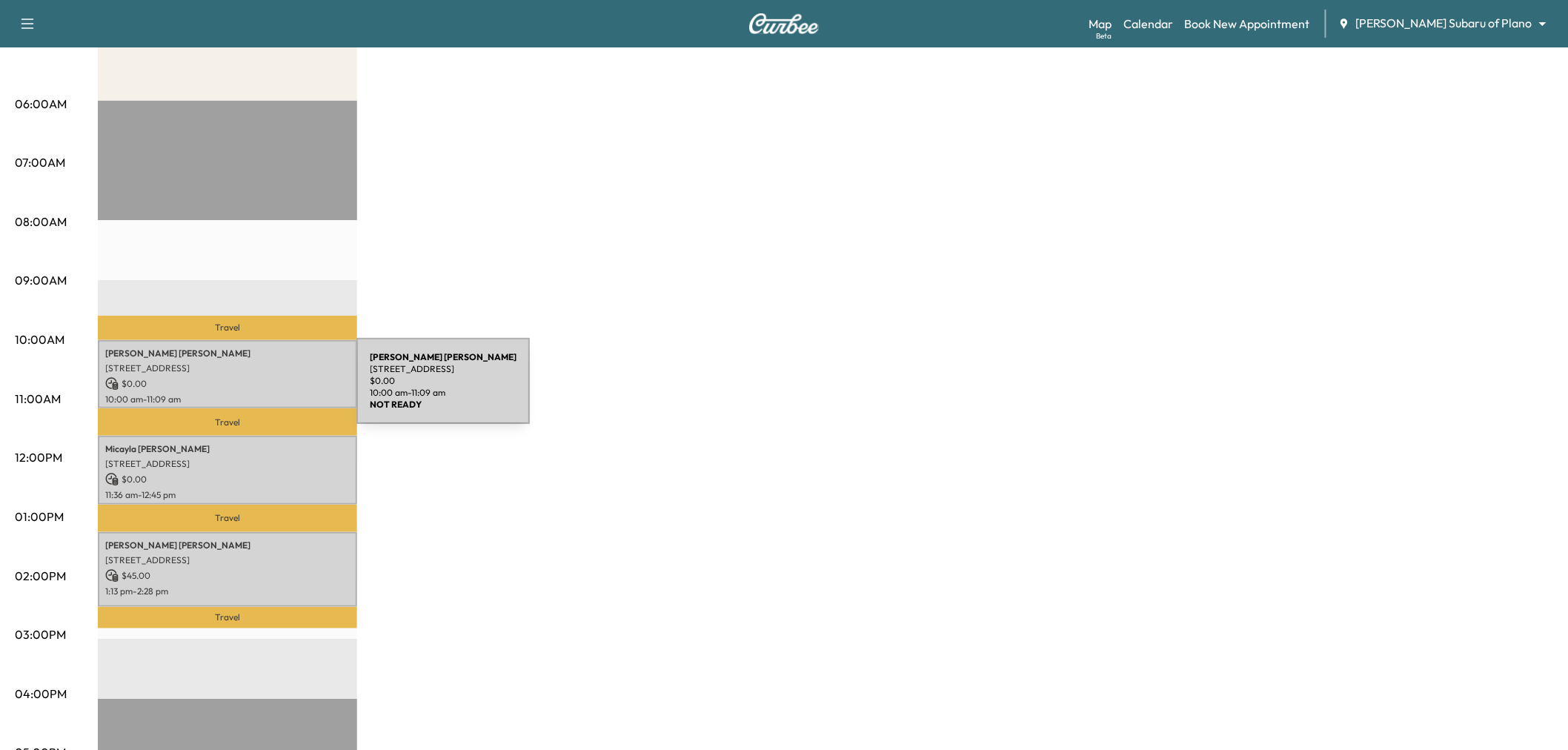
click at [250, 362] on p "8993 Shore Crest Rd, Frisco, TX 75036, United States of America" at bounding box center [227, 368] width 245 height 12
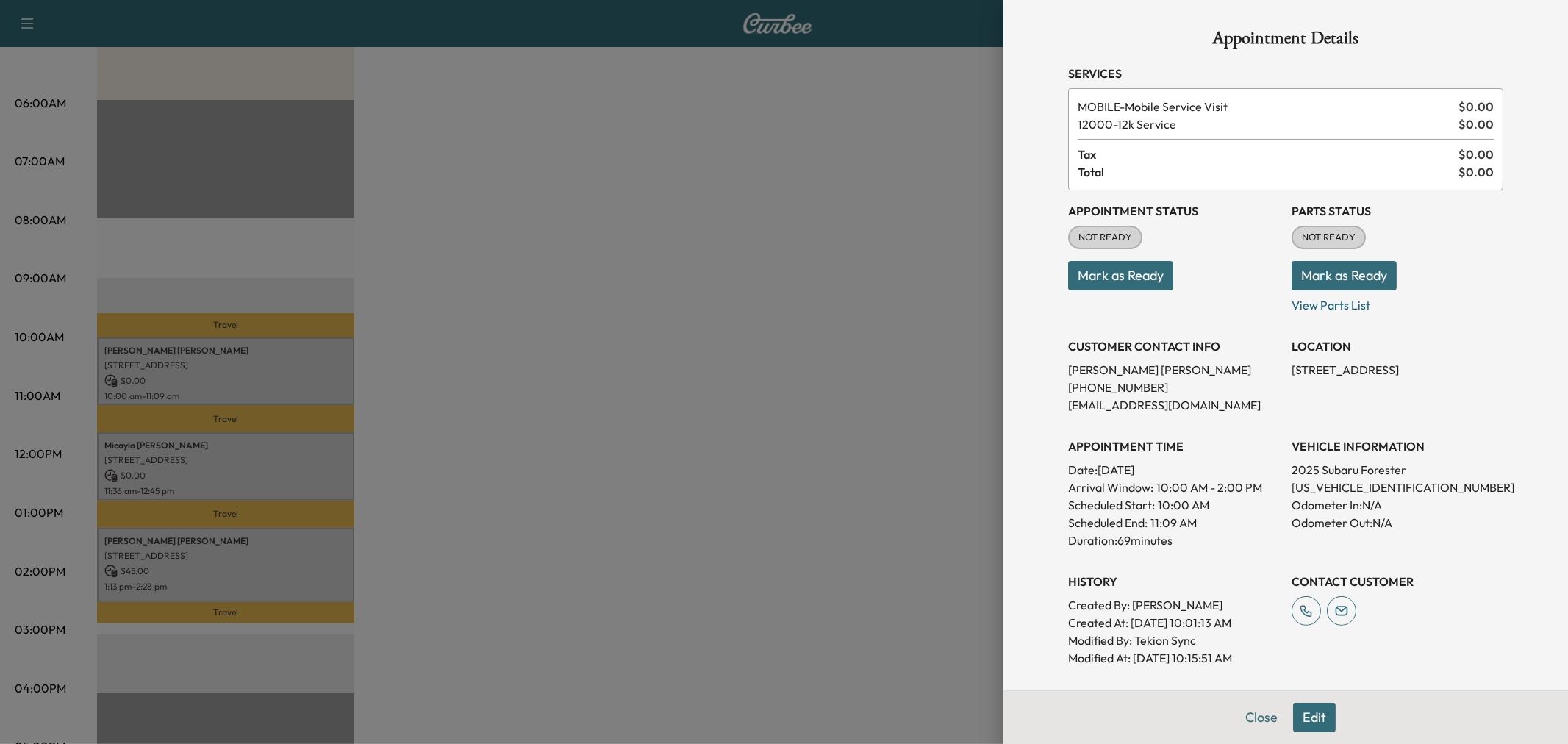
click at [274, 446] on div at bounding box center [784, 372] width 1568 height 744
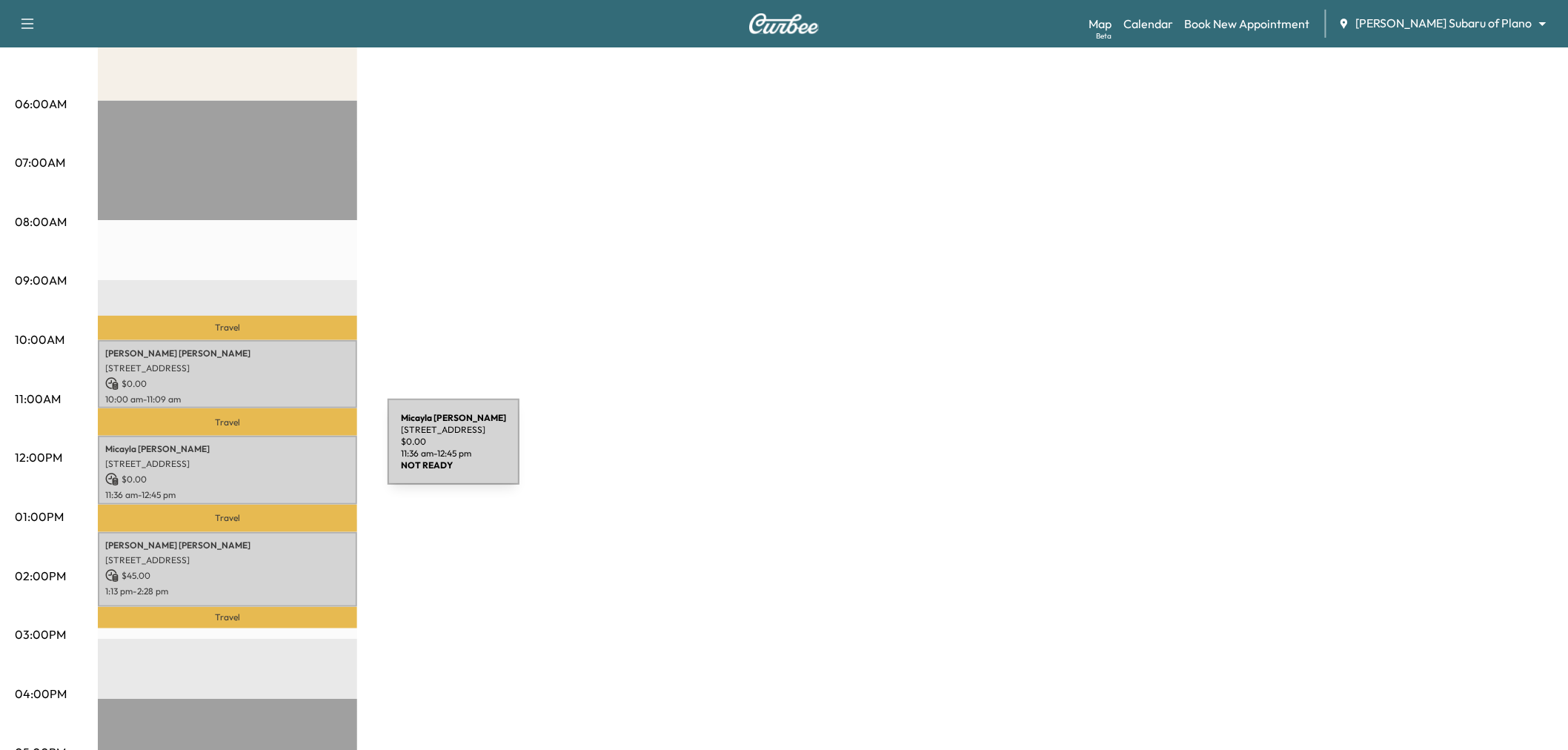
click at [276, 450] on div "Micayla Lynch 1111 S Main St, Carrollton, TX 75006, USA $ 0.00 11:36 am - 12:45…" at bounding box center [227, 470] width 259 height 69
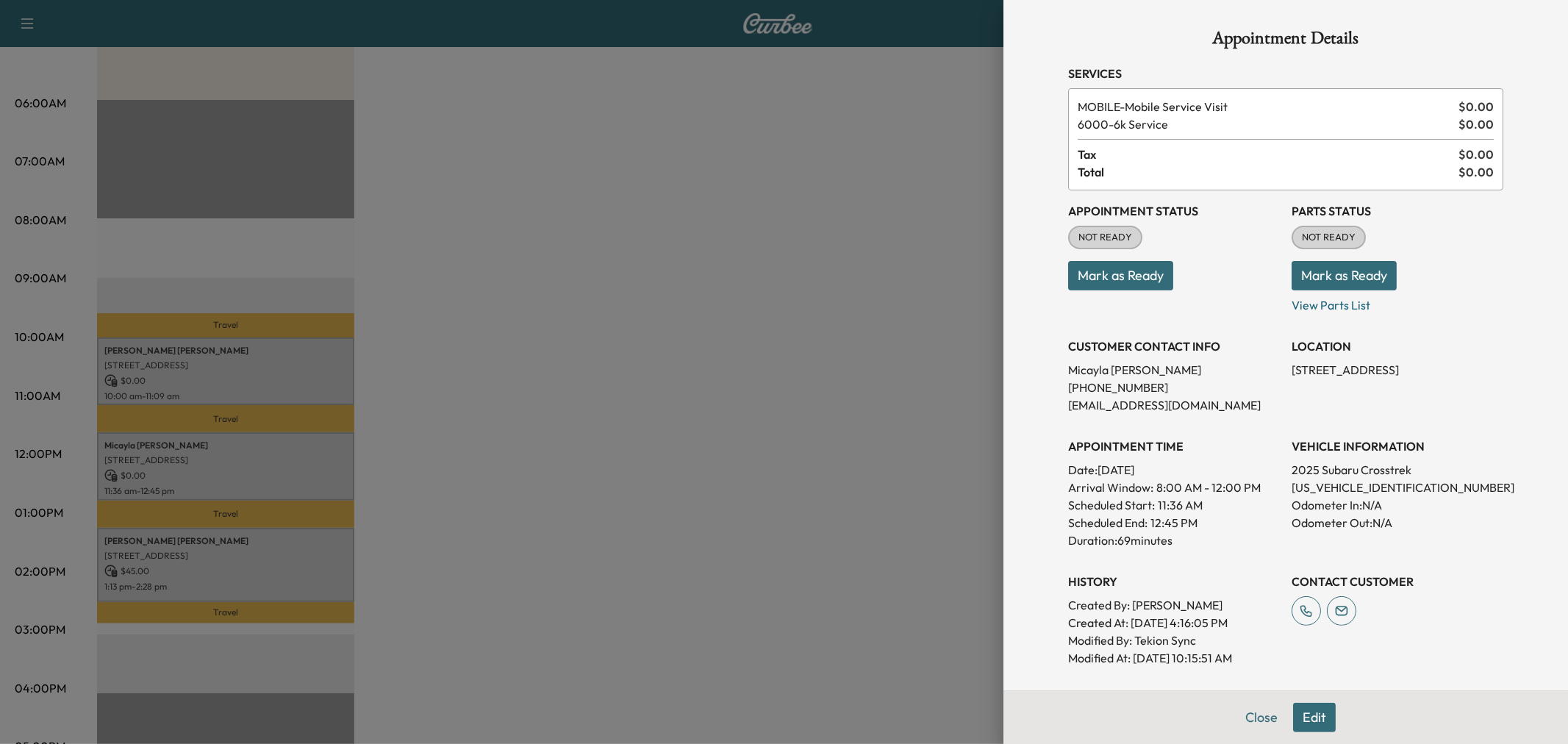
click at [274, 446] on div at bounding box center [784, 372] width 1568 height 744
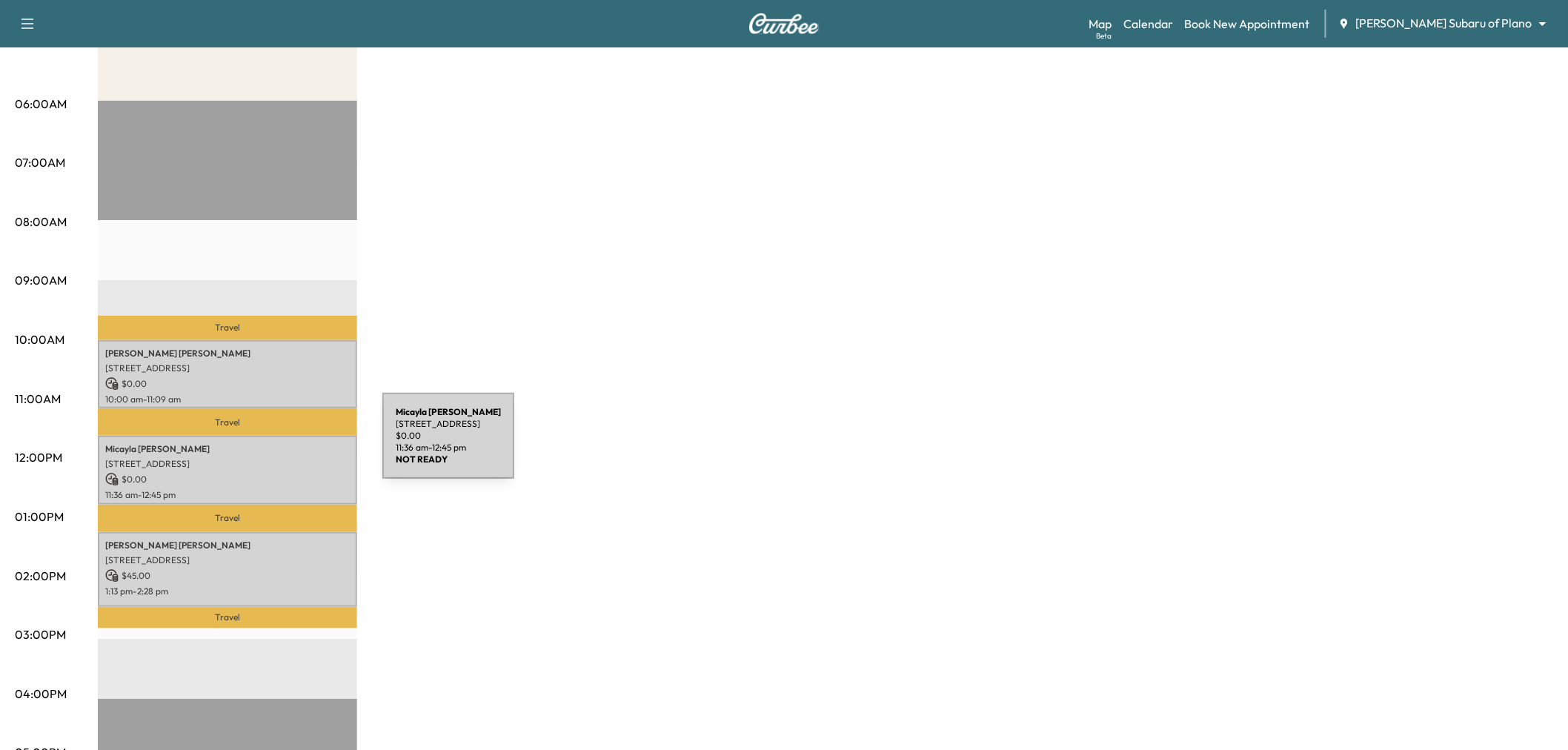
click at [272, 444] on p "Micayla Lynch" at bounding box center [227, 448] width 245 height 12
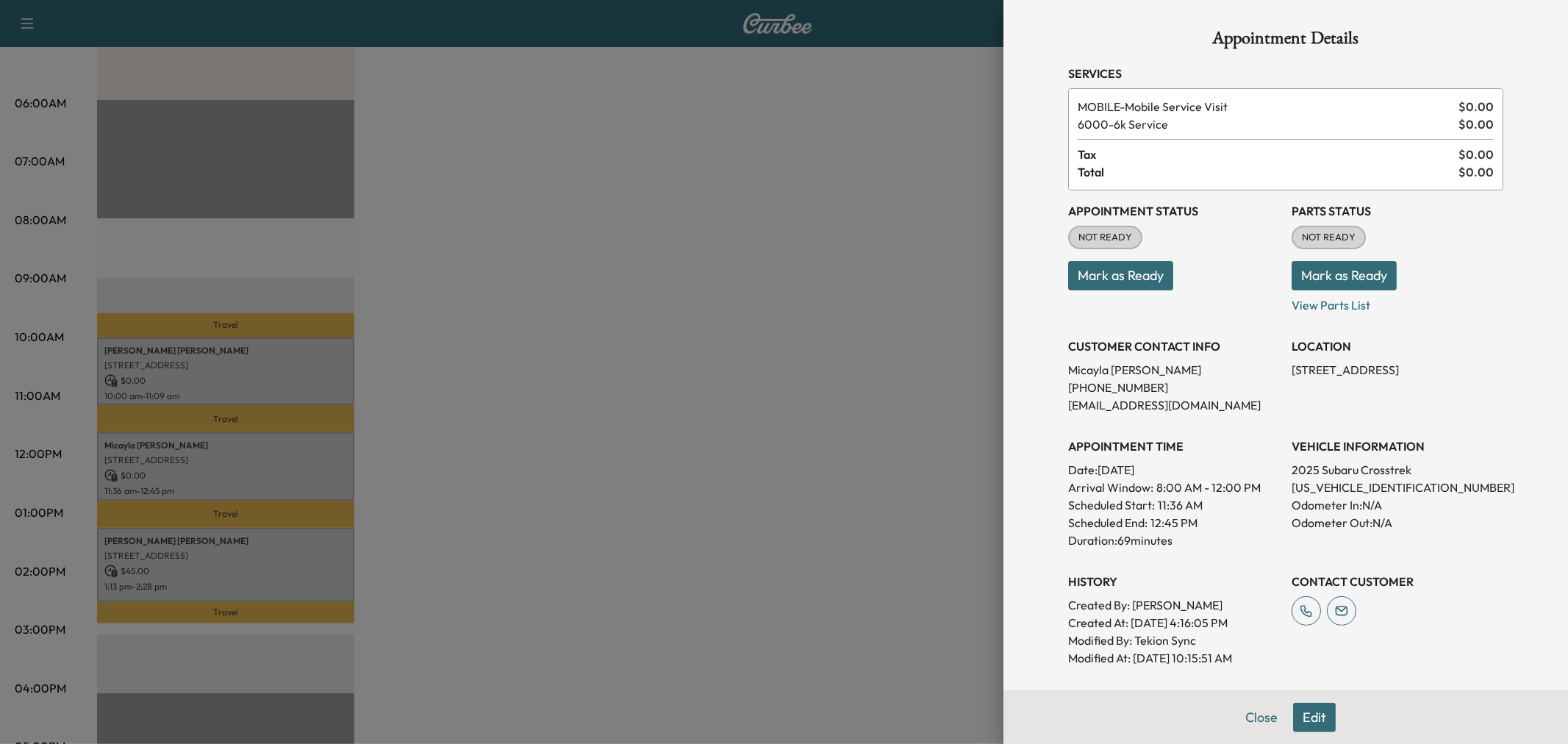
click at [269, 448] on div at bounding box center [784, 372] width 1568 height 744
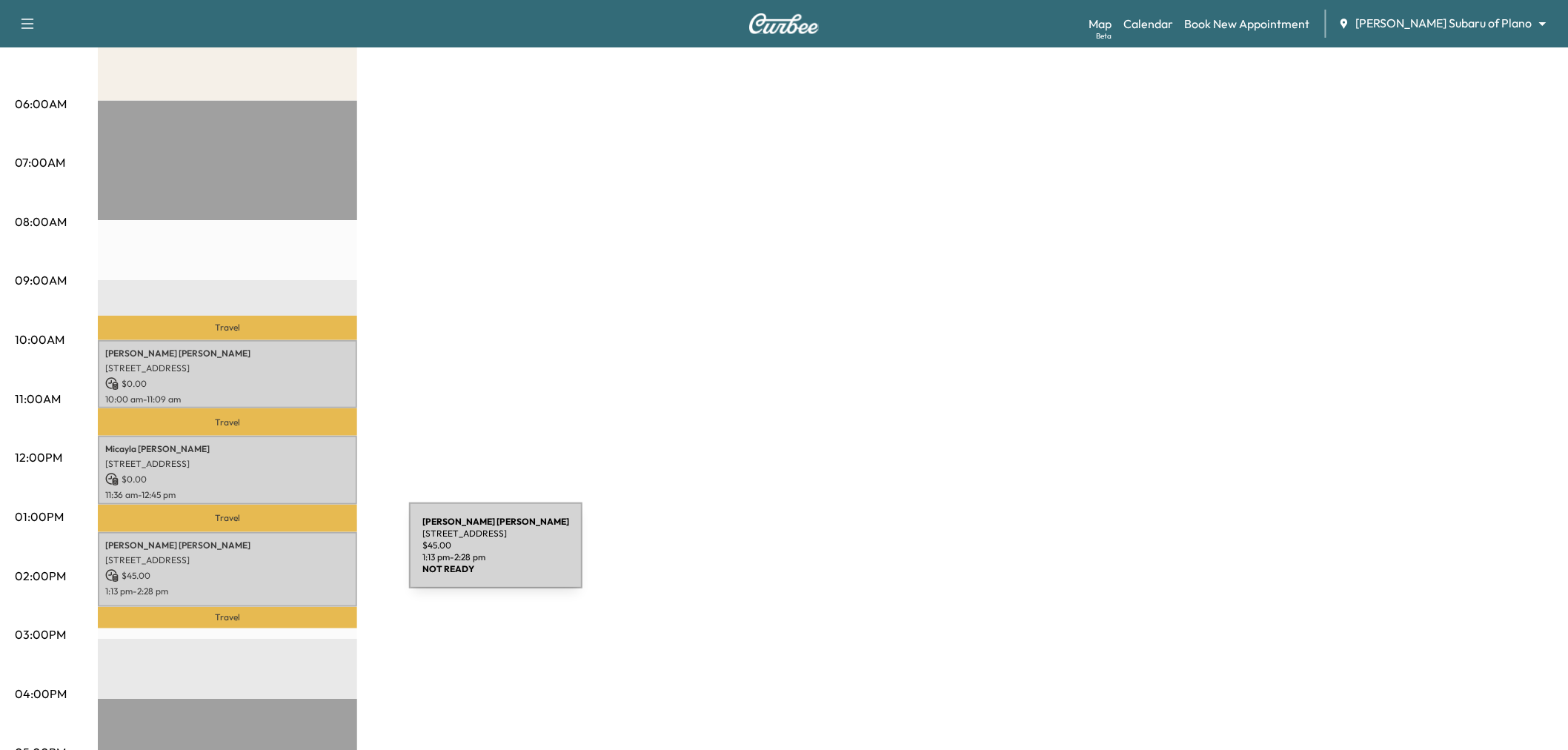
click at [298, 554] on p "2400 Flora Dr, Plano, TX 75074, USA" at bounding box center [227, 560] width 245 height 12
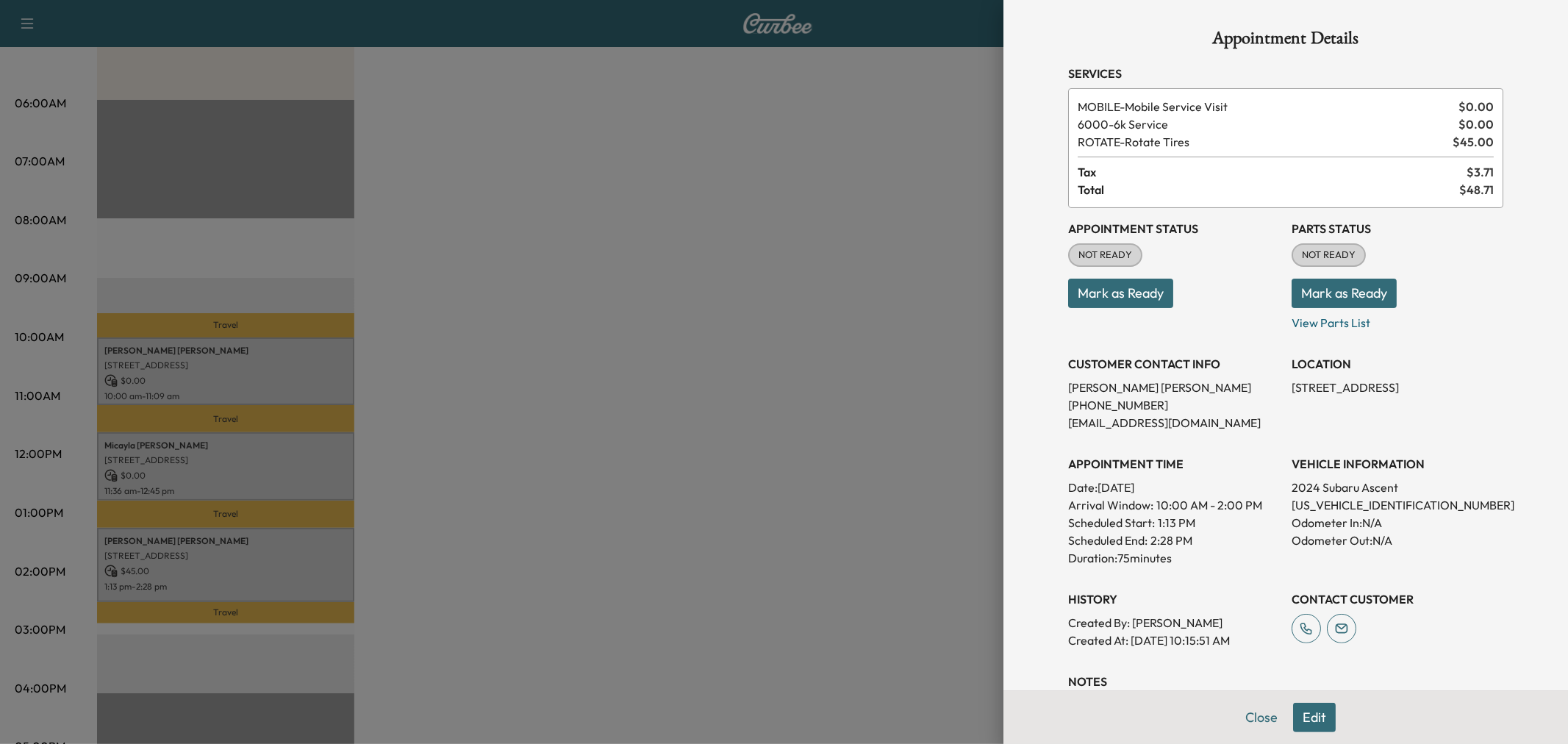
click at [295, 552] on div at bounding box center [784, 372] width 1568 height 744
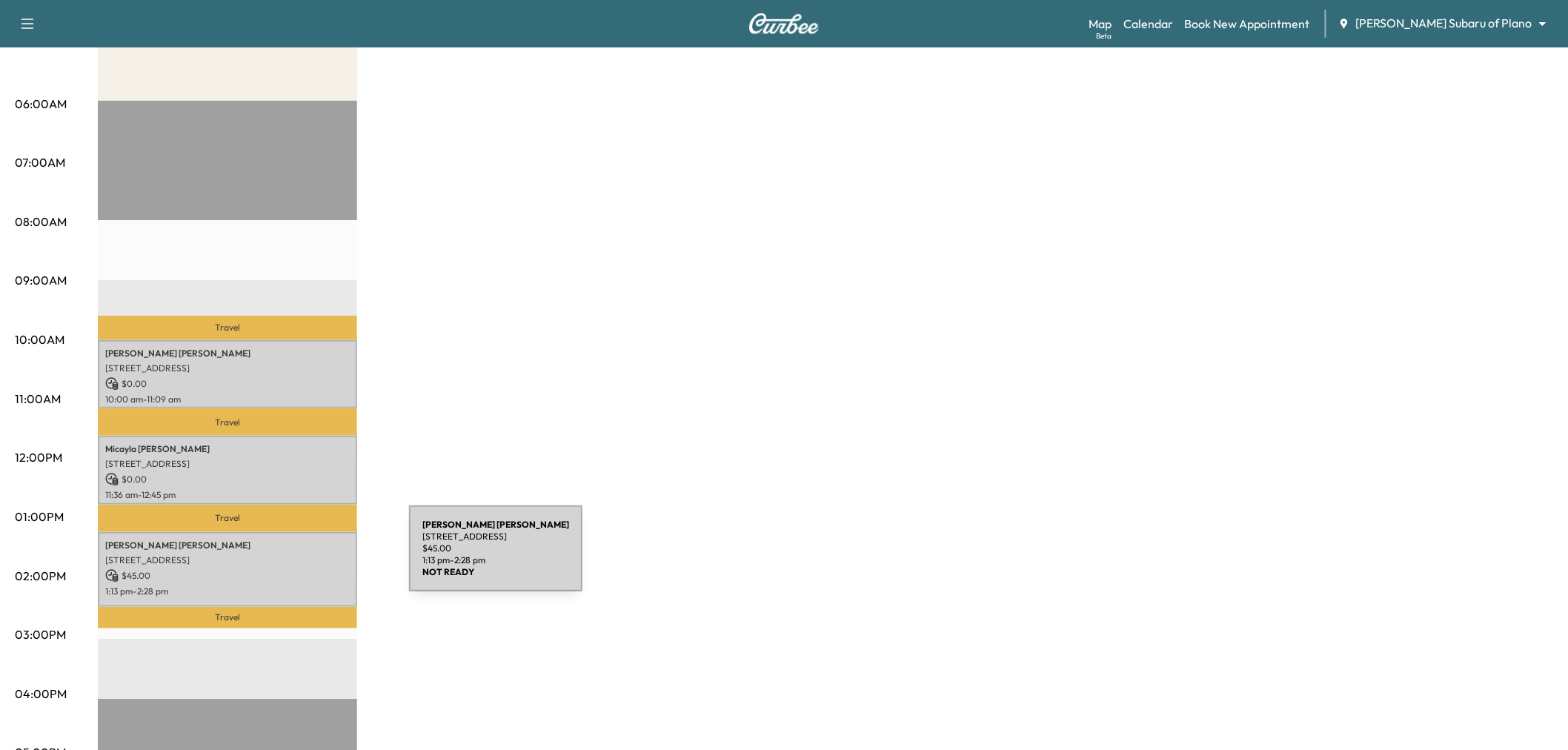
click at [298, 557] on p "2400 Flora Dr, Plano, TX 75074, USA" at bounding box center [227, 560] width 245 height 12
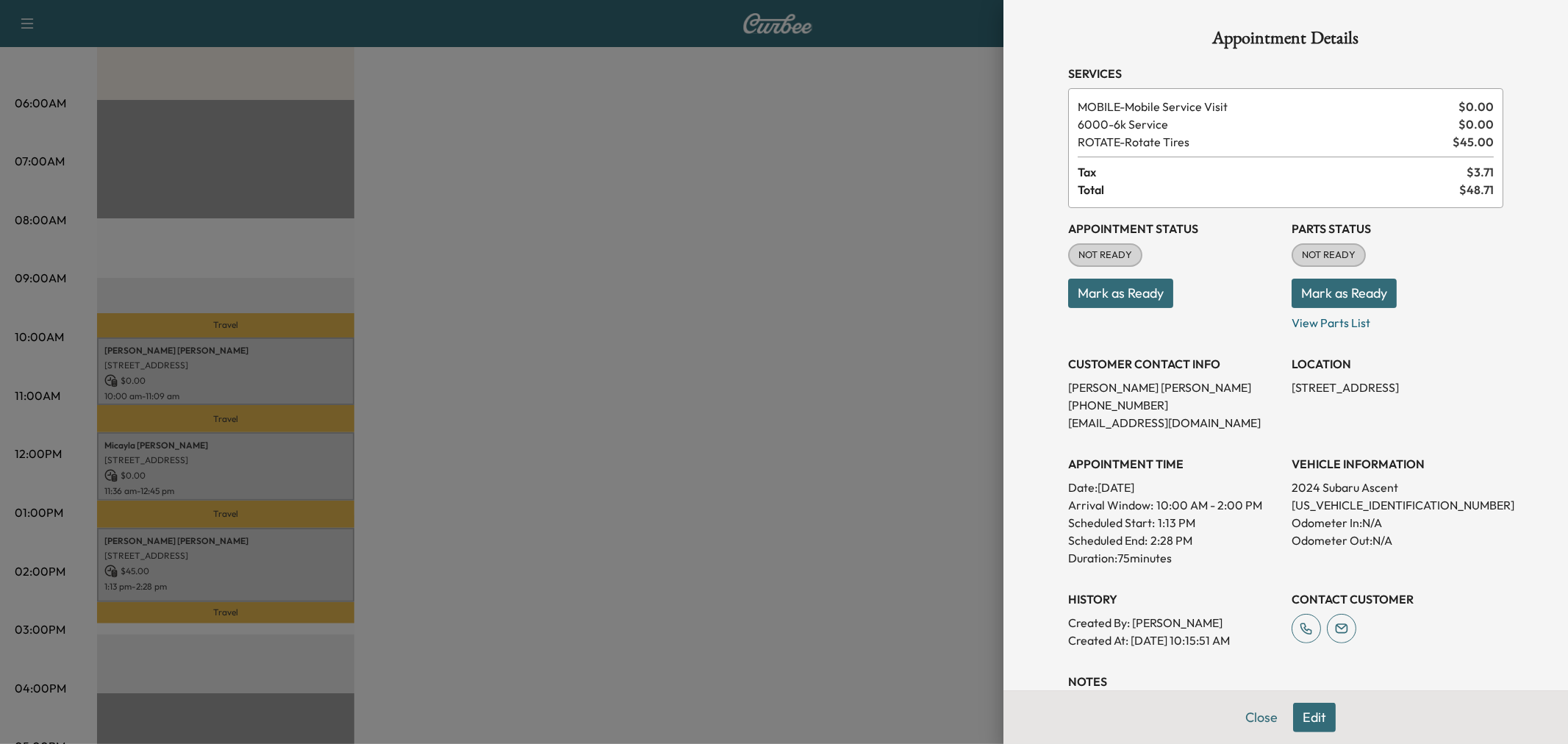
click at [295, 552] on div at bounding box center [784, 372] width 1568 height 744
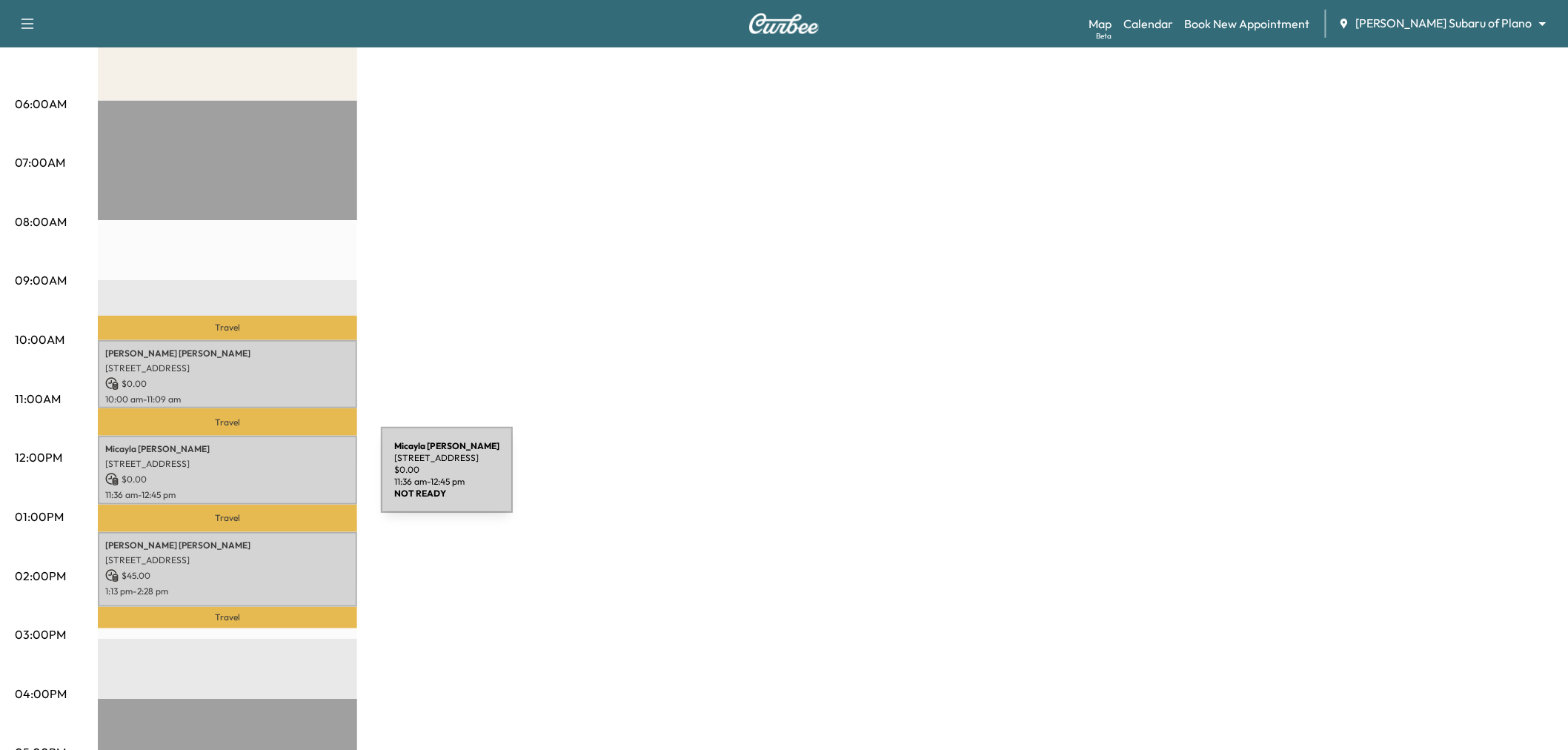
click at [270, 479] on p "$ 0.00" at bounding box center [227, 479] width 245 height 13
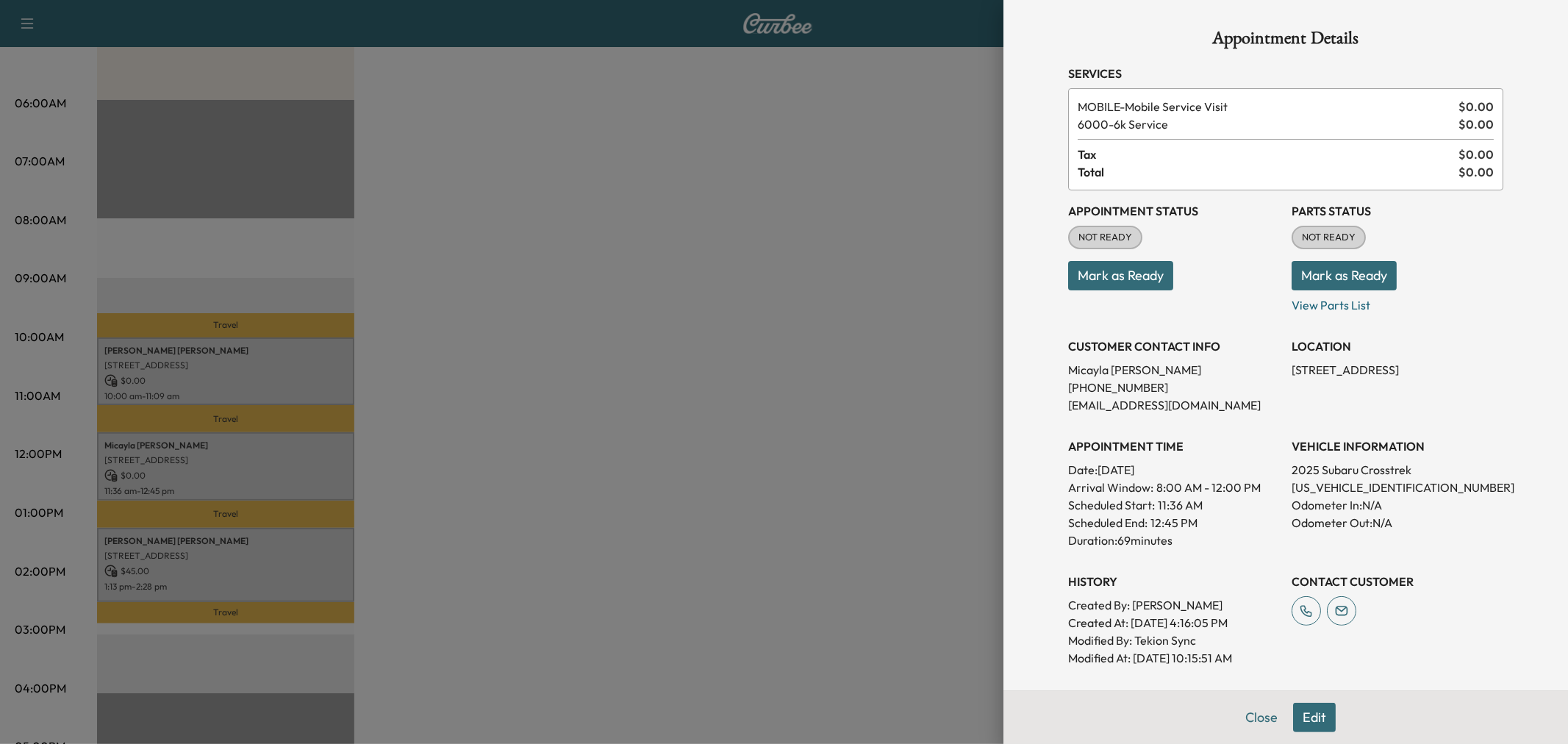
click at [269, 473] on div at bounding box center [784, 372] width 1568 height 744
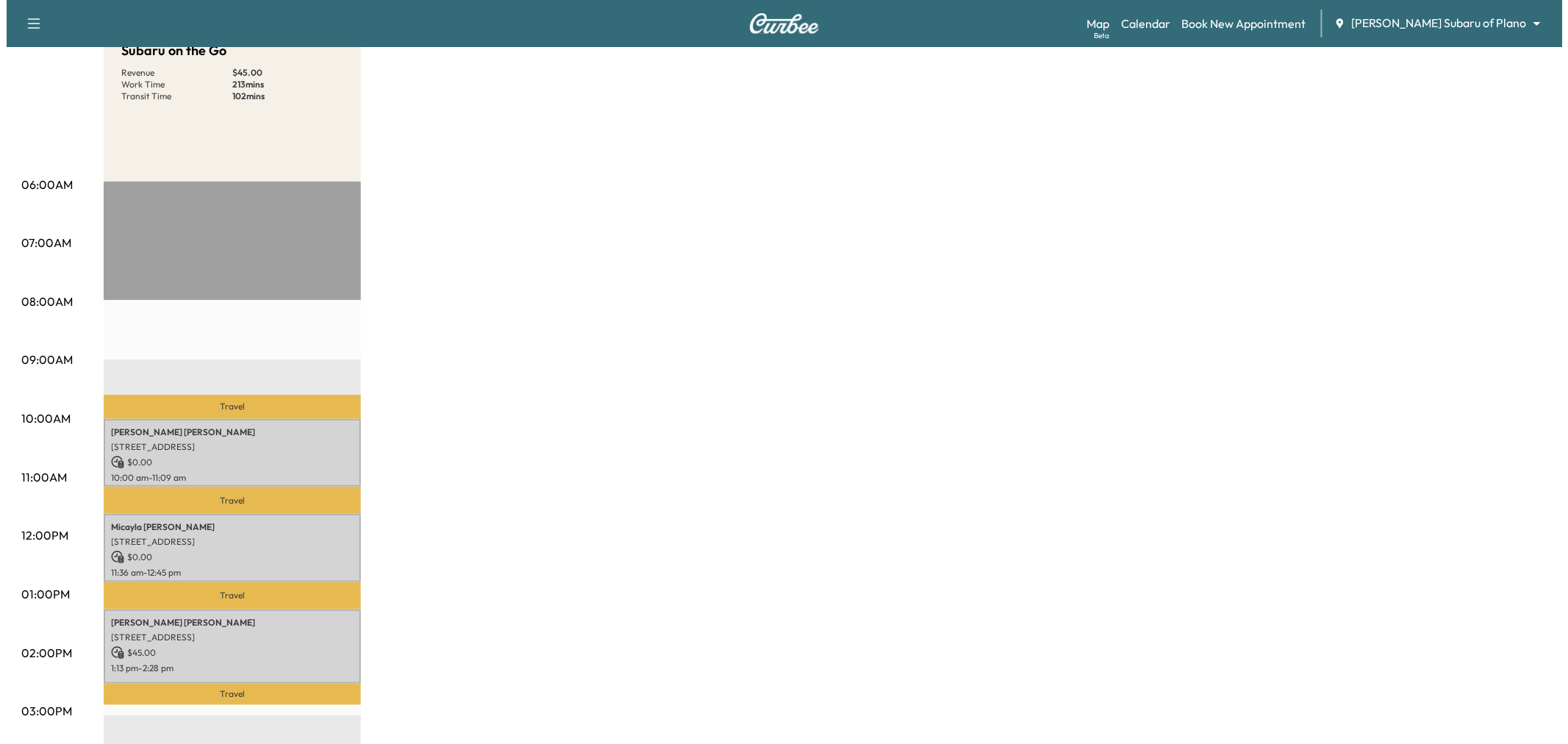
scroll to position [0, 0]
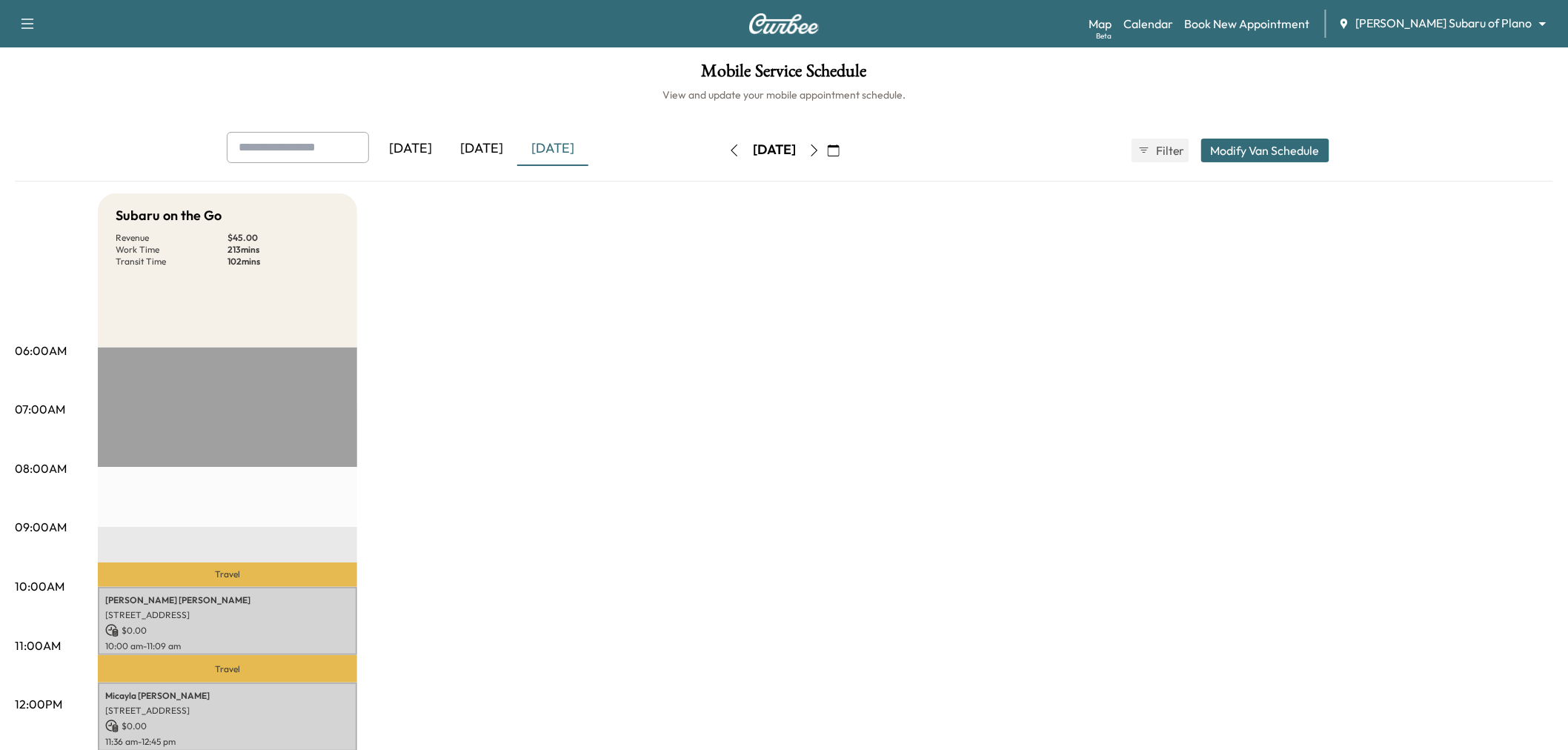
click at [1285, 142] on button "Modify Van Schedule" at bounding box center [1265, 150] width 128 height 24
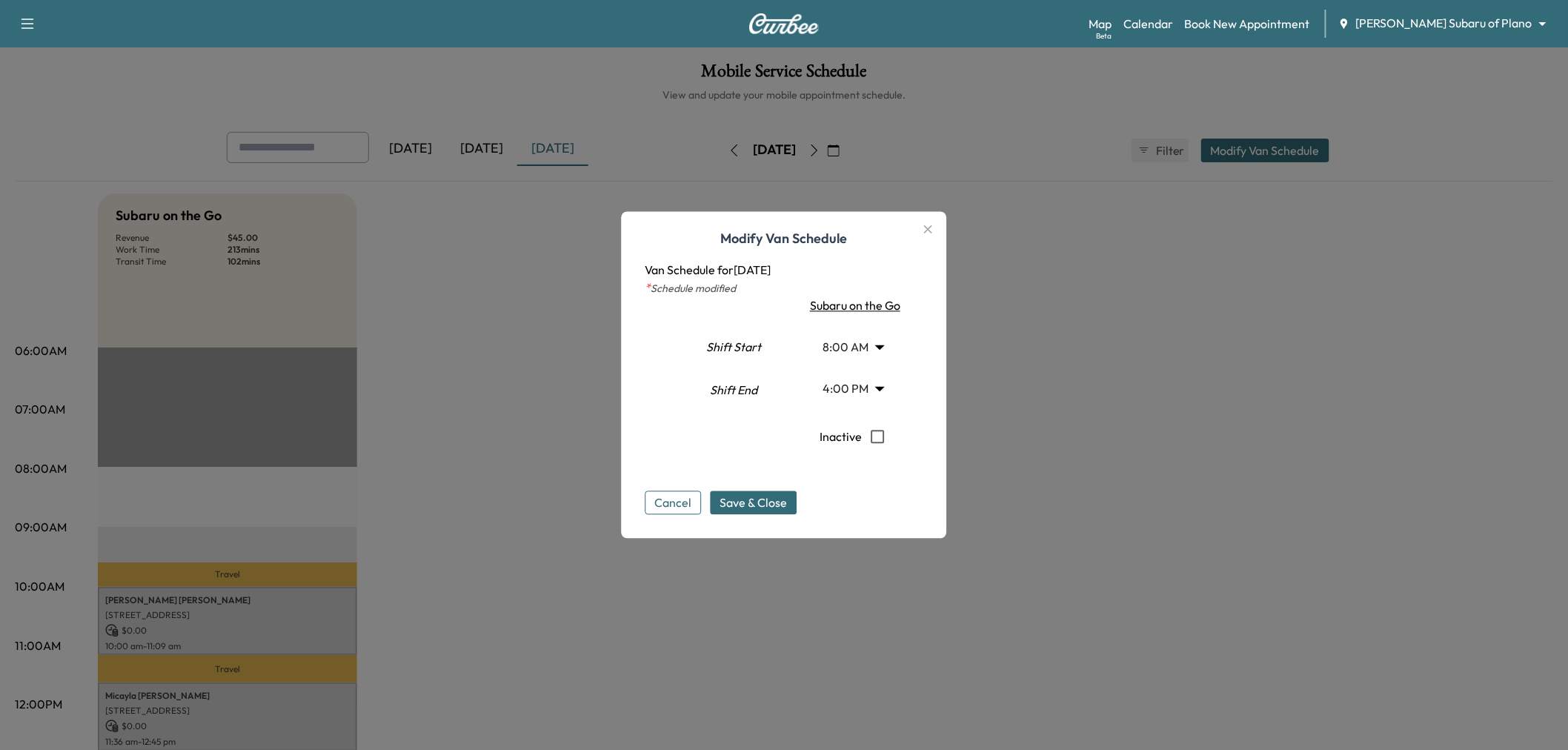
click at [848, 394] on body "Support Log Out Map Beta Calendar Book New Appointment Ewing Subaru of Plano **…" at bounding box center [784, 375] width 1568 height 750
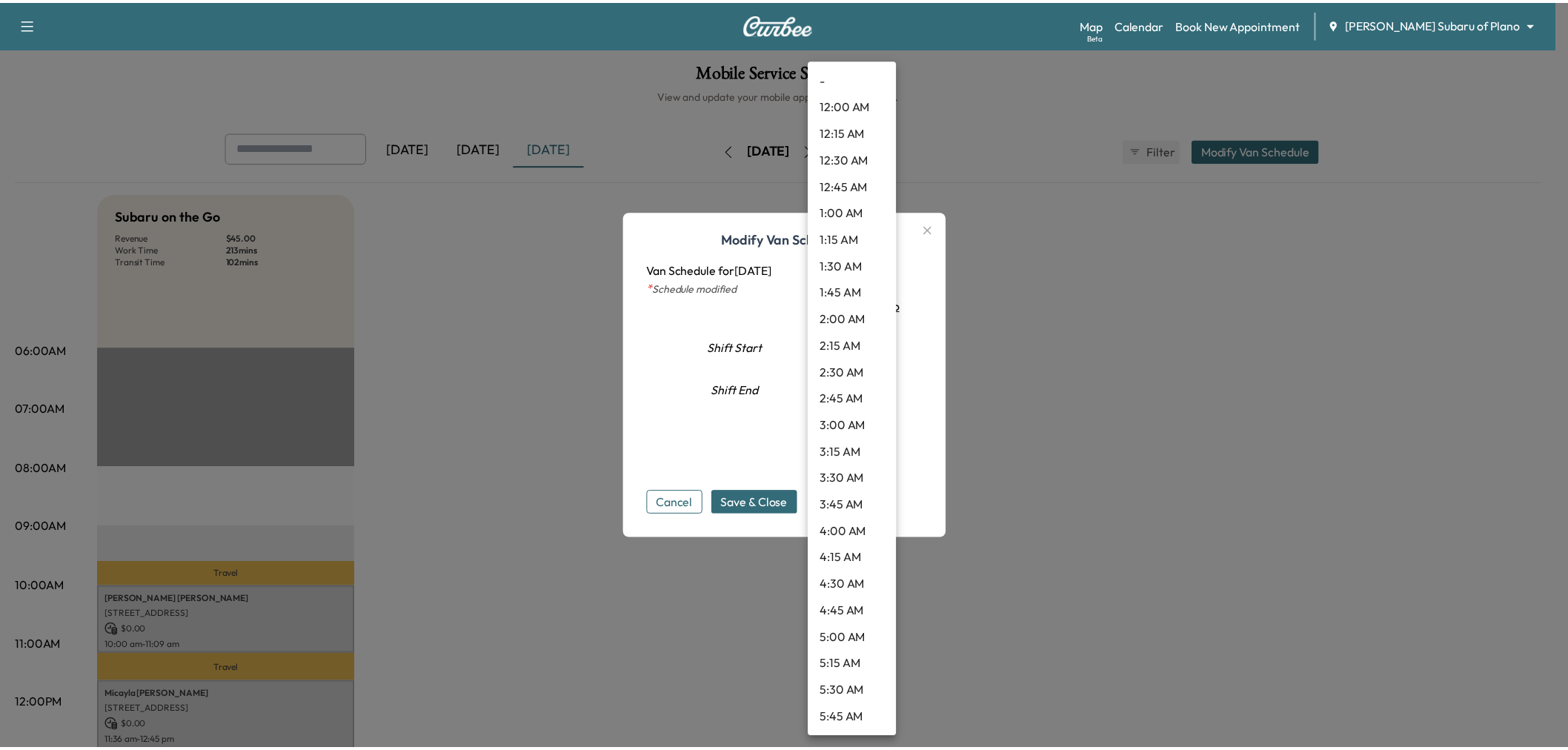
scroll to position [1412, 0]
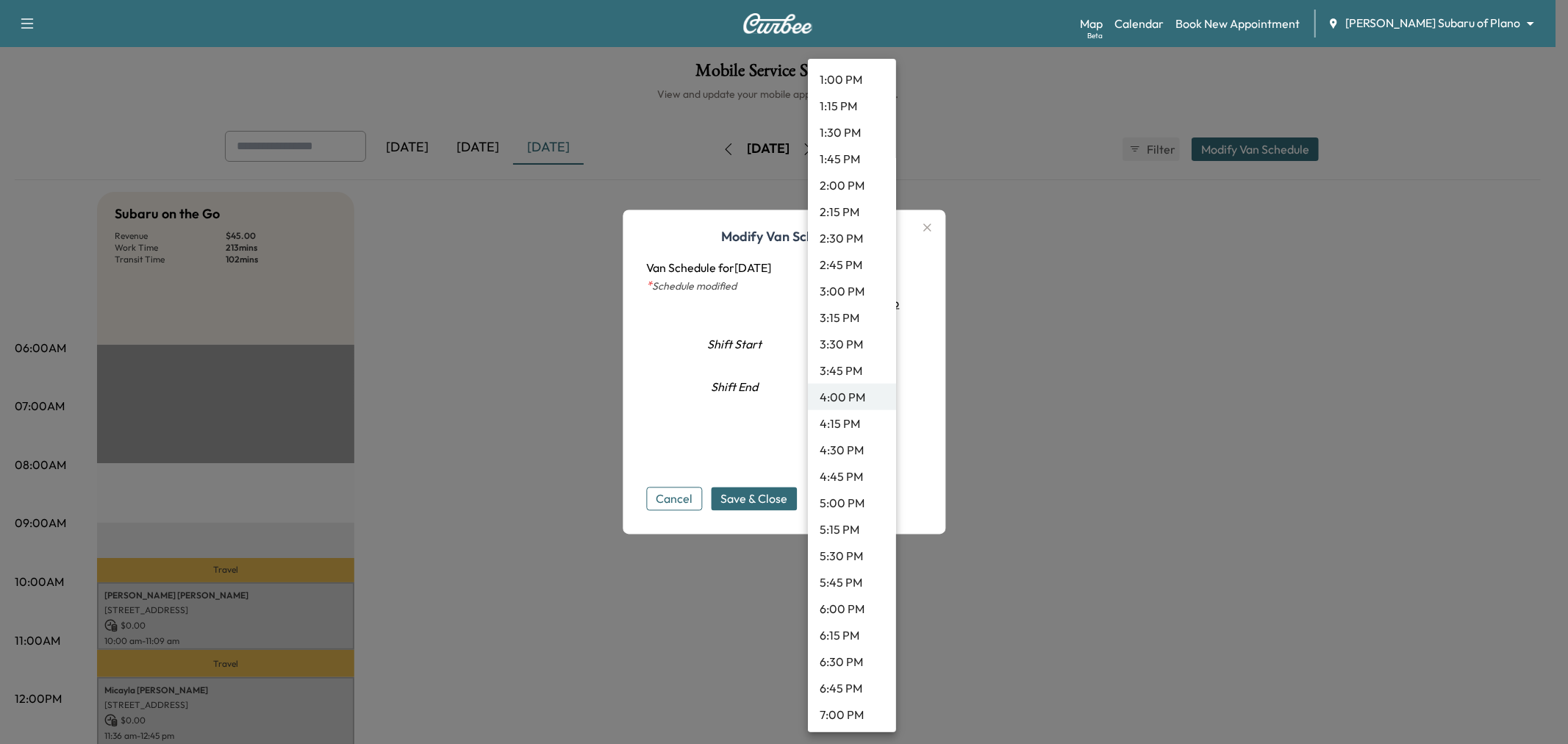
click at [831, 237] on li "2:30 PM" at bounding box center [852, 238] width 88 height 27
type input "****"
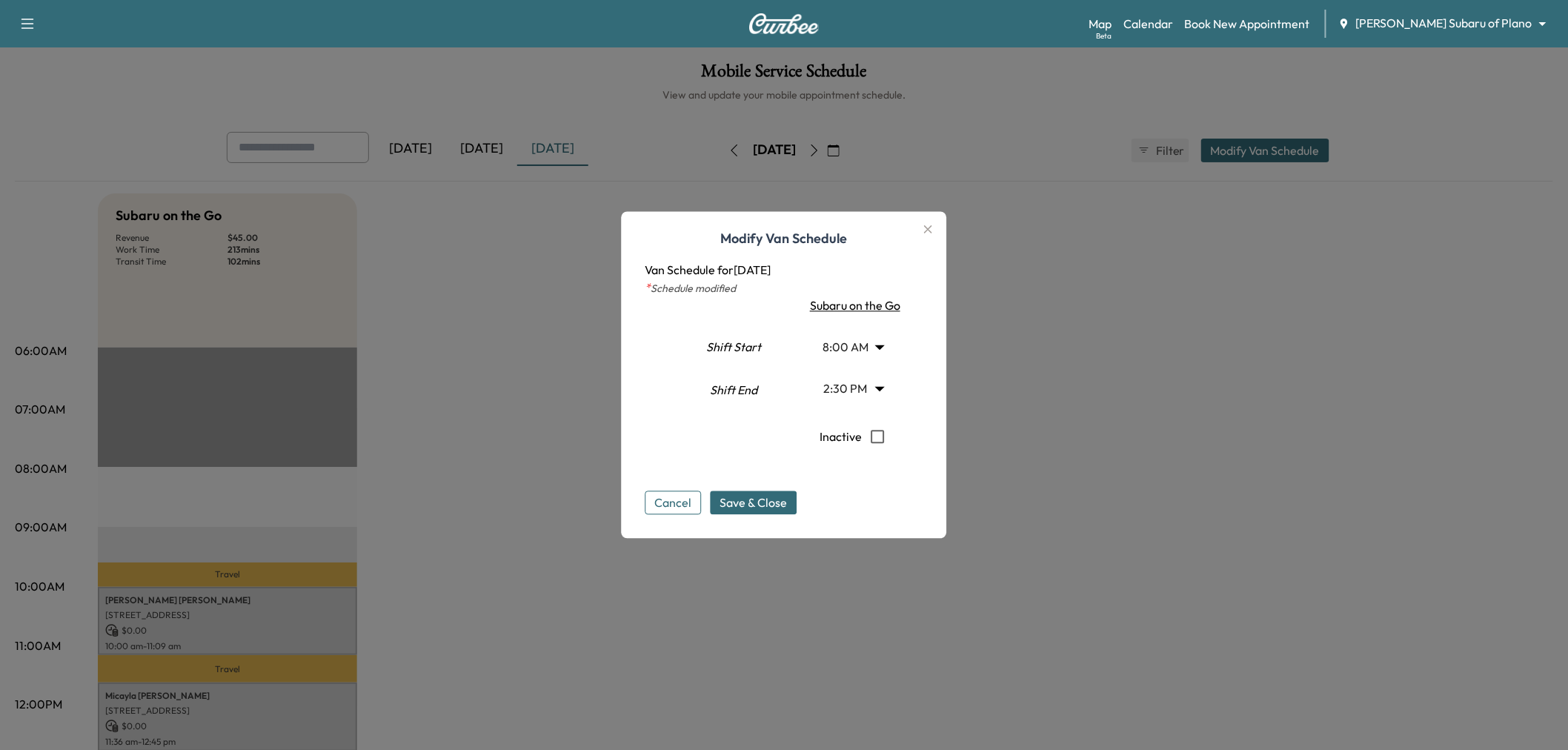
click at [745, 475] on div "Cancel Save & Close" at bounding box center [784, 491] width 278 height 47
click at [749, 494] on span "Save & Close" at bounding box center [753, 503] width 68 height 18
click at [463, 489] on div at bounding box center [784, 375] width 1568 height 750
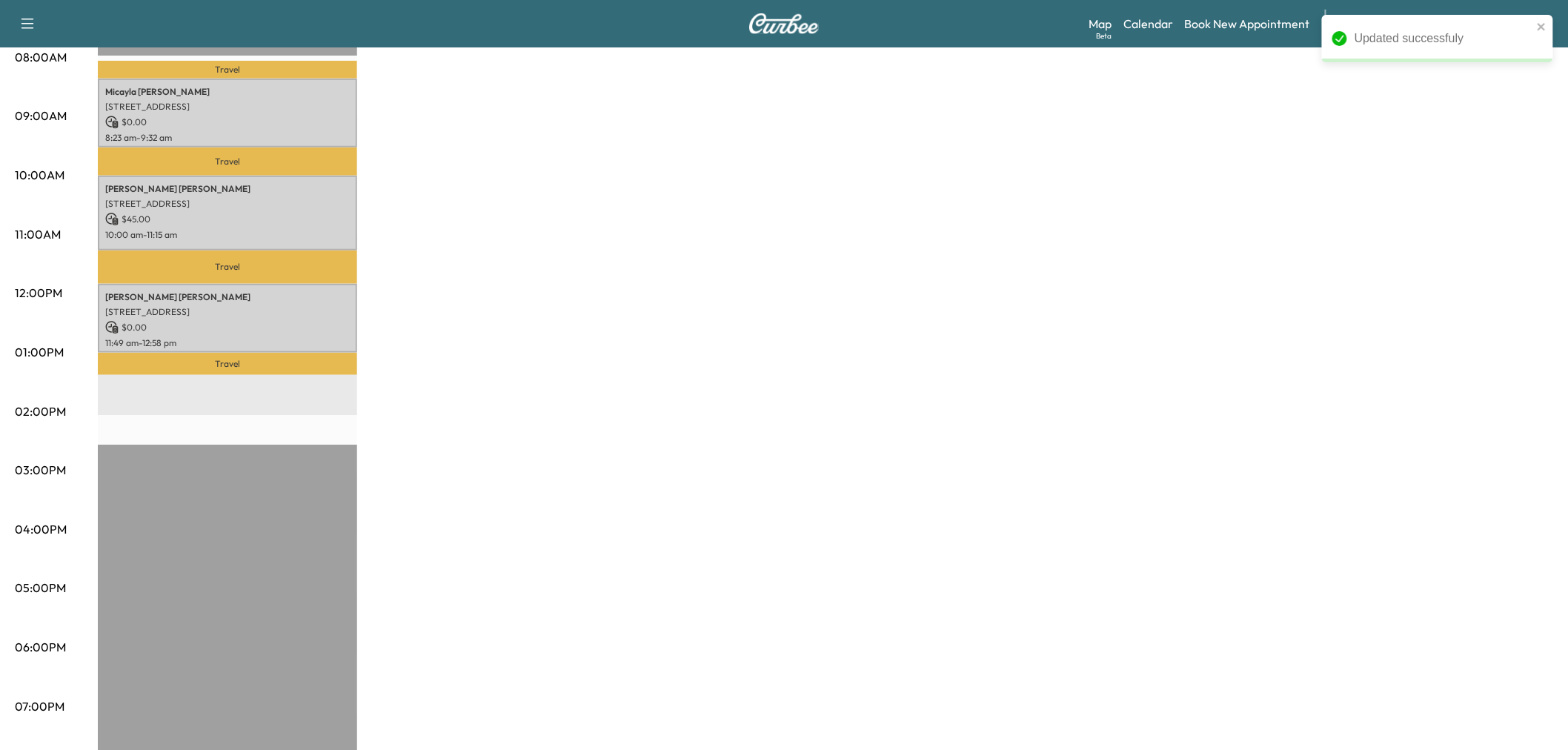
scroll to position [247, 0]
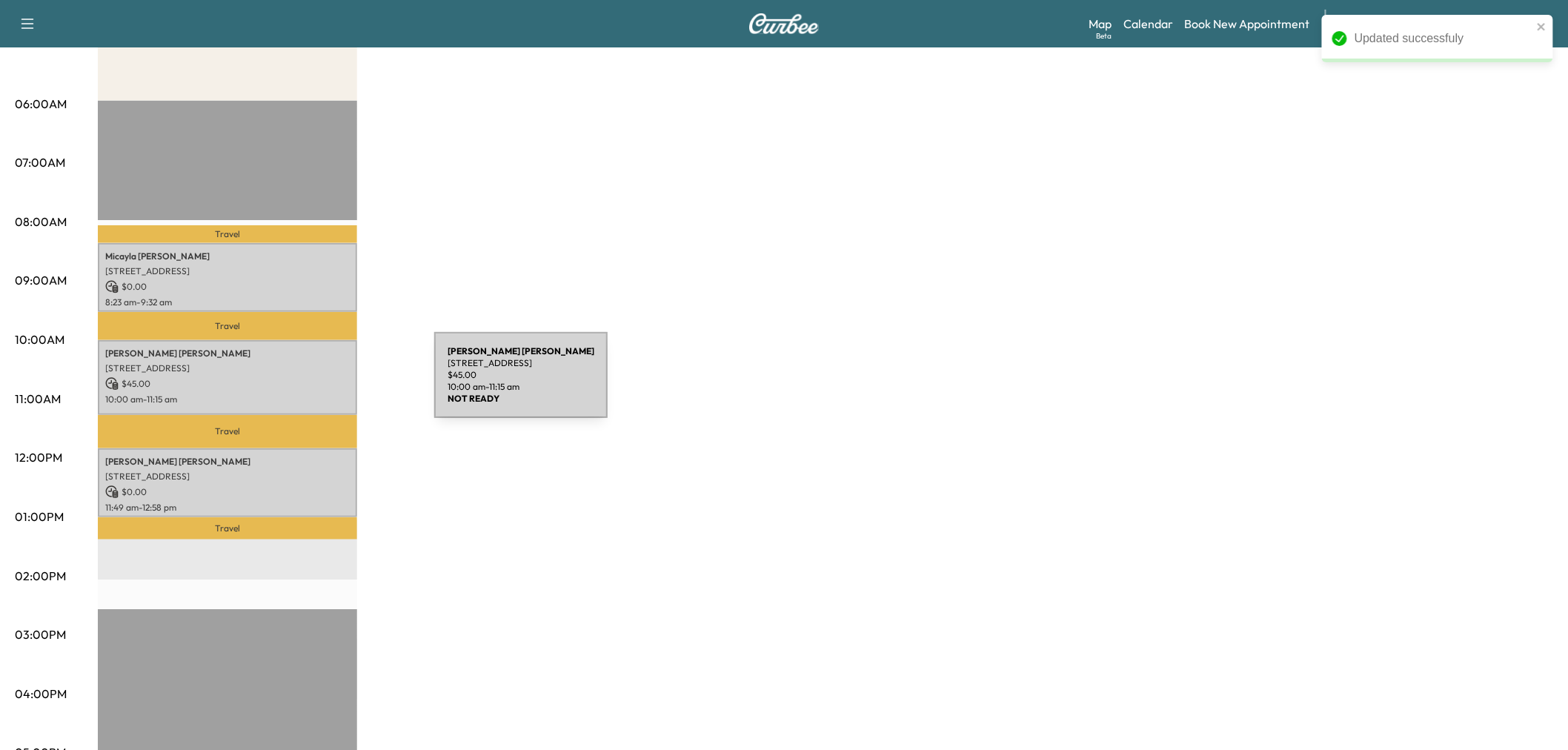
click at [312, 379] on p "$ 45.00" at bounding box center [227, 384] width 245 height 13
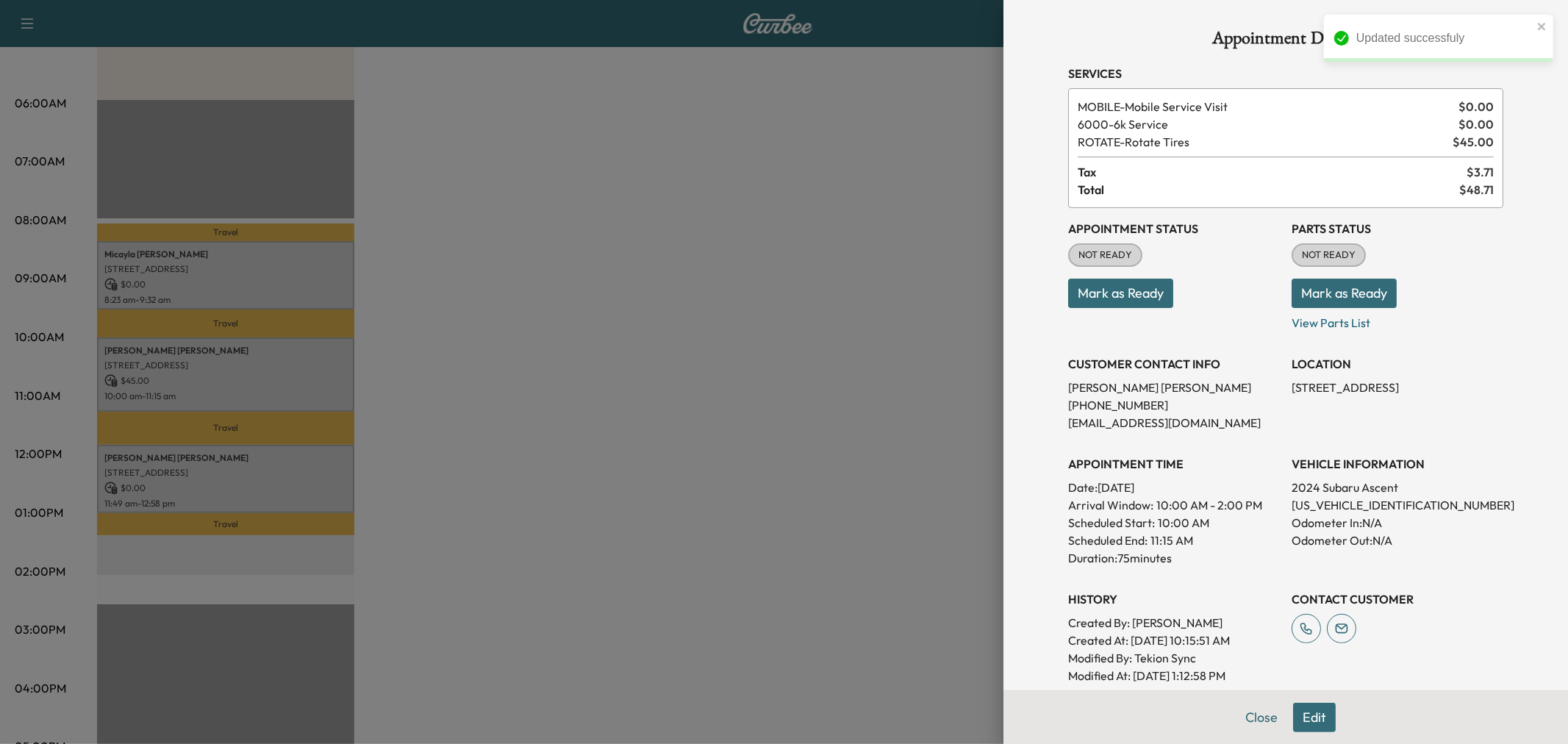
click at [310, 376] on div at bounding box center [784, 372] width 1568 height 744
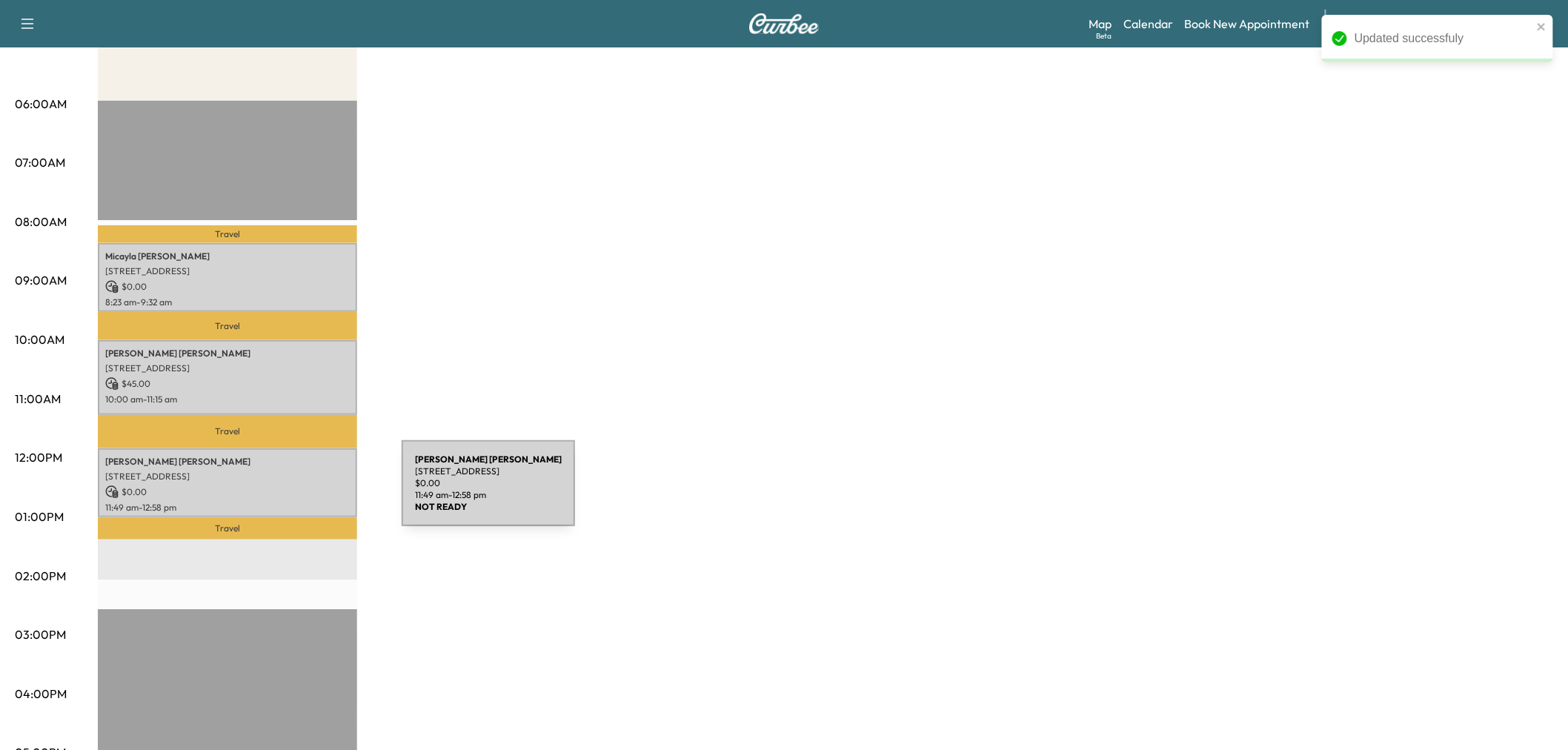
click at [290, 492] on p "$ 0.00" at bounding box center [227, 492] width 245 height 13
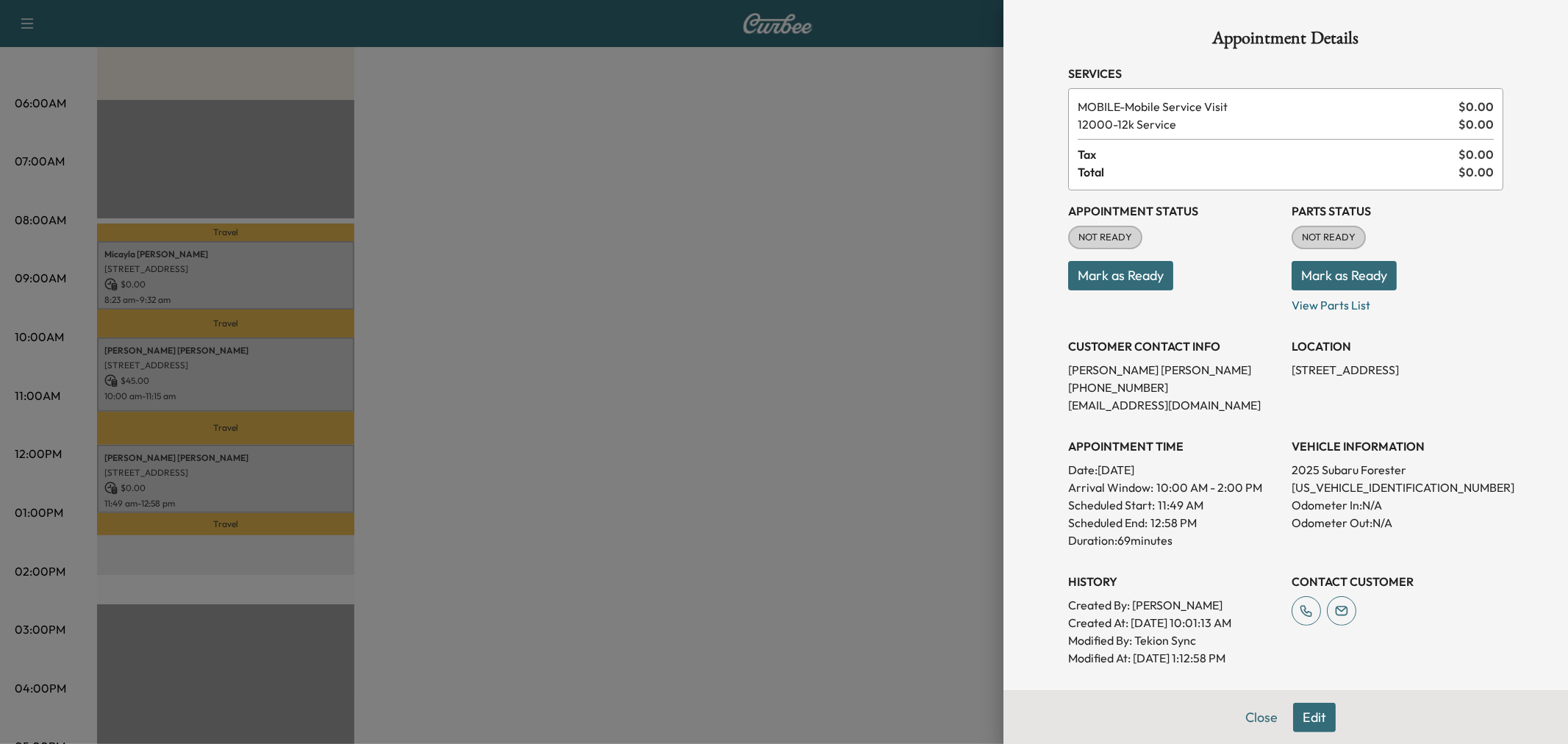
click at [288, 488] on div at bounding box center [784, 372] width 1568 height 744
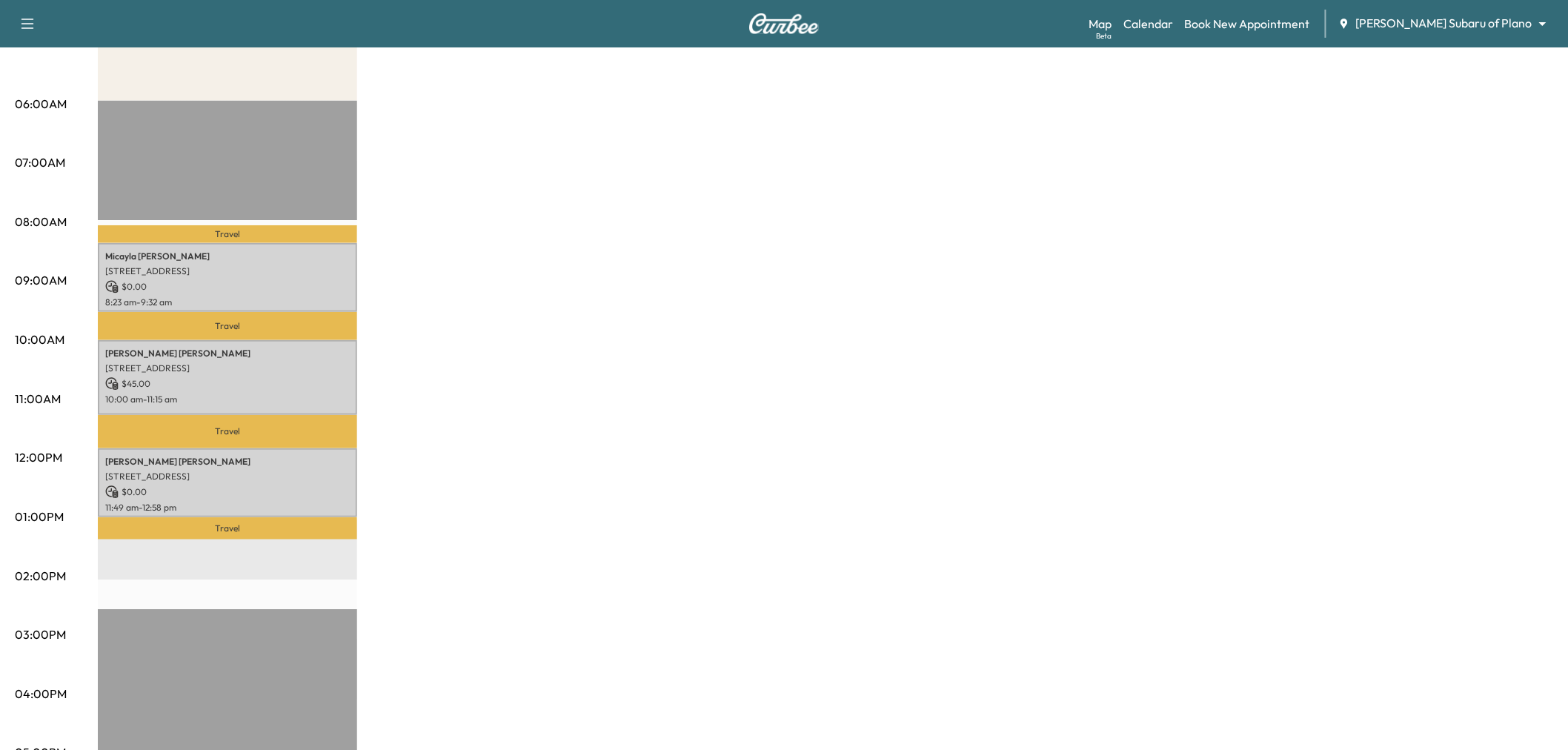
click at [645, 417] on div "Subaru on the Go * Scheduled hours have been modified for this day Revenue $ 45…" at bounding box center [825, 502] width 1455 height 1111
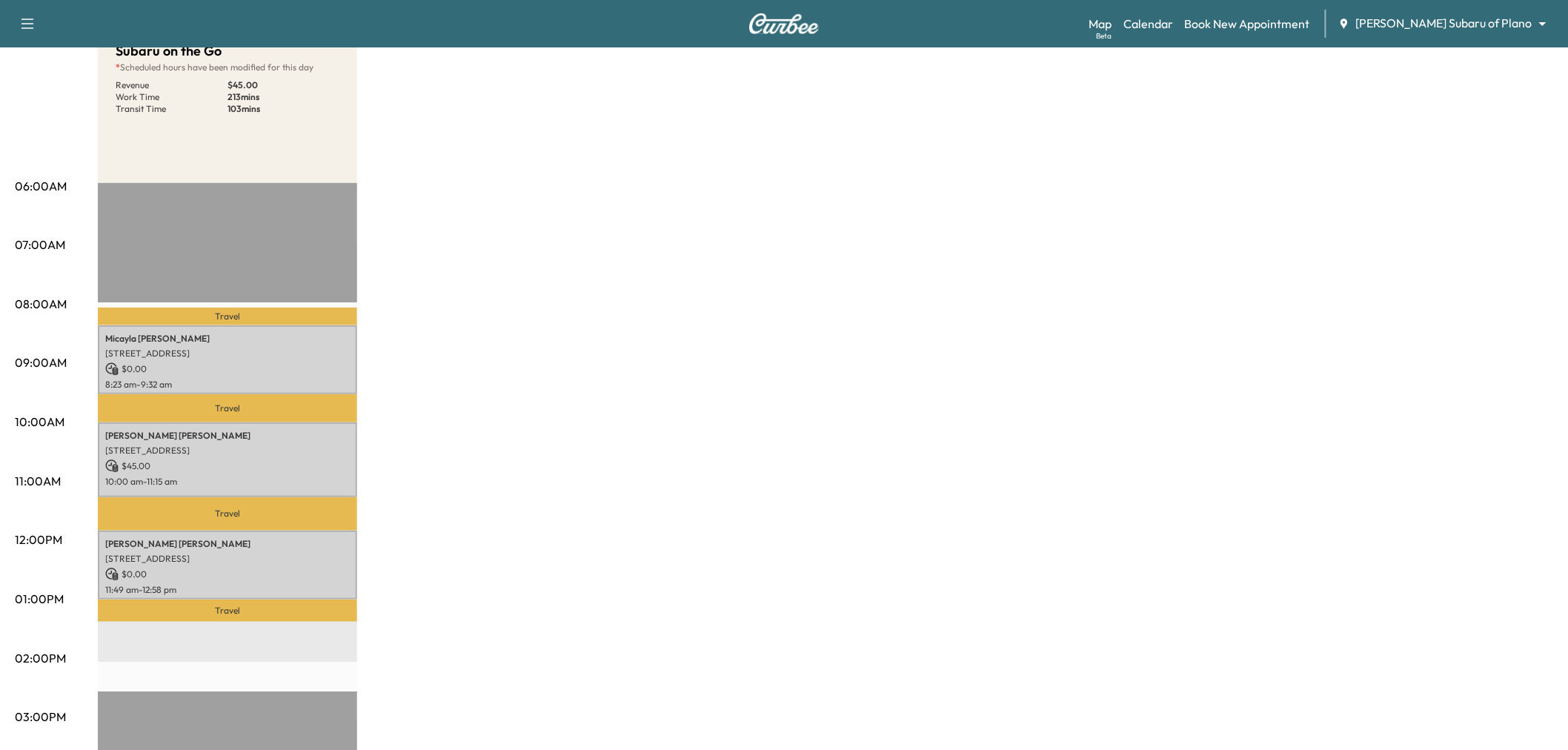
scroll to position [0, 0]
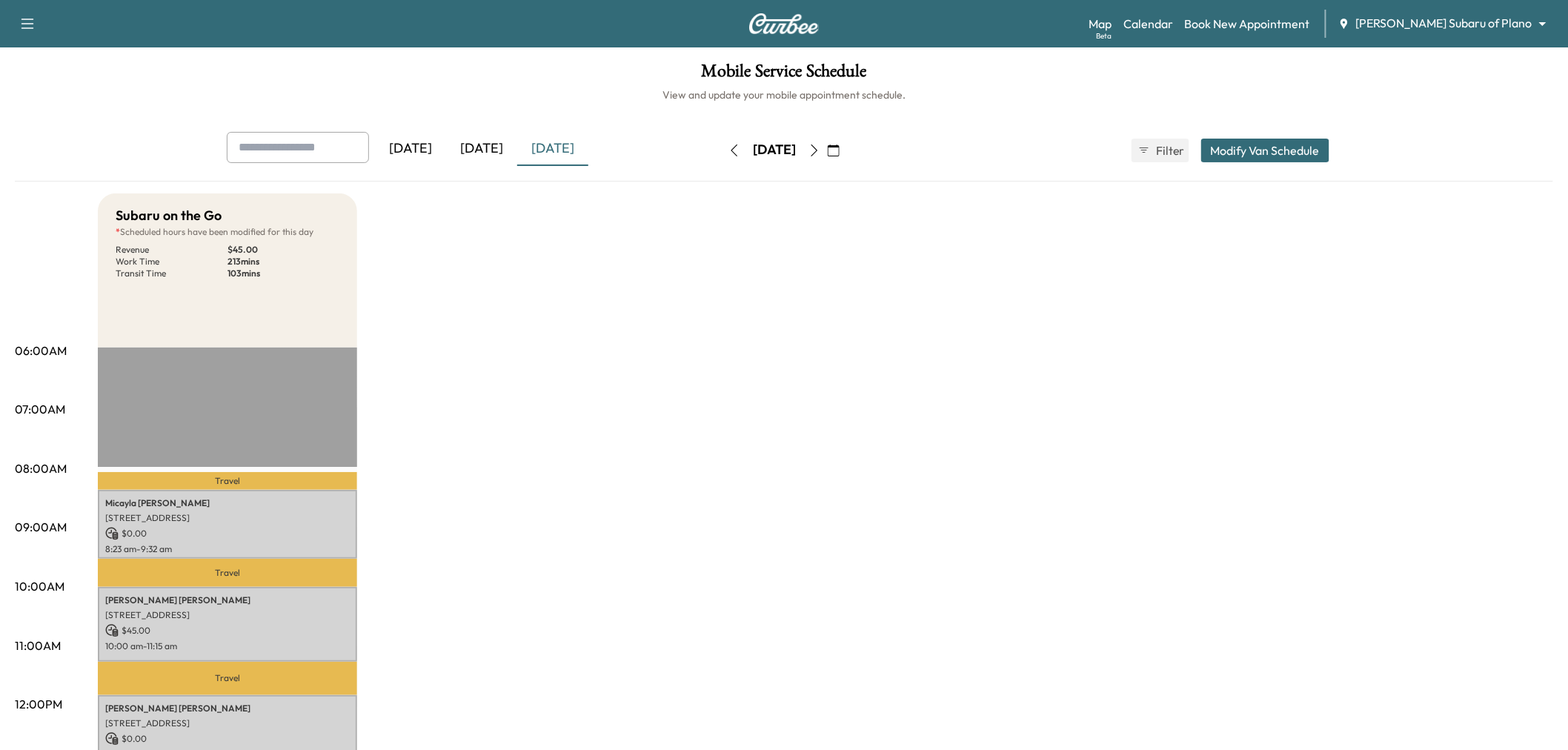
click at [1260, 150] on button "Modify Van Schedule" at bounding box center [1265, 150] width 128 height 24
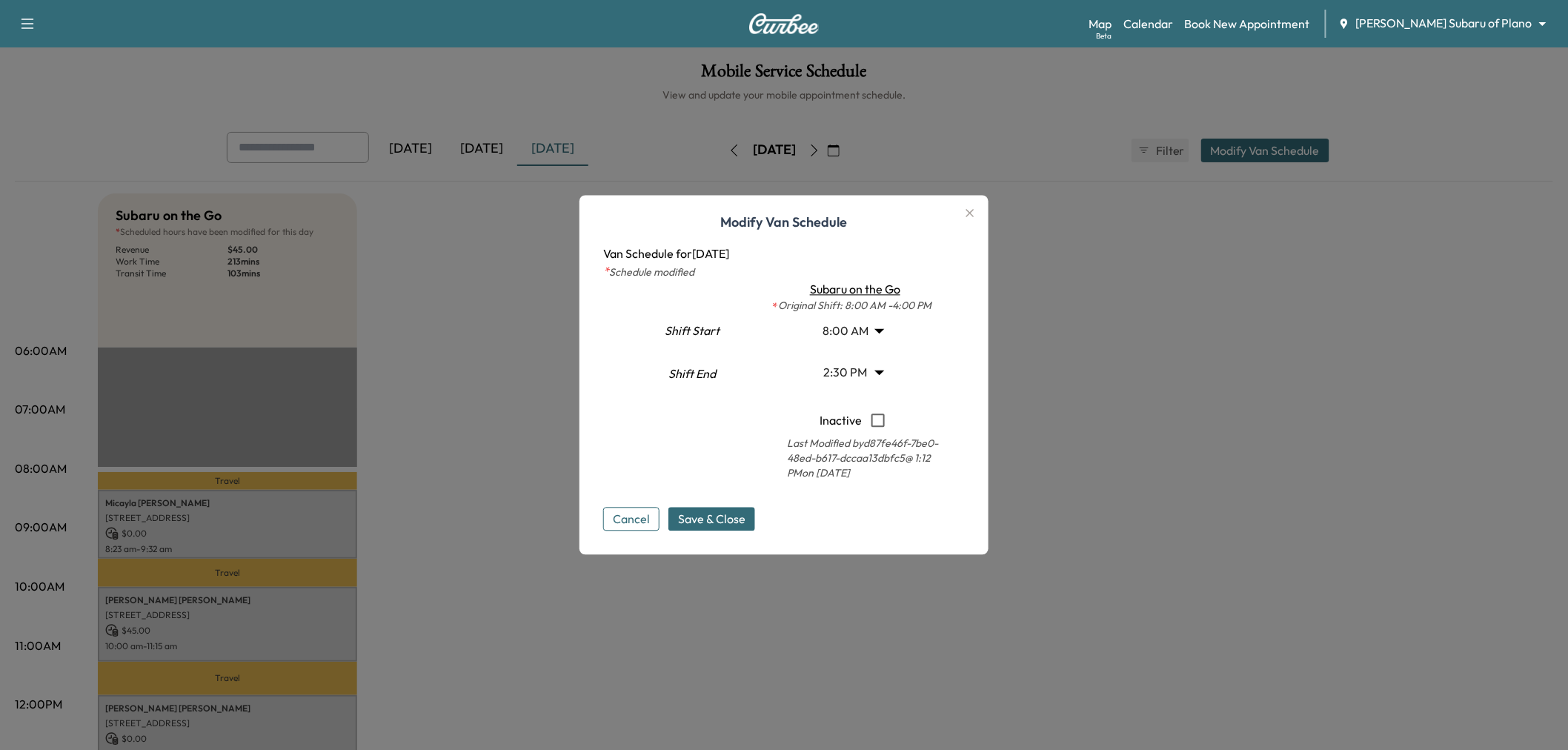
click at [457, 320] on div at bounding box center [784, 375] width 1568 height 750
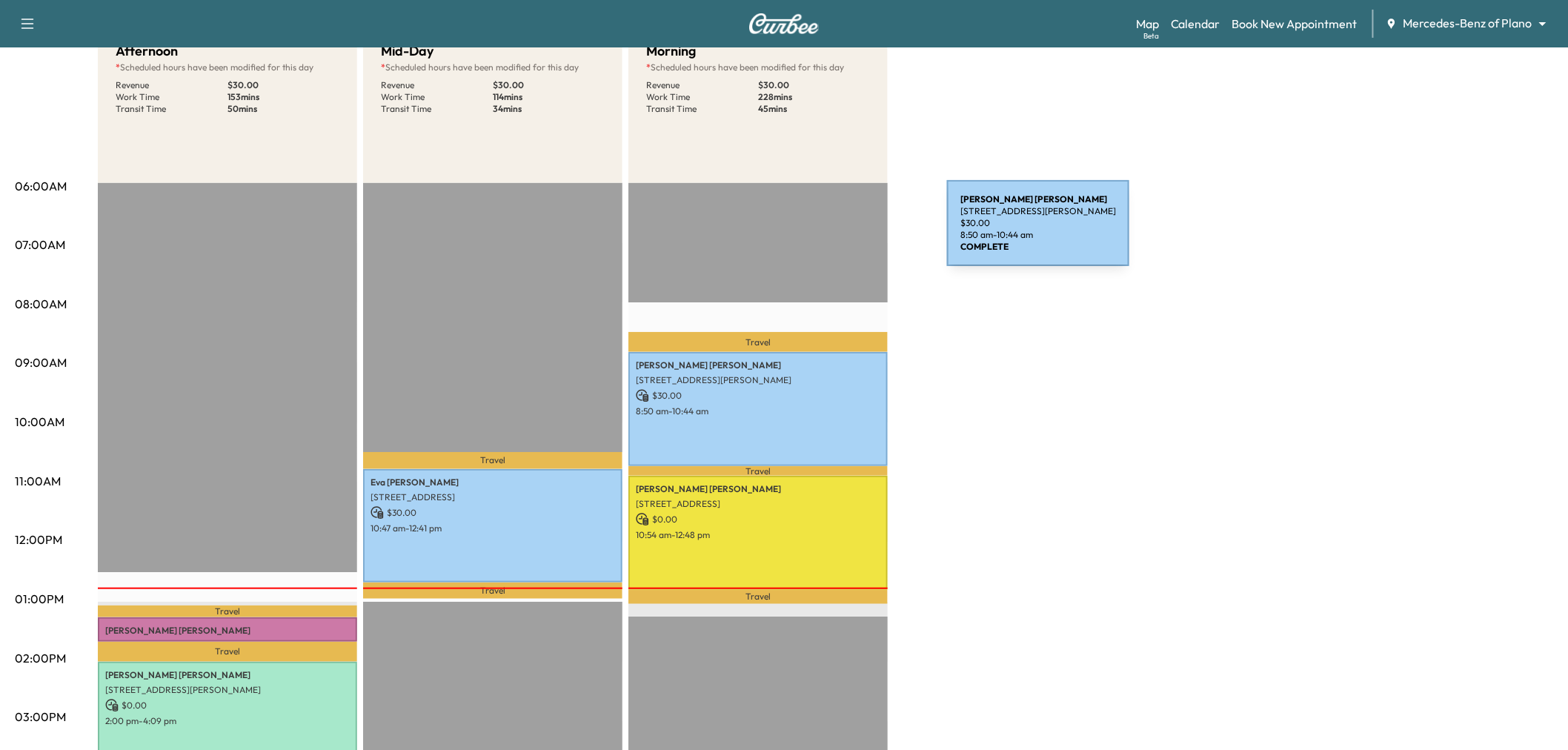
scroll to position [82, 0]
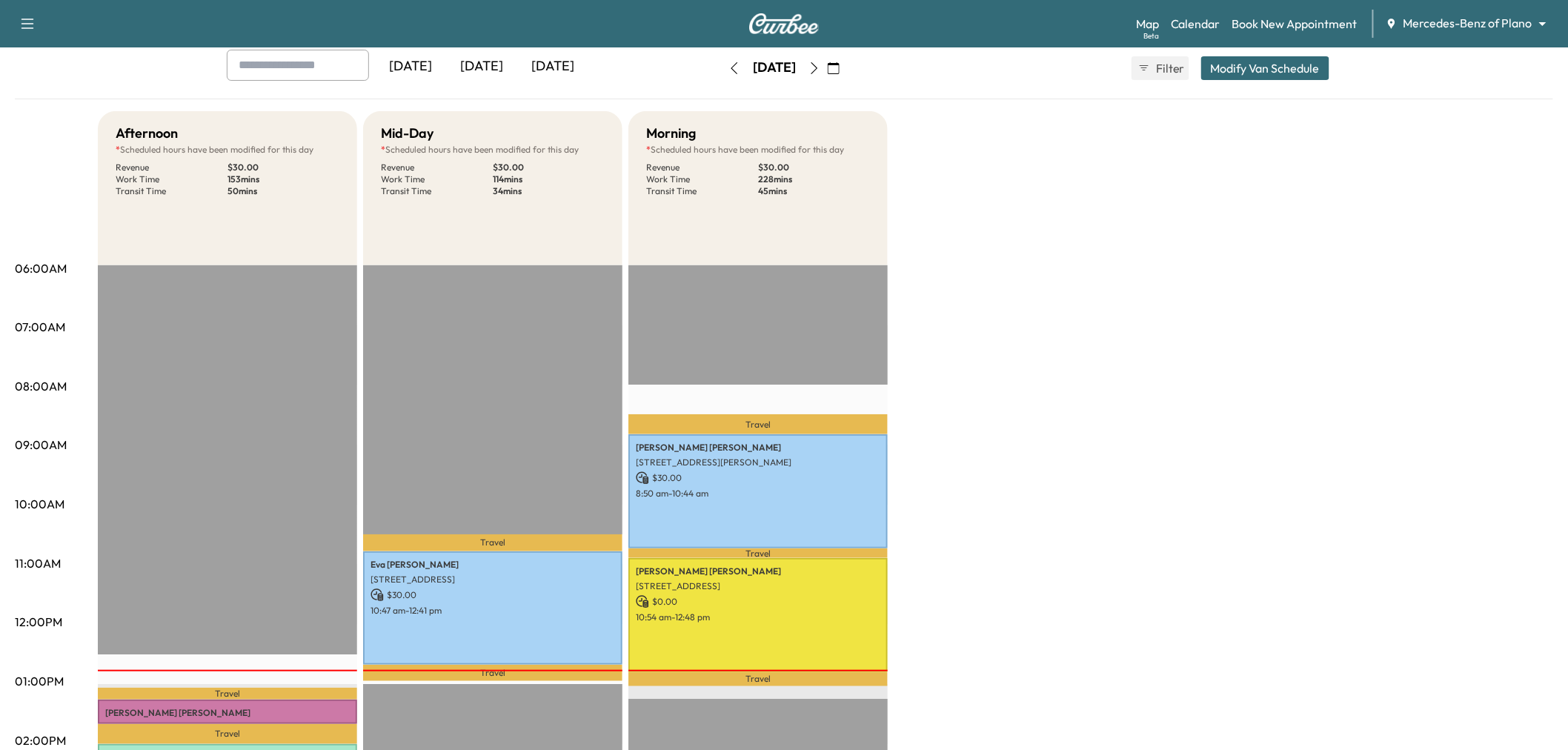
click at [820, 65] on icon "button" at bounding box center [814, 68] width 12 height 12
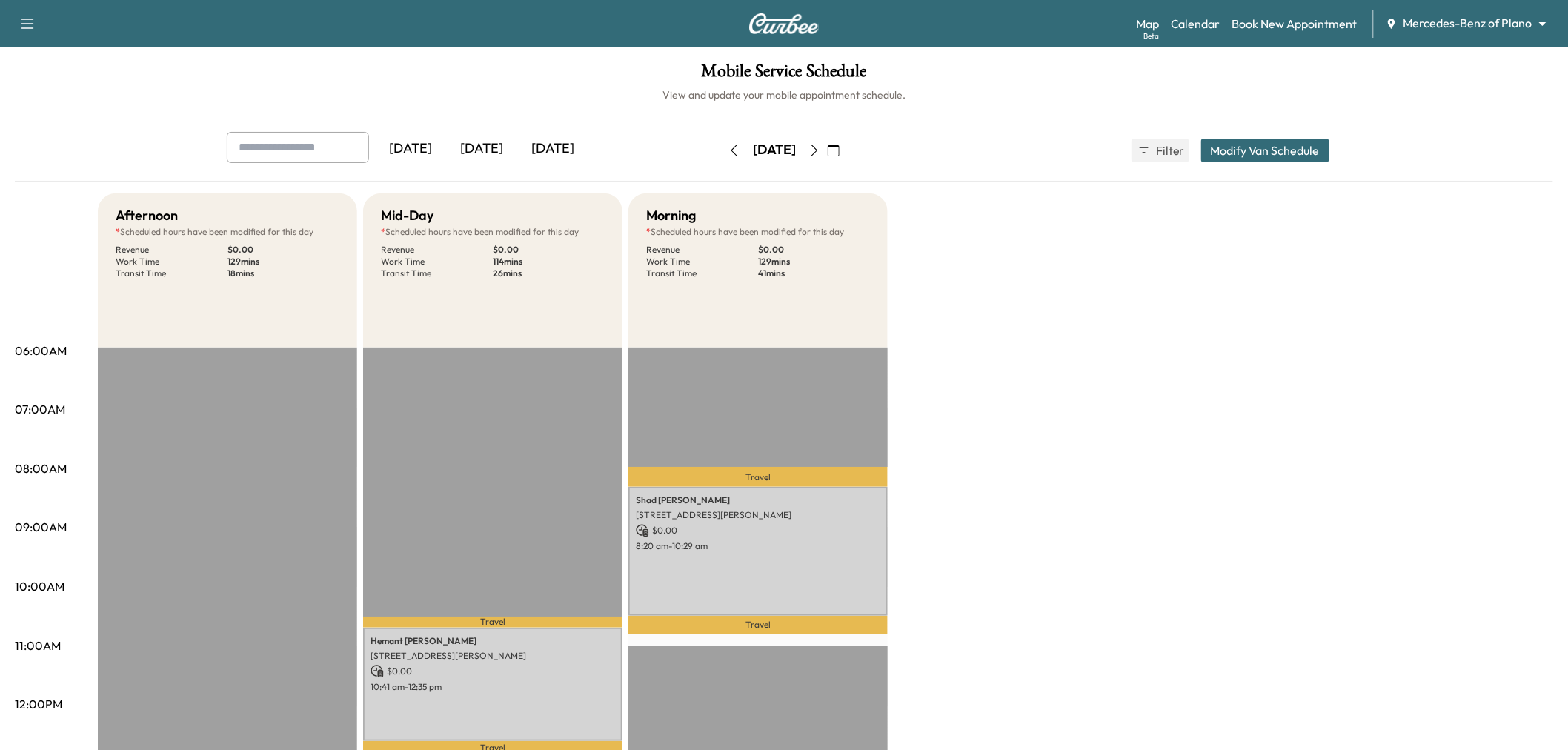
click at [820, 145] on icon "button" at bounding box center [814, 150] width 12 height 12
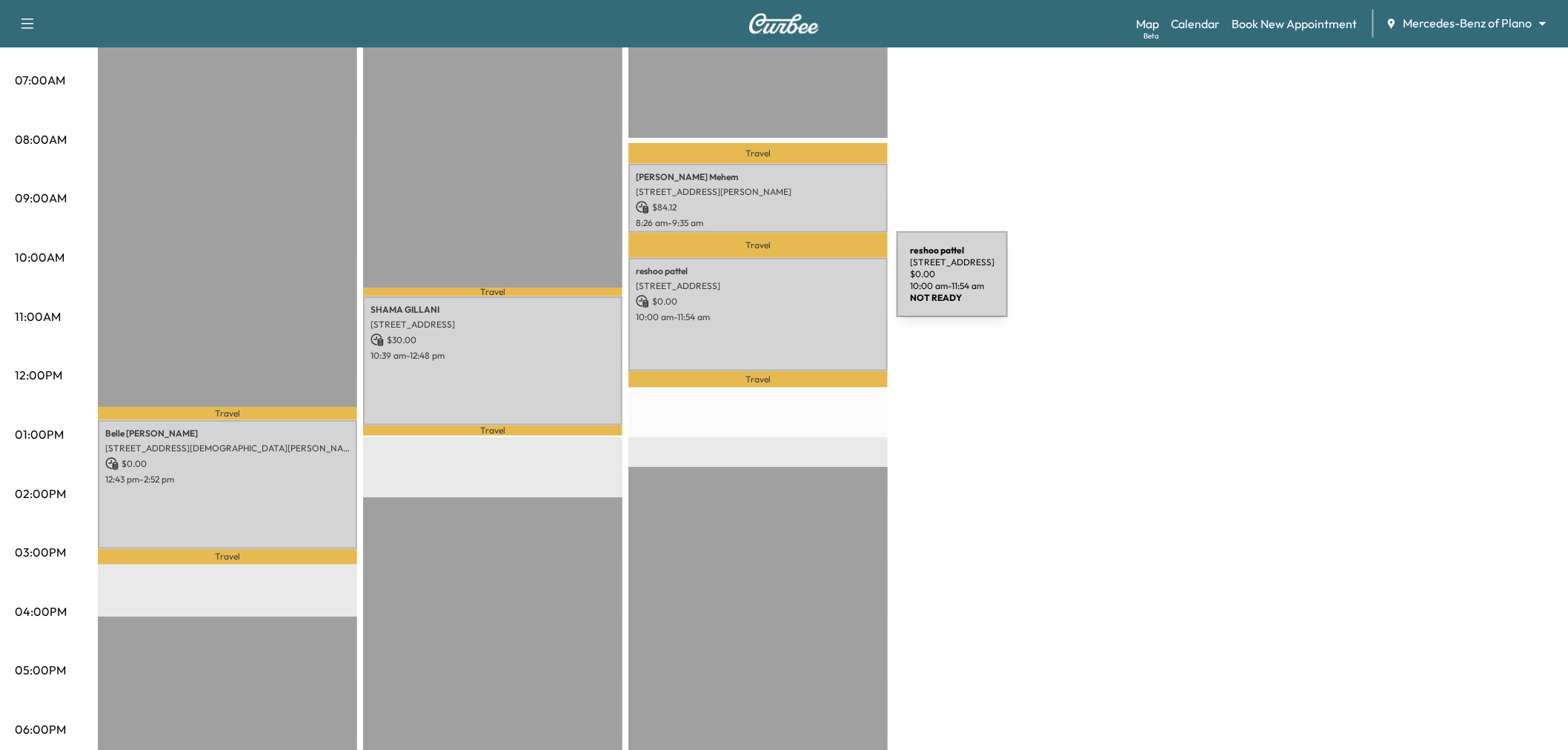
scroll to position [247, 0]
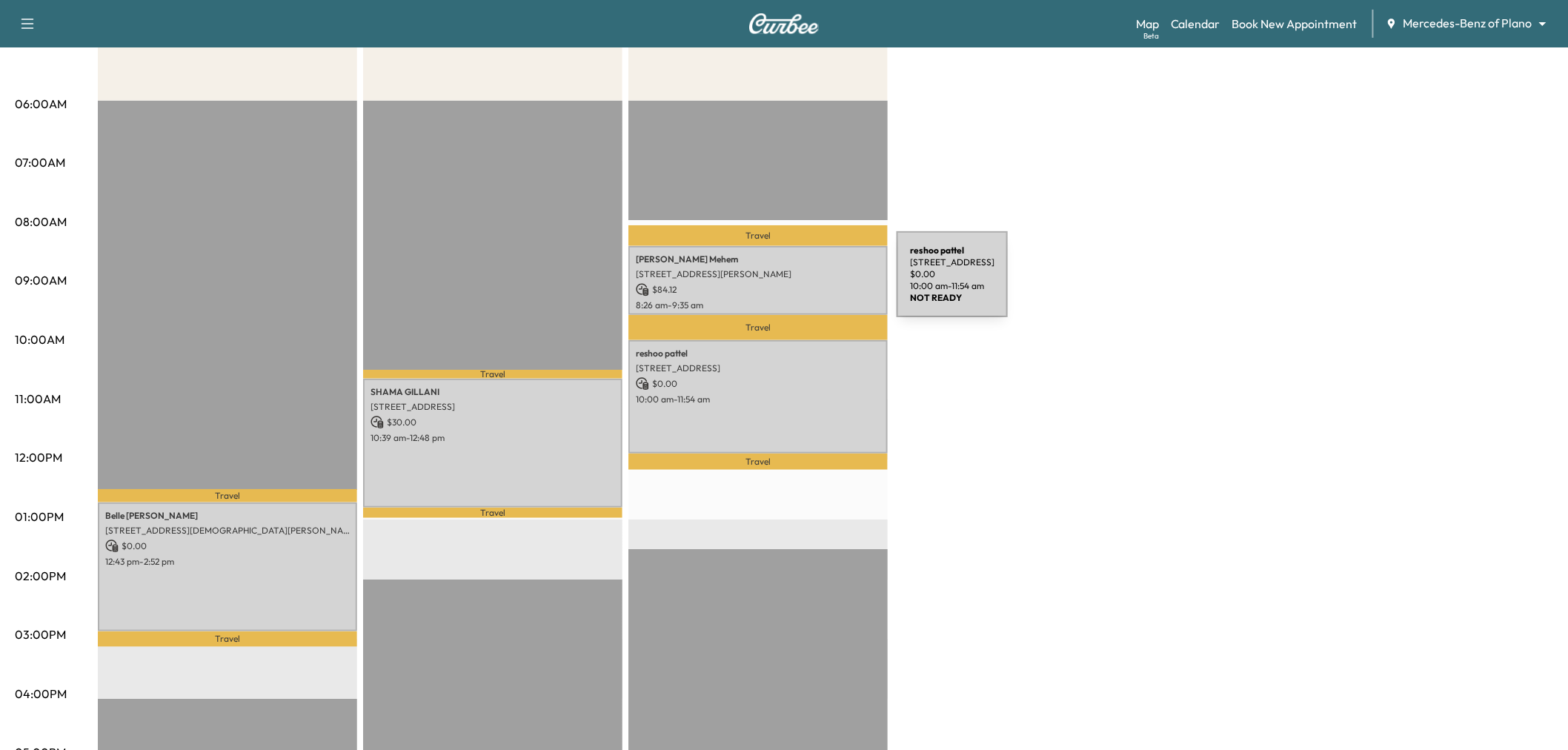
click at [785, 283] on p "$ 84.12" at bounding box center [758, 289] width 245 height 13
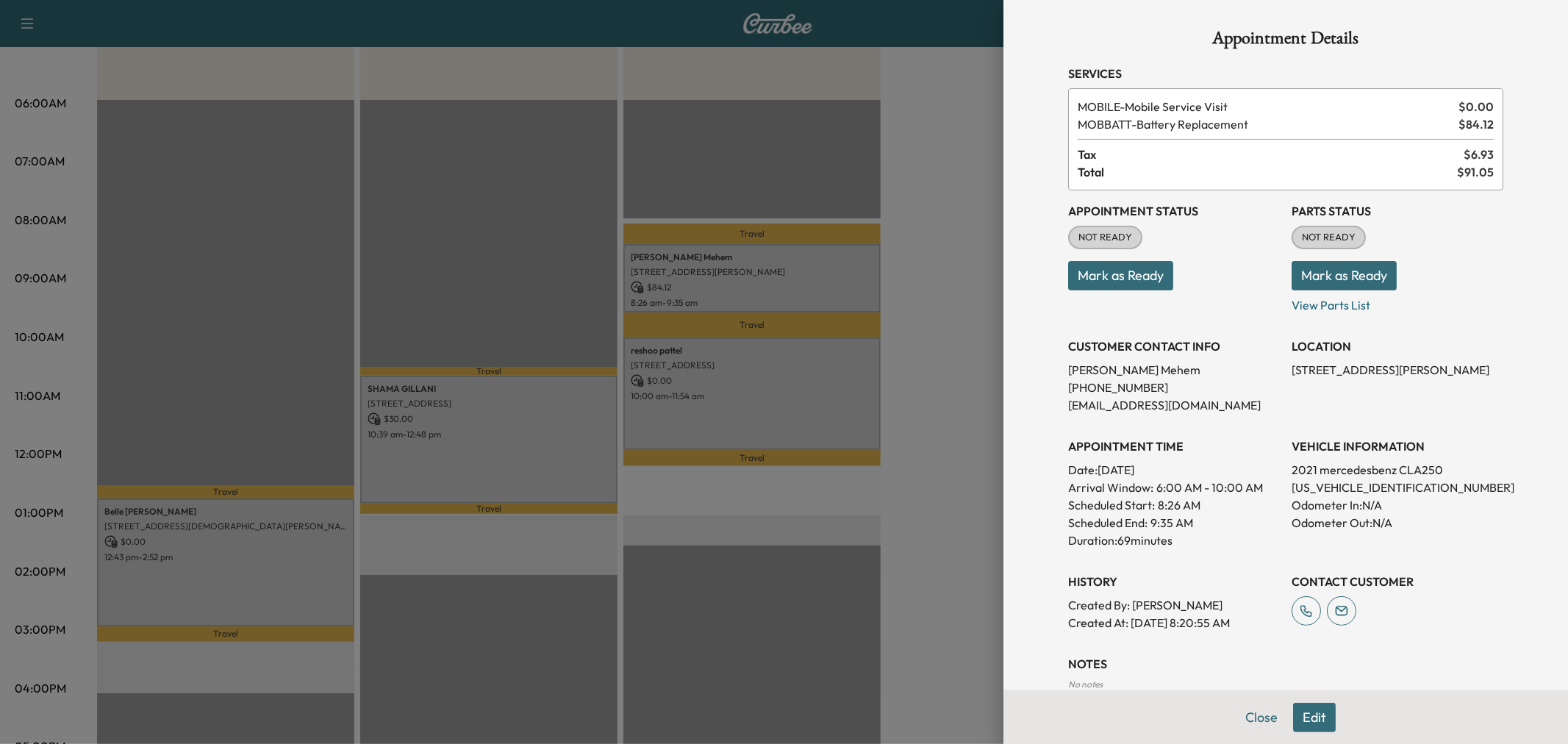
click at [780, 281] on div at bounding box center [784, 372] width 1568 height 744
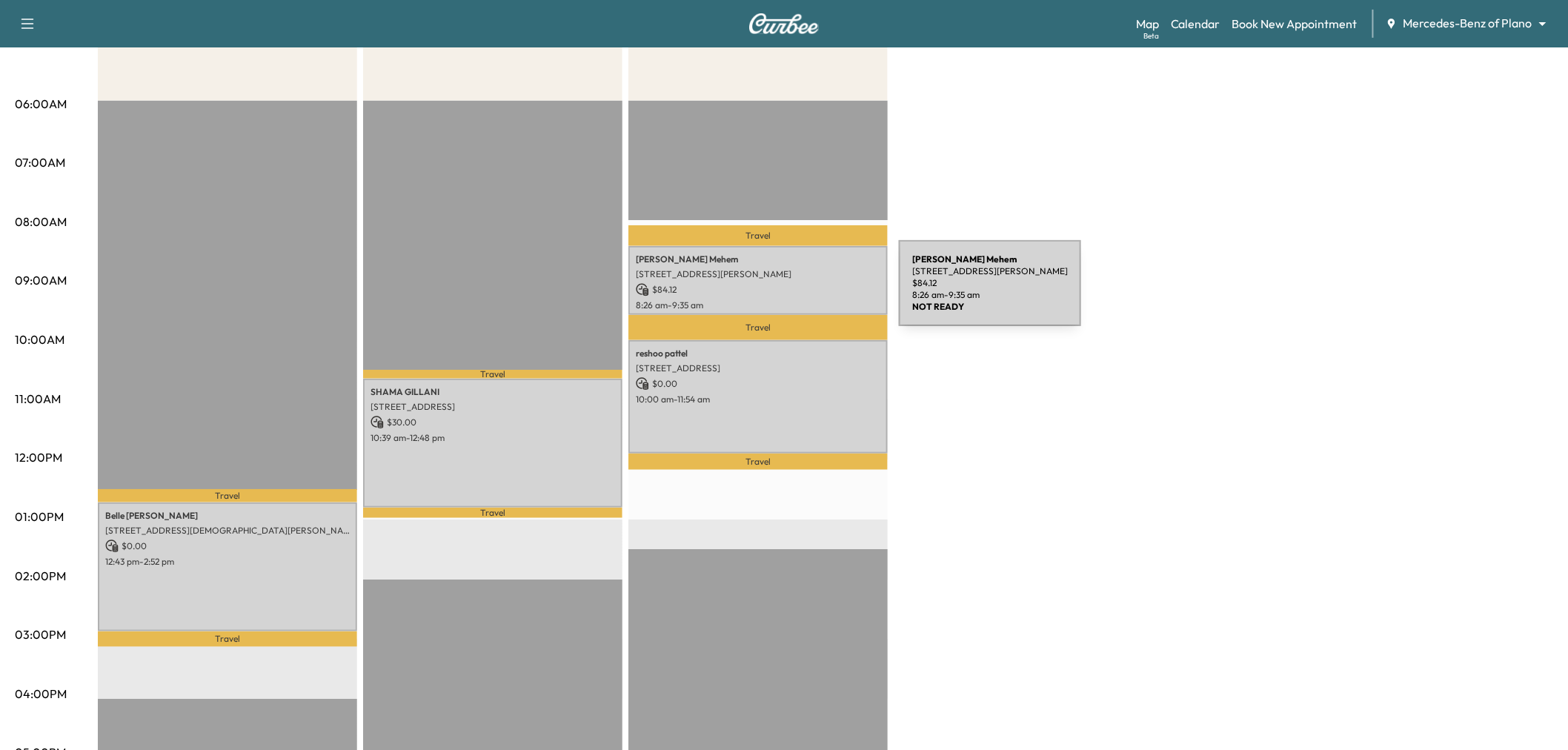
click at [786, 289] on p "$ 84.12" at bounding box center [758, 289] width 245 height 13
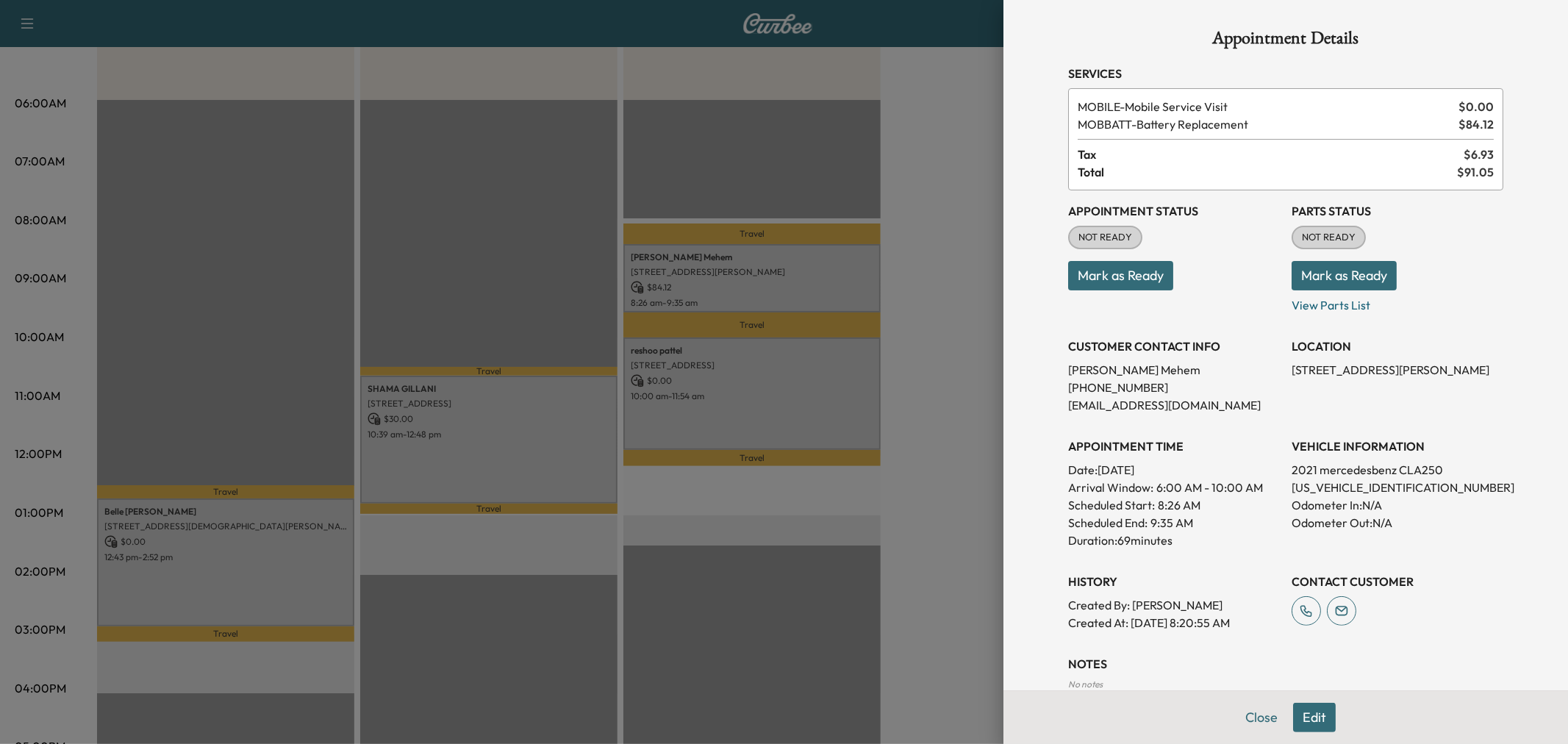
click at [740, 395] on div at bounding box center [784, 372] width 1568 height 744
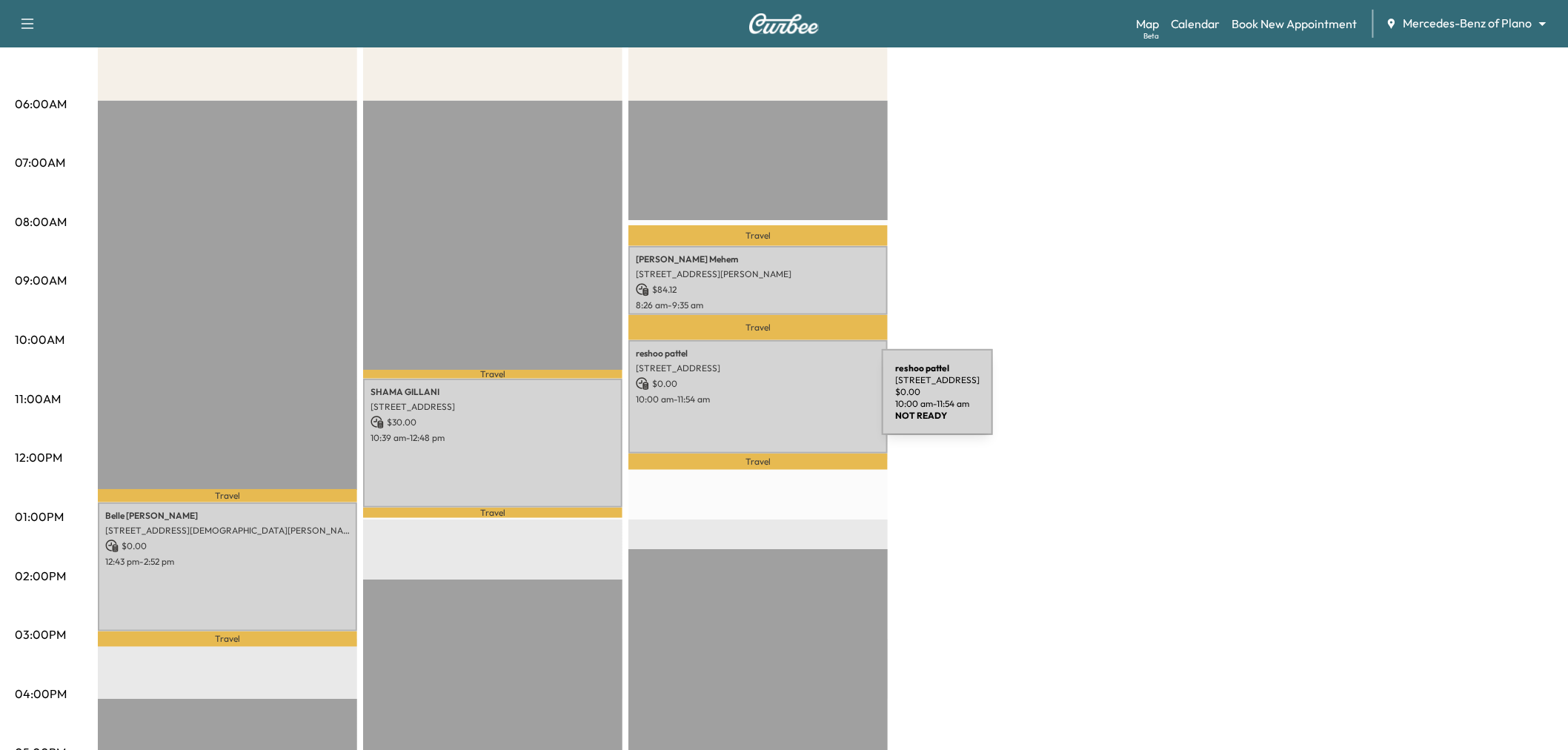
click at [771, 401] on p "10:00 am - 11:54 am" at bounding box center [758, 399] width 245 height 12
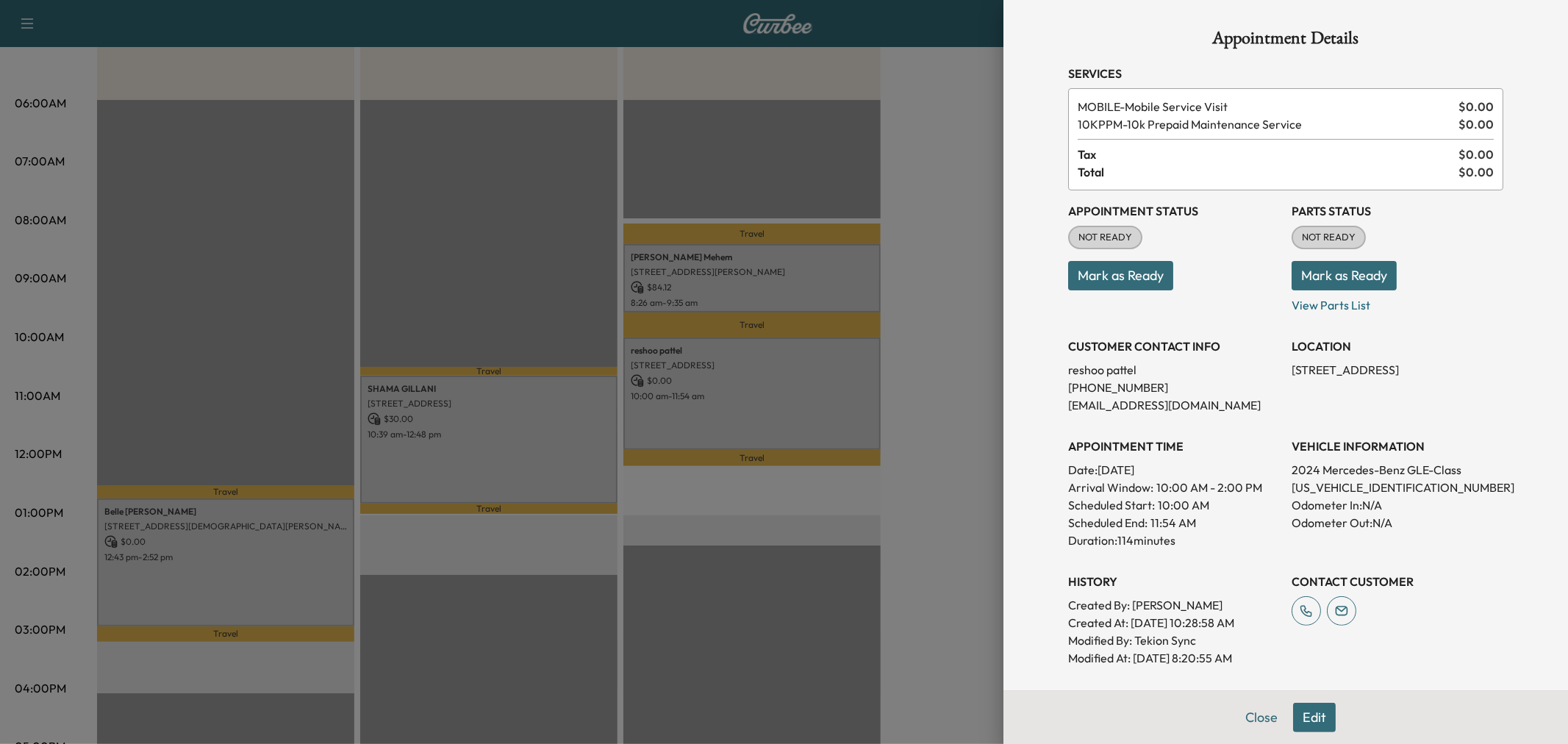
click at [839, 421] on div at bounding box center [784, 372] width 1568 height 744
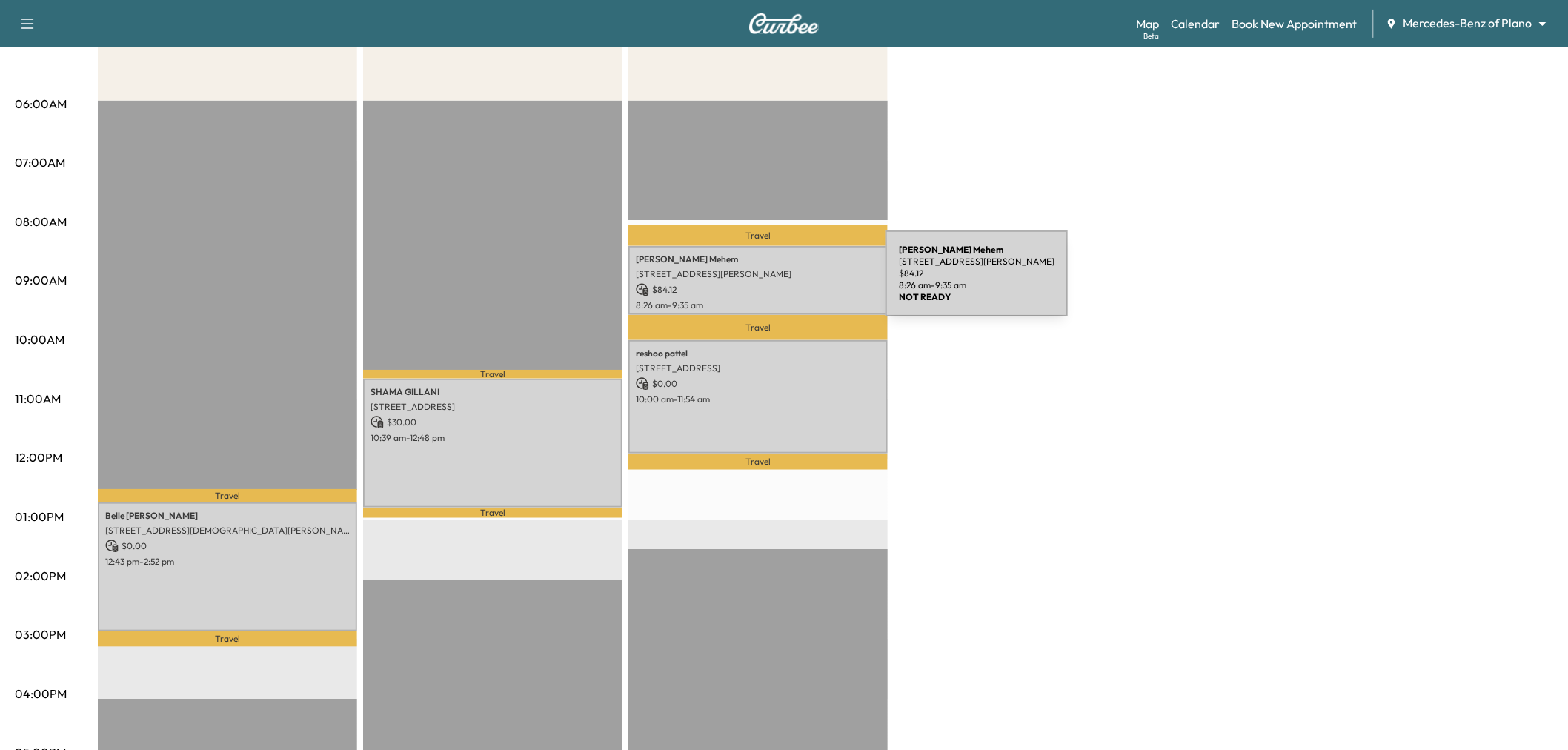
click at [775, 283] on p "$ 84.12" at bounding box center [758, 289] width 245 height 13
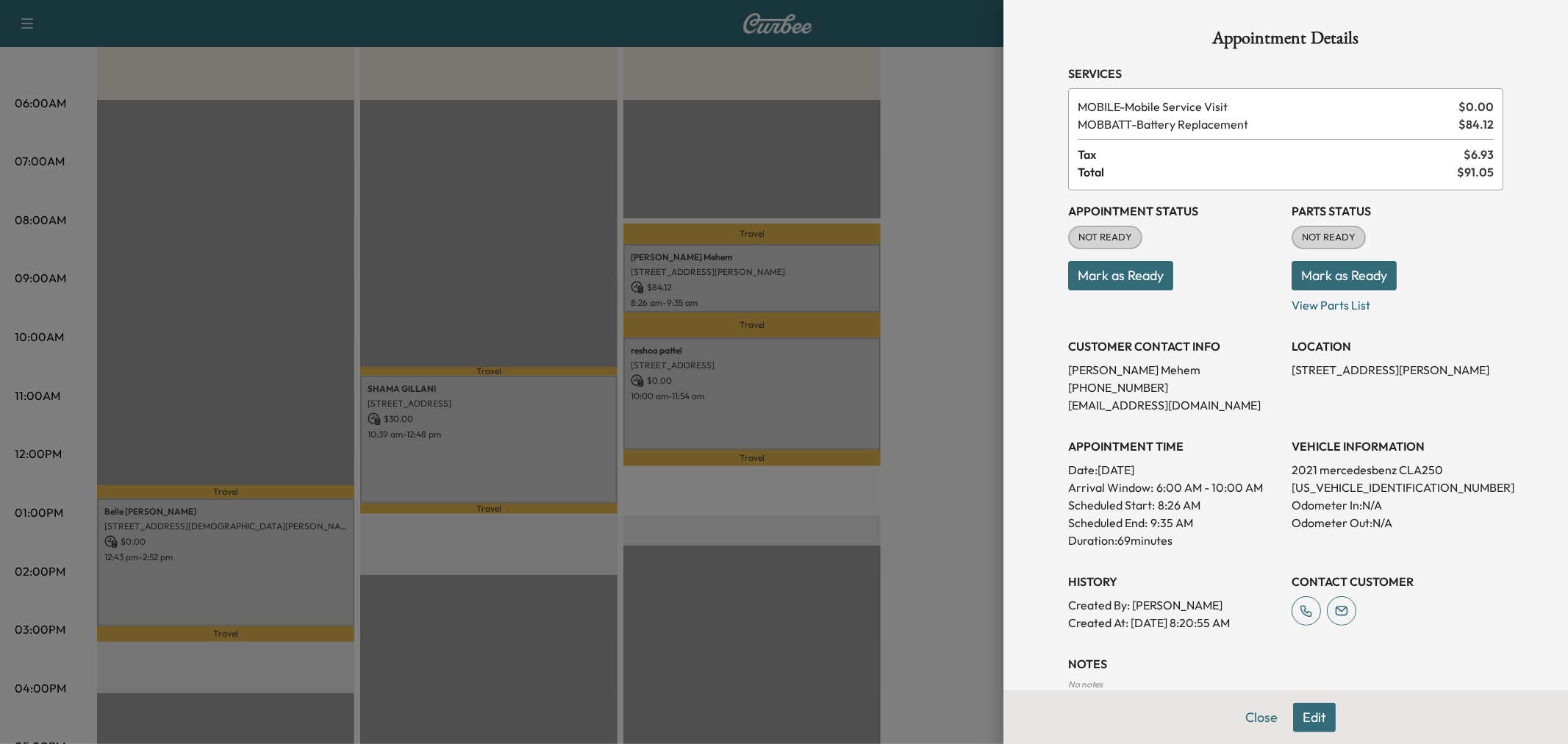
click at [769, 280] on div at bounding box center [784, 372] width 1568 height 744
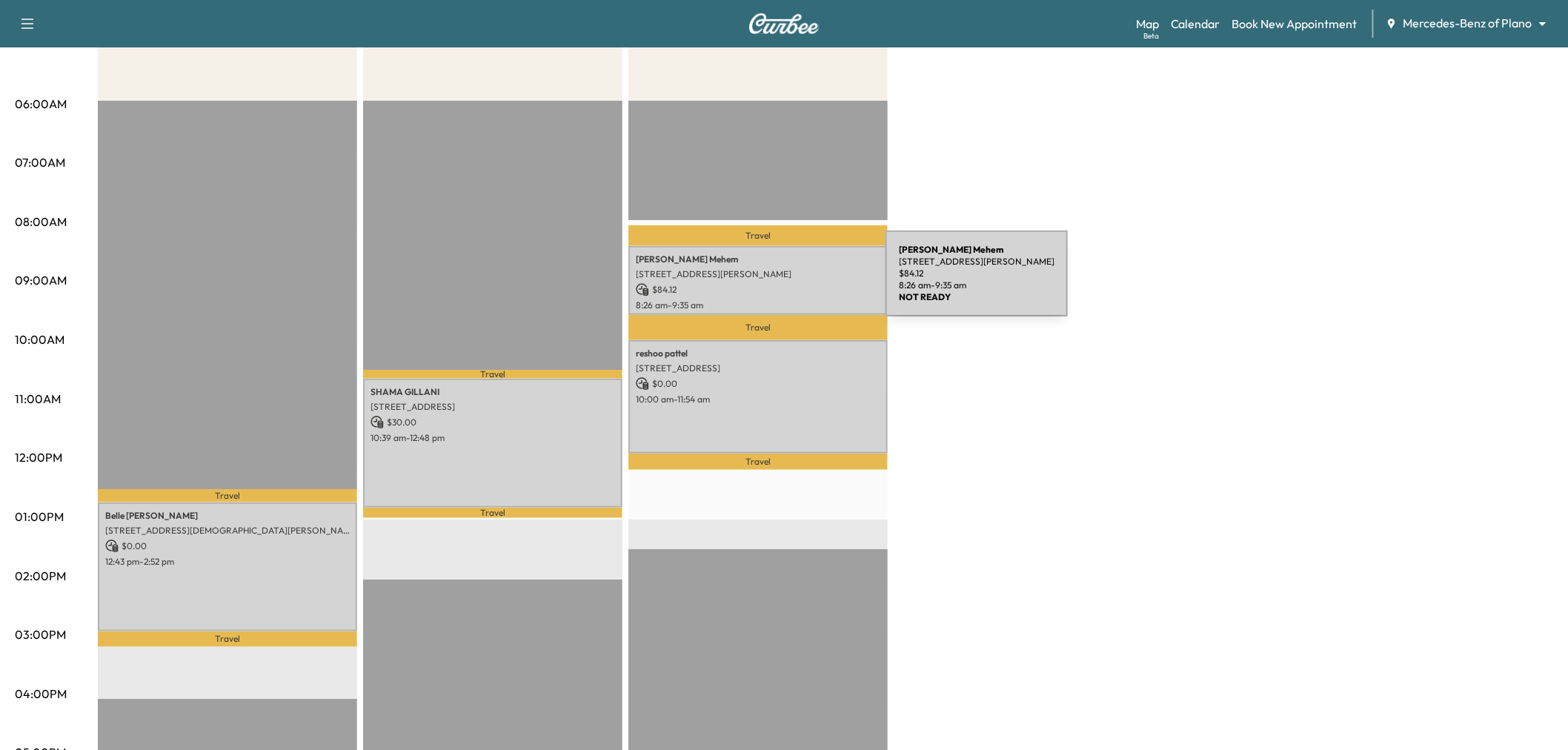
click at [775, 283] on p "$ 84.12" at bounding box center [758, 289] width 245 height 13
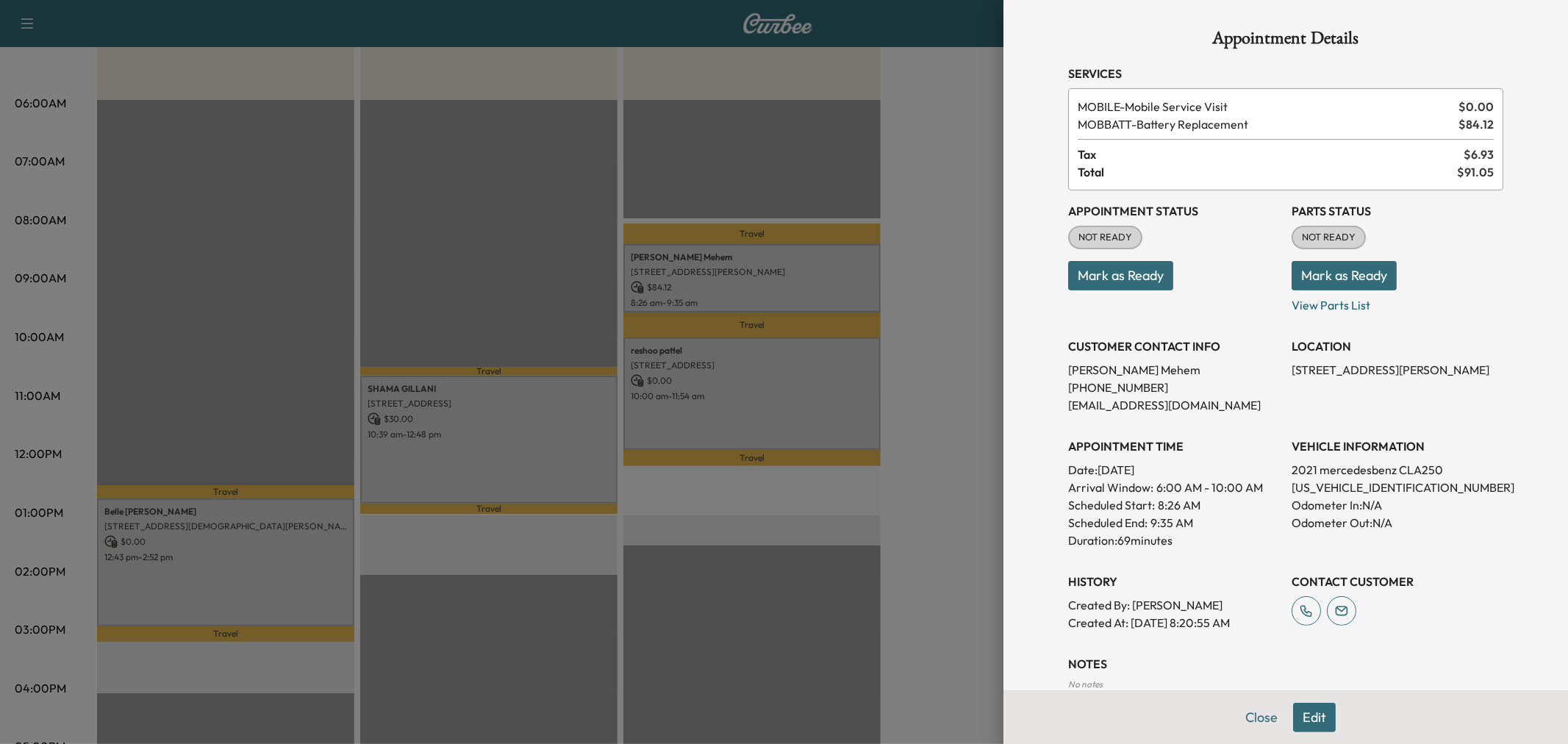
click at [769, 280] on div at bounding box center [784, 372] width 1568 height 744
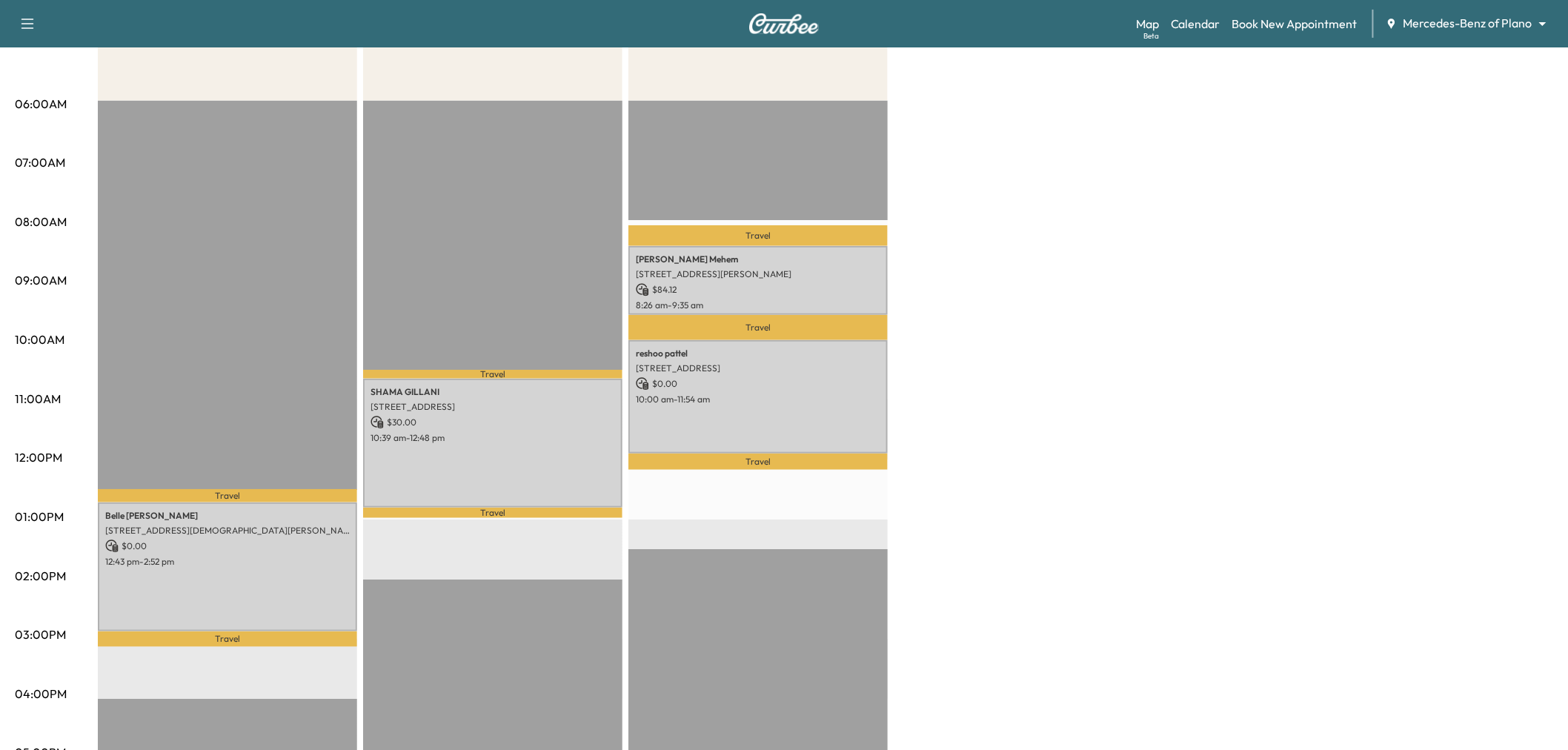
scroll to position [0, 0]
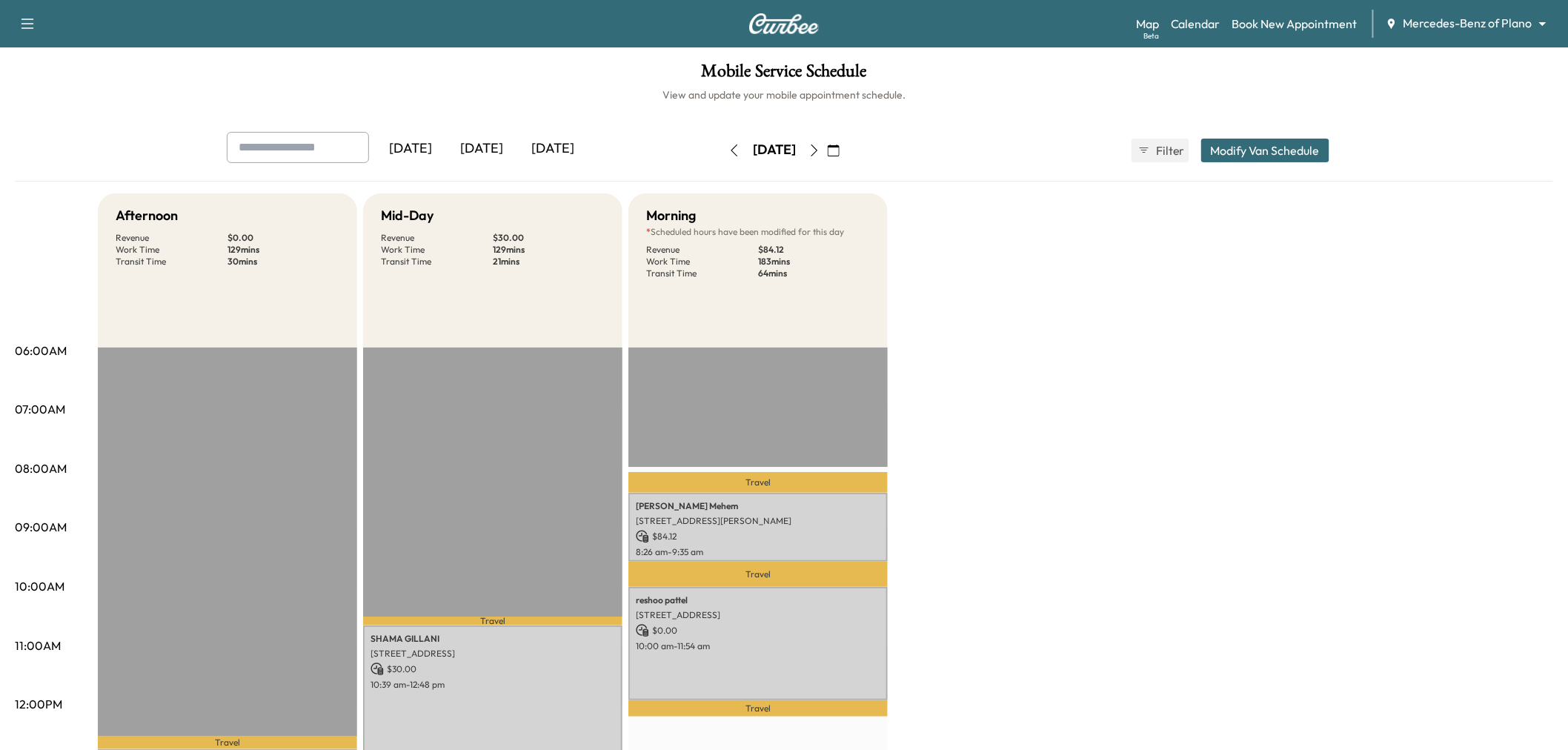
click at [820, 148] on icon "button" at bounding box center [814, 150] width 12 height 12
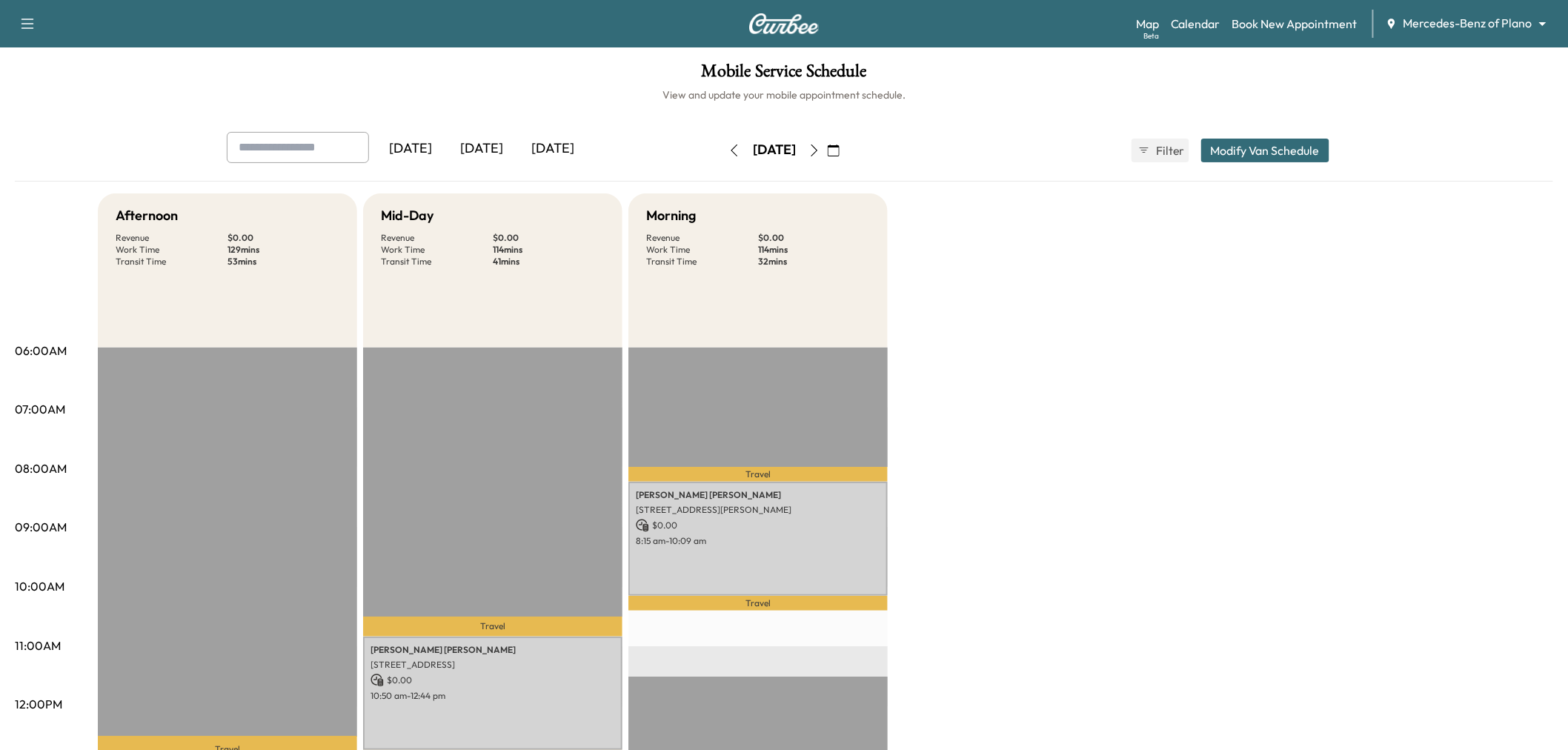
click at [820, 150] on icon "button" at bounding box center [814, 150] width 12 height 12
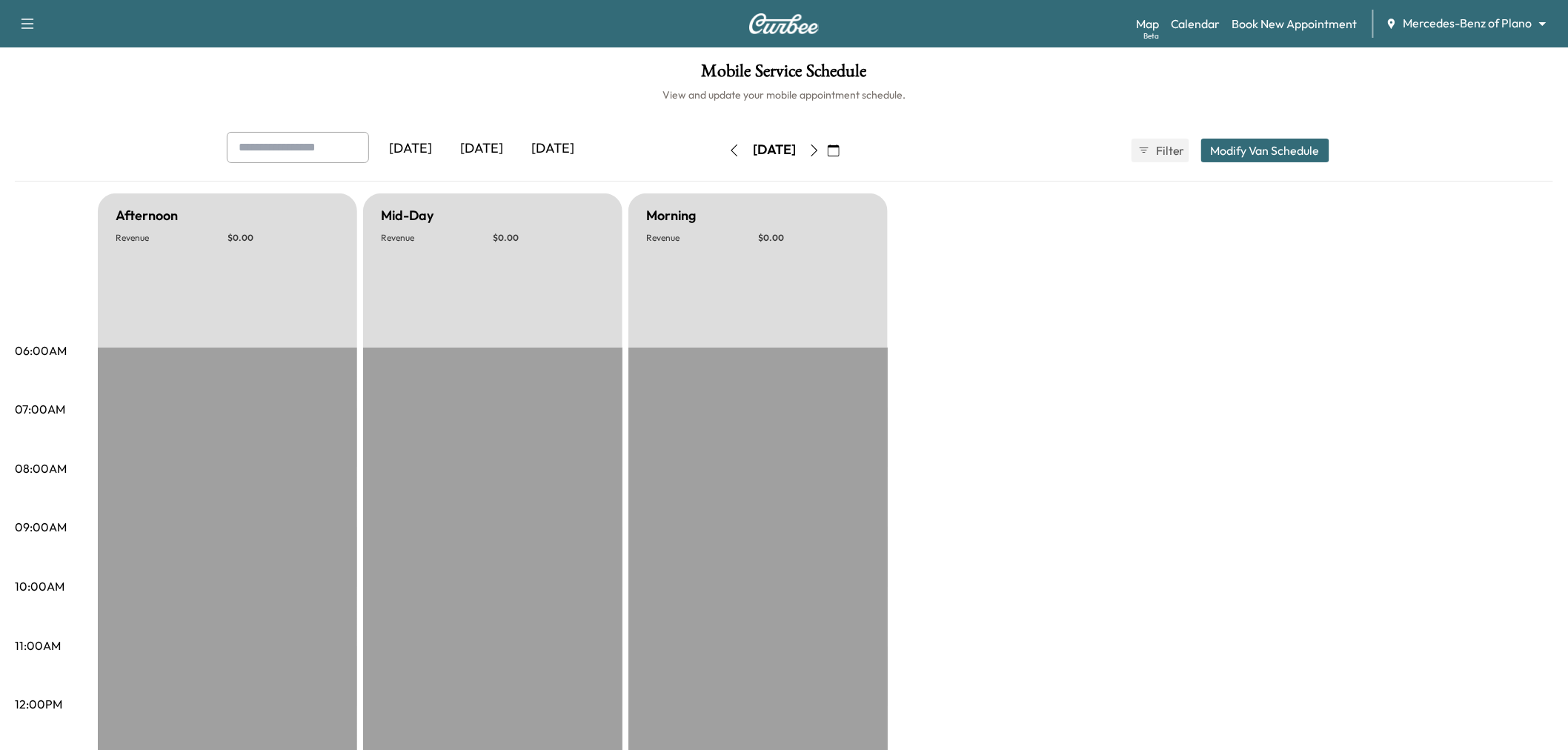
click at [820, 148] on icon "button" at bounding box center [814, 150] width 12 height 12
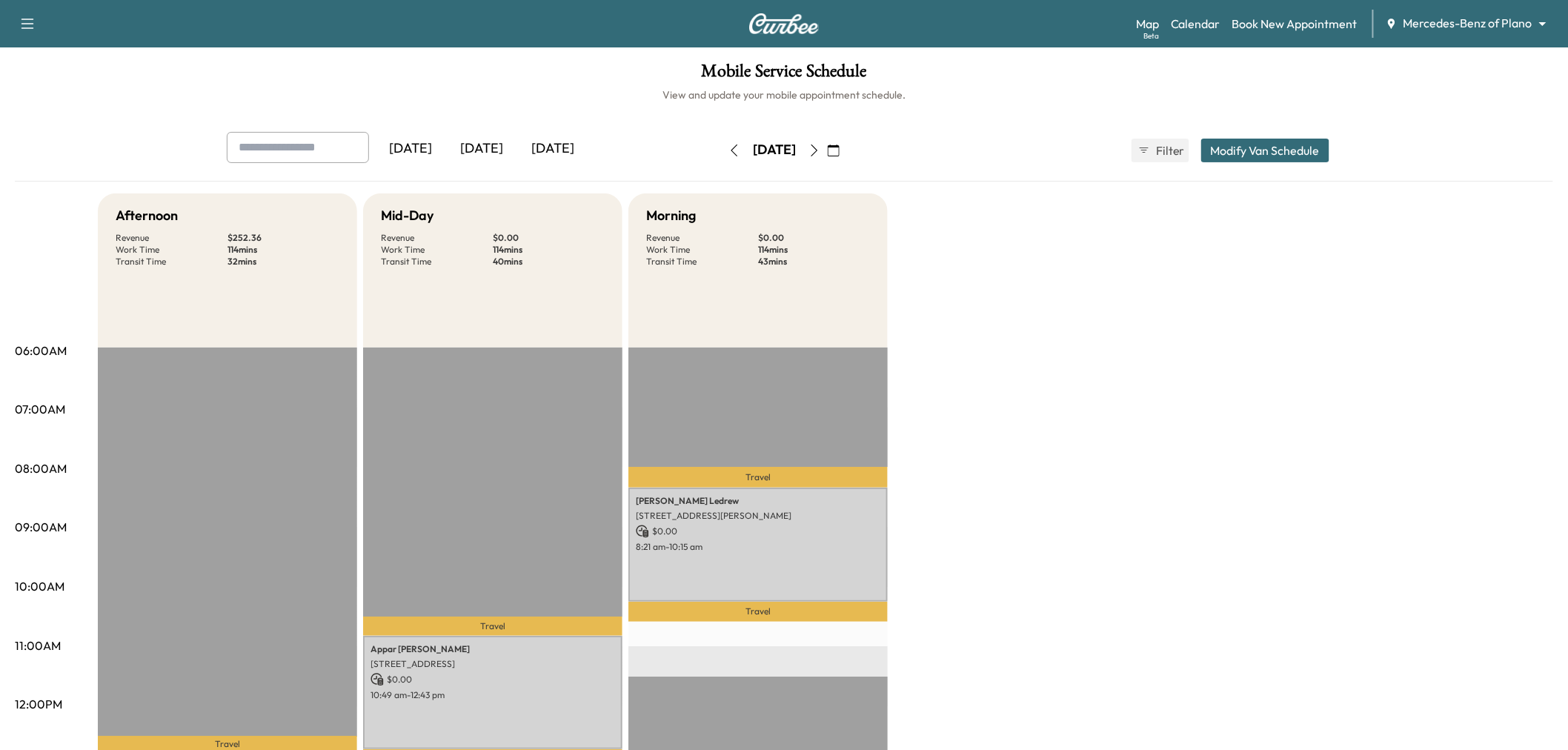
click at [820, 150] on icon "button" at bounding box center [814, 150] width 12 height 12
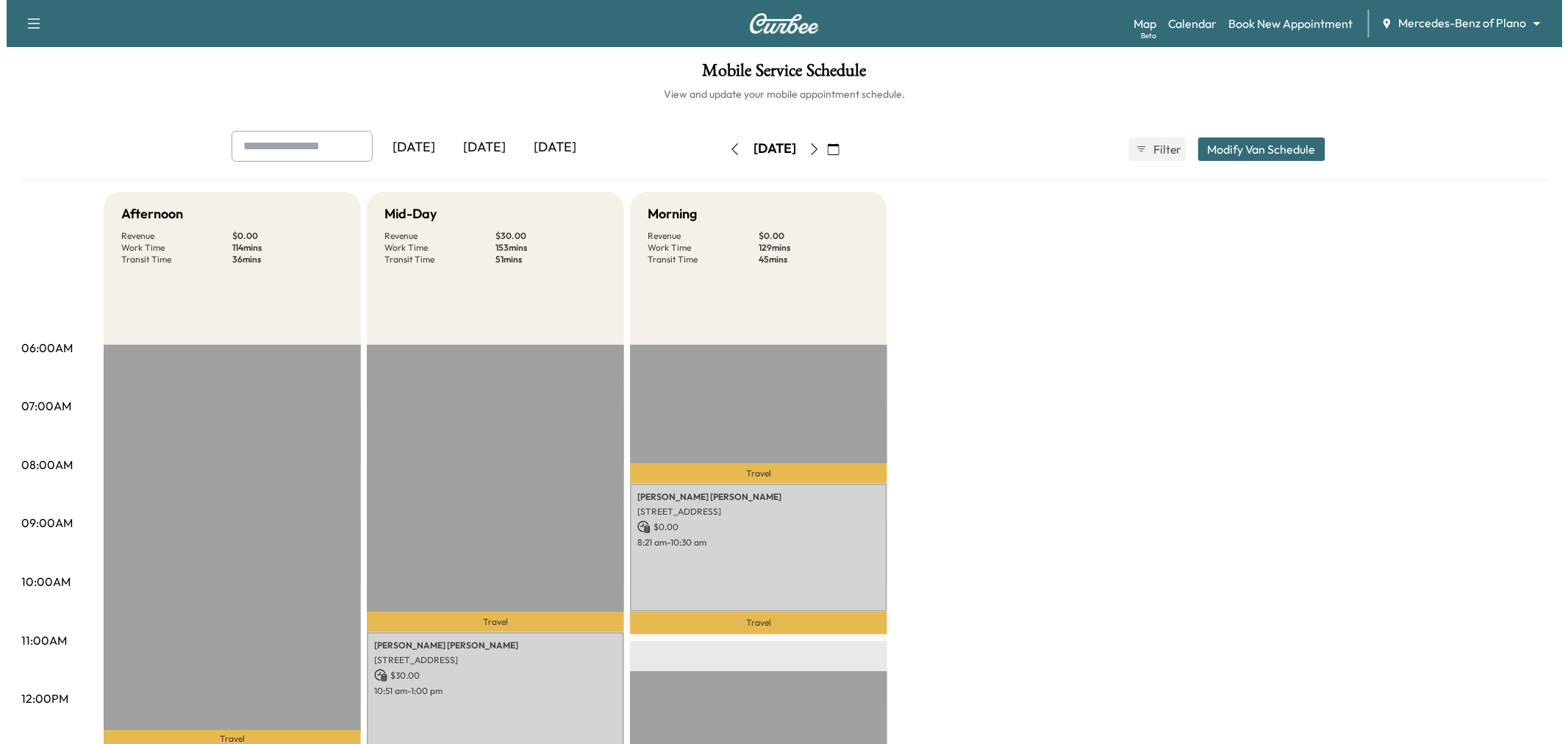
scroll to position [326, 0]
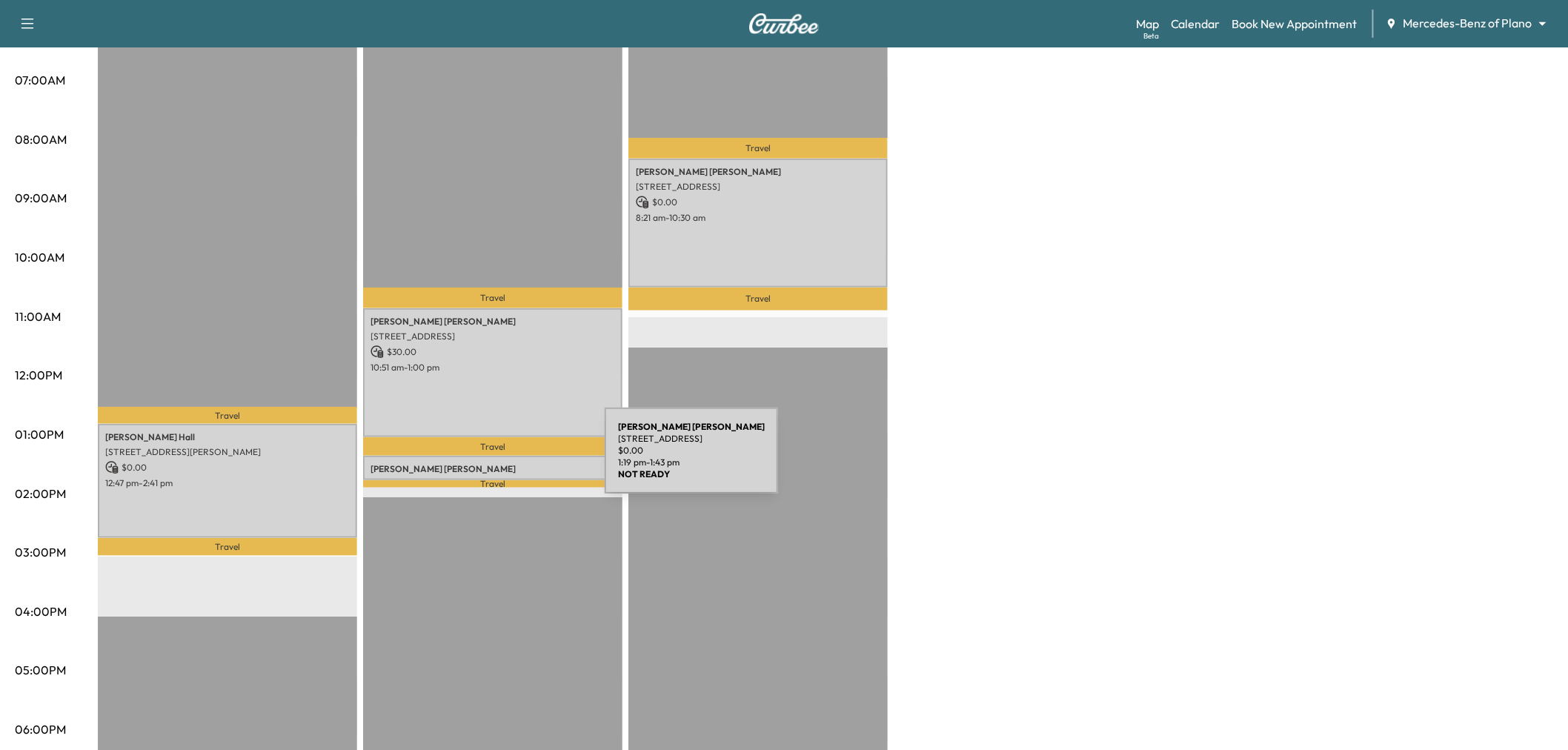
click at [492, 463] on p "[PERSON_NAME]" at bounding box center [492, 469] width 245 height 12
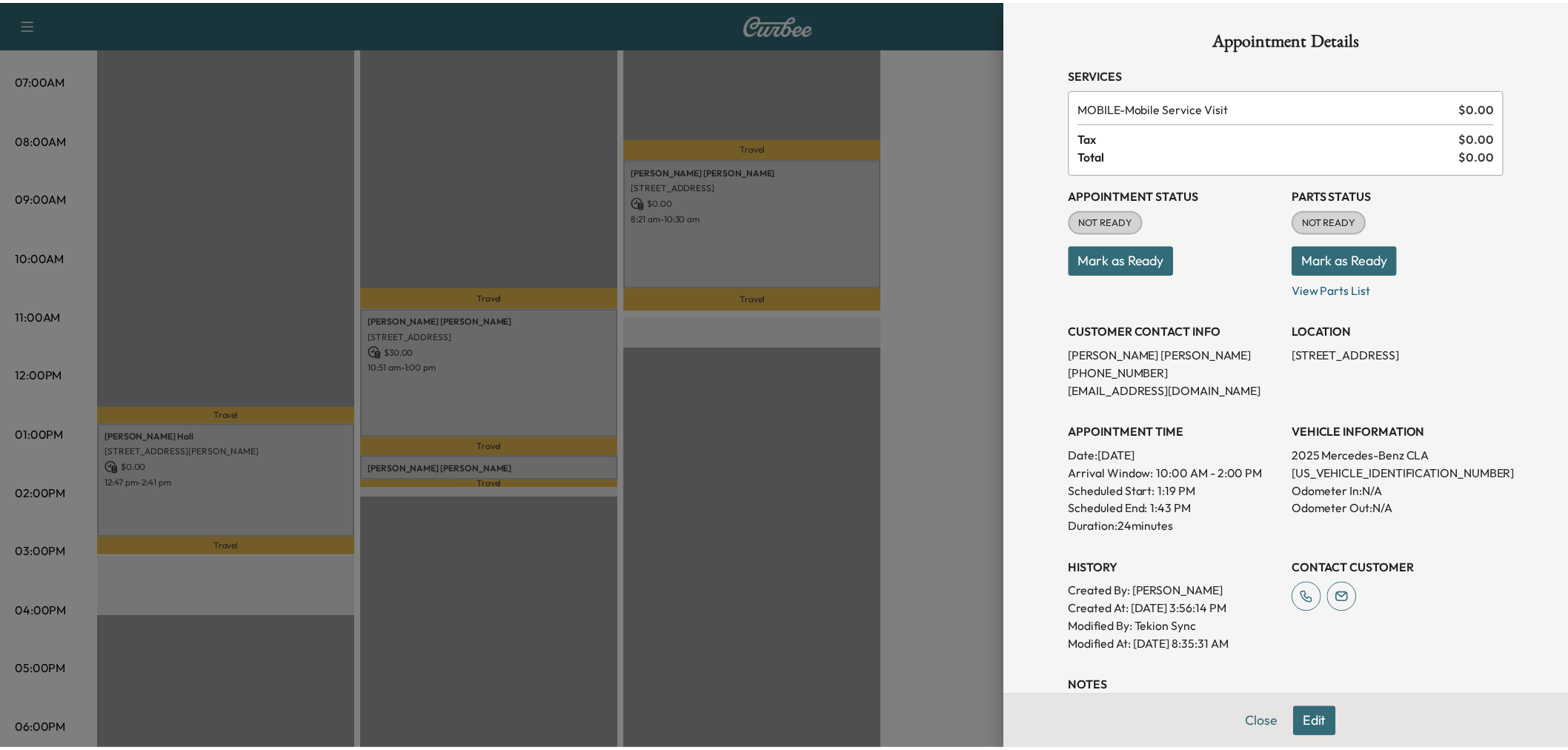
scroll to position [232, 0]
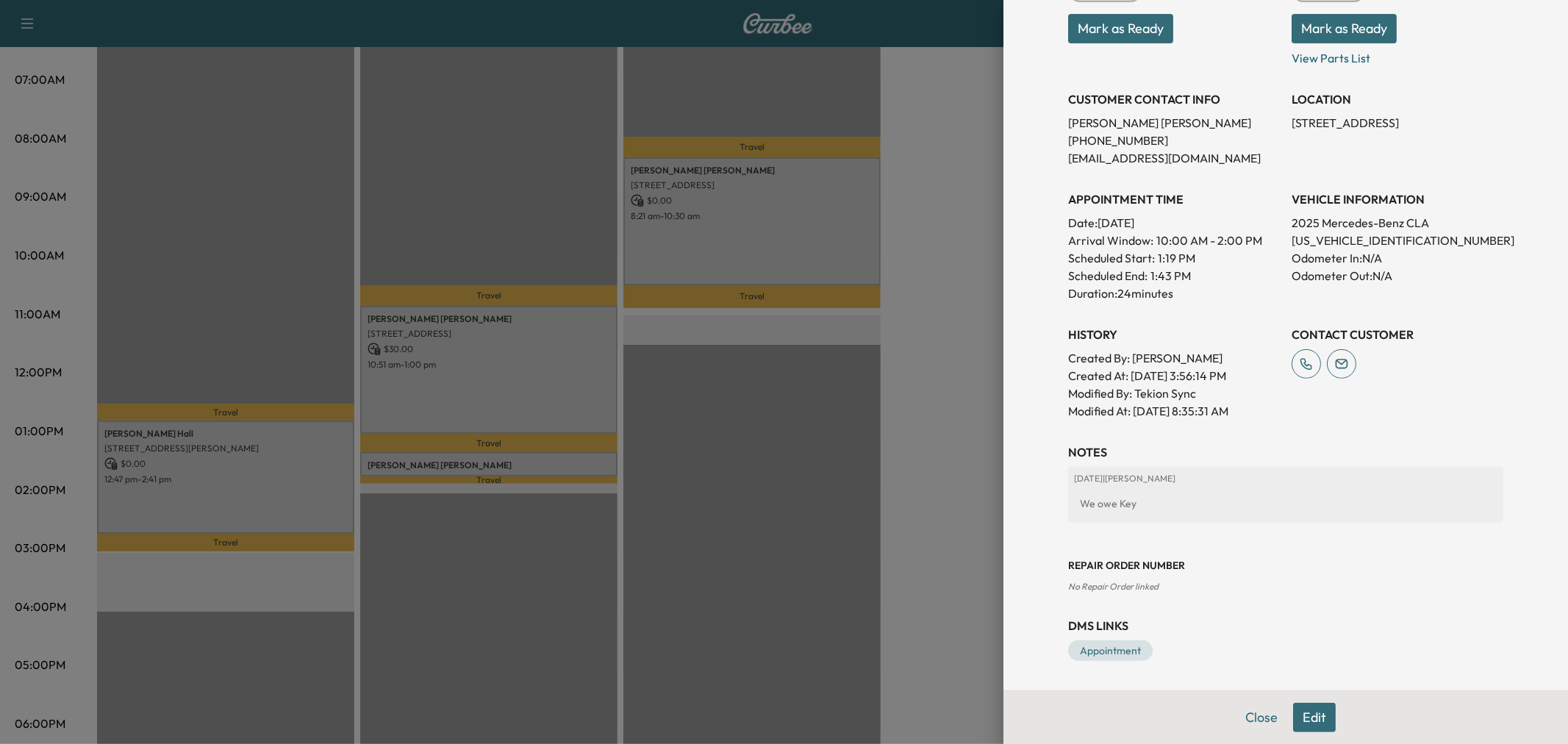
click at [735, 500] on div at bounding box center [784, 372] width 1568 height 744
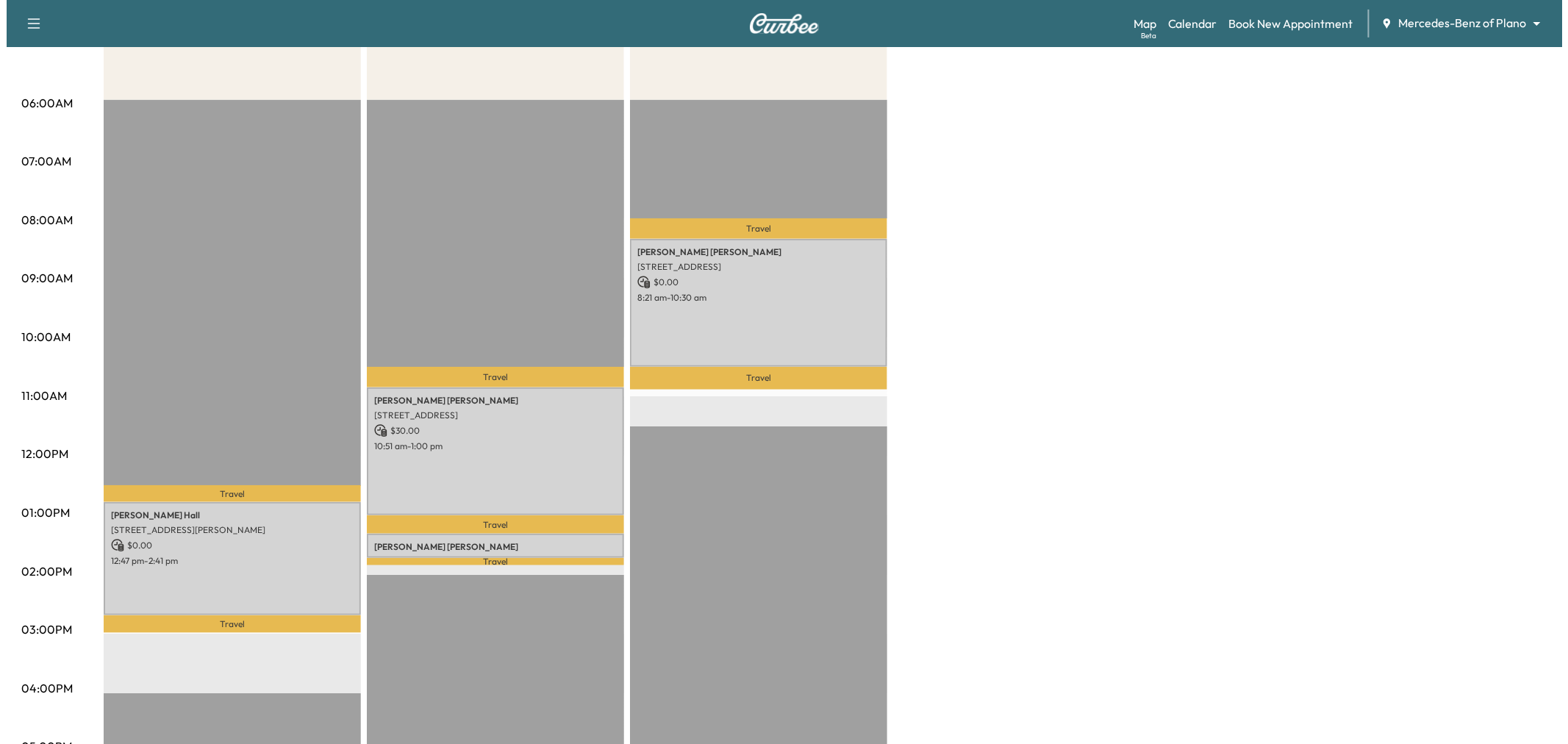
scroll to position [0, 0]
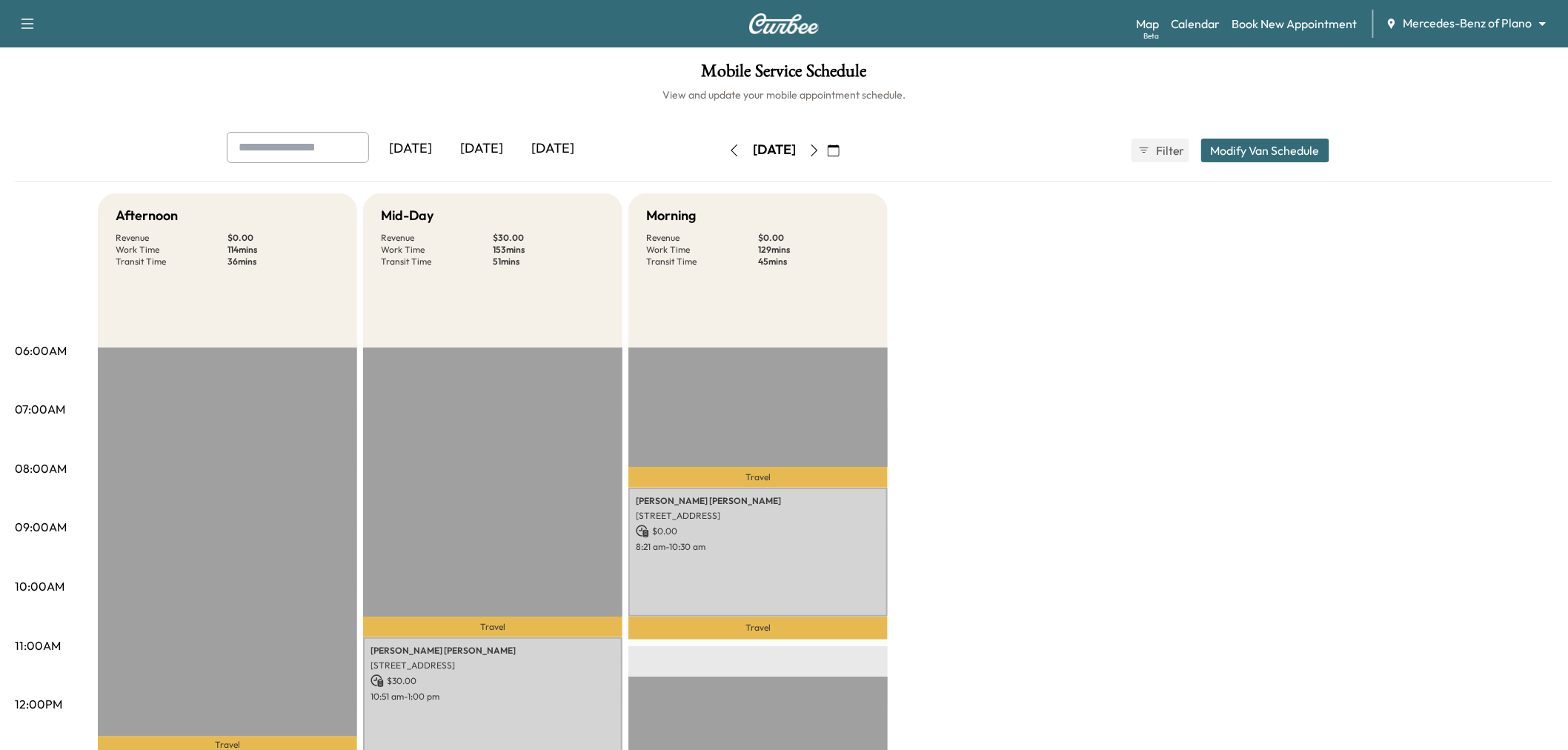
click at [820, 148] on icon "button" at bounding box center [814, 150] width 12 height 12
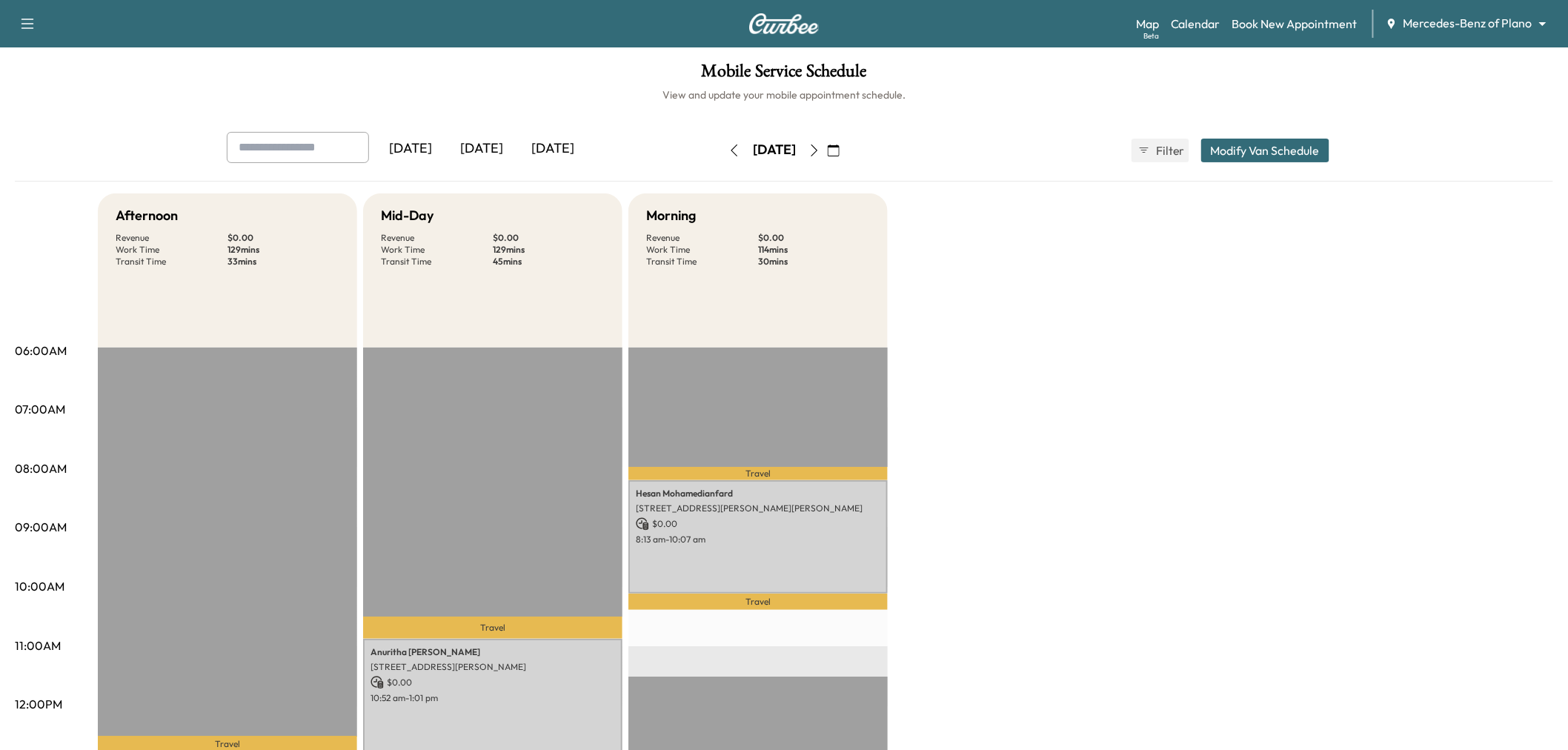
click at [820, 147] on icon "button" at bounding box center [814, 150] width 12 height 12
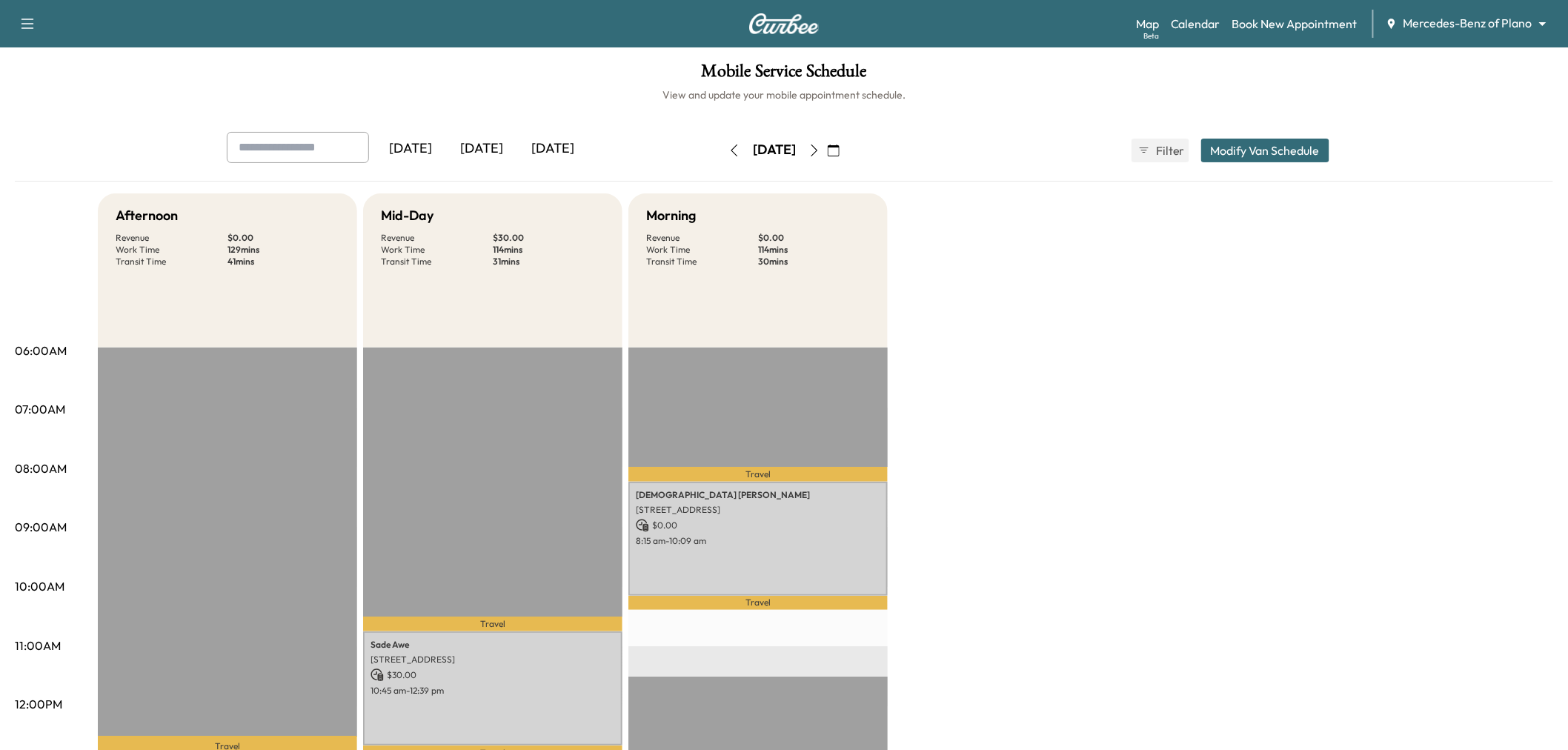
click at [820, 150] on icon "button" at bounding box center [814, 150] width 12 height 12
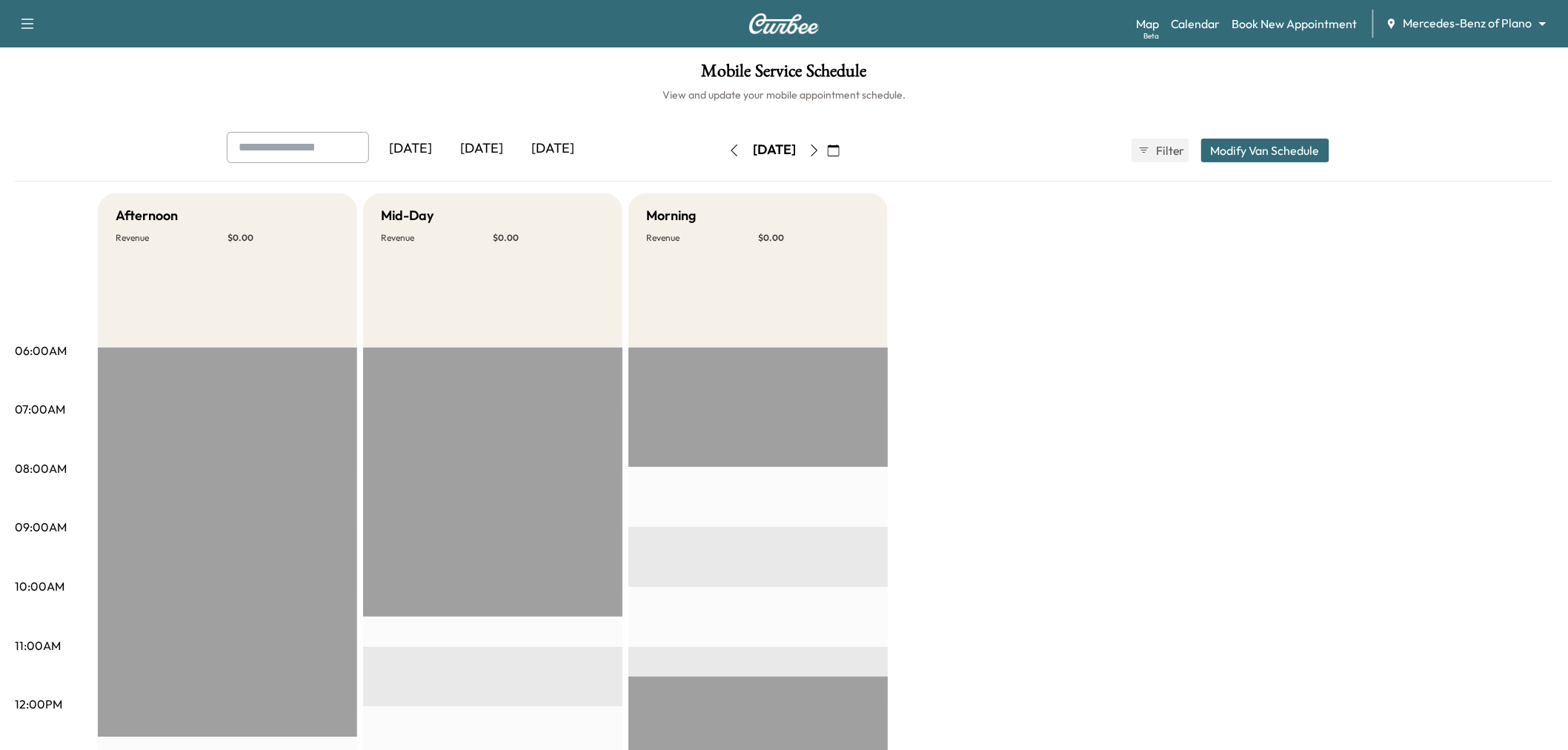
click at [728, 152] on icon "button" at bounding box center [734, 150] width 12 height 12
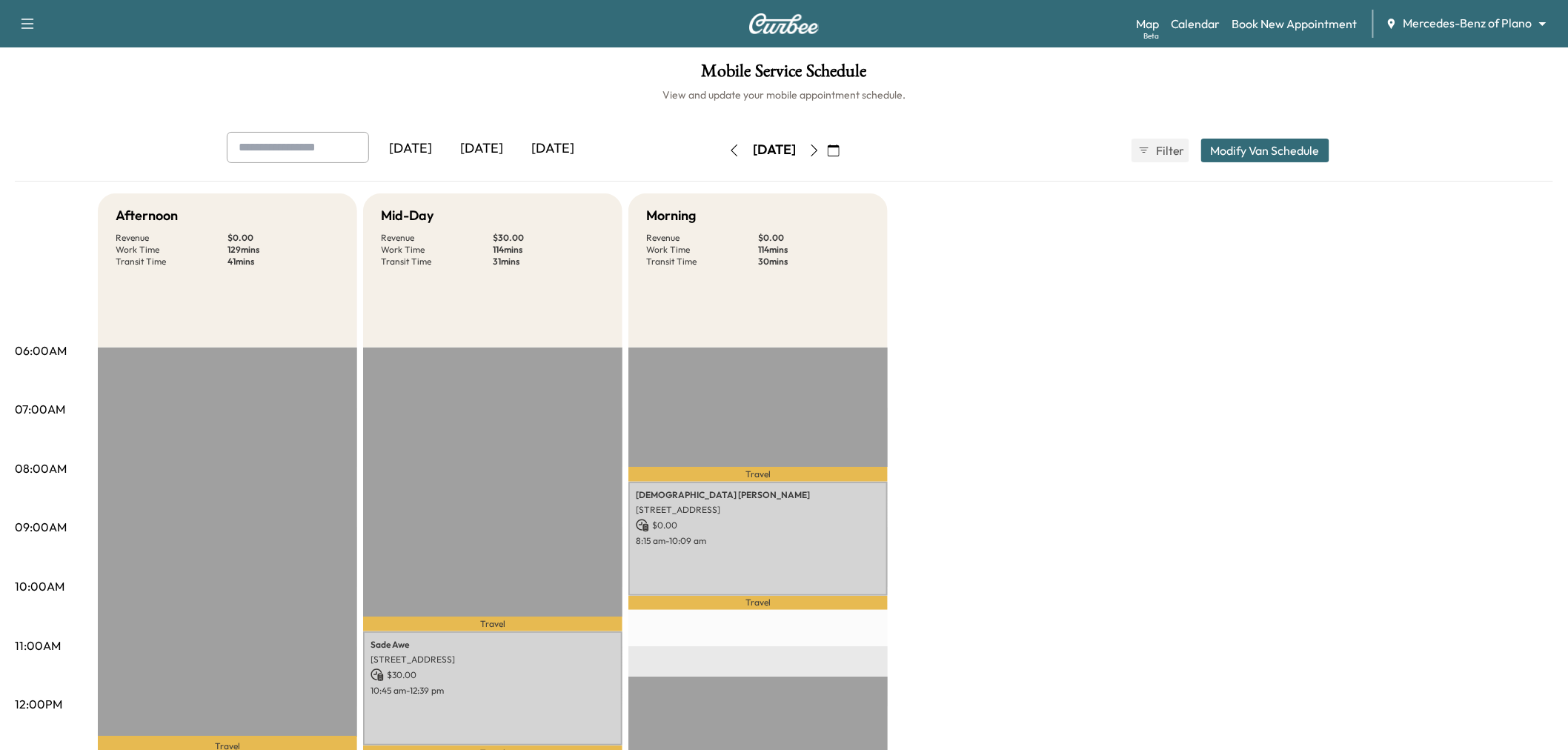
click at [846, 146] on button "button" at bounding box center [833, 150] width 25 height 24
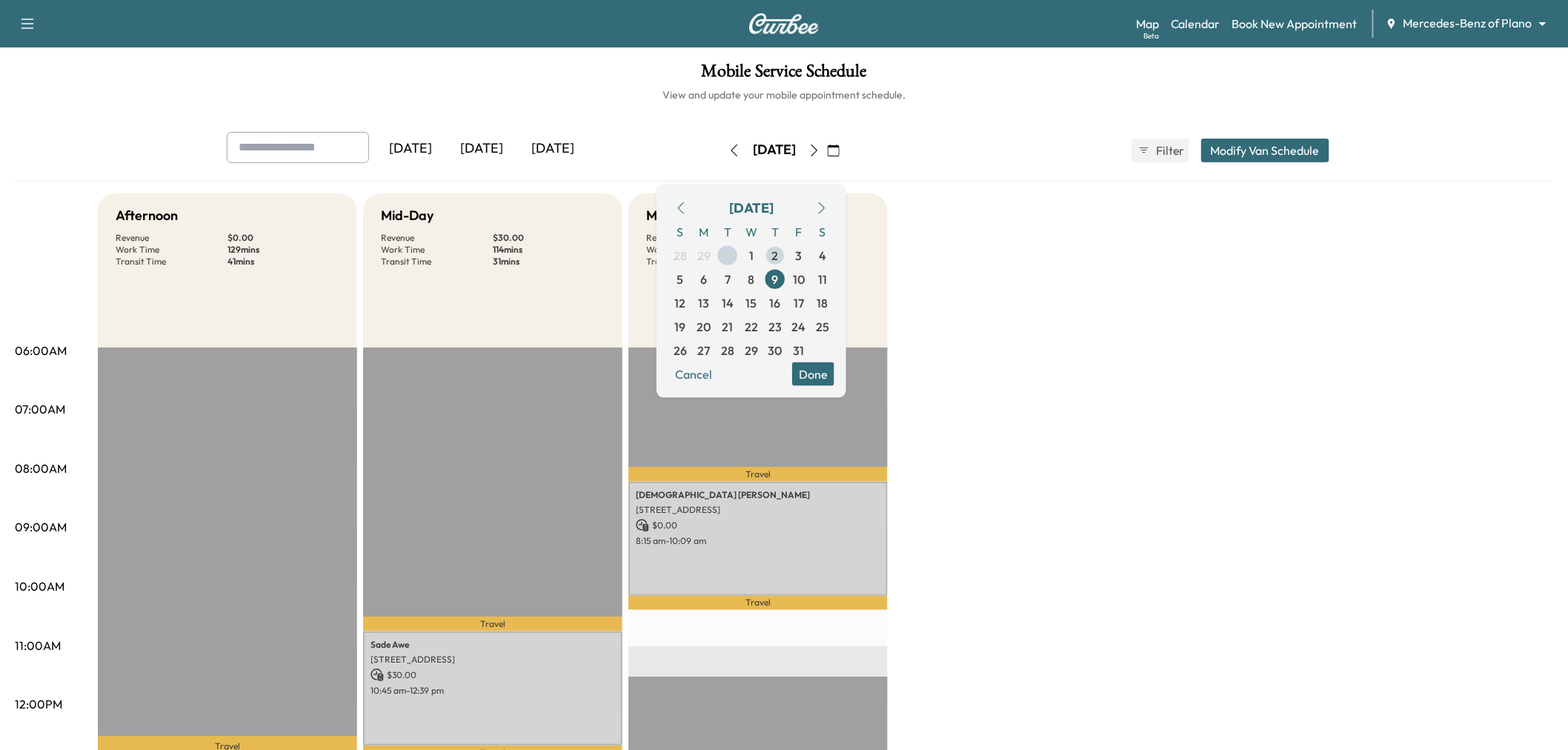
click at [779, 258] on span "2" at bounding box center [775, 255] width 7 height 18
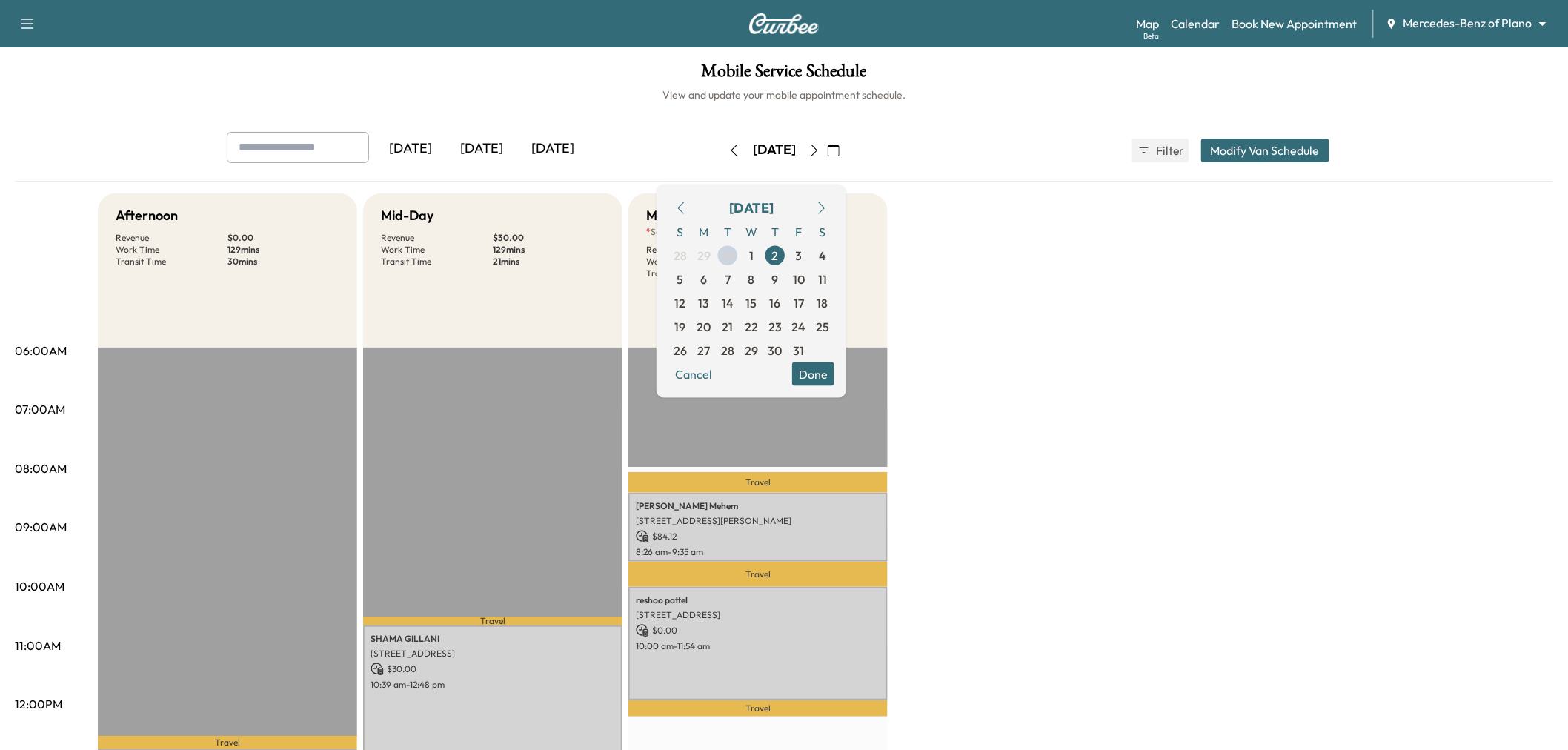
click at [834, 373] on button "Done" at bounding box center [813, 373] width 42 height 24
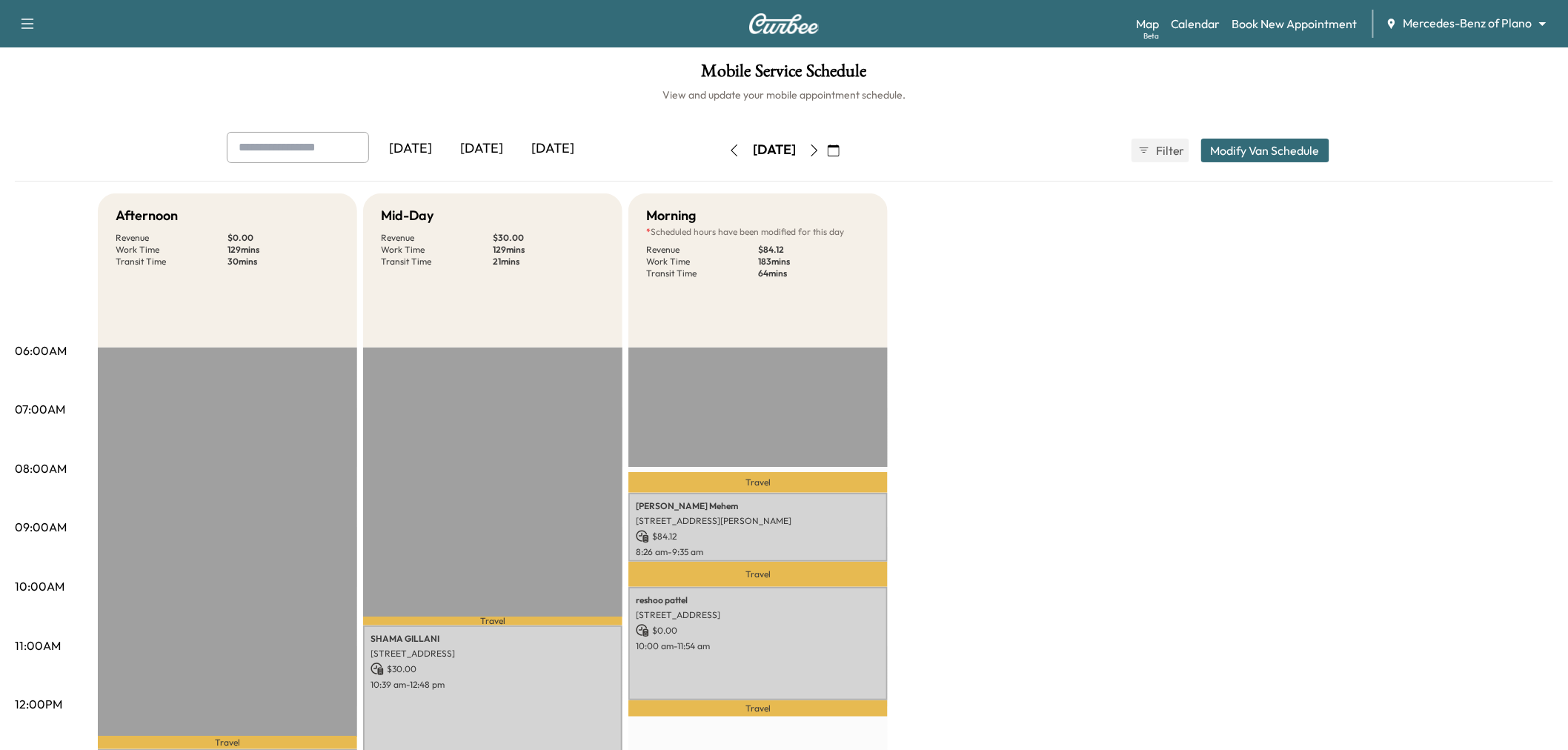
click at [1033, 396] on div "Afternoon Revenue $ 0.00 Work Time 129 mins Transit Time 30 mins Travel [PERSON…" at bounding box center [825, 748] width 1455 height 1111
click at [1283, 142] on button "Modify Van Schedule" at bounding box center [1265, 150] width 128 height 24
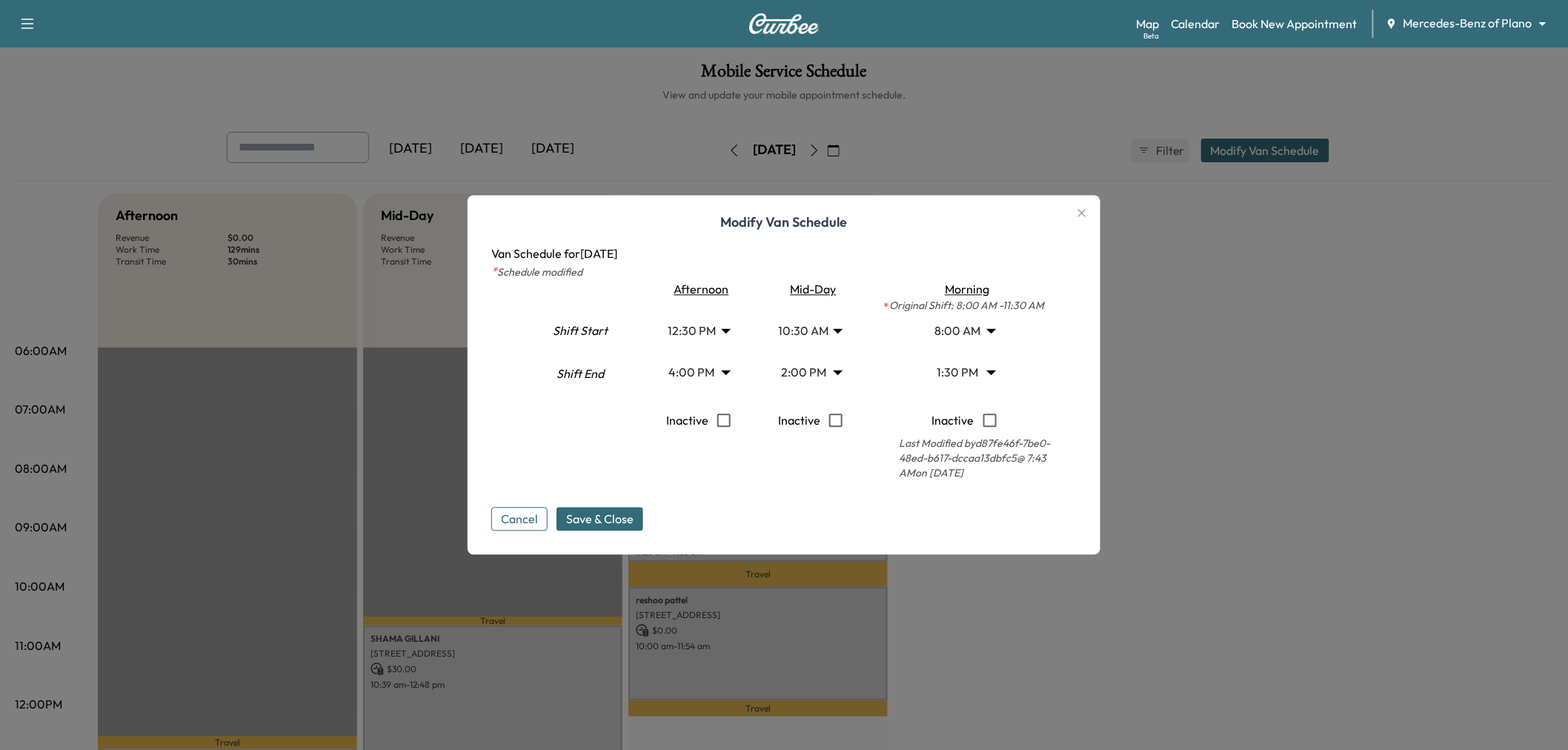
click at [817, 335] on body "Support Log Out Map Beta Calendar Book New Appointment Mercedes-Benz of Plano *…" at bounding box center [784, 375] width 1568 height 750
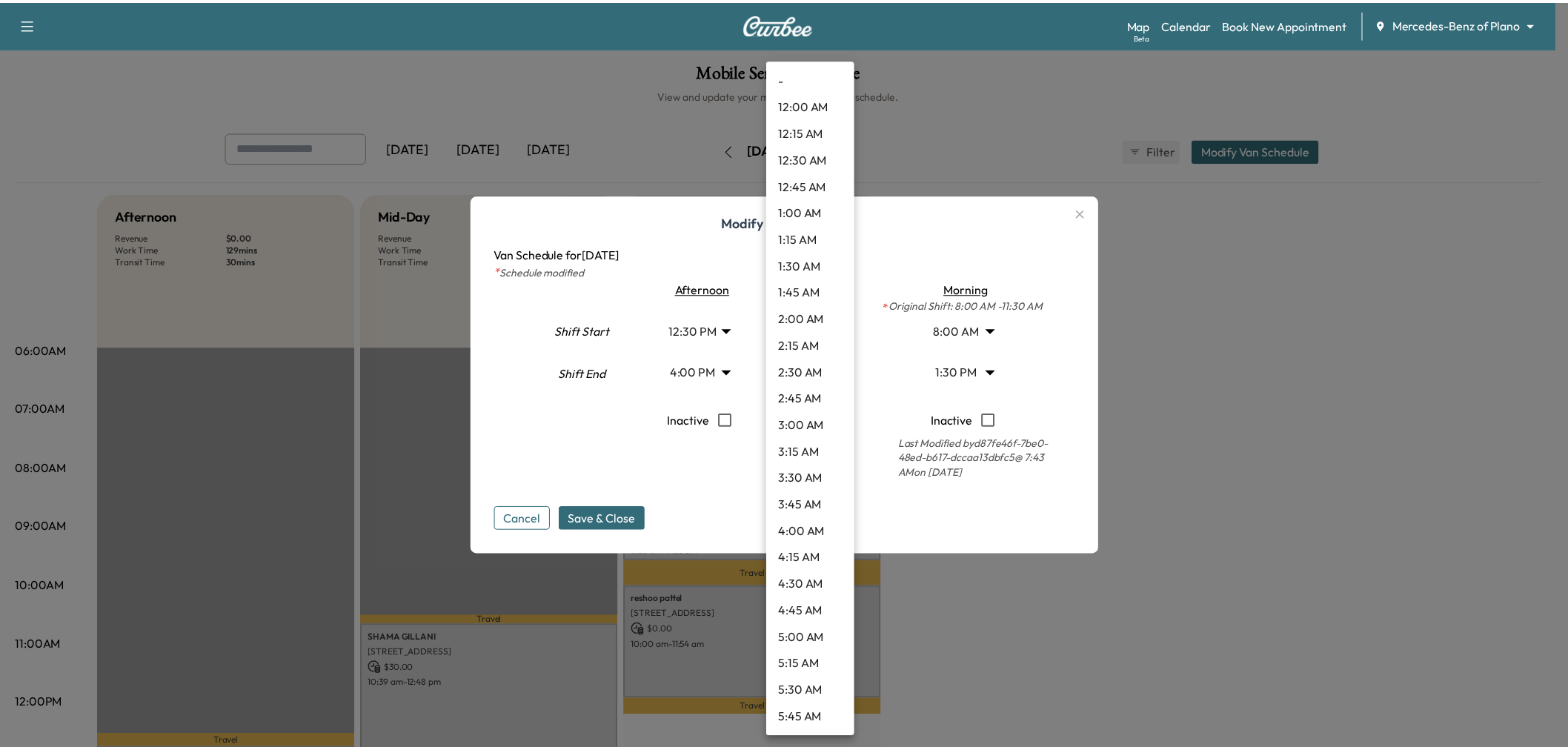
scroll to position [826, 0]
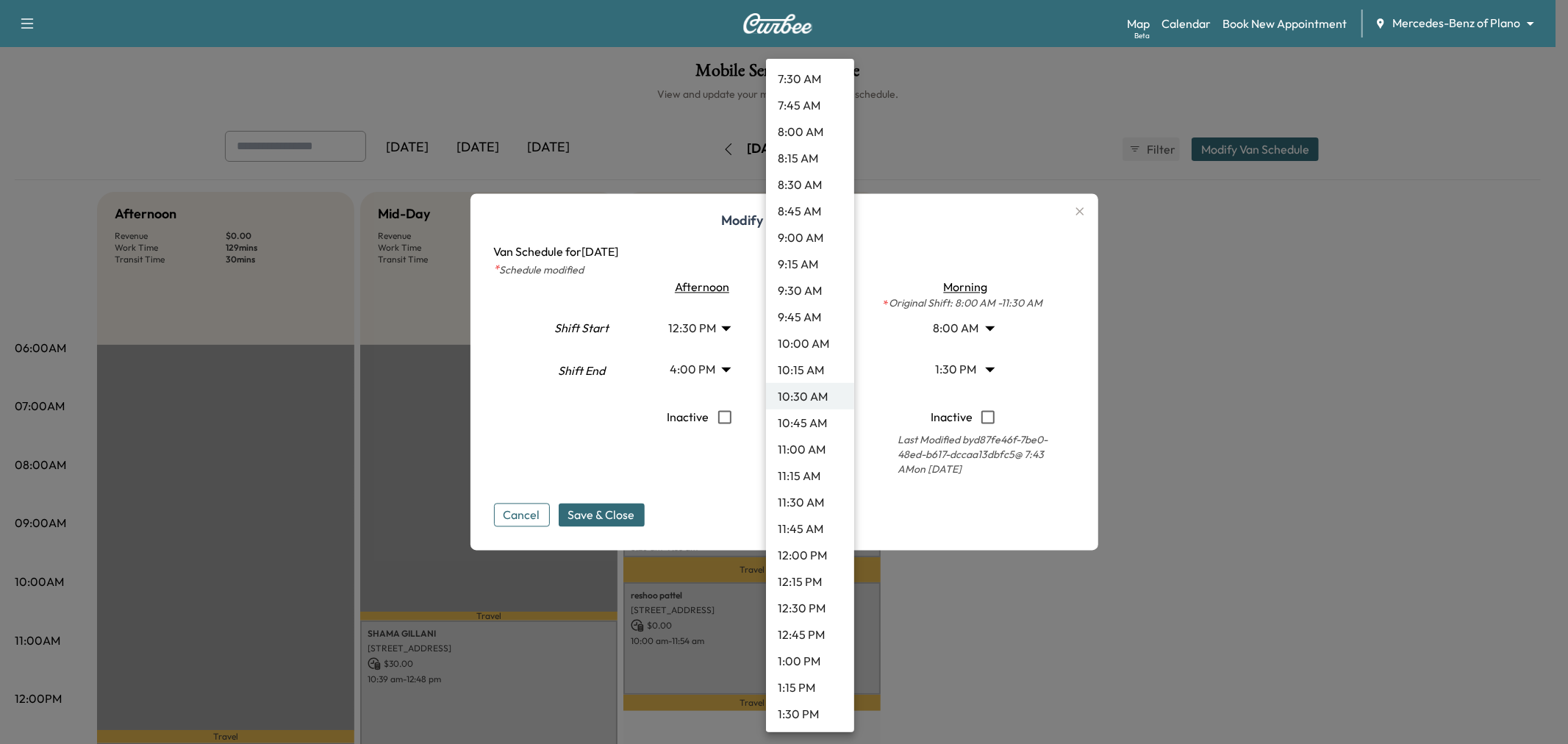
click at [801, 134] on li "8:00 AM" at bounding box center [810, 131] width 88 height 27
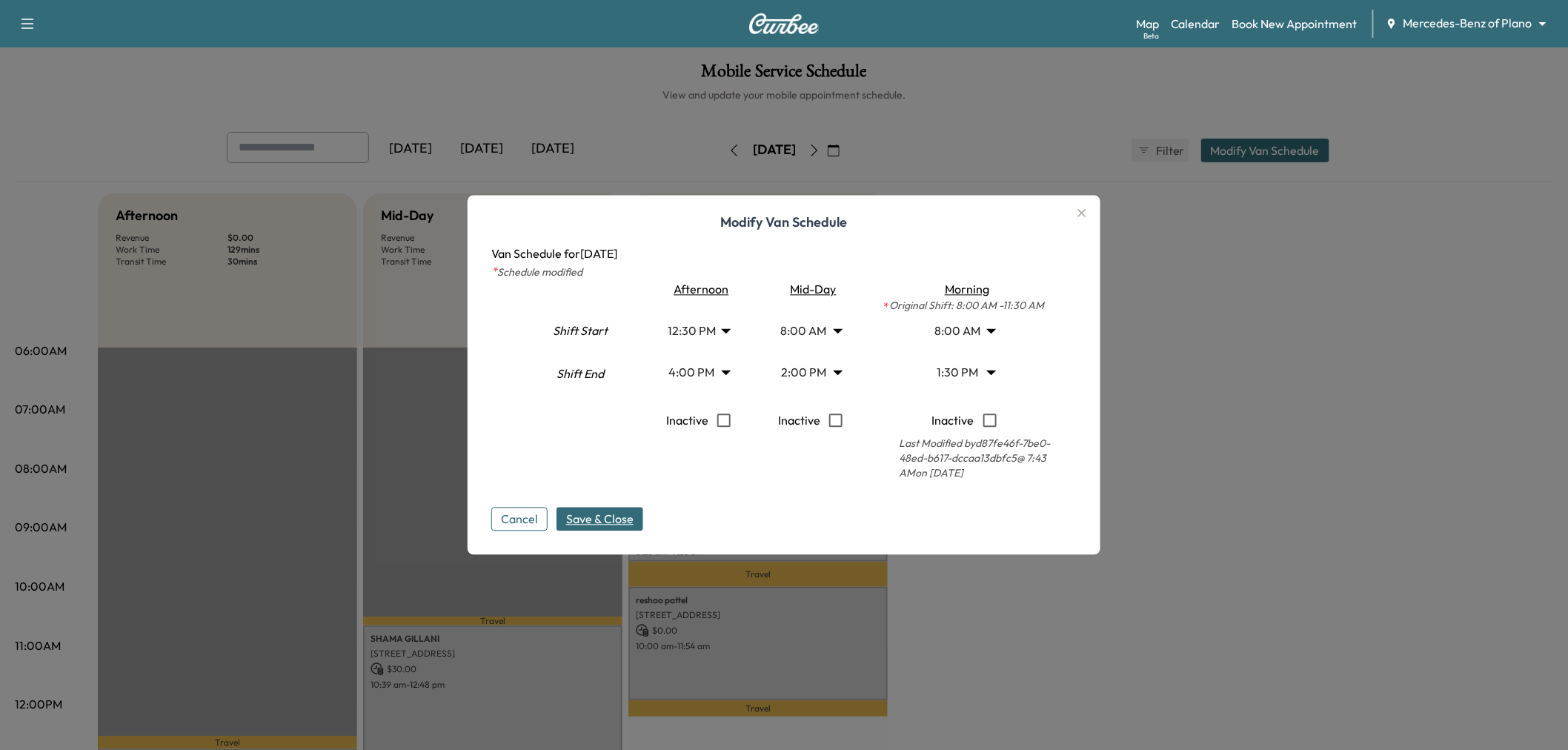
click at [626, 517] on span "Save & Close" at bounding box center [599, 519] width 68 height 18
click at [1034, 580] on div at bounding box center [784, 375] width 1568 height 750
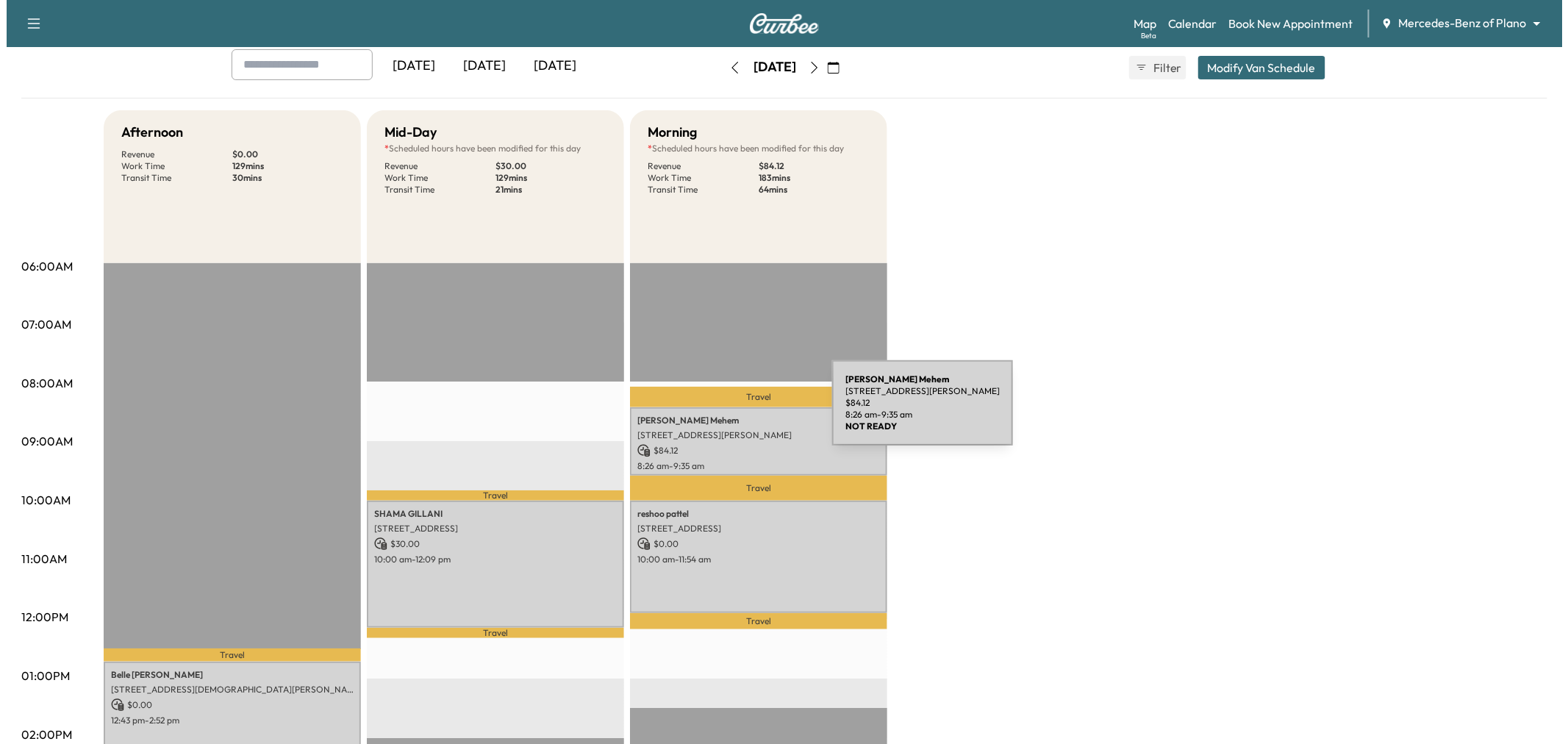
scroll to position [0, 0]
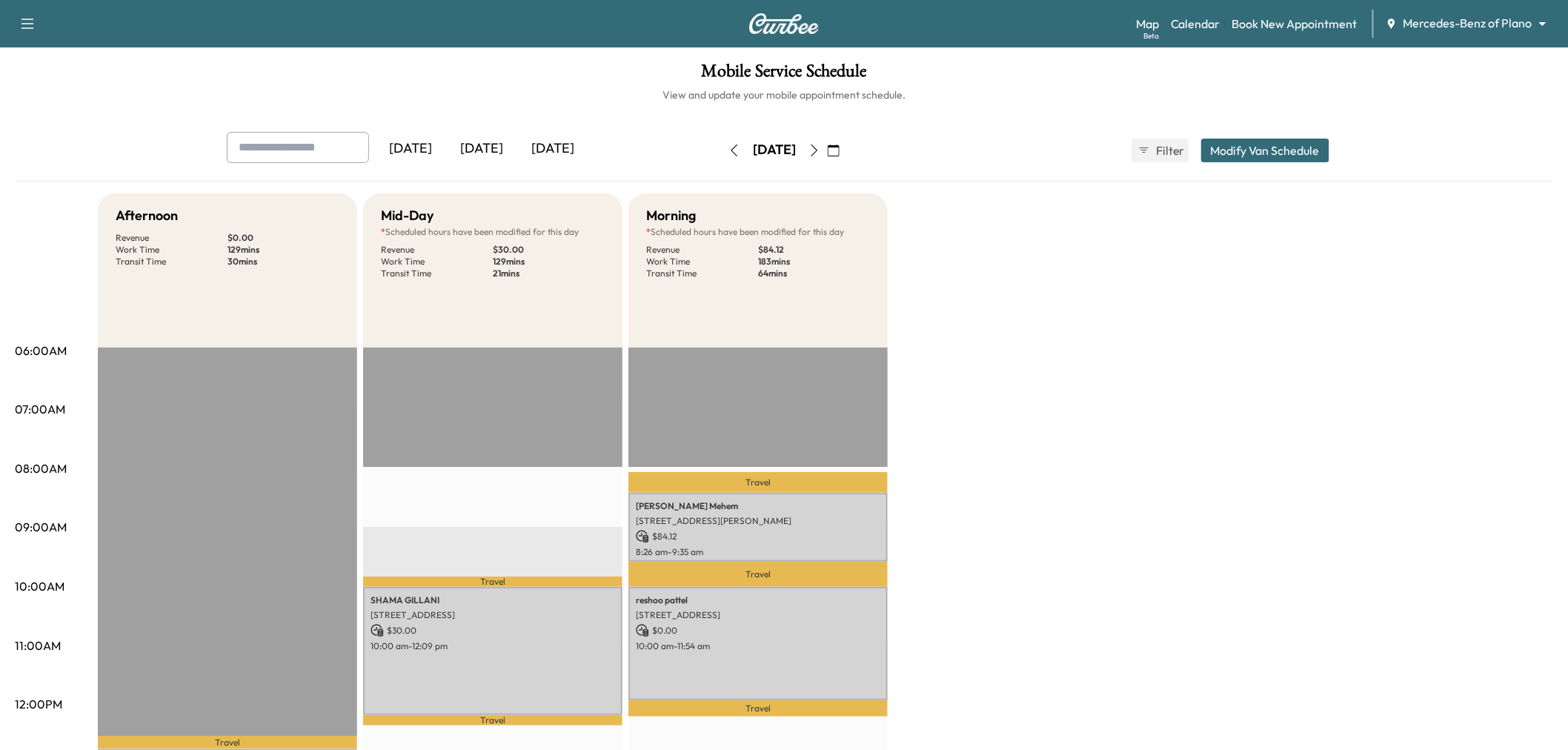
click at [1251, 153] on button "Modify Van Schedule" at bounding box center [1265, 150] width 128 height 24
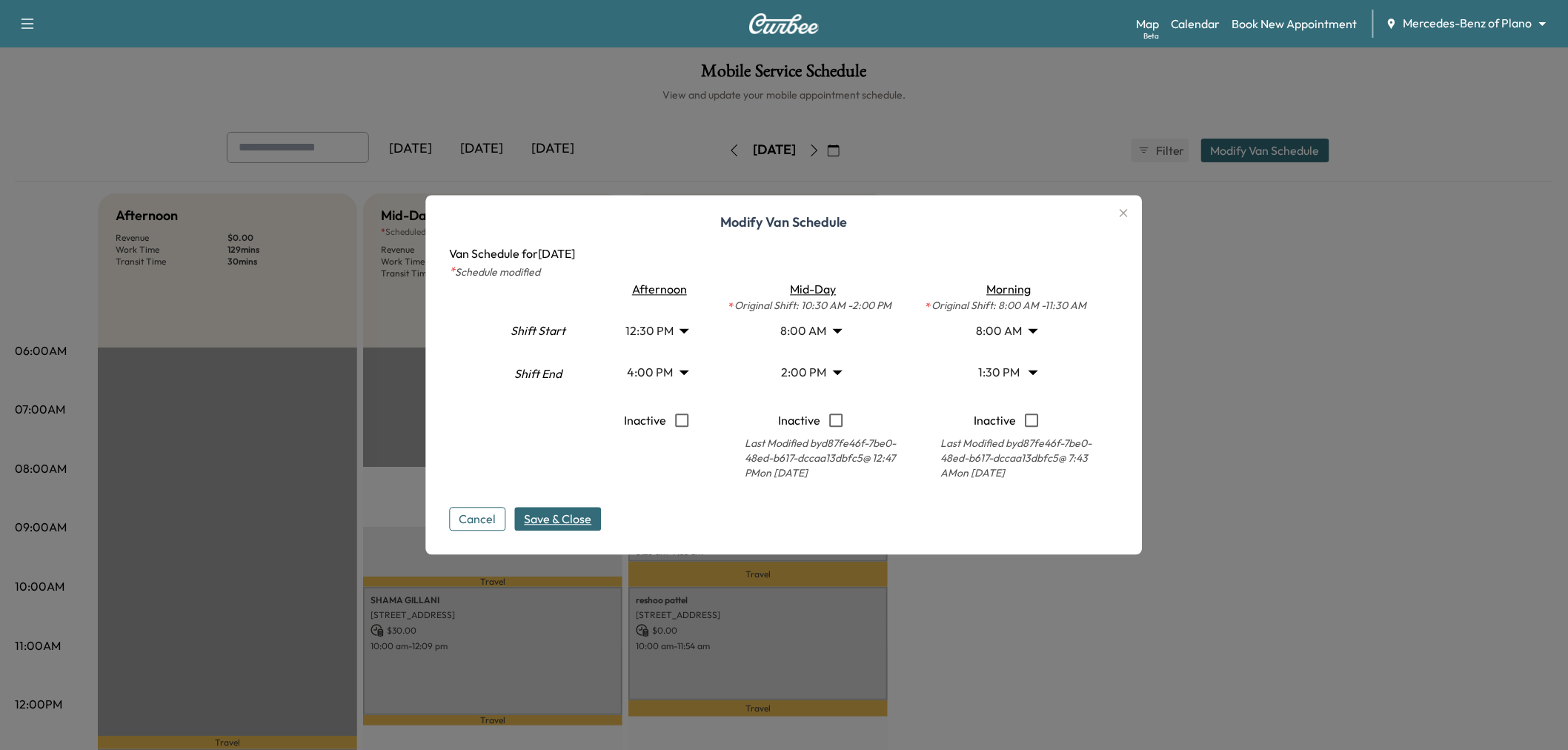
click at [833, 334] on body "Support Log Out Map Beta Calendar Book New Appointment Mercedes-Benz of Plano *…" at bounding box center [784, 375] width 1568 height 750
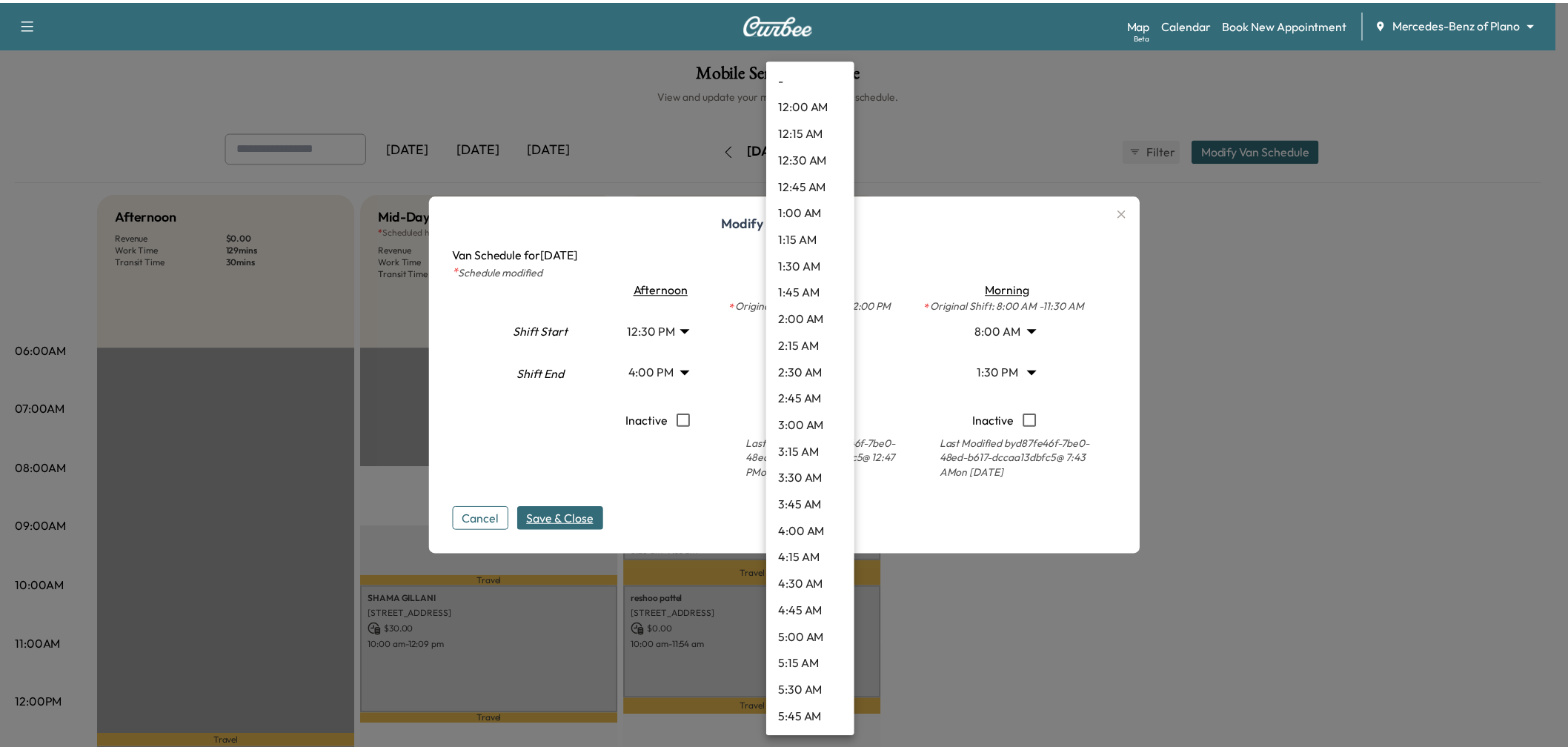
scroll to position [559, 0]
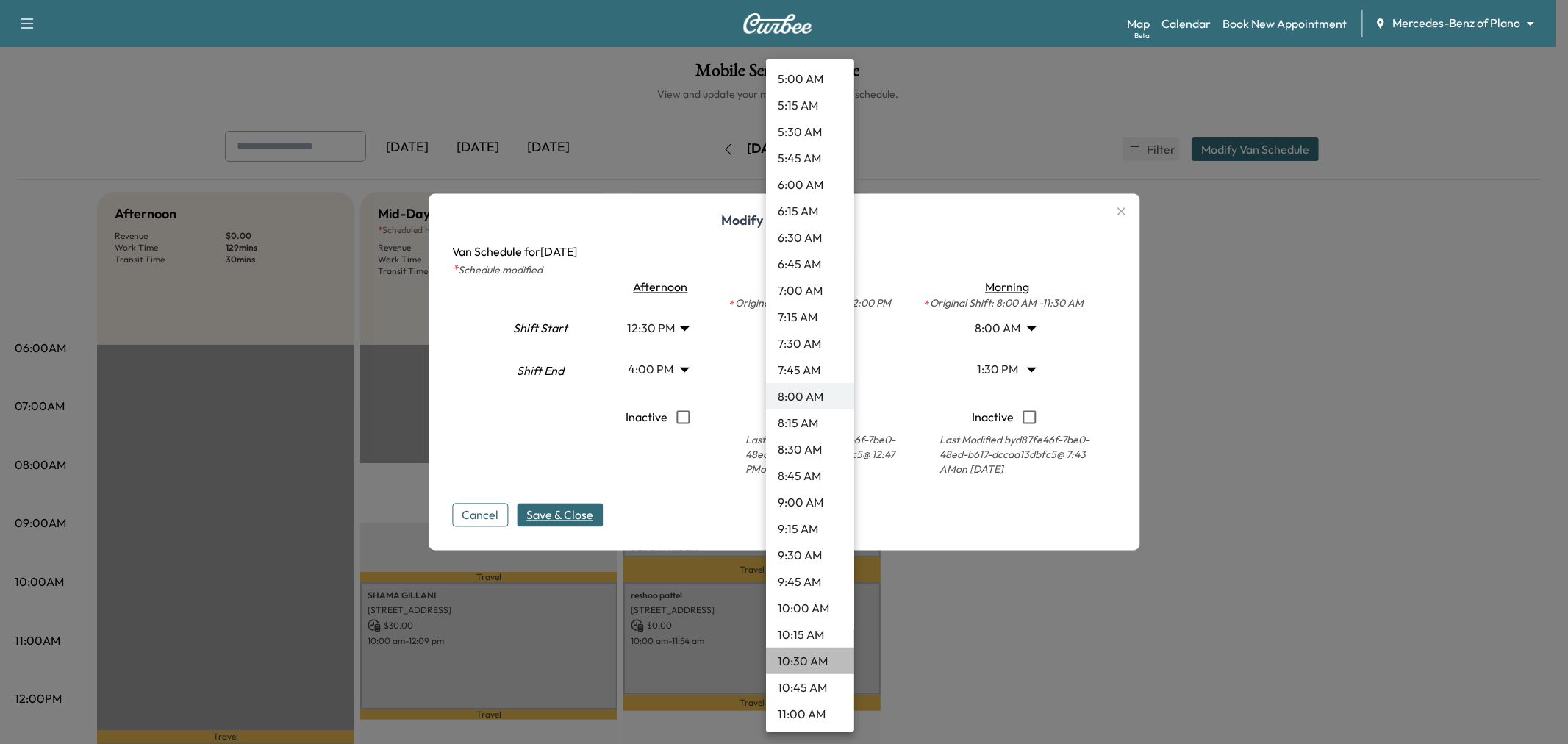
click at [817, 656] on li "10:30 AM" at bounding box center [810, 661] width 88 height 27
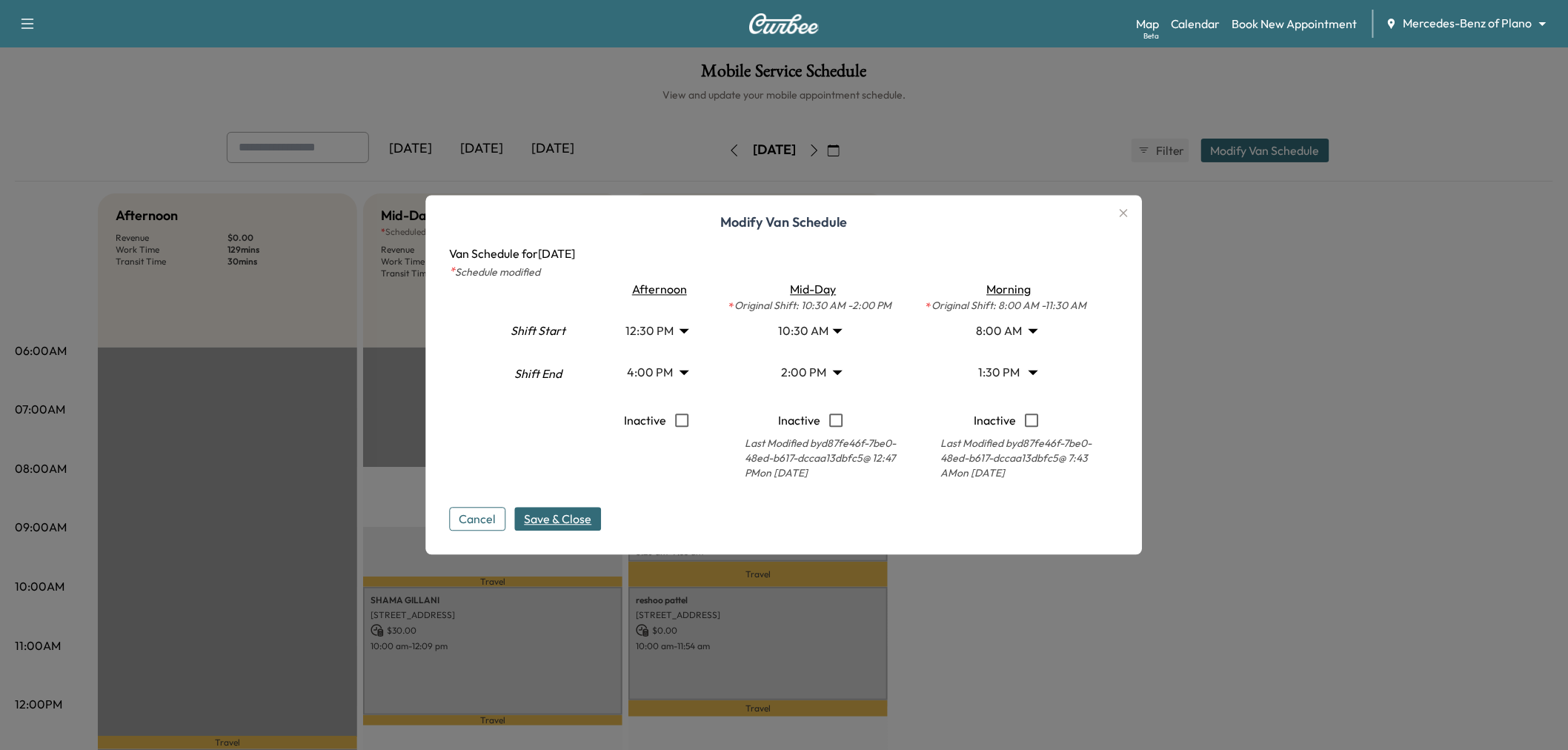
click at [572, 515] on span "Save & Close" at bounding box center [558, 519] width 68 height 18
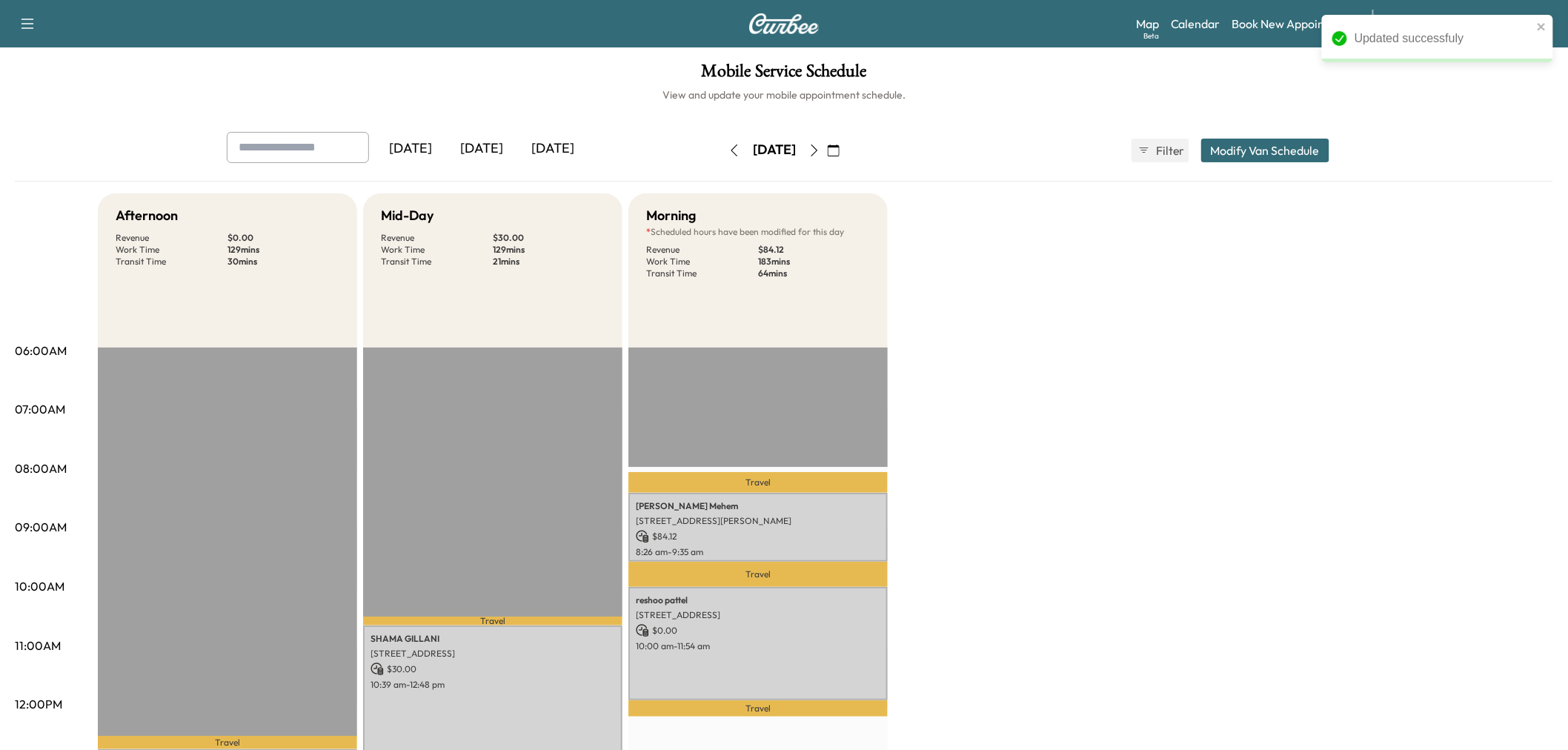
scroll to position [82, 0]
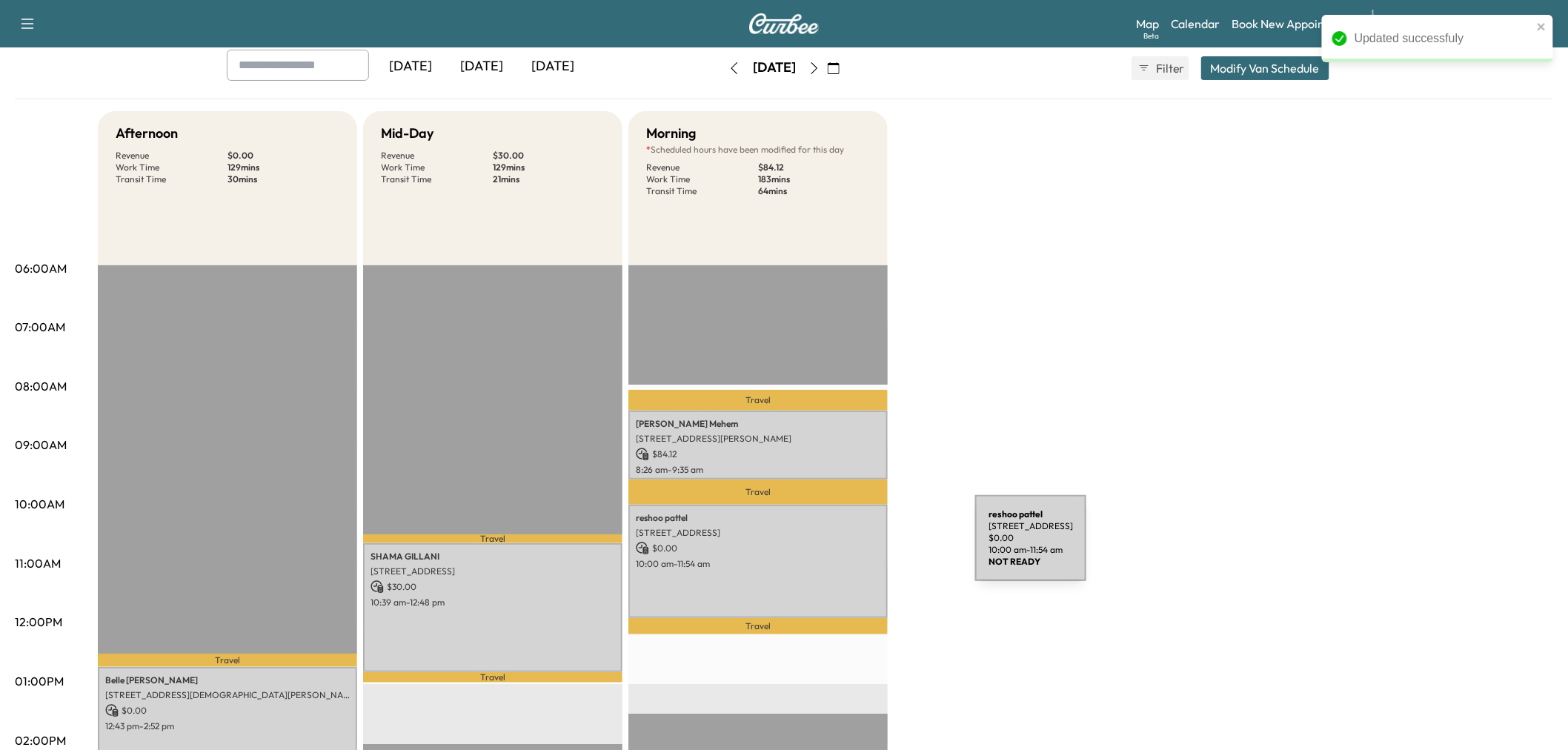
click at [848, 558] on p "10:00 am - 11:54 am" at bounding box center [758, 563] width 245 height 12
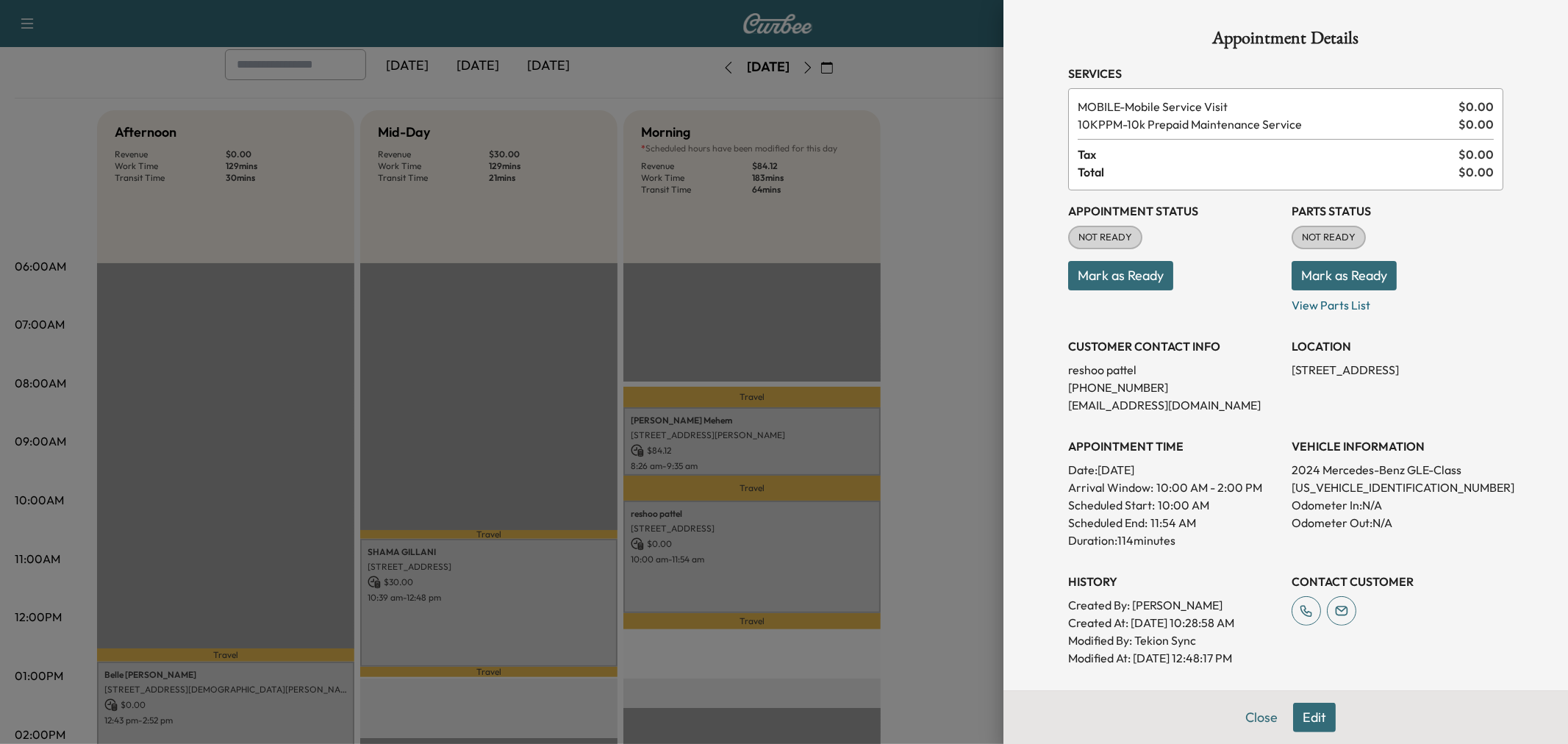
click at [841, 555] on div at bounding box center [784, 372] width 1568 height 744
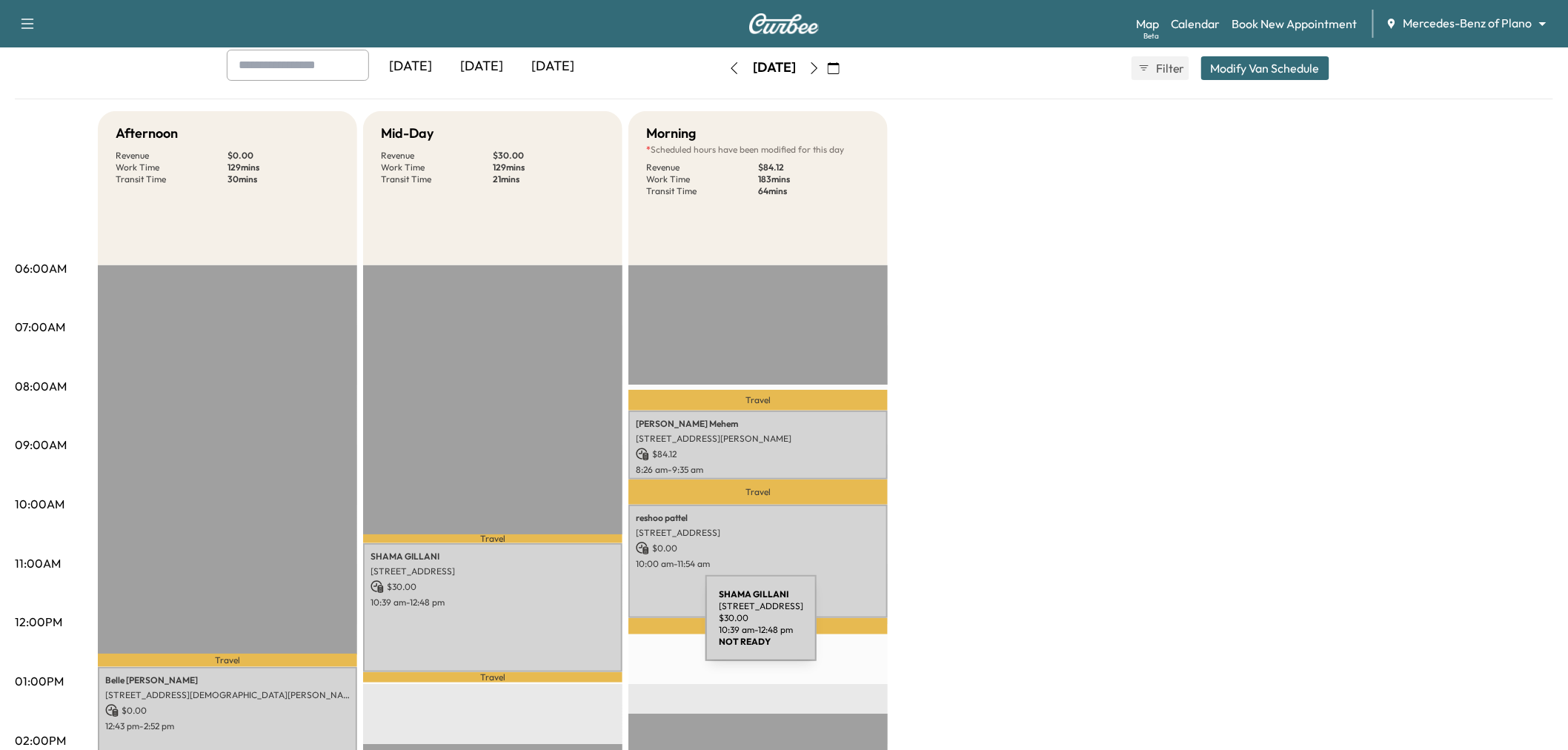
click at [594, 629] on div "[PERSON_NAME] [STREET_ADDRESS] $ 30.00 10:39 am - 12:48 pm" at bounding box center [492, 607] width 259 height 129
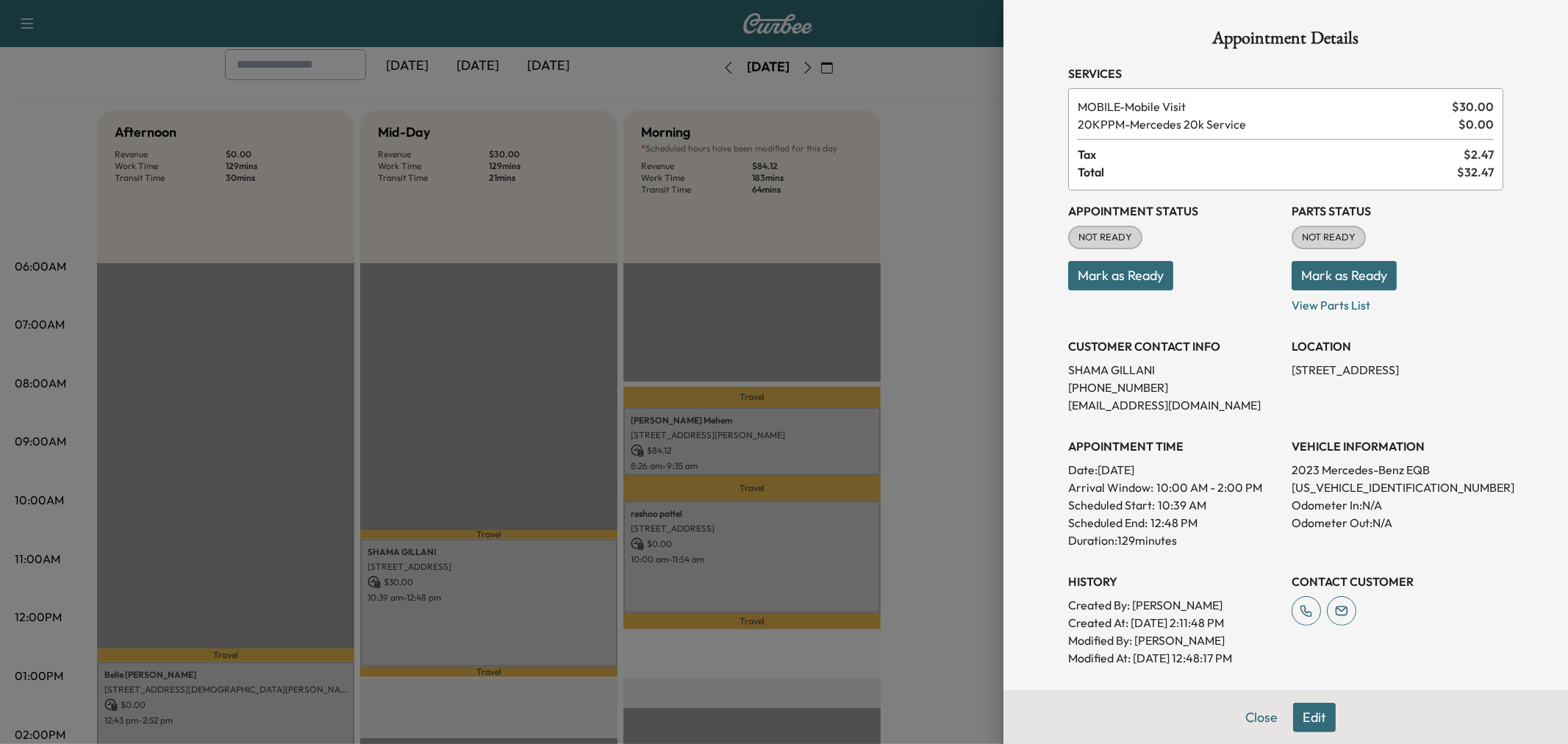
click at [590, 624] on div at bounding box center [784, 372] width 1568 height 744
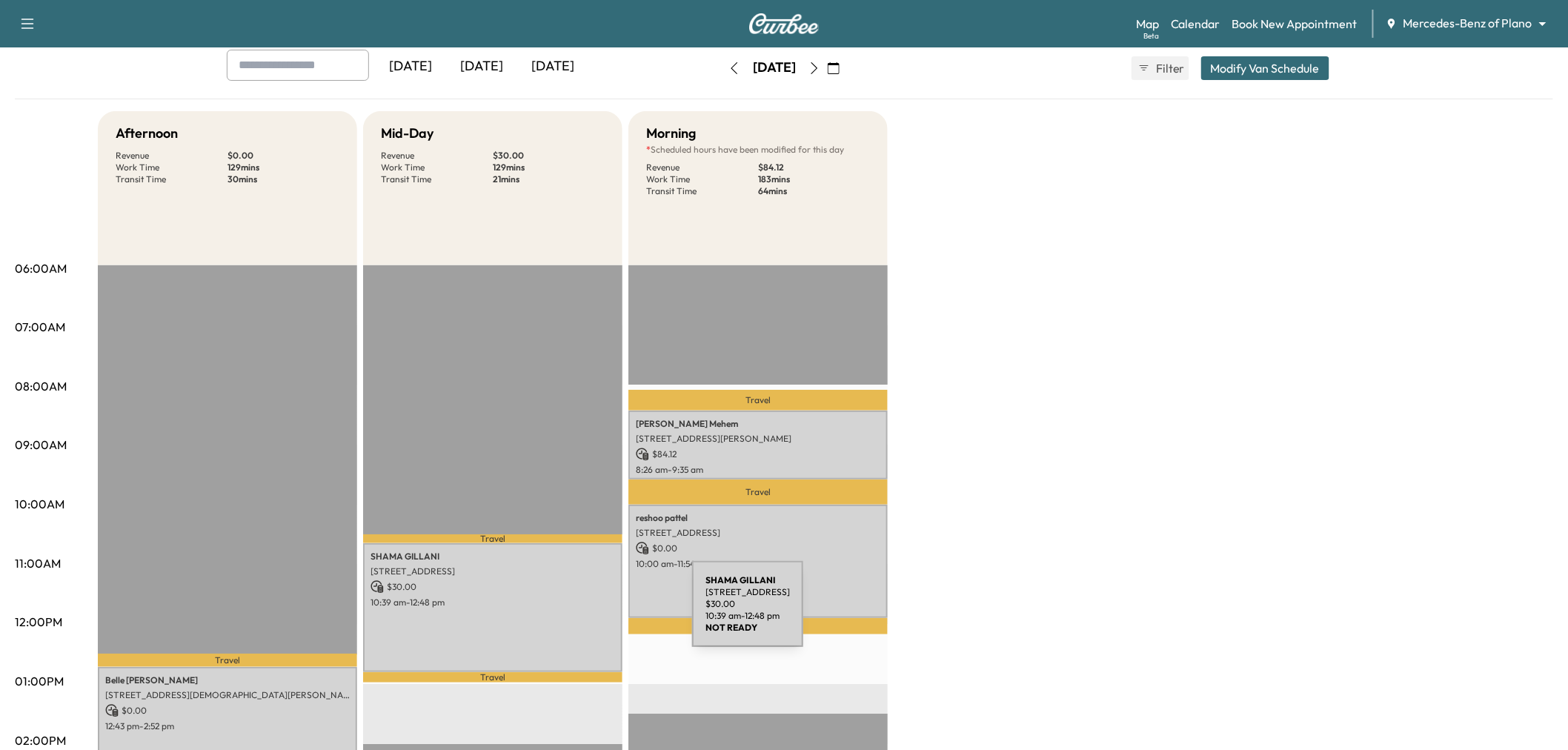
click at [538, 620] on div "[PERSON_NAME] [STREET_ADDRESS] $ 30.00 10:39 am - 12:48 pm" at bounding box center [492, 607] width 259 height 129
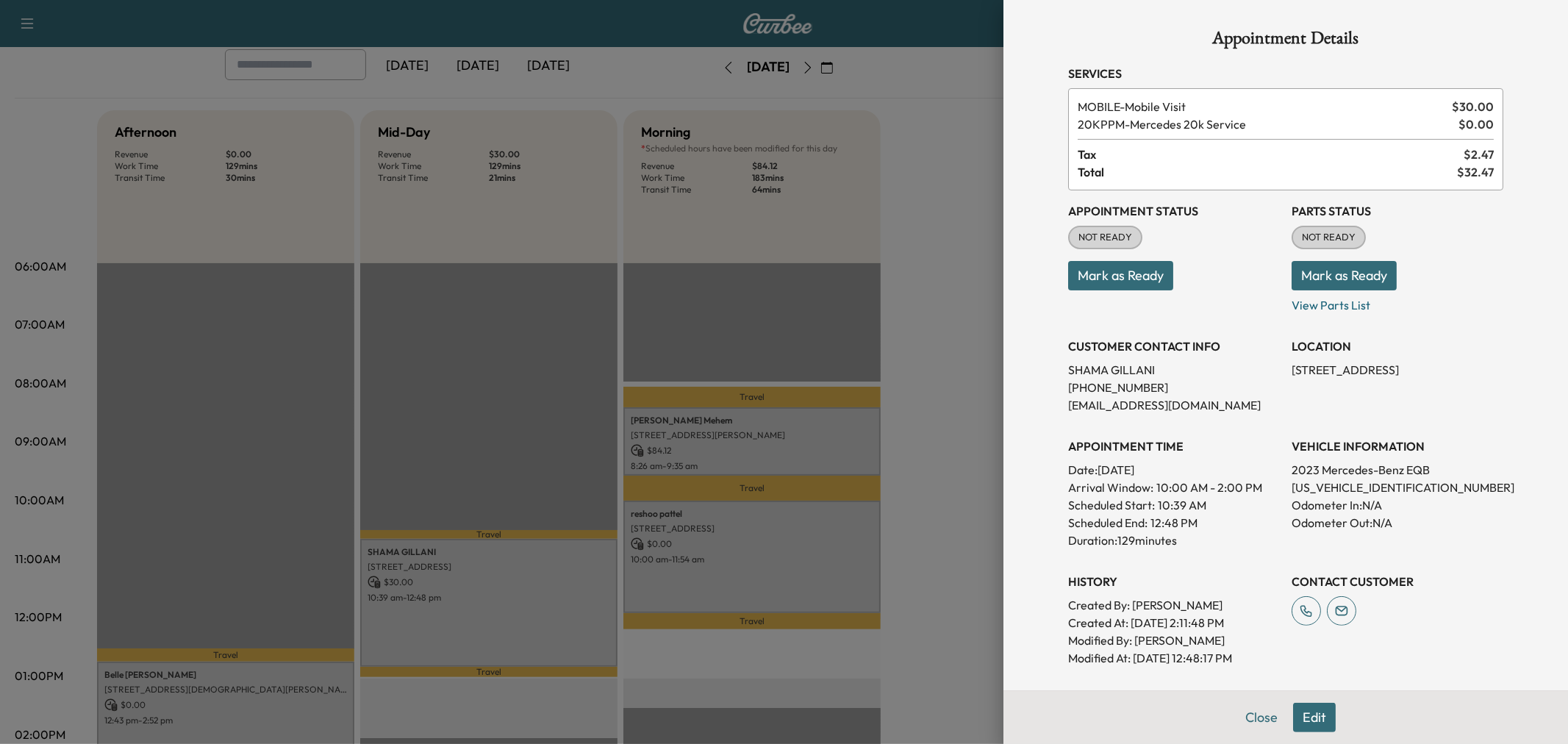
click at [548, 615] on div at bounding box center [784, 372] width 1568 height 744
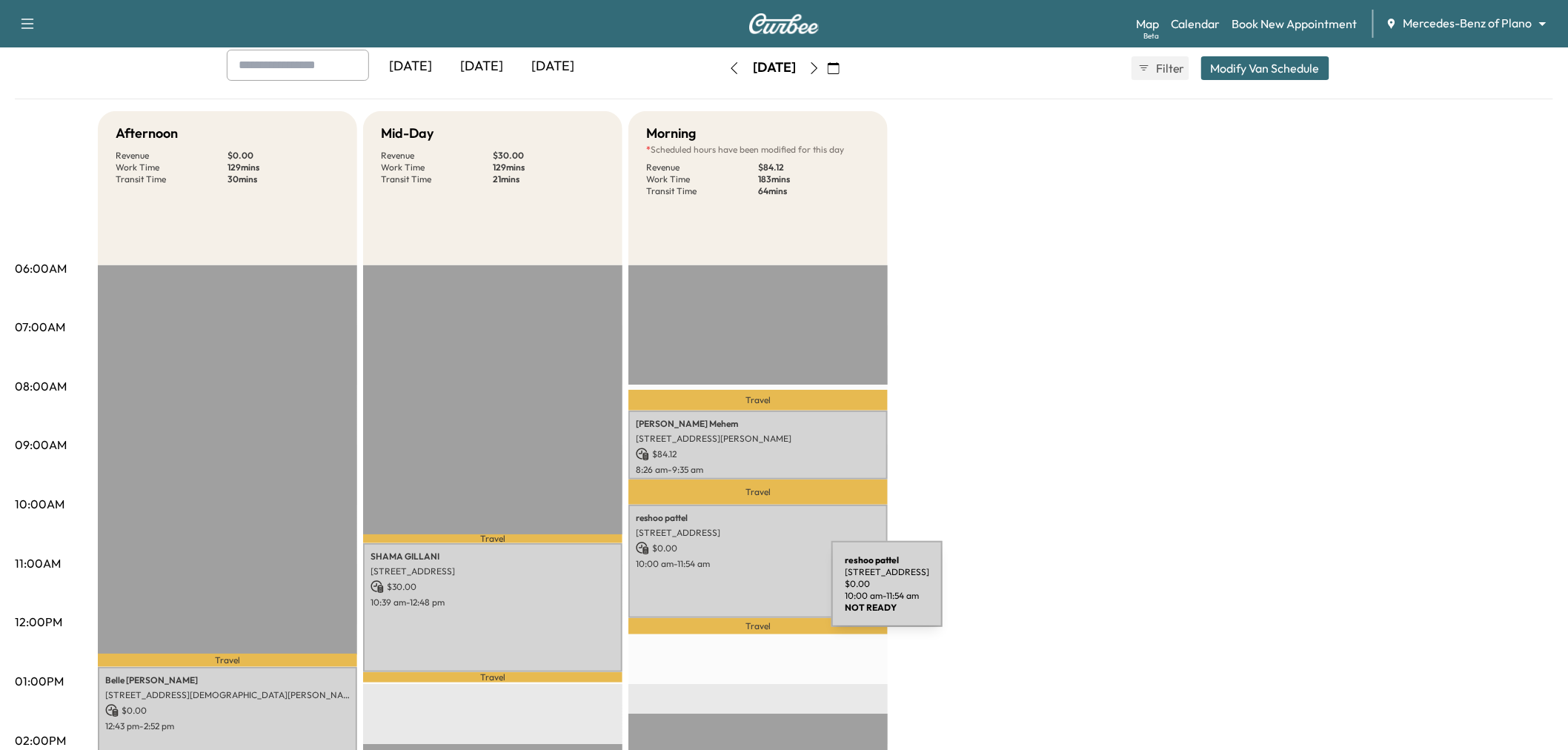
click at [735, 589] on div "[PERSON_NAME] [STREET_ADDRESS] $ 0.00 10:00 am - 11:54 am" at bounding box center [758, 561] width 259 height 113
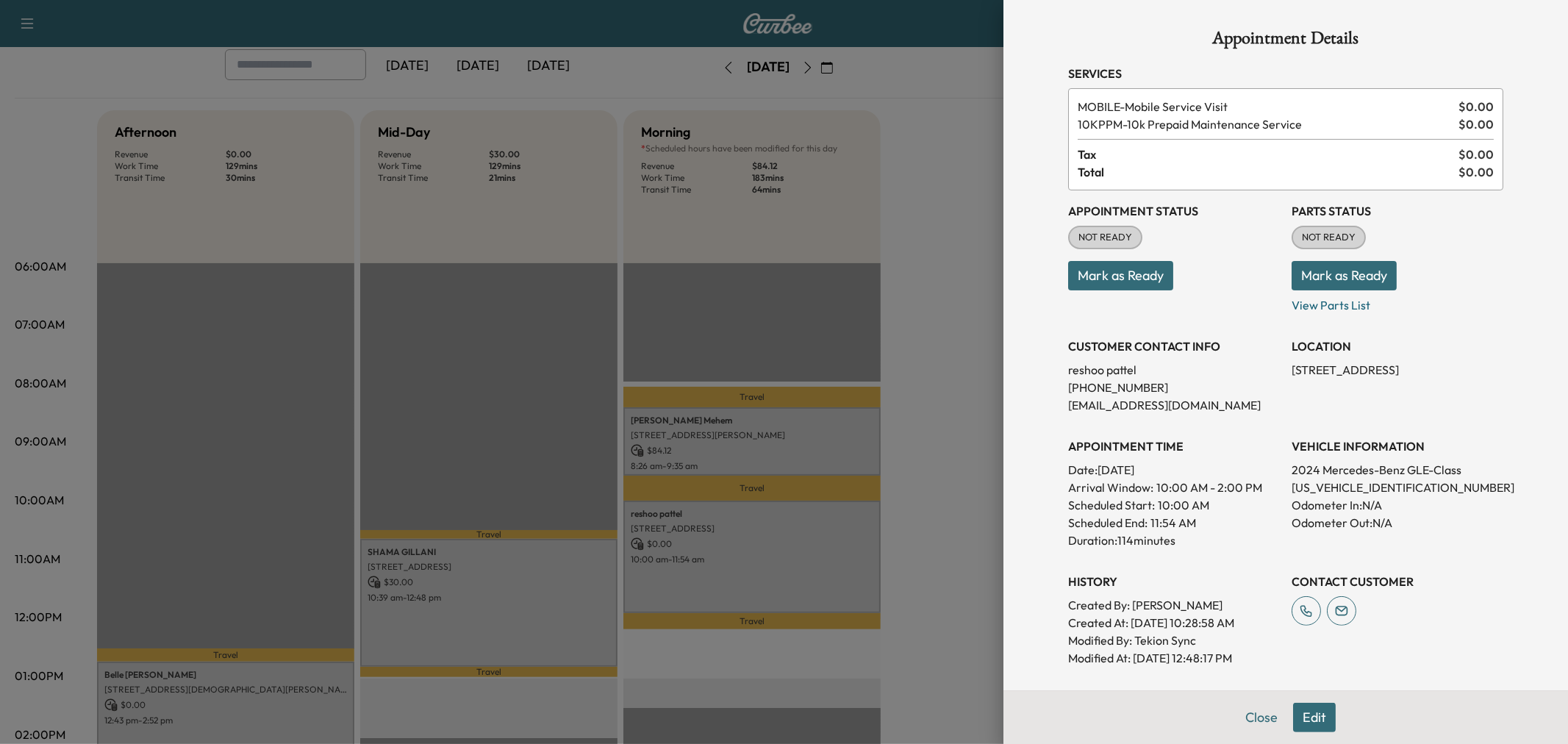
click at [755, 581] on div at bounding box center [784, 372] width 1568 height 744
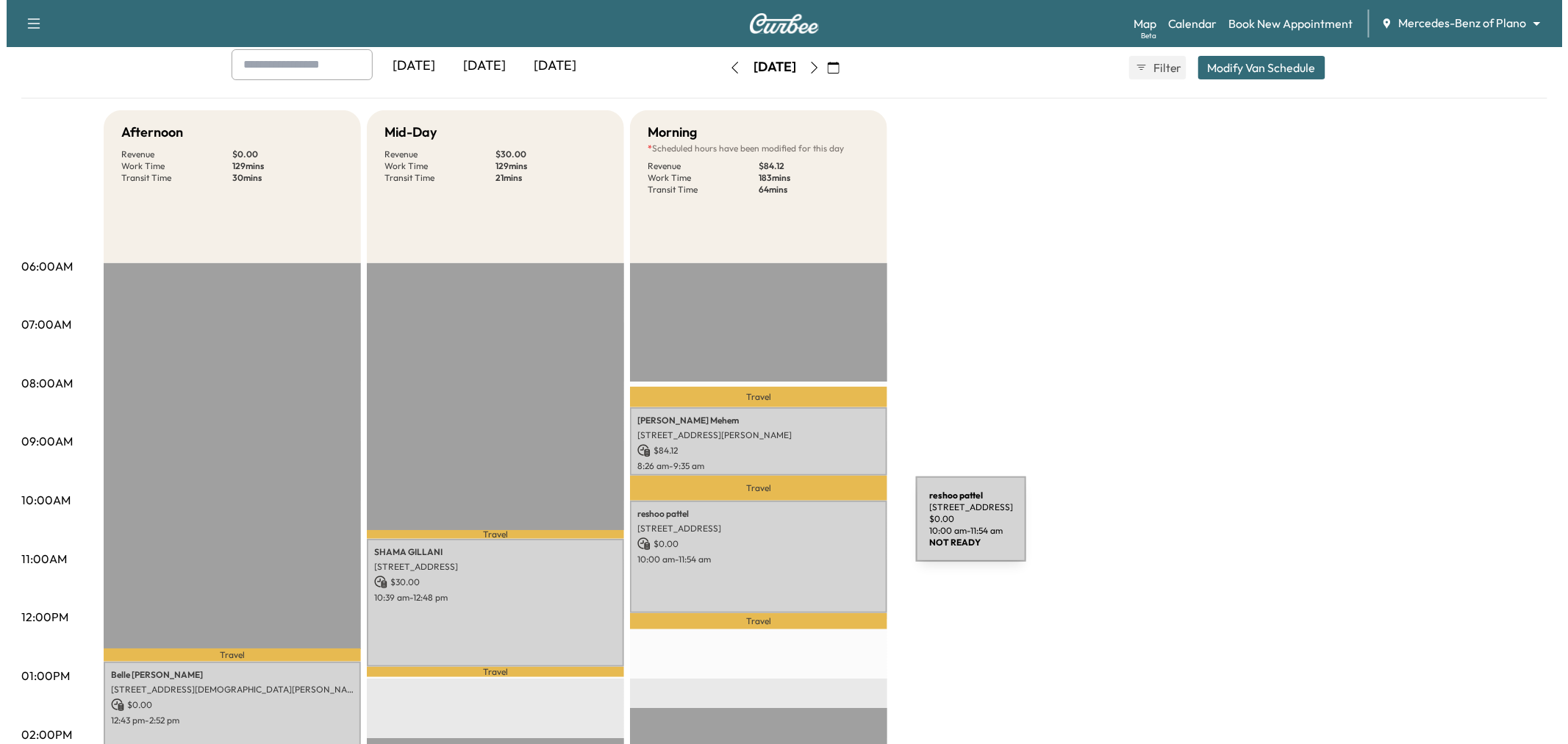
scroll to position [0, 0]
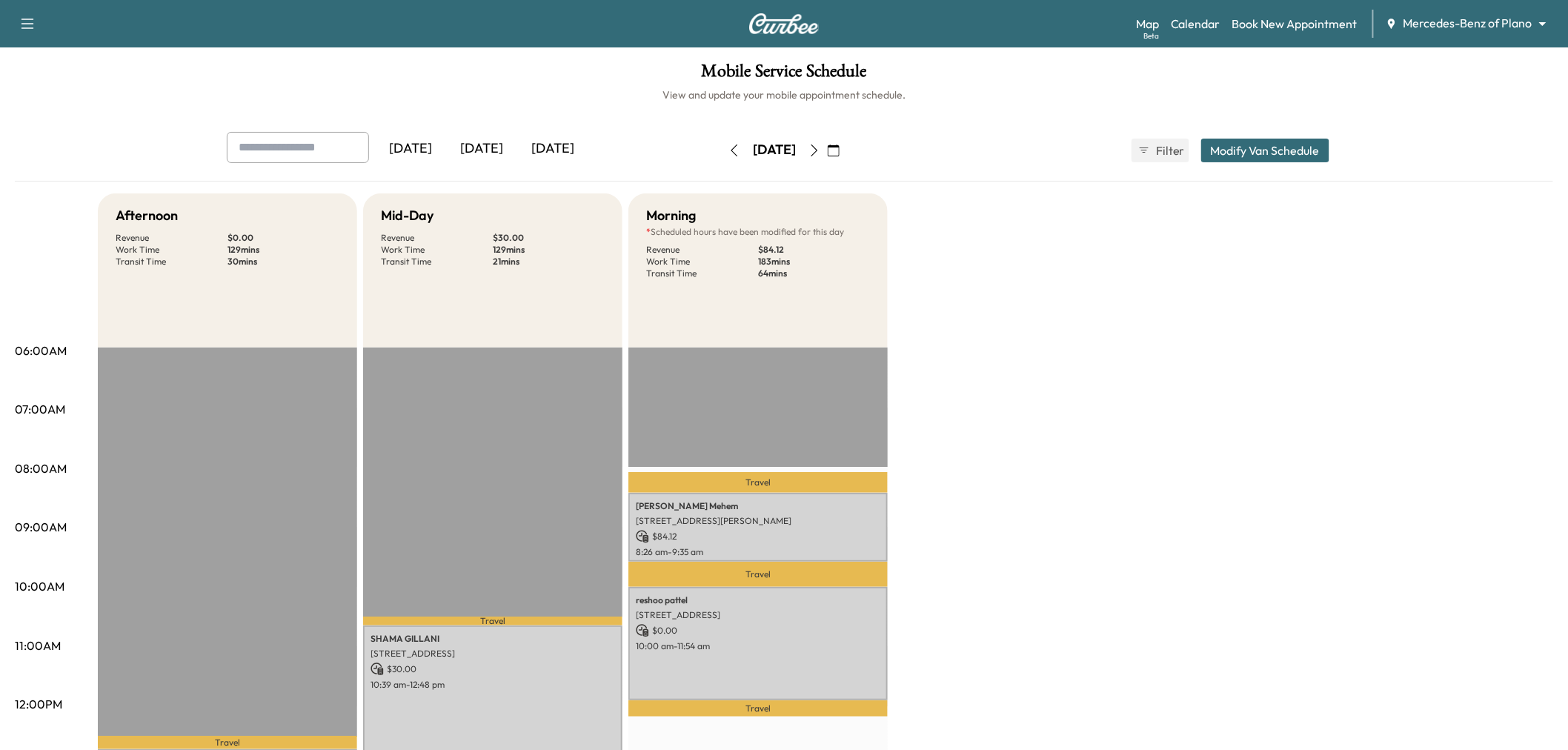
click at [1246, 143] on button "Modify Van Schedule" at bounding box center [1265, 150] width 128 height 24
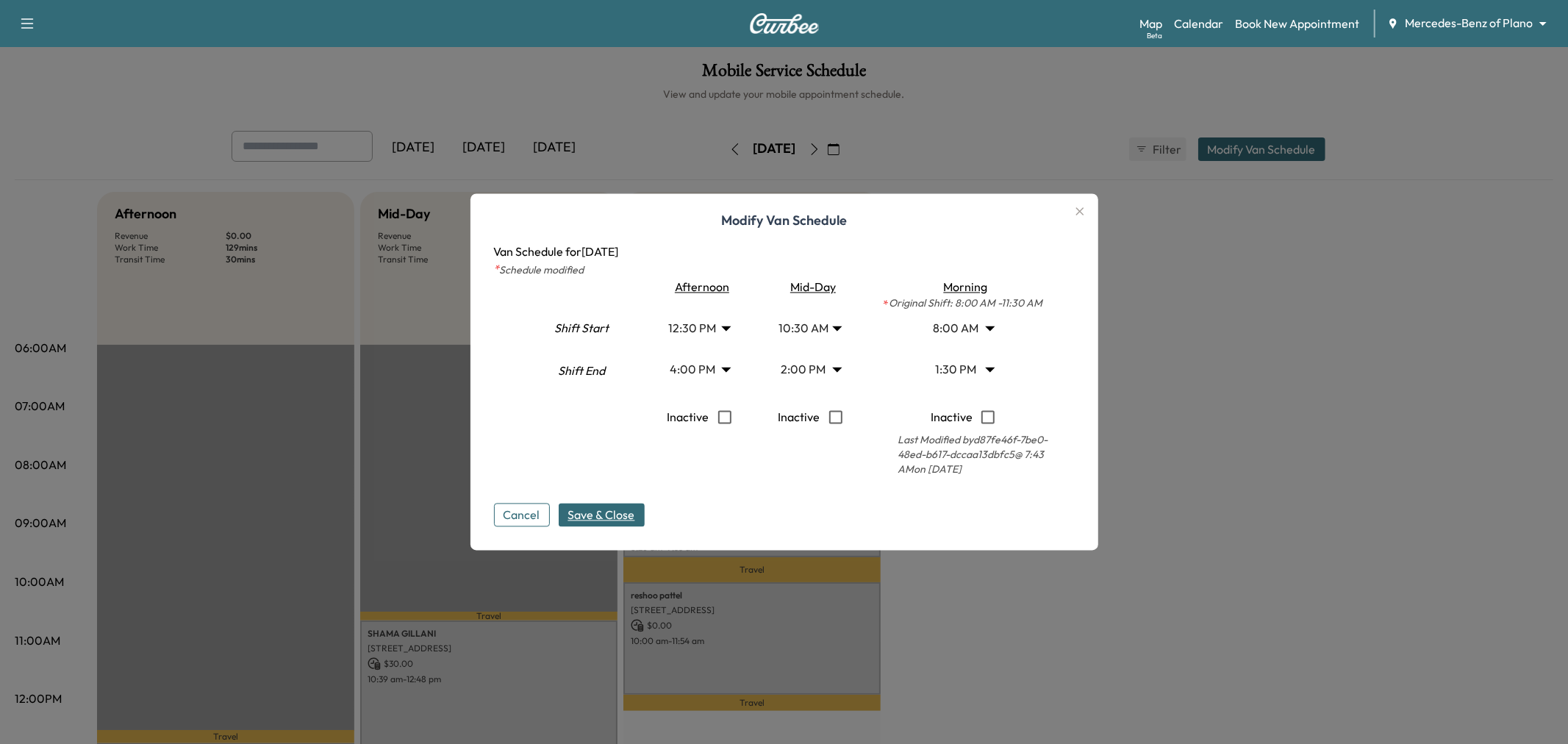
click at [817, 334] on body "Support Log Out Map Beta Calendar Book New Appointment Mercedes-Benz of Plano *…" at bounding box center [784, 372] width 1568 height 744
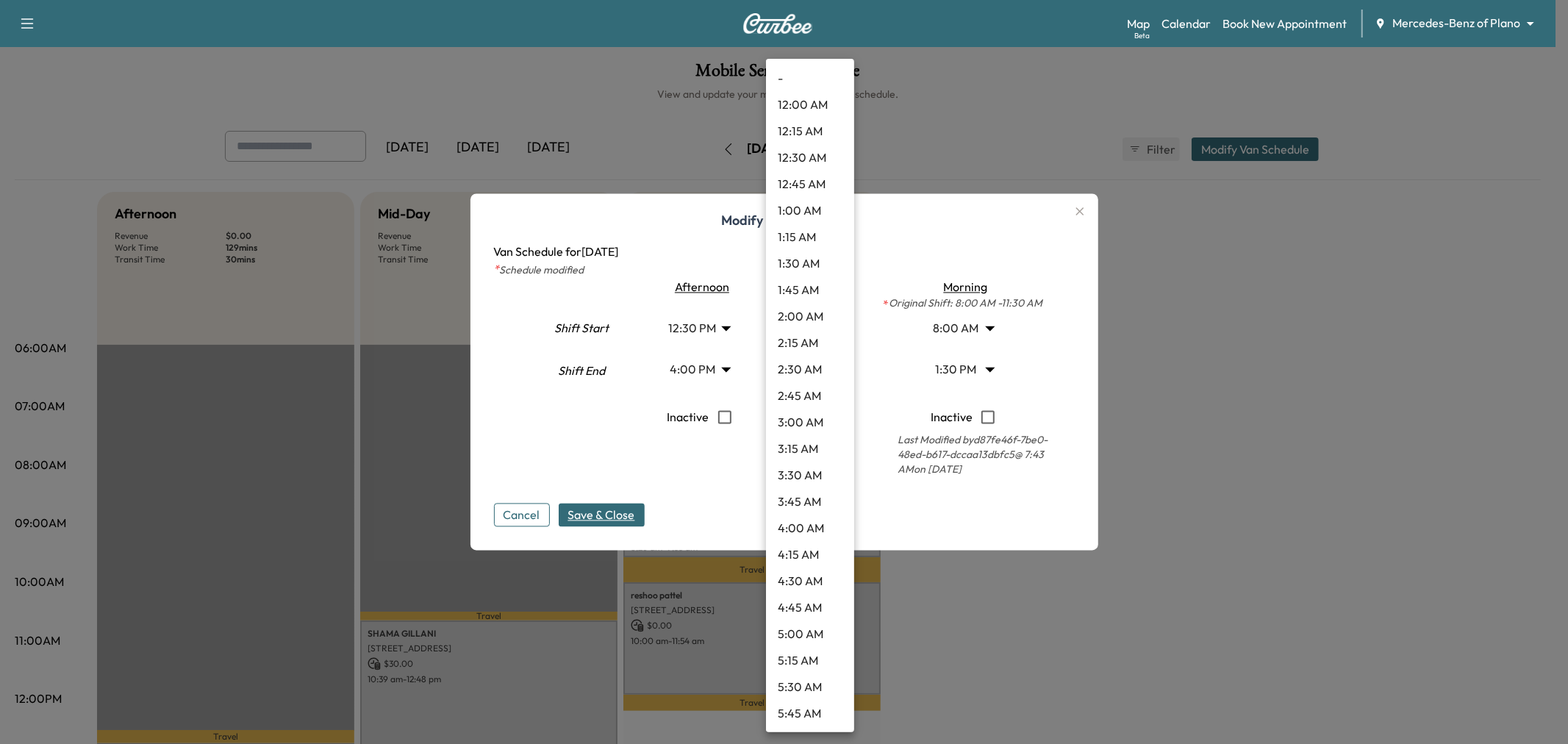
scroll to position [819, 0]
click at [807, 294] on li "9:30 AM" at bounding box center [810, 290] width 88 height 27
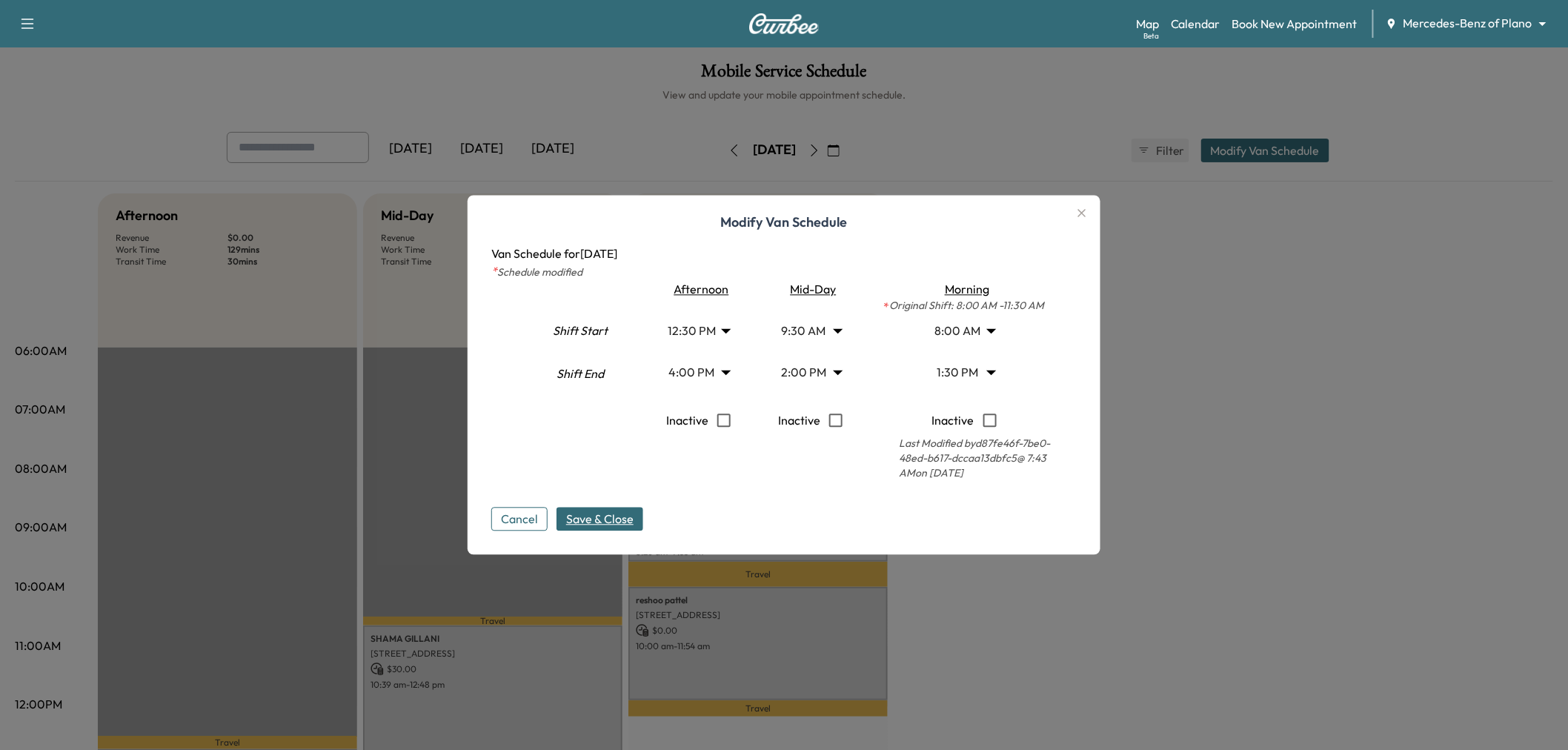
click at [643, 507] on button "Save & Close" at bounding box center [599, 518] width 86 height 24
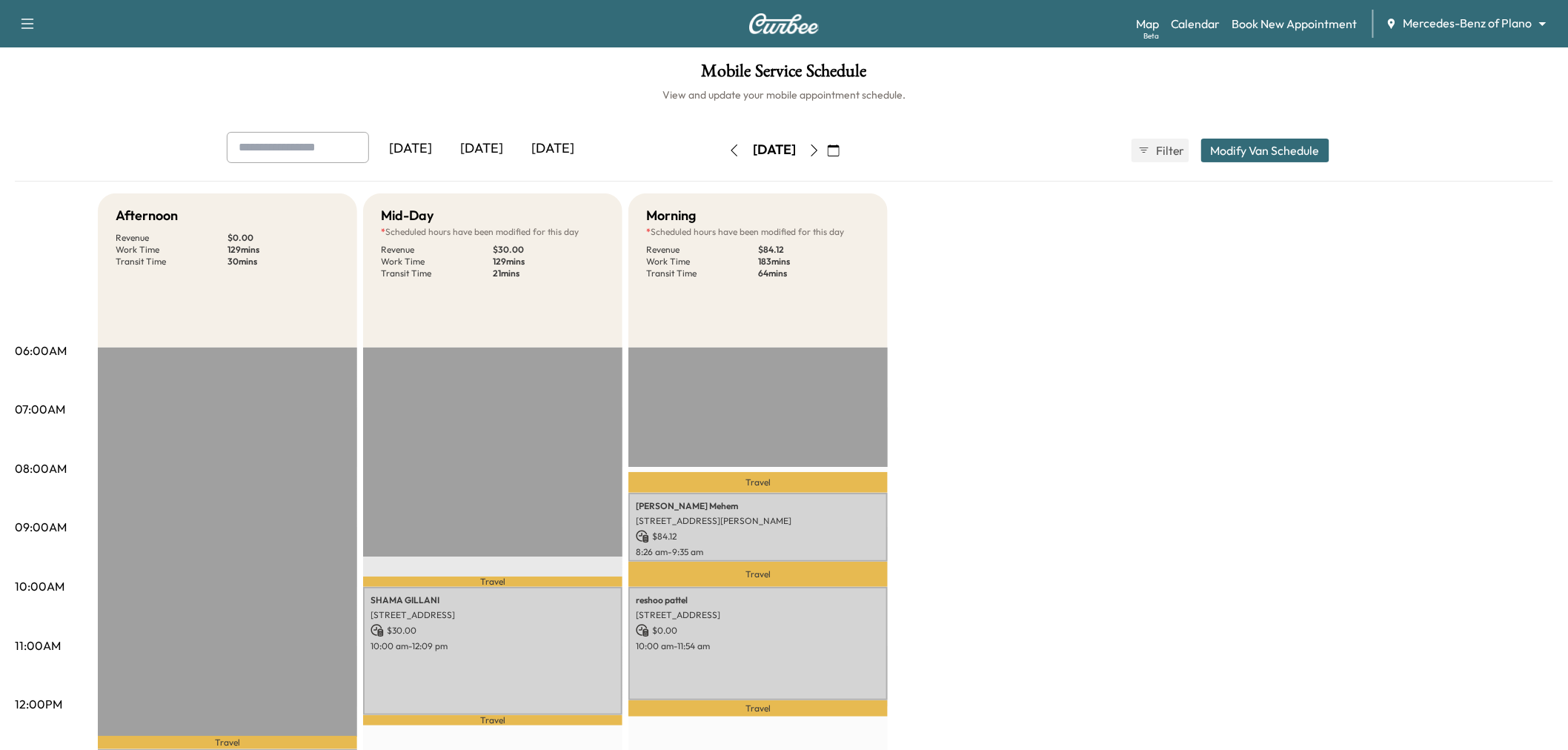
drag, startPoint x: 1286, startPoint y: 135, endPoint x: 1302, endPoint y: 143, distance: 17.9
click at [1288, 137] on div "[DATE] [DATE] [DATE] [DATE] October 2025 S M T W T F S 28 29 30 1 2 3 4 5 6 7 8…" at bounding box center [784, 150] width 1138 height 37
click at [1300, 149] on button "Modify Van Schedule" at bounding box center [1265, 150] width 128 height 24
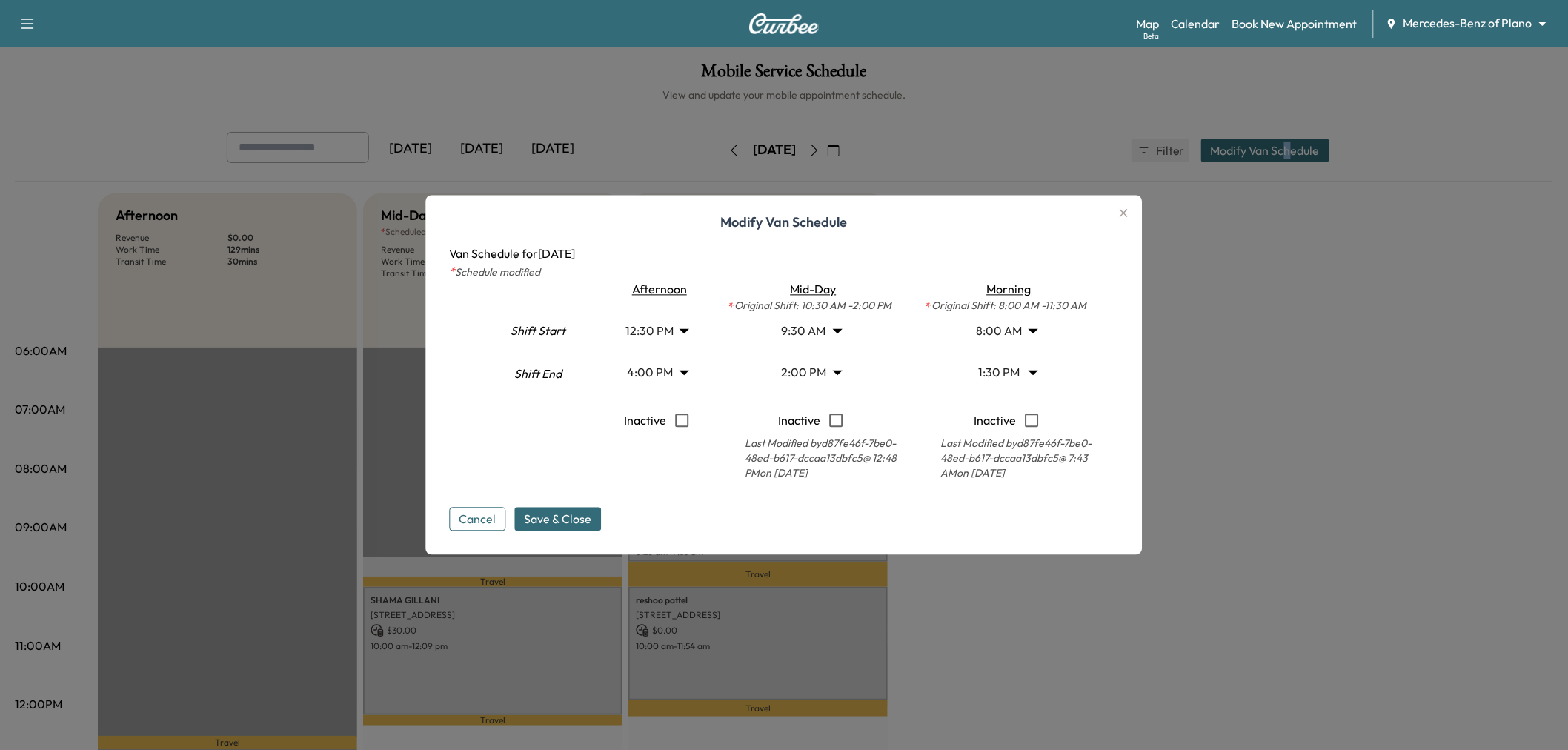
click at [817, 331] on body "Support Log Out Map Beta Calendar Book New Appointment Mercedes-Benz of Plano *…" at bounding box center [784, 375] width 1568 height 750
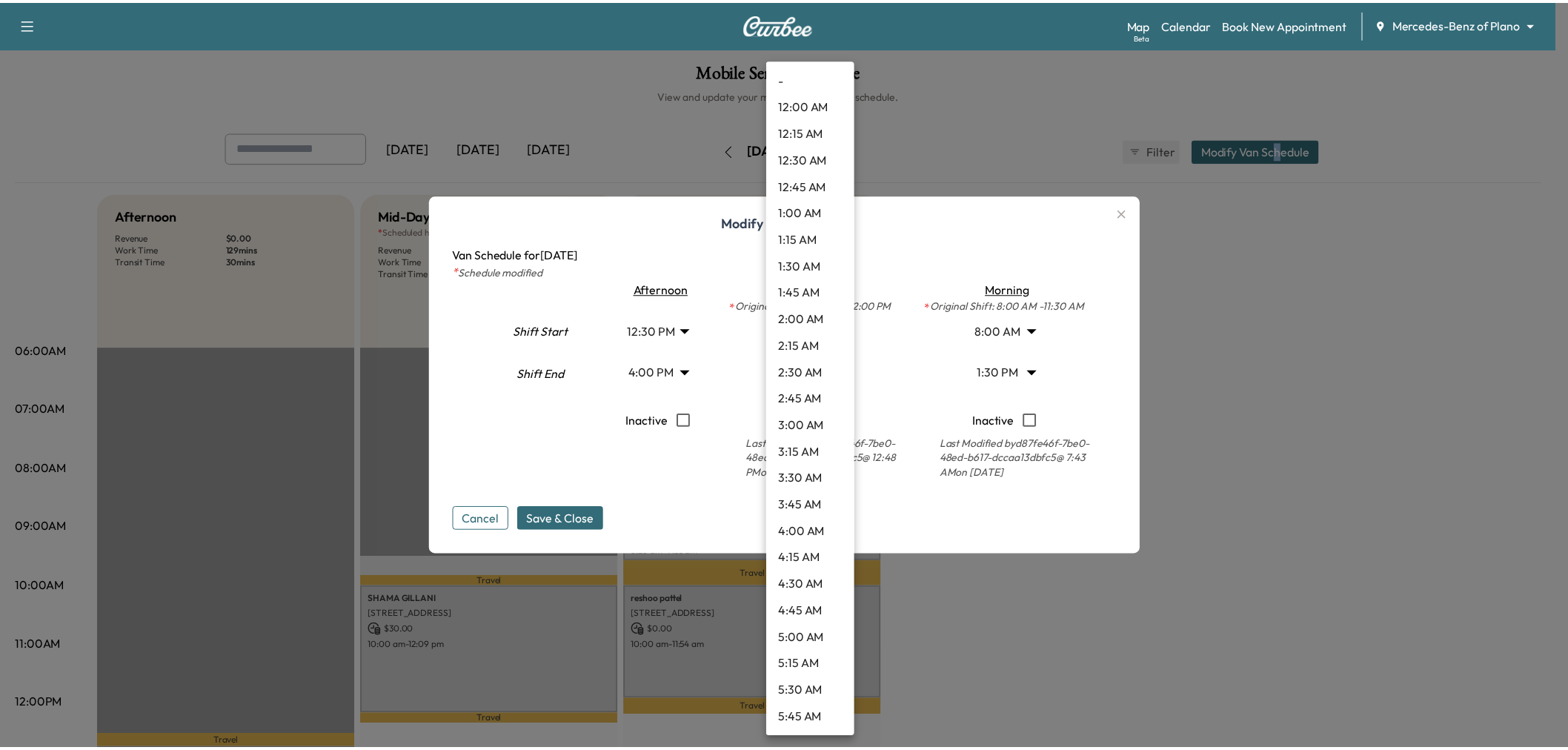
scroll to position [719, 0]
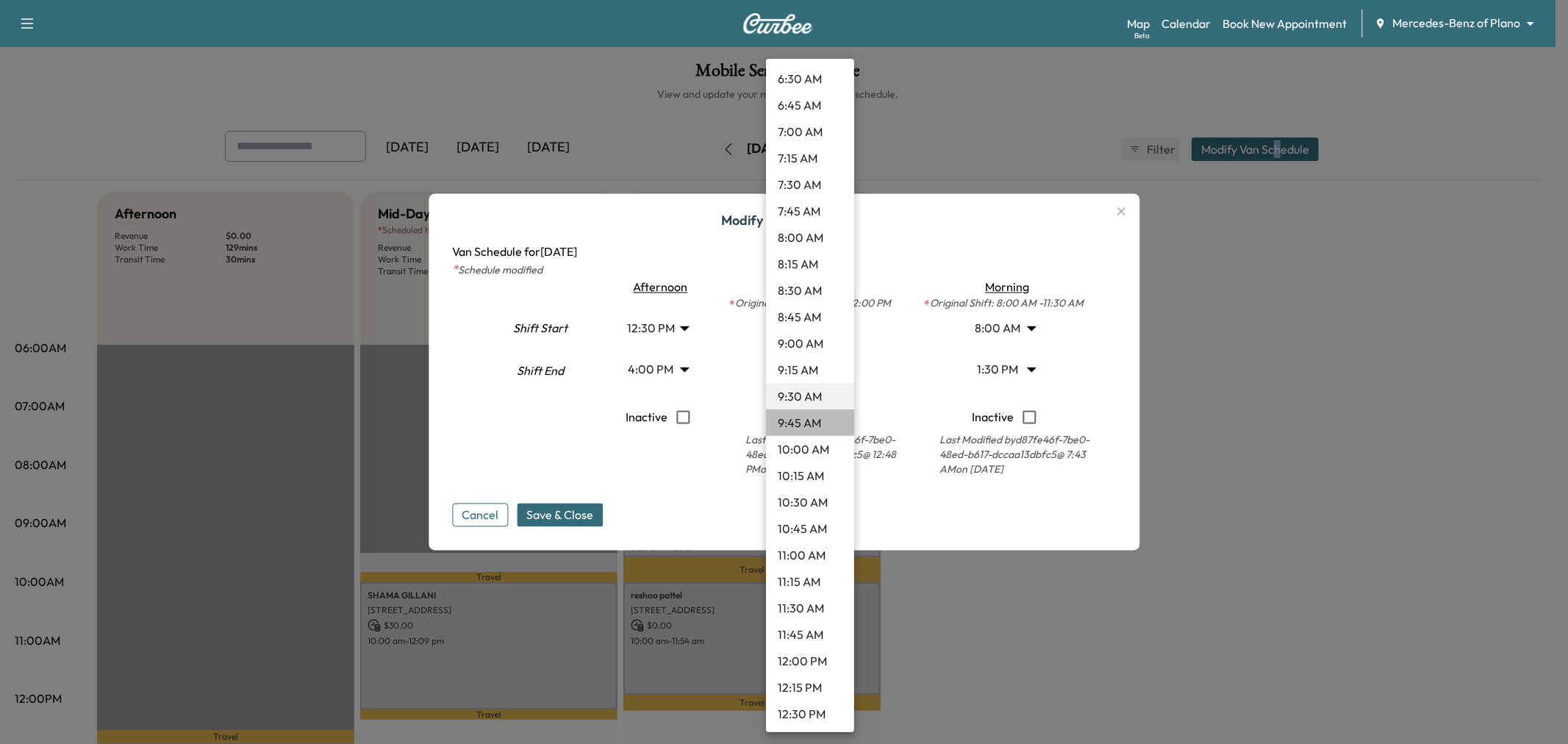
click at [811, 422] on li "9:45 AM" at bounding box center [810, 422] width 88 height 27
type input "****"
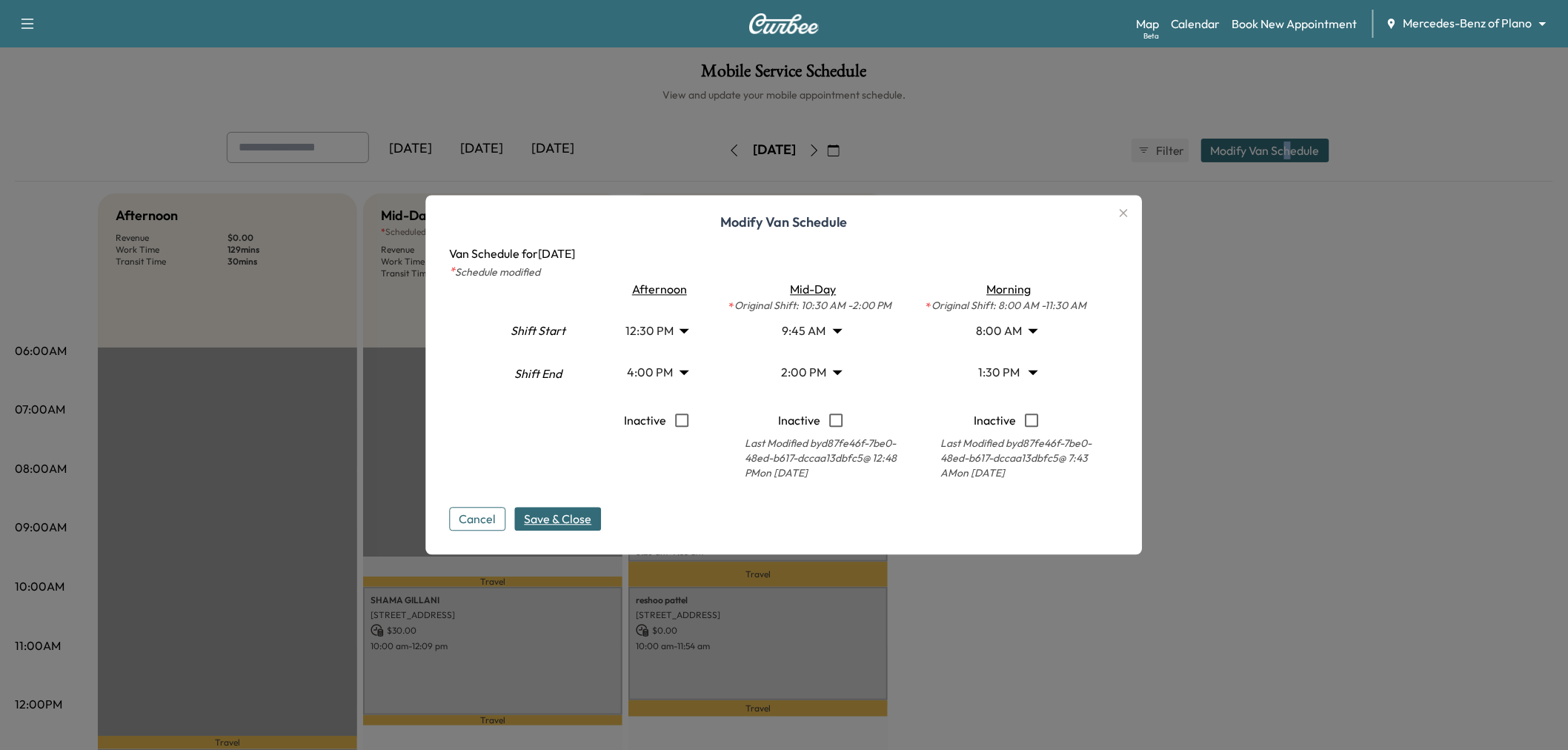
click at [569, 526] on span "Save & Close" at bounding box center [558, 519] width 68 height 18
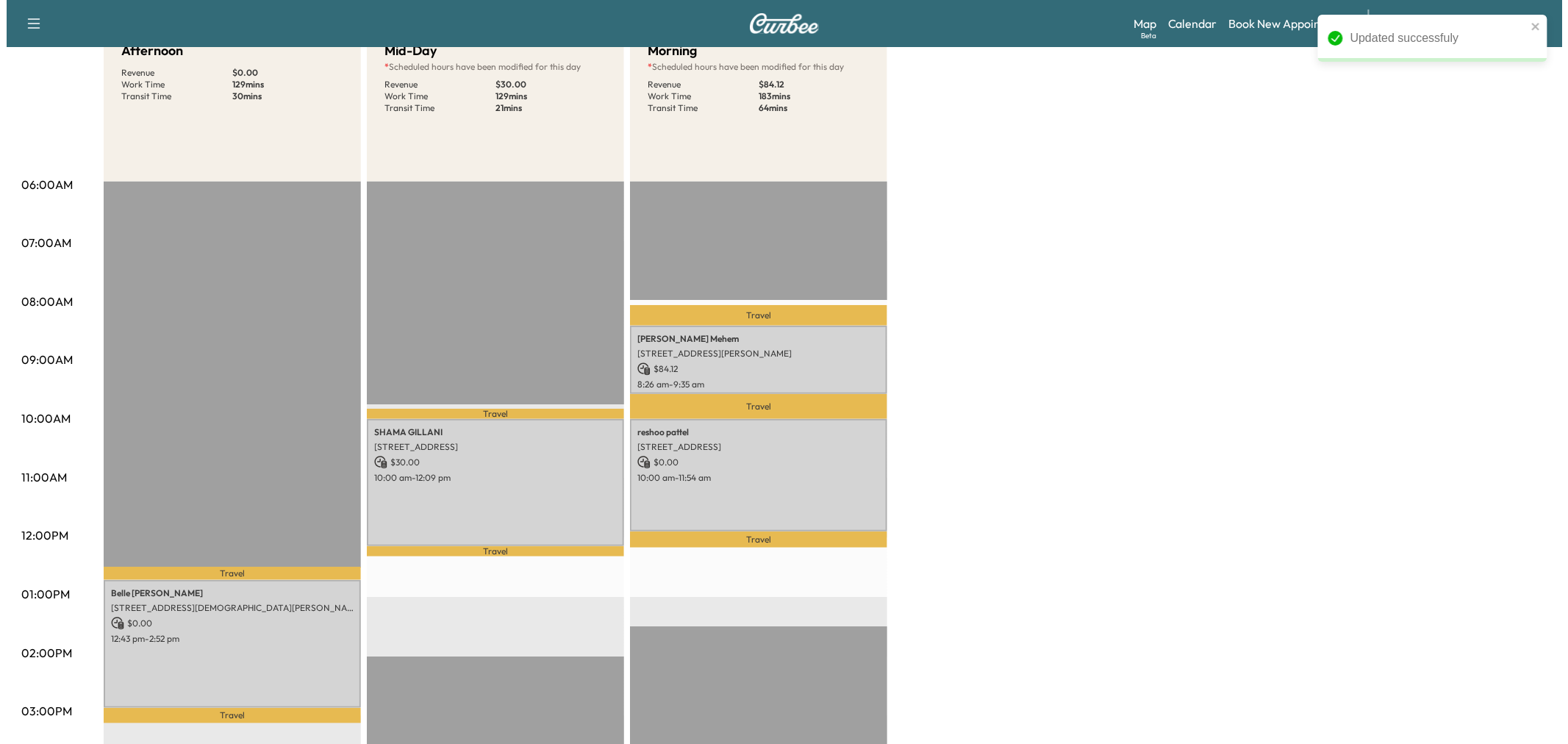
scroll to position [0, 0]
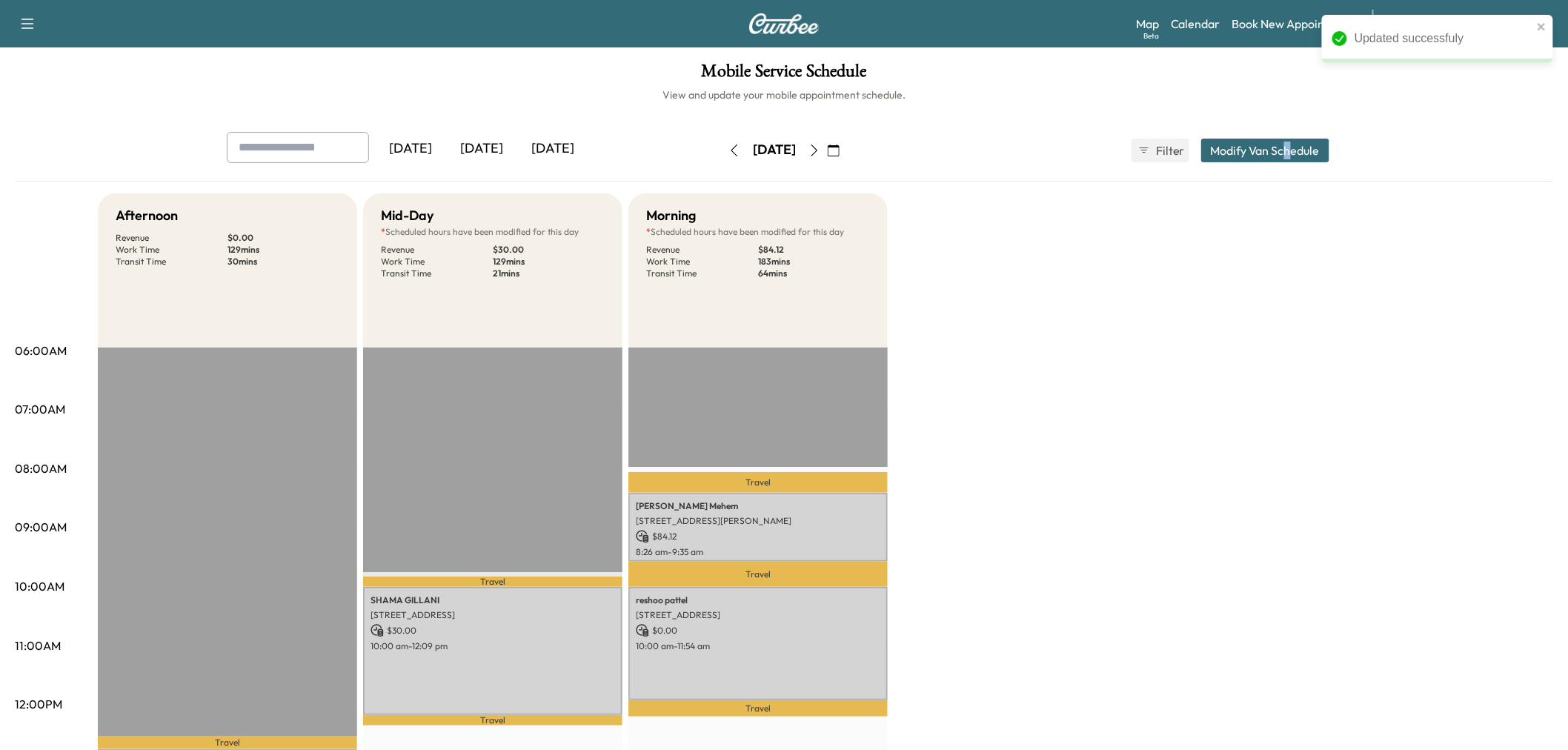
click at [1257, 143] on button "Modify Van Schedule" at bounding box center [1265, 150] width 128 height 24
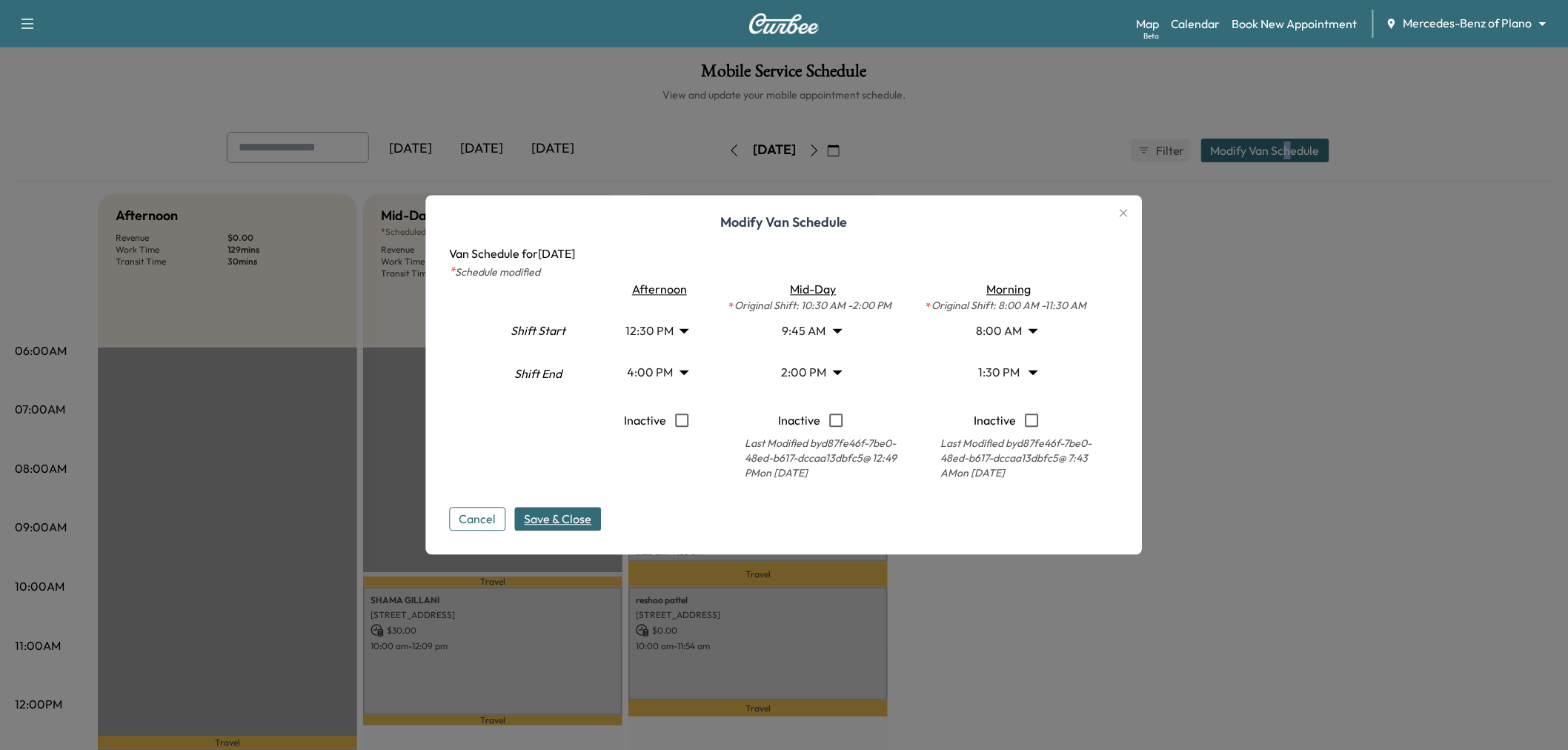
click at [821, 377] on body "Support Log Out Map Beta Calendar Book New Appointment Mercedes-Benz of Plano *…" at bounding box center [784, 375] width 1568 height 750
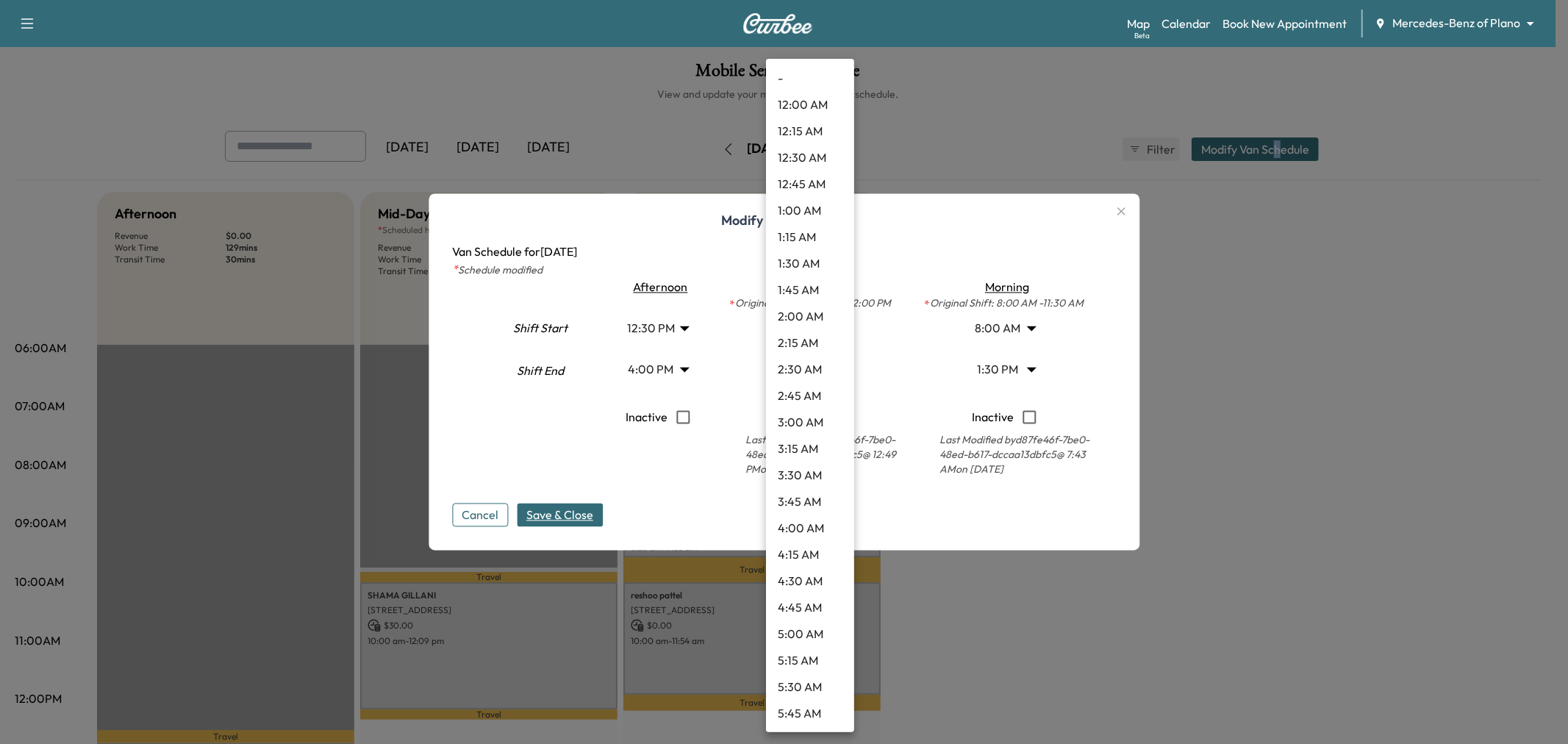
scroll to position [1189, 0]
click at [809, 622] on li "4:15 PM" at bounding box center [810, 635] width 88 height 27
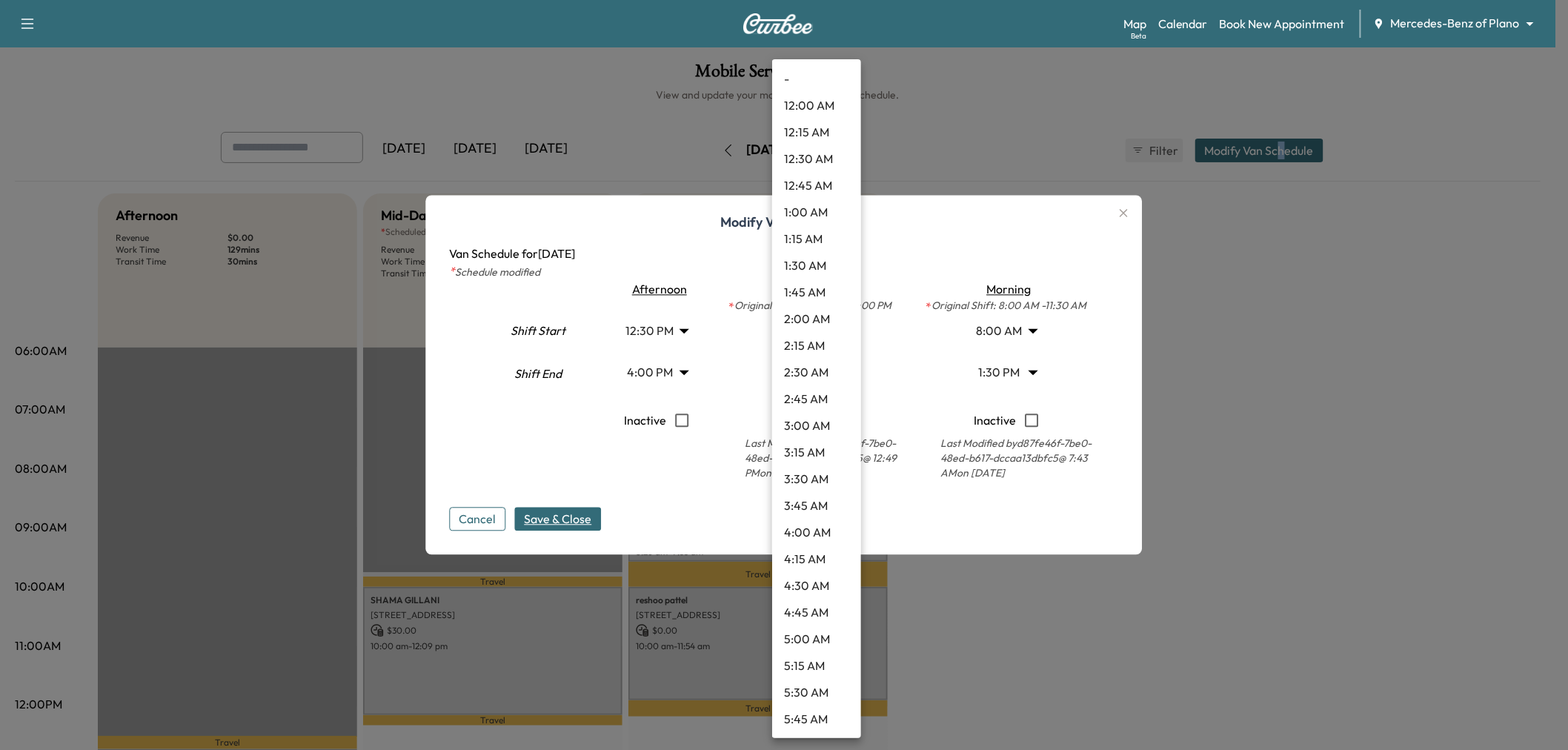
click at [828, 374] on body "Support Log Out Map Beta Calendar Book New Appointment Mercedes-Benz of Plano *…" at bounding box center [784, 375] width 1568 height 750
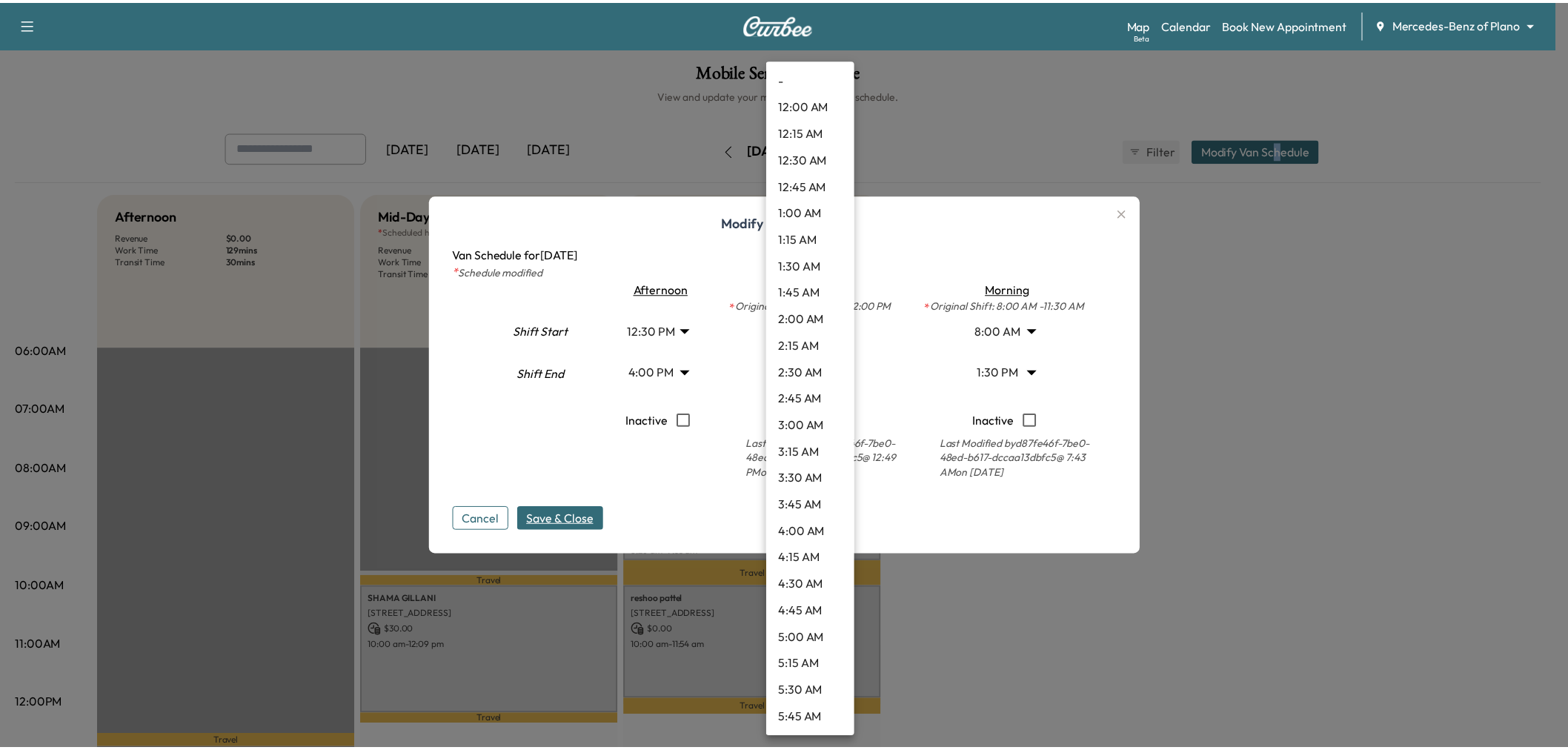
scroll to position [1440, 0]
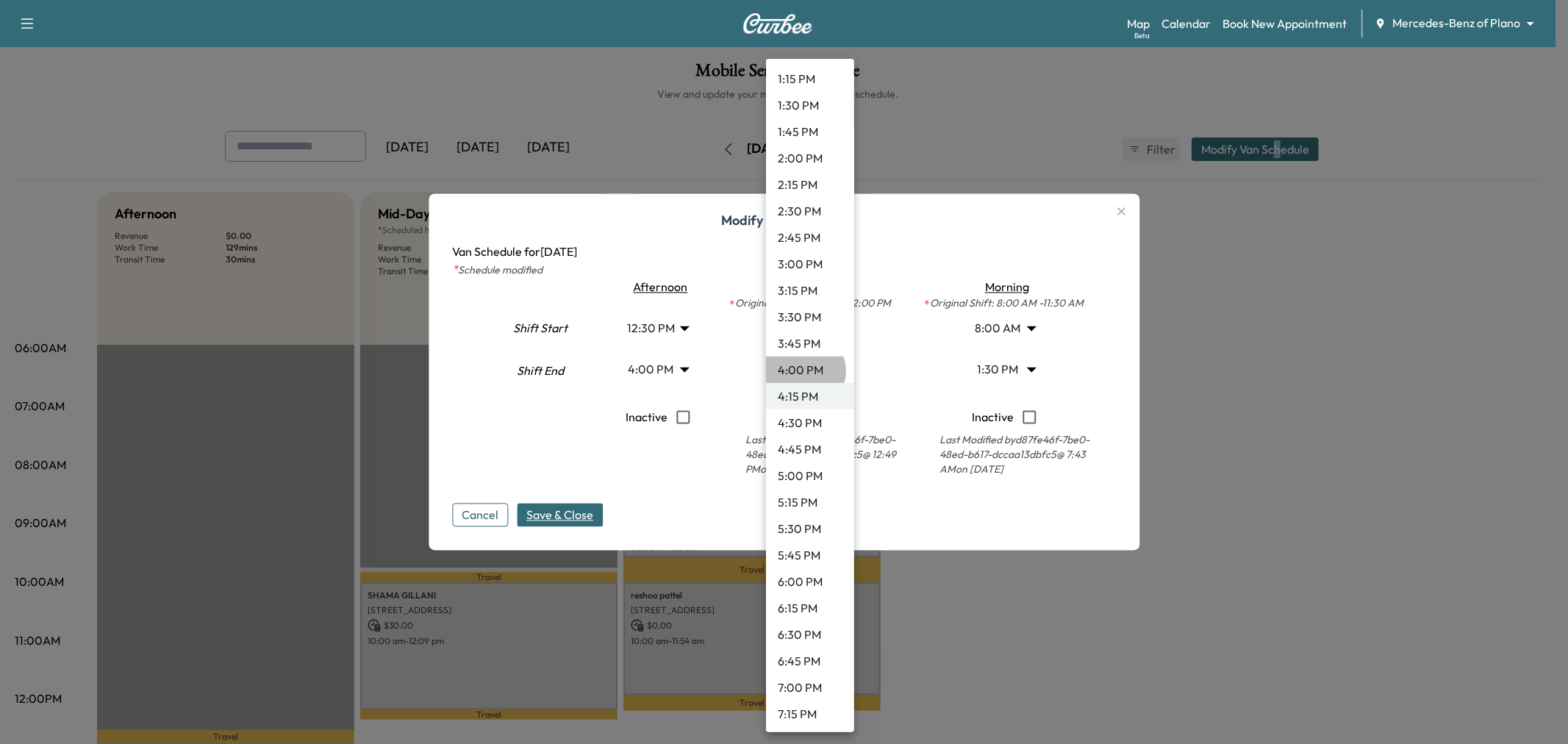
click at [804, 370] on li "4:00 PM" at bounding box center [810, 370] width 88 height 27
type input "**"
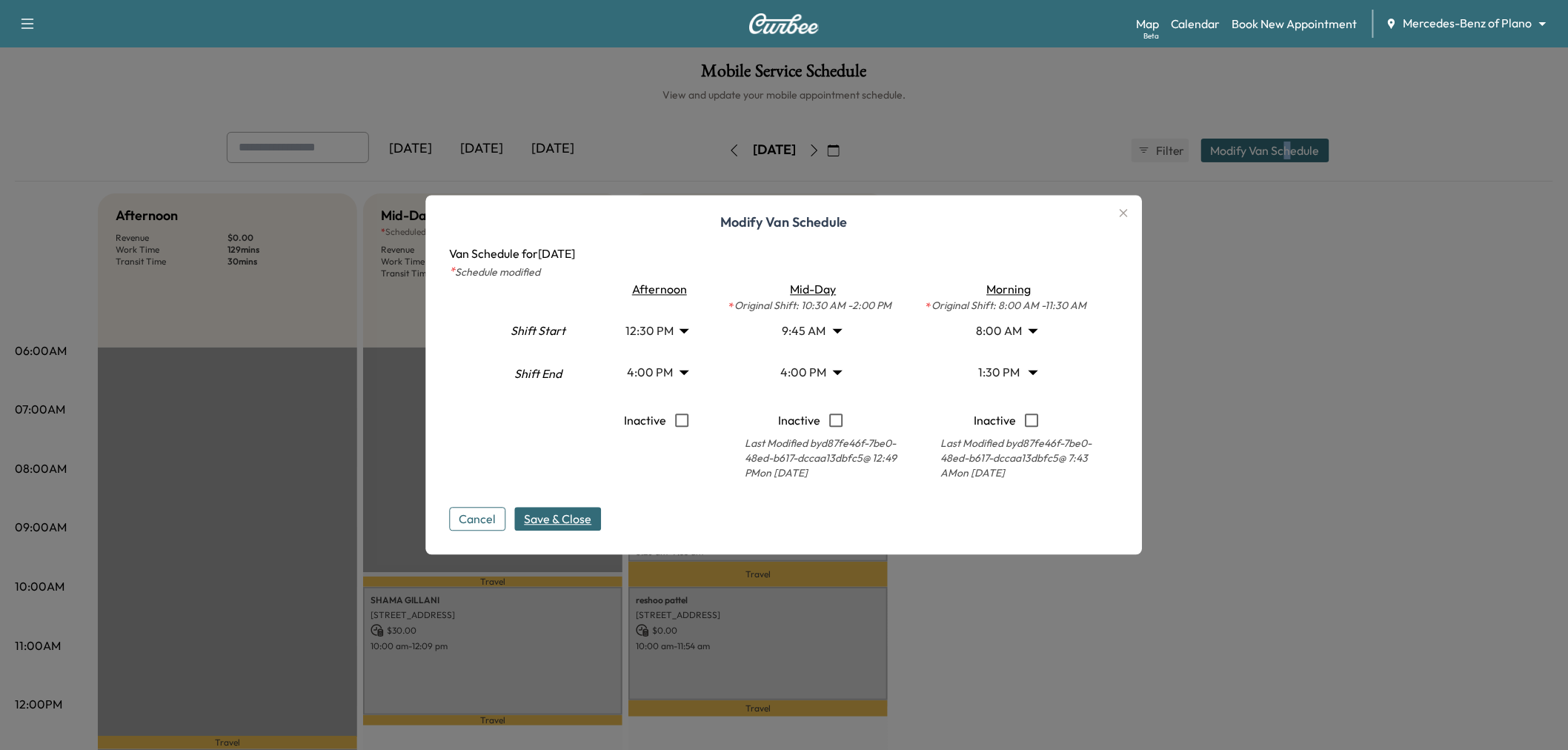
click at [583, 515] on span "Save & Close" at bounding box center [558, 519] width 68 height 18
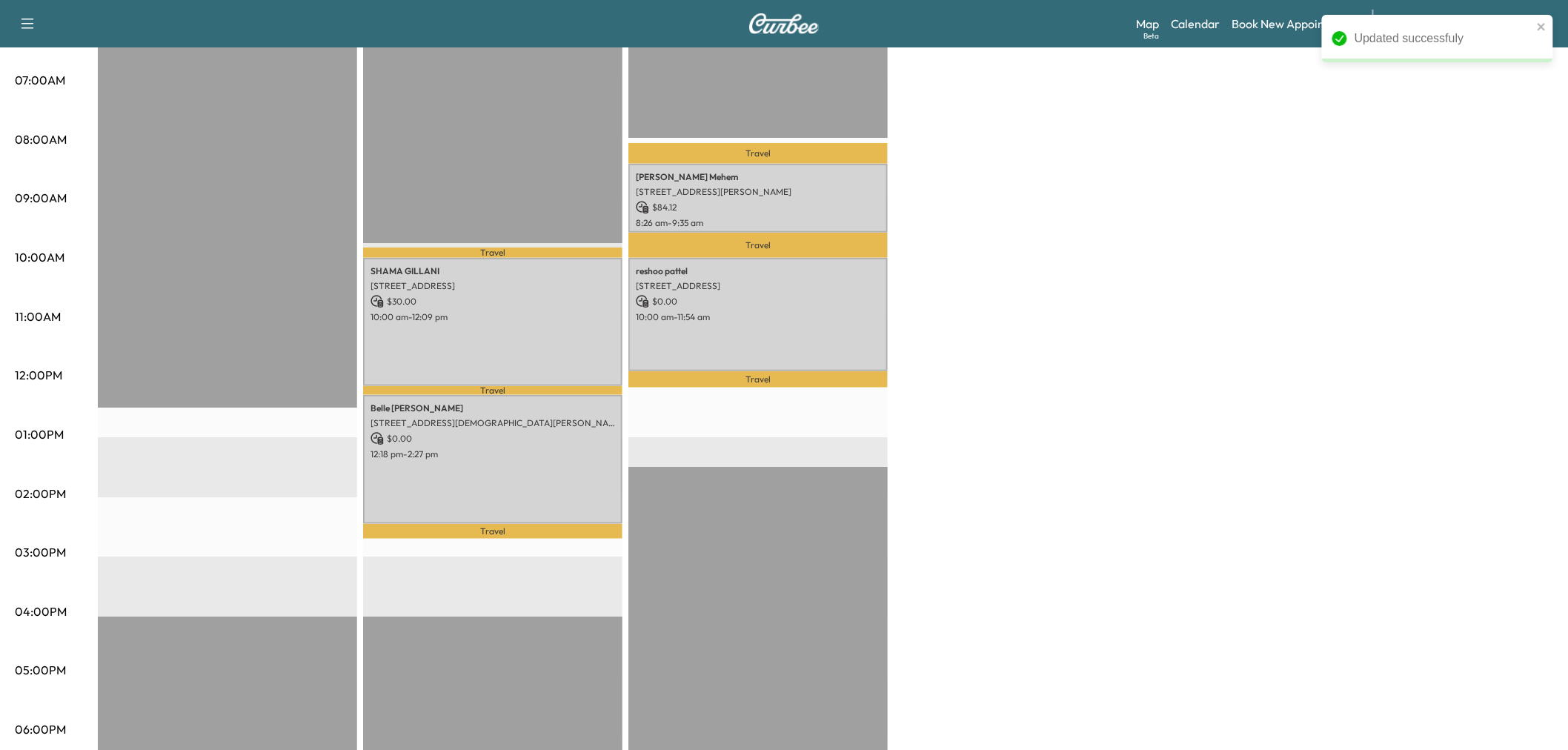
scroll to position [247, 0]
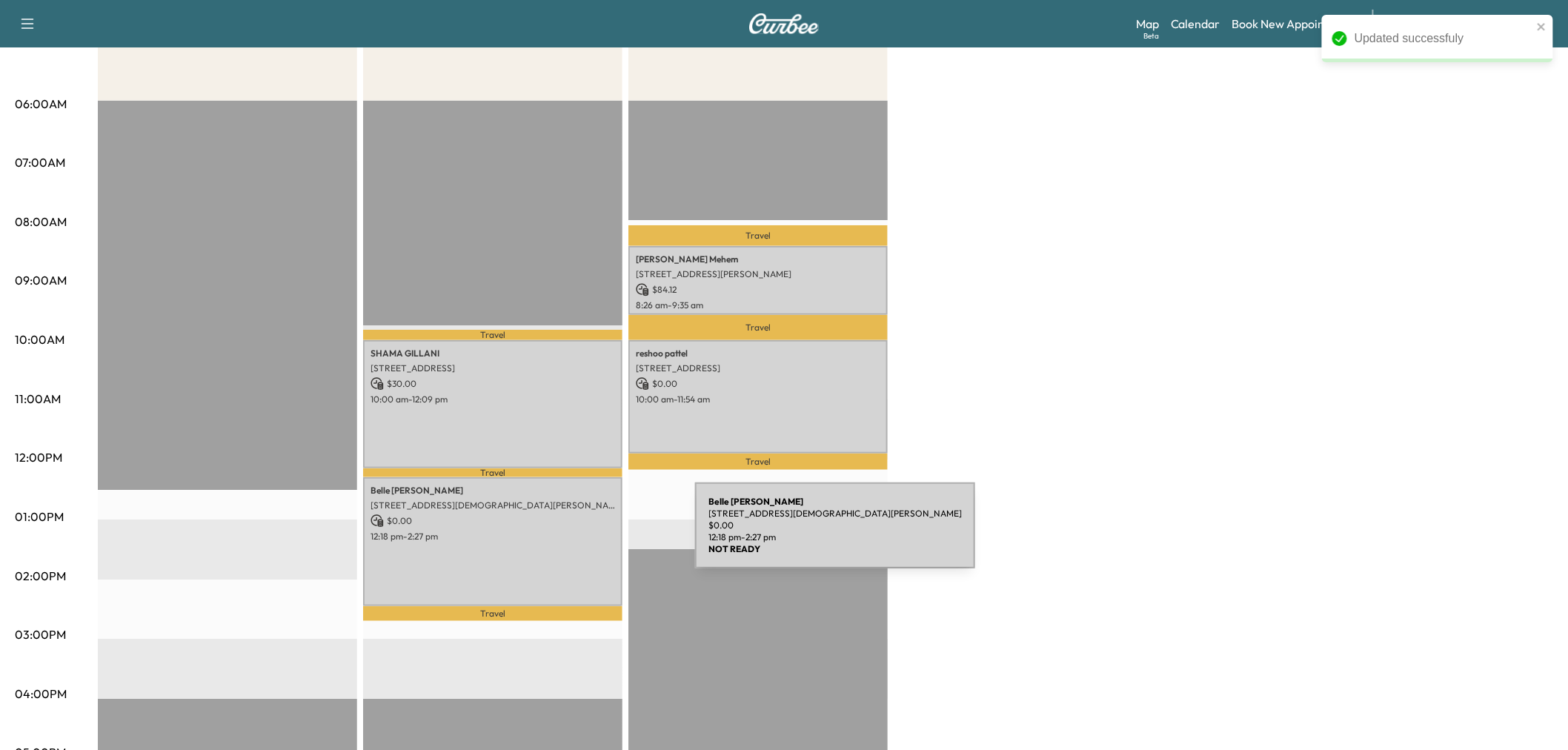
click at [574, 534] on p "12:18 pm - 2:27 pm" at bounding box center [492, 536] width 245 height 12
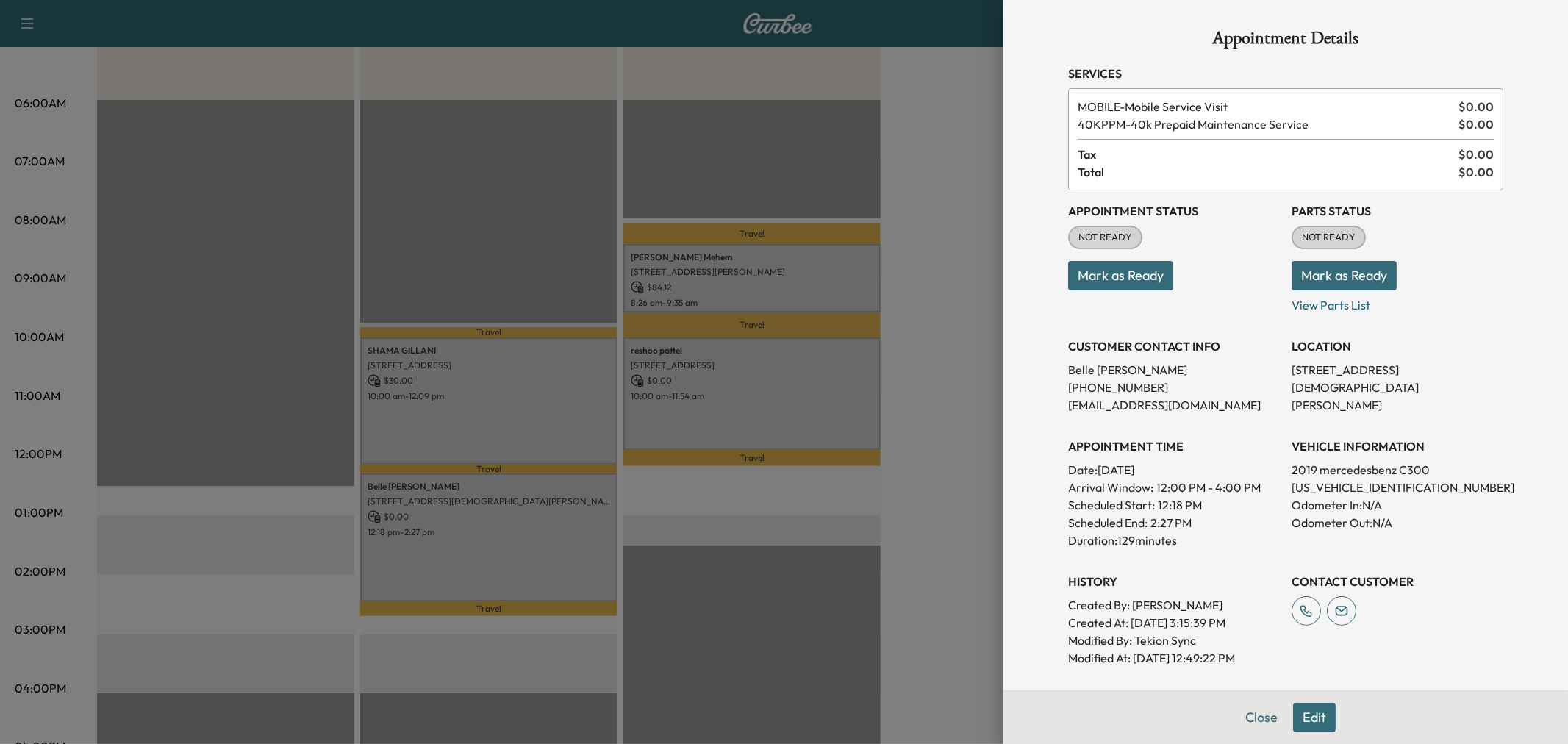
click at [485, 407] on div at bounding box center [784, 372] width 1568 height 744
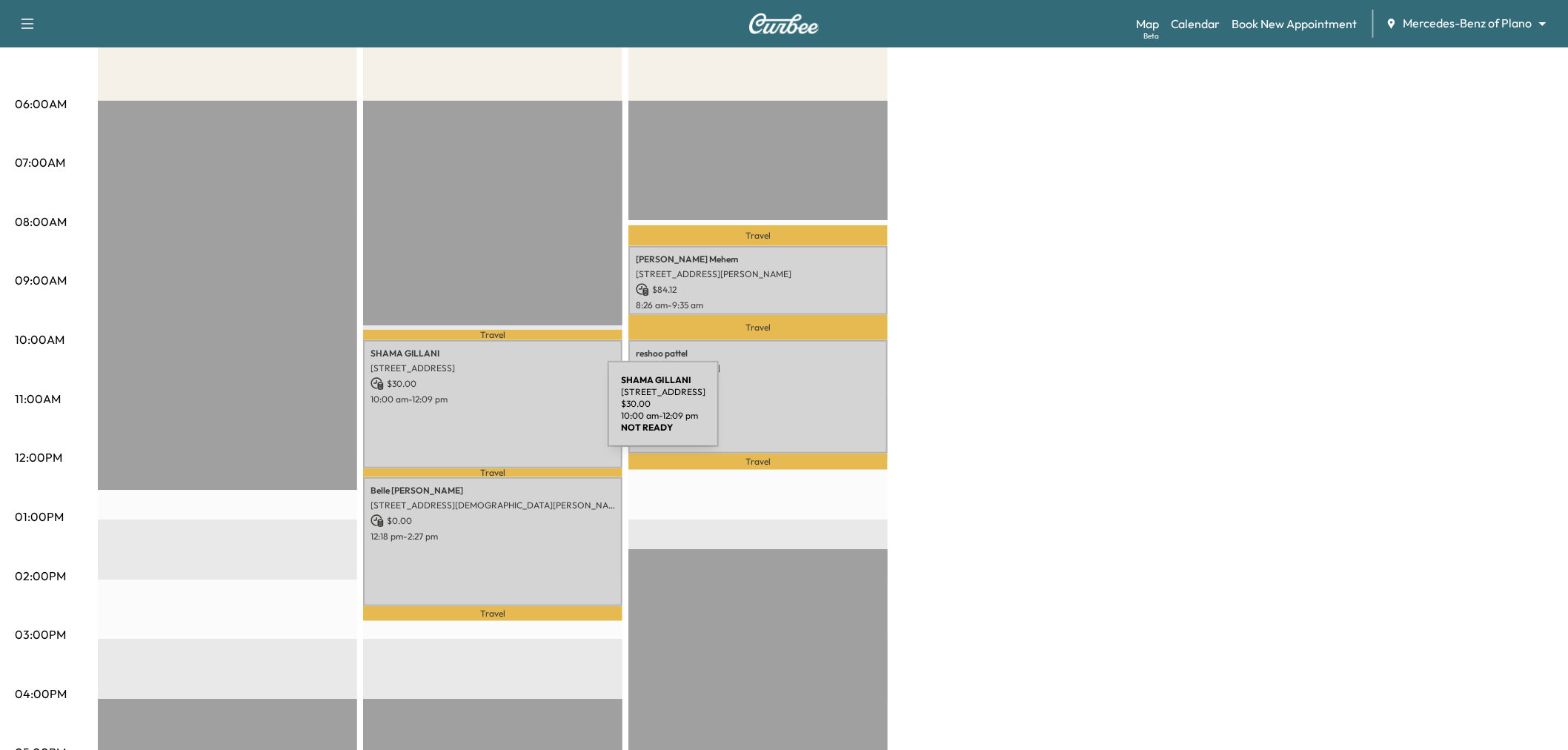
click at [497, 412] on div "[PERSON_NAME] [STREET_ADDRESS] $ 30.00 10:00 am - 12:09 pm" at bounding box center [492, 404] width 259 height 129
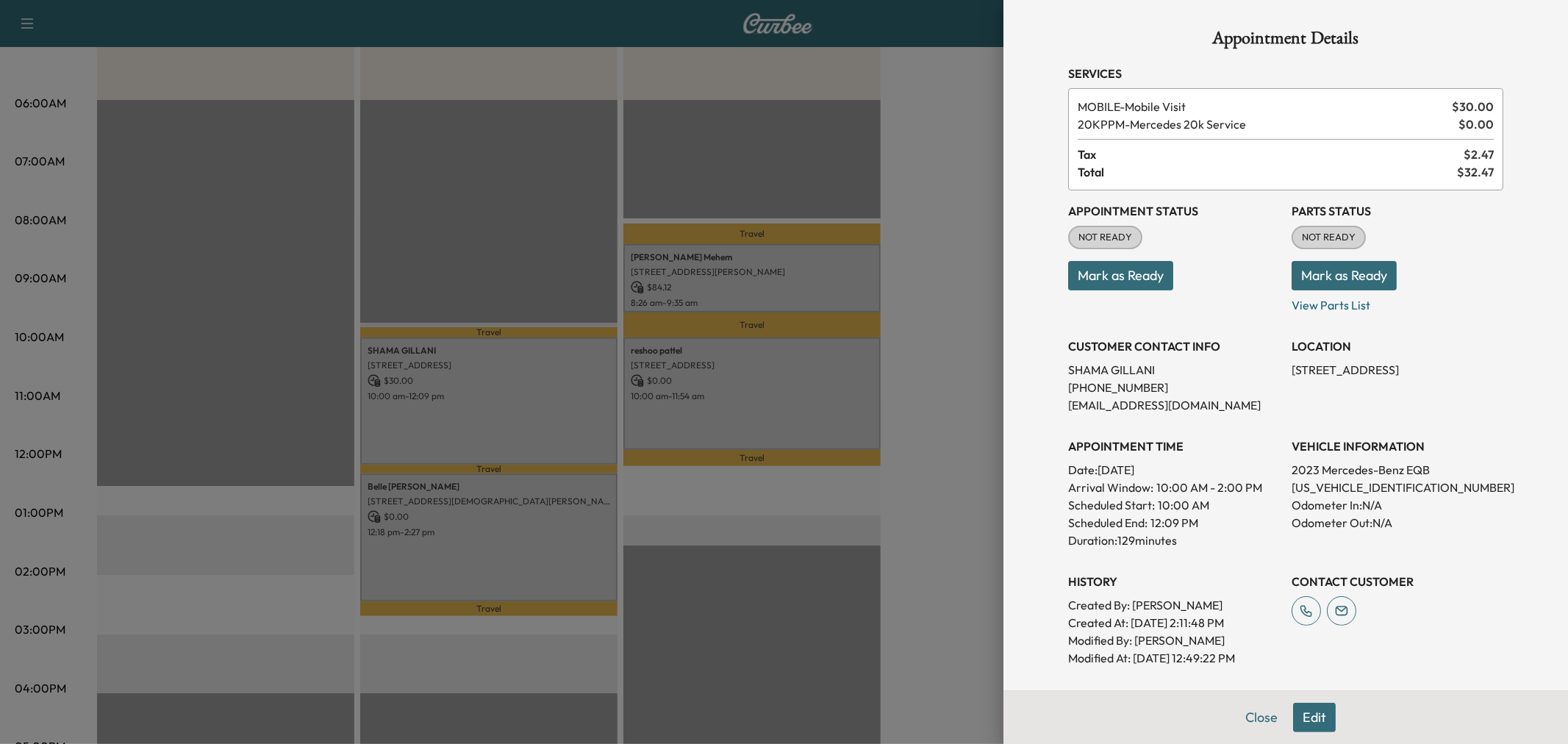
click at [545, 544] on div at bounding box center [784, 372] width 1568 height 744
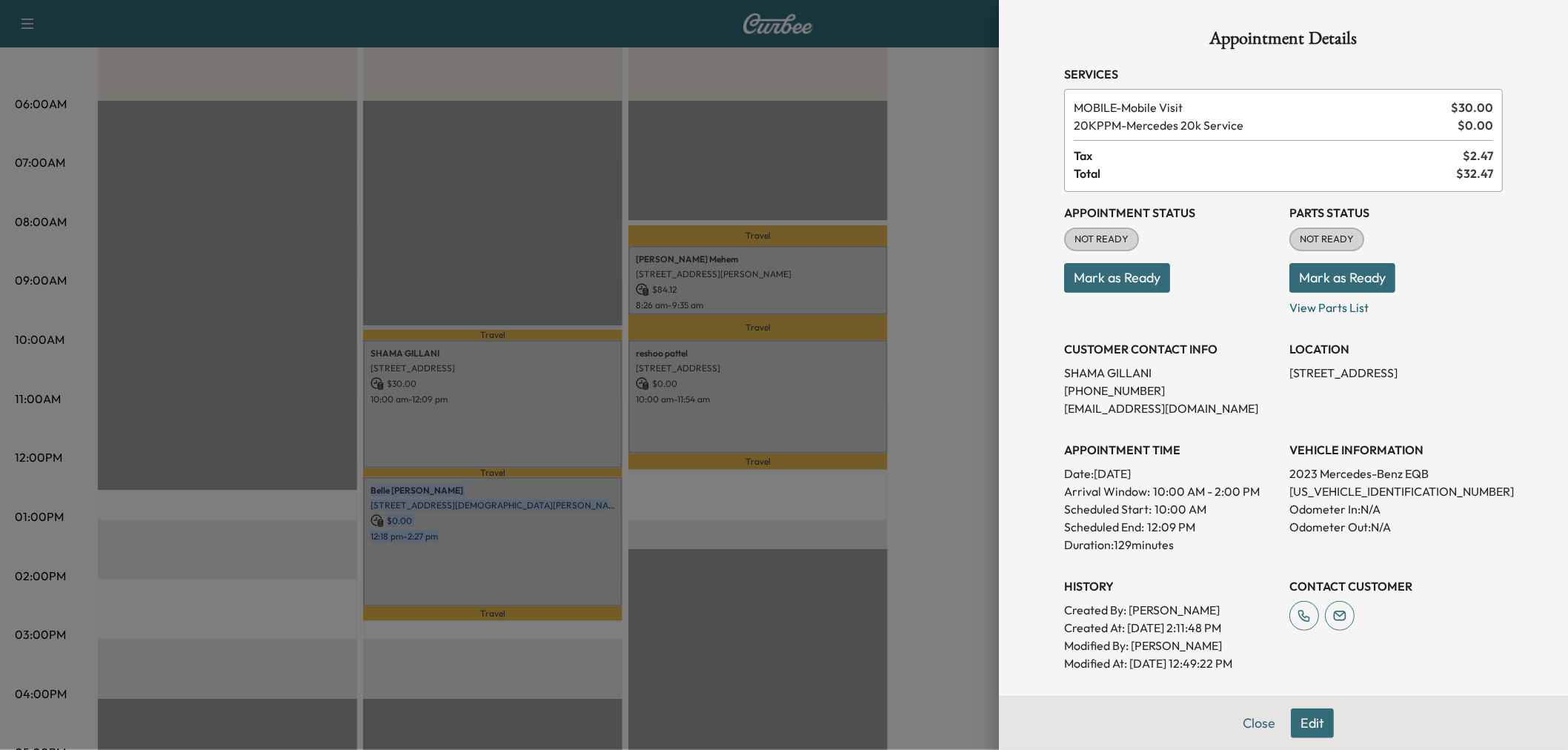
click at [549, 549] on div "[PERSON_NAME] [STREET_ADDRESS][DEMOGRAPHIC_DATA][PERSON_NAME] $ 0.00 12:18 pm -…" at bounding box center [492, 541] width 259 height 129
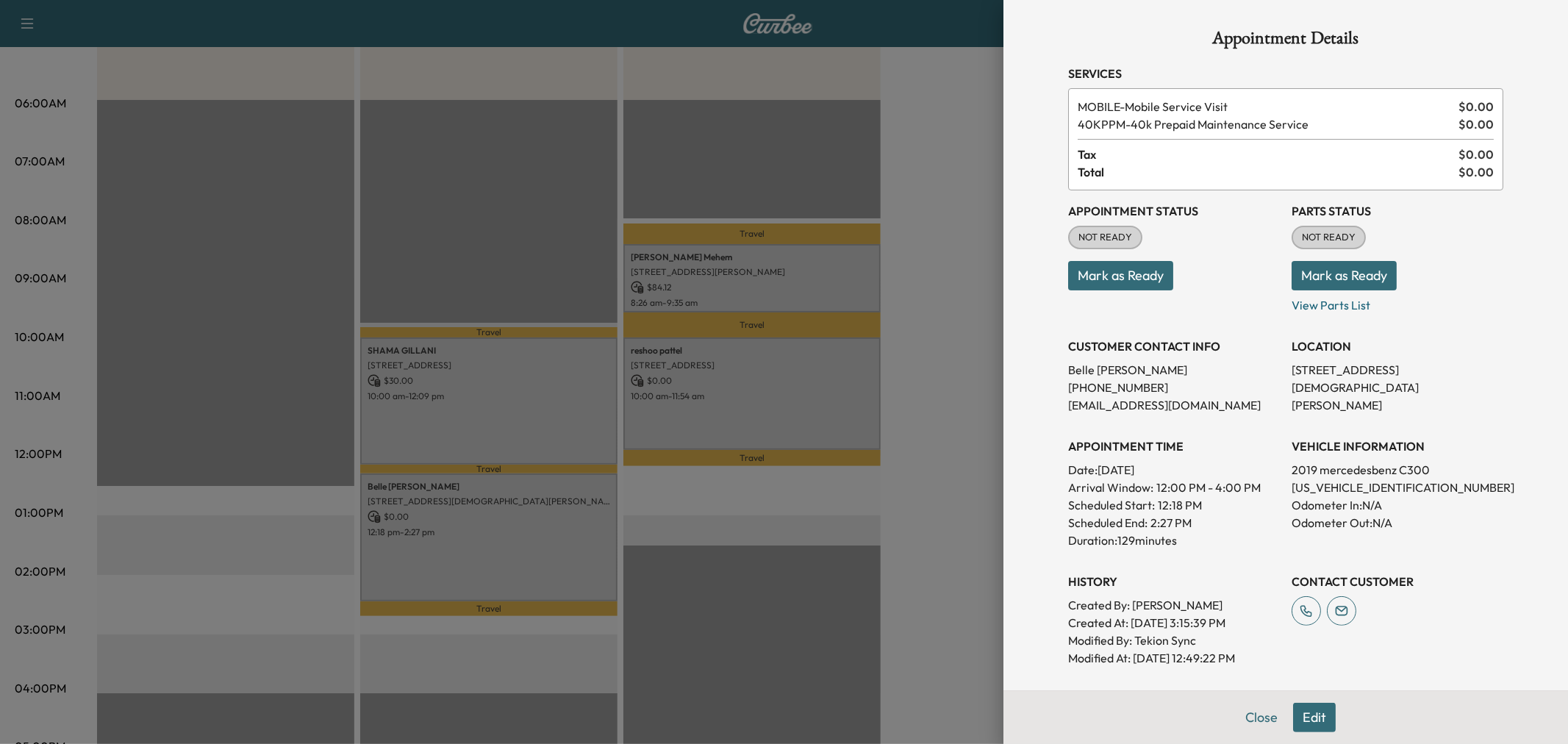
click at [545, 544] on div at bounding box center [784, 372] width 1568 height 744
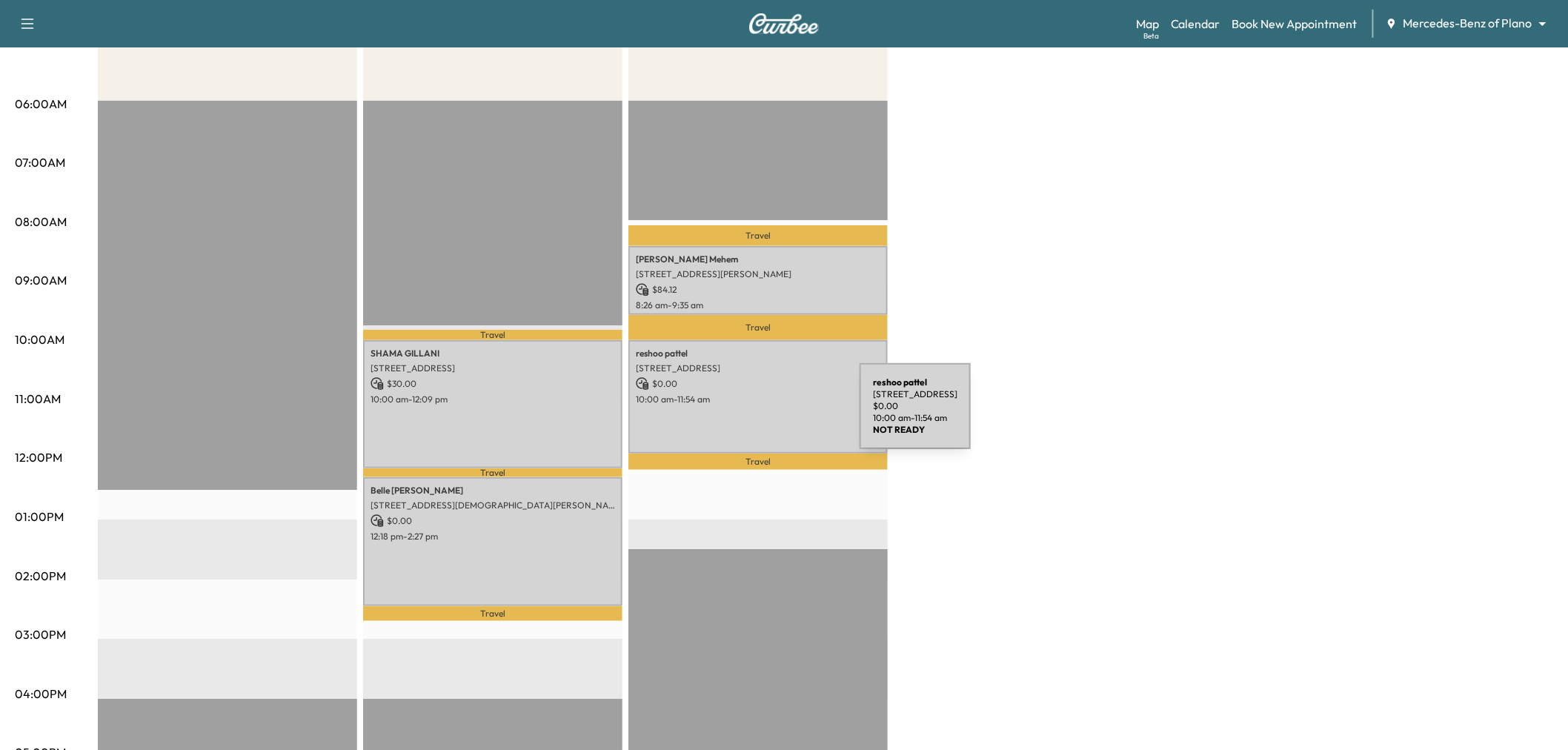
click at [749, 415] on div "[PERSON_NAME] [STREET_ADDRESS] $ 0.00 10:00 am - 11:54 am" at bounding box center [758, 396] width 259 height 113
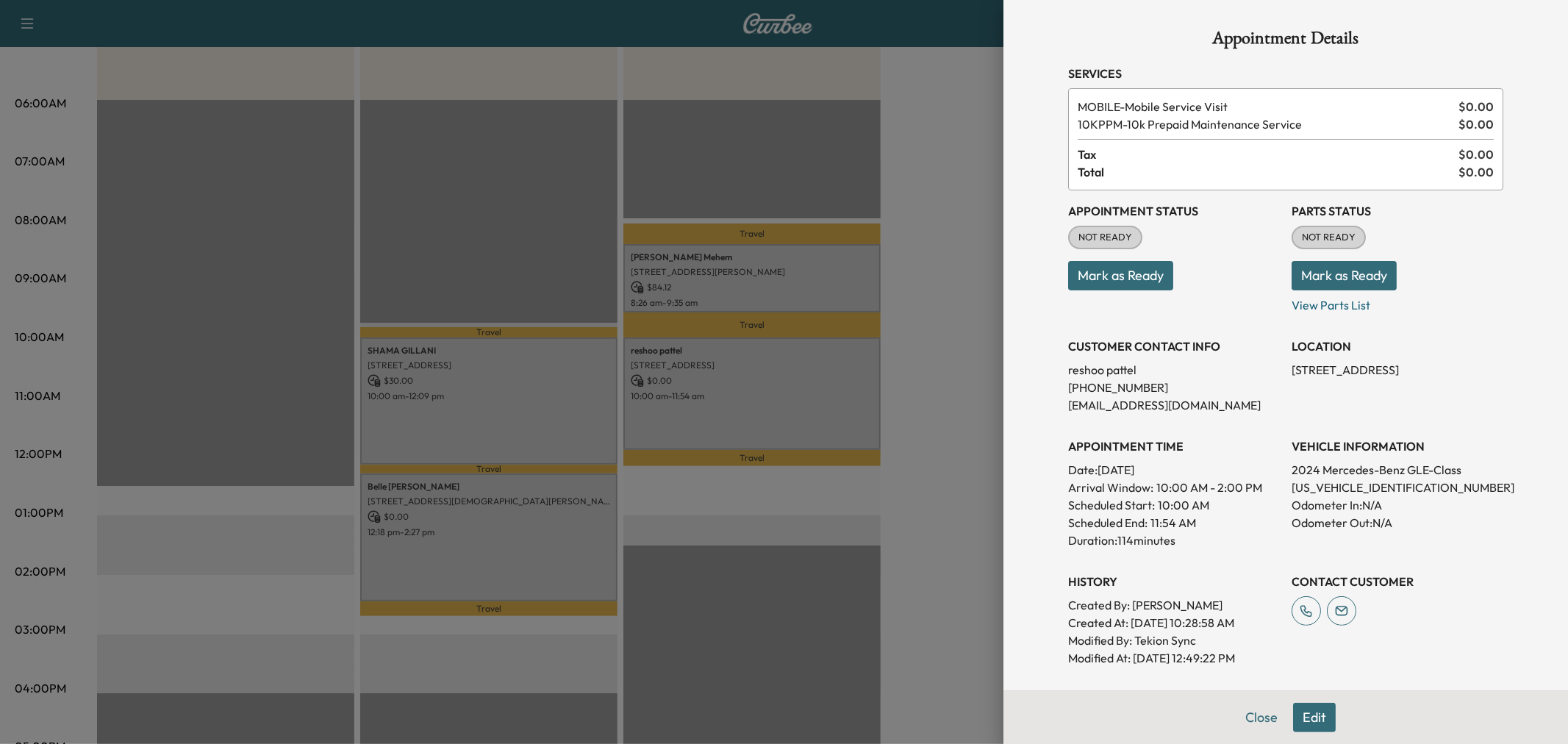
click at [743, 412] on div at bounding box center [784, 372] width 1568 height 744
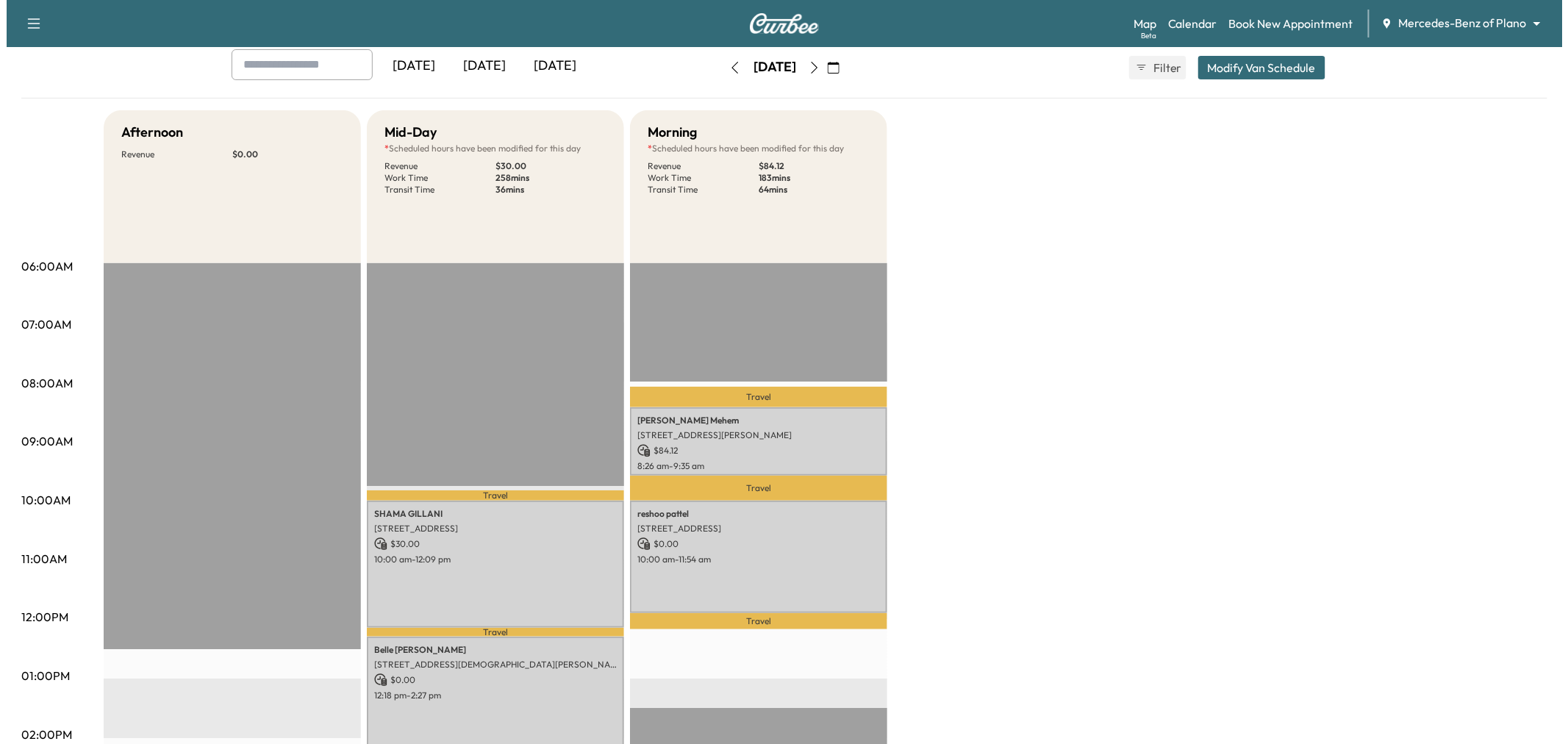
scroll to position [0, 0]
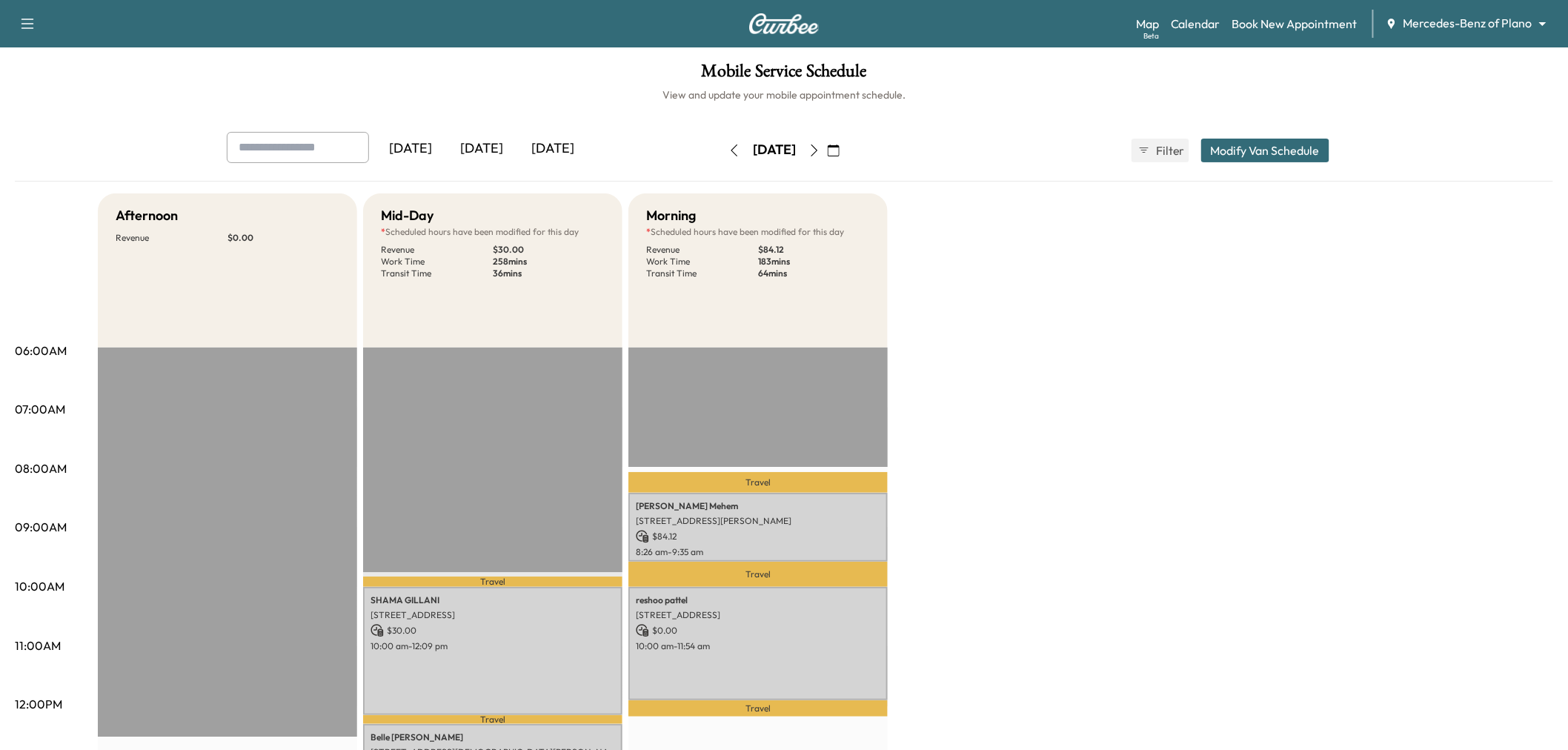
click at [1238, 152] on button "Modify Van Schedule" at bounding box center [1265, 150] width 128 height 24
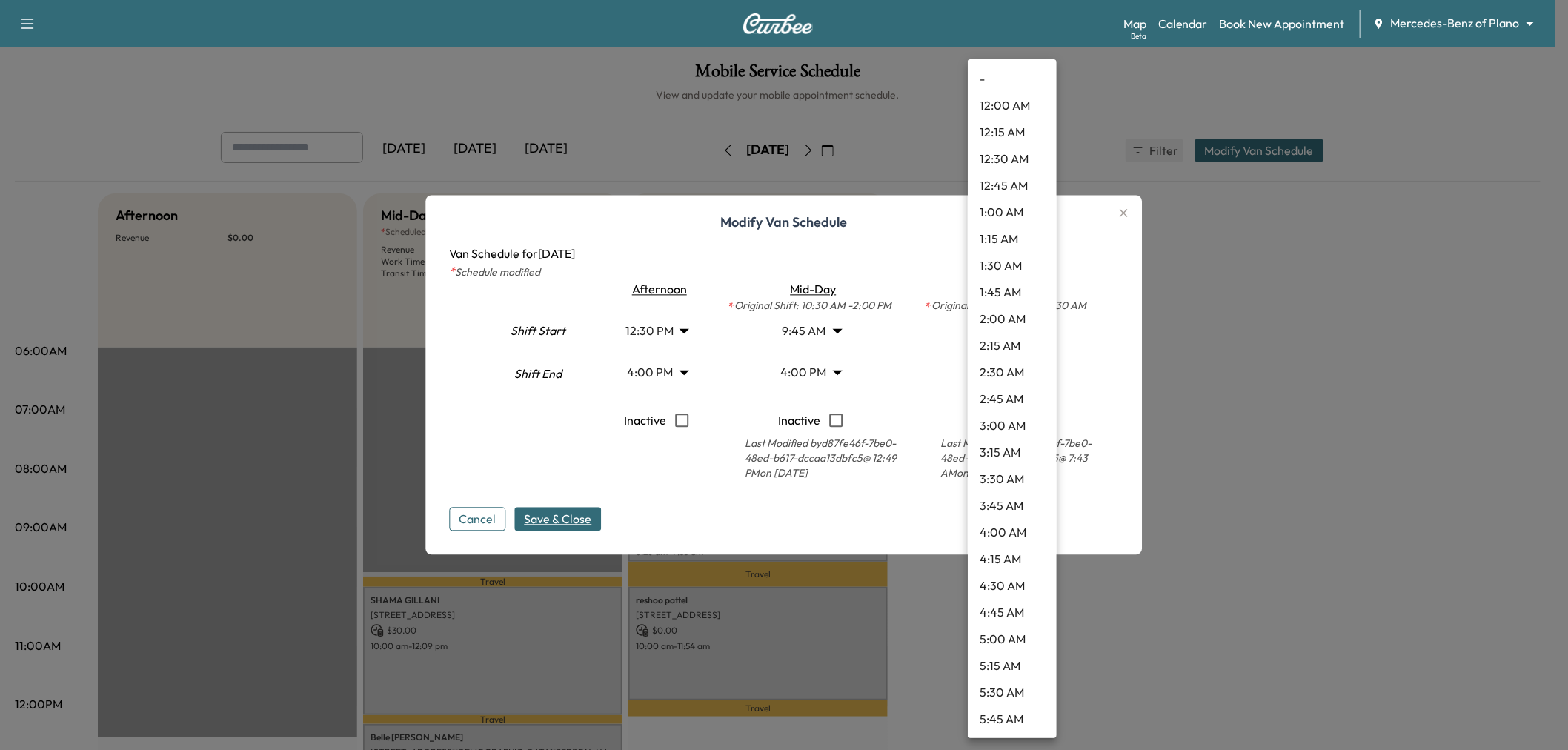
click at [1002, 367] on body "Support Log Out Map Beta Calendar Book New Appointment Mercedes-Benz of Plano *…" at bounding box center [784, 375] width 1568 height 750
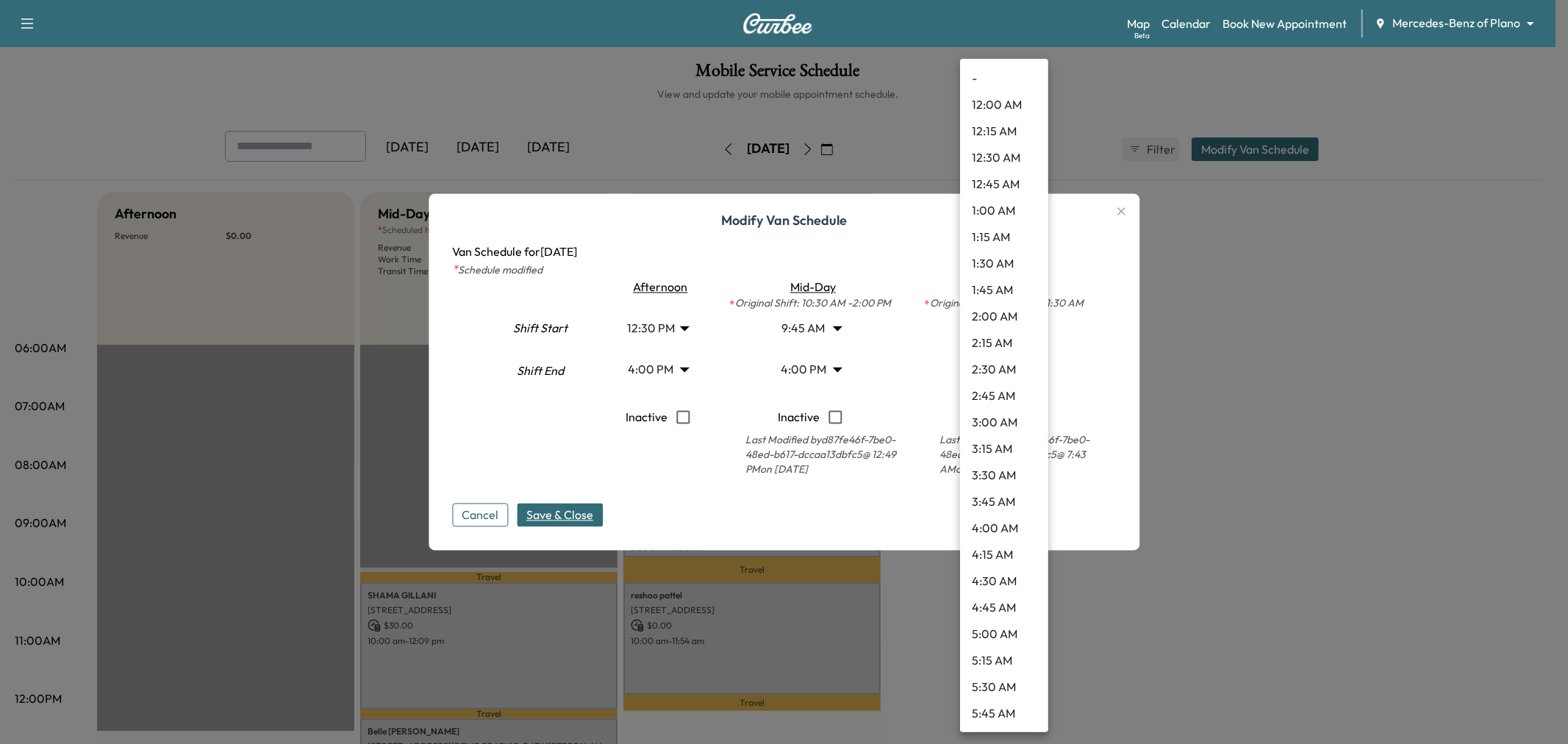
scroll to position [1137, 0]
click at [1002, 290] on li "12:30 PM" at bounding box center [1004, 290] width 88 height 27
type input "****"
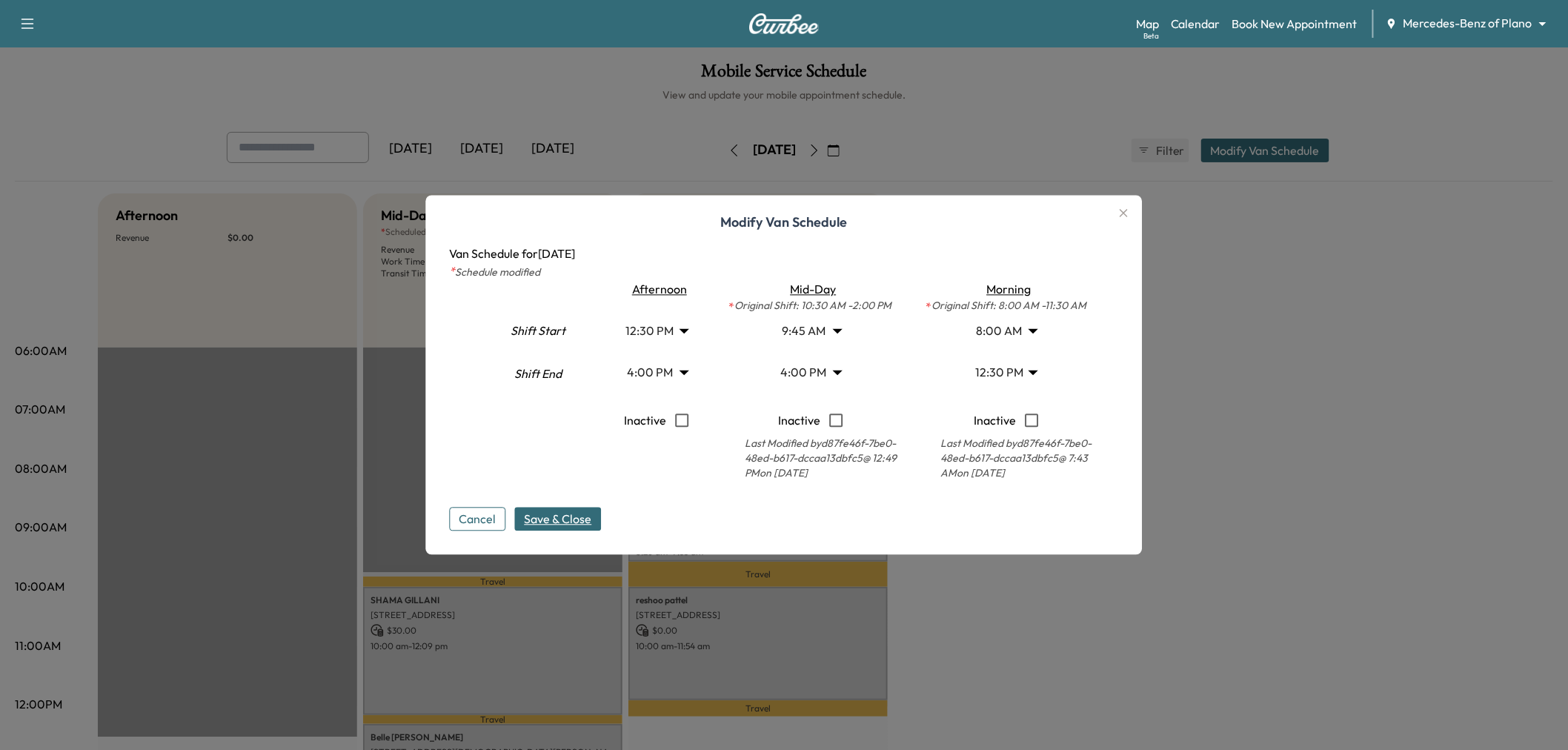
click at [655, 326] on body "Support Log Out Map Beta Calendar Book New Appointment Mercedes-Benz of Plano *…" at bounding box center [784, 375] width 1568 height 750
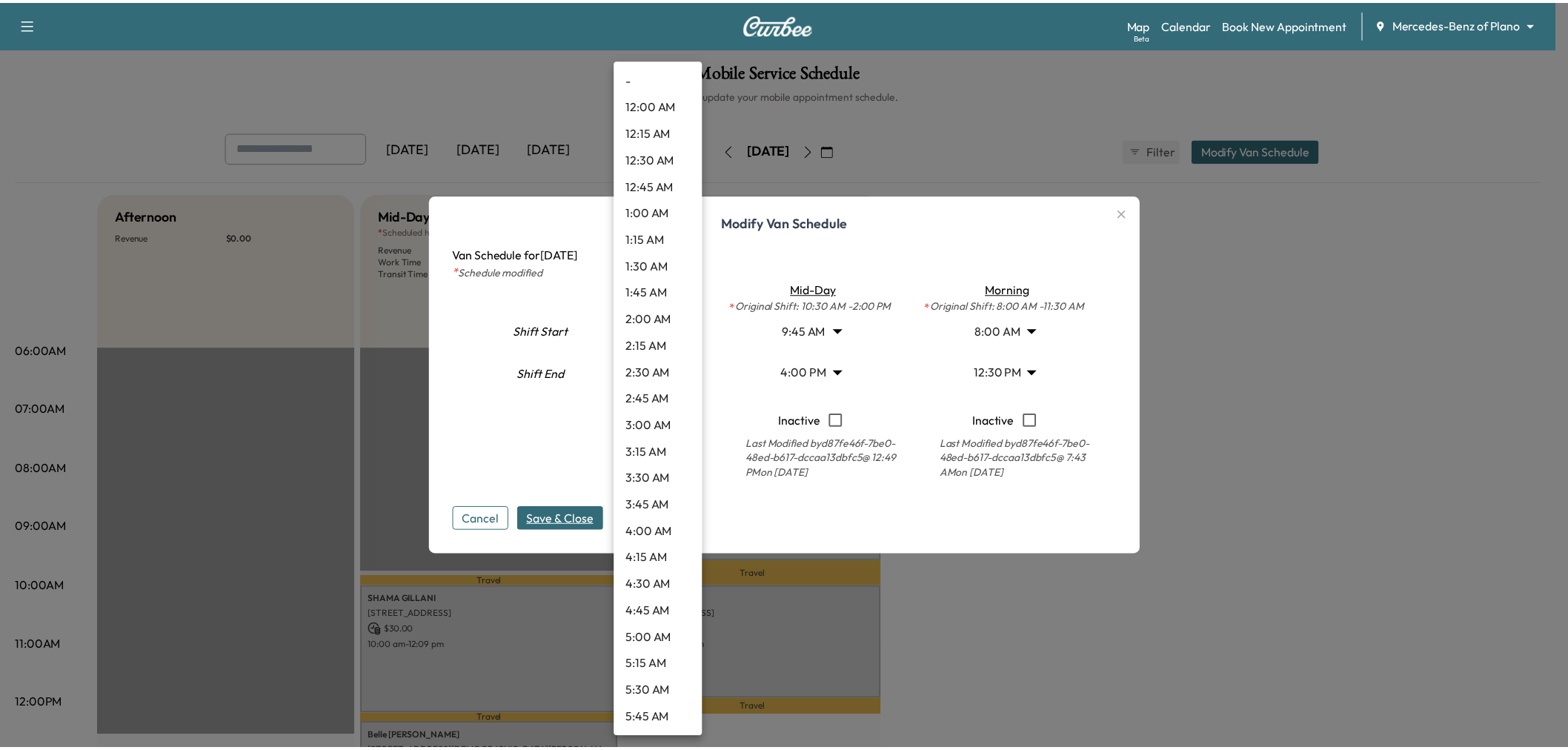
scroll to position [1039, 0]
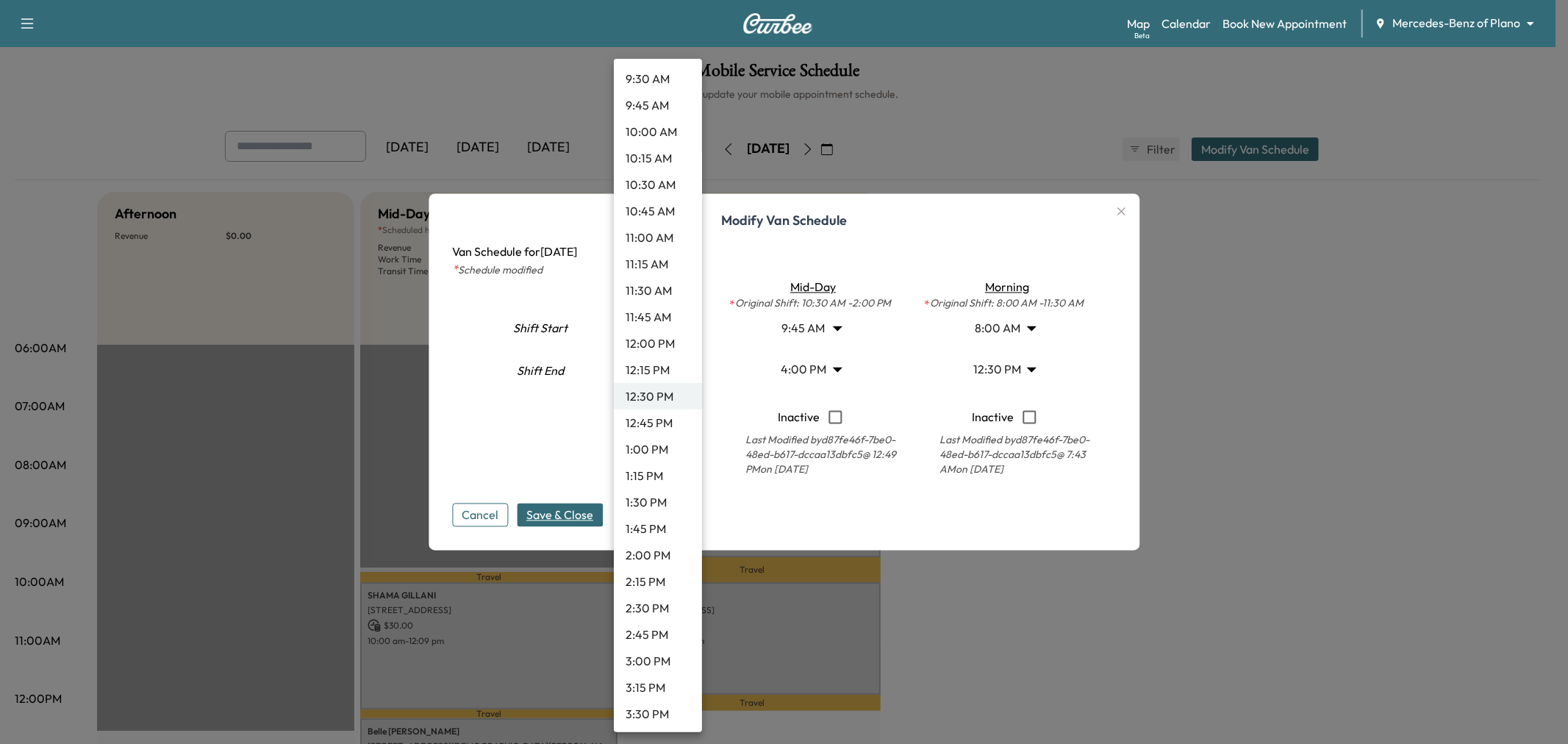
click at [653, 338] on li "12:00 PM" at bounding box center [658, 343] width 88 height 27
type input "**"
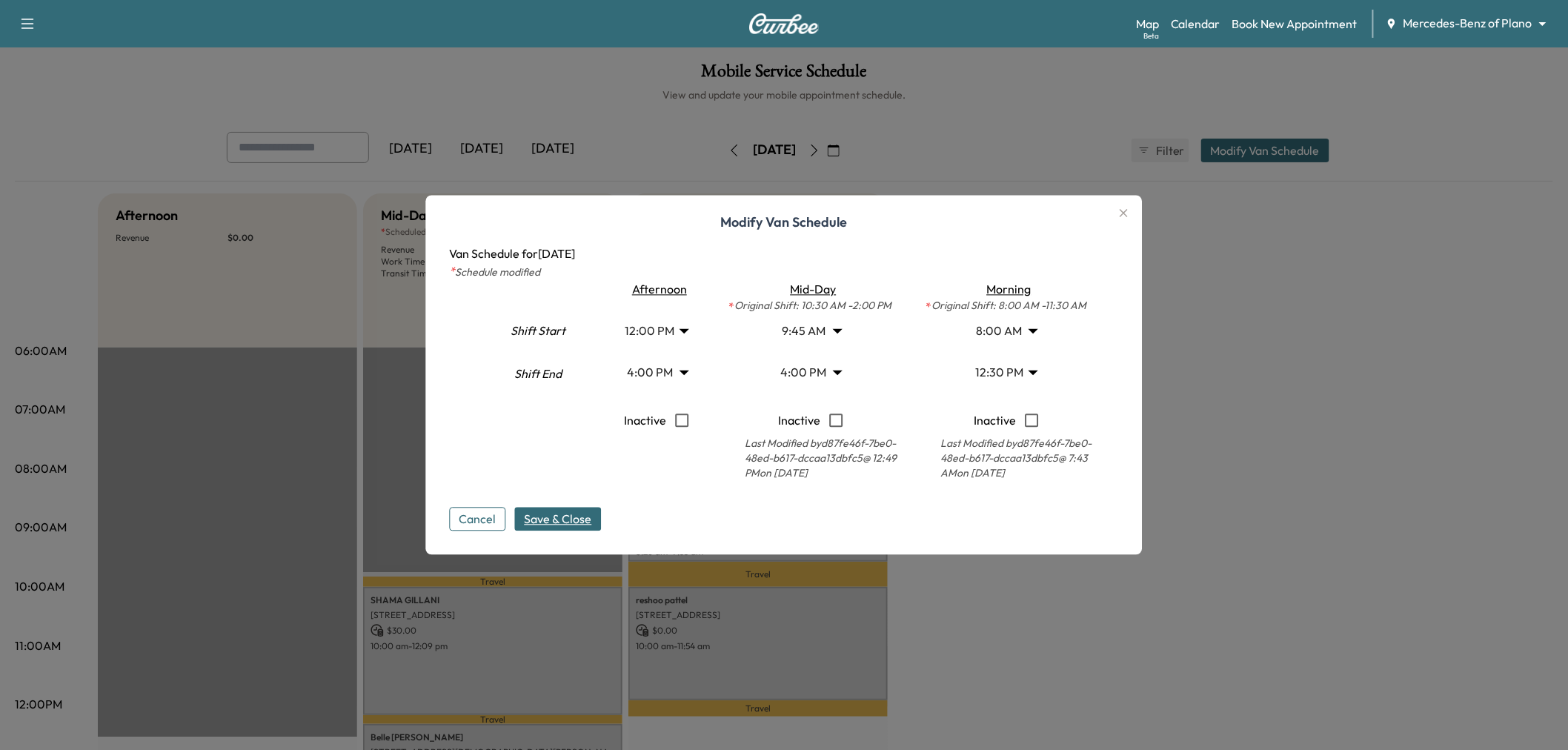
click at [571, 507] on button "Save & Close" at bounding box center [559, 518] width 86 height 24
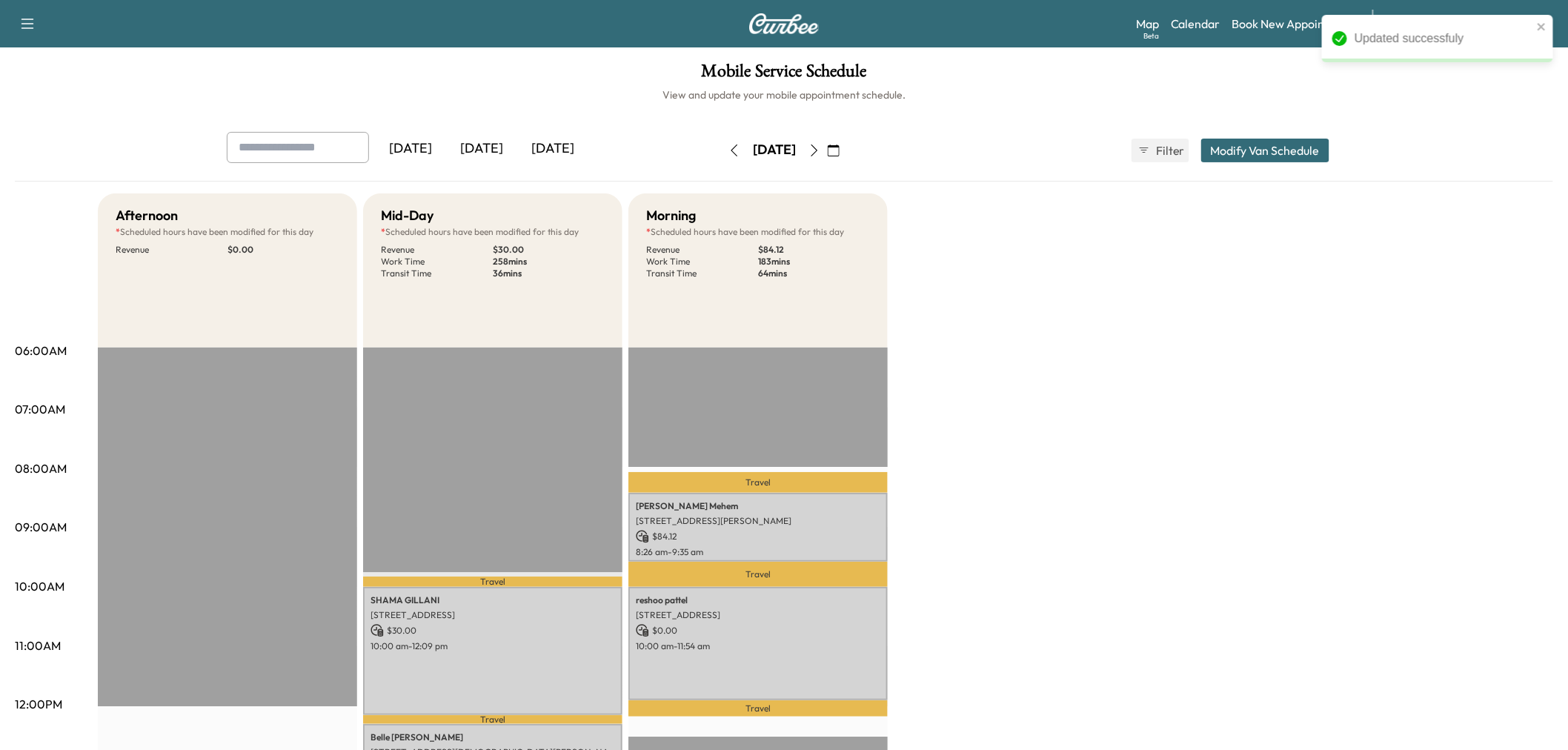
click at [1075, 600] on div "Afternoon * Scheduled hours have been modified for this day Revenue $ 0.00 EST …" at bounding box center [825, 748] width 1455 height 1111
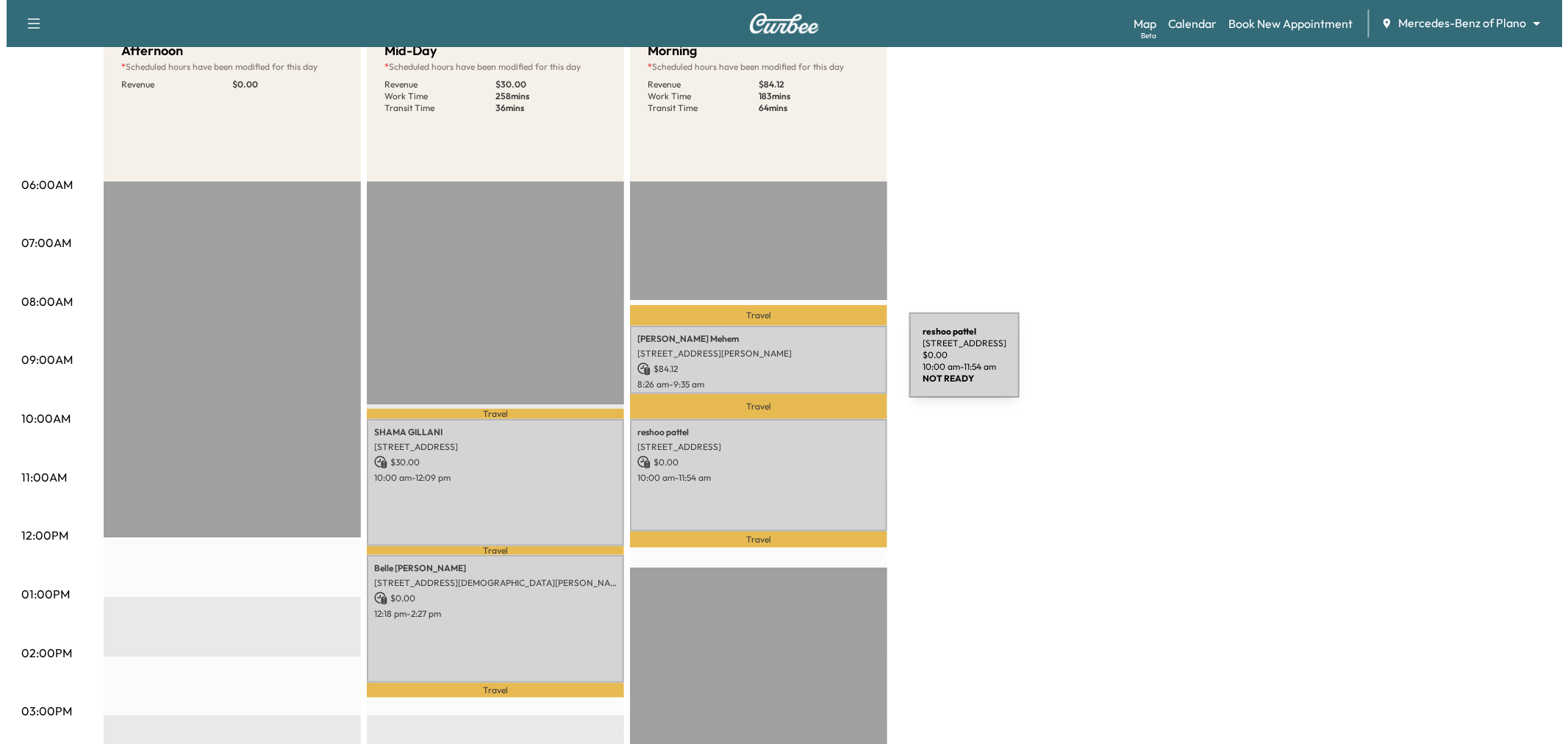
scroll to position [82, 0]
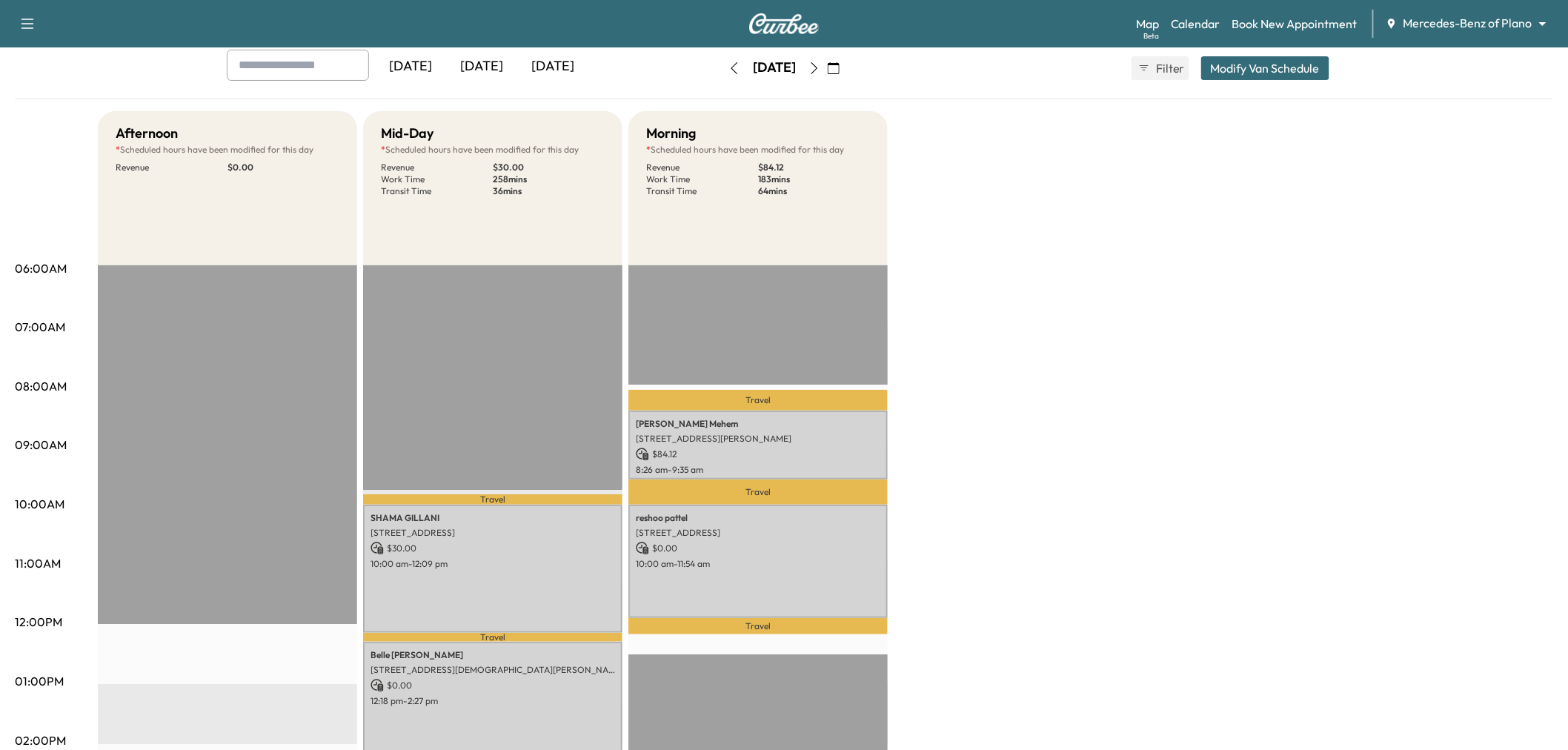
click at [1242, 52] on div "[DATE] [DATE] [DATE] [DATE] October 2025 S M T W T F S 28 29 30 1 2 3 4 5 6 7 8…" at bounding box center [784, 68] width 1138 height 37
click at [1239, 62] on button "Modify Van Schedule" at bounding box center [1265, 68] width 128 height 24
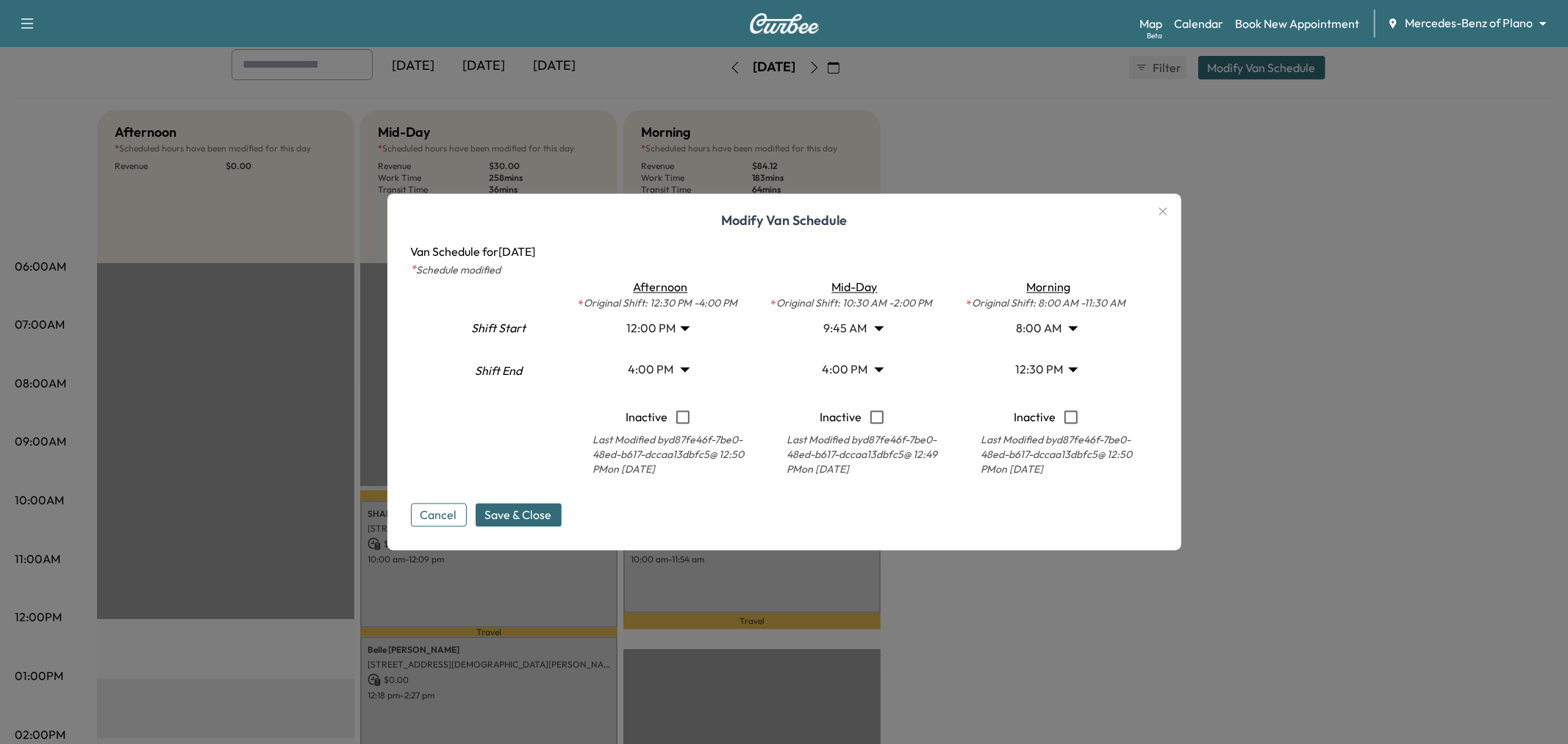
click at [838, 370] on body "Support Log Out Map Beta Calendar Book New Appointment Mercedes-Benz of Plano *…" at bounding box center [784, 290] width 1568 height 744
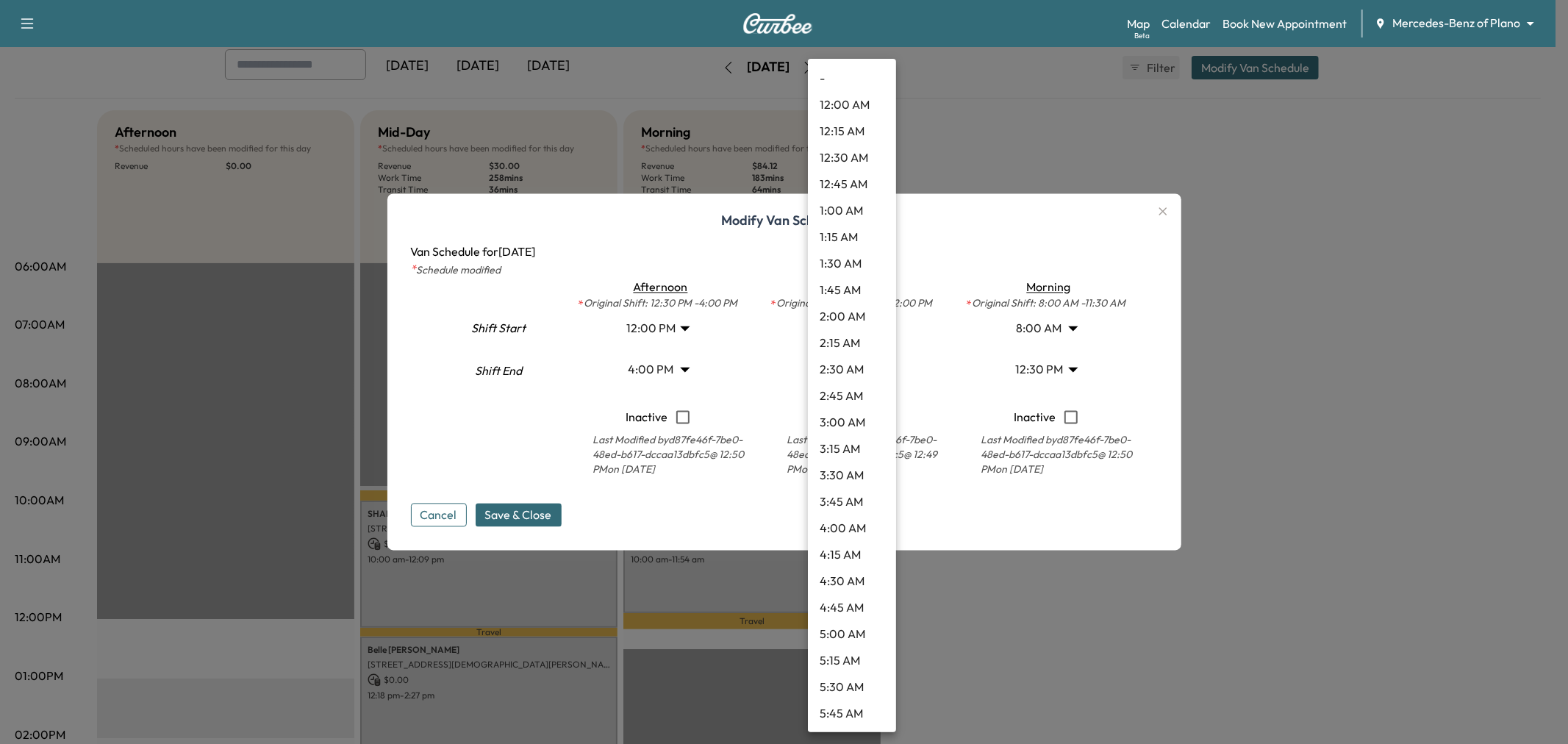
scroll to position [1401, 0]
click at [846, 298] on li "3:00 PM" at bounding box center [852, 290] width 88 height 27
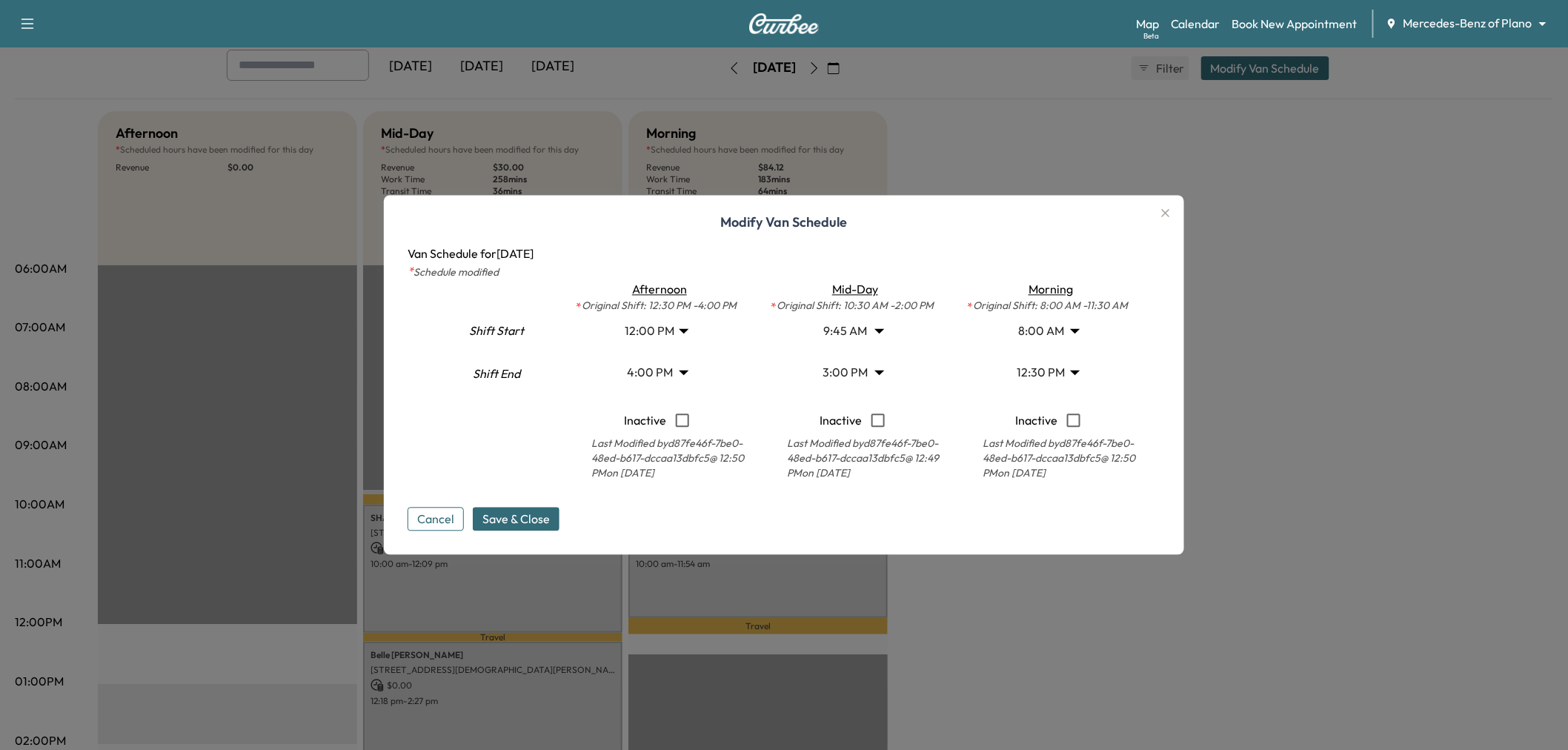
click at [856, 375] on body "Support Log Out Map Beta Calendar Book New Appointment Mercedes-Benz of Plano *…" at bounding box center [784, 293] width 1568 height 750
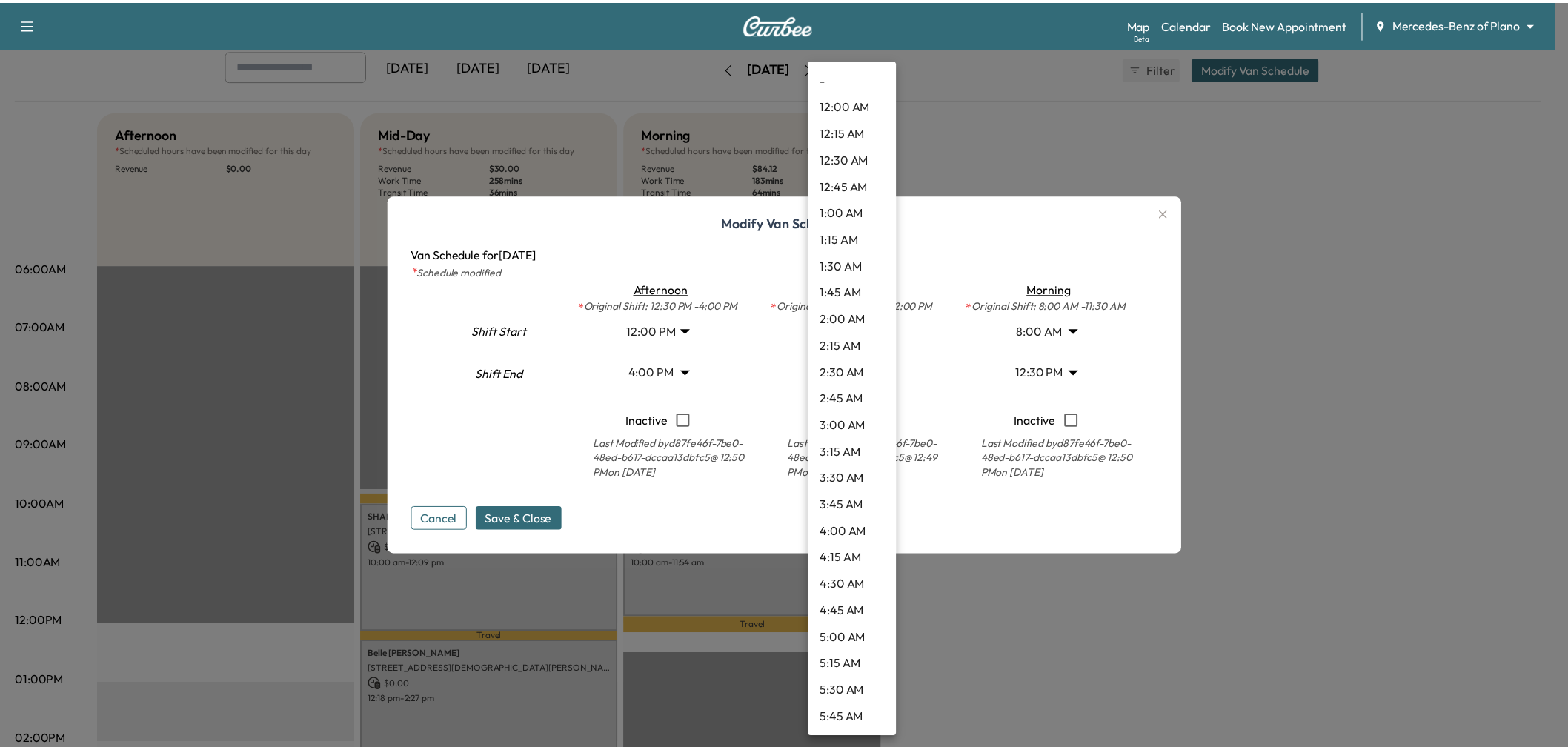
scroll to position [1306, 0]
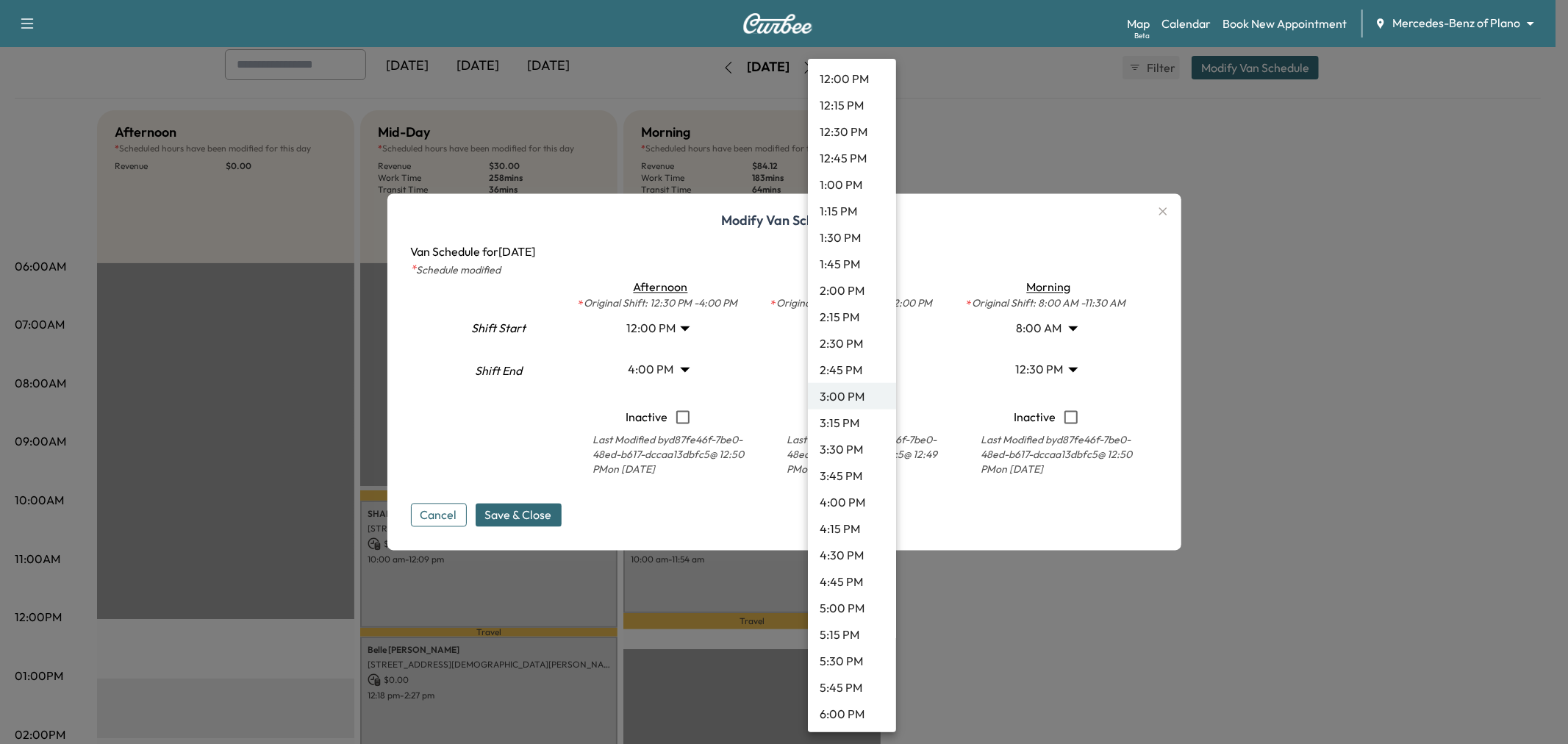
click at [858, 495] on li "4:00 PM" at bounding box center [852, 501] width 88 height 27
type input "**"
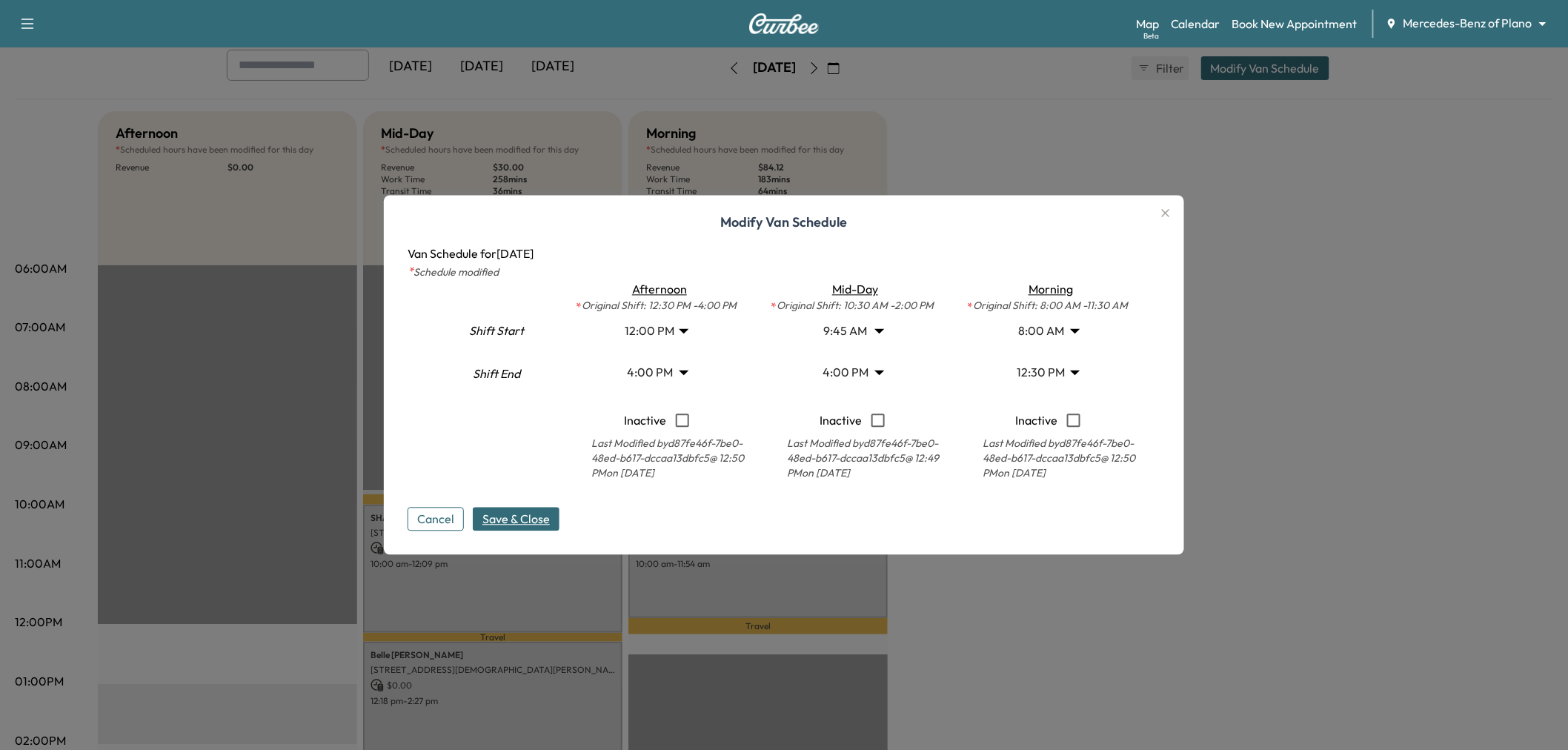
click at [535, 518] on span "Save & Close" at bounding box center [516, 519] width 68 height 18
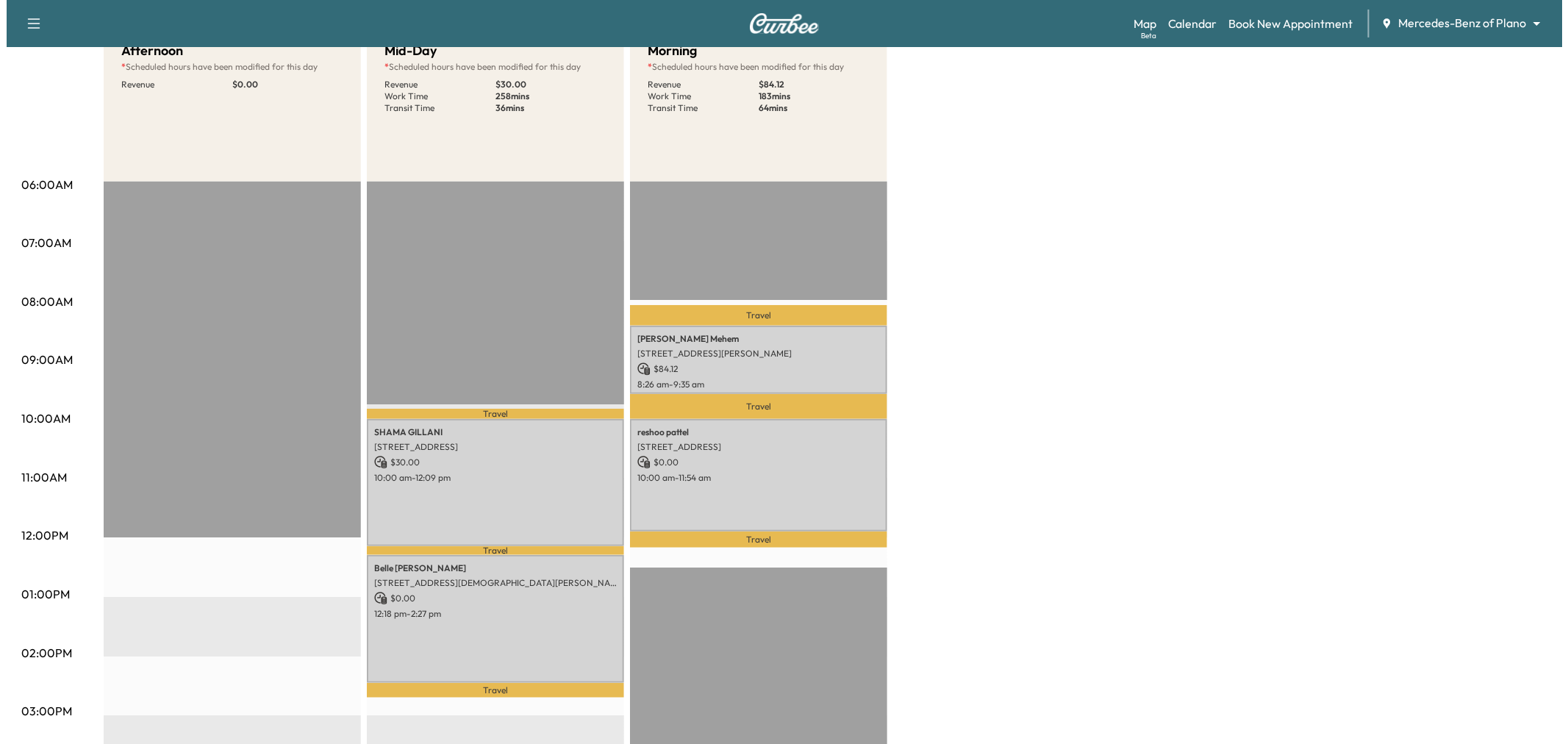
scroll to position [82, 0]
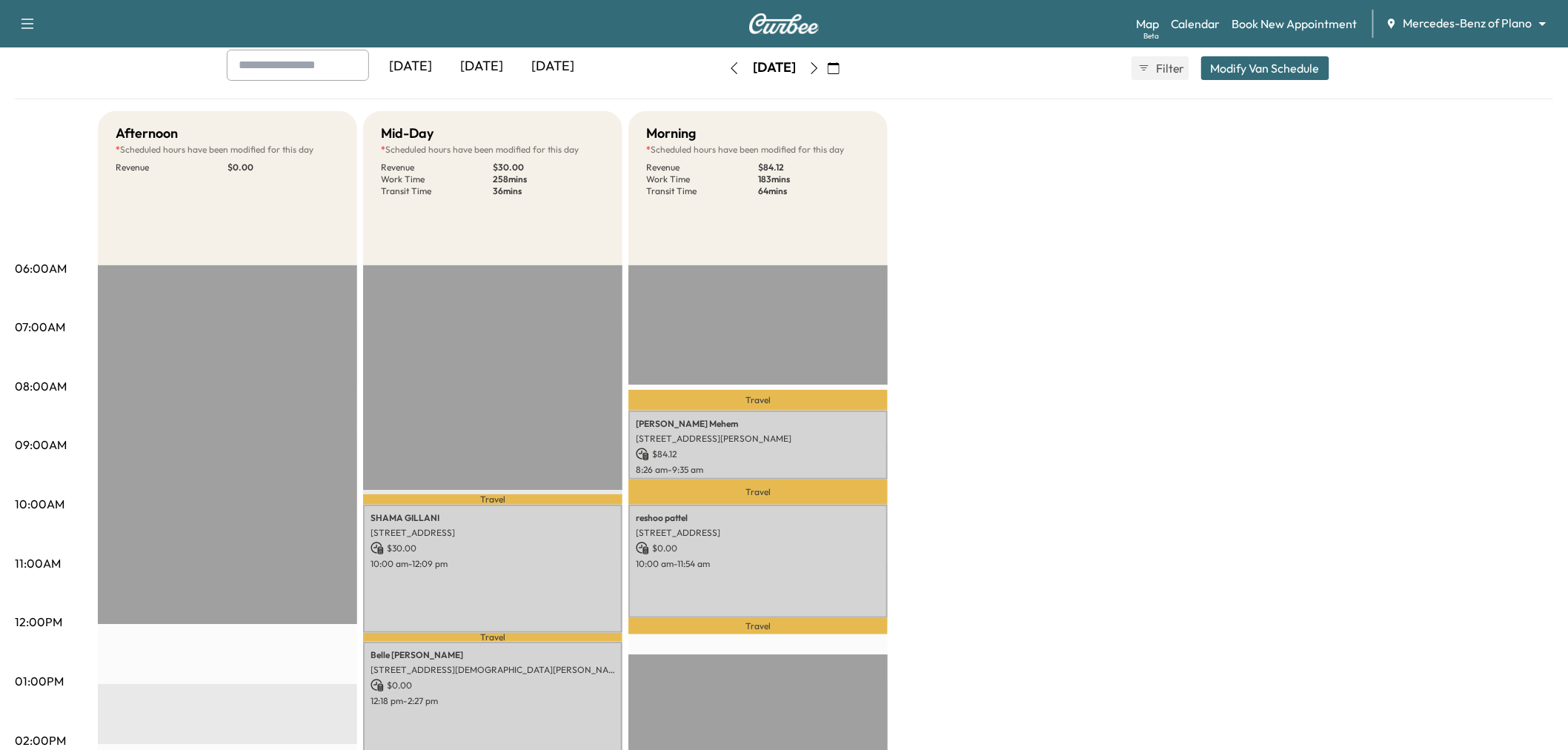
click at [1233, 76] on button "Modify Van Schedule" at bounding box center [1265, 68] width 128 height 24
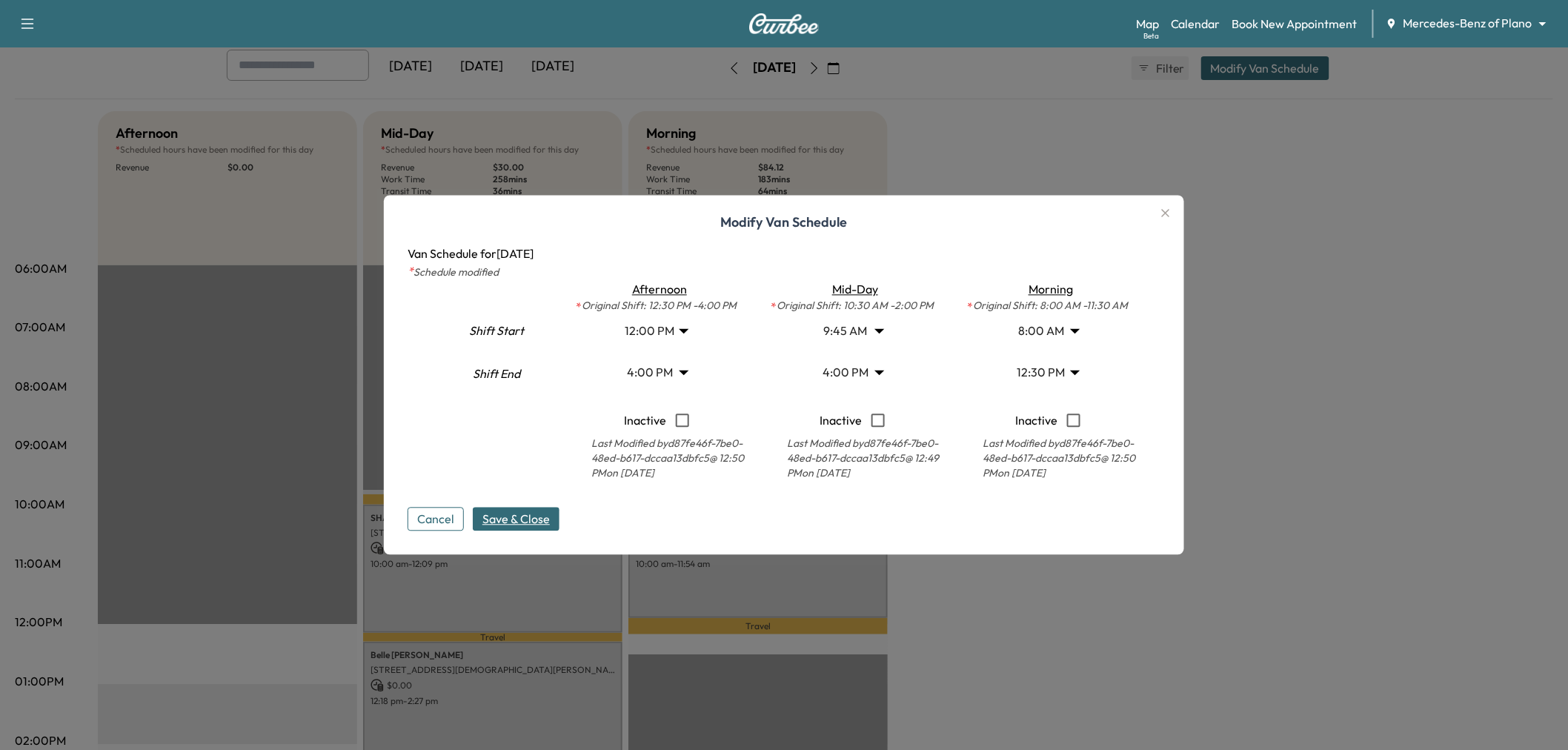
click at [1034, 336] on body "Support Log Out Map Beta Calendar Book New Appointment Mercedes-Benz of Plano *…" at bounding box center [784, 293] width 1568 height 750
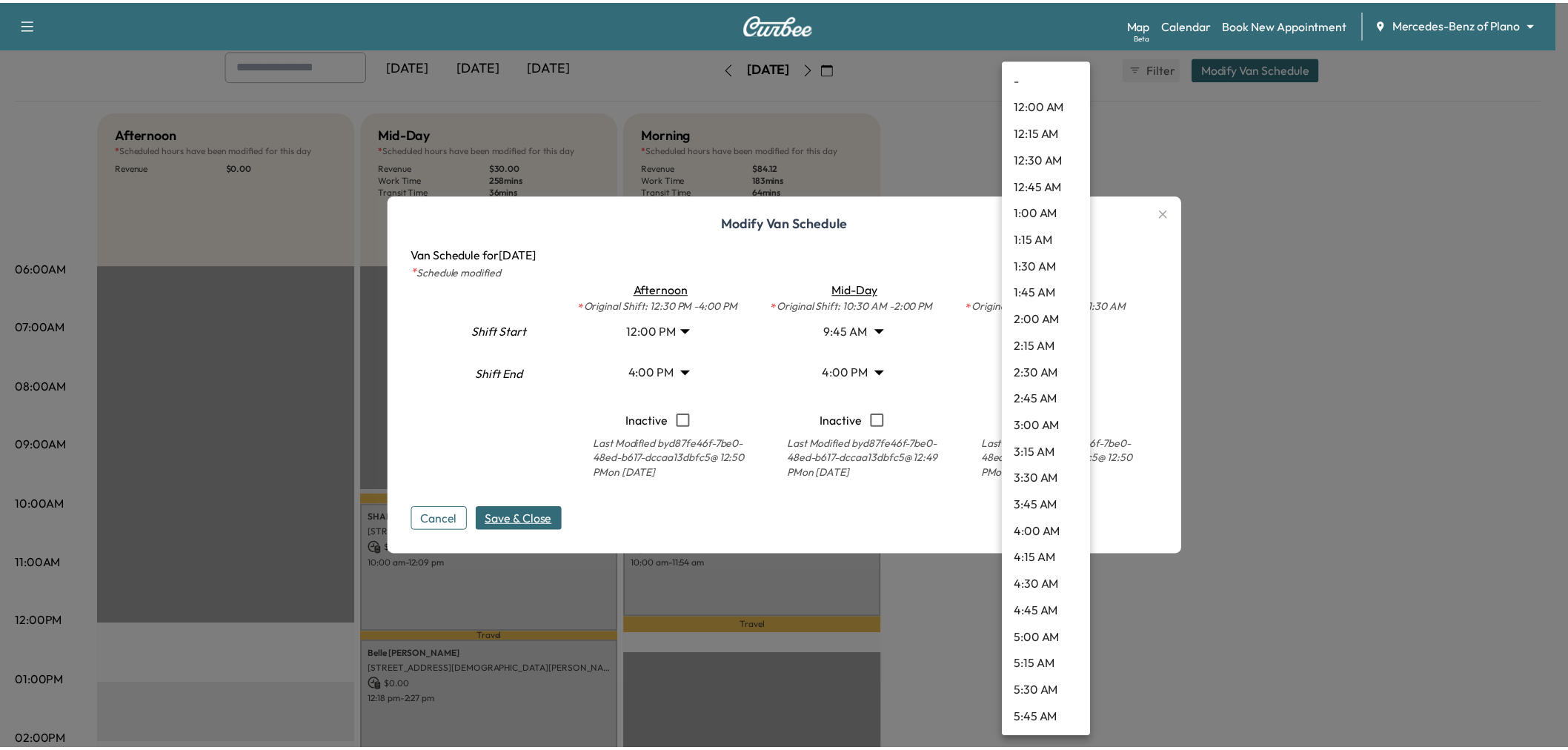
scroll to position [559, 0]
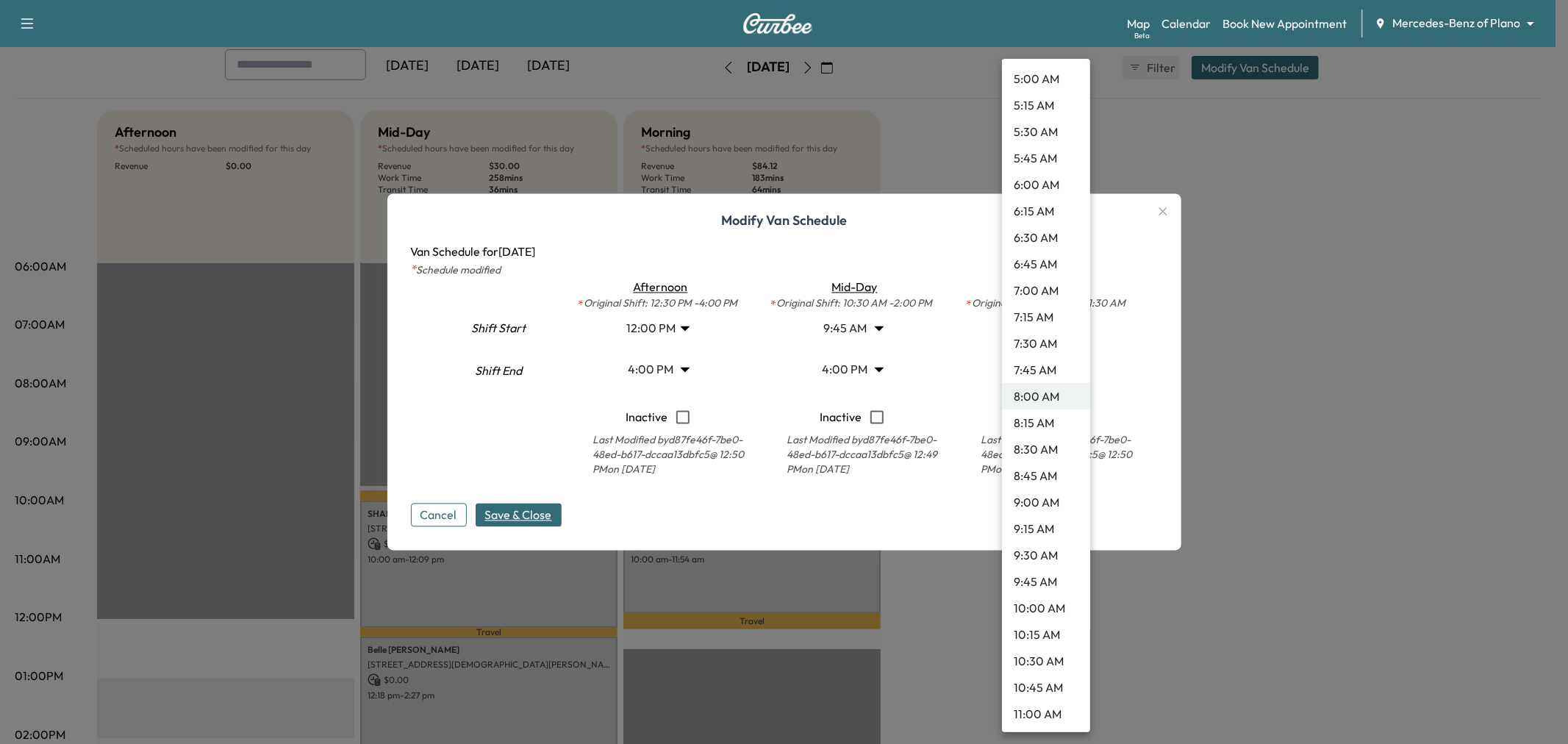
click at [1033, 445] on li "8:30 AM" at bounding box center [1046, 449] width 88 height 27
type input "***"
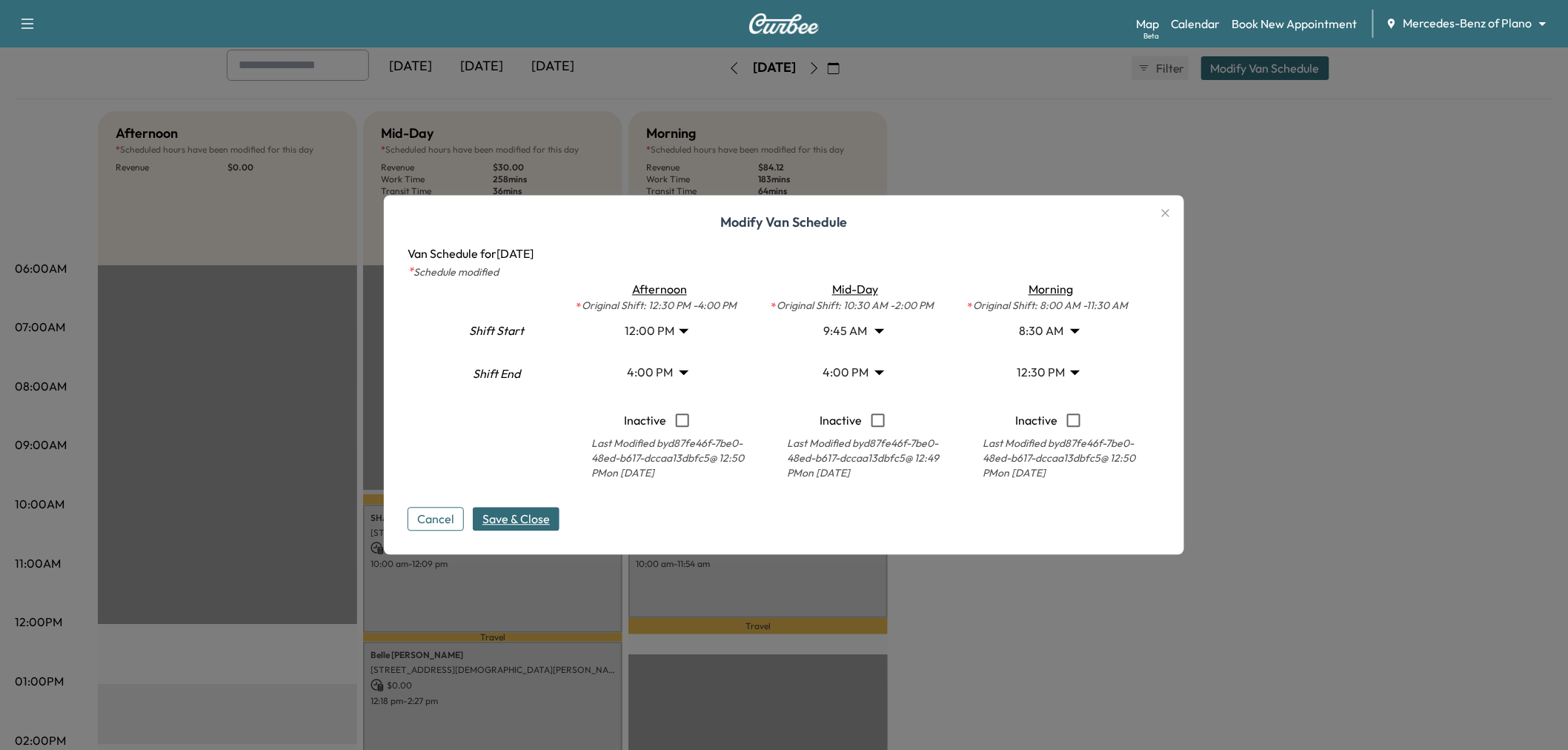
click at [508, 527] on span "Save & Close" at bounding box center [516, 519] width 68 height 18
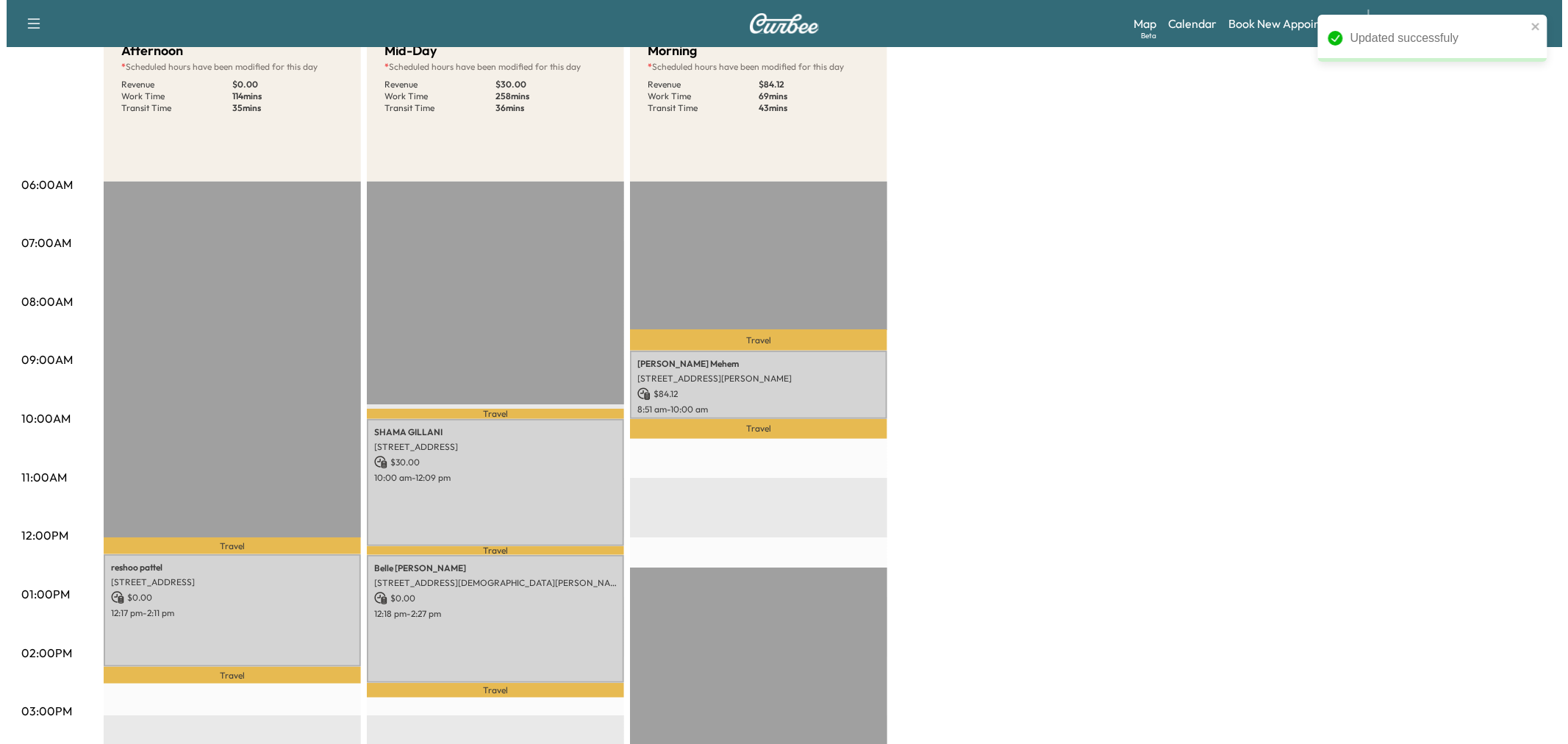
scroll to position [0, 0]
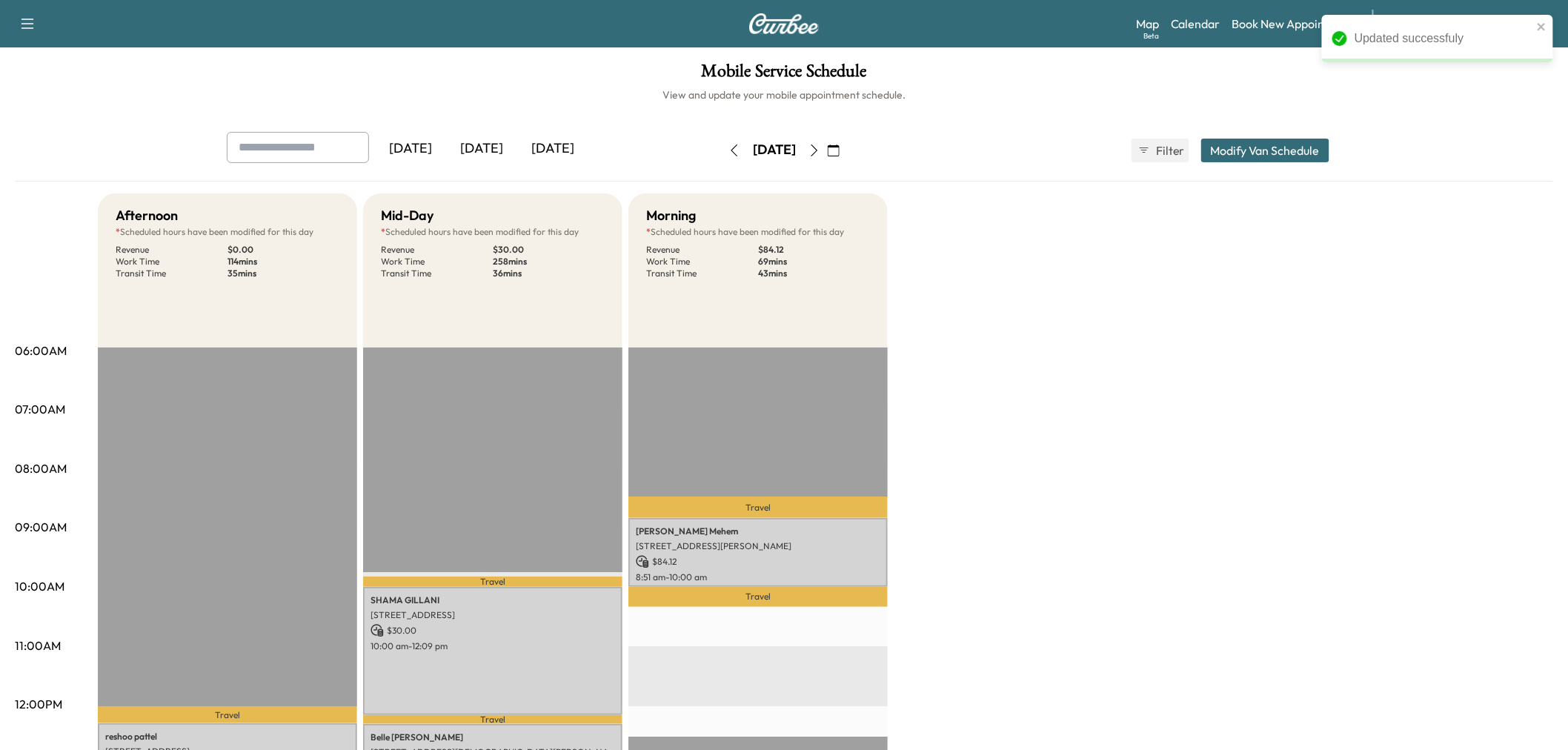
click at [1239, 150] on button "Modify Van Schedule" at bounding box center [1265, 150] width 128 height 24
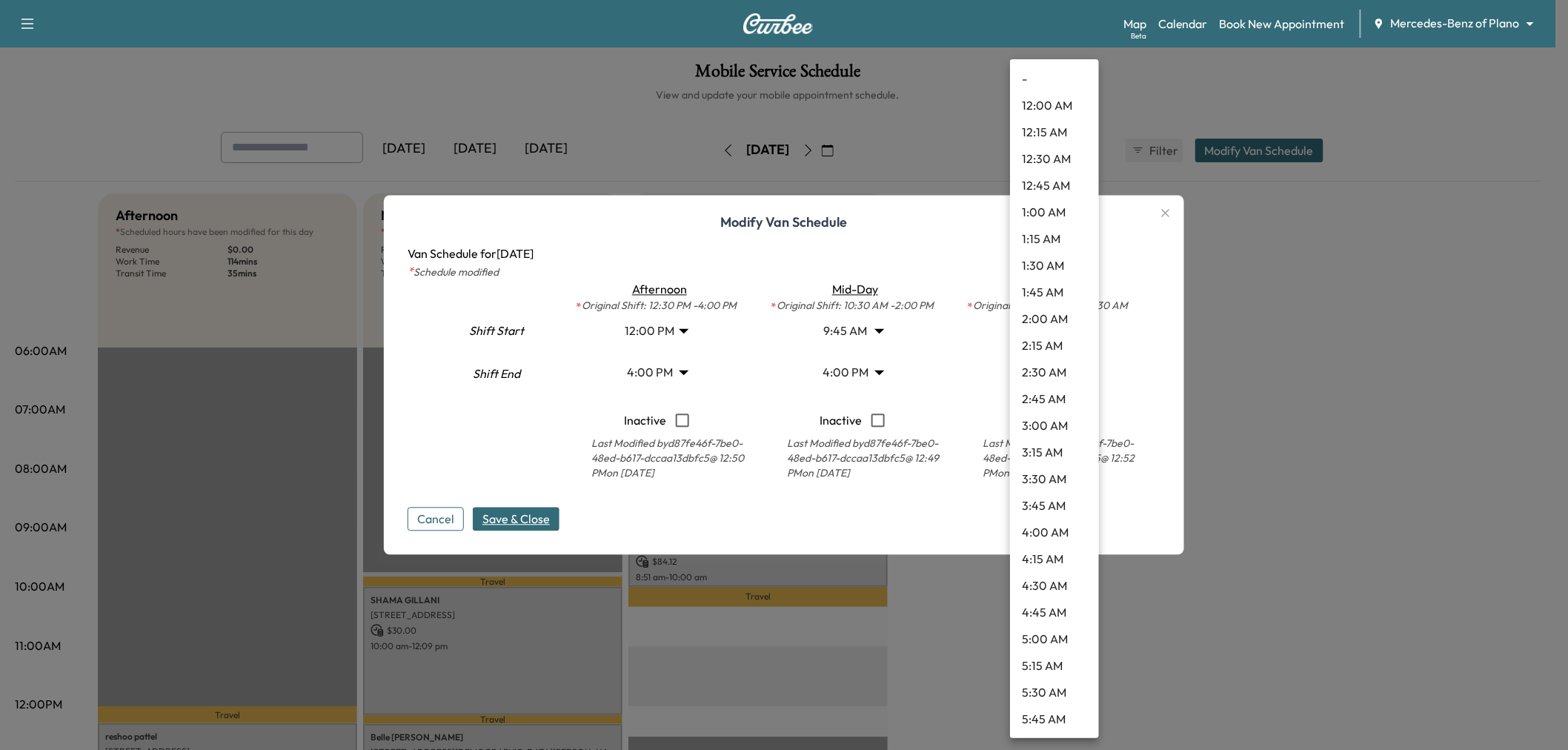
click at [1045, 370] on body "Updated successfuly Support Log Out Map Beta Calendar Book New Appointment Merc…" at bounding box center [784, 375] width 1568 height 750
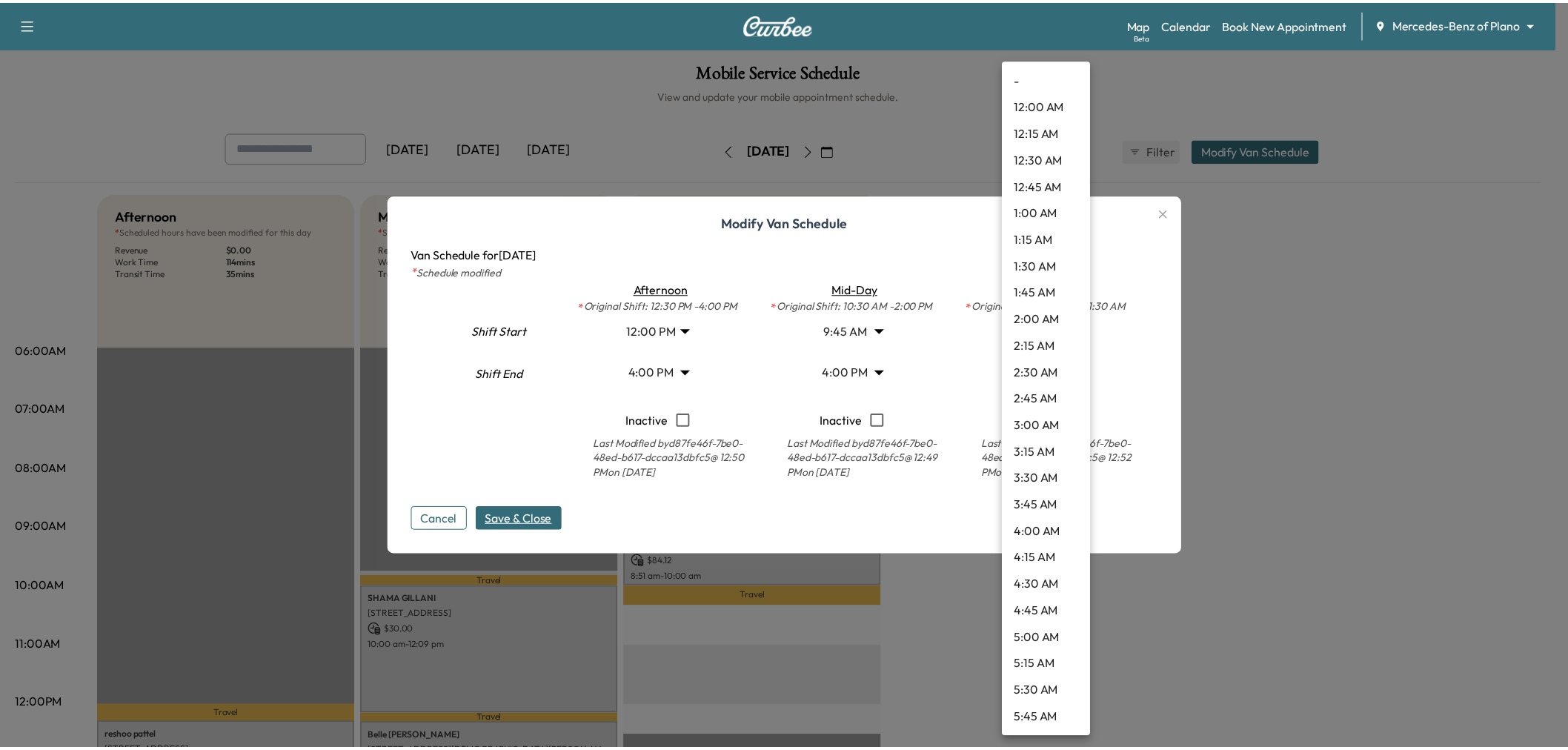
scroll to position [1039, 0]
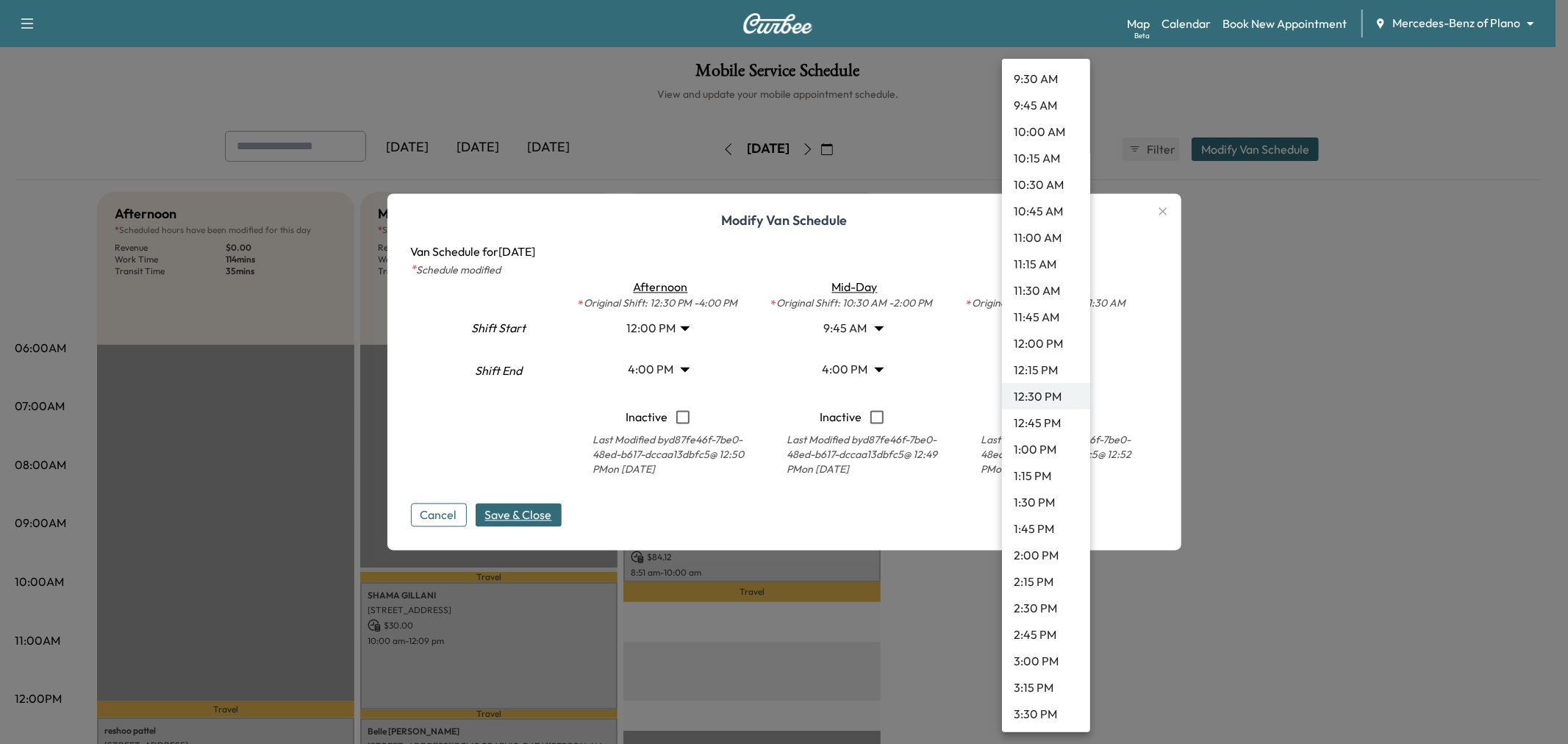
click at [1033, 444] on li "1:00 PM" at bounding box center [1046, 449] width 88 height 27
type input "**"
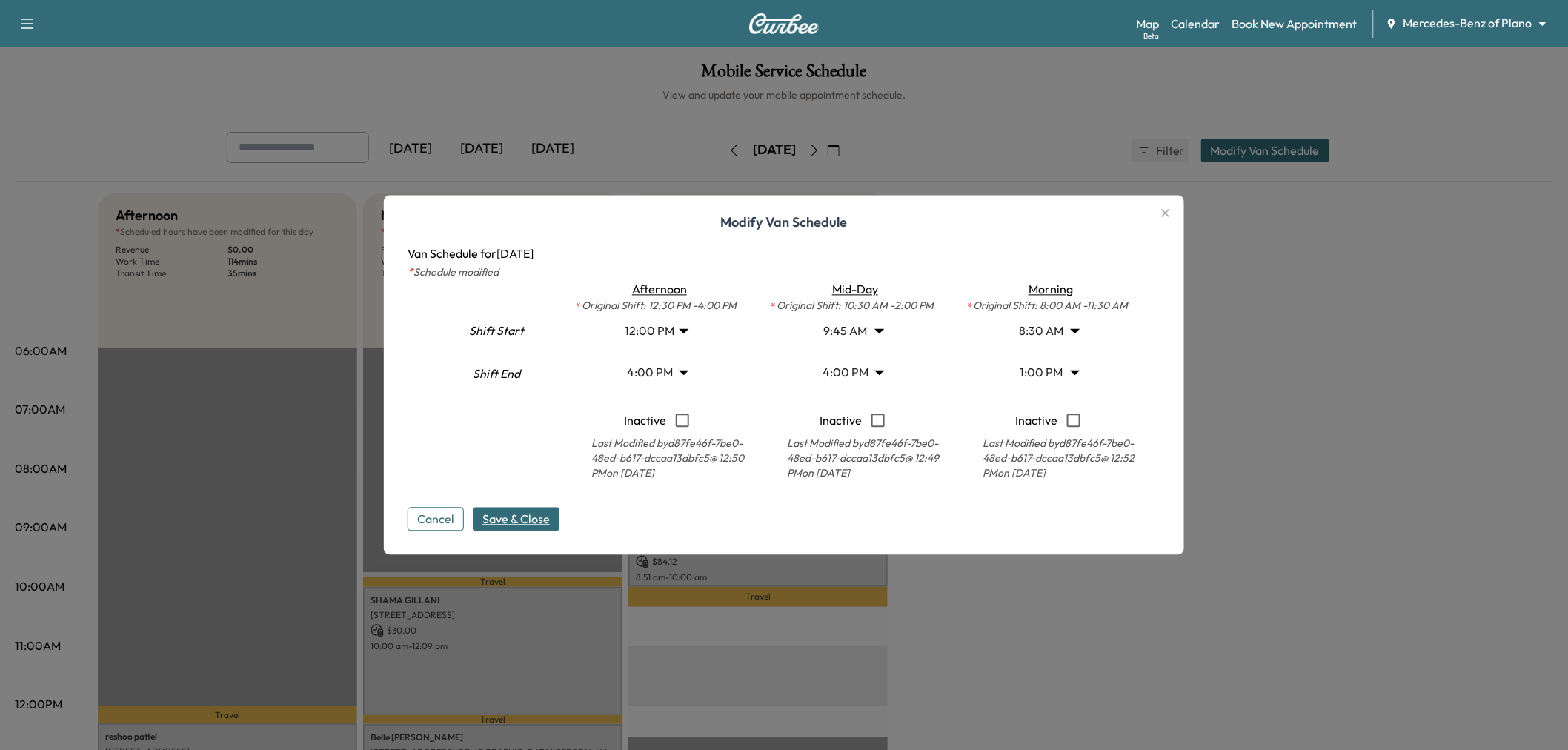
click at [524, 518] on span "Save & Close" at bounding box center [516, 519] width 68 height 18
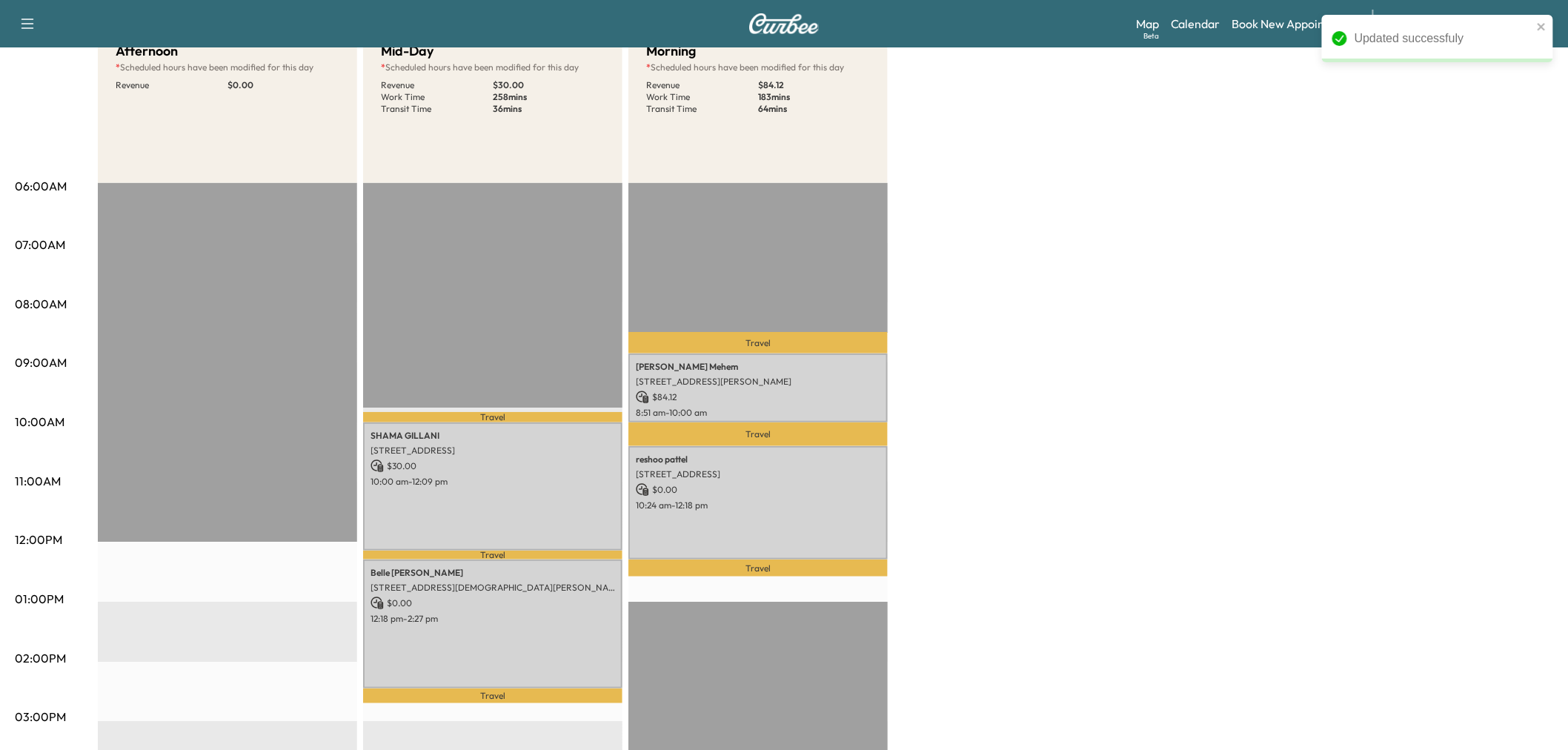
scroll to position [0, 0]
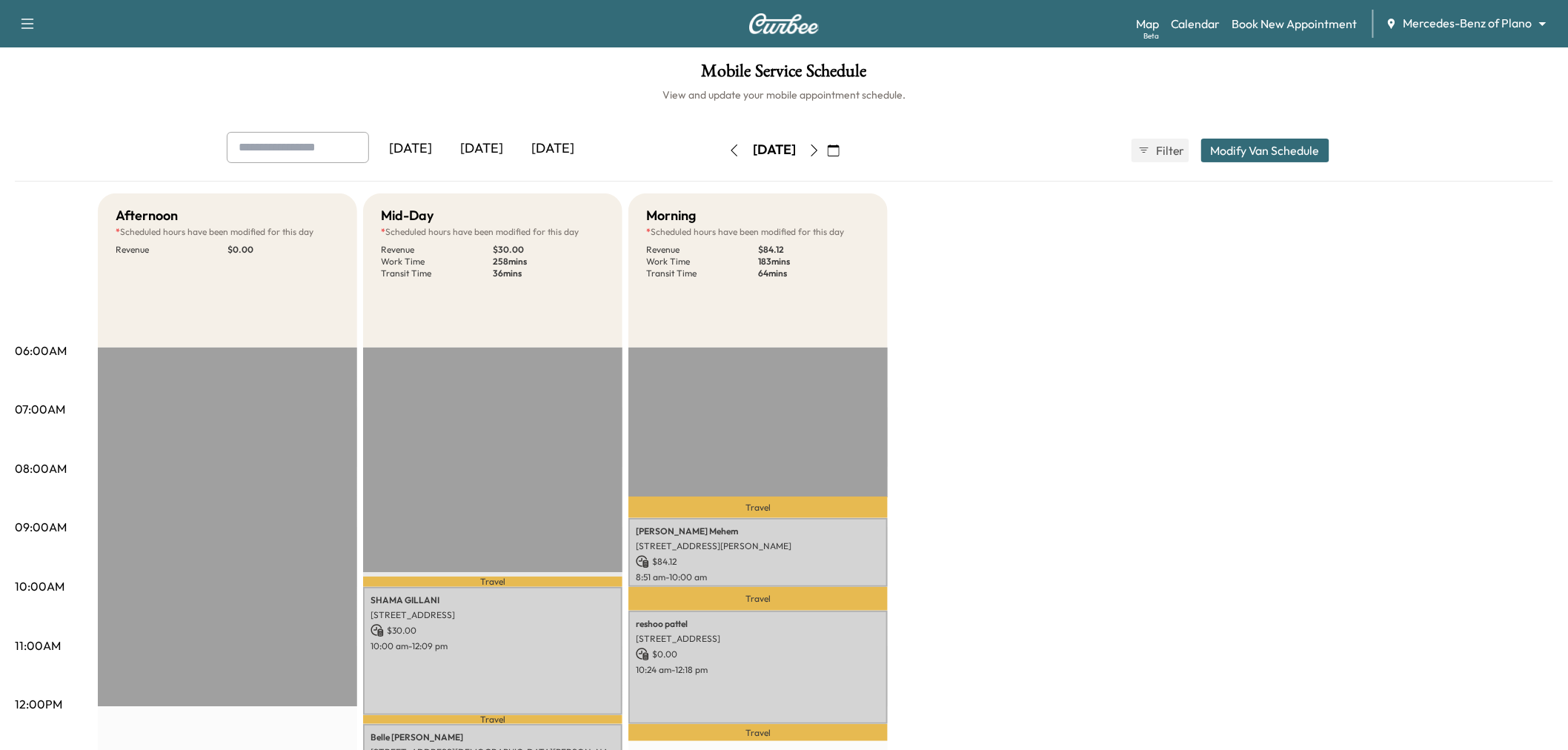
click at [820, 154] on icon "button" at bounding box center [814, 150] width 12 height 12
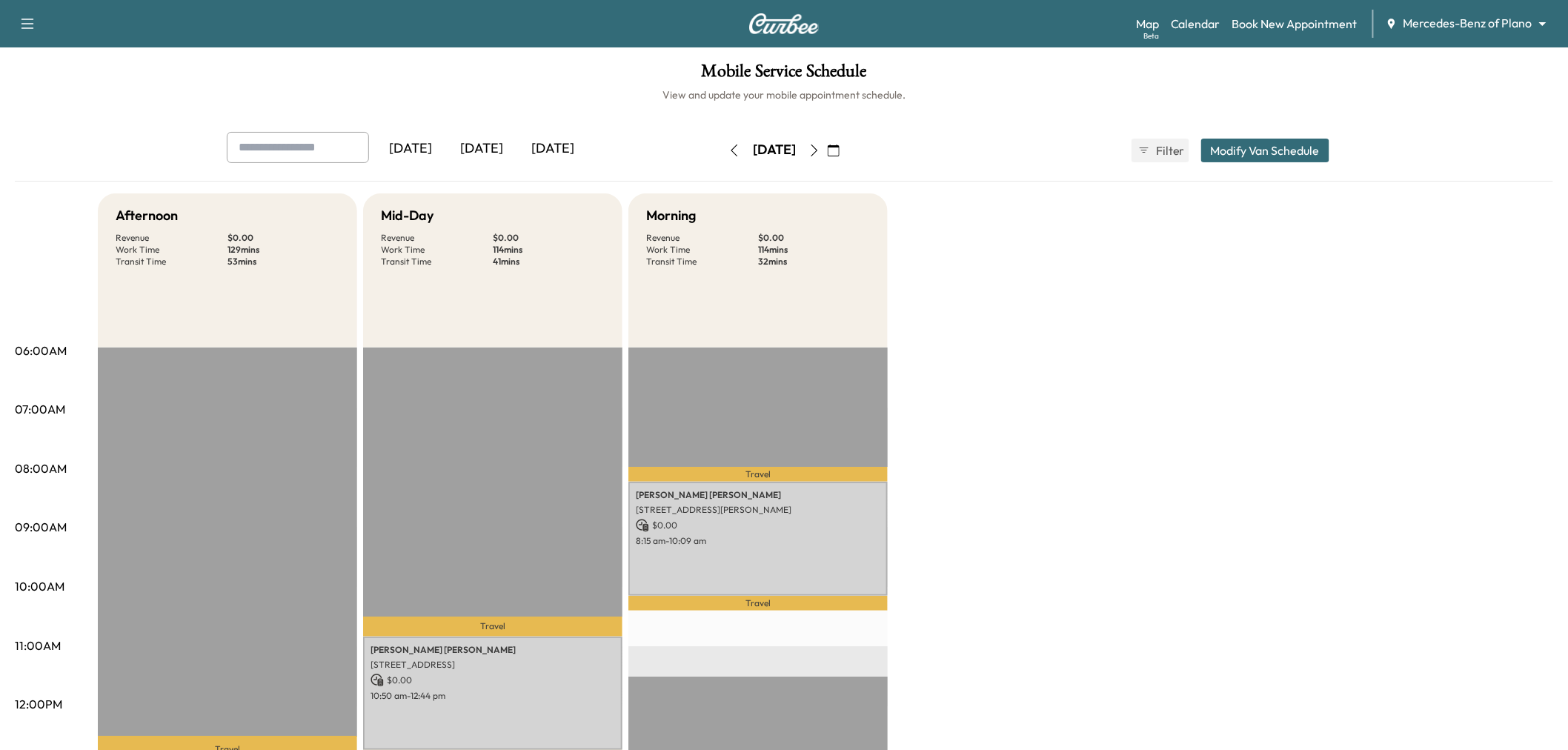
click at [1252, 143] on button "Modify Van Schedule" at bounding box center [1265, 150] width 128 height 24
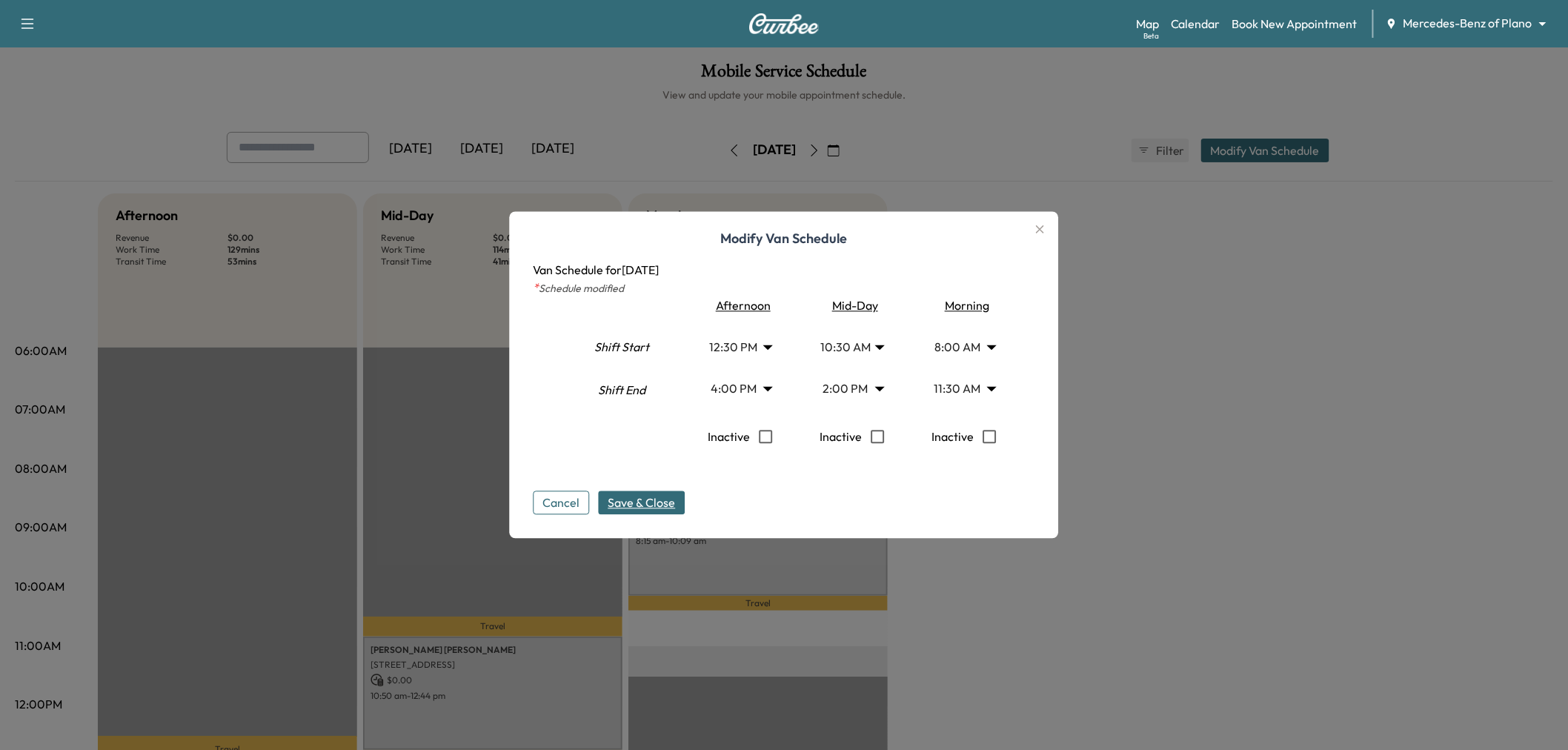
click at [815, 359] on body "Support Log Out Map Beta Calendar Book New Appointment Mercedes-Benz of Plano *…" at bounding box center [784, 375] width 1568 height 750
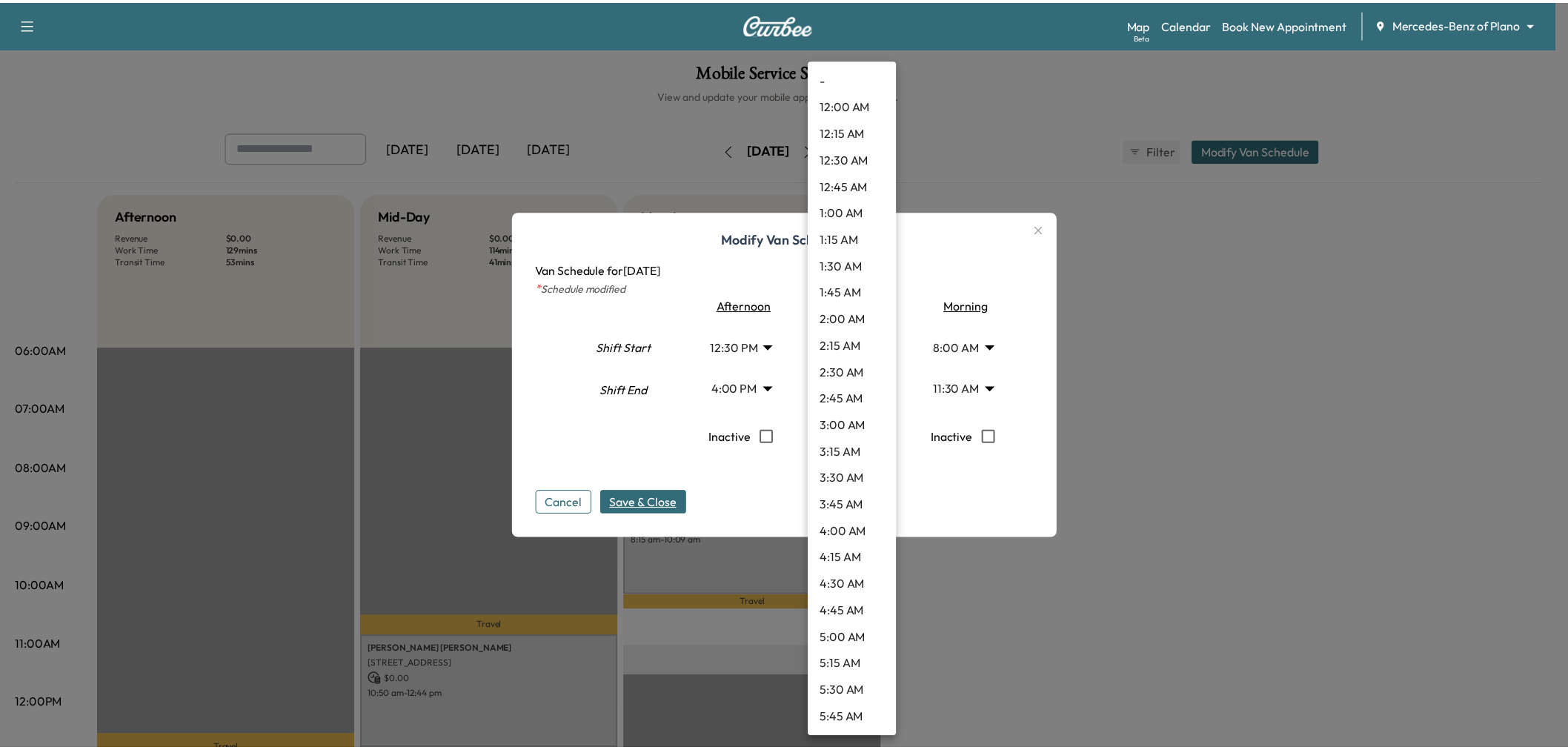
scroll to position [826, 0]
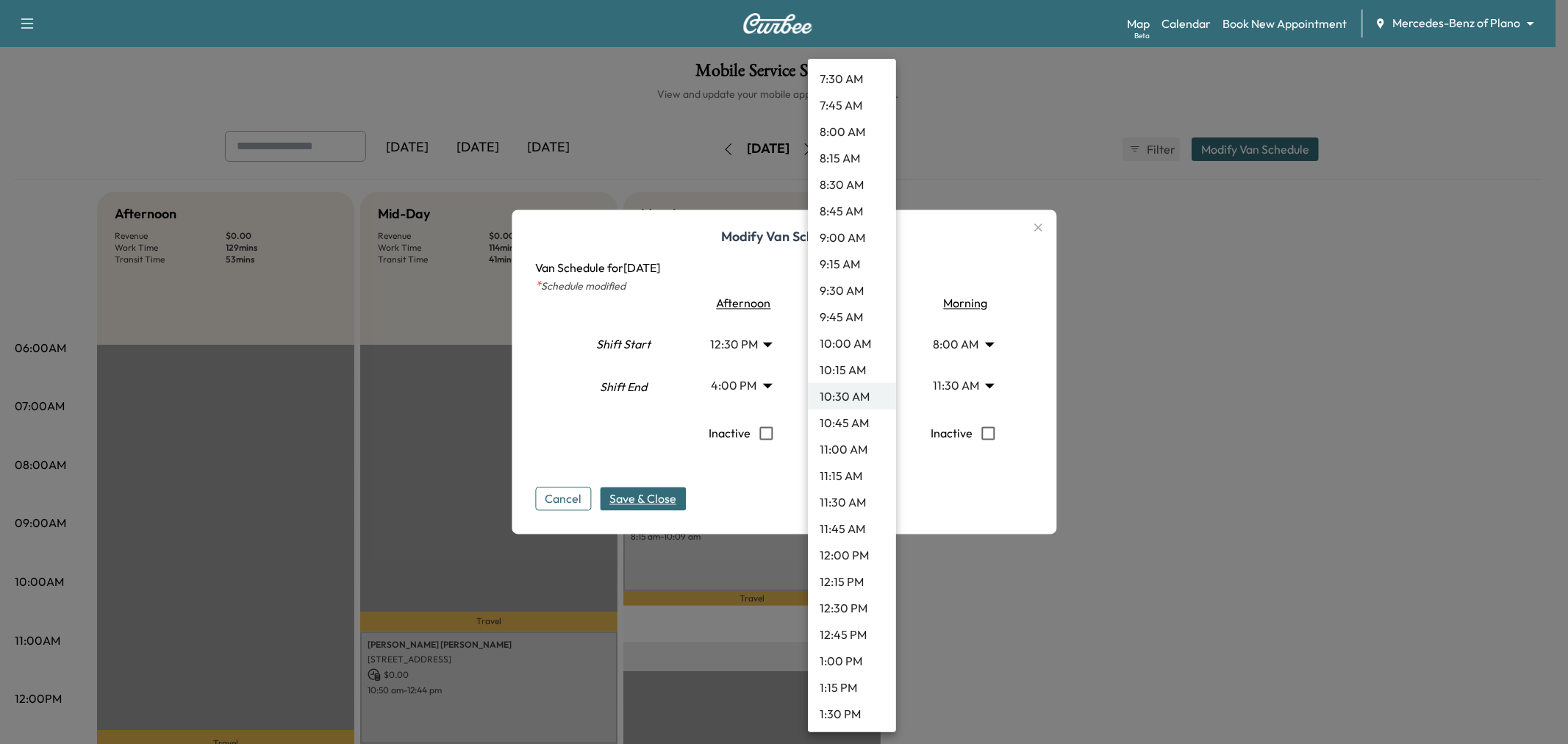
click at [841, 130] on li "8:00 AM" at bounding box center [852, 131] width 88 height 27
type input "*"
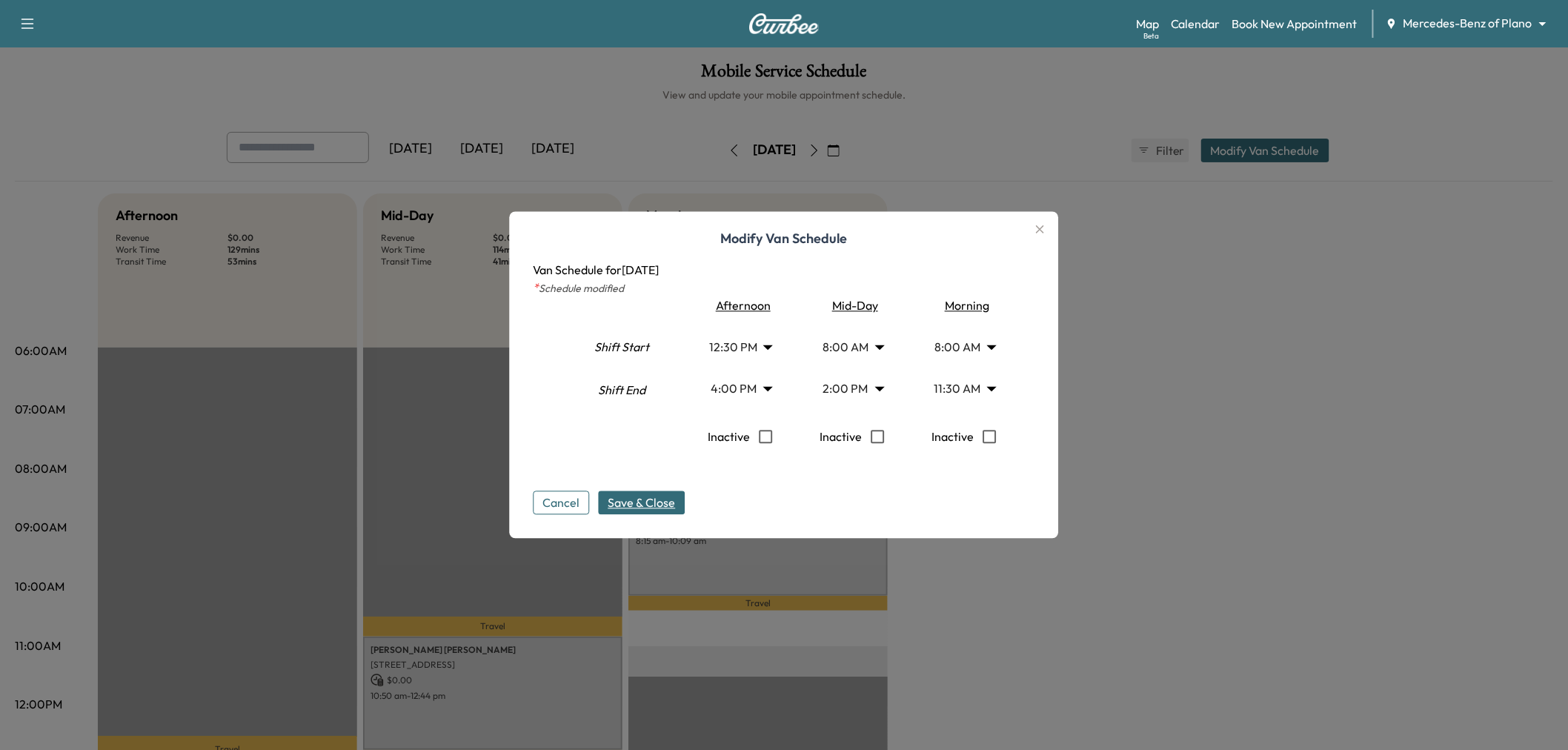
click at [676, 505] on span "Save & Close" at bounding box center [642, 503] width 68 height 18
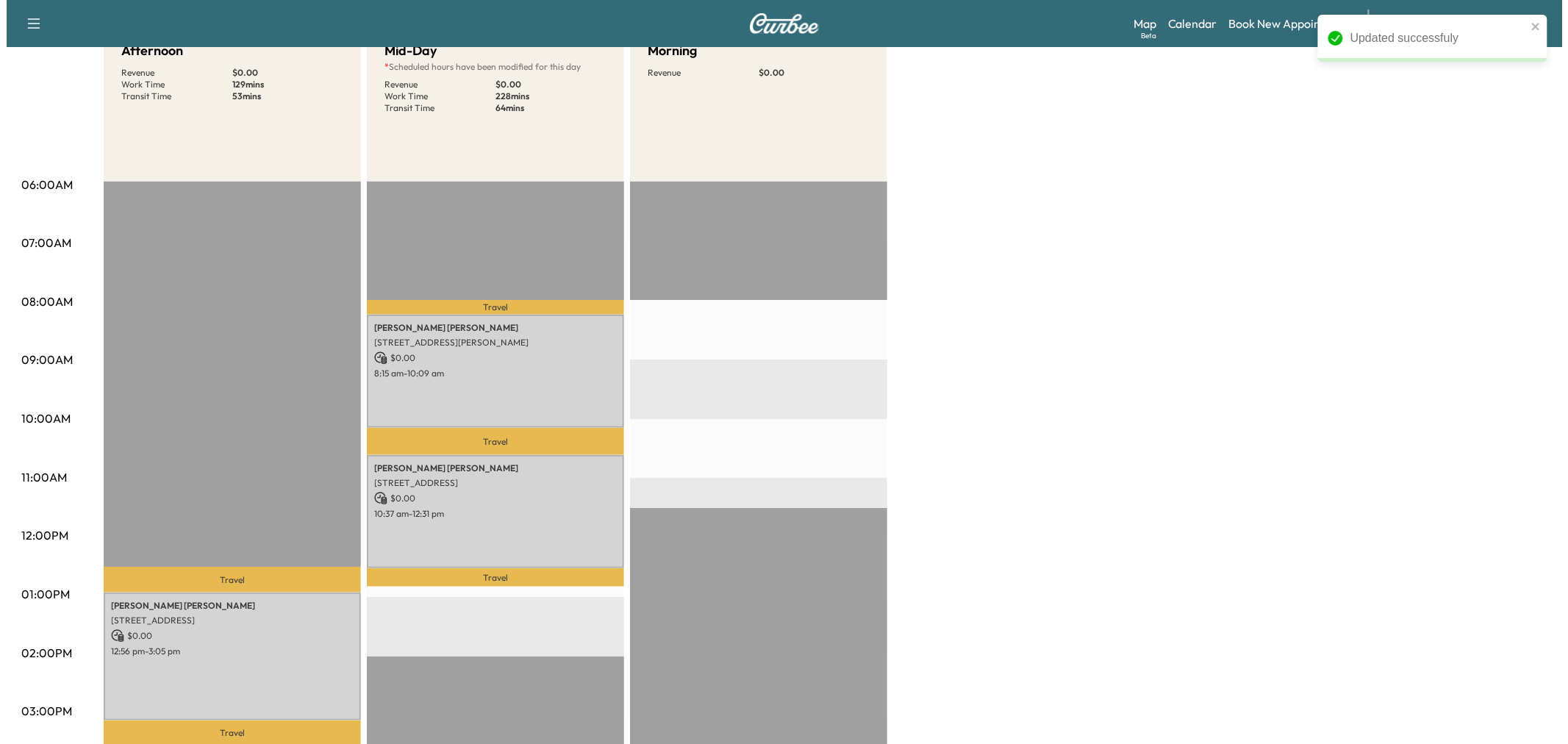
scroll to position [82, 0]
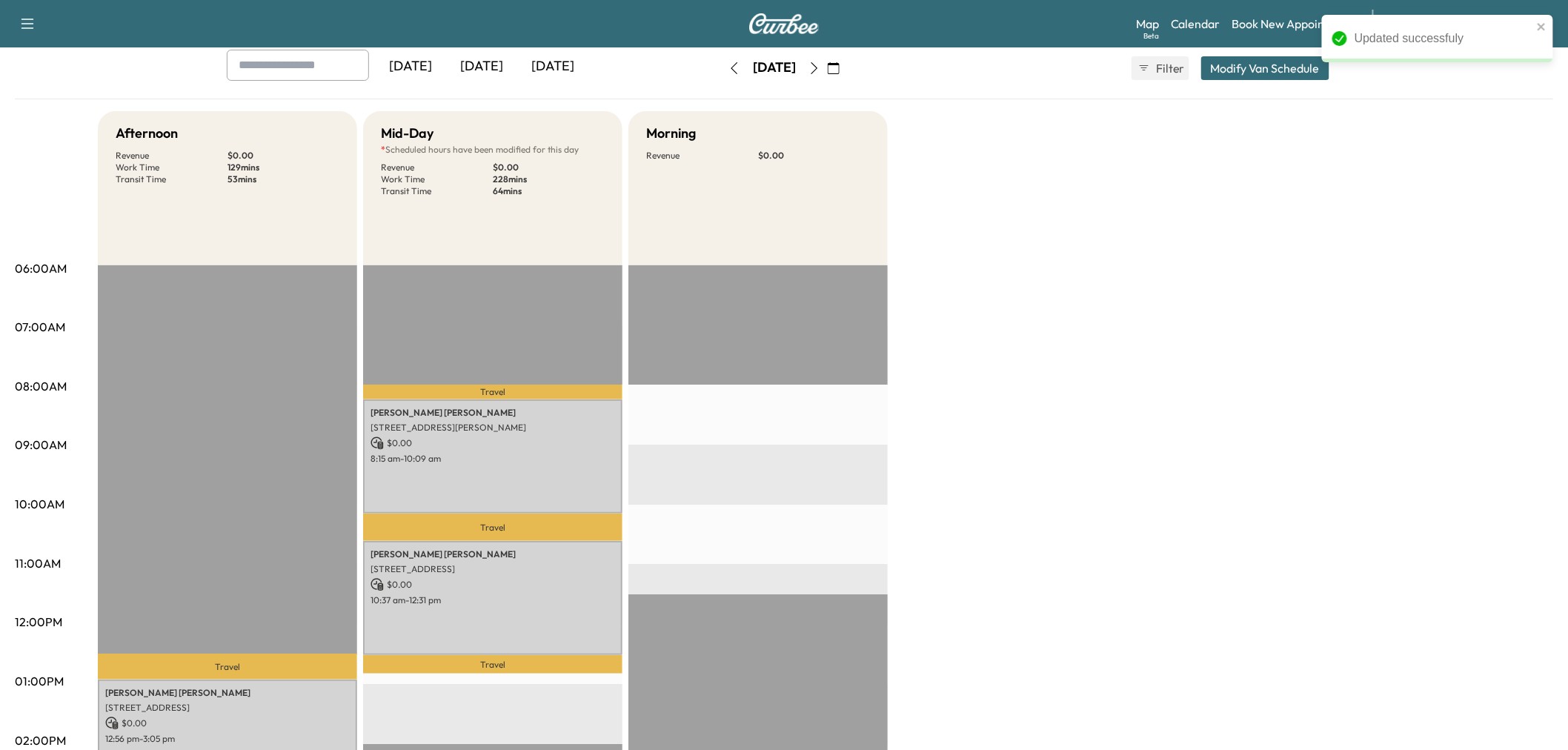
click at [1249, 71] on button "Modify Van Schedule" at bounding box center [1265, 68] width 128 height 24
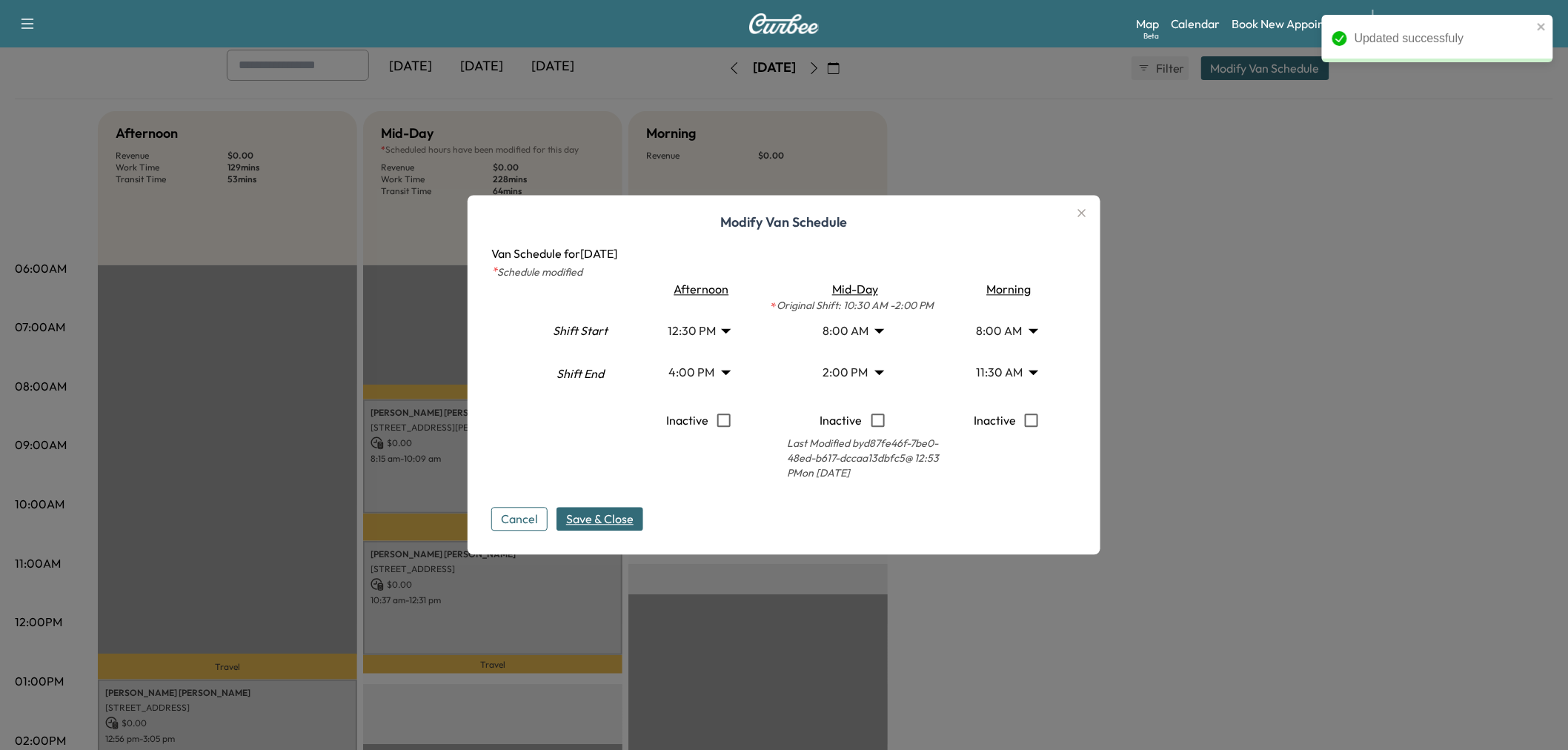
click at [836, 380] on body "Updated successfuly Support Log Out Map Beta Calendar Book New Appointment Merc…" at bounding box center [784, 293] width 1568 height 750
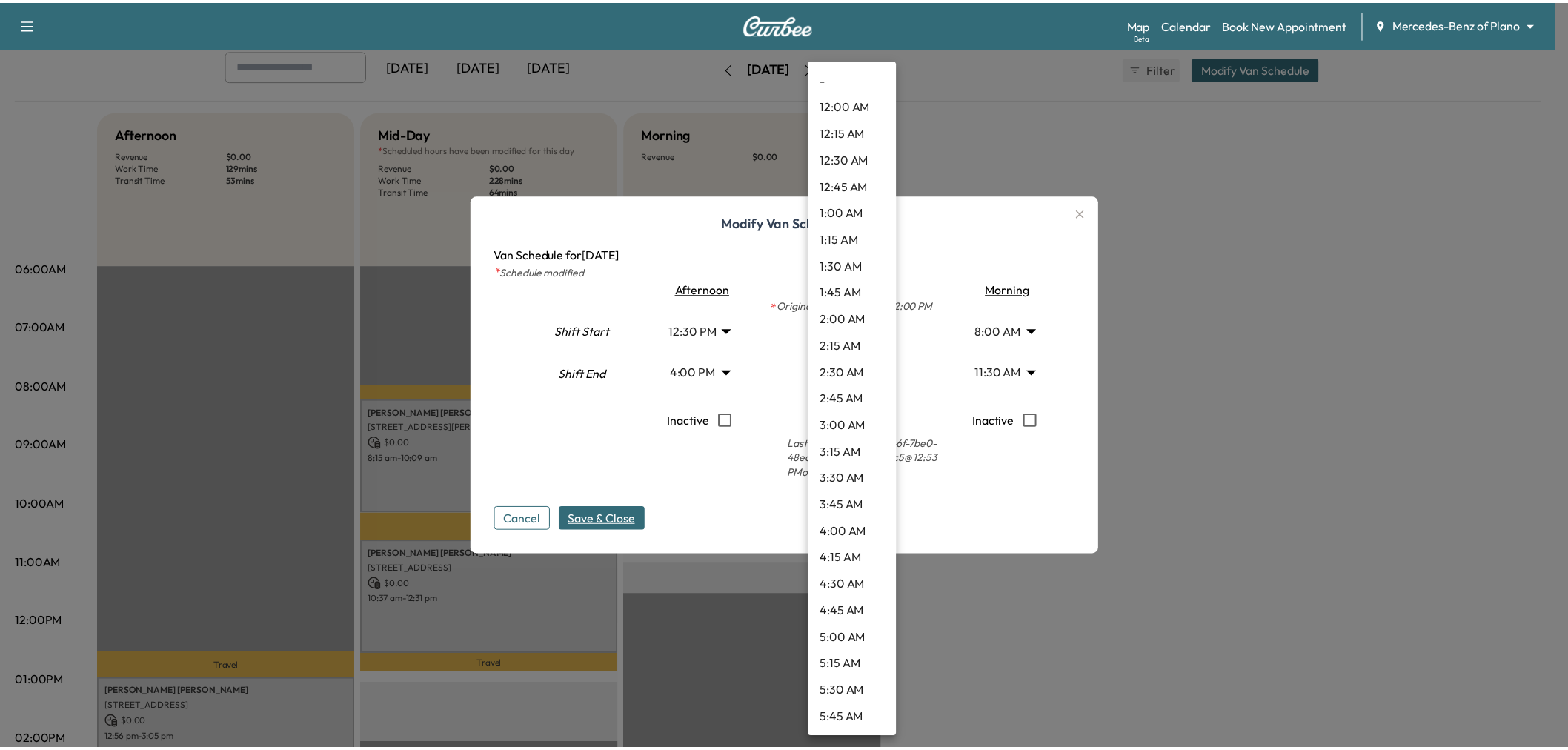
scroll to position [1198, 0]
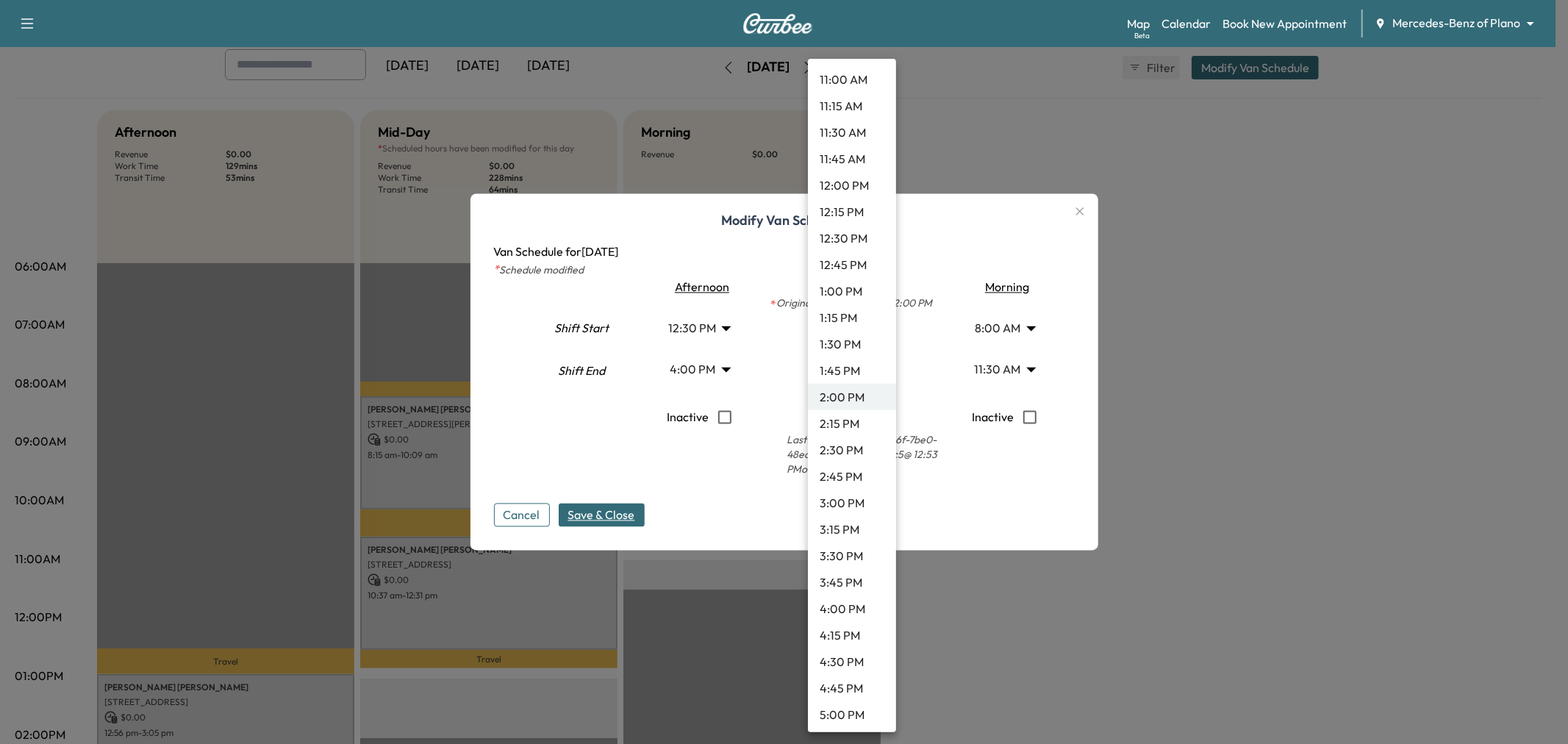
click at [838, 286] on li "1:00 PM" at bounding box center [852, 290] width 88 height 27
type input "**"
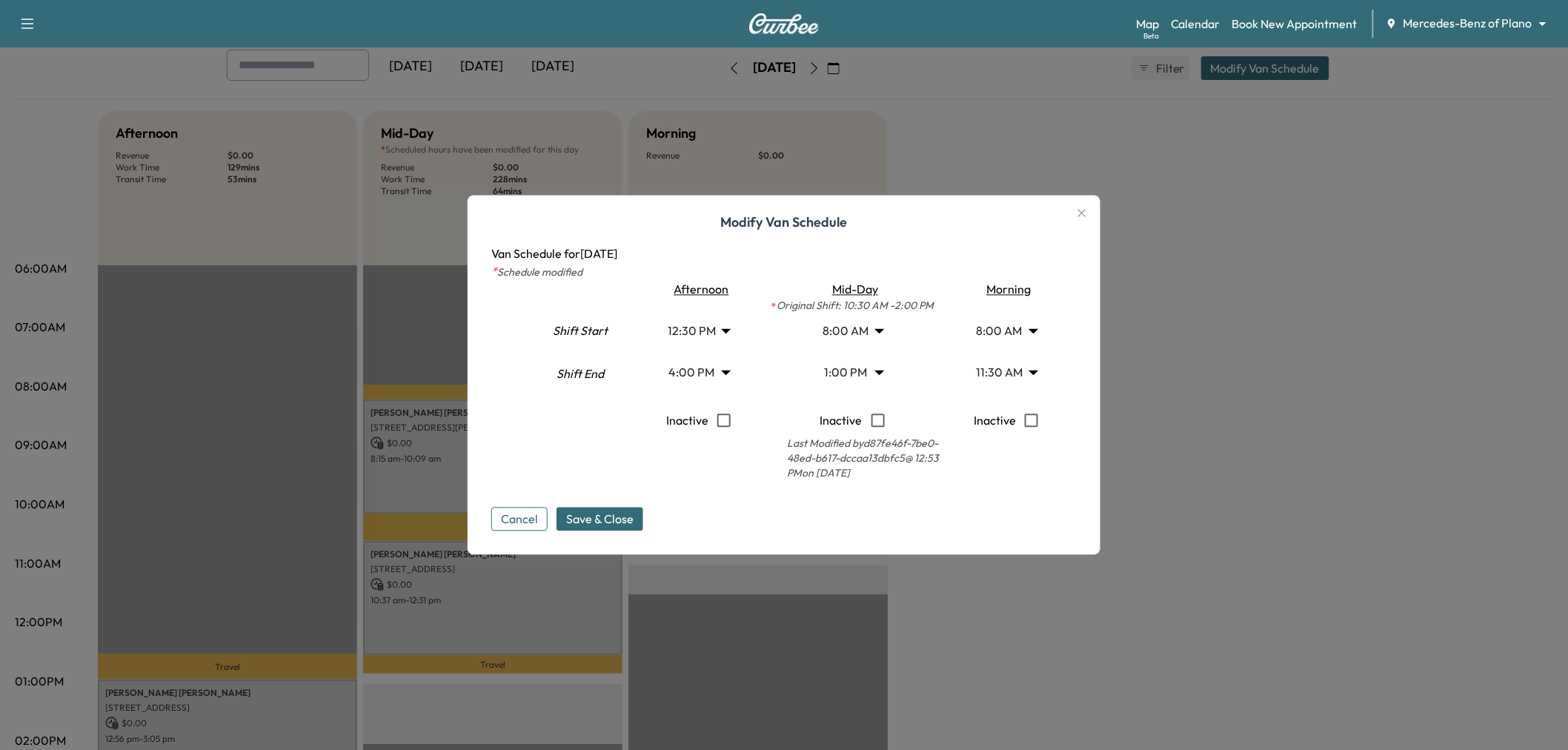
click at [634, 515] on span "Save & Close" at bounding box center [599, 519] width 68 height 18
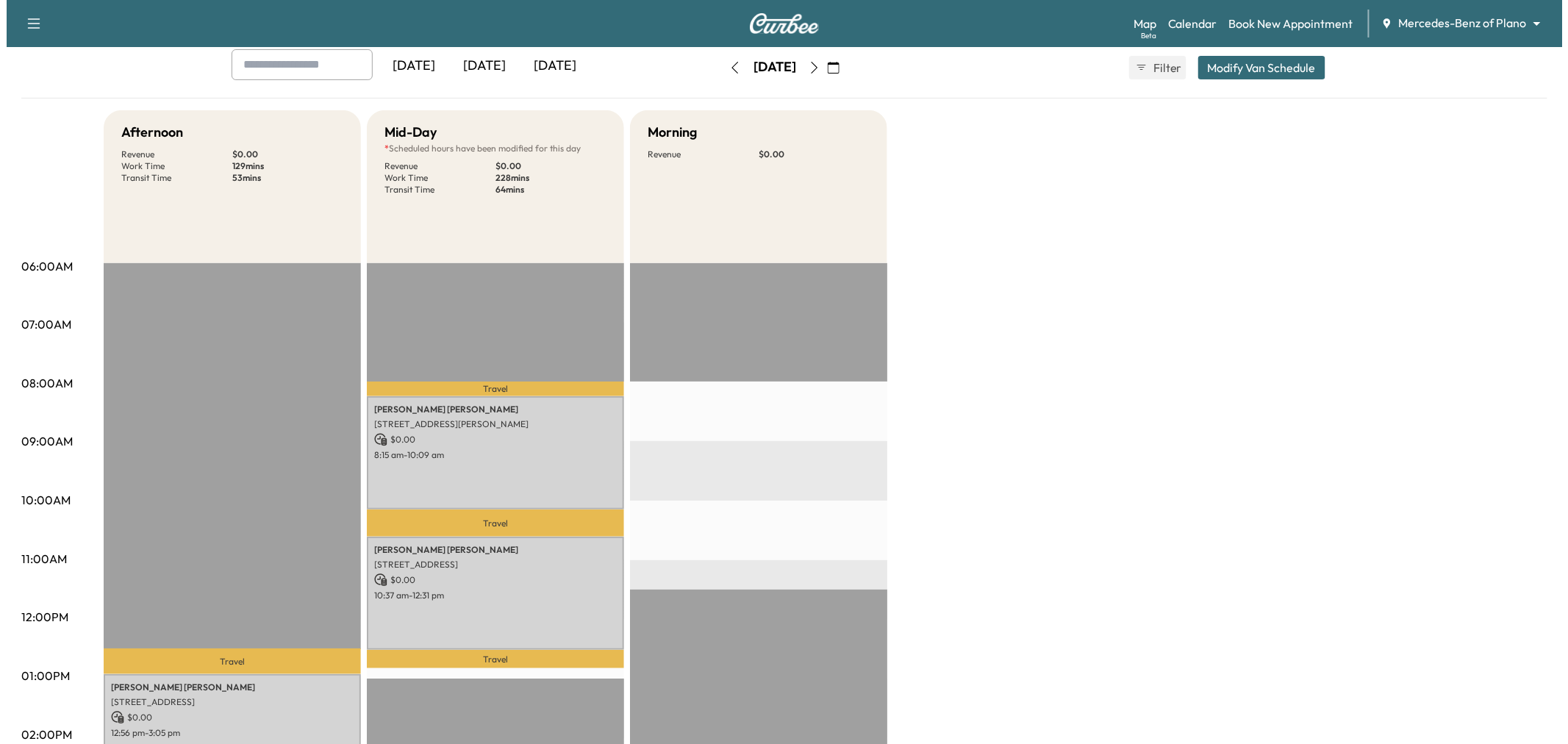
scroll to position [0, 0]
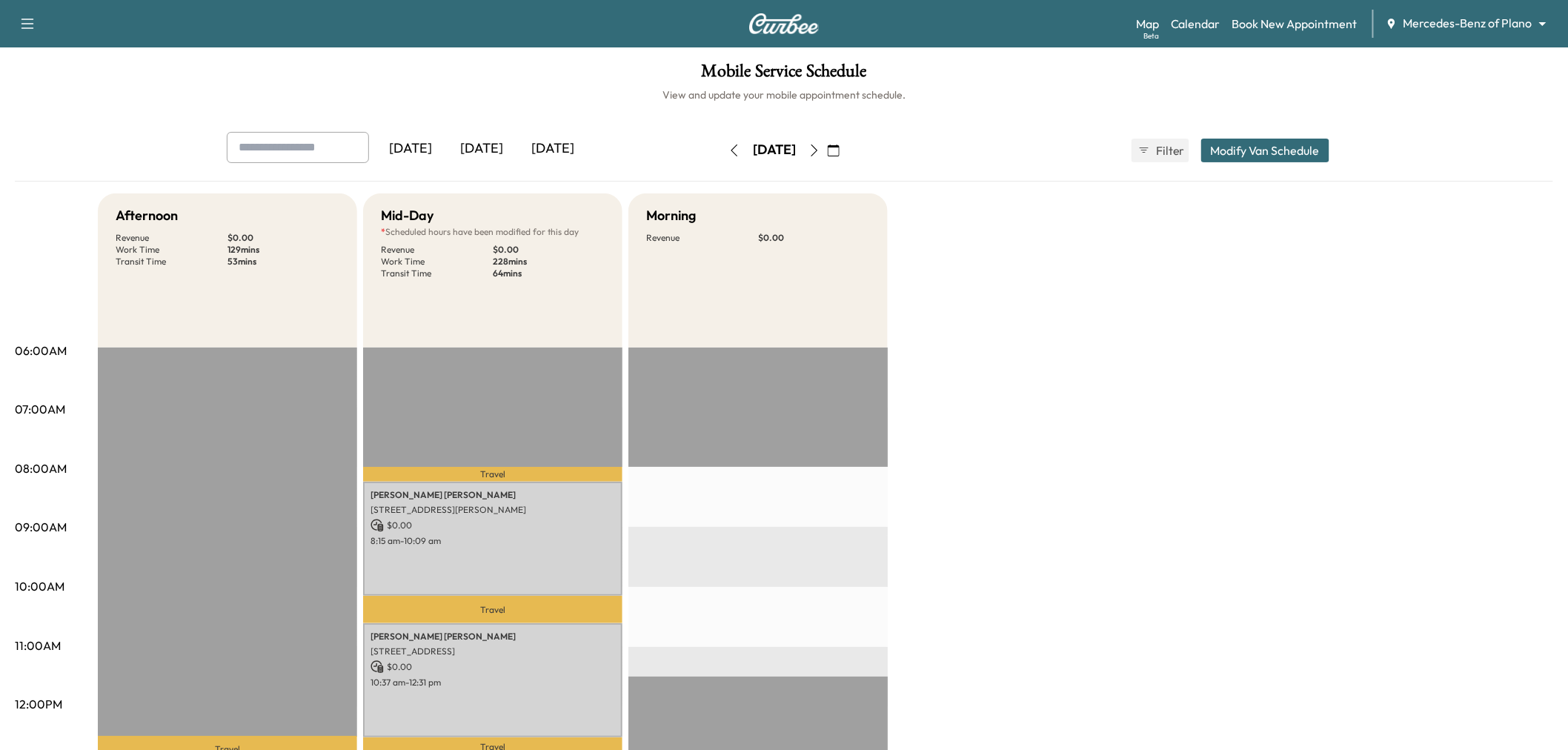
click at [1267, 142] on button "Modify Van Schedule" at bounding box center [1265, 150] width 128 height 24
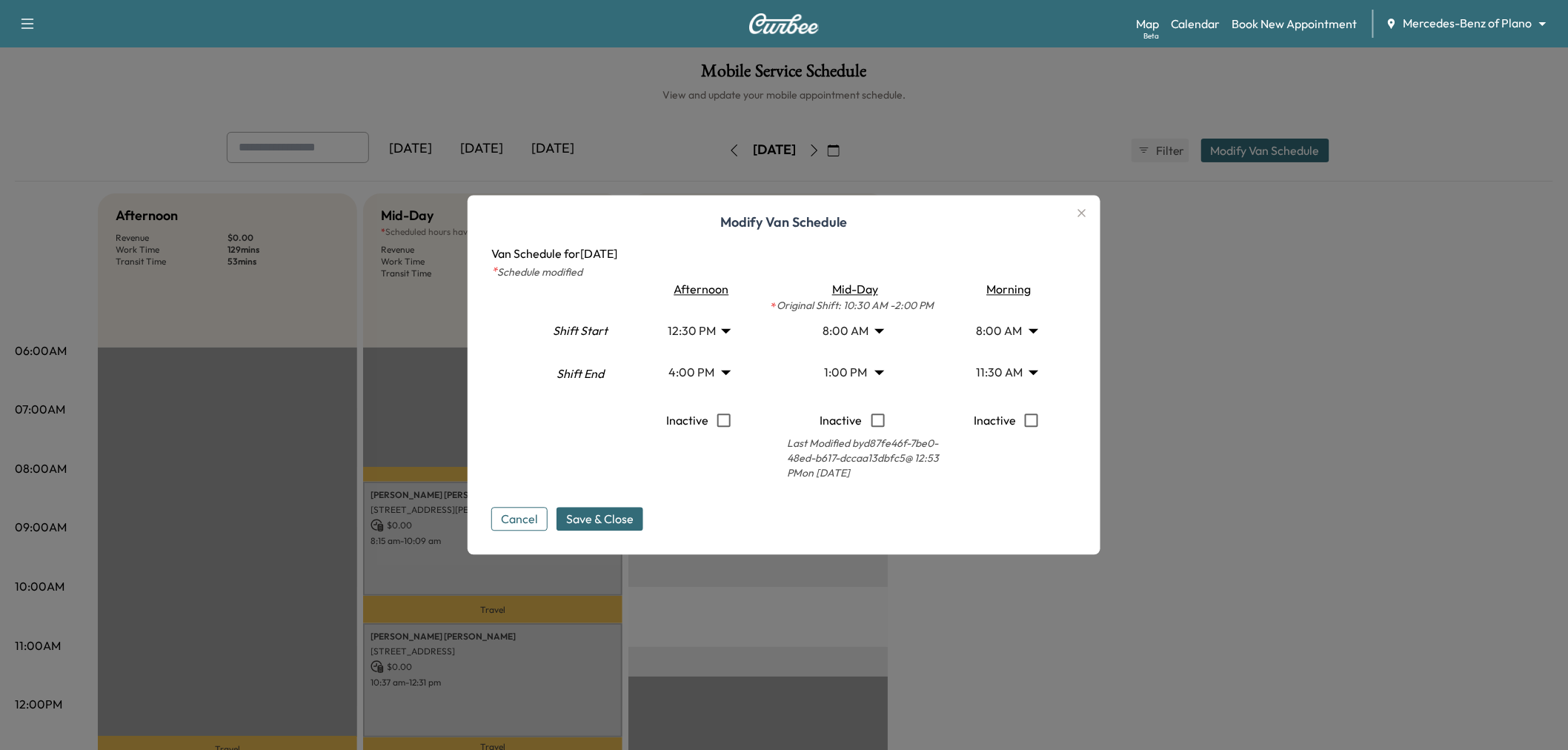
click at [1000, 372] on body "Support Log Out Map Beta Calendar Book New Appointment Mercedes-Benz of Plano *…" at bounding box center [784, 375] width 1568 height 750
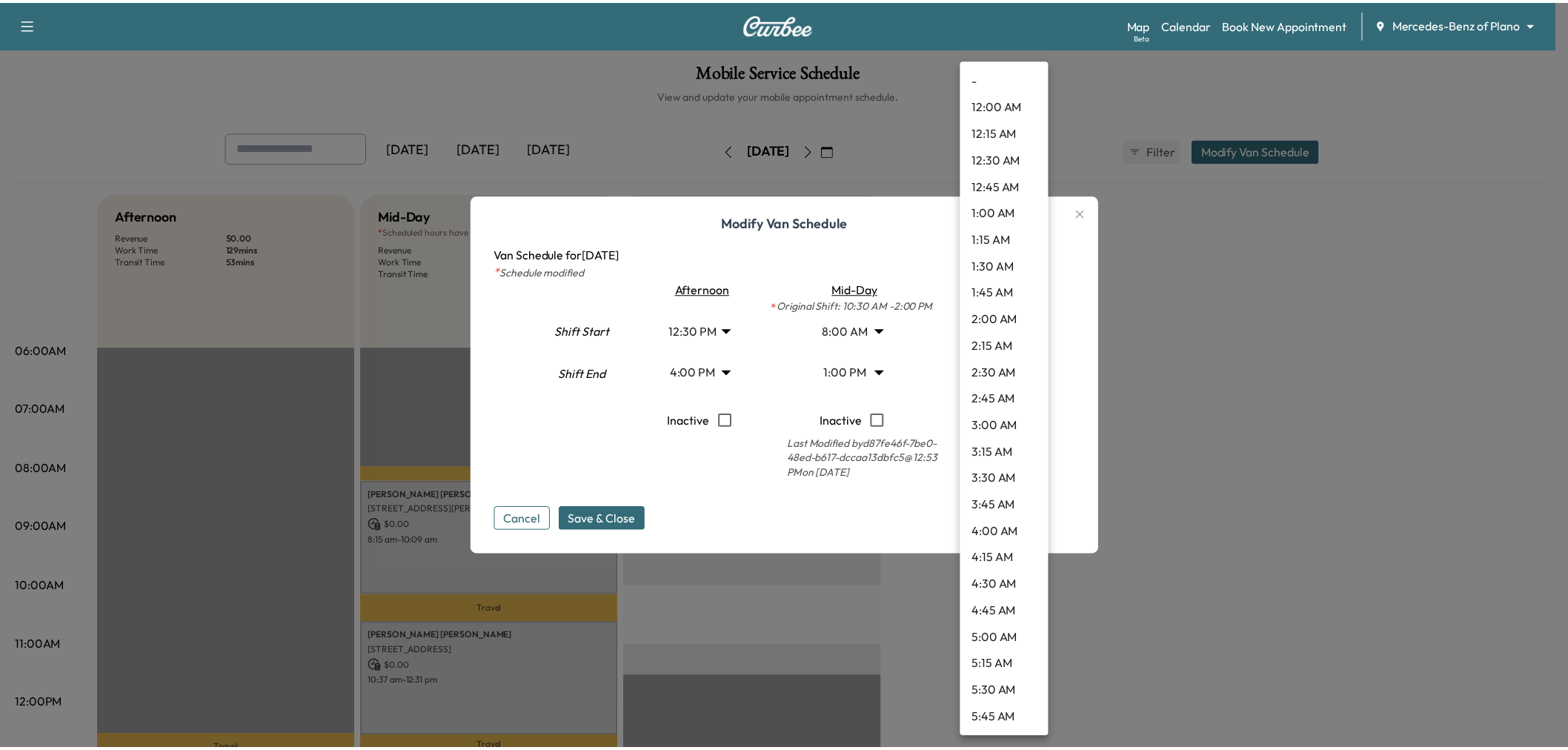
scroll to position [932, 0]
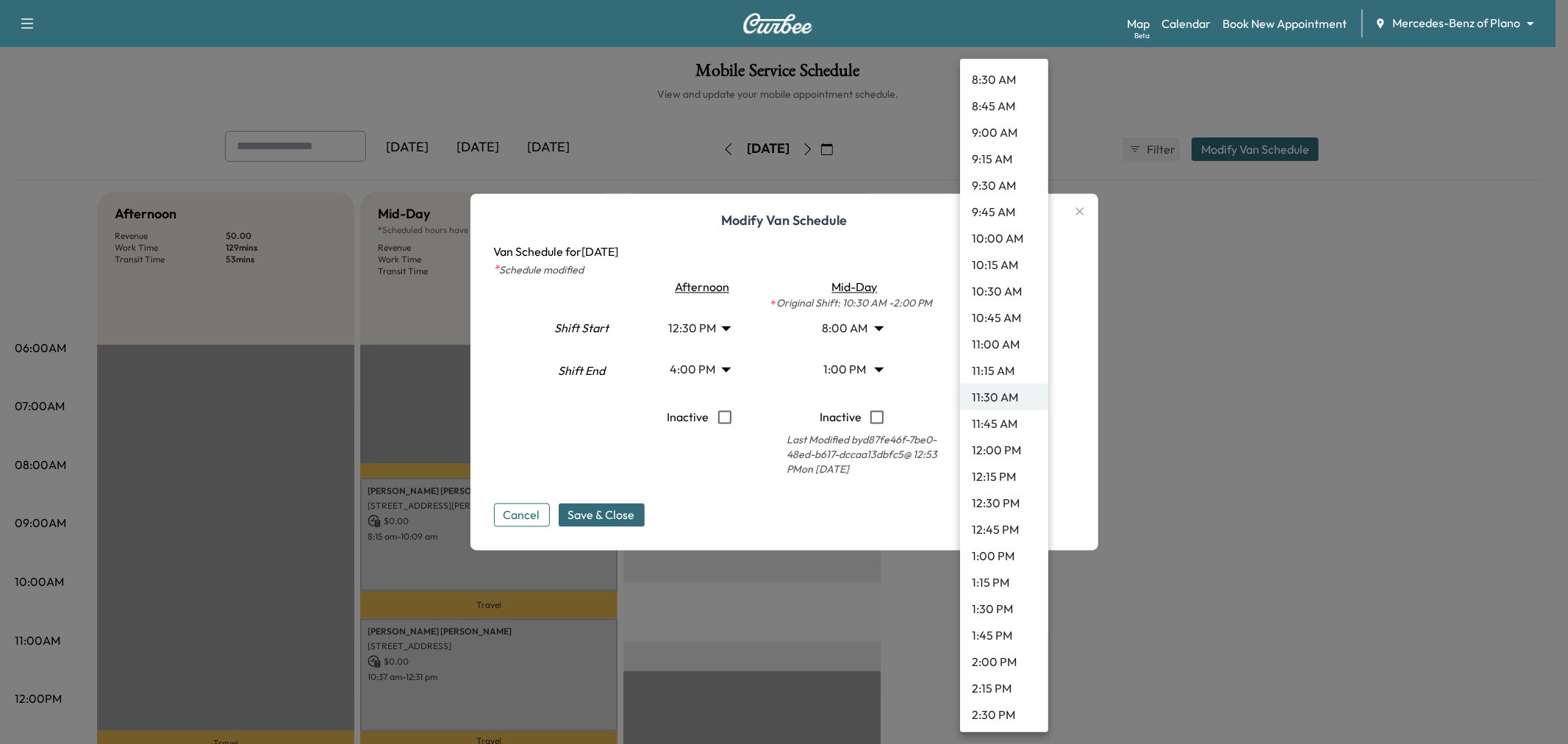
click at [991, 346] on li "11:00 AM" at bounding box center [1004, 344] width 88 height 27
type input "**"
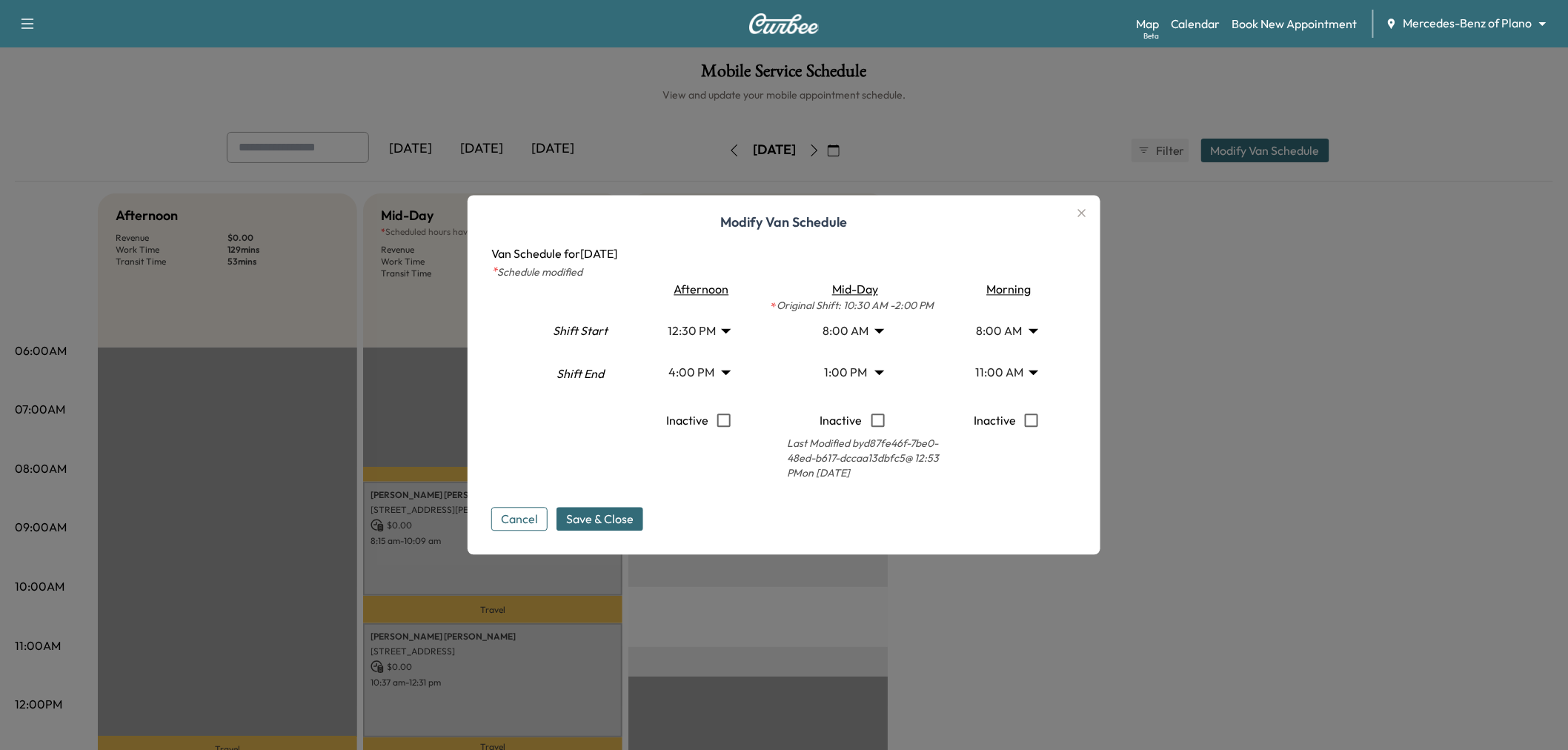
click at [616, 522] on span "Save & Close" at bounding box center [599, 519] width 68 height 18
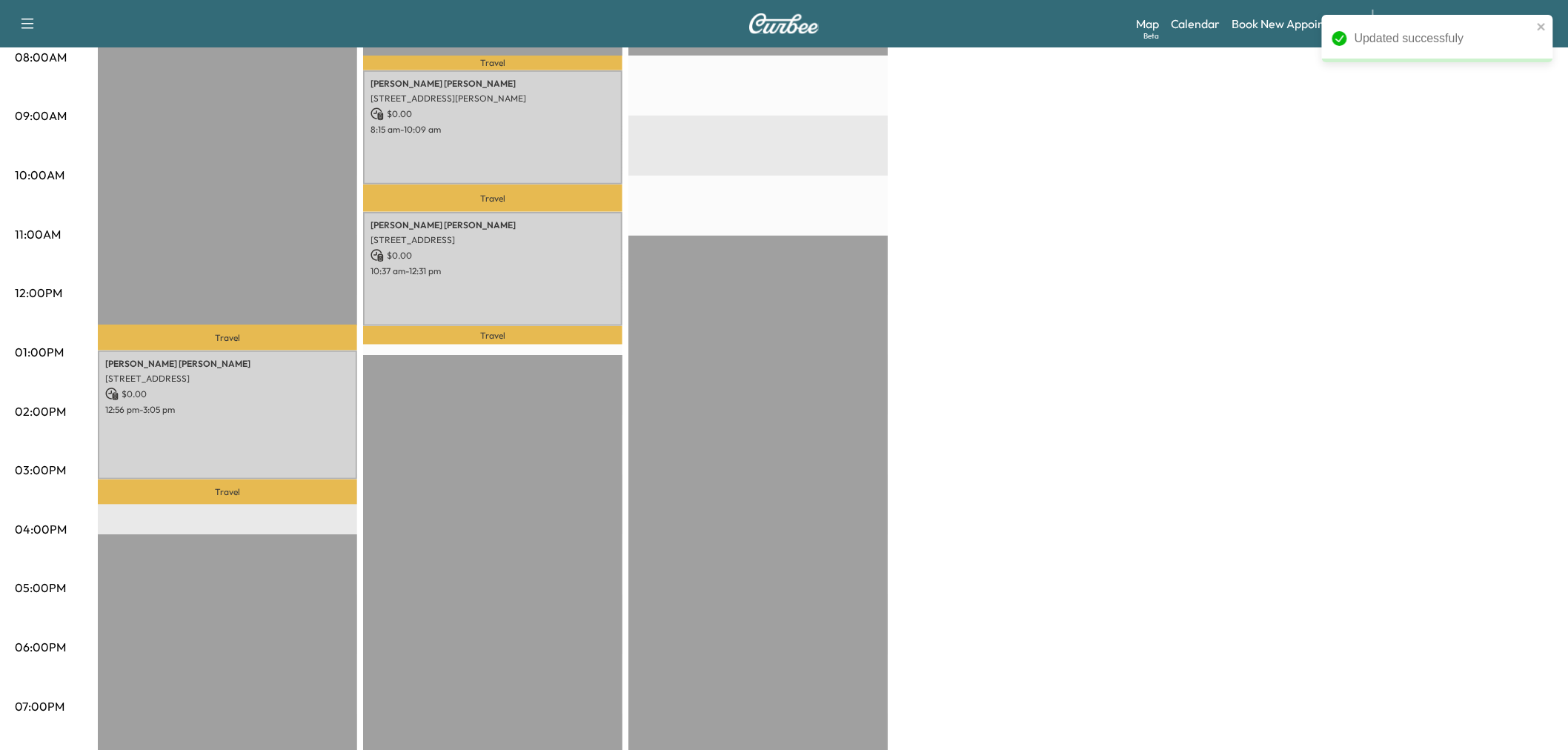
scroll to position [329, 0]
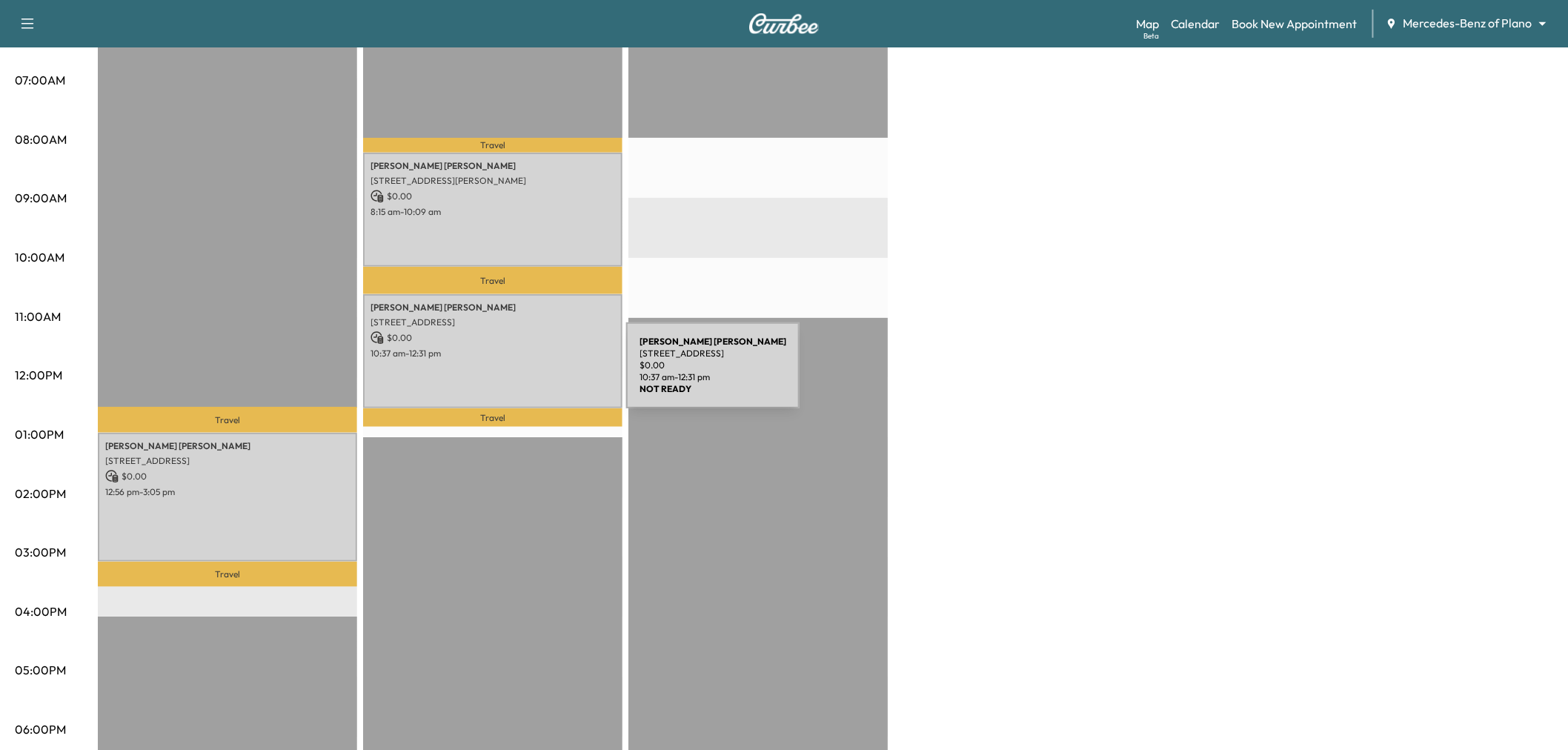
click at [515, 374] on div "[PERSON_NAME] [STREET_ADDRESS] $ 0.00 10:37 am - 12:31 pm" at bounding box center [492, 351] width 259 height 113
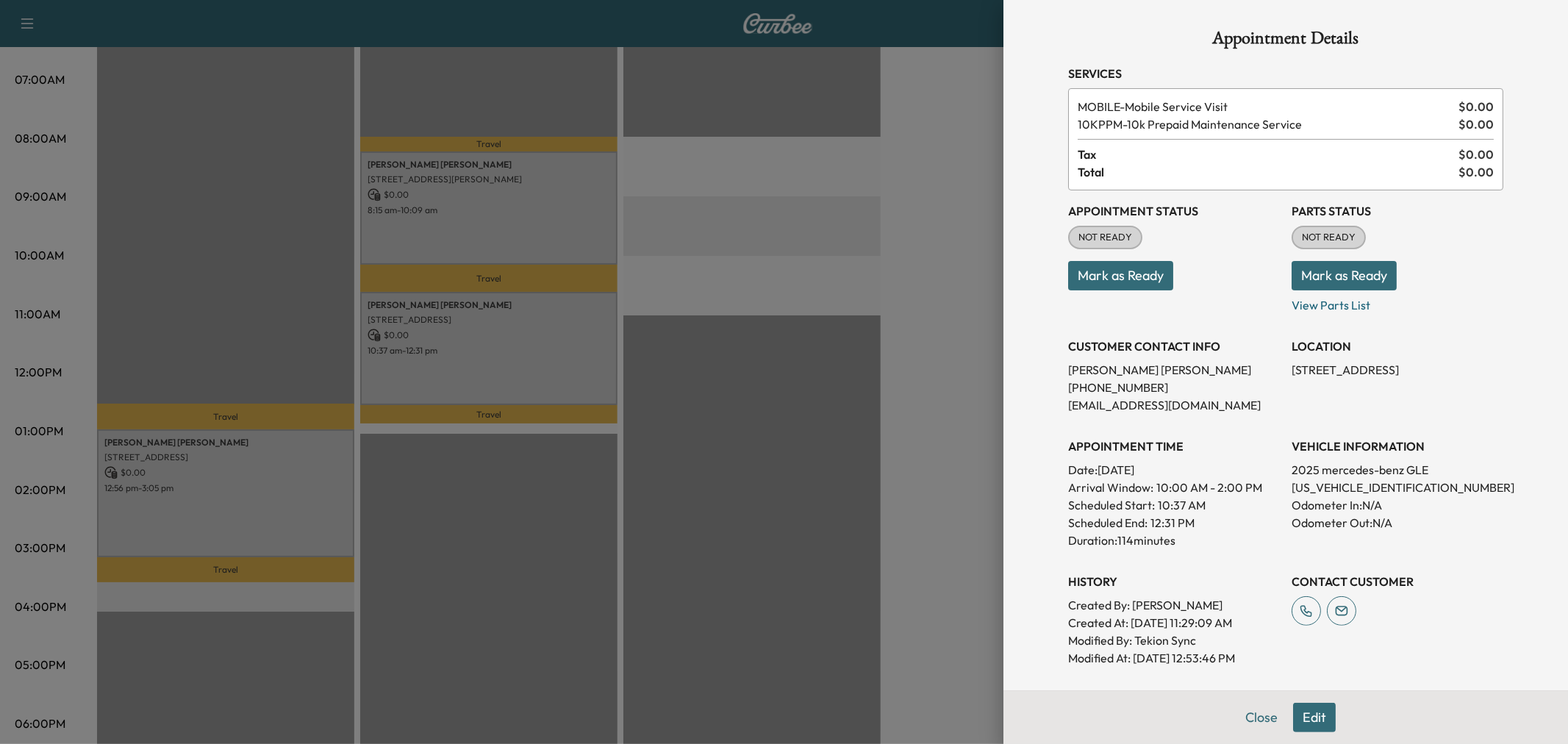
click at [518, 222] on div at bounding box center [784, 372] width 1568 height 744
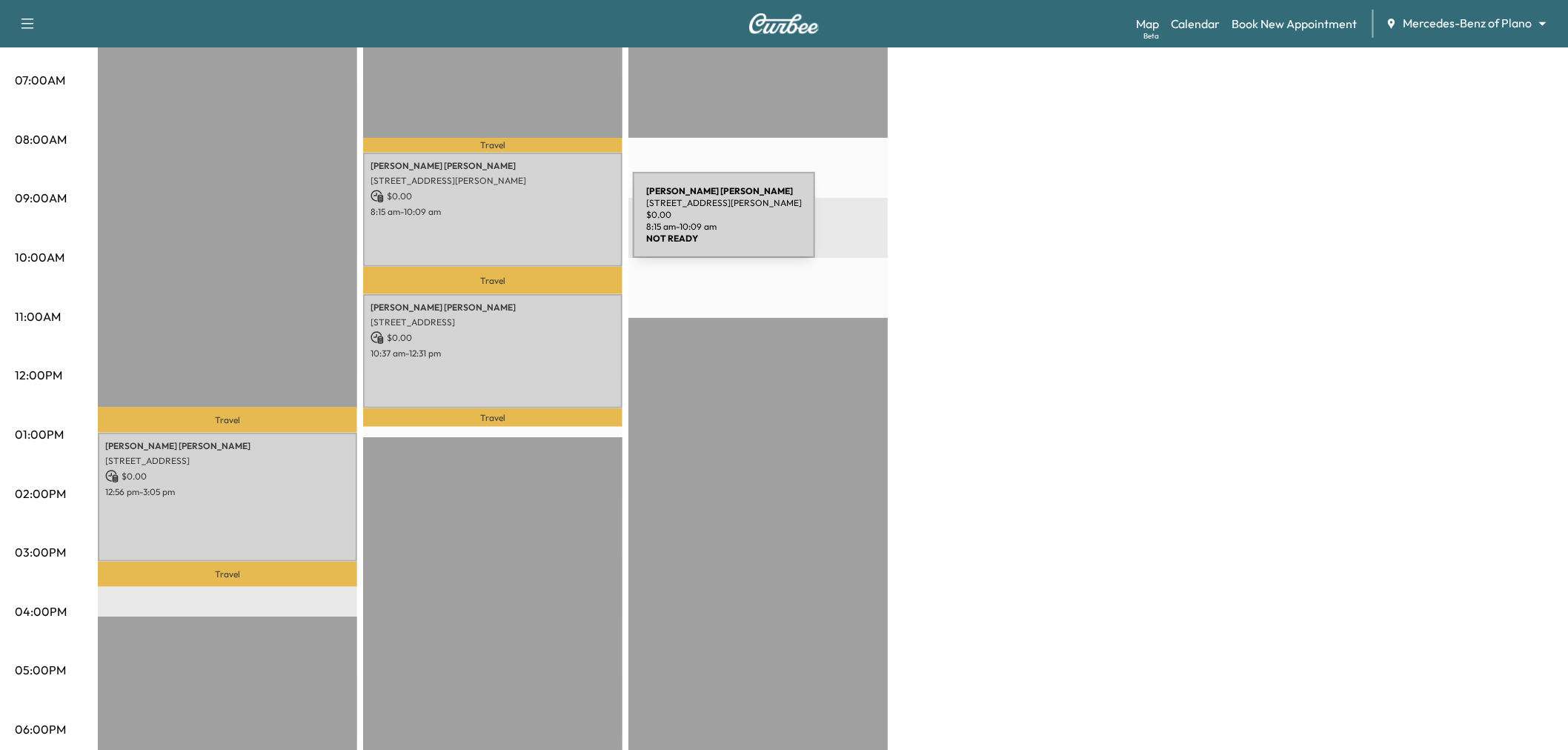
click at [522, 223] on div "[PERSON_NAME] [STREET_ADDRESS][PERSON_NAME] $ 0.00 8:15 am - 10:09 am" at bounding box center [492, 209] width 259 height 113
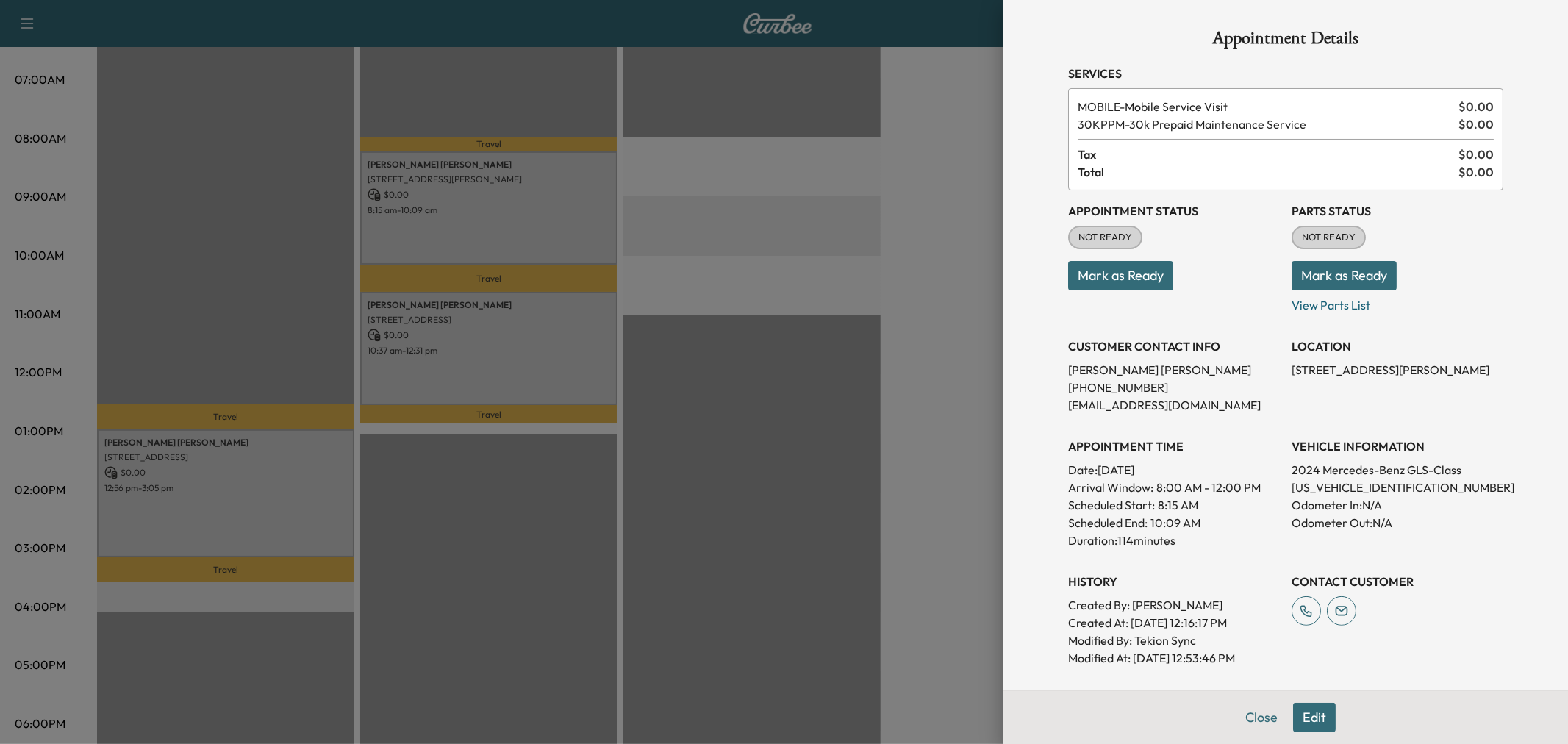
click at [261, 505] on div at bounding box center [784, 372] width 1568 height 744
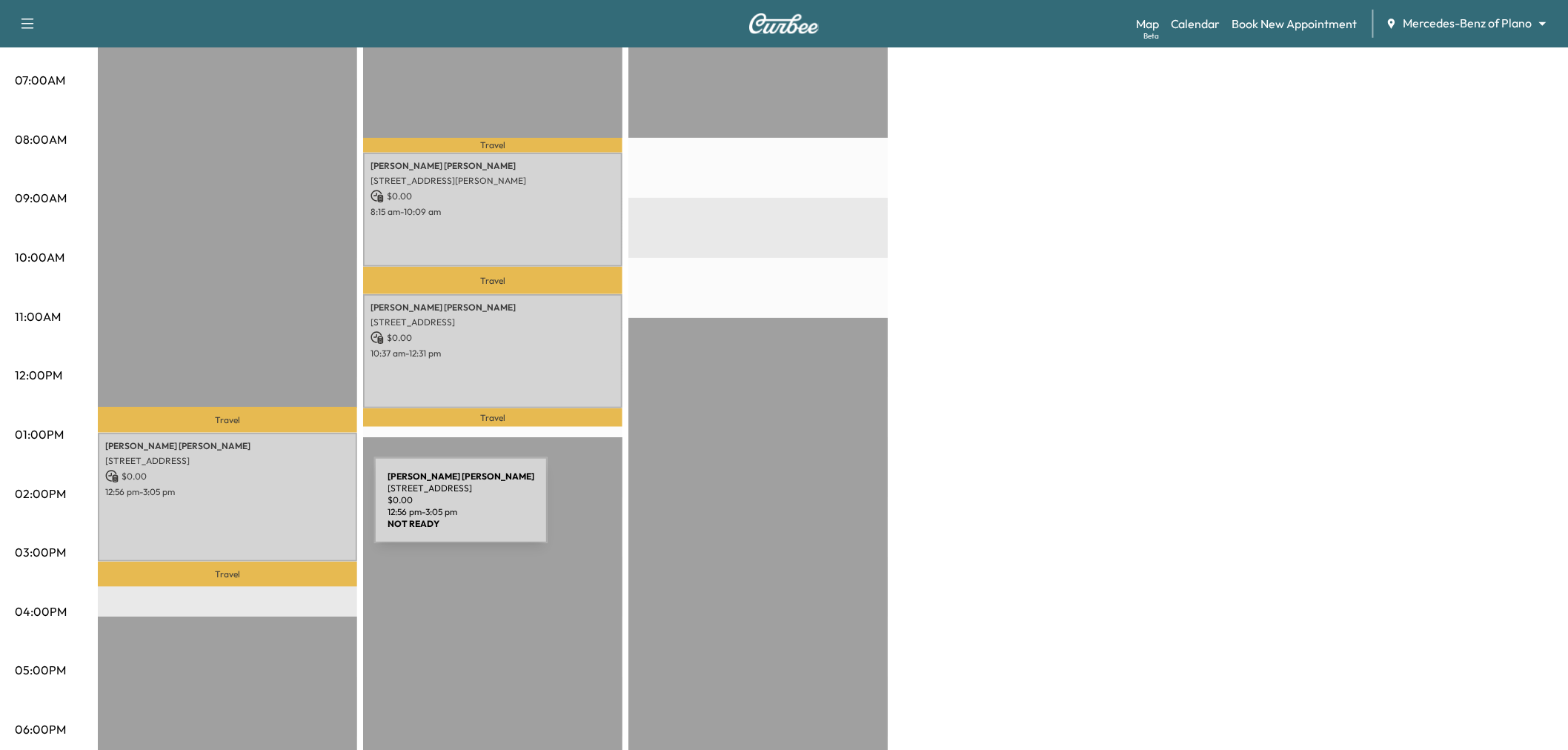
click at [260, 509] on div "[PERSON_NAME] [STREET_ADDRESS] $ 0.00 12:56 pm - 3:05 pm" at bounding box center [227, 497] width 259 height 129
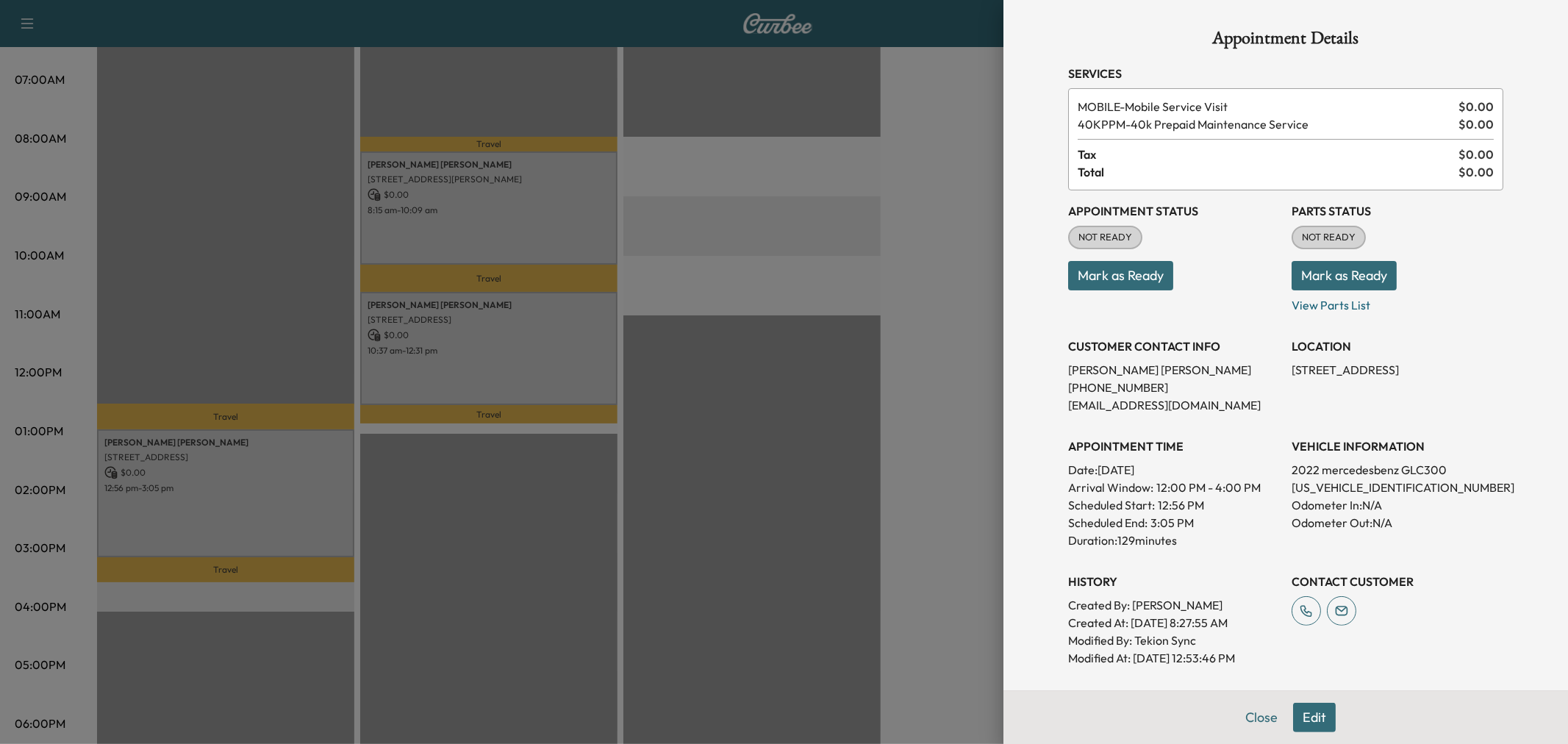
click at [256, 505] on div at bounding box center [784, 372] width 1568 height 744
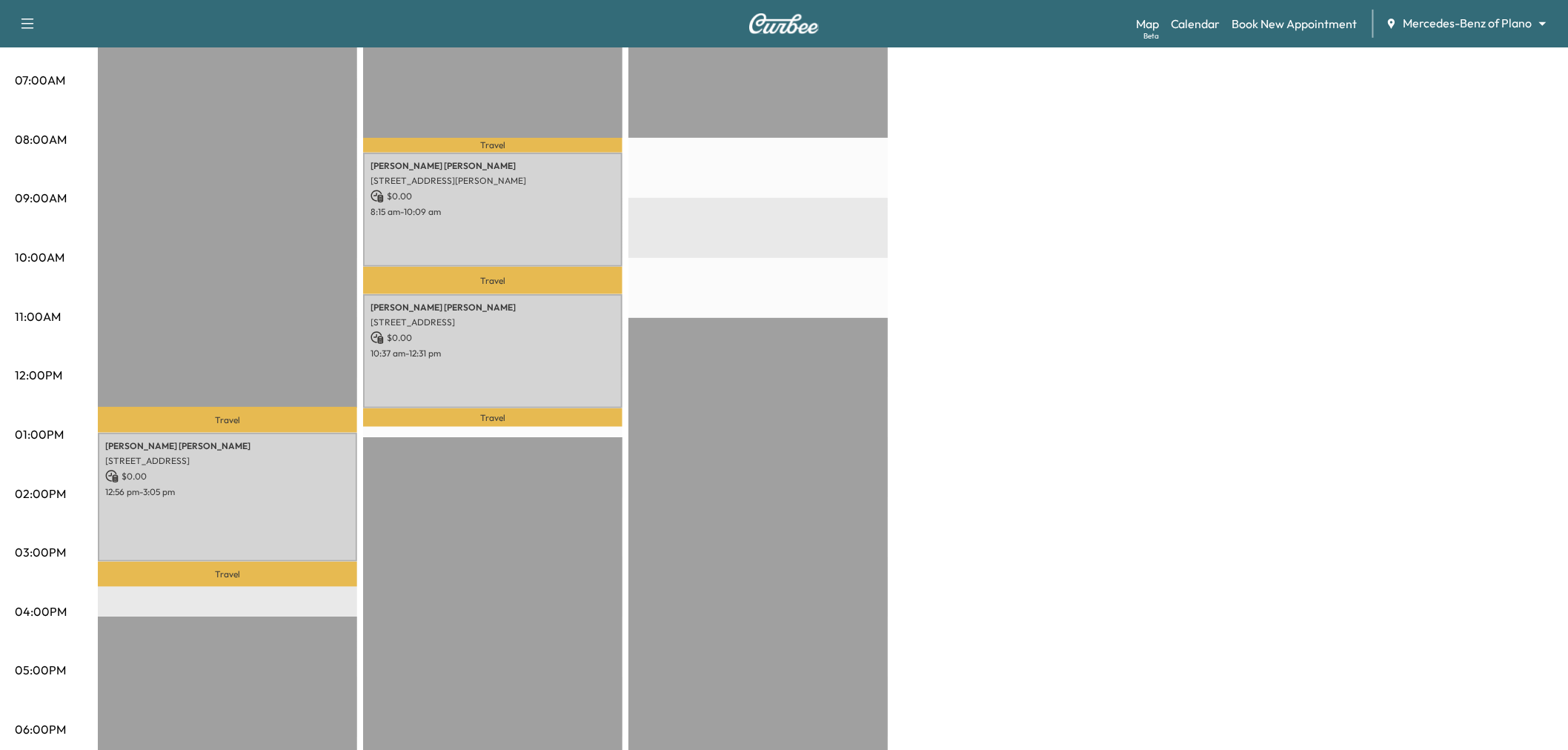
scroll to position [165, 0]
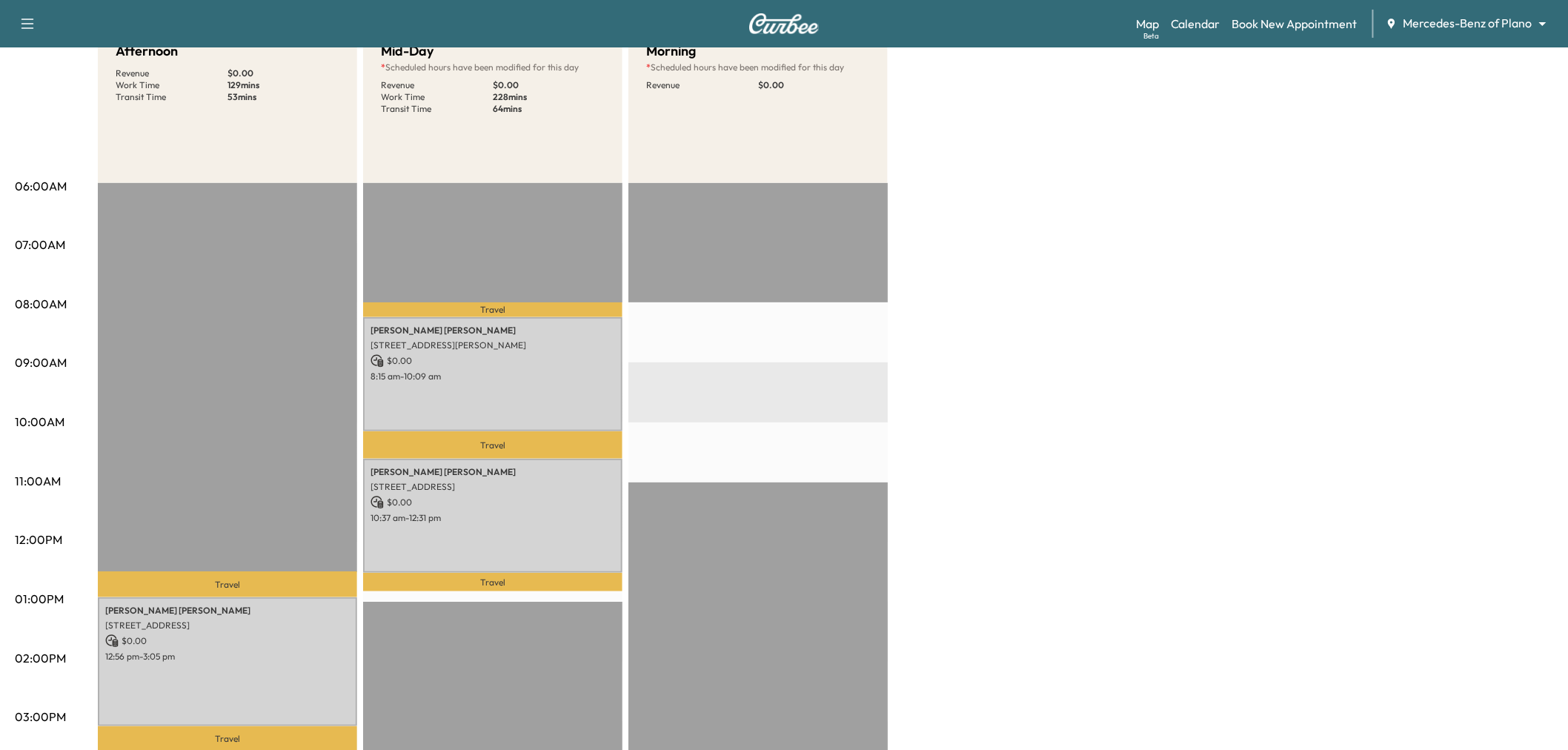
click at [1027, 363] on div "Afternoon Revenue $ 0.00 Work Time 129 mins Transit Time 53 mins Travel [PERSON…" at bounding box center [825, 584] width 1455 height 1111
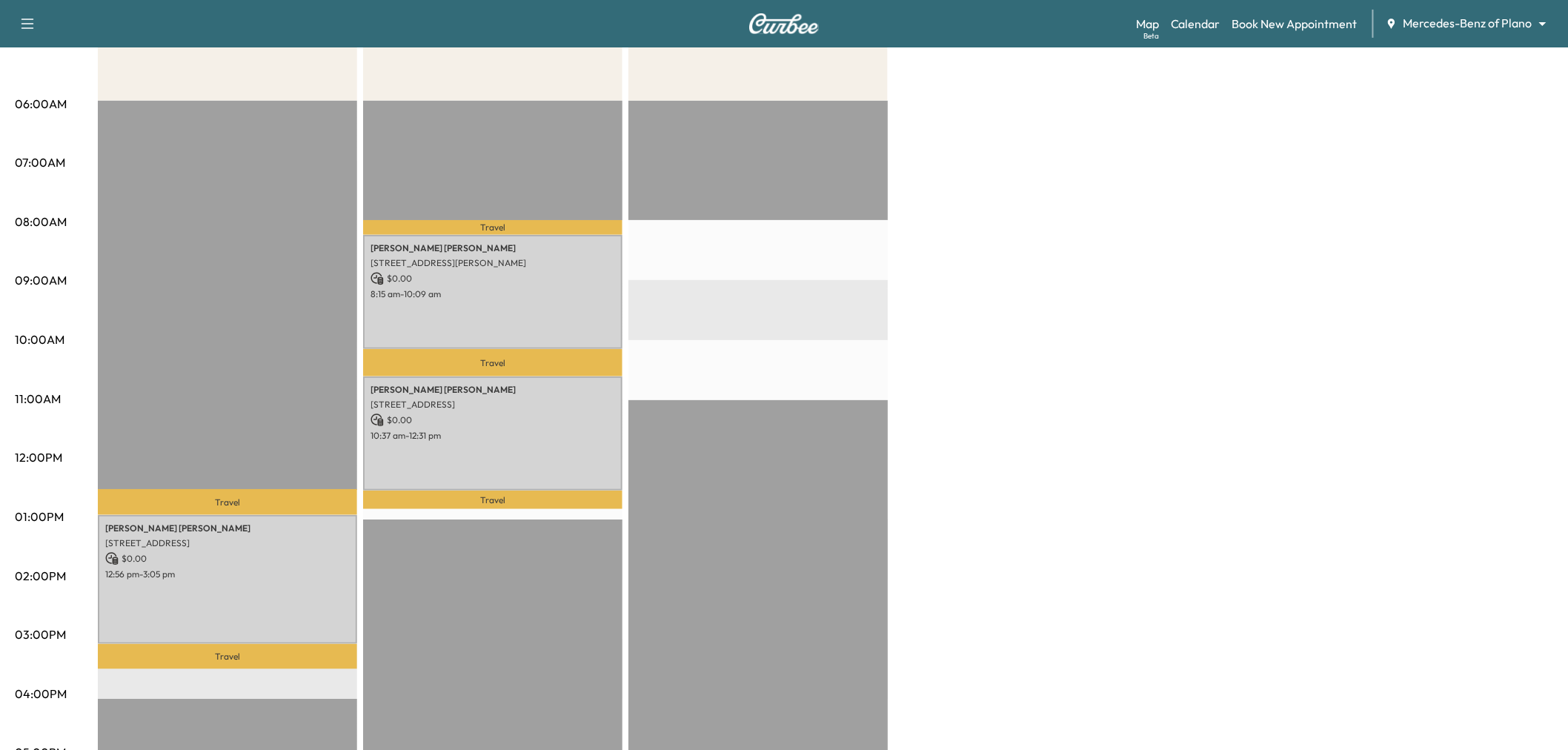
scroll to position [82, 0]
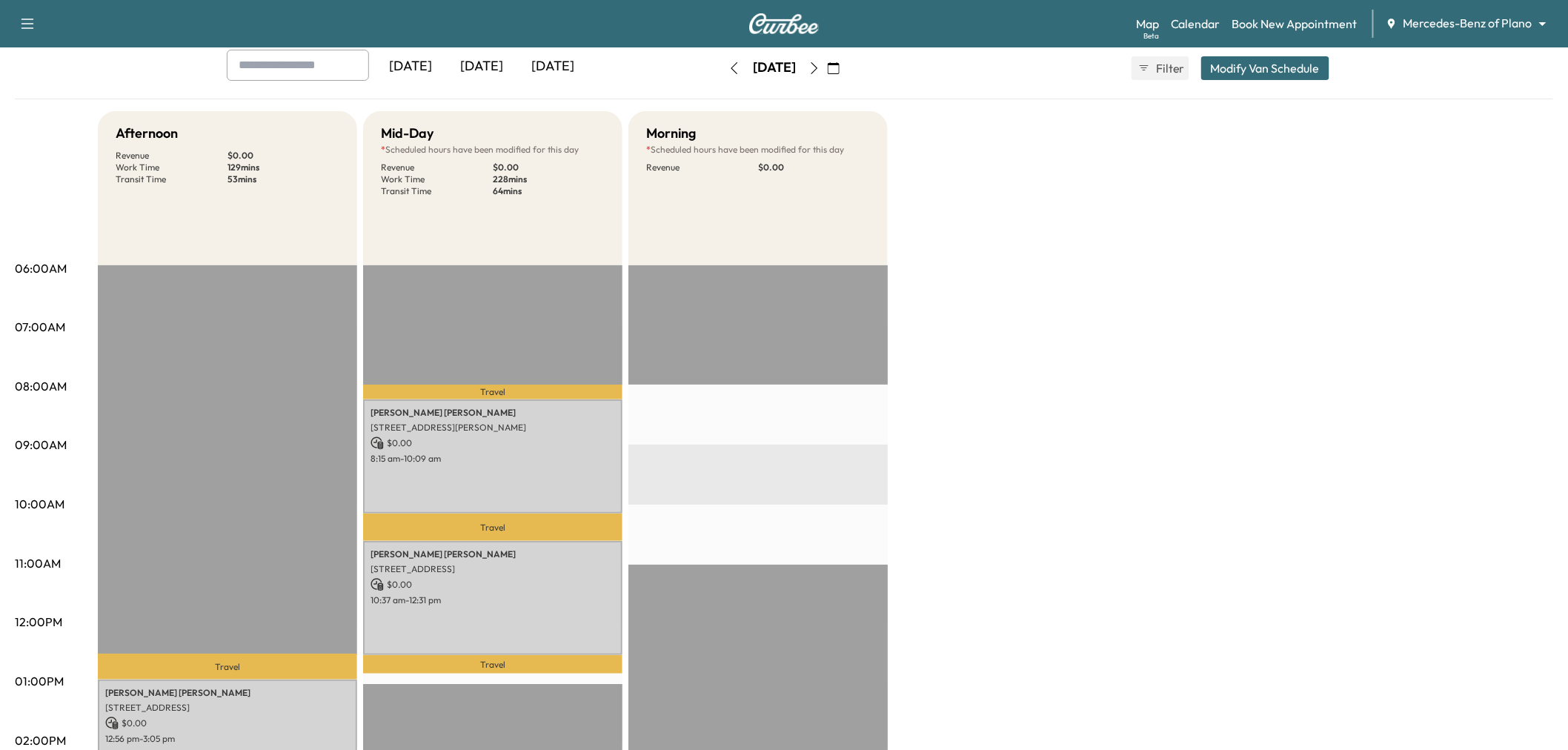
click at [728, 69] on icon "button" at bounding box center [734, 68] width 12 height 12
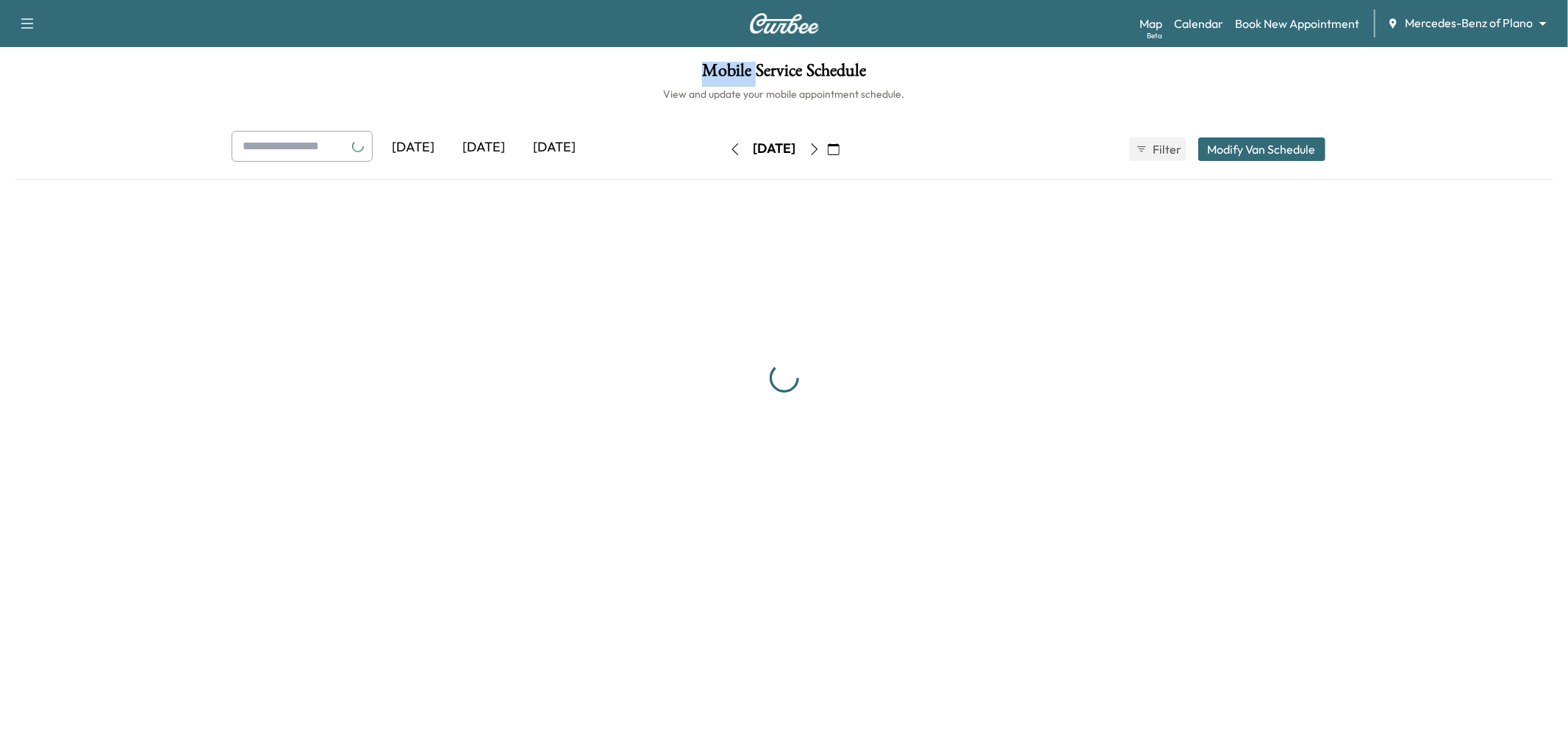
click at [701, 69] on h1 "Mobile Service Schedule" at bounding box center [784, 74] width 1539 height 25
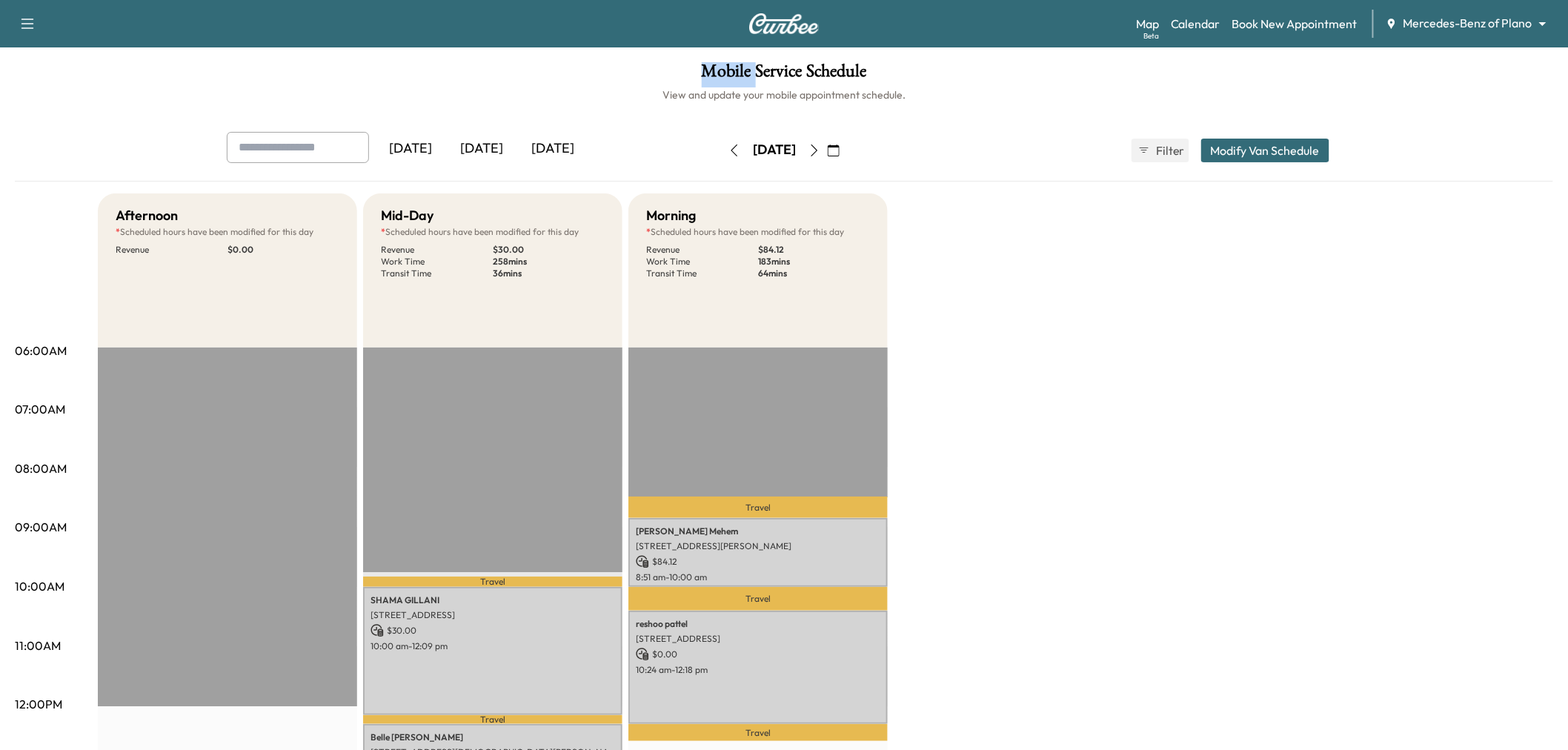
click at [731, 149] on icon "button" at bounding box center [735, 150] width 7 height 12
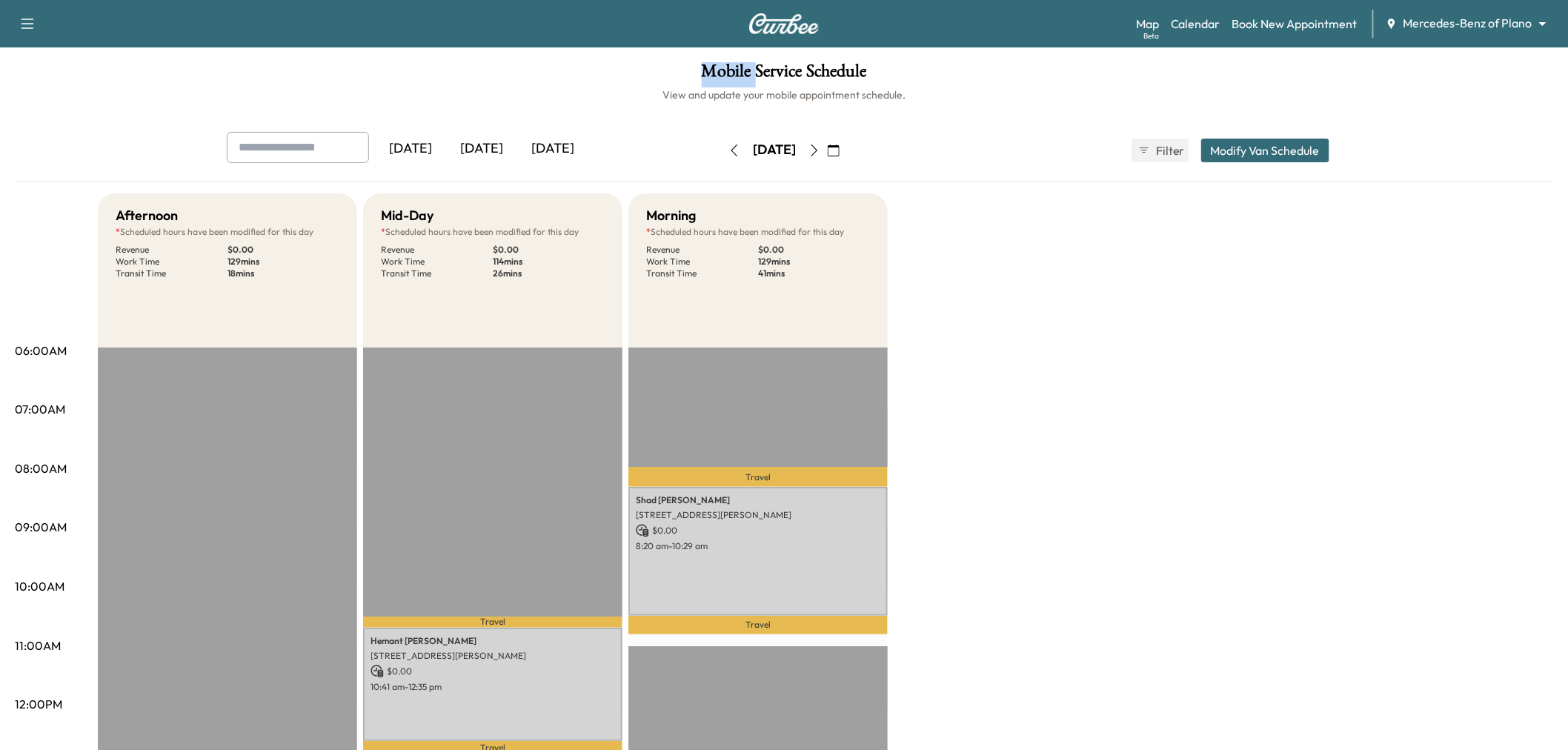
click at [820, 151] on icon "button" at bounding box center [814, 150] width 12 height 12
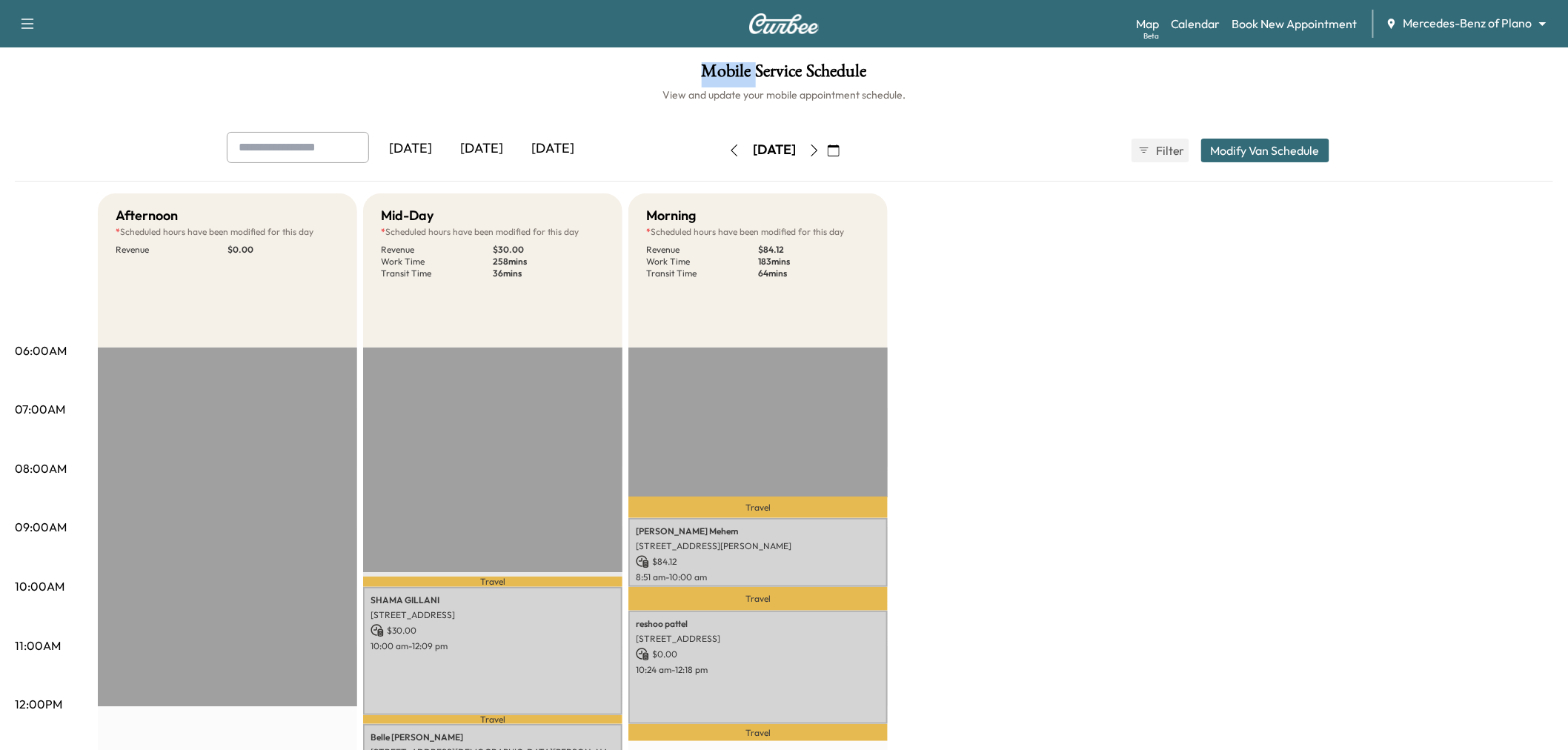
click at [728, 144] on icon "button" at bounding box center [734, 150] width 12 height 12
